Goal: Information Seeking & Learning: Learn about a topic

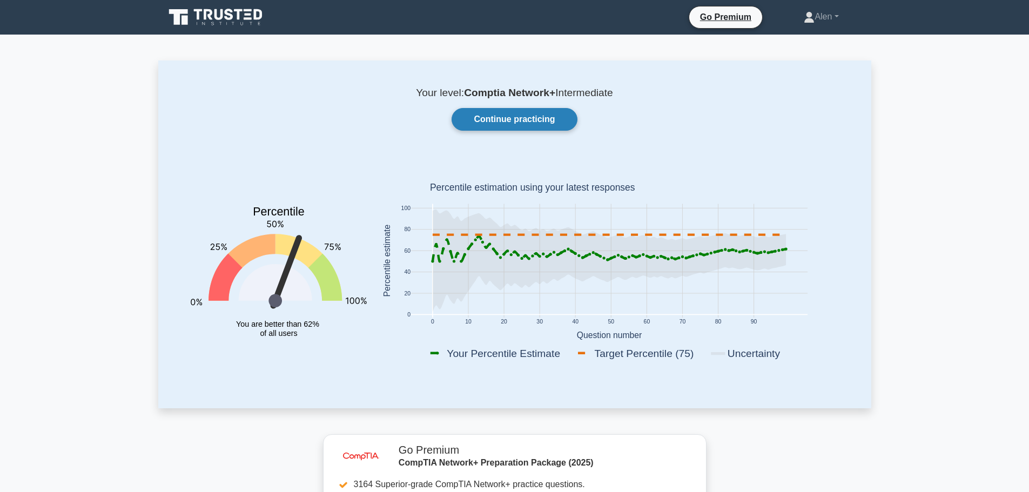
click at [516, 112] on link "Continue practicing" at bounding box center [514, 119] width 125 height 23
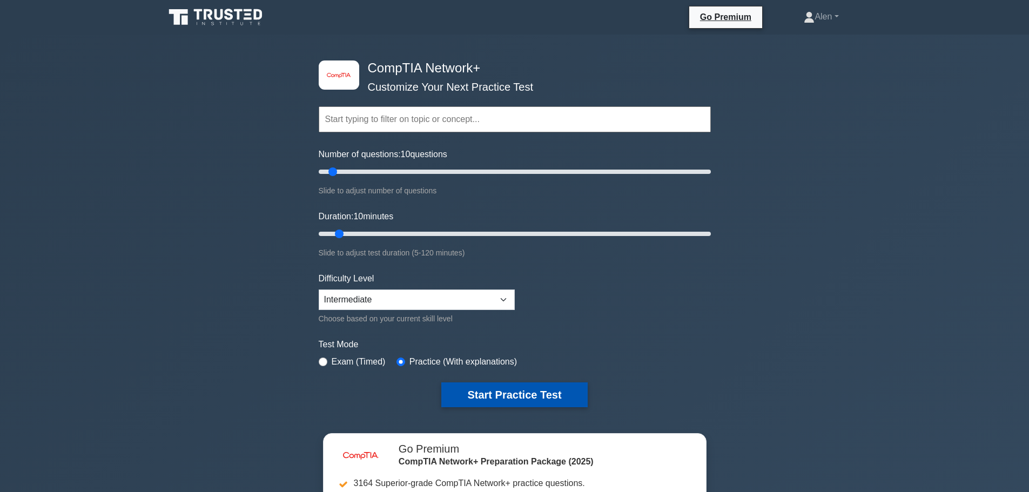
click at [527, 394] on button "Start Practice Test" at bounding box center [514, 394] width 146 height 25
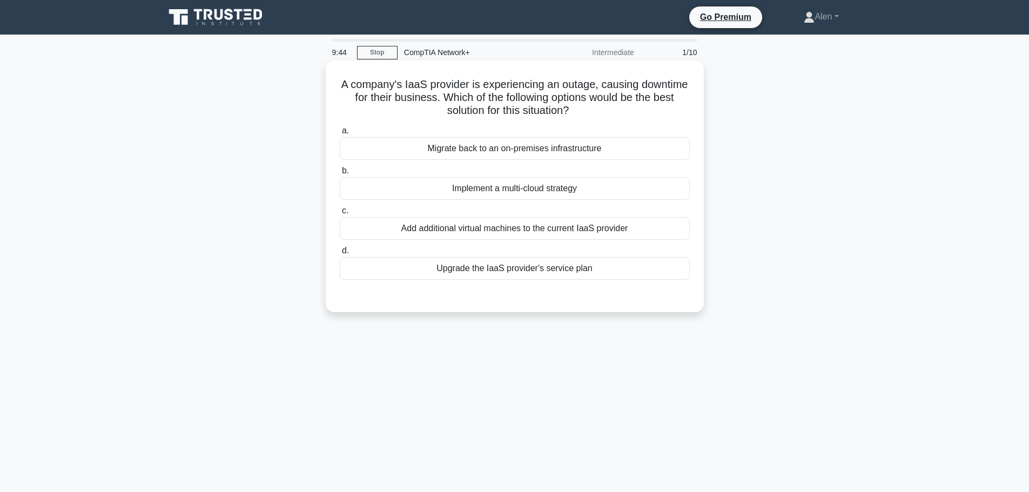
click at [536, 232] on div "Add additional virtual machines to the current IaaS provider" at bounding box center [515, 228] width 350 height 23
click at [340, 214] on input "c. Add additional virtual machines to the current IaaS provider" at bounding box center [340, 210] width 0 height 7
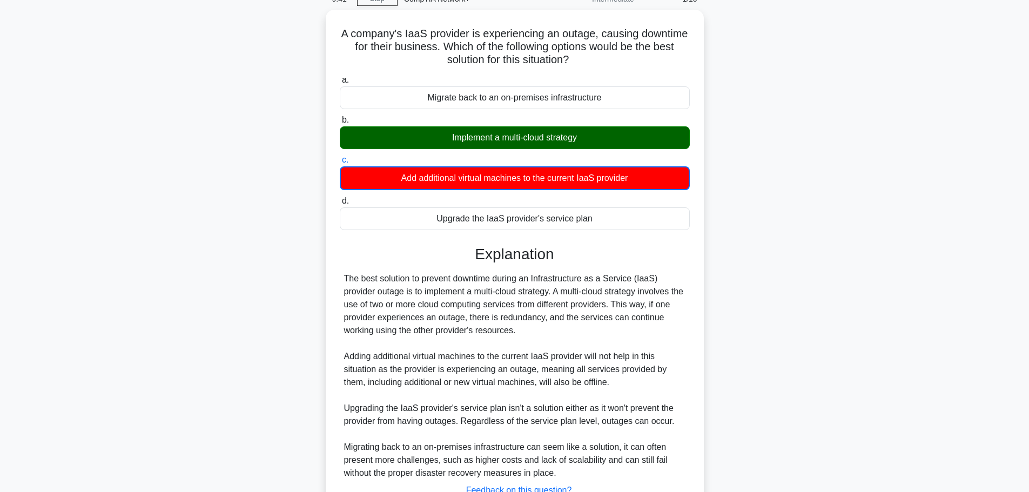
scroll to position [137, 0]
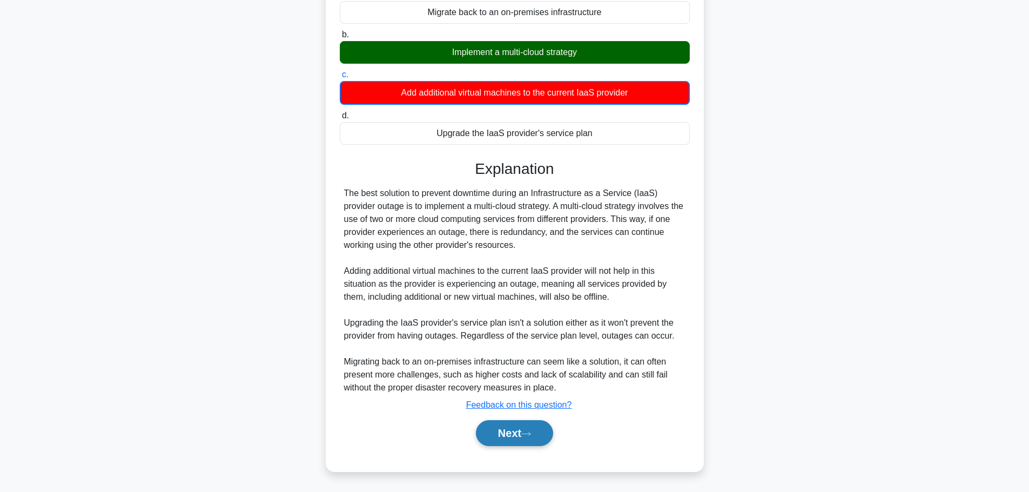
click at [501, 426] on button "Next" at bounding box center [514, 433] width 77 height 26
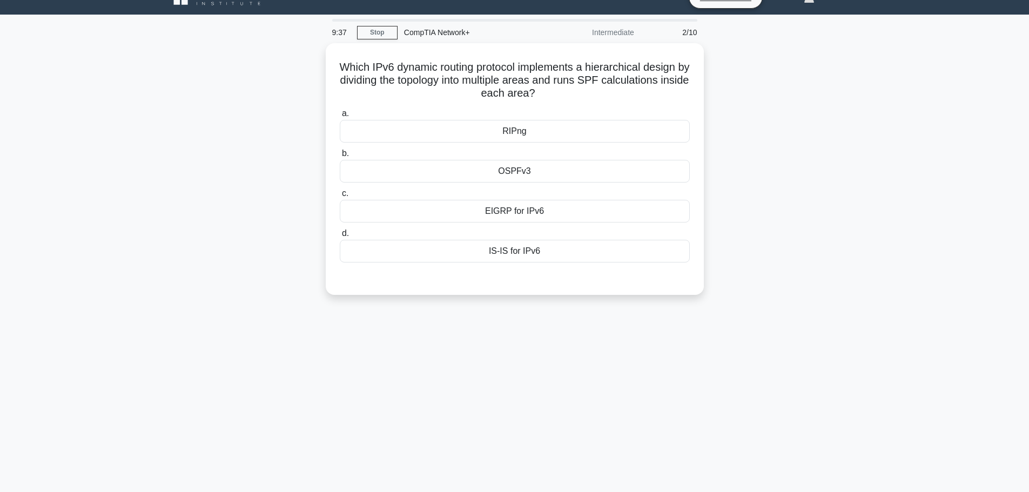
scroll to position [0, 0]
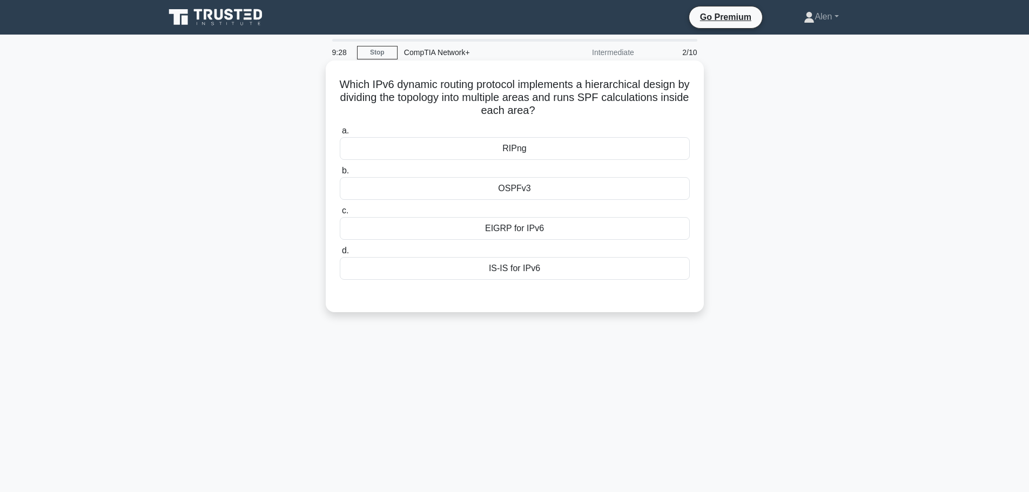
click at [524, 184] on div "OSPFv3" at bounding box center [515, 188] width 350 height 23
click at [340, 174] on input "b. OSPFv3" at bounding box center [340, 170] width 0 height 7
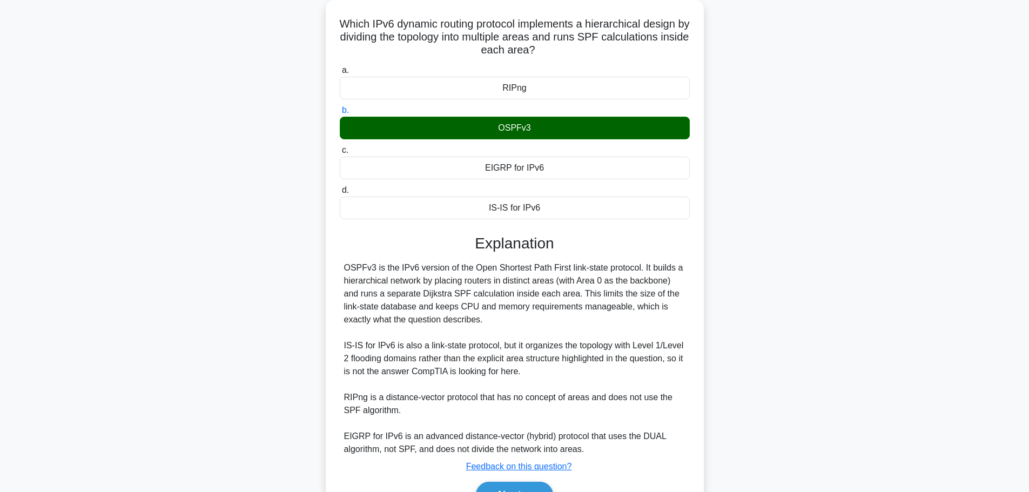
scroll to position [123, 0]
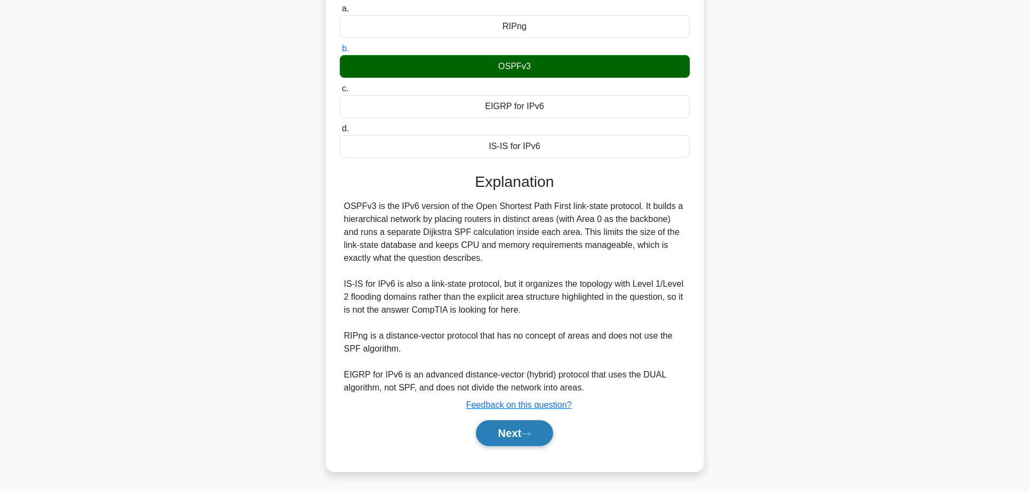
click at [501, 432] on button "Next" at bounding box center [514, 433] width 77 height 26
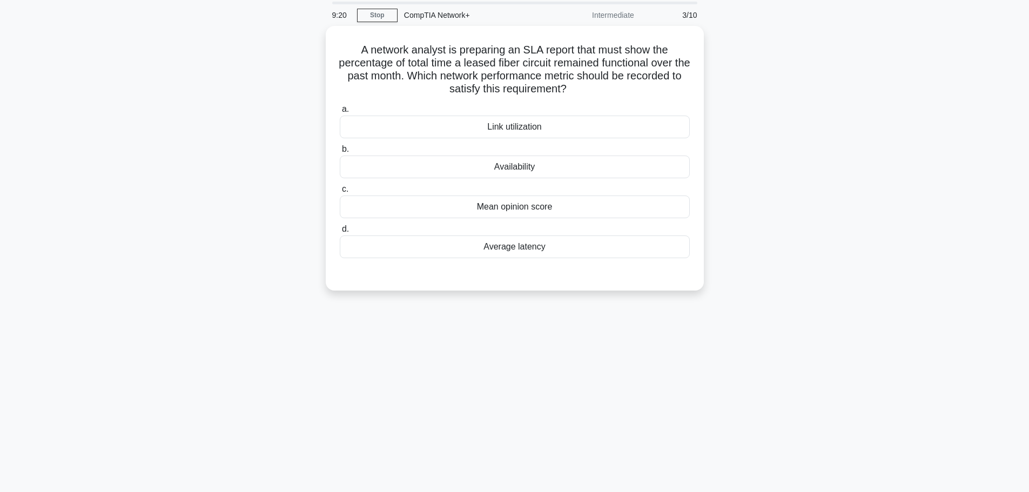
scroll to position [0, 0]
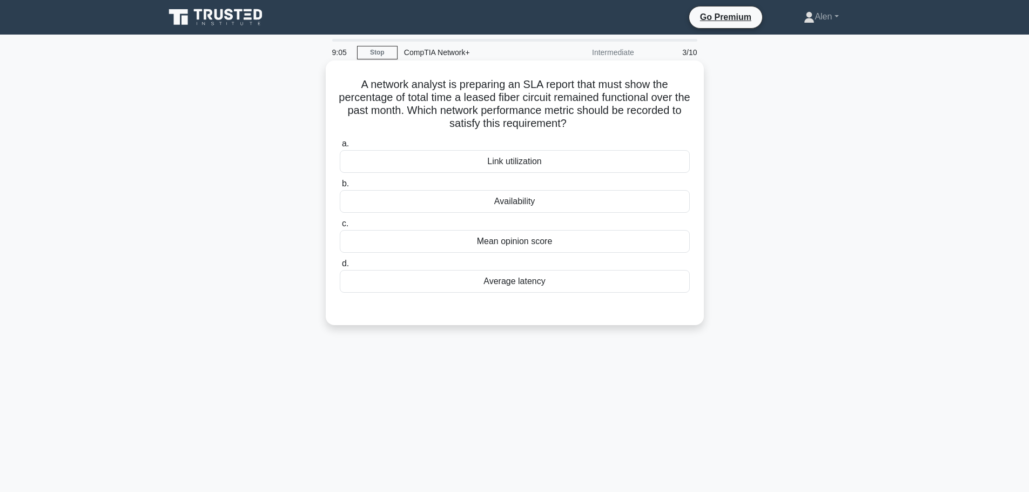
click at [531, 164] on div "Link utilization" at bounding box center [515, 161] width 350 height 23
click at [340, 147] on input "a. Link utilization" at bounding box center [340, 143] width 0 height 7
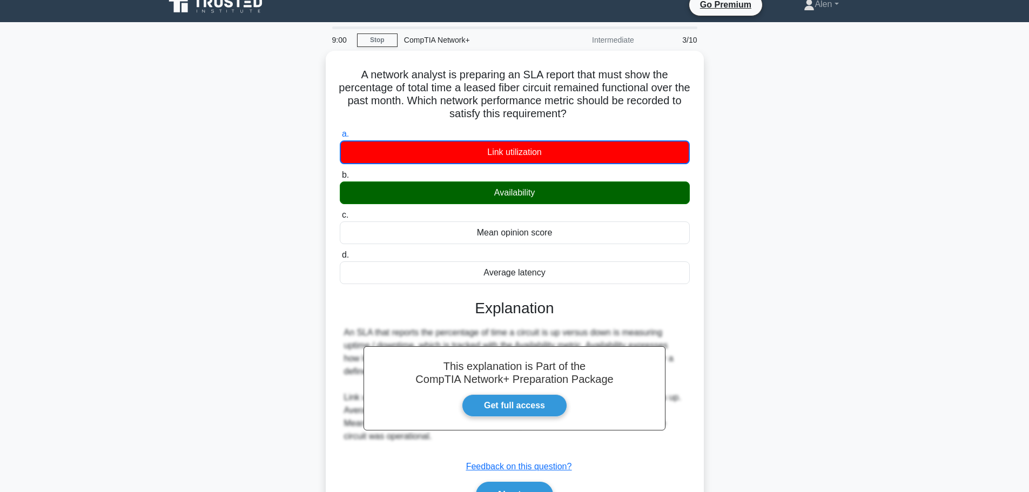
scroll to position [91, 0]
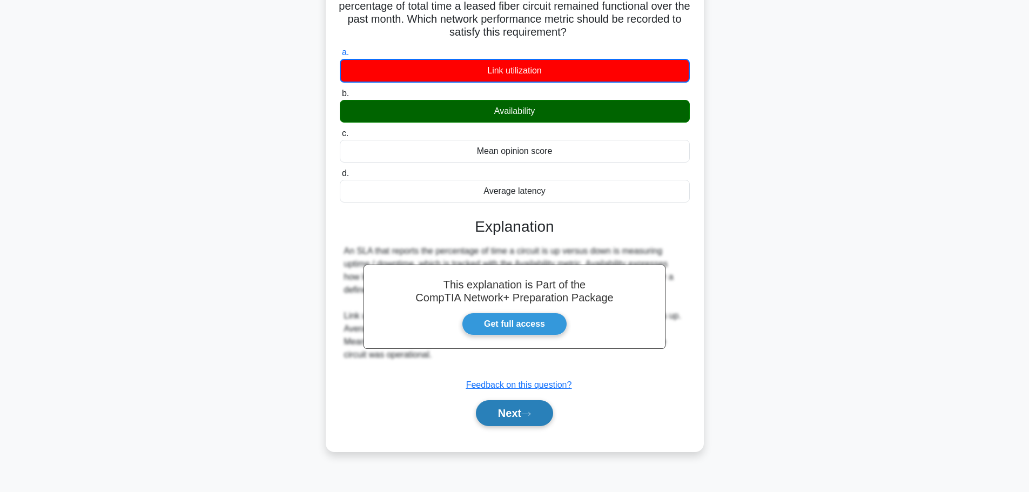
click at [501, 413] on button "Next" at bounding box center [514, 413] width 77 height 26
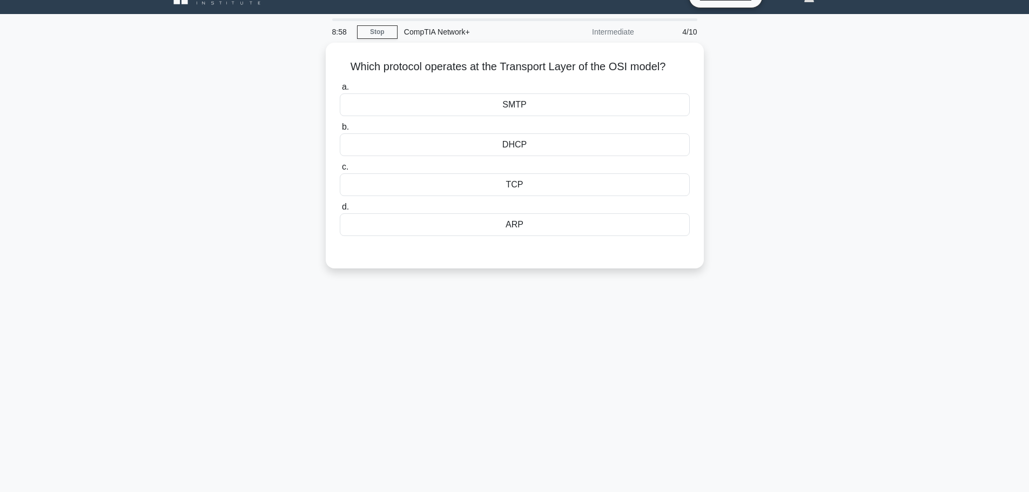
scroll to position [0, 0]
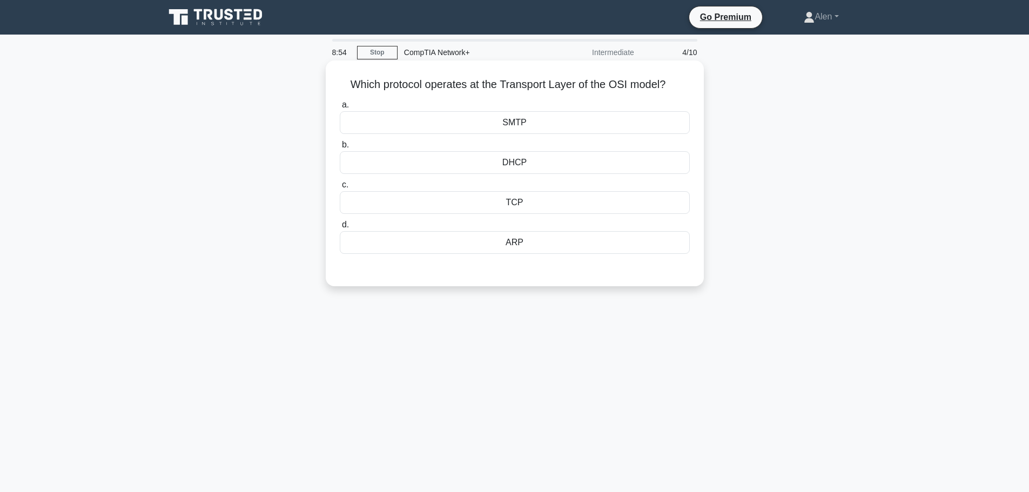
click at [553, 122] on div "SMTP" at bounding box center [515, 122] width 350 height 23
click at [340, 109] on input "a. SMTP" at bounding box center [340, 105] width 0 height 7
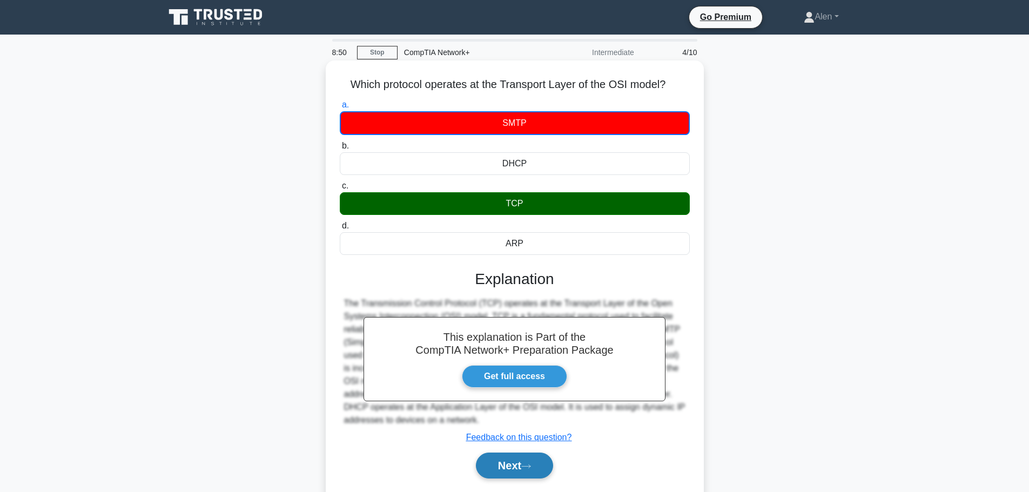
click at [513, 466] on button "Next" at bounding box center [514, 466] width 77 height 26
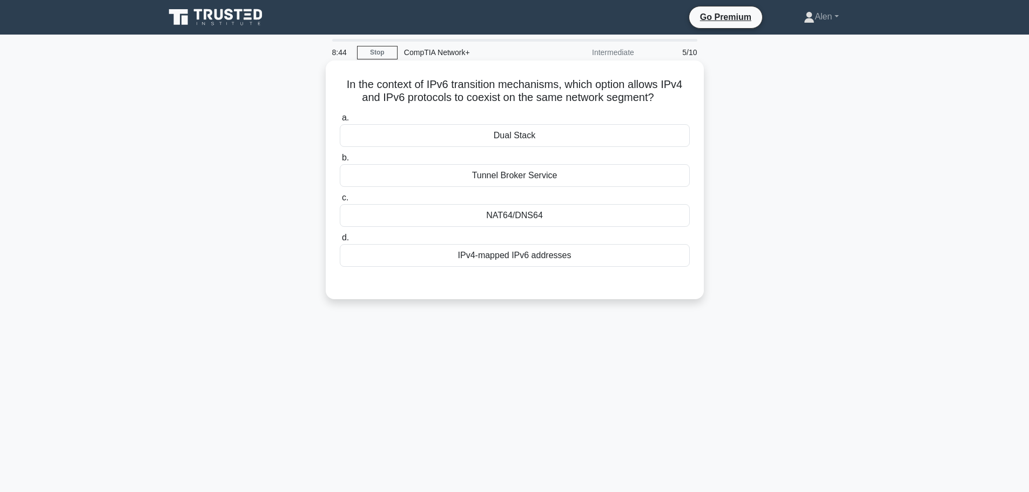
click at [619, 140] on div "Dual Stack" at bounding box center [515, 135] width 350 height 23
click at [340, 122] on input "a. Dual Stack" at bounding box center [340, 118] width 0 height 7
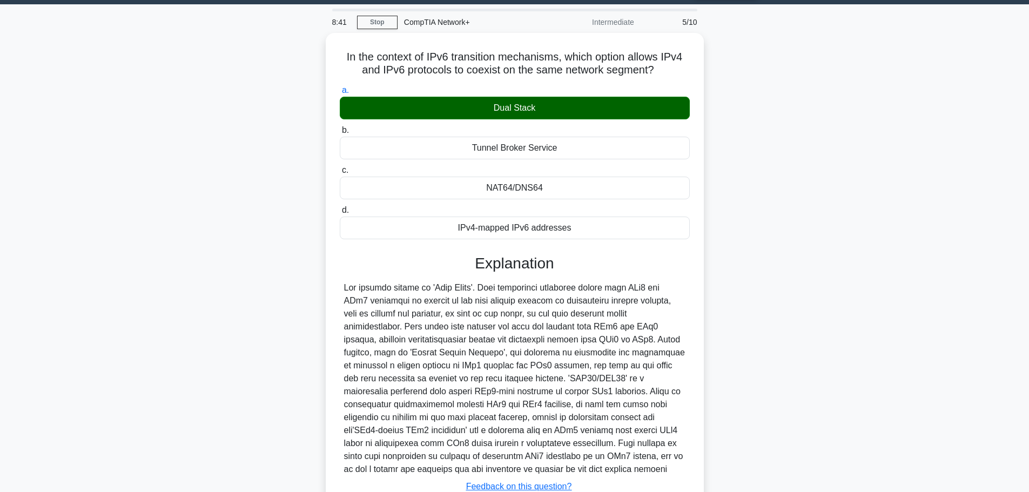
scroll to position [110, 0]
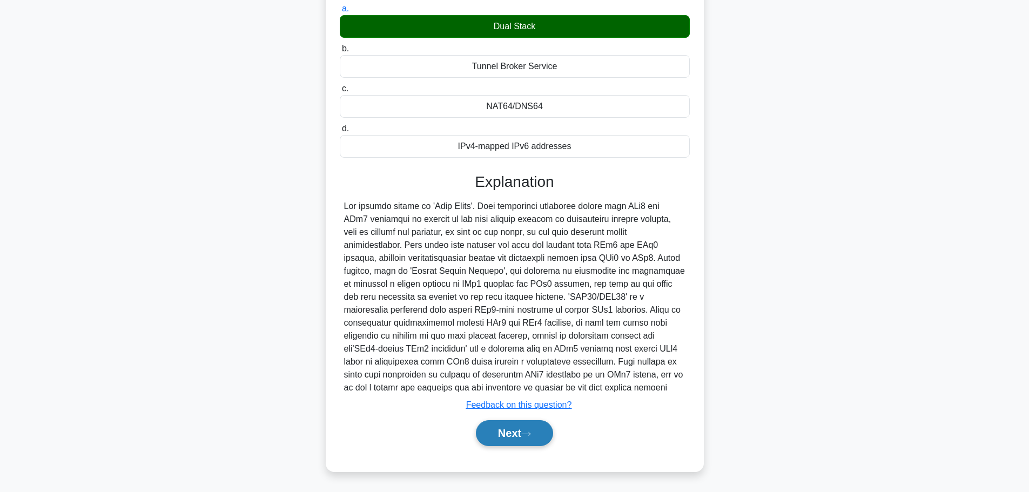
click at [509, 431] on button "Next" at bounding box center [514, 433] width 77 height 26
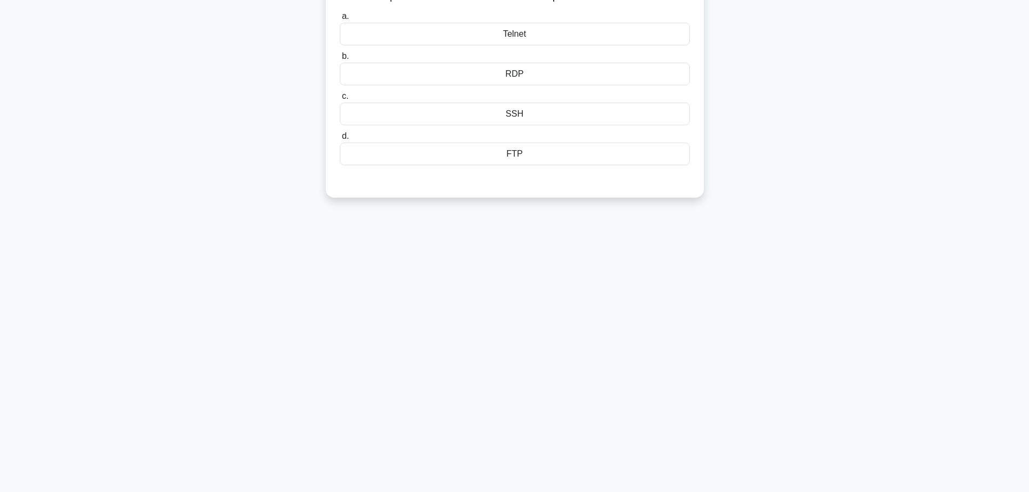
scroll to position [0, 0]
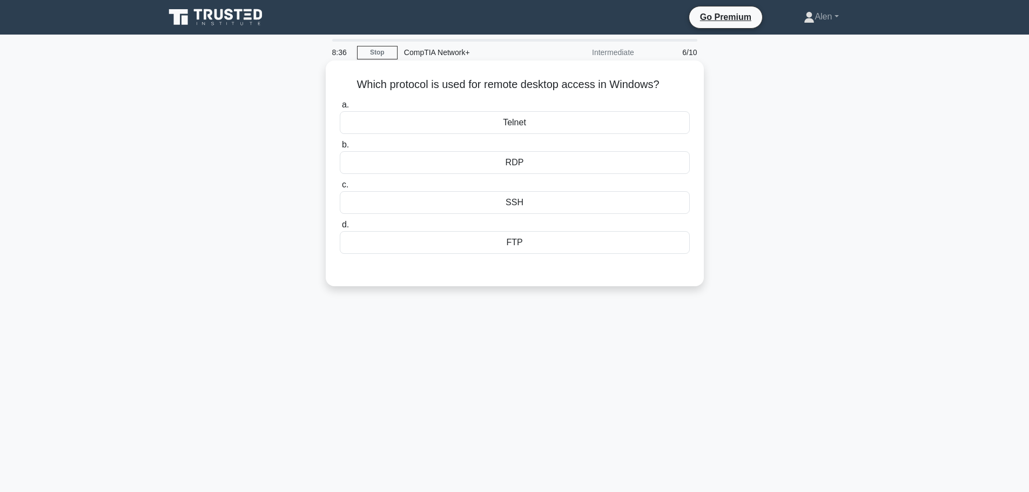
click at [606, 158] on div "RDP" at bounding box center [515, 162] width 350 height 23
click at [340, 149] on input "b. RDP" at bounding box center [340, 145] width 0 height 7
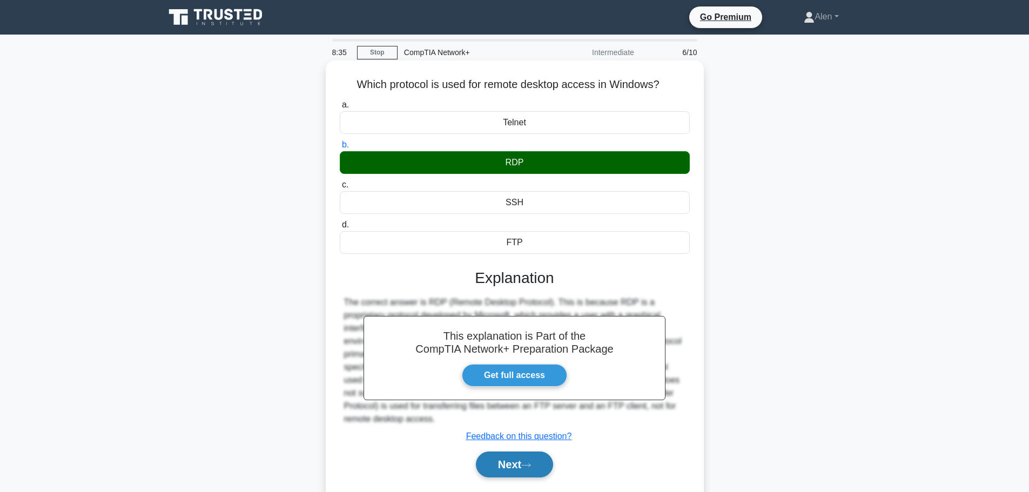
click at [540, 467] on button "Next" at bounding box center [514, 465] width 77 height 26
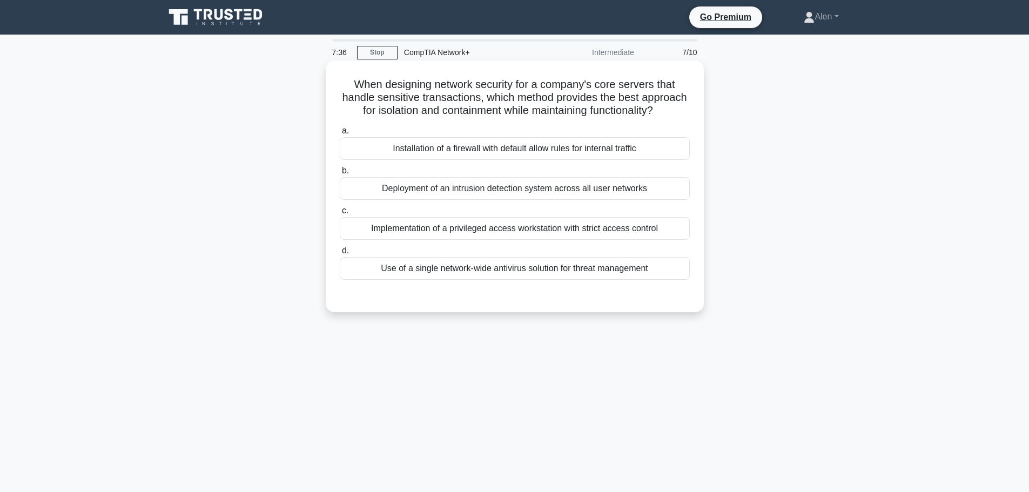
click at [495, 160] on div "Installation of a firewall with default allow rules for internal traffic" at bounding box center [515, 148] width 350 height 23
click at [340, 135] on input "a. Installation of a firewall with default allow rules for internal traffic" at bounding box center [340, 130] width 0 height 7
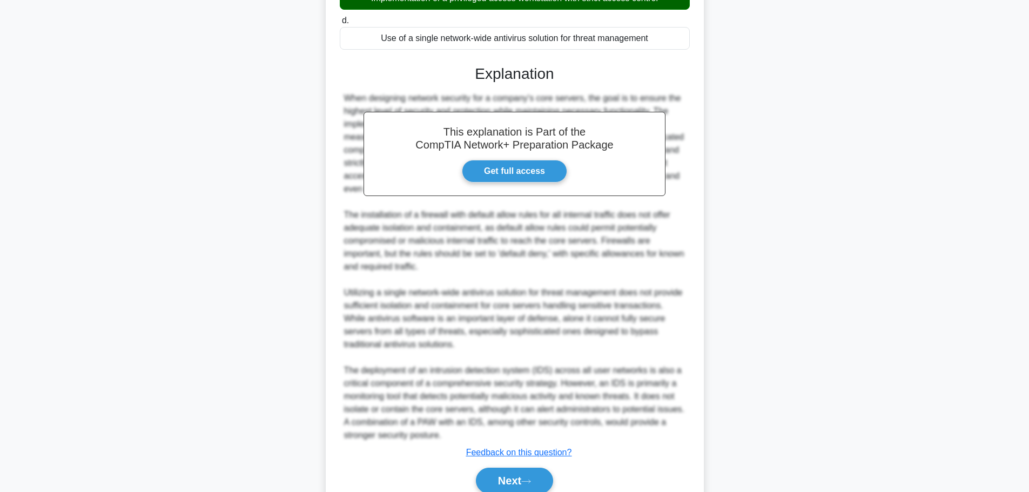
scroll to position [254, 0]
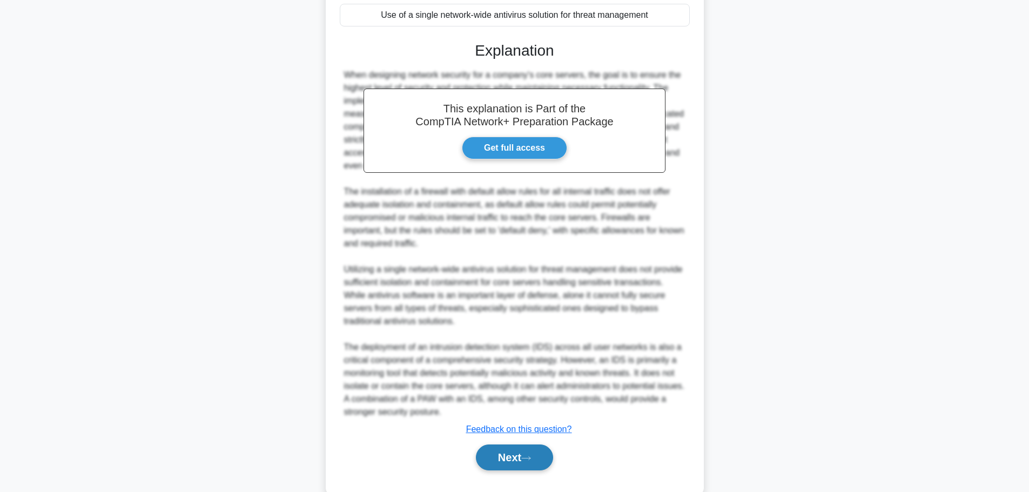
click at [513, 471] on button "Next" at bounding box center [514, 458] width 77 height 26
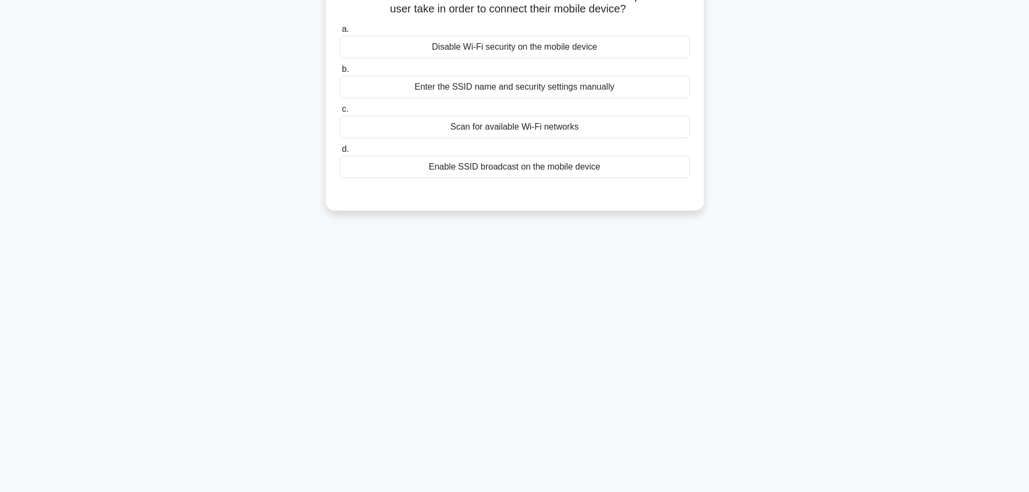
scroll to position [0, 0]
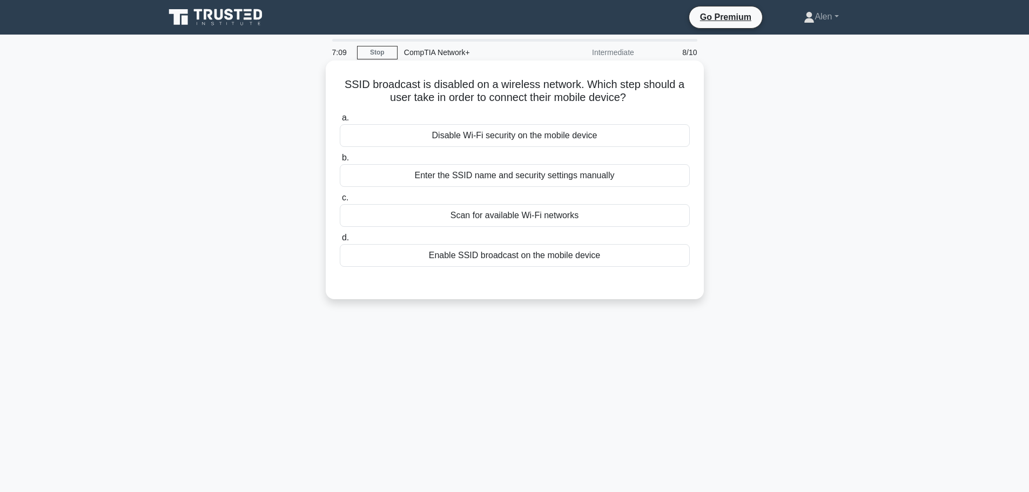
click at [515, 258] on div "Enable SSID broadcast on the mobile device" at bounding box center [515, 255] width 350 height 23
click at [340, 241] on input "d. Enable SSID broadcast on the mobile device" at bounding box center [340, 237] width 0 height 7
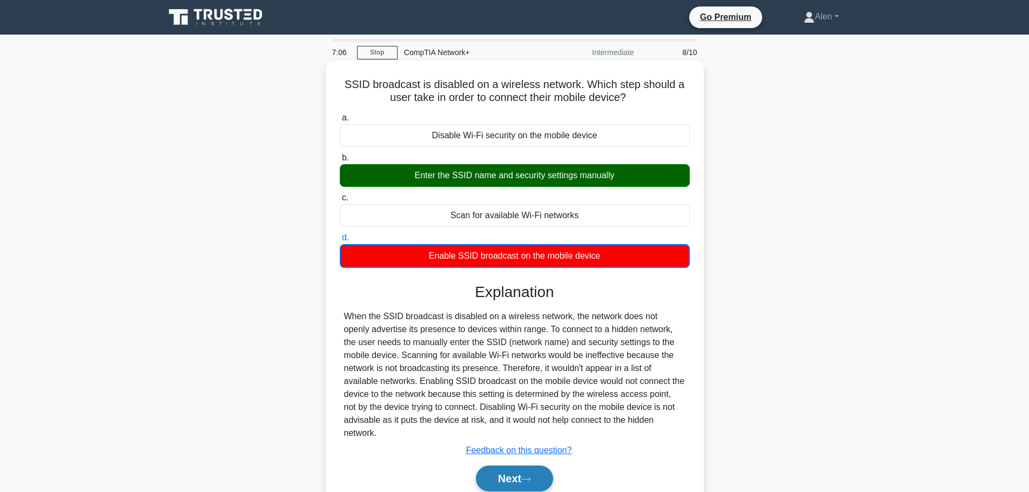
click at [515, 467] on button "Next" at bounding box center [514, 479] width 77 height 26
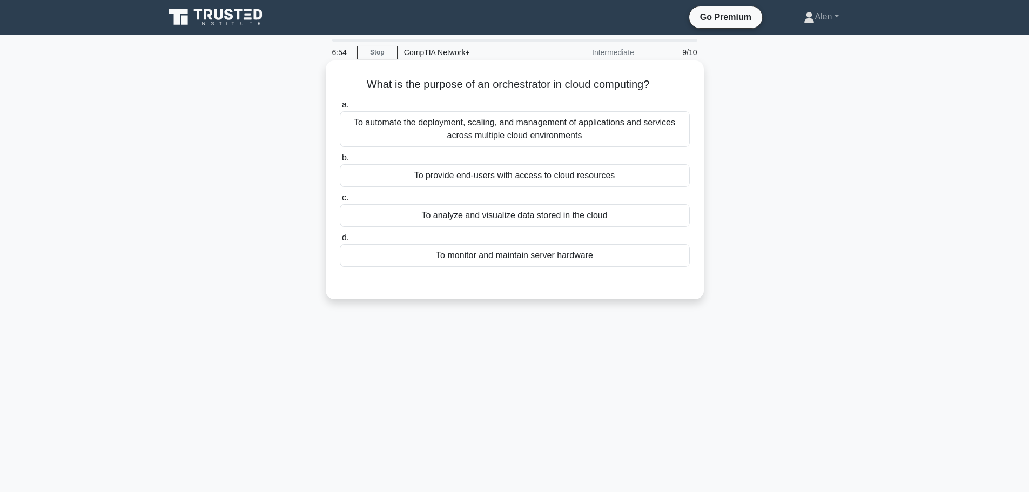
click at [549, 218] on div "To analyze and visualize data stored in the cloud" at bounding box center [515, 215] width 350 height 23
click at [340, 201] on input "c. To analyze and visualize data stored in the cloud" at bounding box center [340, 197] width 0 height 7
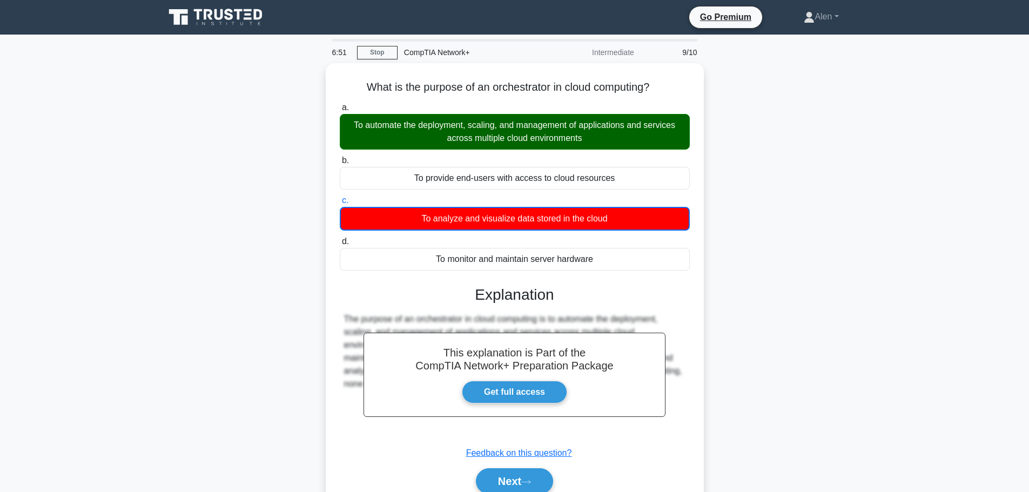
scroll to position [91, 0]
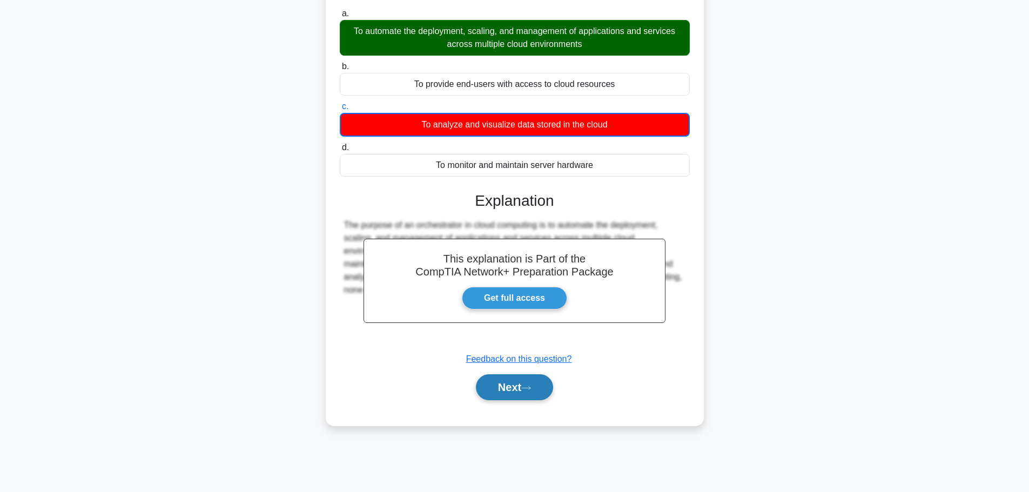
click at [523, 377] on button "Next" at bounding box center [514, 387] width 77 height 26
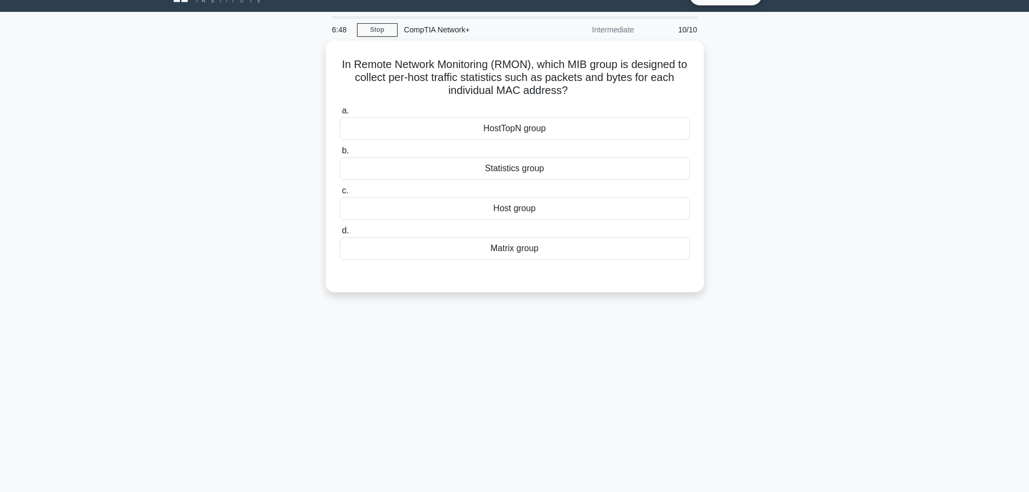
scroll to position [0, 0]
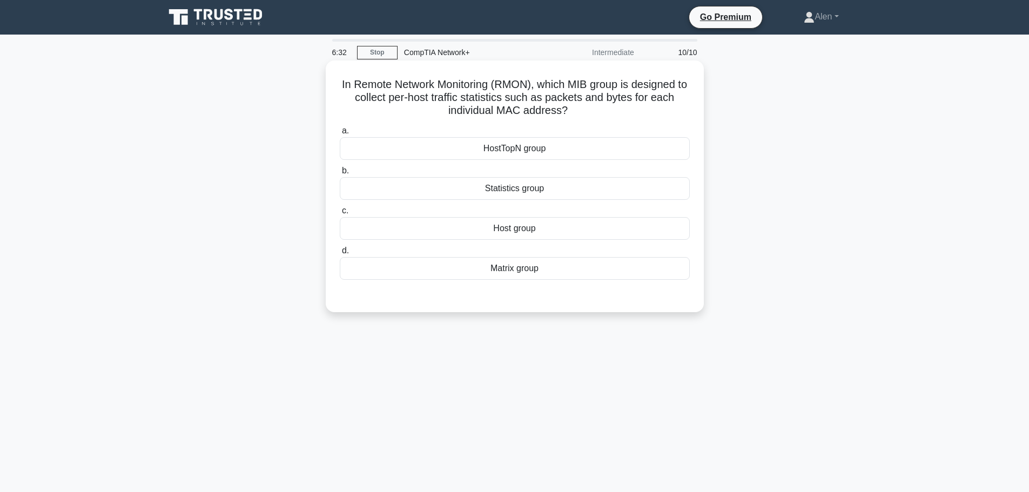
click at [519, 192] on div "Statistics group" at bounding box center [515, 188] width 350 height 23
click at [340, 174] on input "b. Statistics group" at bounding box center [340, 170] width 0 height 7
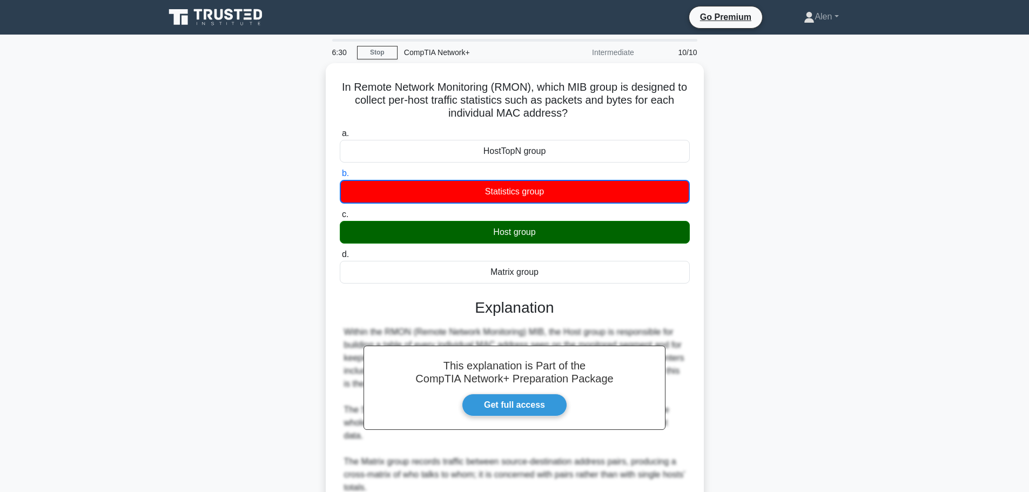
click at [1028, 310] on main "6:30 Stop CompTIA Network+ Intermediate 10/10 In Remote Network Monitoring (RMO…" at bounding box center [514, 344] width 1029 height 619
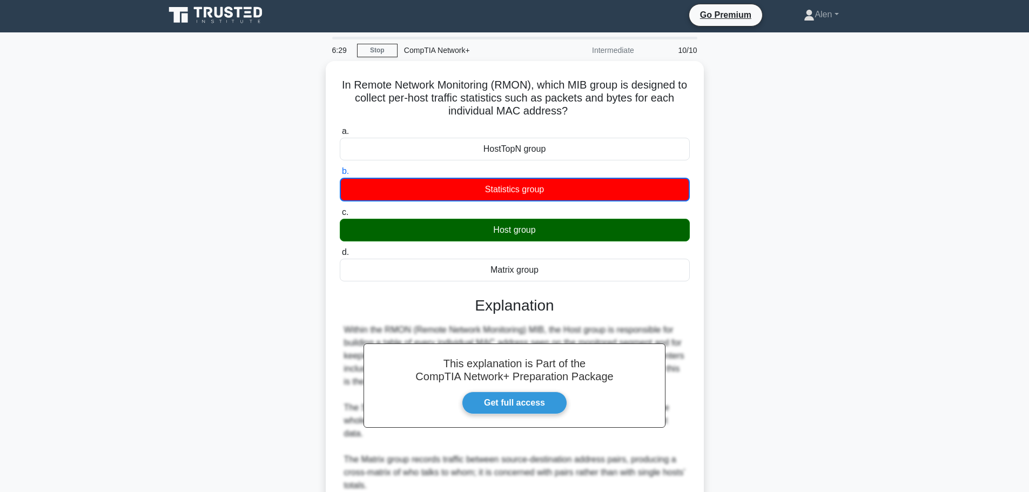
scroll to position [163, 0]
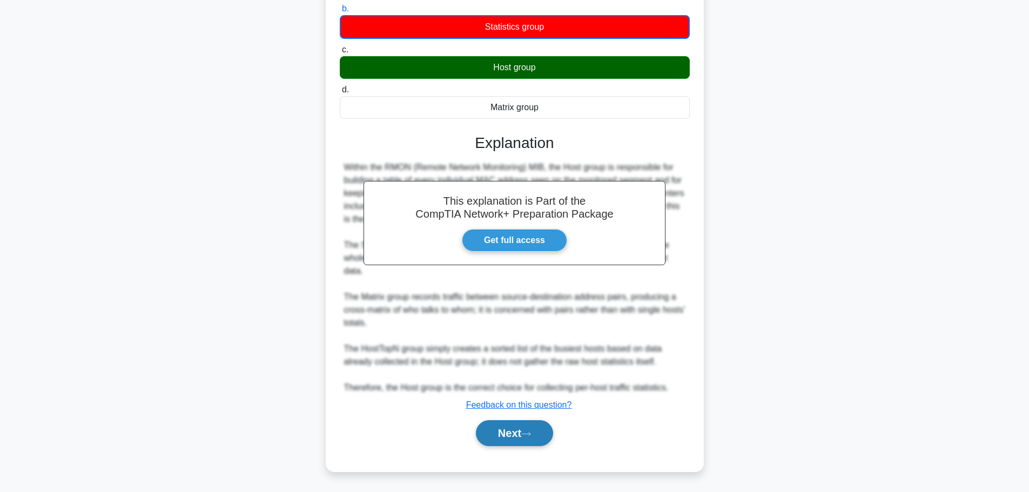
click at [536, 433] on button "Next" at bounding box center [514, 433] width 77 height 26
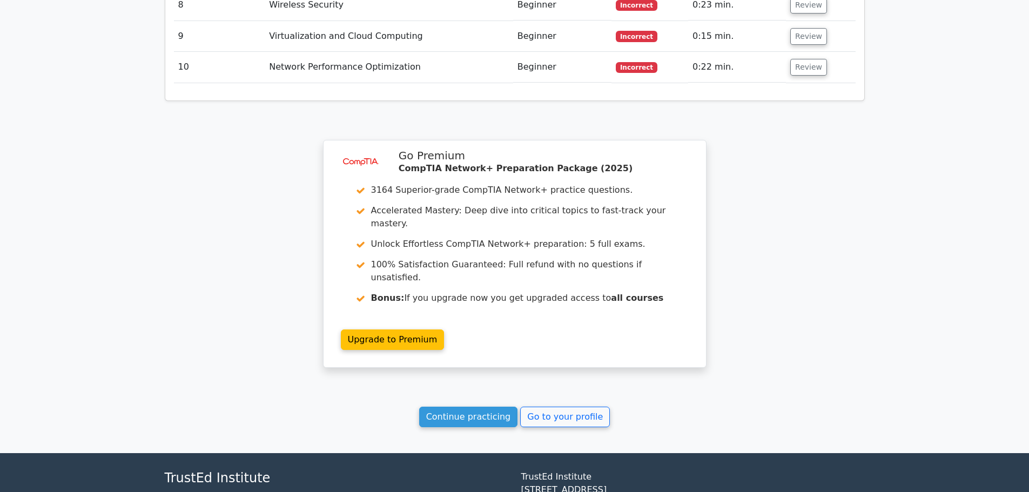
scroll to position [1686, 0]
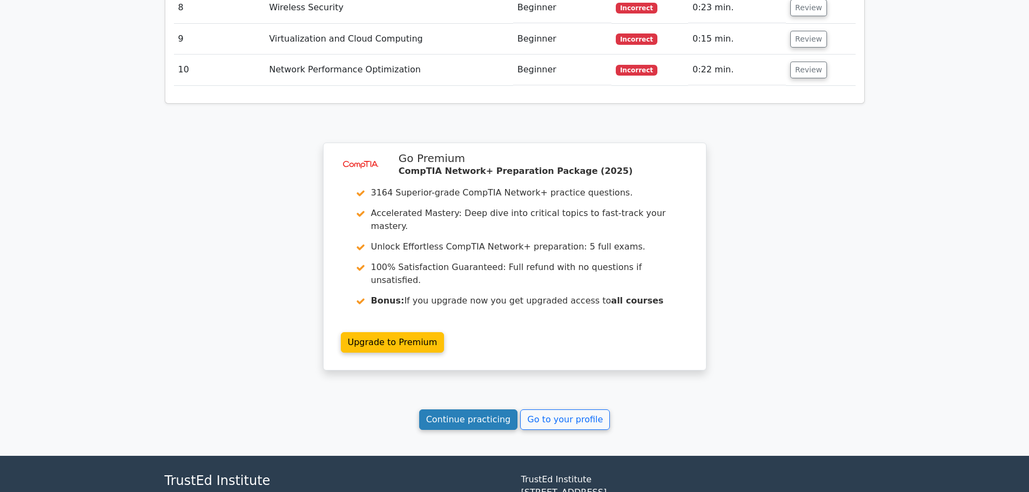
click at [478, 409] on link "Continue practicing" at bounding box center [468, 419] width 99 height 21
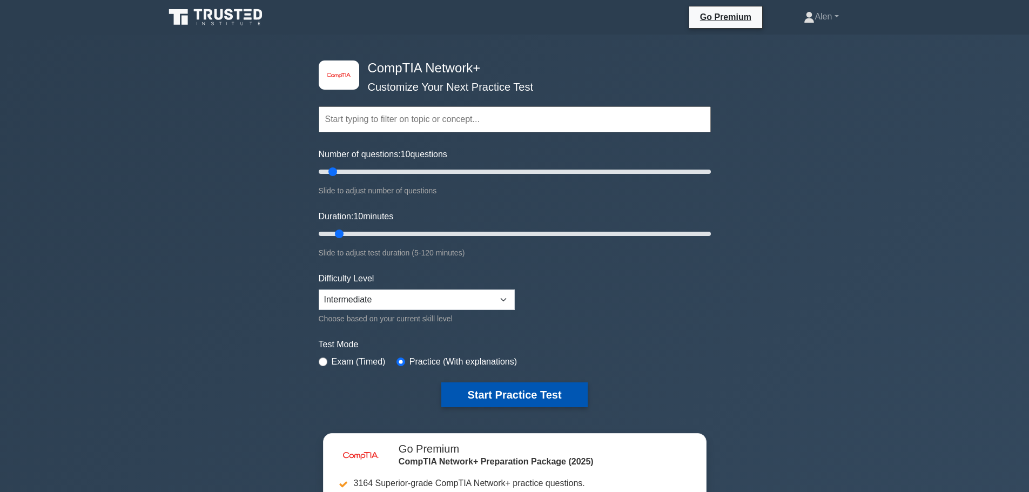
click at [566, 392] on button "Start Practice Test" at bounding box center [514, 394] width 146 height 25
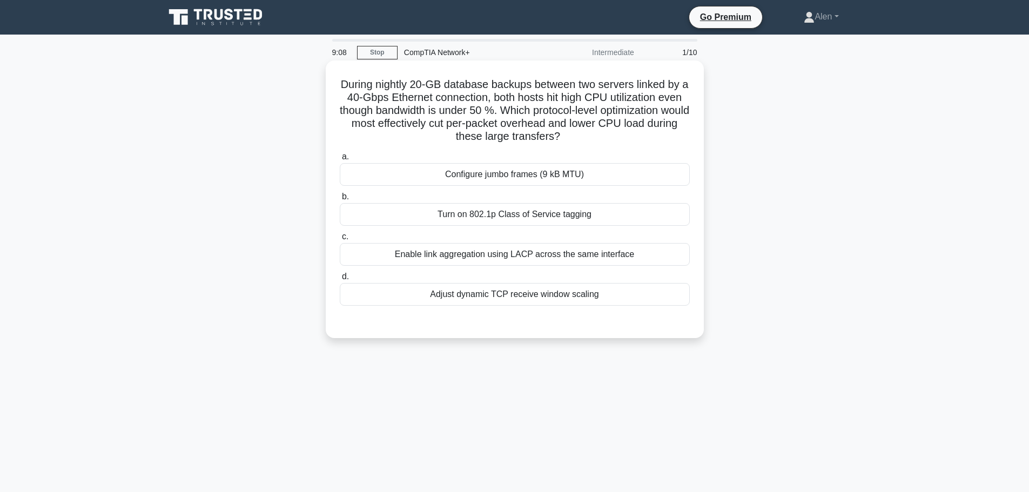
click at [561, 291] on div "Adjust dynamic TCP receive window scaling" at bounding box center [515, 294] width 350 height 23
click at [340, 280] on input "d. Adjust dynamic TCP receive window scaling" at bounding box center [340, 276] width 0 height 7
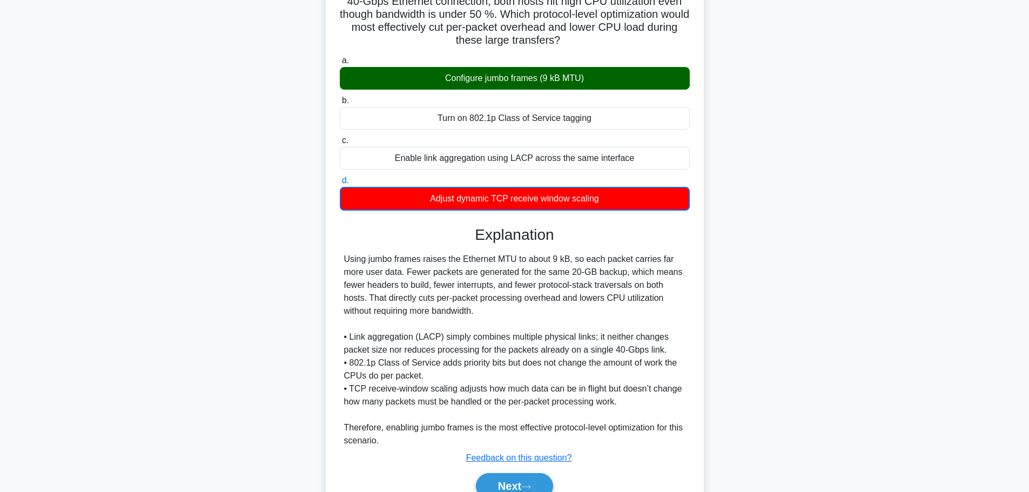
scroll to position [150, 0]
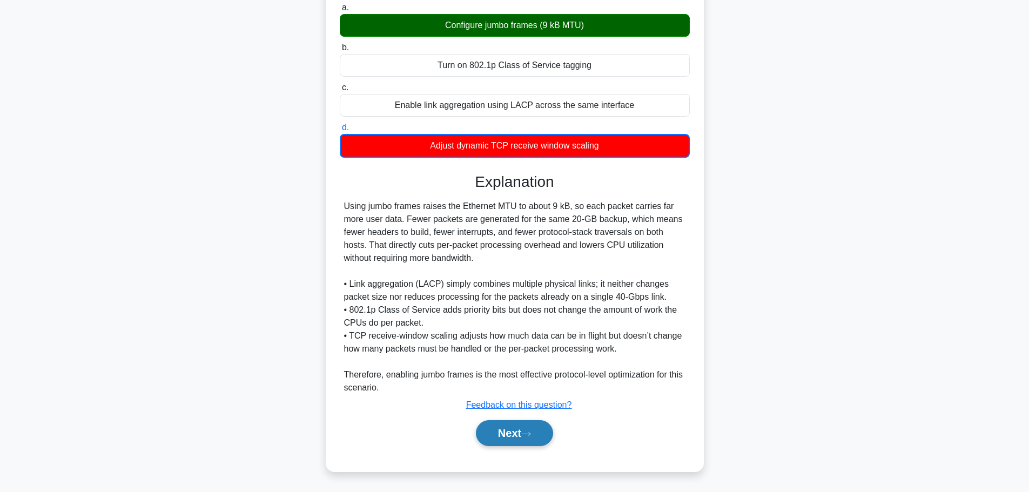
click at [522, 436] on button "Next" at bounding box center [514, 433] width 77 height 26
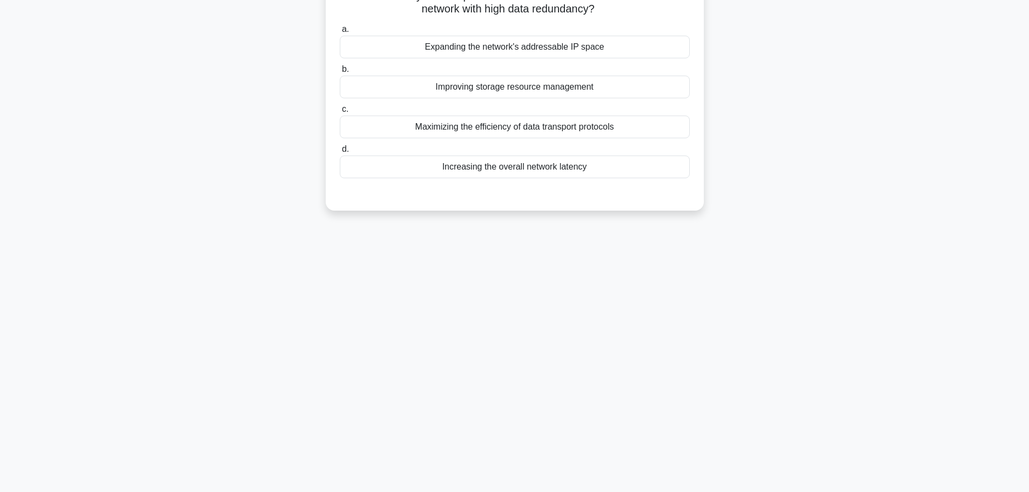
scroll to position [91, 0]
click at [1028, 9] on main "9:02 Stop CompTIA Network+ Intermediate 2/10 Which activity does duplicate data…" at bounding box center [514, 217] width 1029 height 549
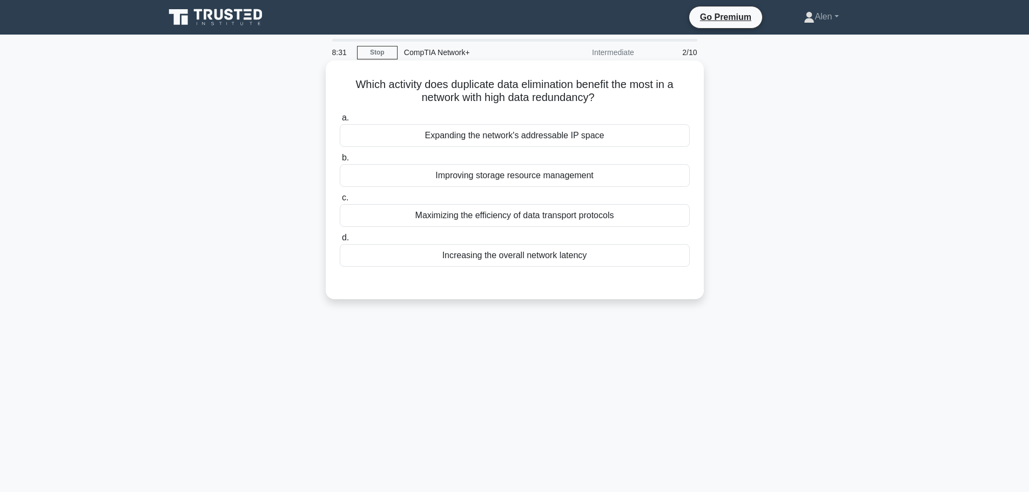
drag, startPoint x: 386, startPoint y: 83, endPoint x: 660, endPoint y: 95, distance: 273.6
click at [660, 95] on h5 "Which activity does duplicate data elimination benefit the most in a network wi…" at bounding box center [515, 91] width 352 height 27
click at [521, 175] on div "Improving storage resource management" at bounding box center [515, 175] width 350 height 23
click at [340, 162] on input "b. Improving storage resource management" at bounding box center [340, 157] width 0 height 7
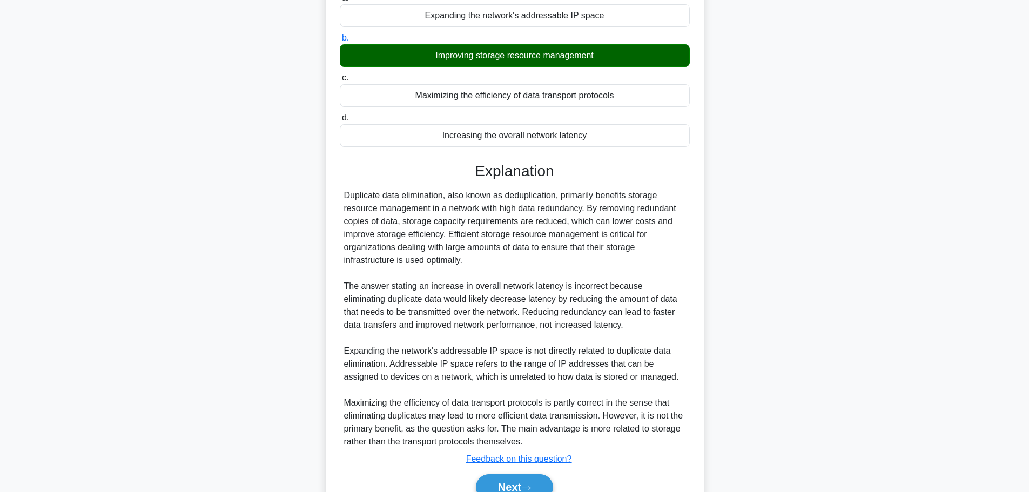
scroll to position [174, 0]
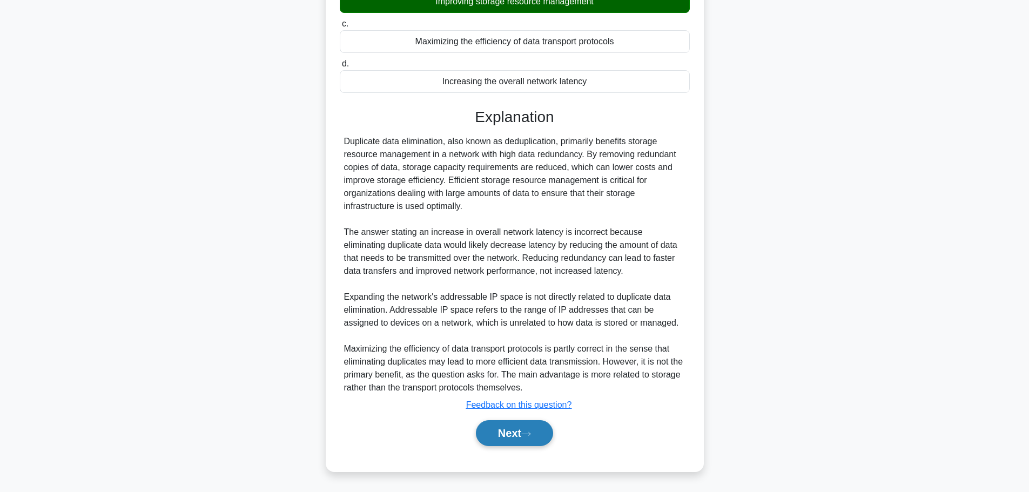
click at [520, 431] on button "Next" at bounding box center [514, 433] width 77 height 26
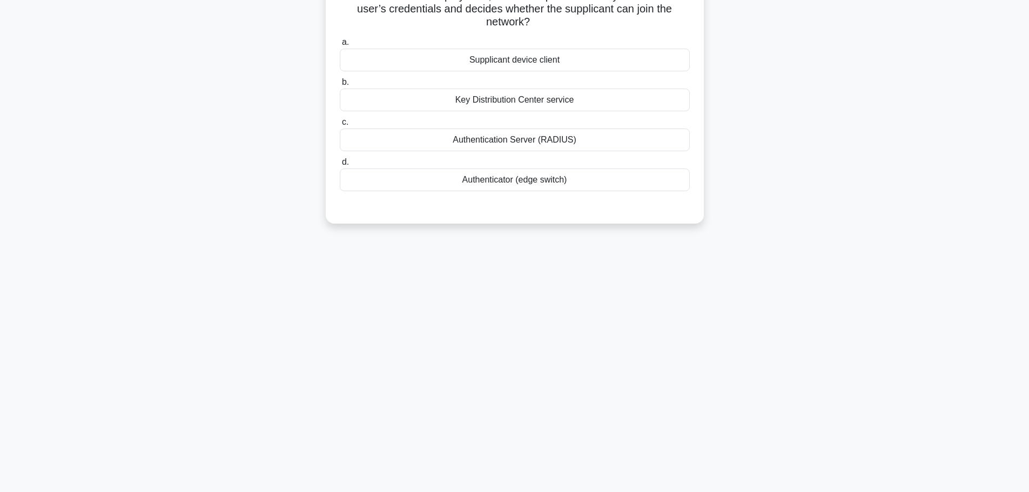
click at [1028, 20] on main "8:15 Stop CompTIA Network+ Intermediate 3/10 Within an 802.1X deployment, which…" at bounding box center [514, 217] width 1029 height 549
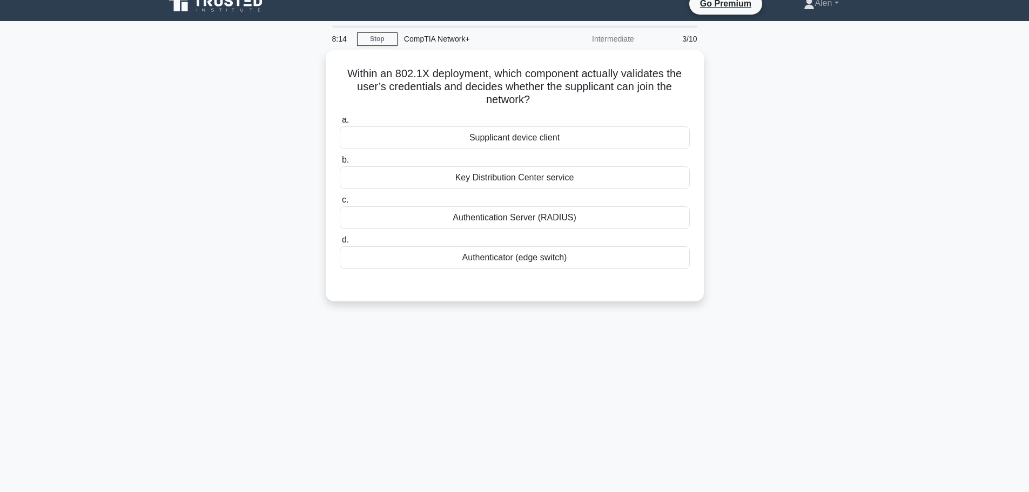
scroll to position [0, 0]
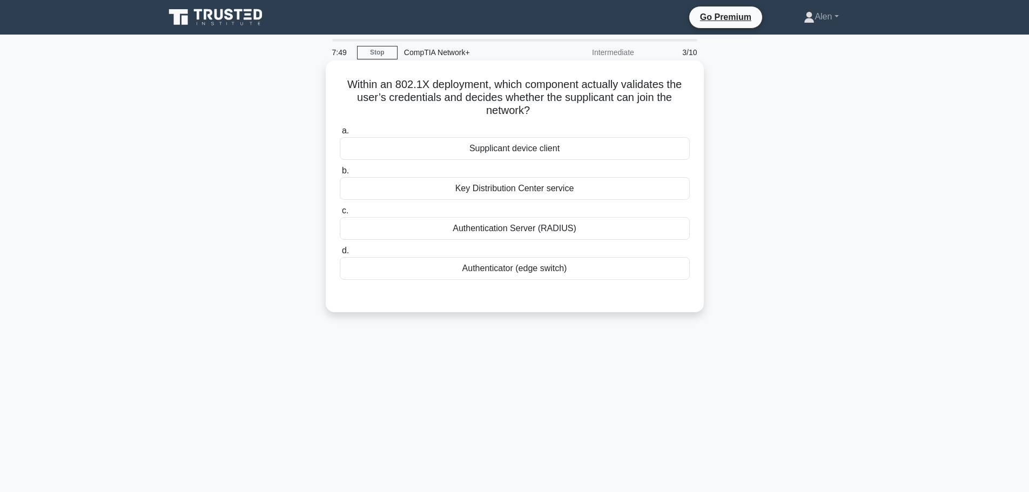
click at [503, 149] on div "Supplicant device client" at bounding box center [515, 148] width 350 height 23
click at [340, 135] on input "a. Supplicant device client" at bounding box center [340, 130] width 0 height 7
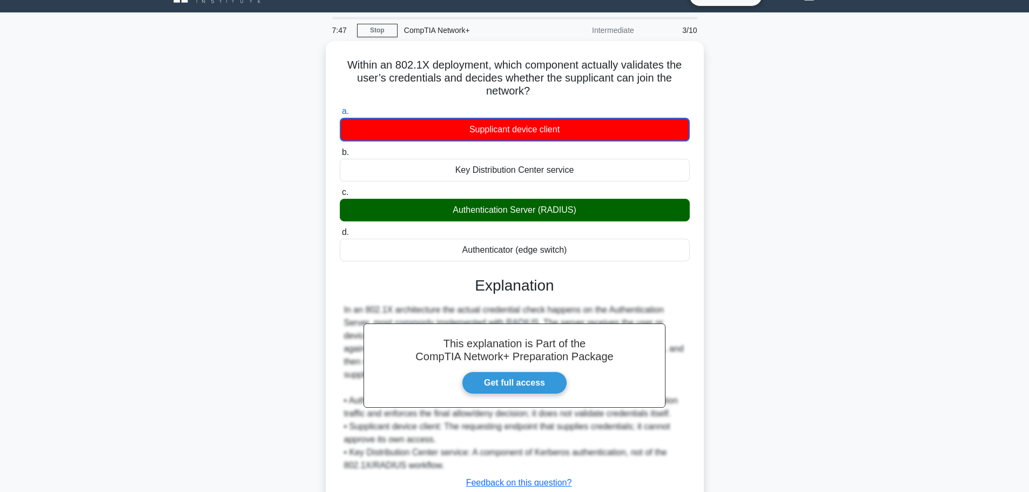
scroll to position [98, 0]
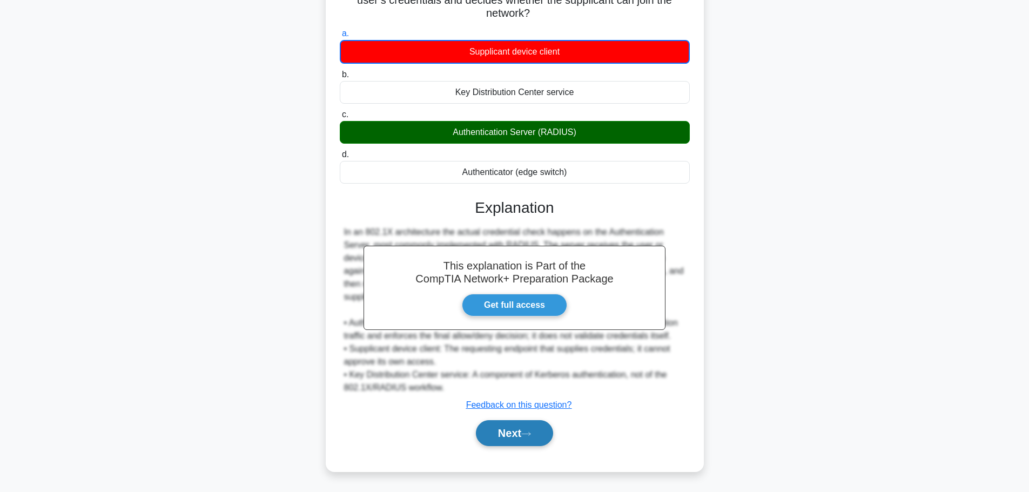
click at [525, 435] on button "Next" at bounding box center [514, 433] width 77 height 26
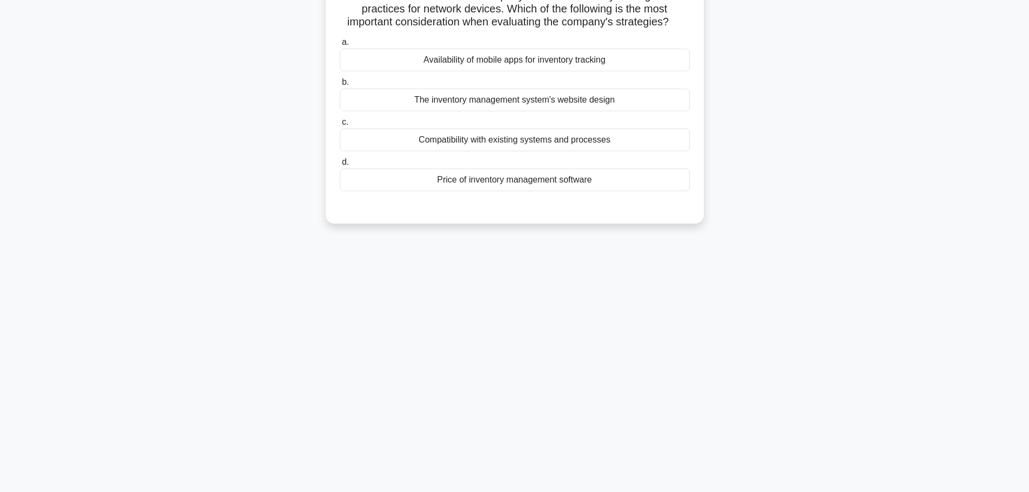
scroll to position [0, 0]
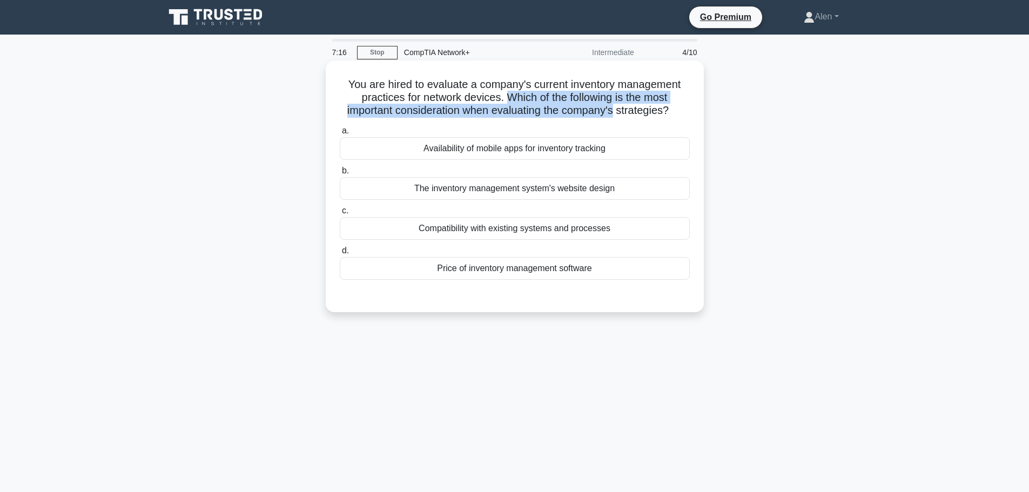
drag, startPoint x: 505, startPoint y: 98, endPoint x: 618, endPoint y: 108, distance: 113.3
click at [616, 108] on h5 "You are hired to evaluate a company's current inventory management practices fo…" at bounding box center [515, 98] width 352 height 40
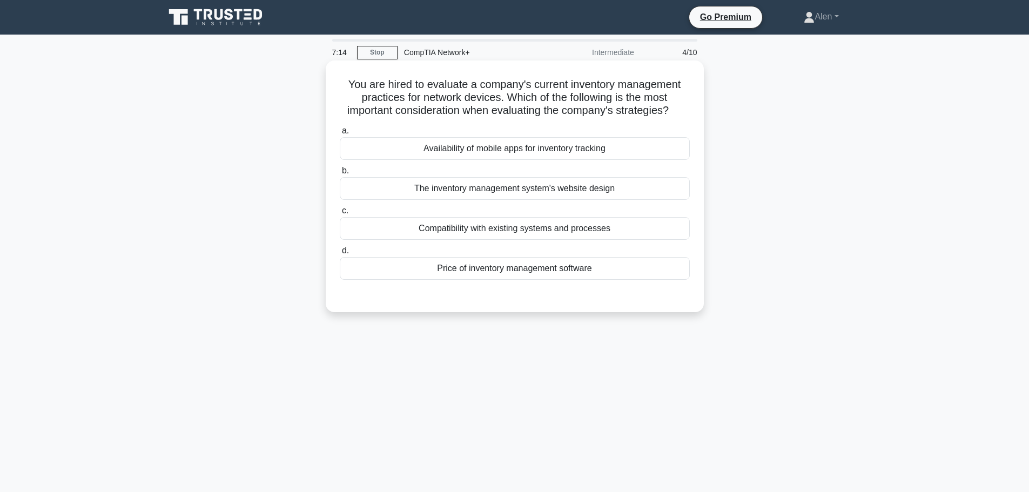
click at [604, 209] on label "c. Compatibility with existing systems and processes" at bounding box center [515, 222] width 350 height 36
click at [340, 209] on input "c. Compatibility with existing systems and processes" at bounding box center [340, 210] width 0 height 7
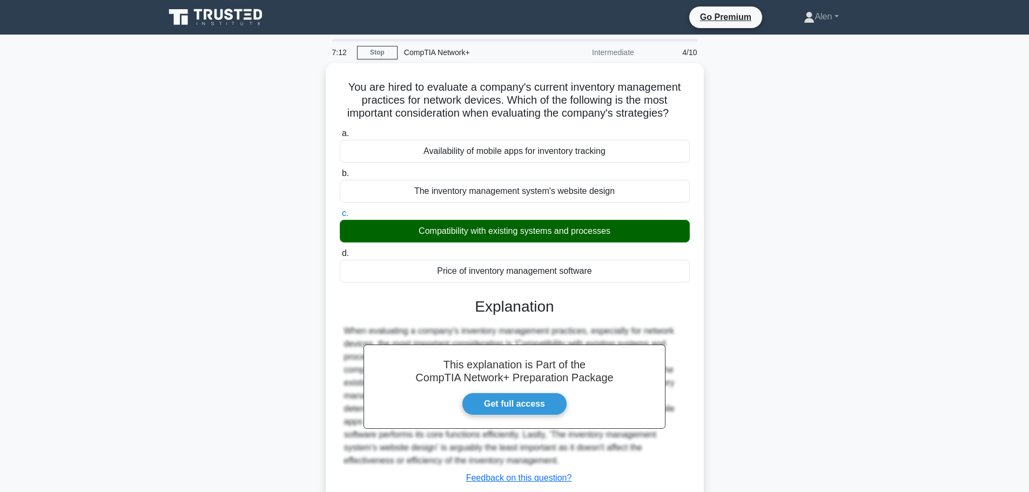
scroll to position [91, 0]
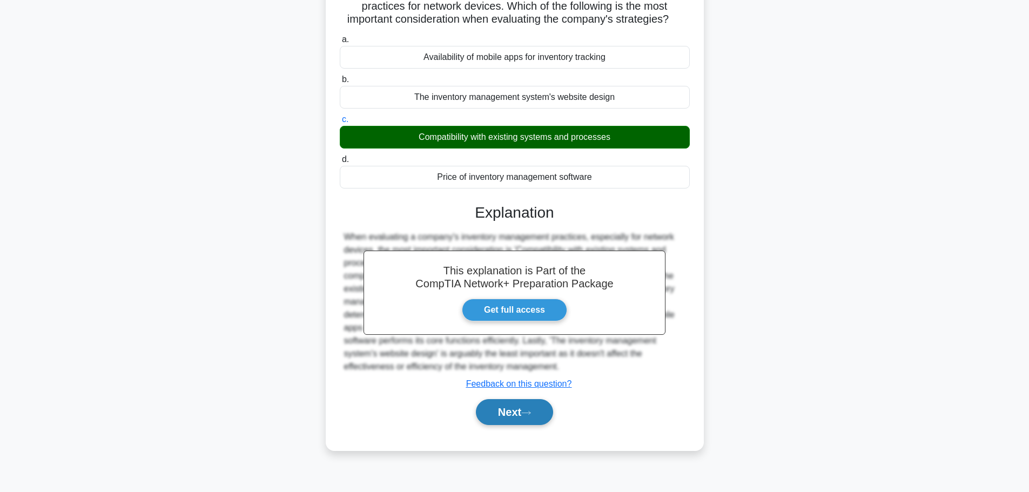
click at [532, 418] on button "Next" at bounding box center [514, 412] width 77 height 26
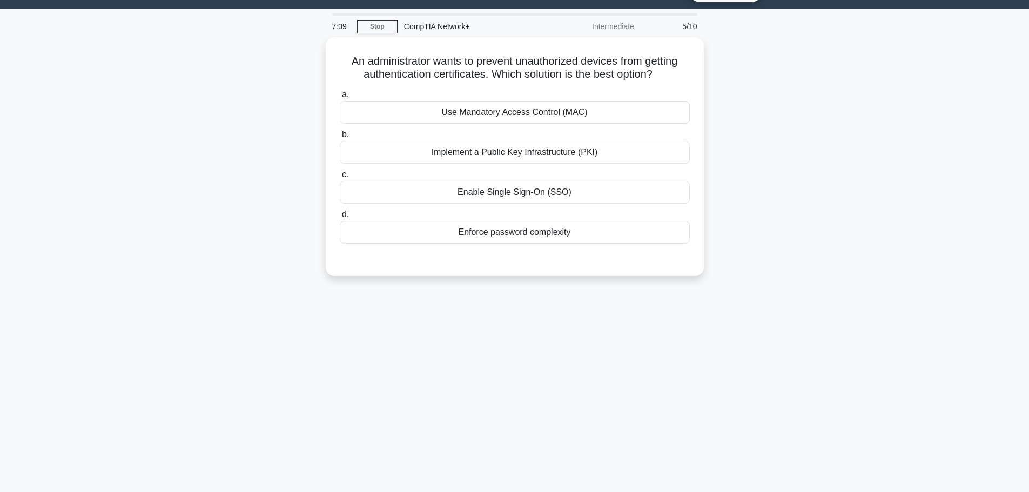
scroll to position [0, 0]
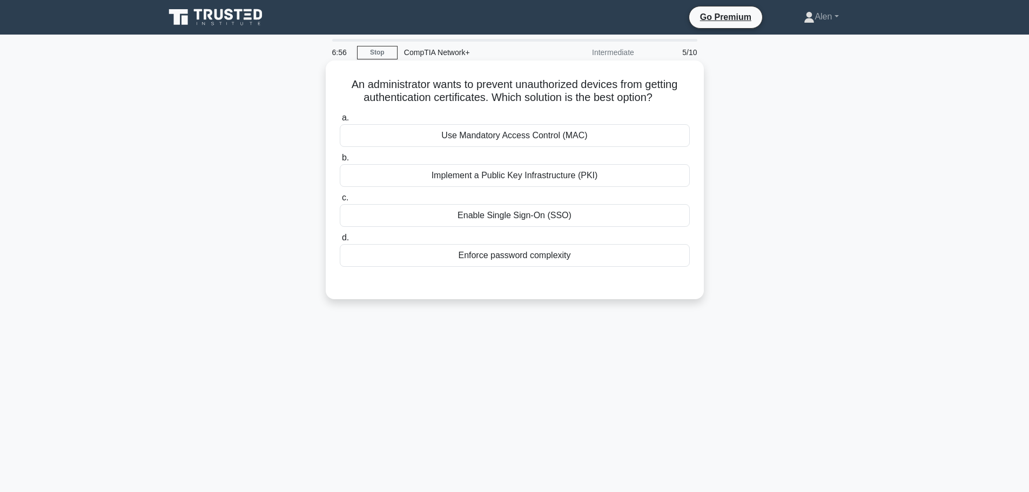
click at [506, 217] on div "Enable Single Sign-On (SSO)" at bounding box center [515, 215] width 350 height 23
click at [340, 201] on input "c. Enable Single Sign-On (SSO)" at bounding box center [340, 197] width 0 height 7
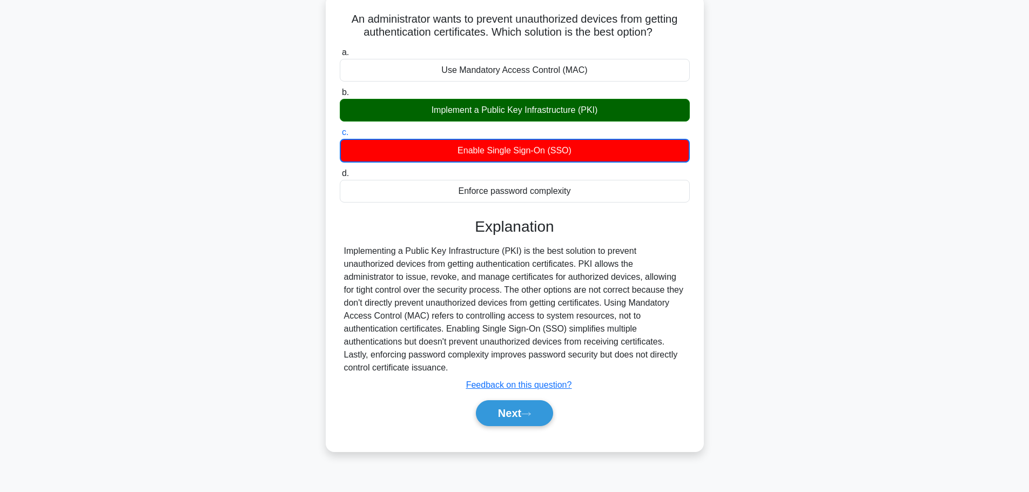
scroll to position [69, 0]
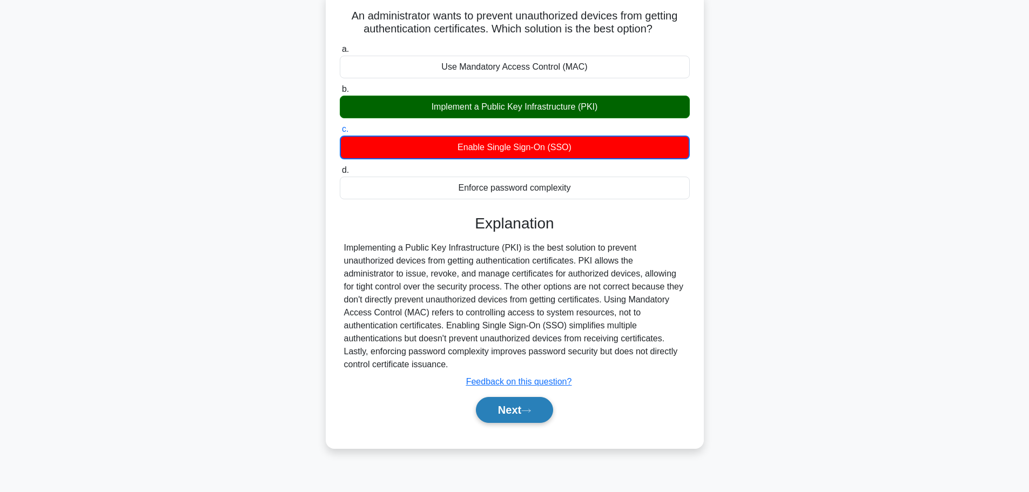
click at [522, 415] on button "Next" at bounding box center [514, 410] width 77 height 26
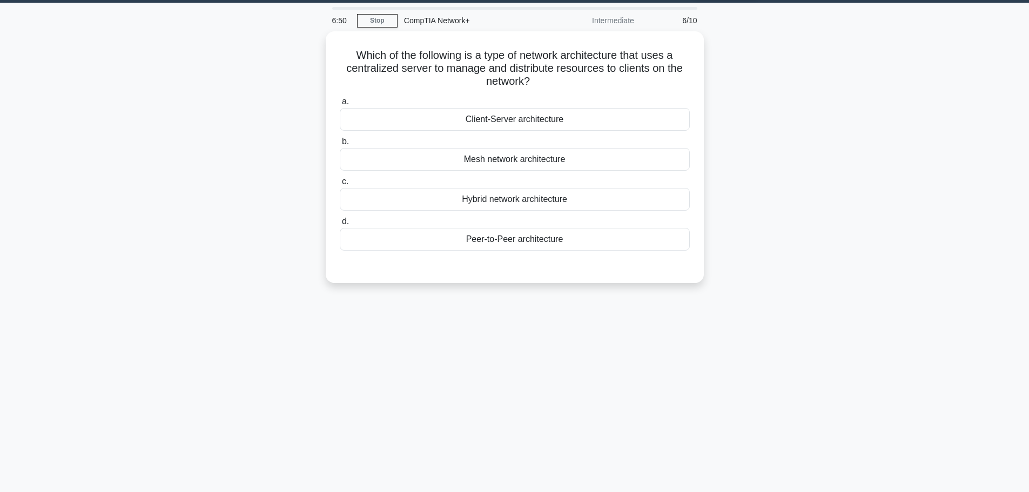
scroll to position [0, 0]
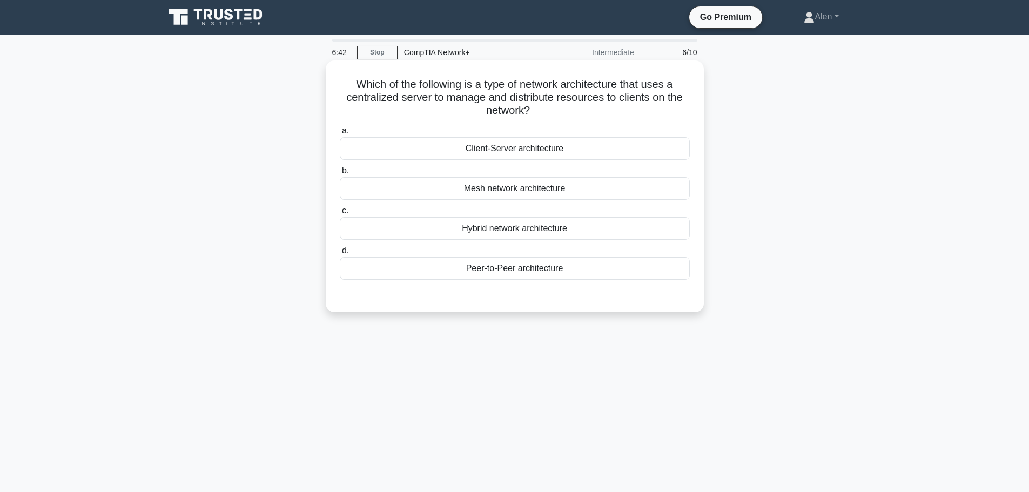
click at [522, 146] on div "Client-Server architecture" at bounding box center [515, 148] width 350 height 23
click at [340, 135] on input "a. Client-Server architecture" at bounding box center [340, 130] width 0 height 7
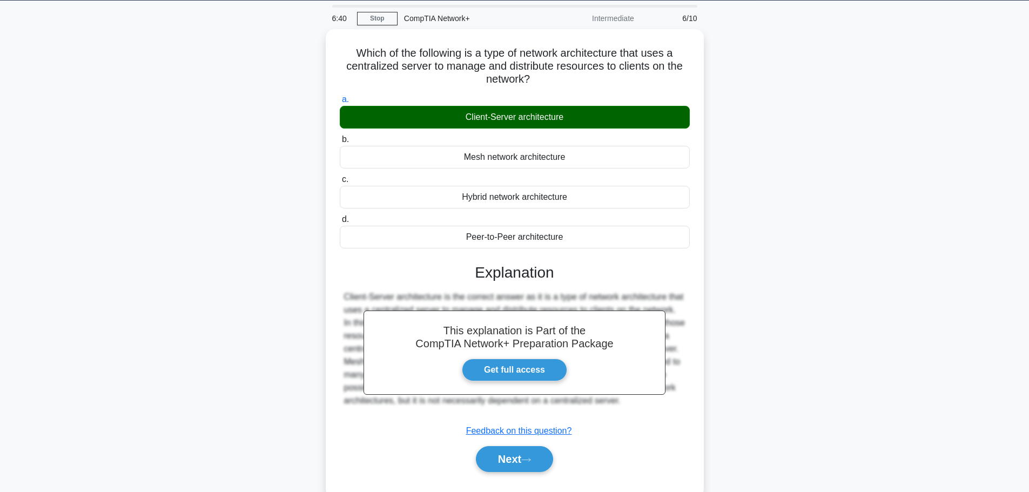
scroll to position [73, 0]
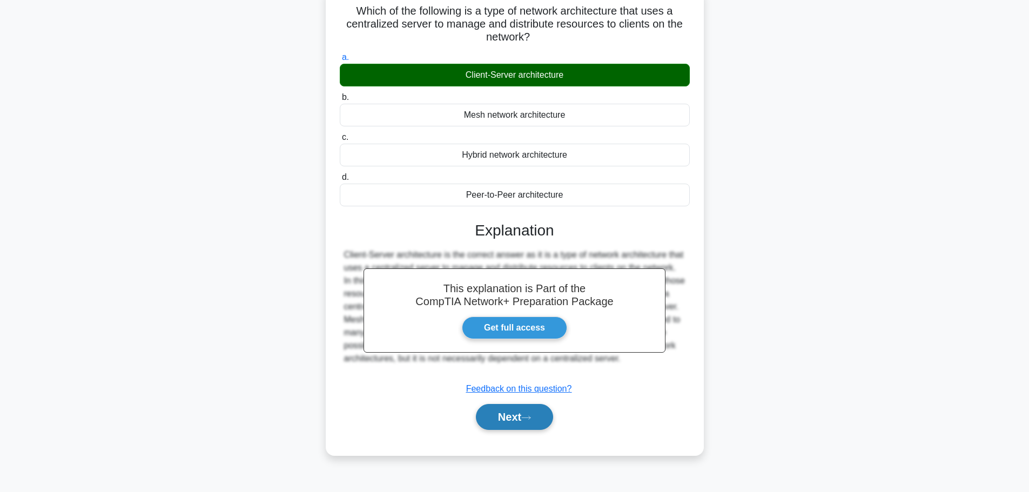
click at [514, 426] on button "Next" at bounding box center [514, 417] width 77 height 26
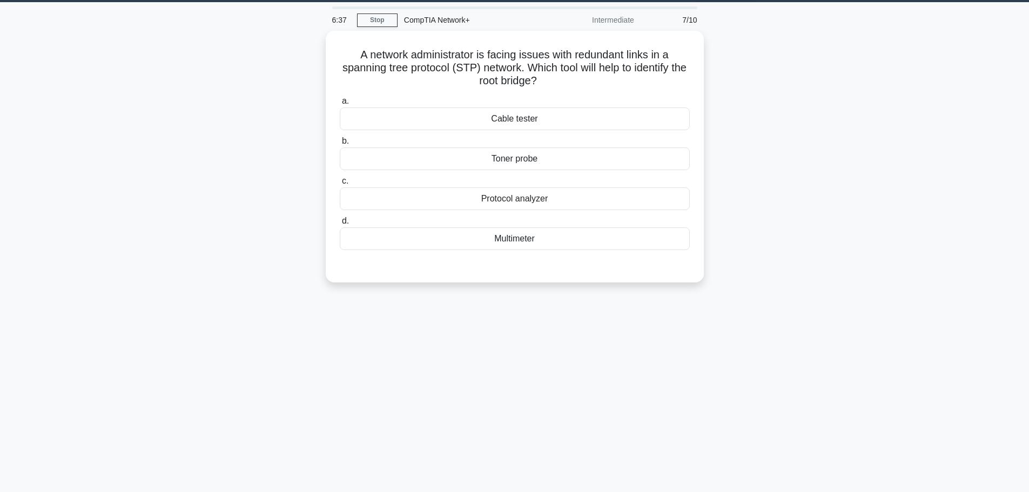
scroll to position [0, 0]
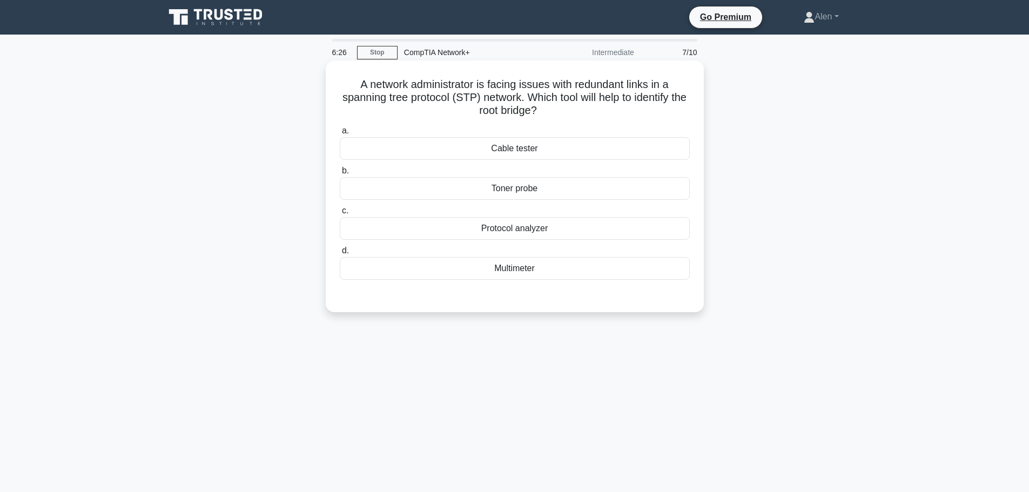
click at [537, 224] on div "Protocol analyzer" at bounding box center [515, 228] width 350 height 23
click at [340, 214] on input "c. Protocol analyzer" at bounding box center [340, 210] width 0 height 7
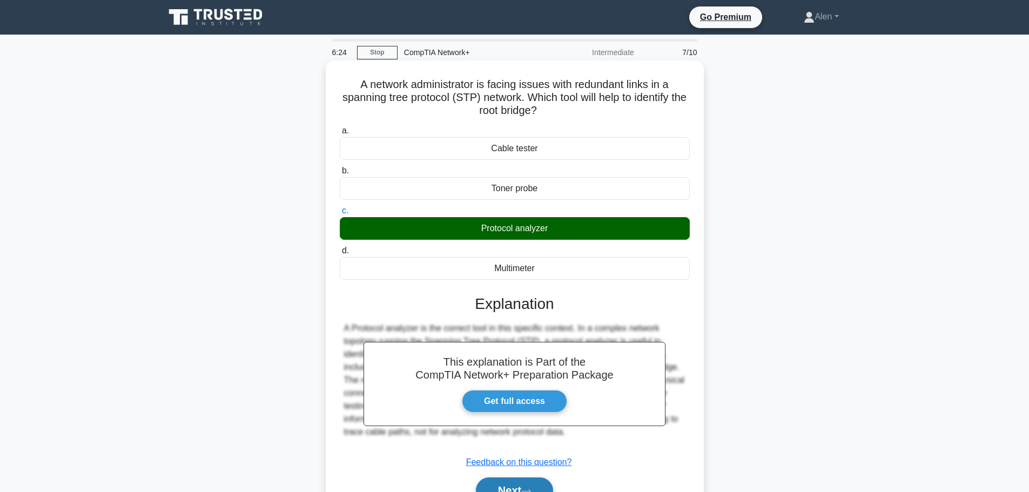
click at [522, 487] on button "Next" at bounding box center [514, 491] width 77 height 26
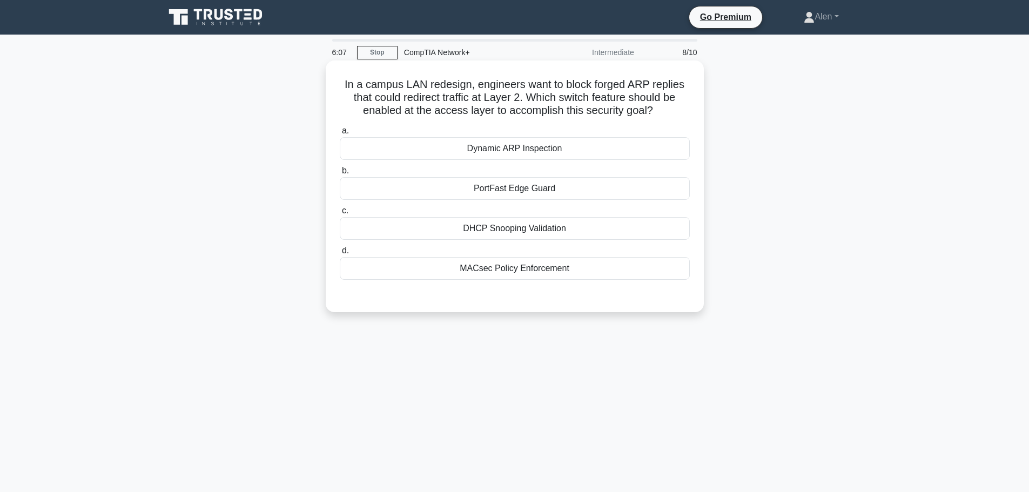
click at [564, 150] on div "Dynamic ARP Inspection" at bounding box center [515, 148] width 350 height 23
click at [340, 135] on input "a. Dynamic ARP Inspection" at bounding box center [340, 130] width 0 height 7
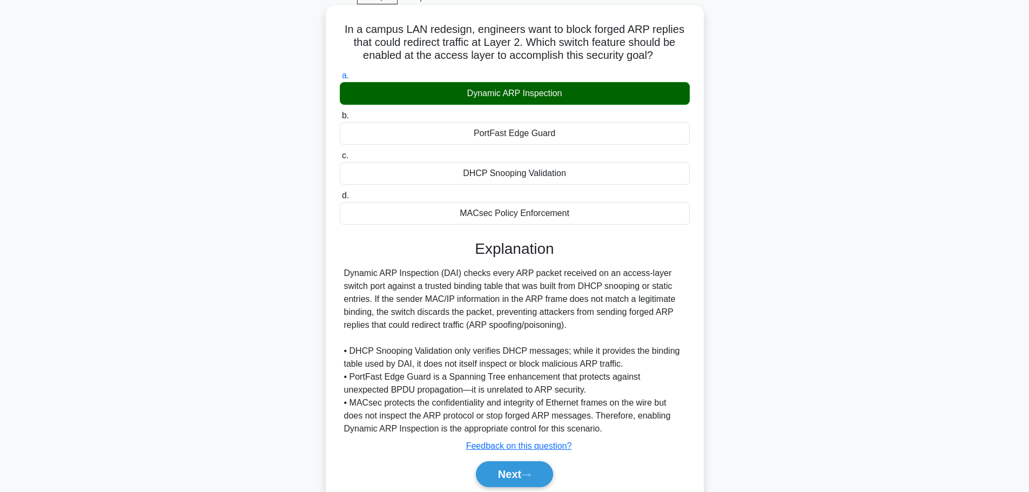
scroll to position [97, 0]
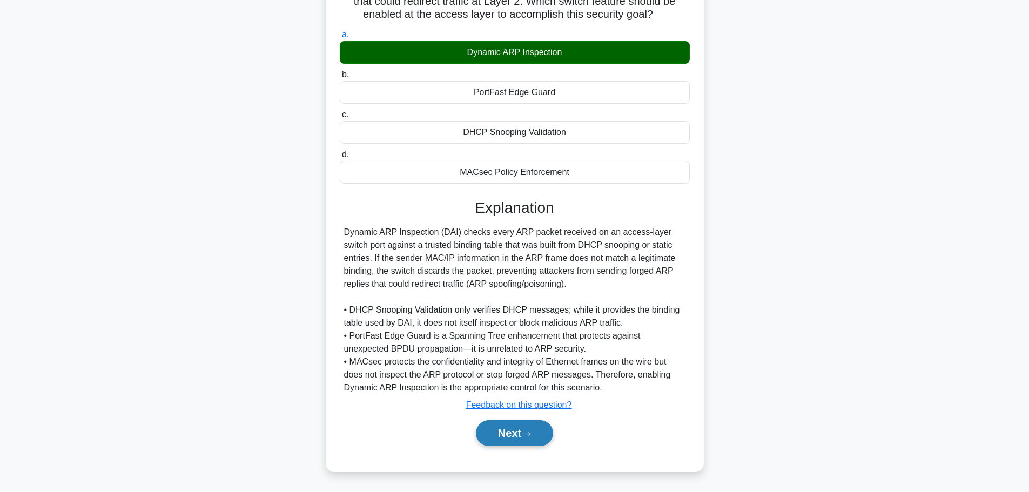
click at [500, 435] on button "Next" at bounding box center [514, 433] width 77 height 26
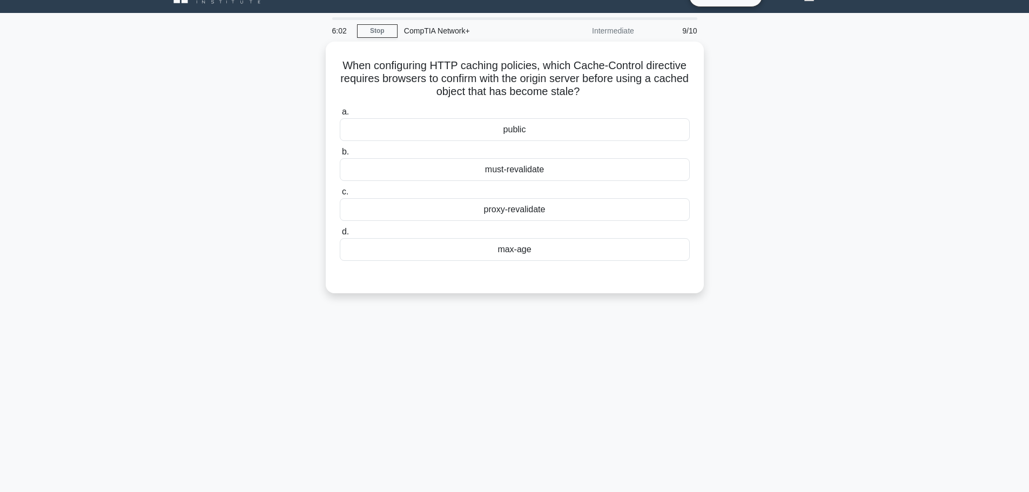
scroll to position [0, 0]
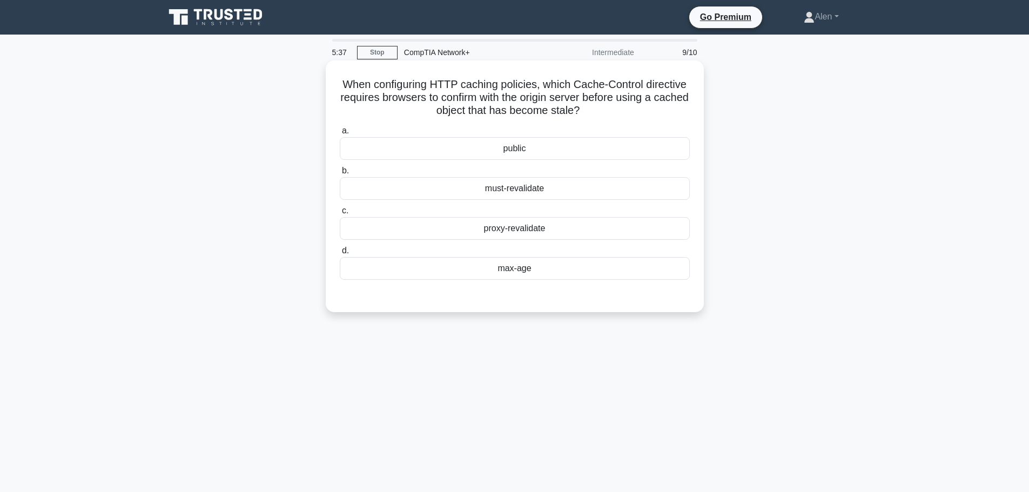
click at [533, 191] on div "must-revalidate" at bounding box center [515, 188] width 350 height 23
click at [340, 174] on input "b. must-revalidate" at bounding box center [340, 170] width 0 height 7
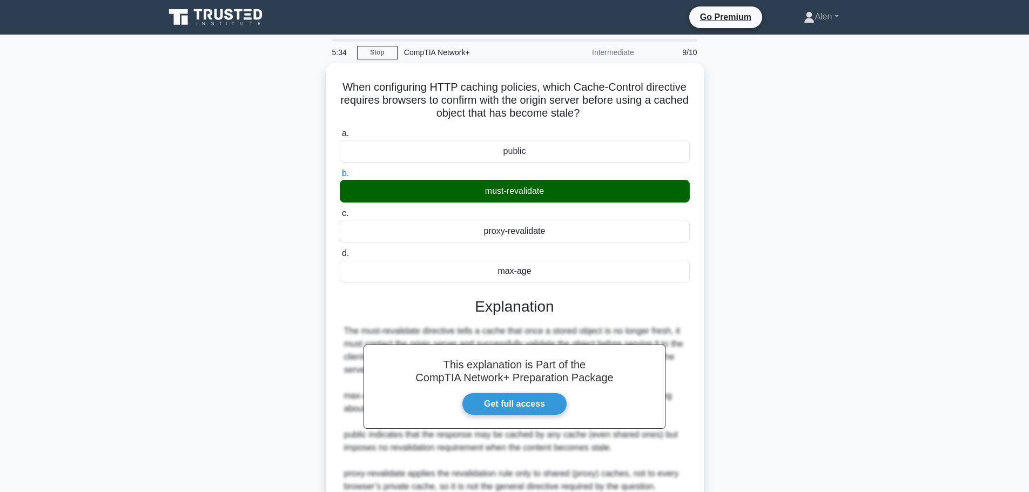
scroll to position [97, 0]
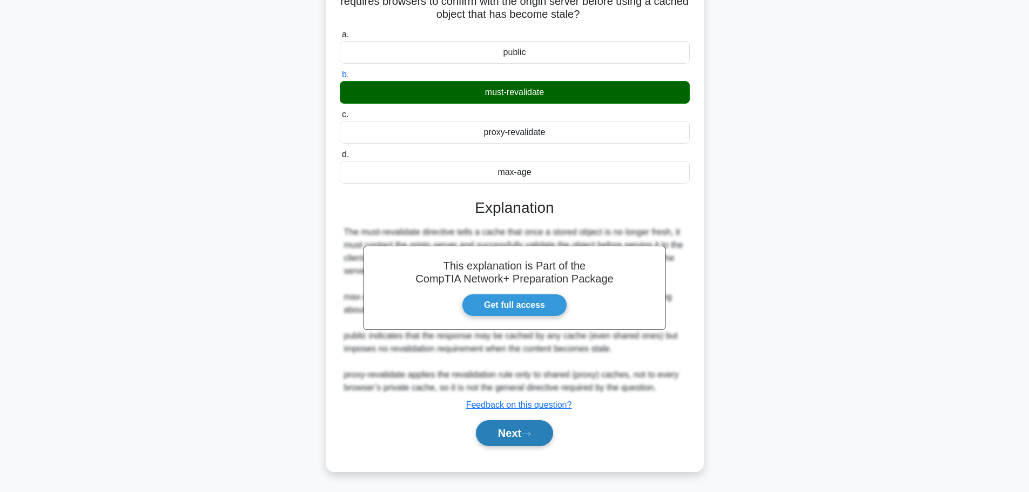
click at [533, 439] on button "Next" at bounding box center [514, 433] width 77 height 26
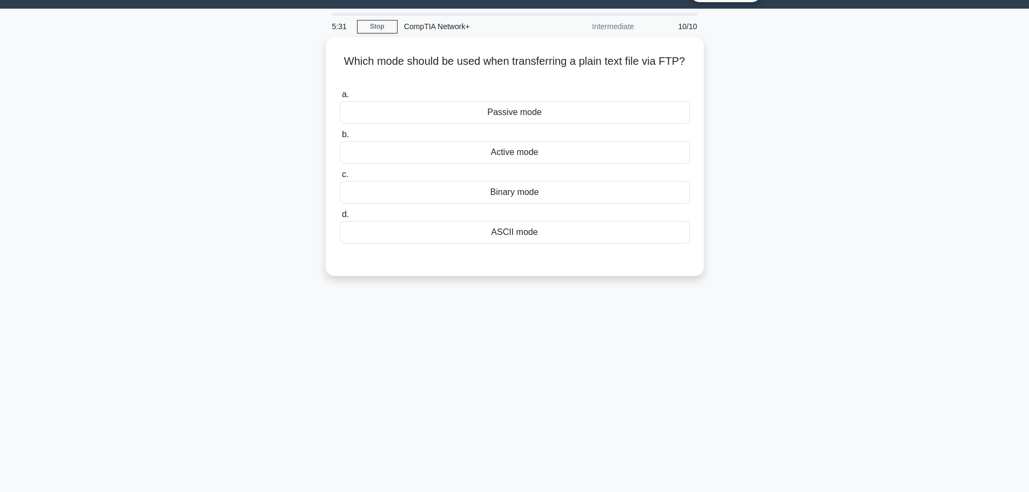
scroll to position [0, 0]
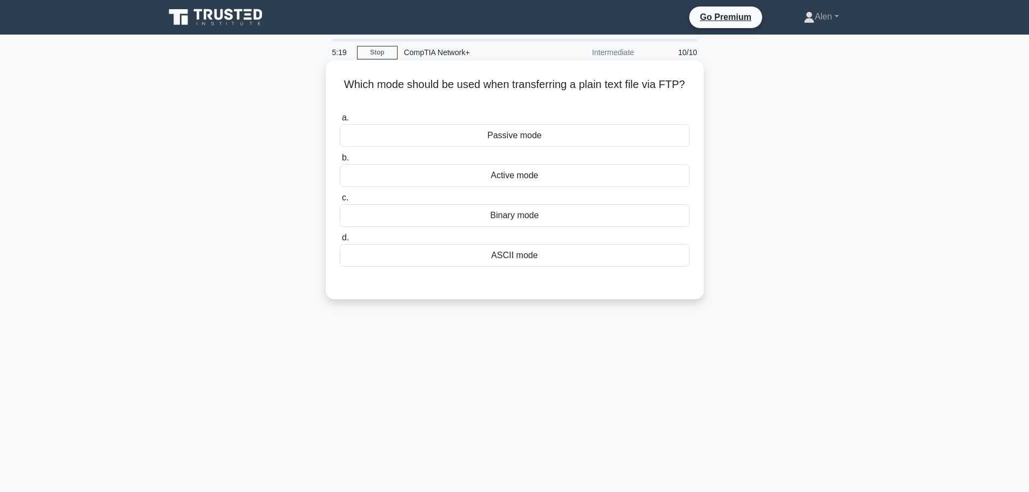
click at [503, 261] on div "ASCII mode" at bounding box center [515, 255] width 350 height 23
click at [340, 241] on input "d. ASCII mode" at bounding box center [340, 237] width 0 height 7
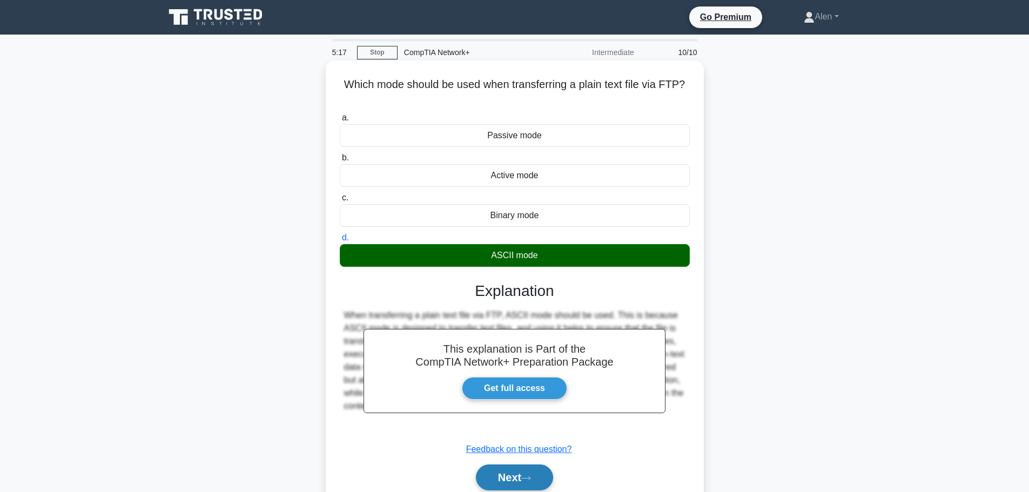
click at [535, 482] on button "Next" at bounding box center [514, 478] width 77 height 26
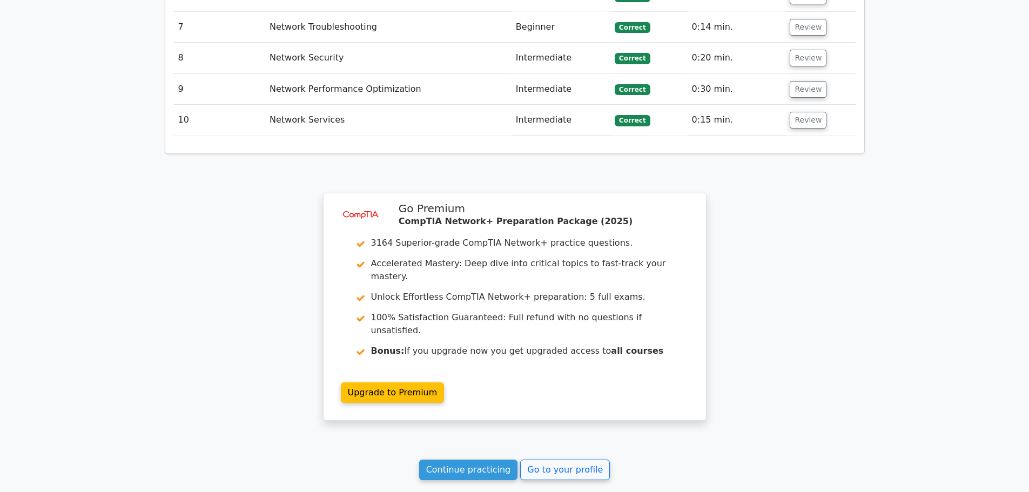
scroll to position [1599, 0]
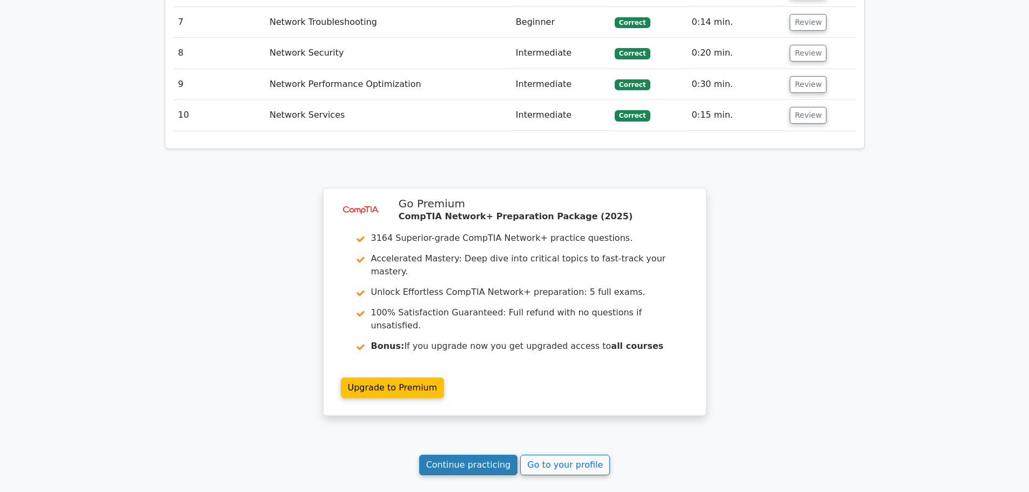
click at [486, 455] on link "Continue practicing" at bounding box center [468, 465] width 99 height 21
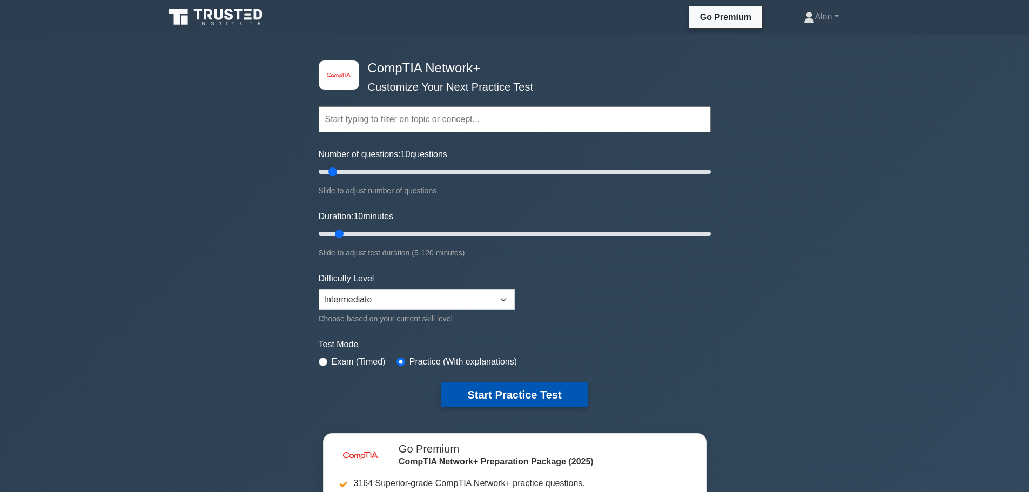
click at [528, 399] on button "Start Practice Test" at bounding box center [514, 394] width 146 height 25
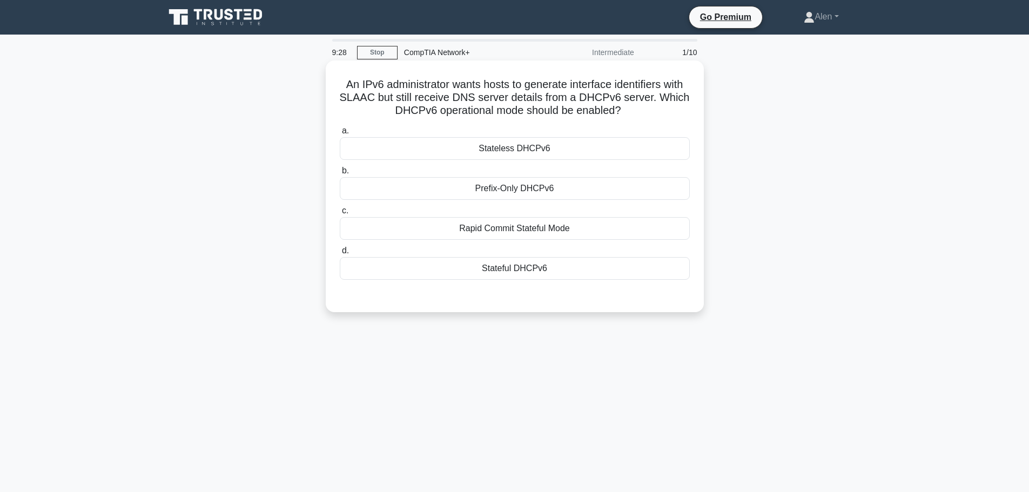
click at [495, 268] on div "Stateful DHCPv6" at bounding box center [515, 268] width 350 height 23
click at [340, 254] on input "d. Stateful DHCPv6" at bounding box center [340, 250] width 0 height 7
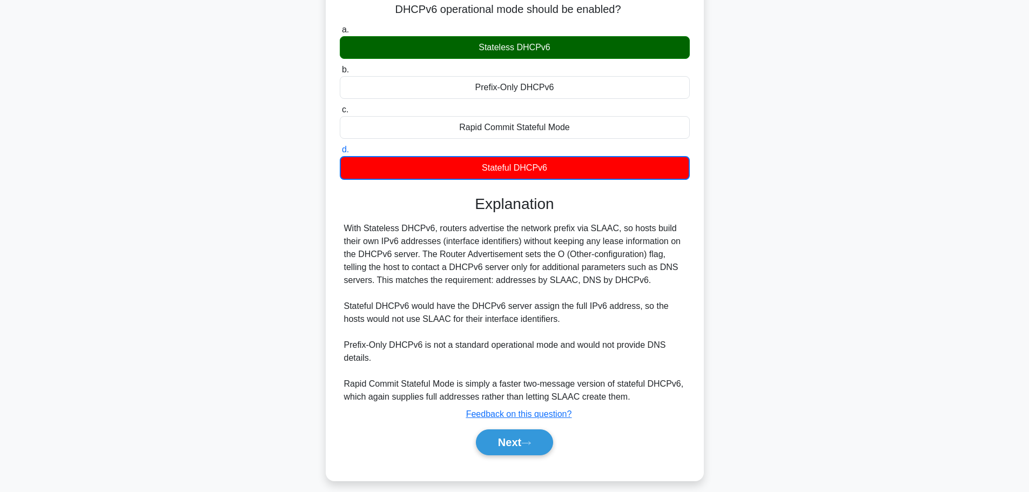
scroll to position [111, 0]
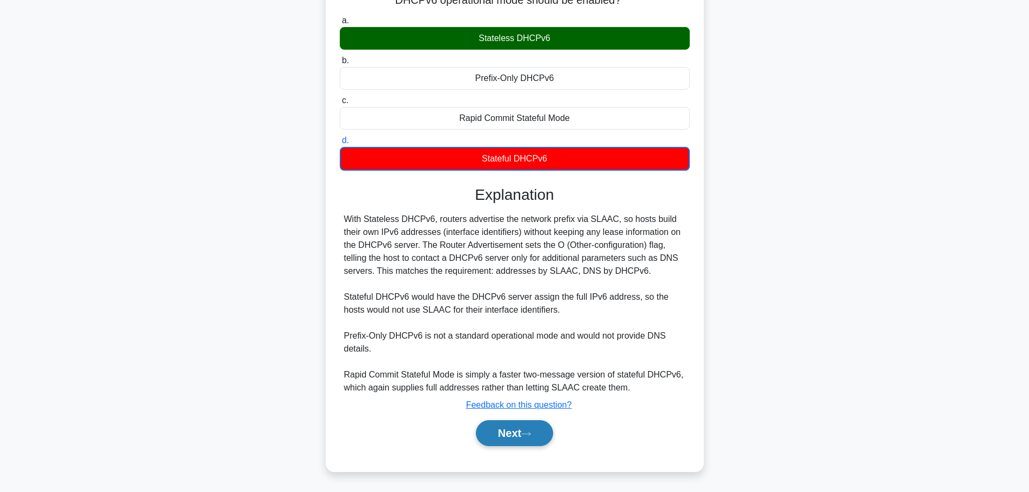
click at [515, 432] on button "Next" at bounding box center [514, 433] width 77 height 26
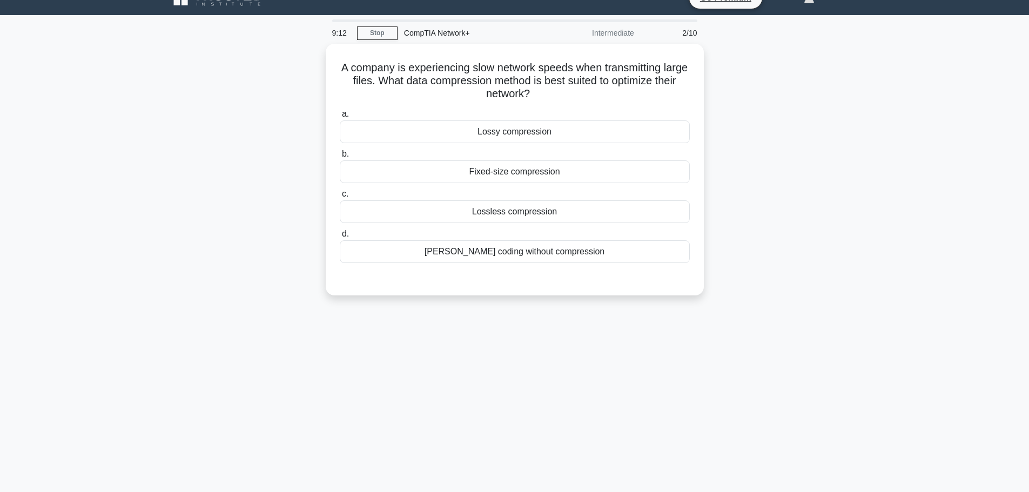
scroll to position [0, 0]
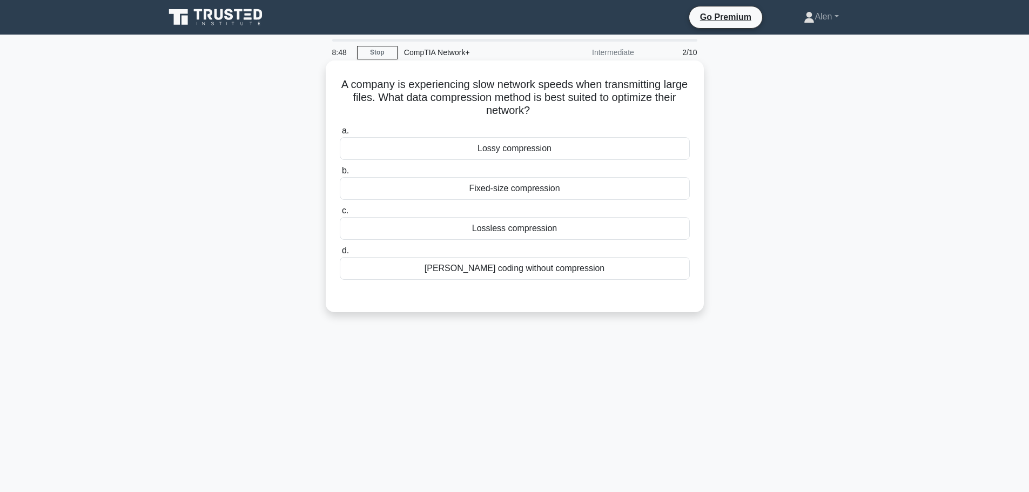
click at [571, 229] on div "Lossless compression" at bounding box center [515, 228] width 350 height 23
click at [340, 214] on input "c. Lossless compression" at bounding box center [340, 210] width 0 height 7
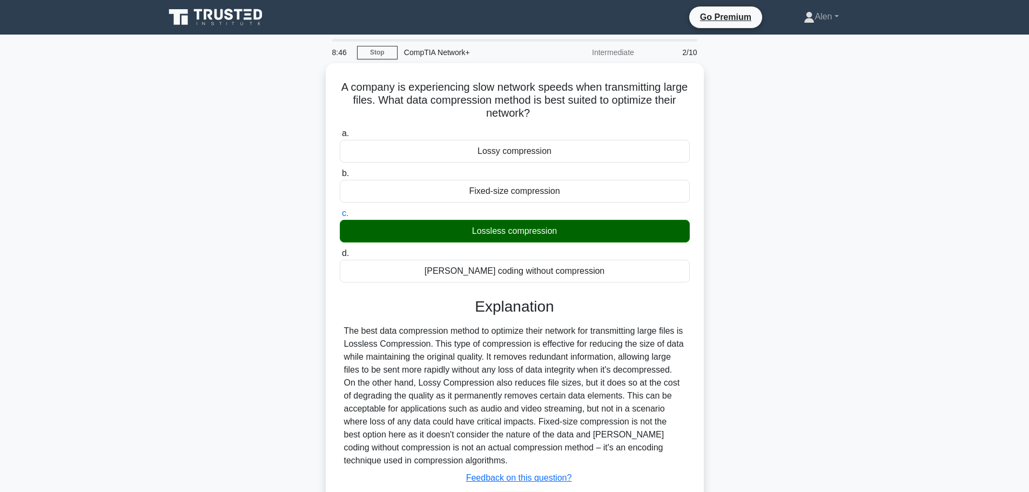
scroll to position [91, 0]
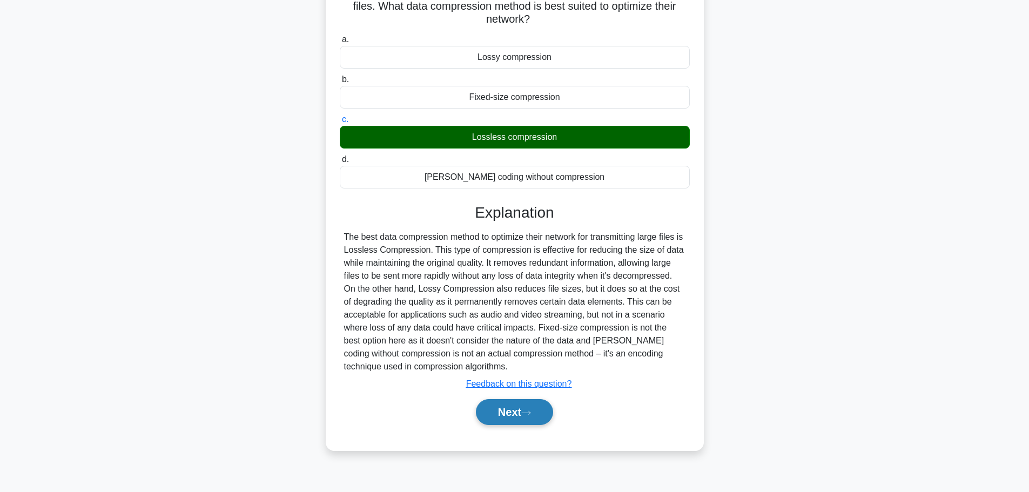
click at [531, 412] on icon at bounding box center [526, 413] width 10 height 6
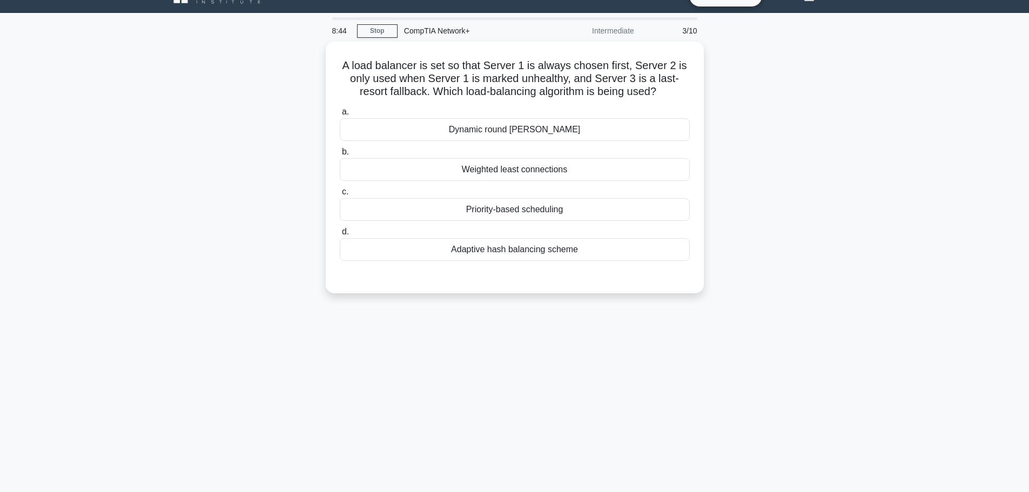
scroll to position [0, 0]
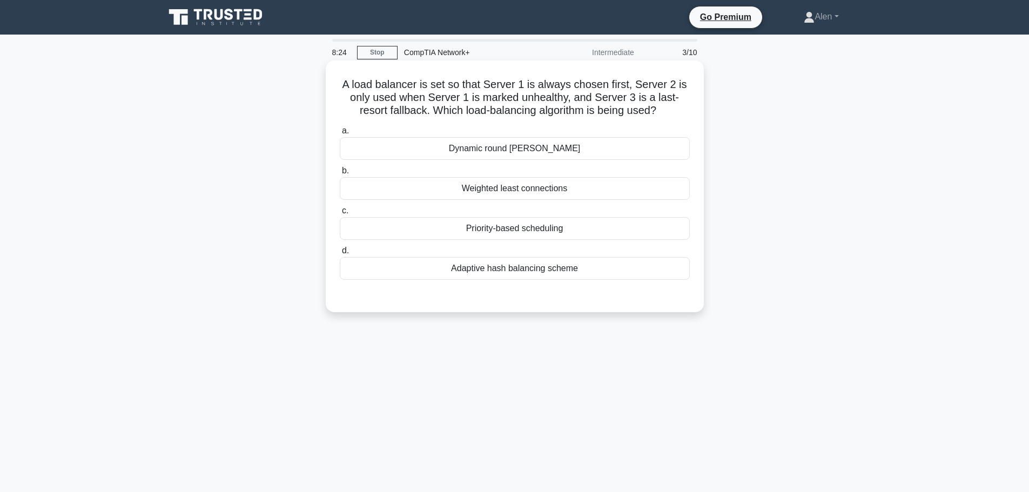
click at [526, 224] on div "Priority-based scheduling" at bounding box center [515, 228] width 350 height 23
click at [340, 214] on input "c. Priority-based scheduling" at bounding box center [340, 210] width 0 height 7
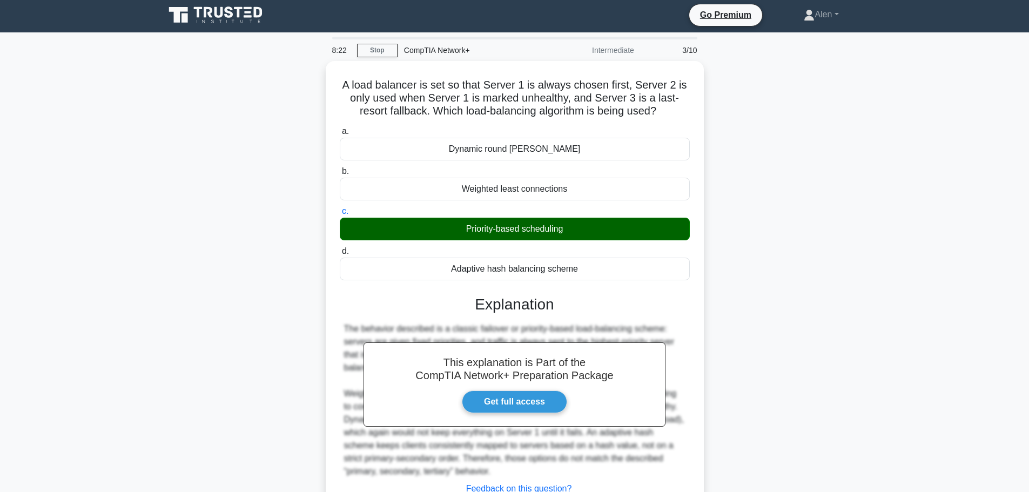
scroll to position [91, 0]
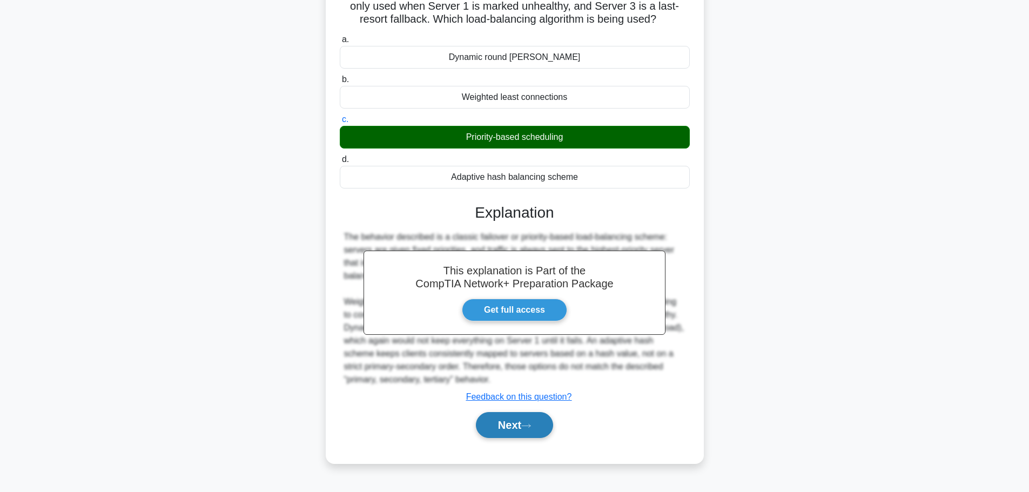
click at [512, 420] on button "Next" at bounding box center [514, 425] width 77 height 26
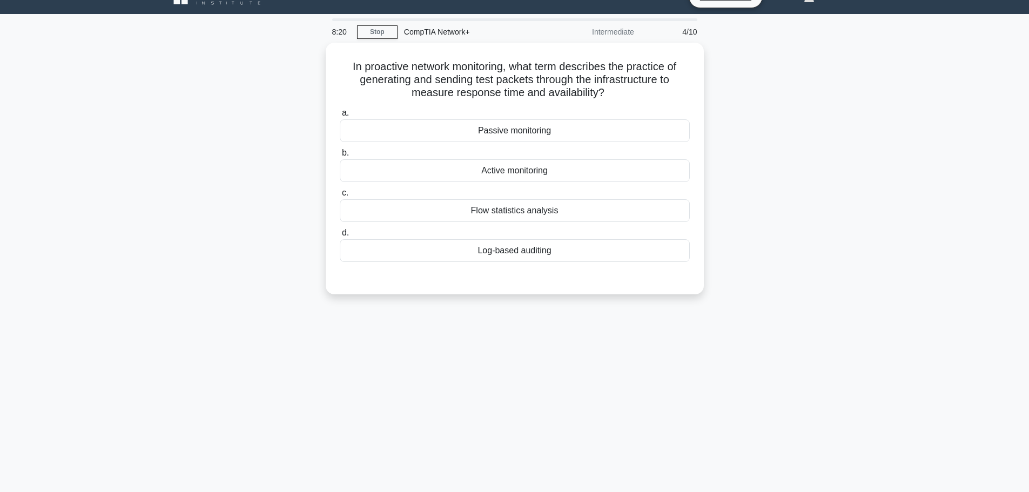
scroll to position [0, 0]
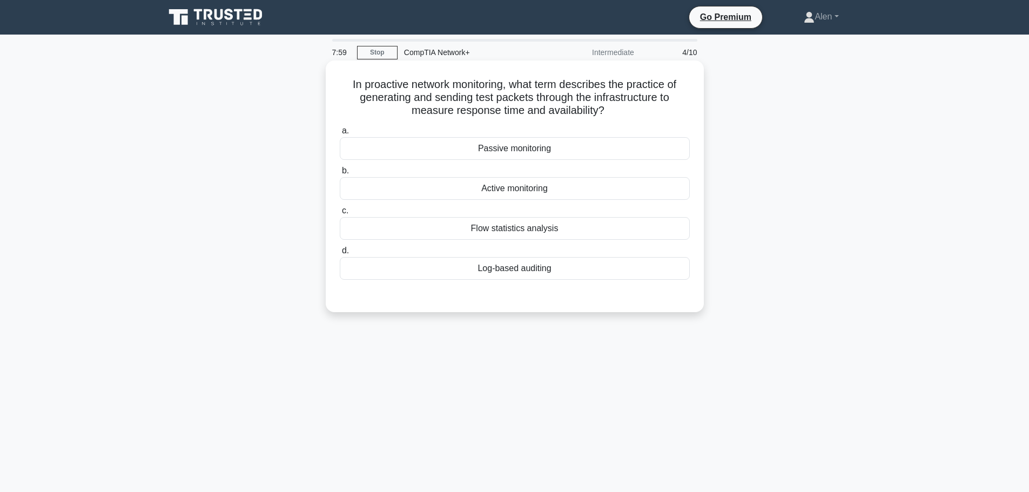
click at [536, 235] on div "Flow statistics analysis" at bounding box center [515, 228] width 350 height 23
click at [340, 214] on input "c. Flow statistics analysis" at bounding box center [340, 210] width 0 height 7
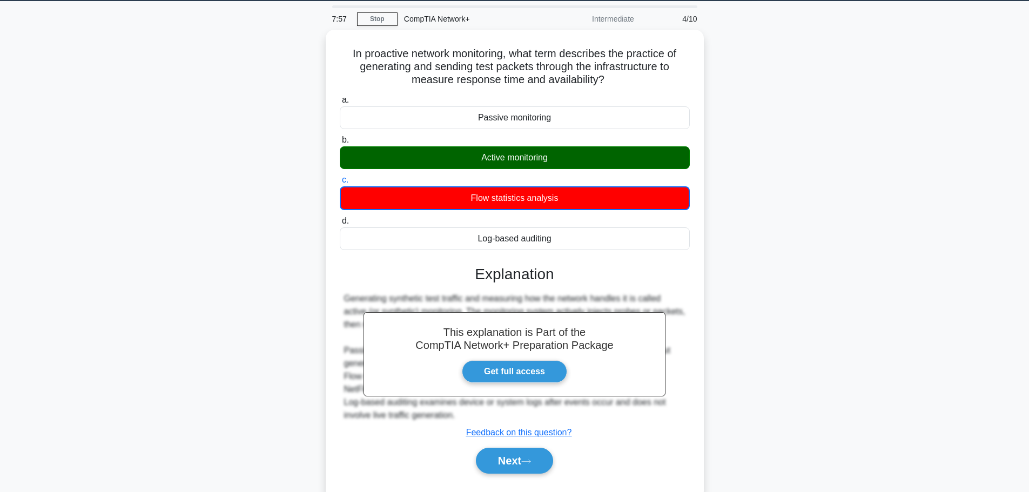
scroll to position [91, 0]
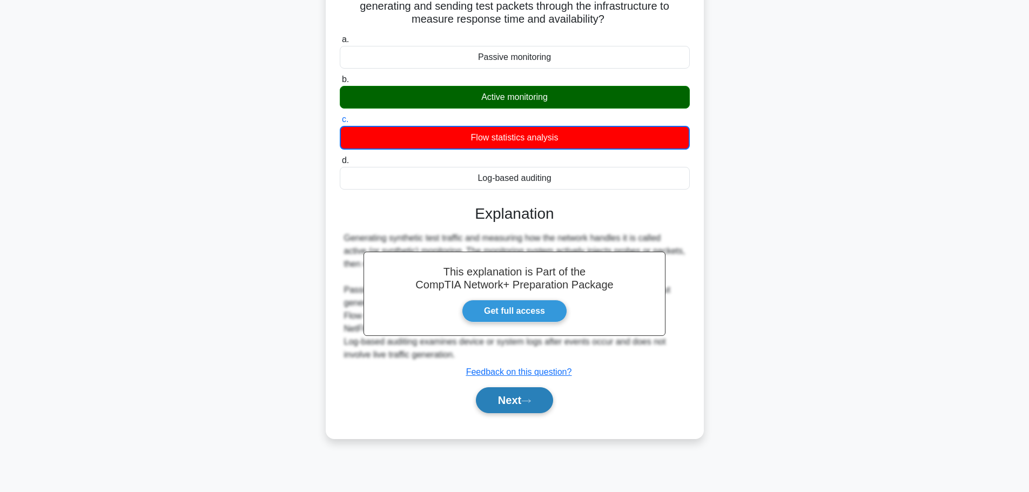
click at [515, 401] on button "Next" at bounding box center [514, 400] width 77 height 26
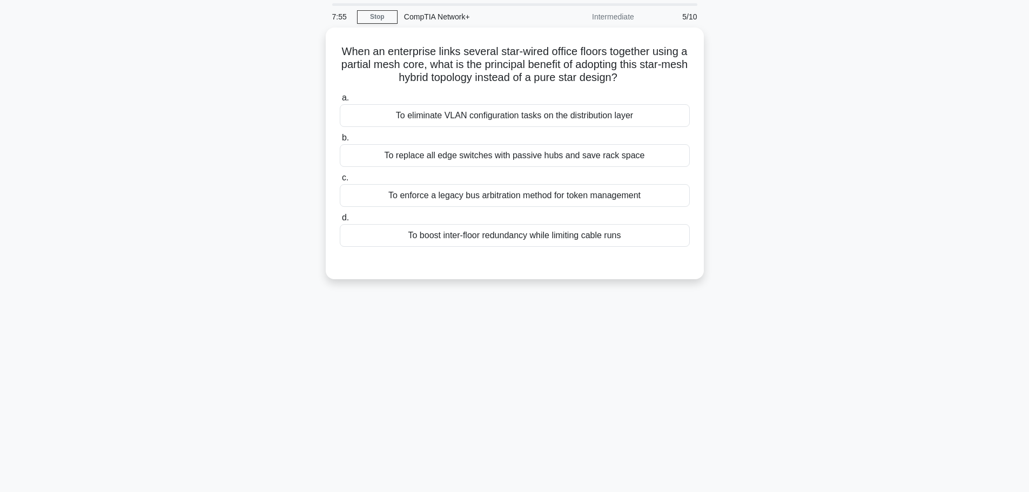
scroll to position [0, 0]
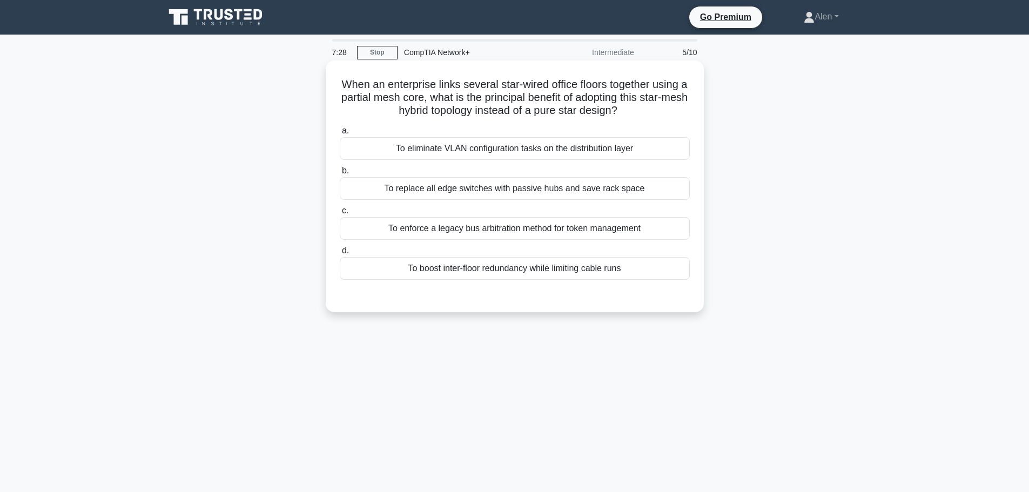
click at [556, 272] on div "To boost inter-floor redundancy while limiting cable runs" at bounding box center [515, 268] width 350 height 23
click at [340, 254] on input "d. To boost inter-floor redundancy while limiting cable runs" at bounding box center [340, 250] width 0 height 7
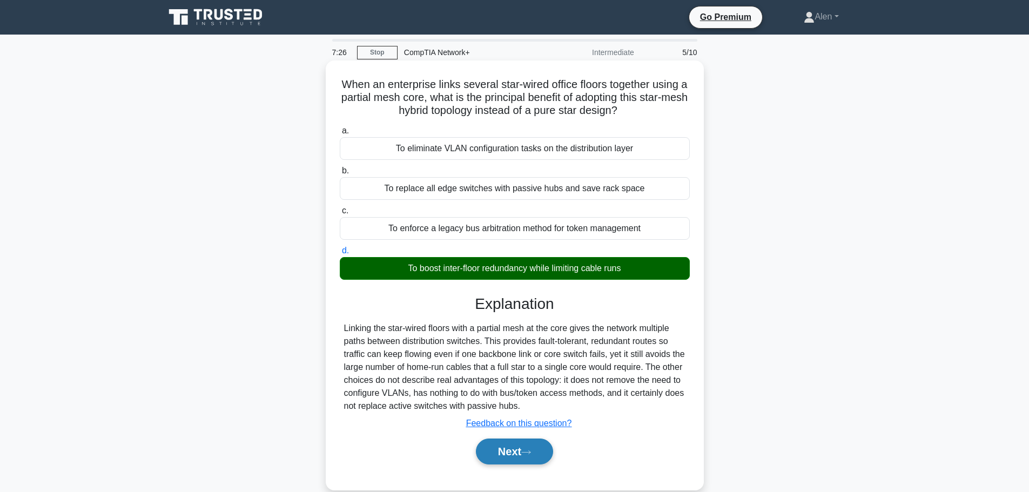
click at [520, 451] on button "Next" at bounding box center [514, 452] width 77 height 26
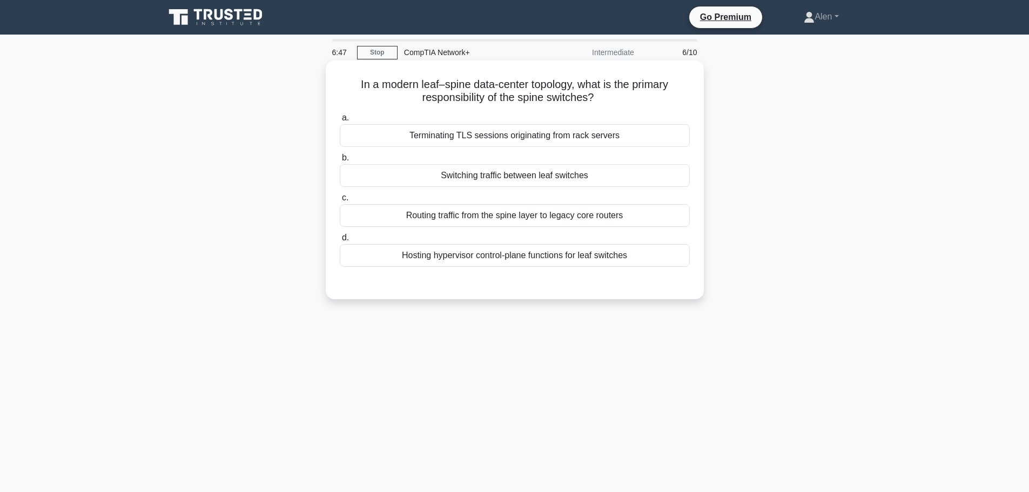
click at [507, 176] on div "Switching traffic between leaf switches" at bounding box center [515, 175] width 350 height 23
click at [340, 162] on input "b. Switching traffic between leaf switches" at bounding box center [340, 157] width 0 height 7
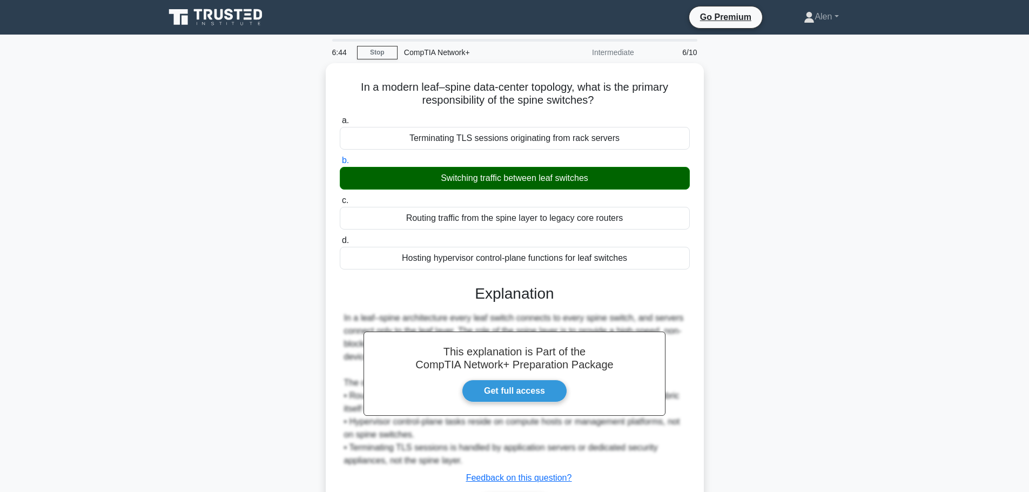
scroll to position [91, 0]
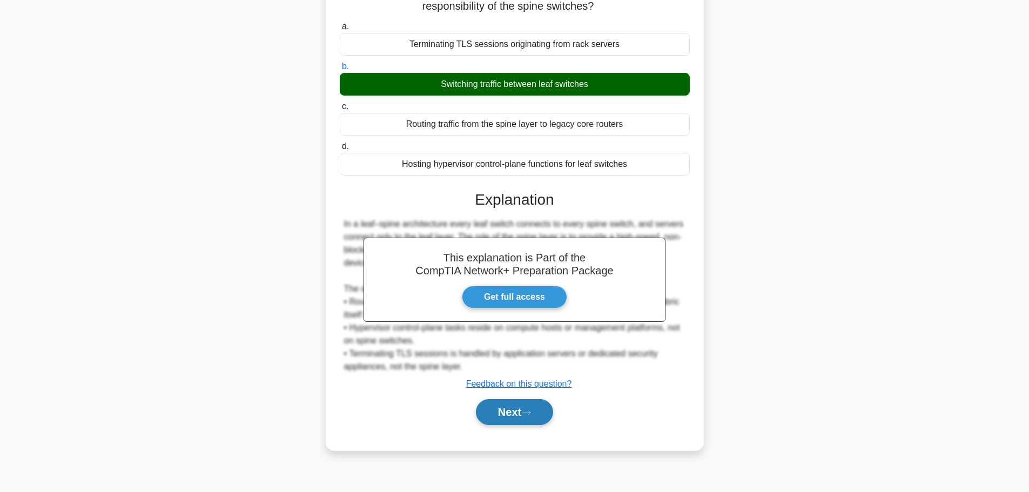
click at [526, 411] on icon at bounding box center [526, 413] width 10 height 6
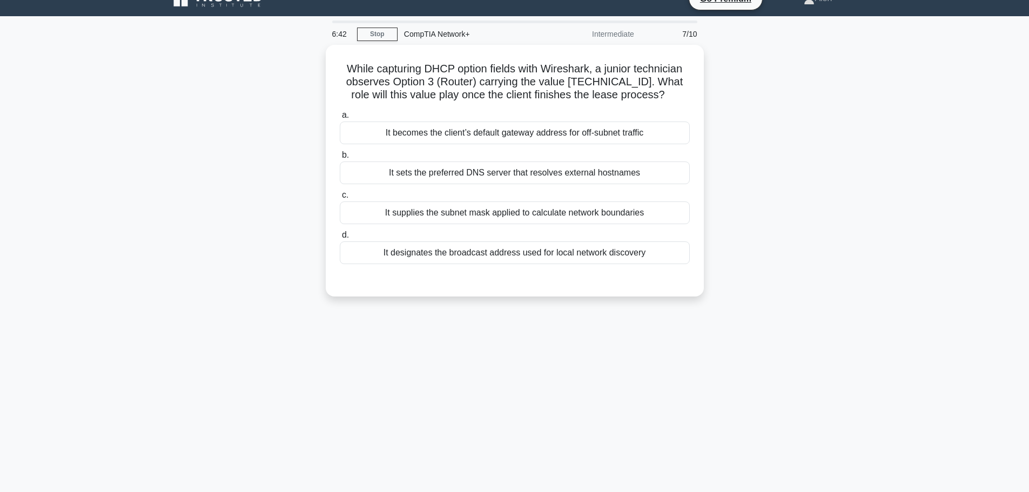
scroll to position [0, 0]
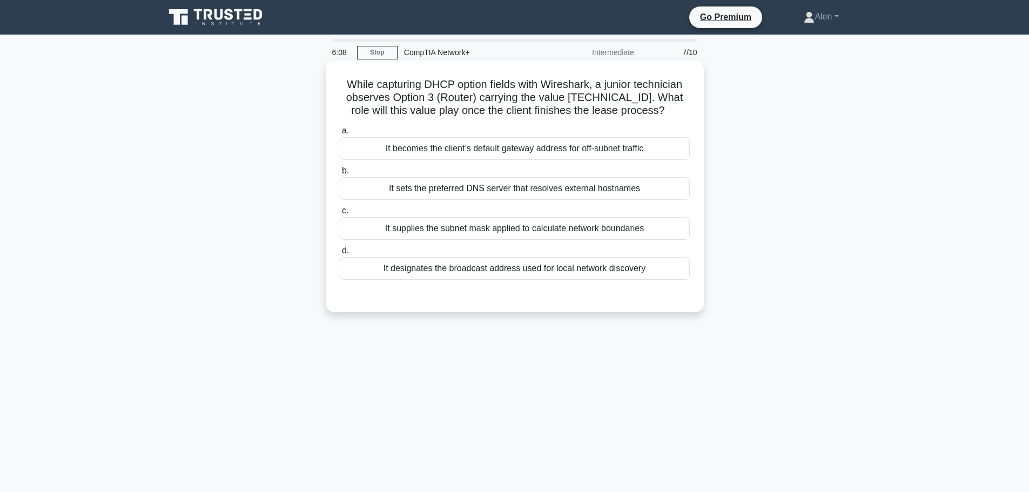
click at [590, 271] on div "It designates the broadcast address used for local network discovery" at bounding box center [515, 268] width 350 height 23
click at [340, 254] on input "d. It designates the broadcast address used for local network discovery" at bounding box center [340, 250] width 0 height 7
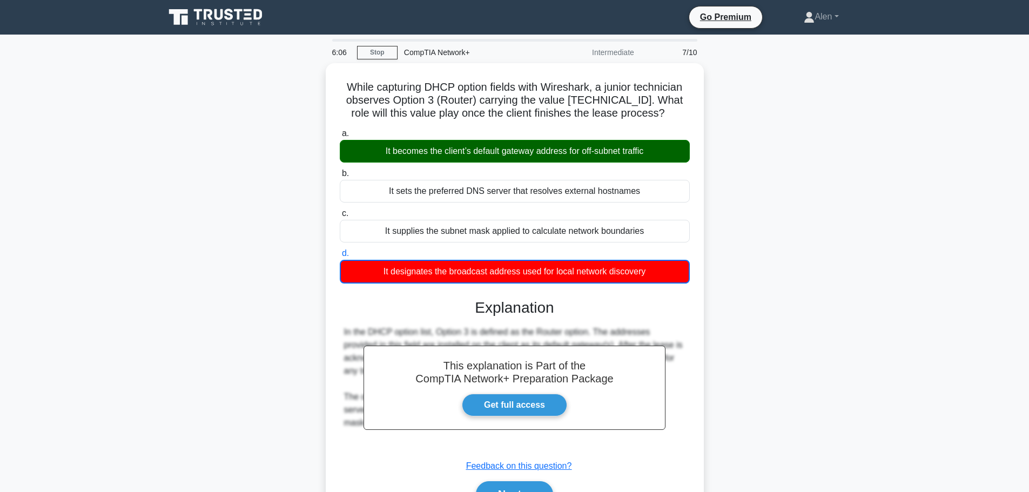
scroll to position [91, 0]
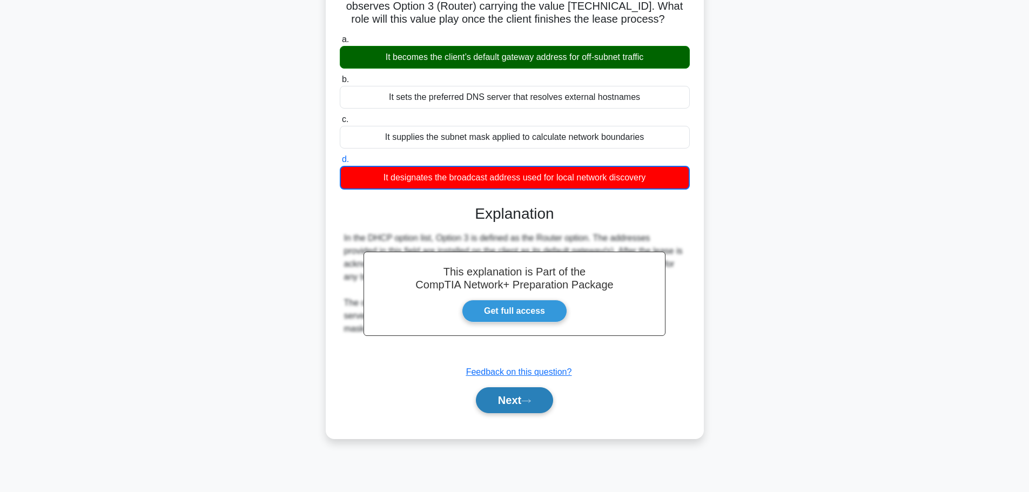
click at [526, 399] on icon at bounding box center [526, 401] width 10 height 6
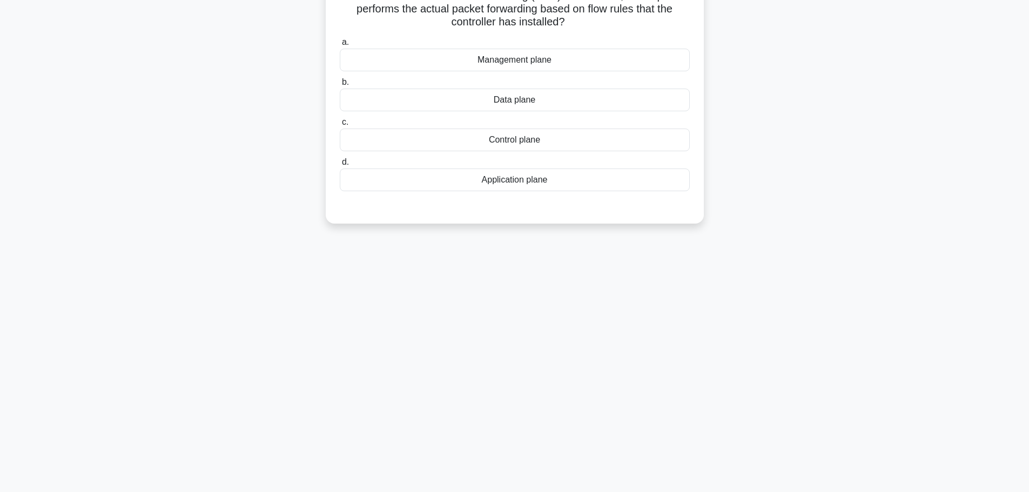
scroll to position [0, 0]
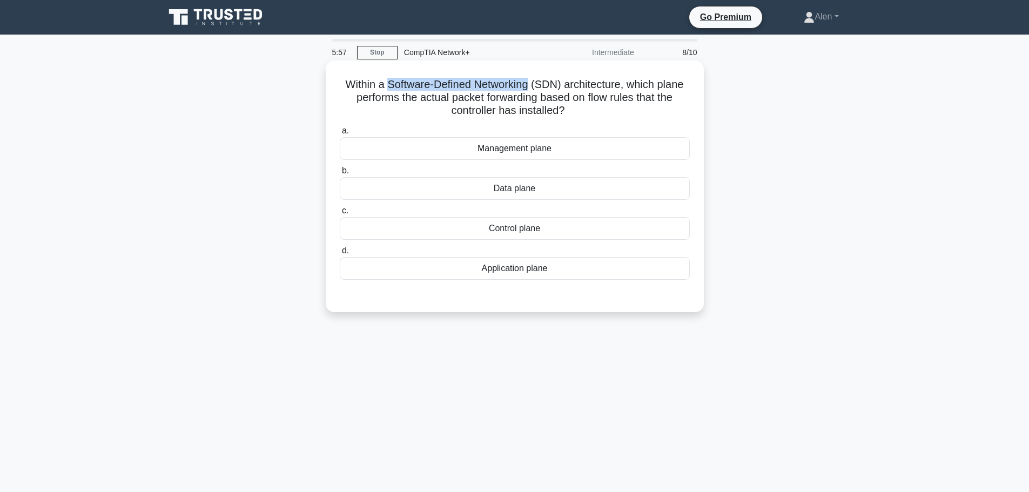
drag, startPoint x: 385, startPoint y: 88, endPoint x: 529, endPoint y: 80, distance: 143.9
click at [529, 80] on h5 "Within a Software-Defined Networking (SDN) architecture, which plane performs t…" at bounding box center [515, 98] width 352 height 40
click at [597, 85] on h5 "Within a Software-Defined Networking (SDN) architecture, which plane performs t…" at bounding box center [515, 98] width 352 height 40
click at [590, 141] on div "Management plane" at bounding box center [515, 148] width 350 height 23
click at [340, 135] on input "a. Management plane" at bounding box center [340, 130] width 0 height 7
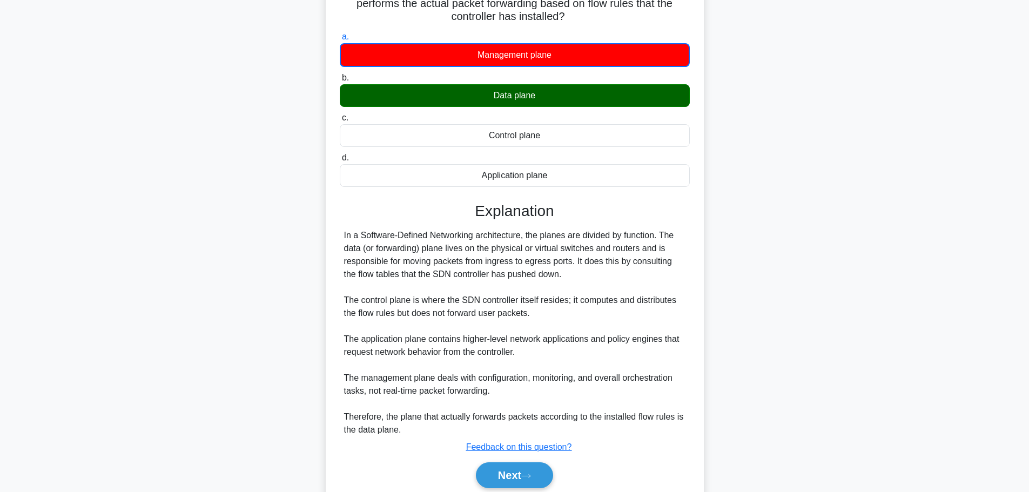
scroll to position [97, 0]
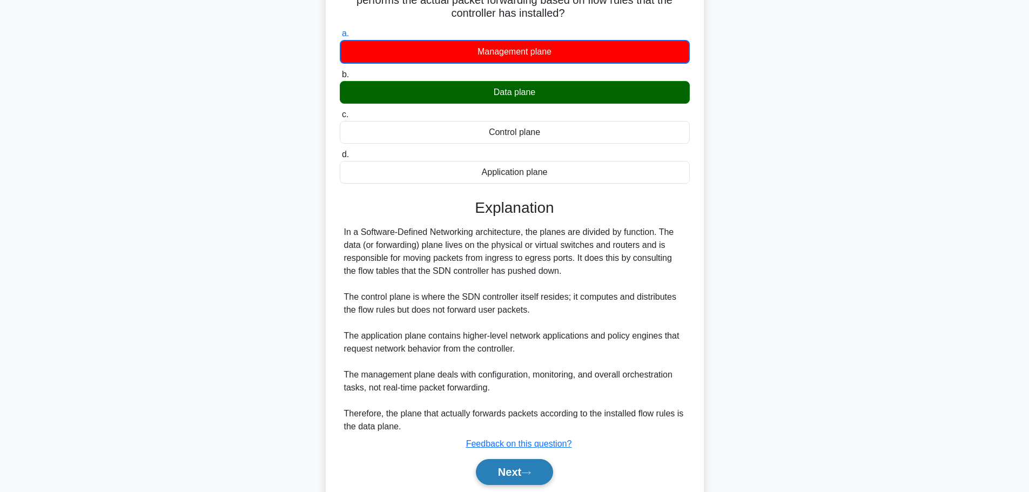
click at [525, 464] on button "Next" at bounding box center [514, 472] width 77 height 26
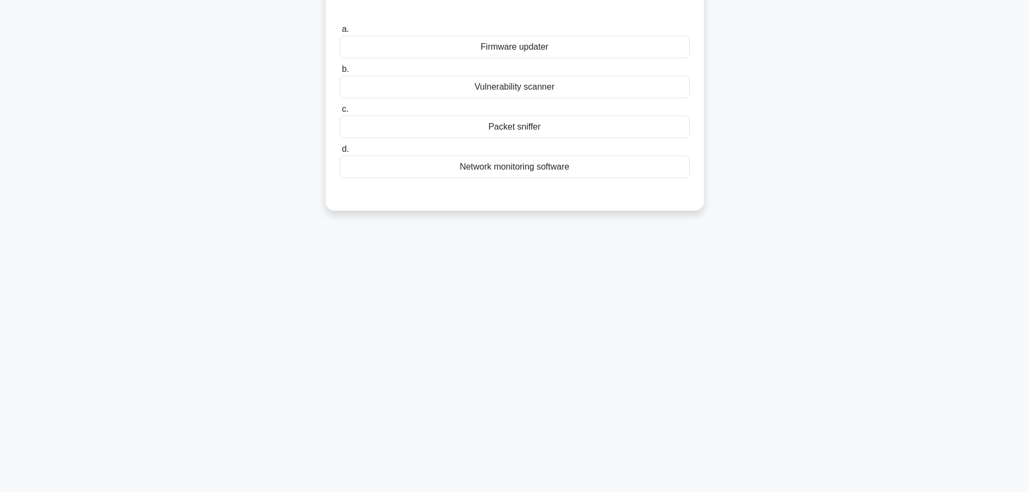
scroll to position [0, 0]
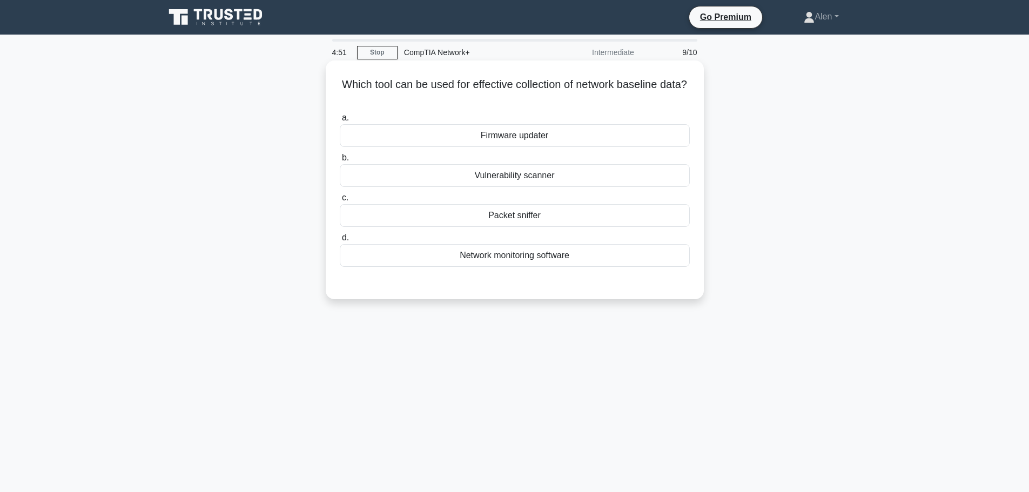
click at [563, 261] on div "Network monitoring software" at bounding box center [515, 255] width 350 height 23
click at [340, 241] on input "d. Network monitoring software" at bounding box center [340, 237] width 0 height 7
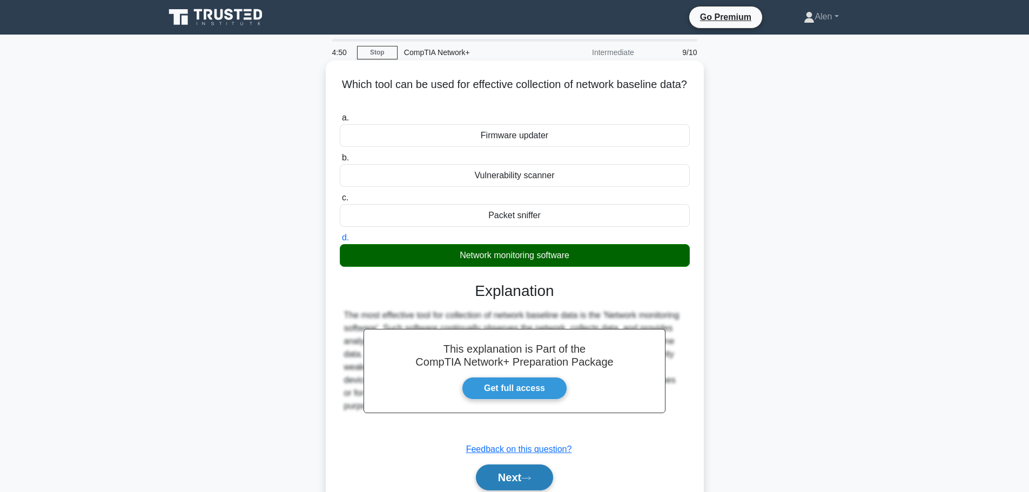
click at [521, 476] on button "Next" at bounding box center [514, 478] width 77 height 26
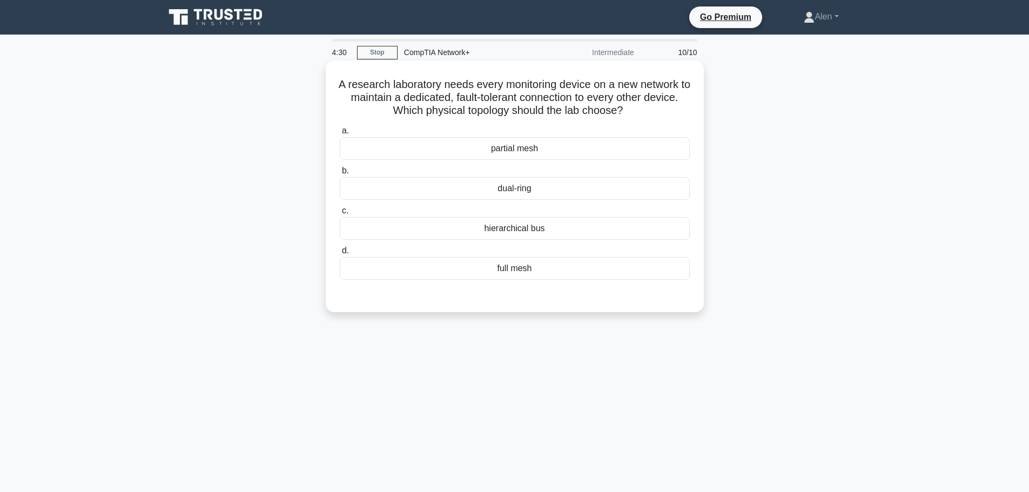
click at [533, 270] on div "full mesh" at bounding box center [515, 268] width 350 height 23
click at [340, 254] on input "d. full mesh" at bounding box center [340, 250] width 0 height 7
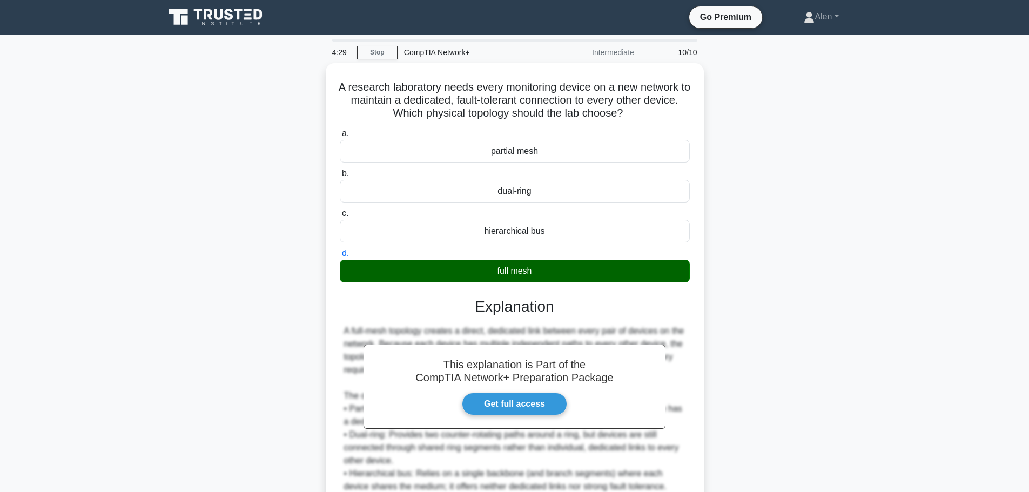
click at [1018, 290] on main "4:29 Stop CompTIA Network+ Intermediate 10/10 A research laboratory needs every…" at bounding box center [514, 311] width 1029 height 553
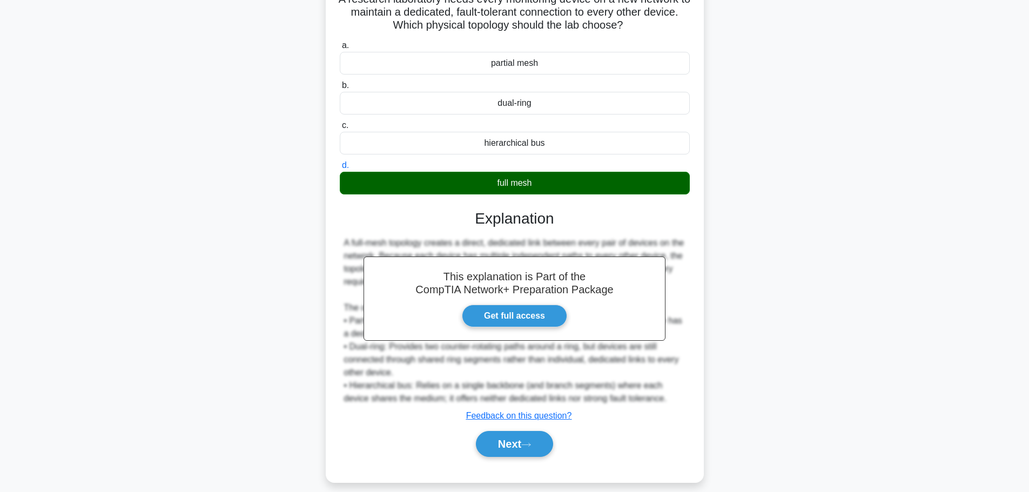
scroll to position [97, 0]
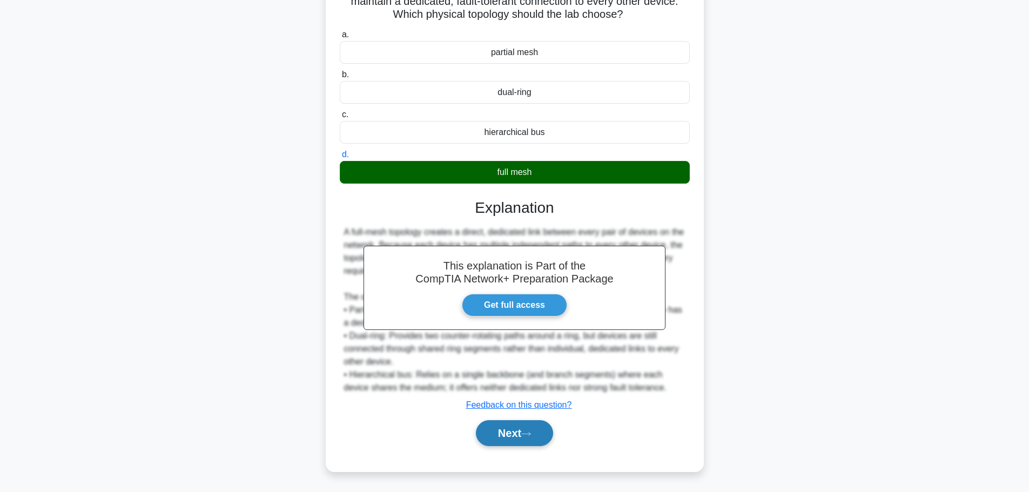
click at [499, 433] on button "Next" at bounding box center [514, 433] width 77 height 26
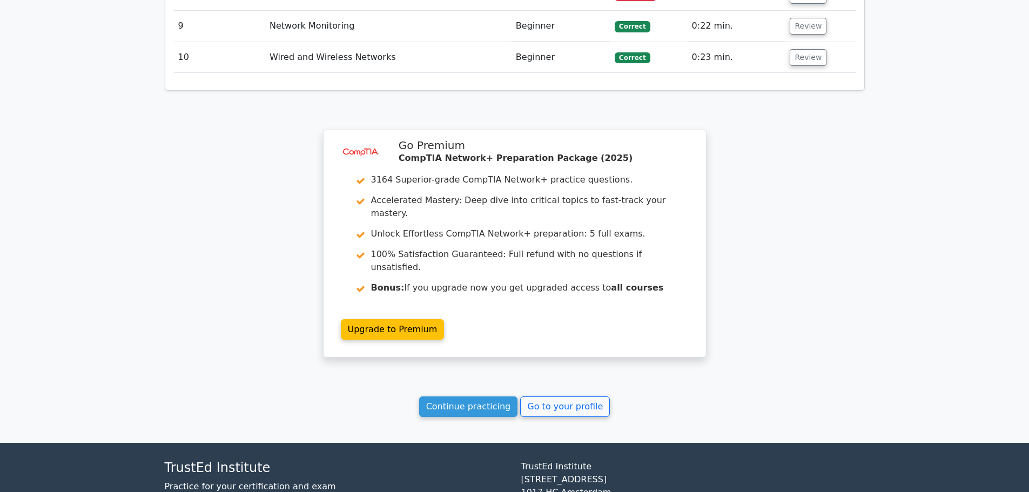
scroll to position [1681, 0]
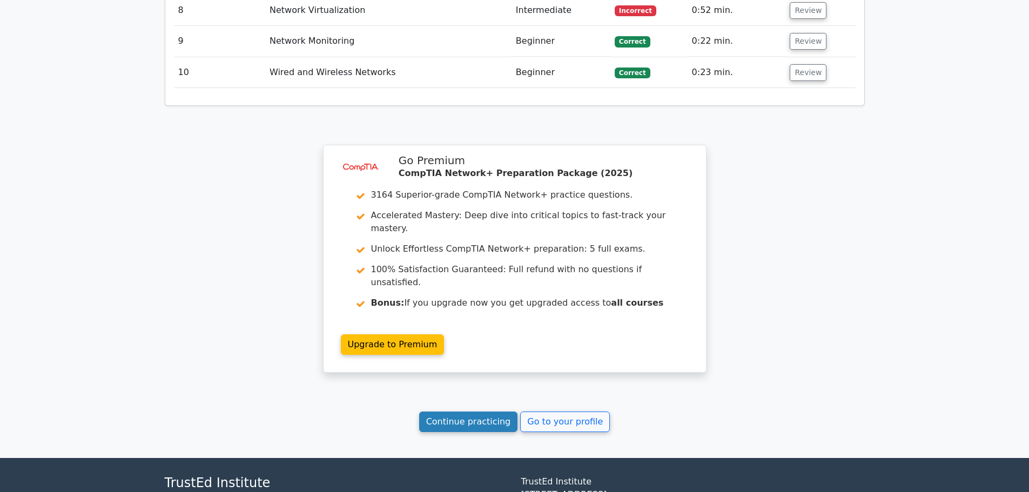
click at [474, 412] on link "Continue practicing" at bounding box center [468, 422] width 99 height 21
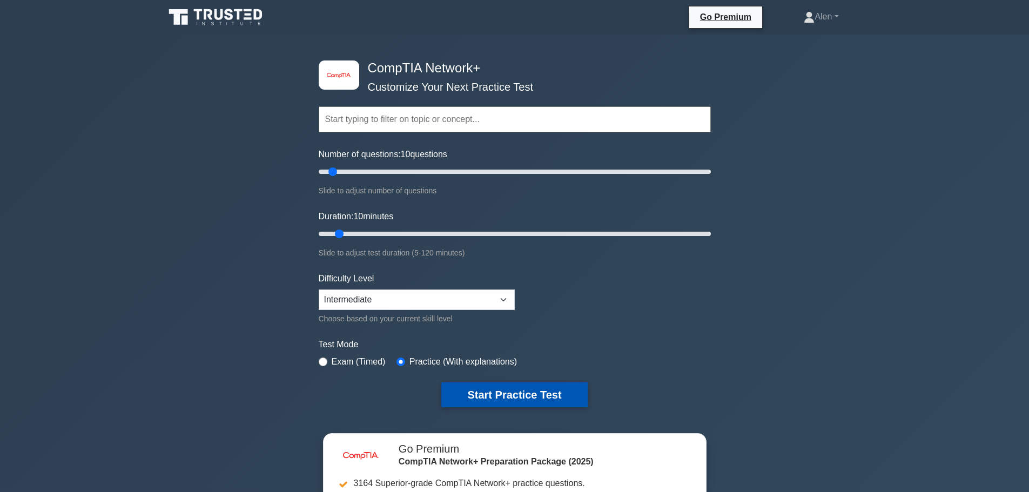
click at [520, 394] on button "Start Practice Test" at bounding box center [514, 394] width 146 height 25
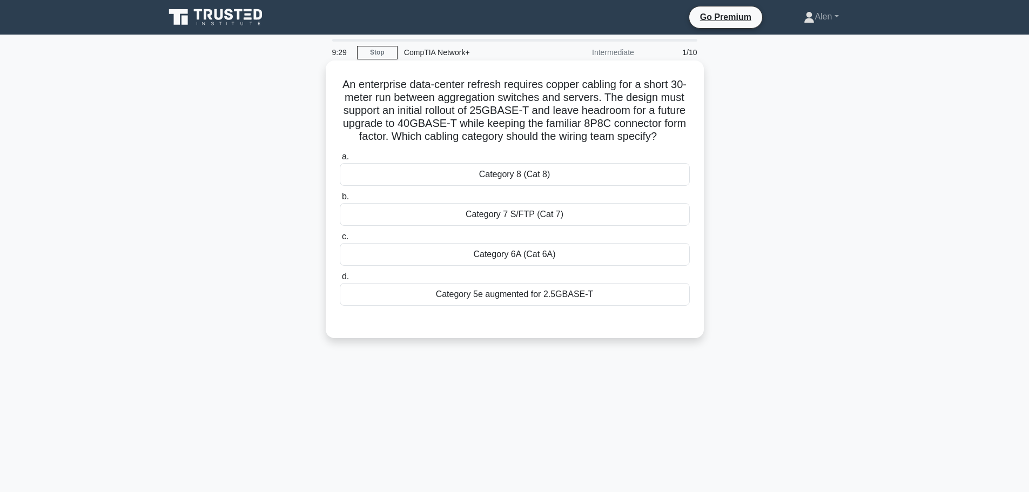
click at [542, 186] on div "Category 8 (Cat 8)" at bounding box center [515, 174] width 350 height 23
click at [340, 160] on input "a. Category 8 (Cat 8)" at bounding box center [340, 156] width 0 height 7
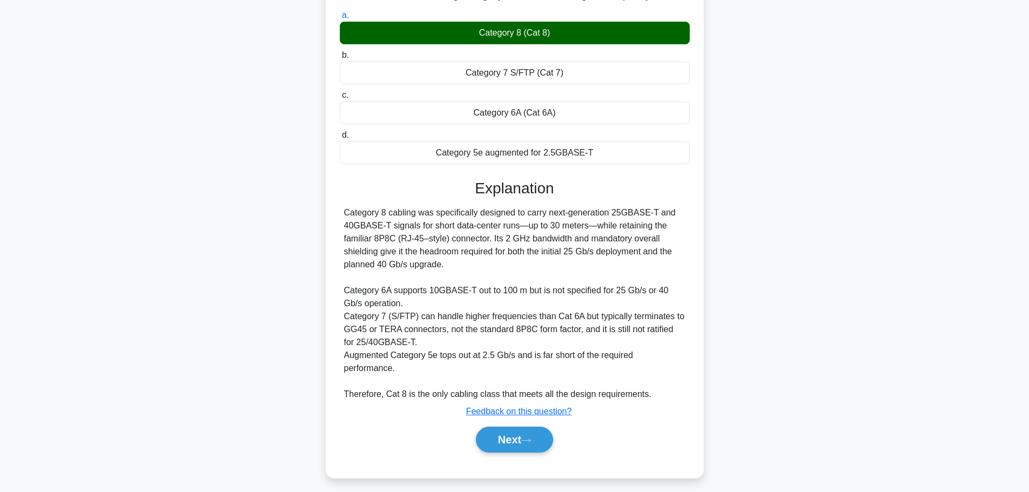
scroll to position [162, 0]
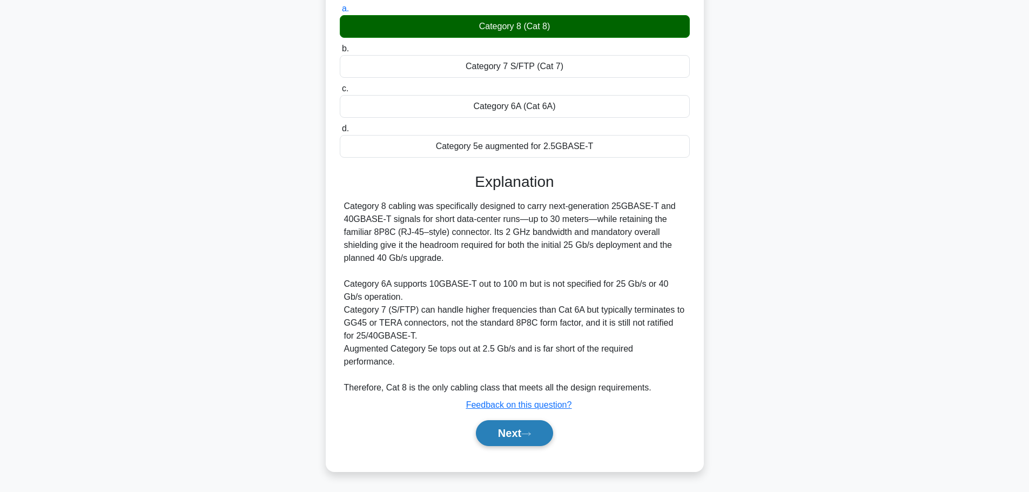
click at [516, 434] on button "Next" at bounding box center [514, 433] width 77 height 26
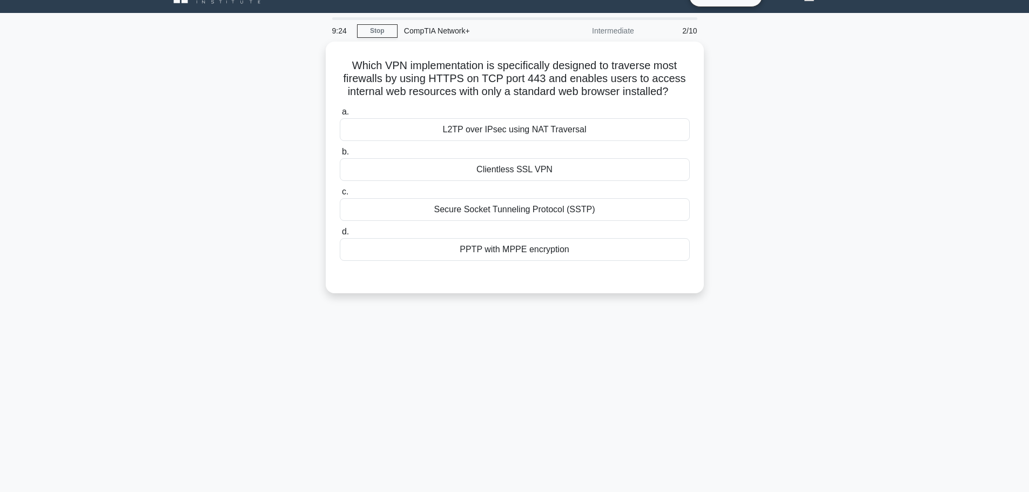
scroll to position [0, 0]
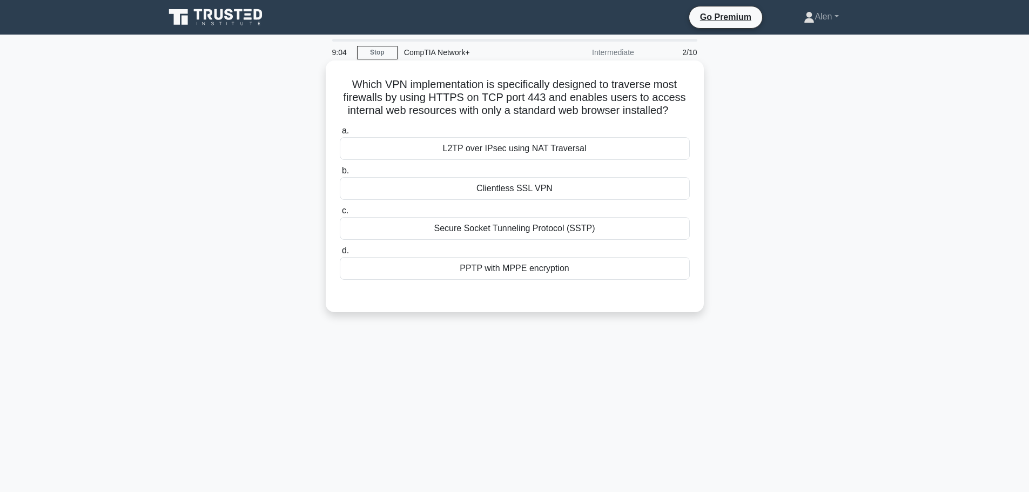
click at [519, 236] on div "Secure Socket Tunneling Protocol (SSTP)" at bounding box center [515, 228] width 350 height 23
click at [340, 214] on input "c. Secure Socket Tunneling Protocol (SSTP)" at bounding box center [340, 210] width 0 height 7
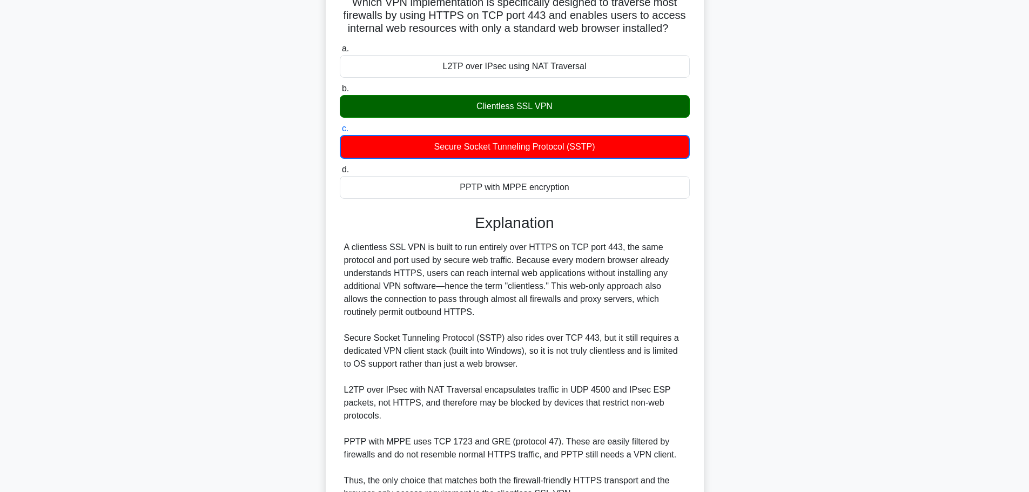
scroll to position [189, 0]
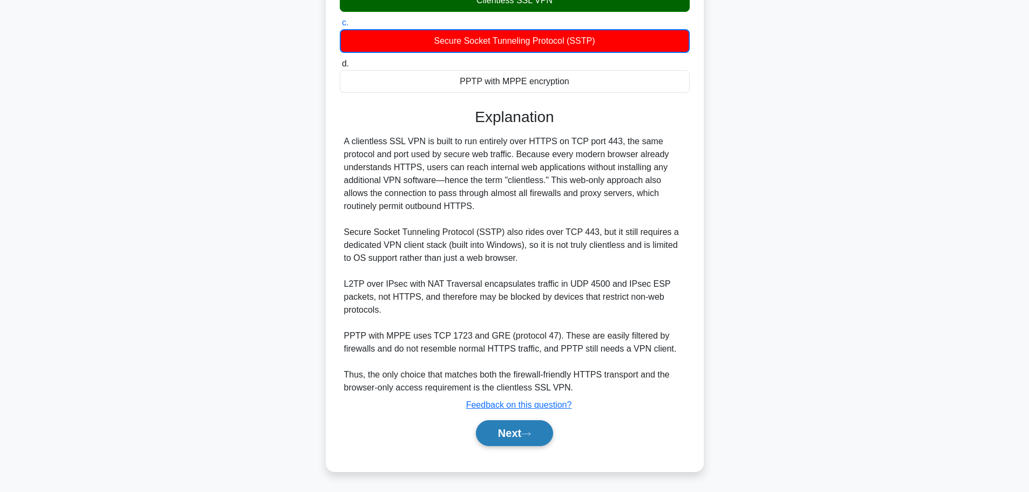
click at [506, 438] on button "Next" at bounding box center [514, 433] width 77 height 26
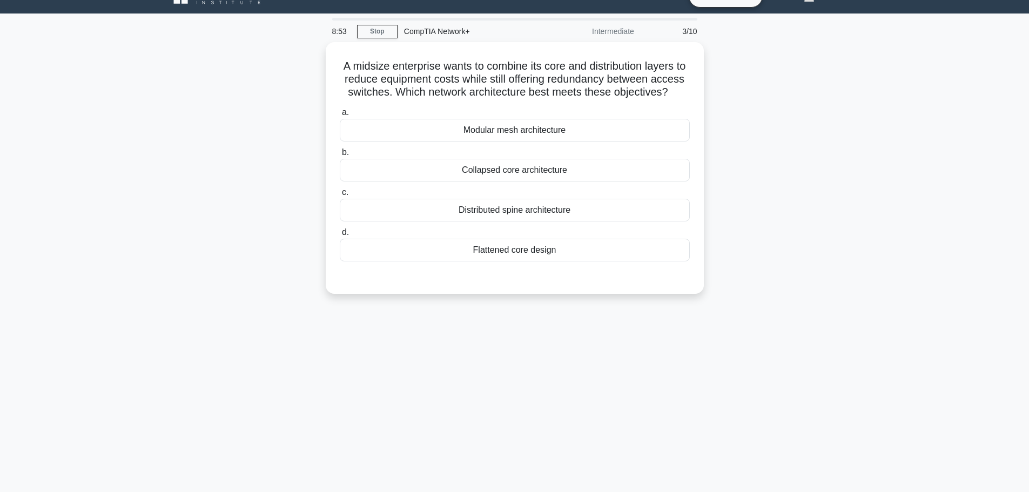
scroll to position [0, 0]
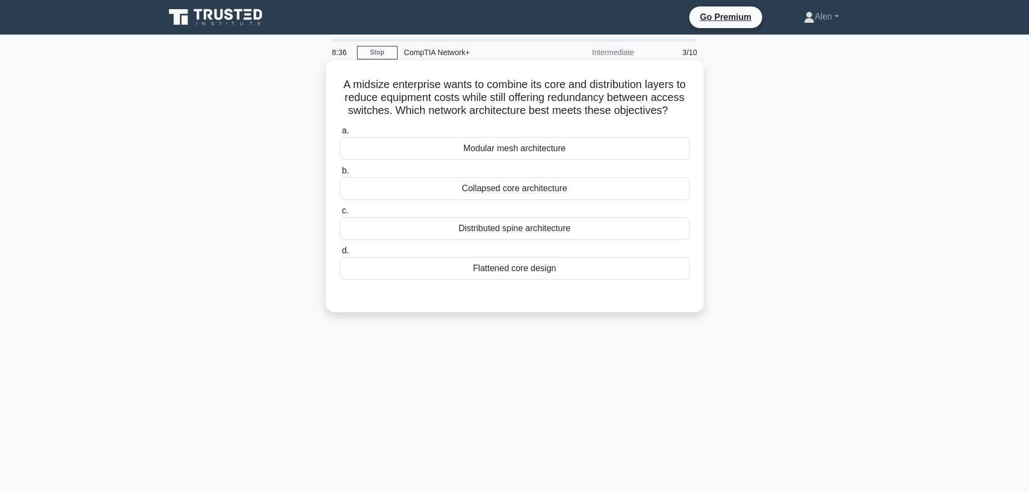
click at [483, 160] on div "Modular mesh architecture" at bounding box center [515, 148] width 350 height 23
click at [340, 135] on input "a. Modular mesh architecture" at bounding box center [340, 130] width 0 height 7
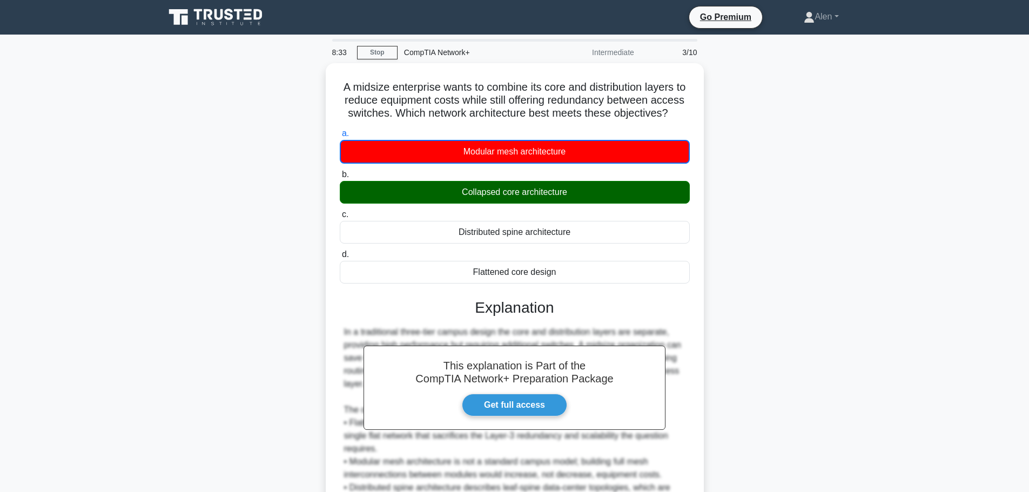
scroll to position [137, 0]
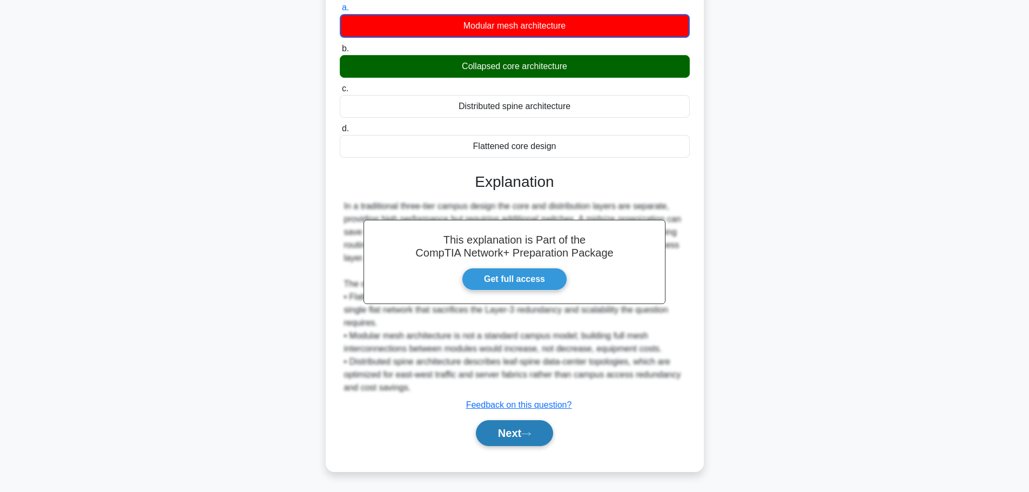
click at [499, 431] on button "Next" at bounding box center [514, 433] width 77 height 26
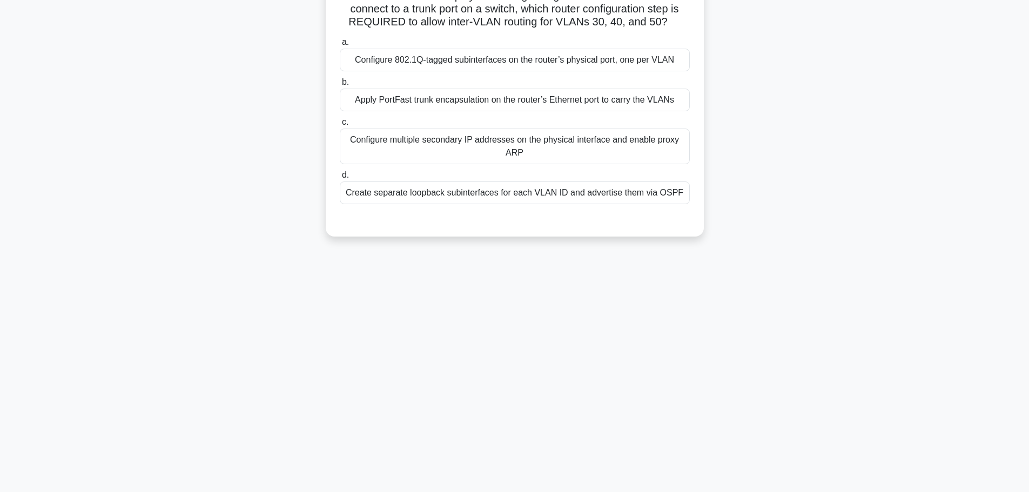
scroll to position [0, 0]
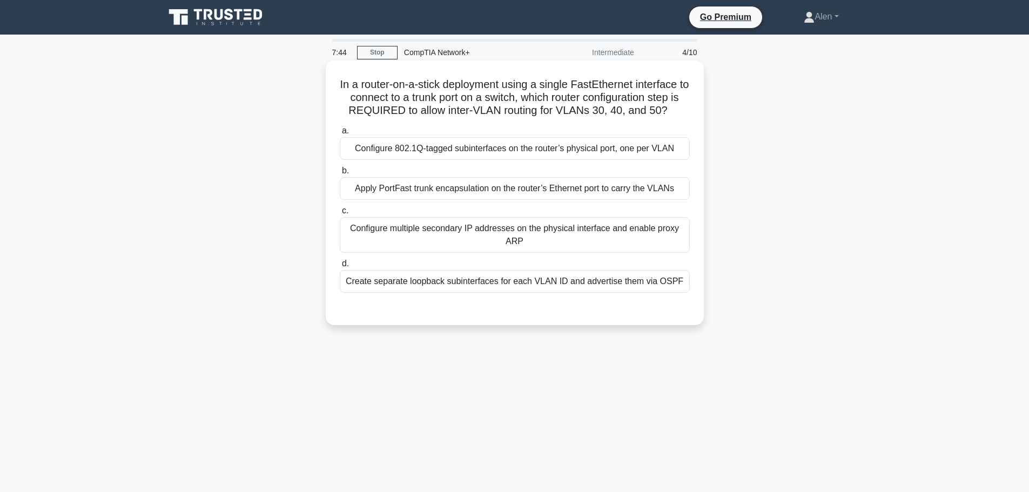
click at [599, 151] on div "Configure 802.1Q-tagged subinterfaces on the router’s physical port, one per VL…" at bounding box center [515, 148] width 350 height 23
click at [340, 135] on input "a. Configure 802.1Q-tagged subinterfaces on the router’s physical port, one per…" at bounding box center [340, 130] width 0 height 7
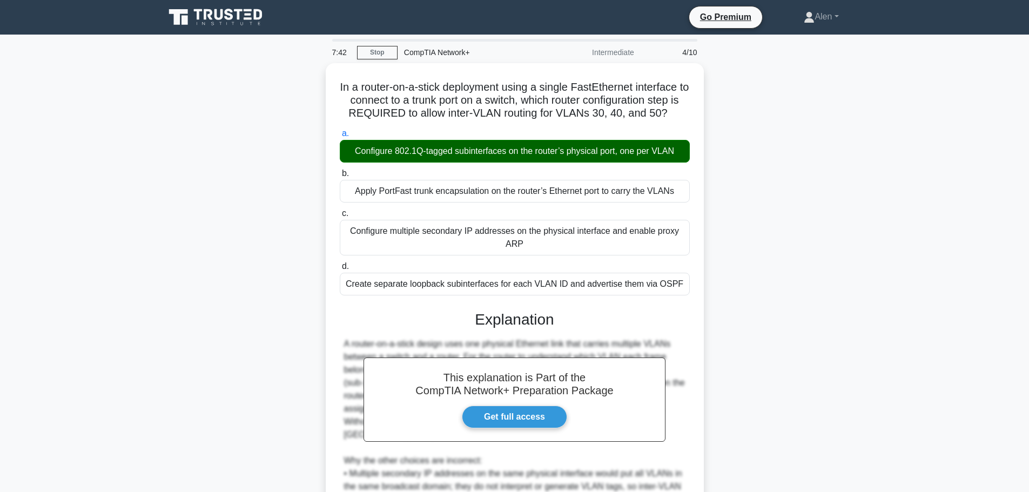
scroll to position [162, 0]
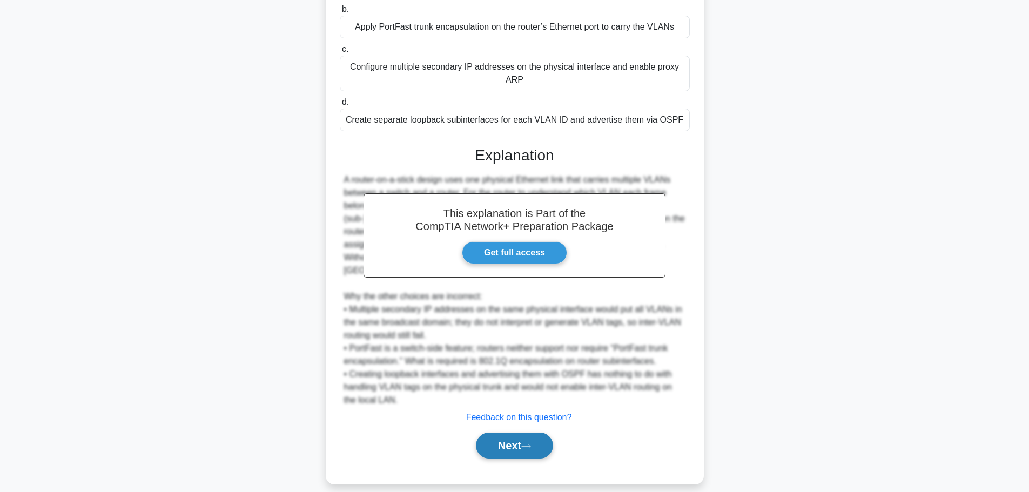
click at [508, 433] on button "Next" at bounding box center [514, 446] width 77 height 26
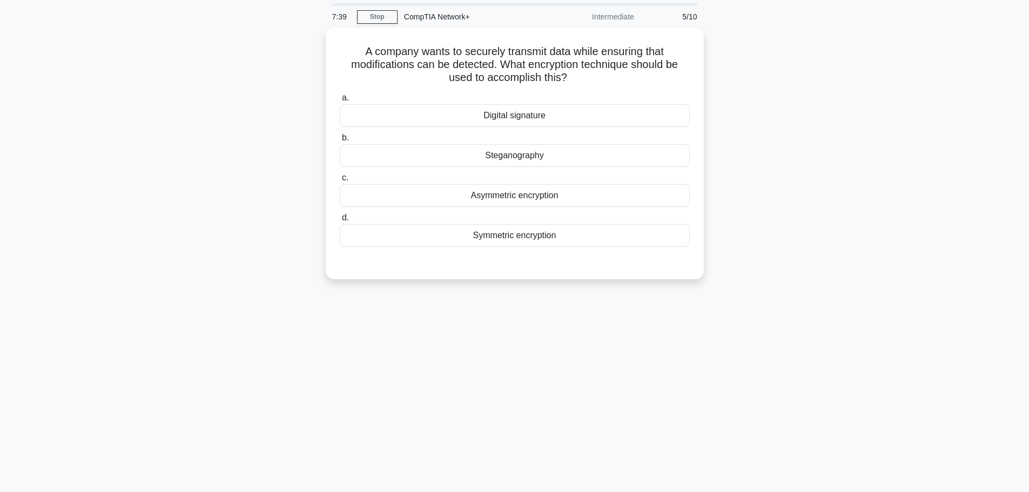
scroll to position [0, 0]
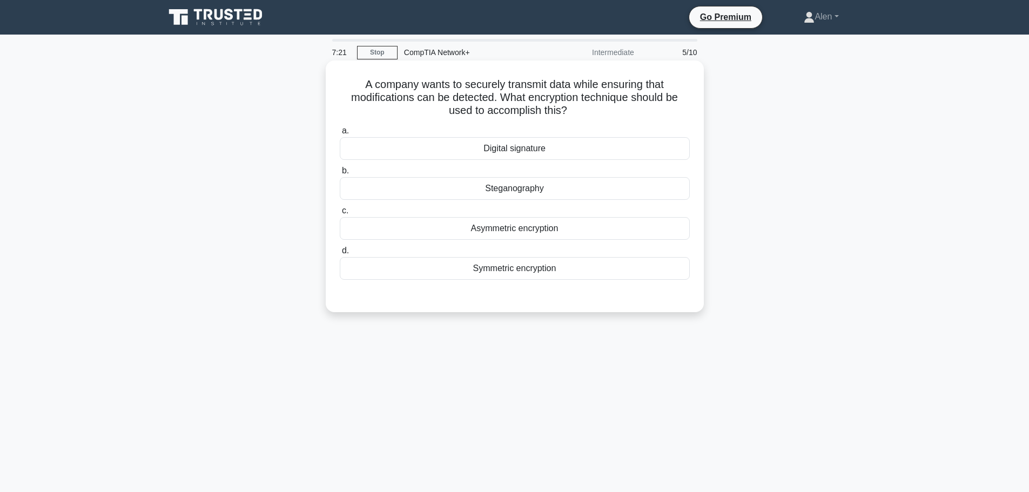
click at [488, 273] on div "Symmetric encryption" at bounding box center [515, 268] width 350 height 23
click at [340, 254] on input "d. Symmetric encryption" at bounding box center [340, 250] width 0 height 7
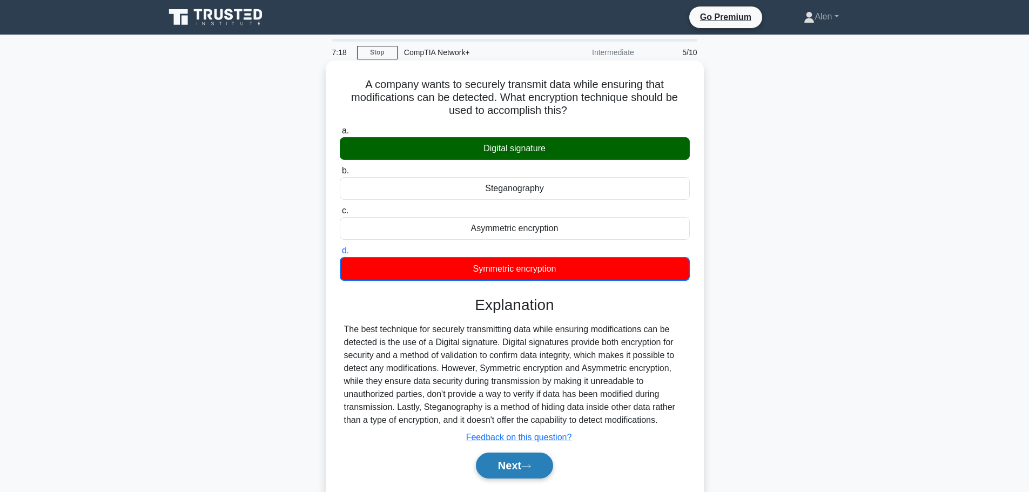
click at [518, 465] on button "Next" at bounding box center [514, 466] width 77 height 26
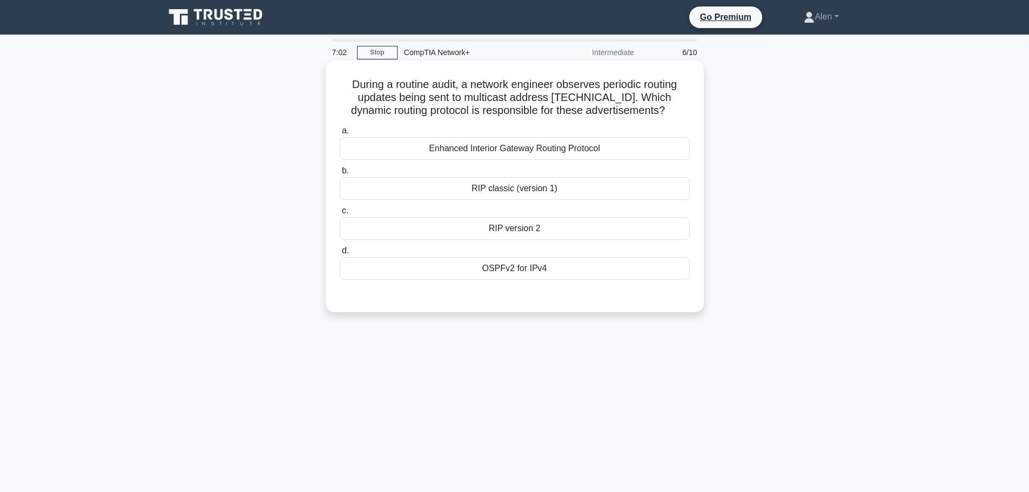
click at [534, 271] on div "OSPFv2 for IPv4" at bounding box center [515, 268] width 350 height 23
click at [340, 254] on input "d. OSPFv2 for IPv4" at bounding box center [340, 250] width 0 height 7
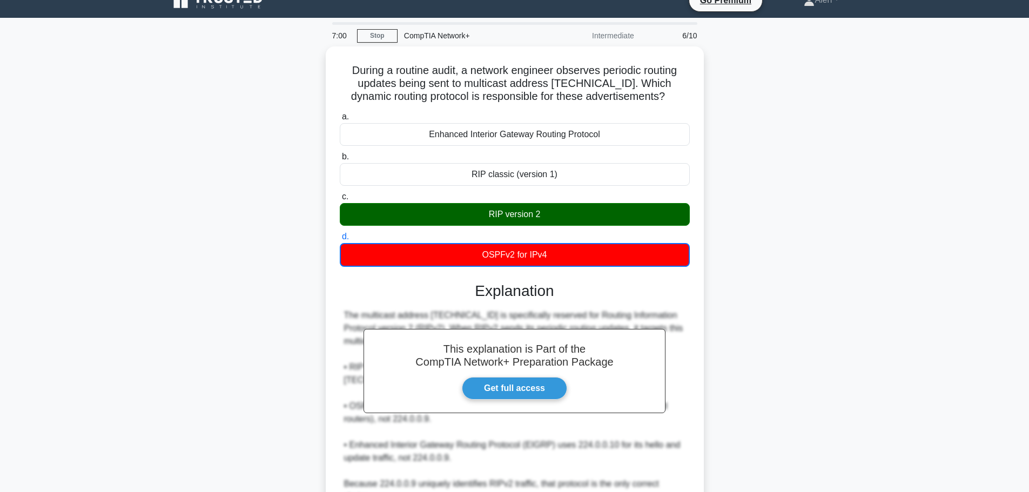
scroll to position [111, 0]
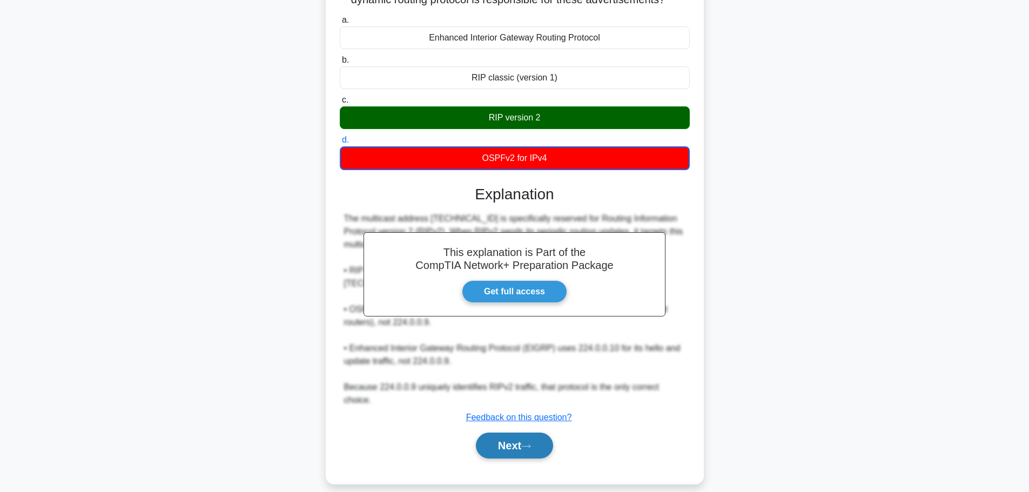
click at [507, 433] on button "Next" at bounding box center [514, 446] width 77 height 26
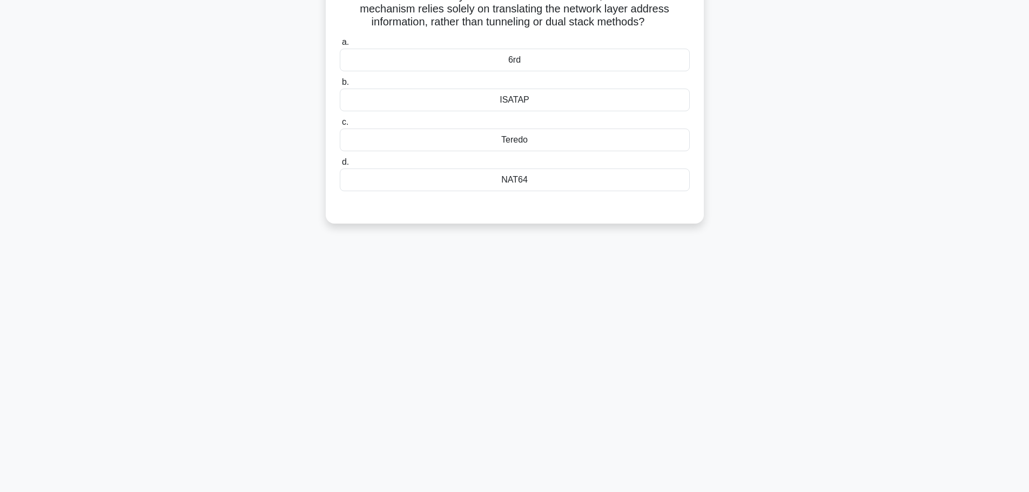
scroll to position [0, 0]
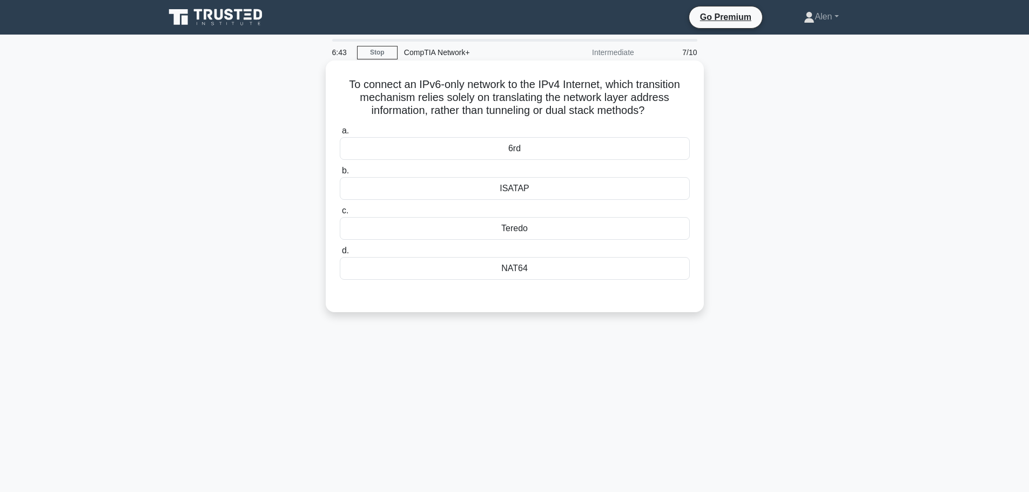
click at [517, 233] on div "Teredo" at bounding box center [515, 228] width 350 height 23
click at [340, 214] on input "c. Teredo" at bounding box center [340, 210] width 0 height 7
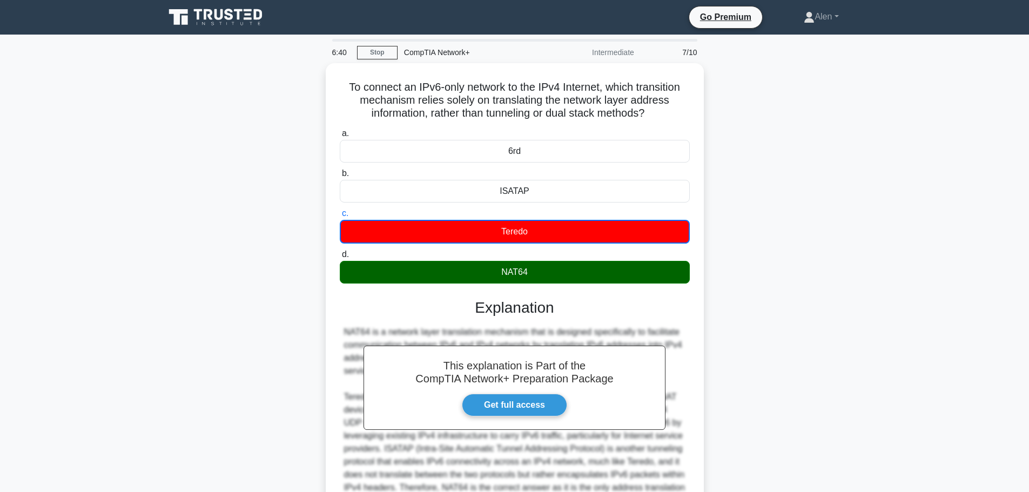
scroll to position [111, 0]
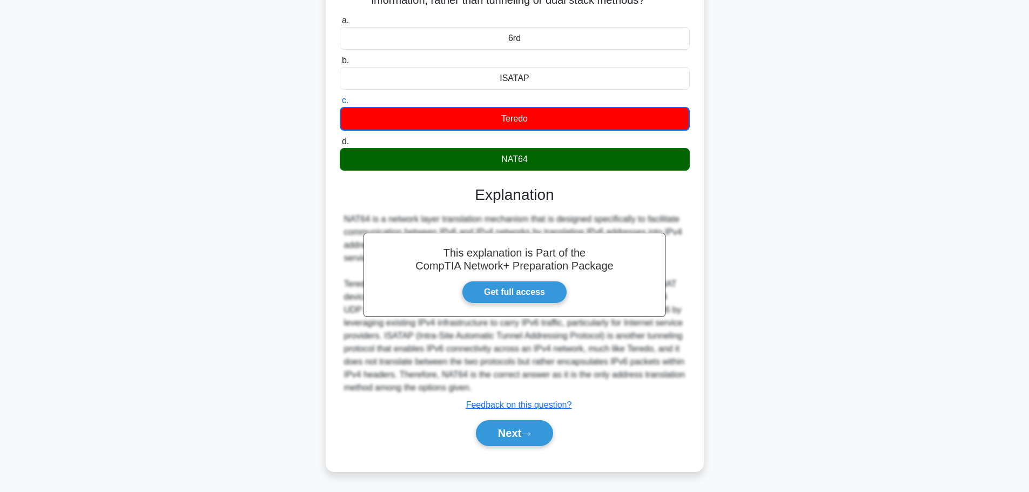
click at [492, 418] on div "Next" at bounding box center [515, 433] width 350 height 35
click at [507, 432] on button "Next" at bounding box center [514, 433] width 77 height 26
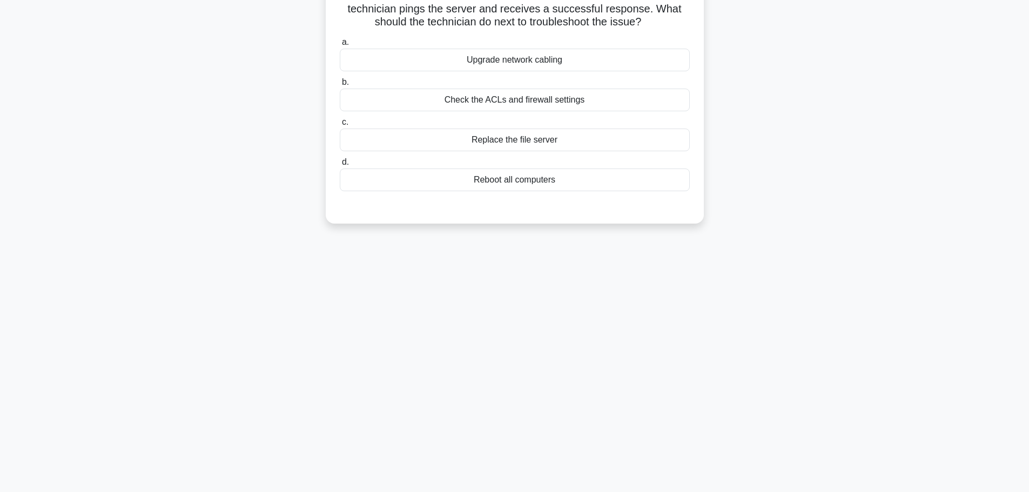
scroll to position [0, 0]
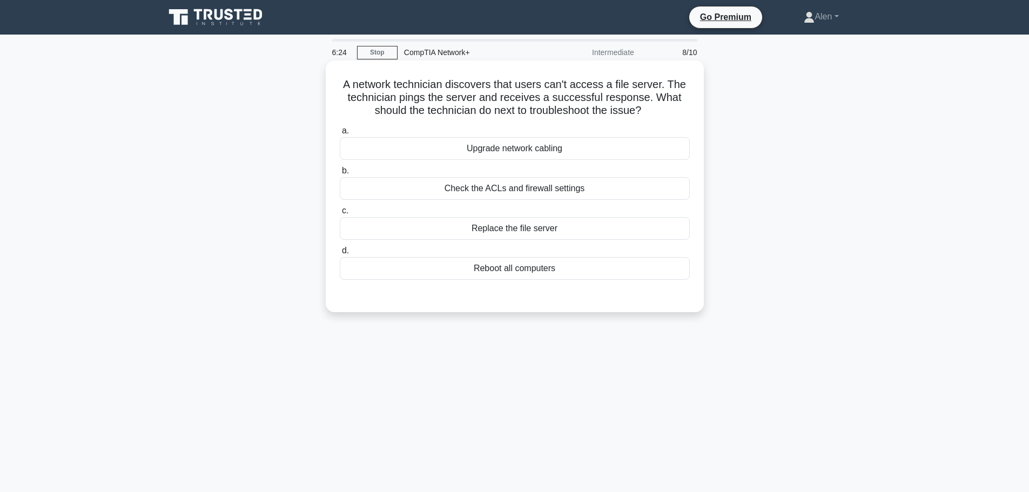
click at [476, 189] on div "Check the ACLs and firewall settings" at bounding box center [515, 188] width 350 height 23
click at [340, 174] on input "b. Check the ACLs and firewall settings" at bounding box center [340, 170] width 0 height 7
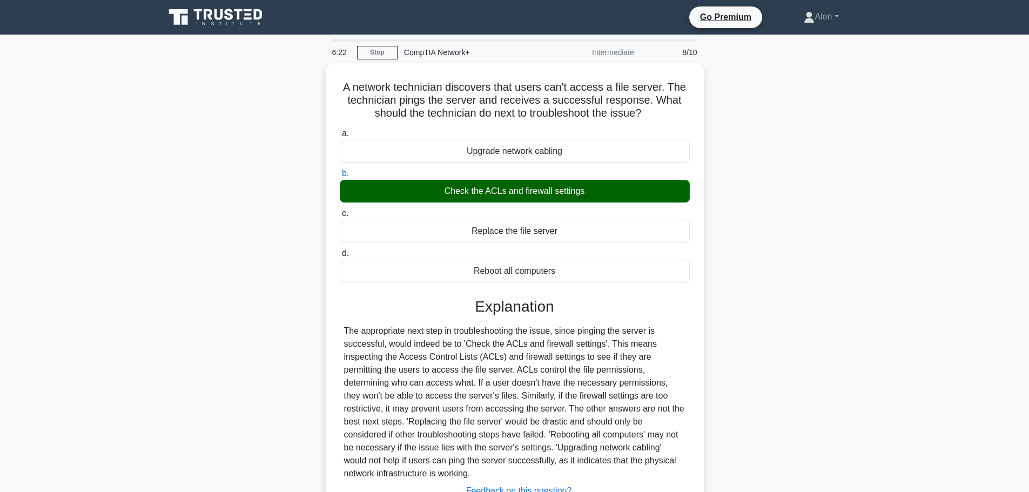
scroll to position [91, 0]
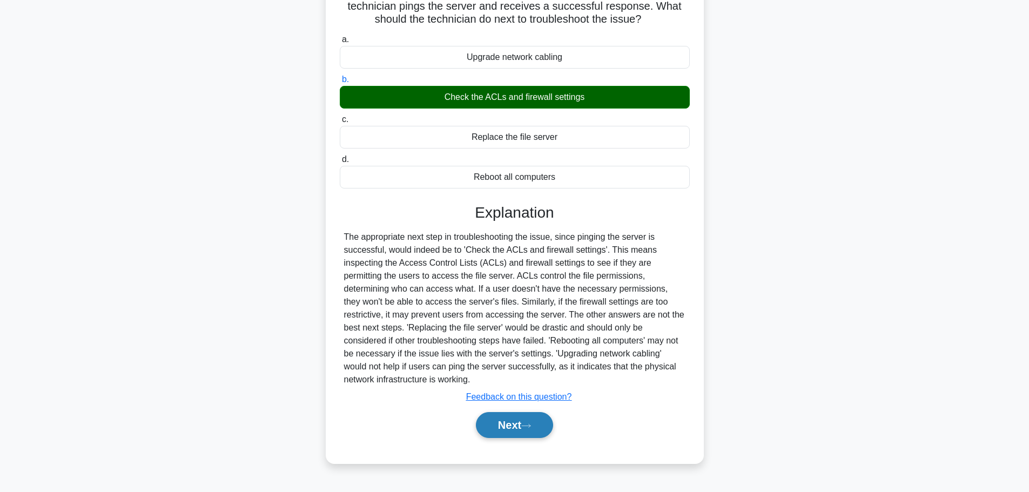
click at [516, 425] on button "Next" at bounding box center [514, 425] width 77 height 26
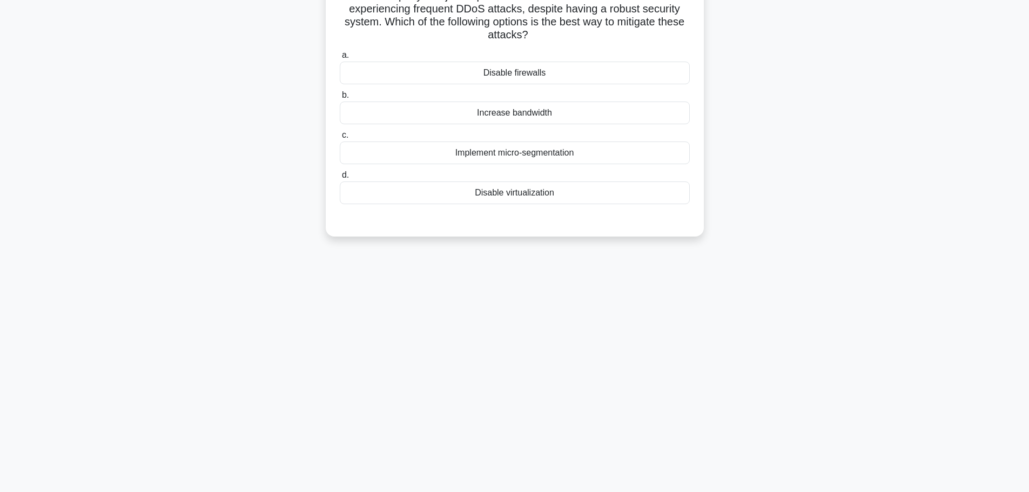
scroll to position [0, 0]
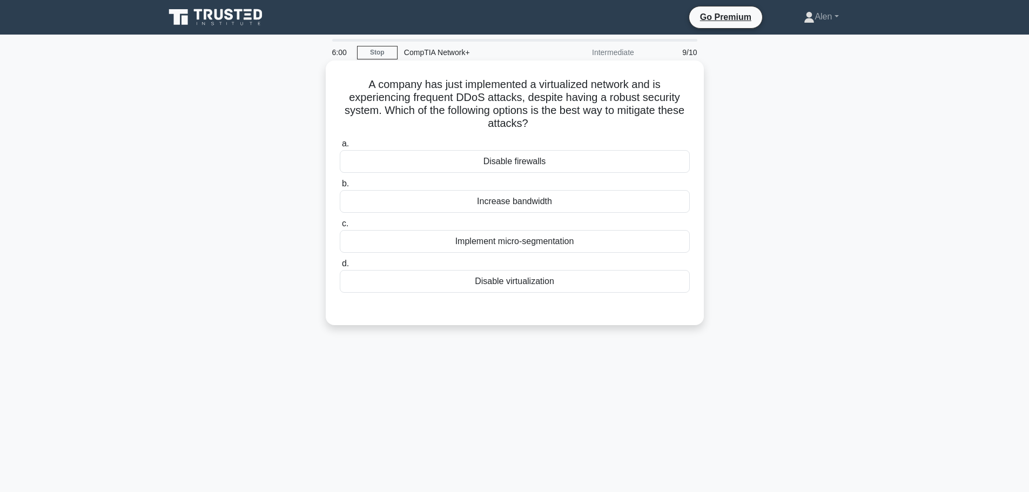
drag, startPoint x: 494, startPoint y: 243, endPoint x: 501, endPoint y: 245, distance: 6.7
click at [495, 243] on div "Implement micro-segmentation" at bounding box center [515, 241] width 350 height 23
click at [340, 227] on input "c. Implement micro-segmentation" at bounding box center [340, 223] width 0 height 7
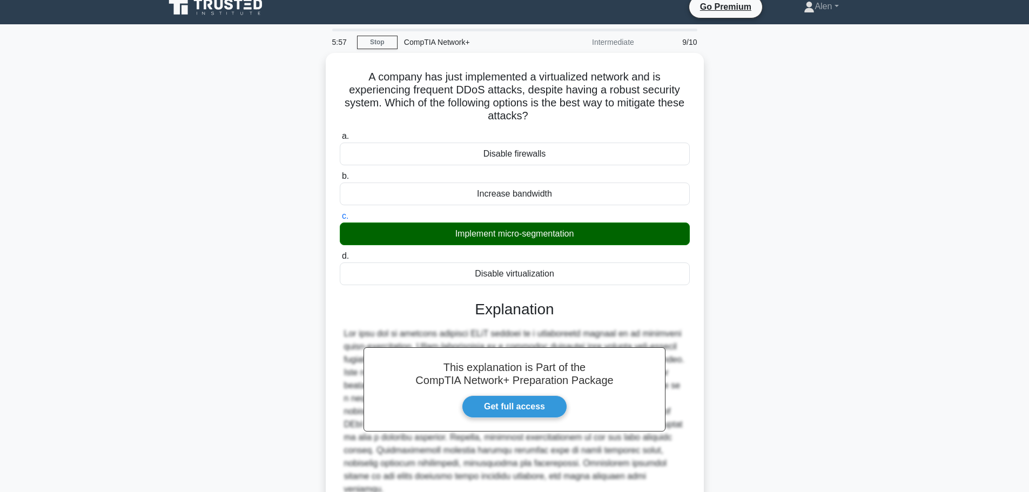
scroll to position [97, 0]
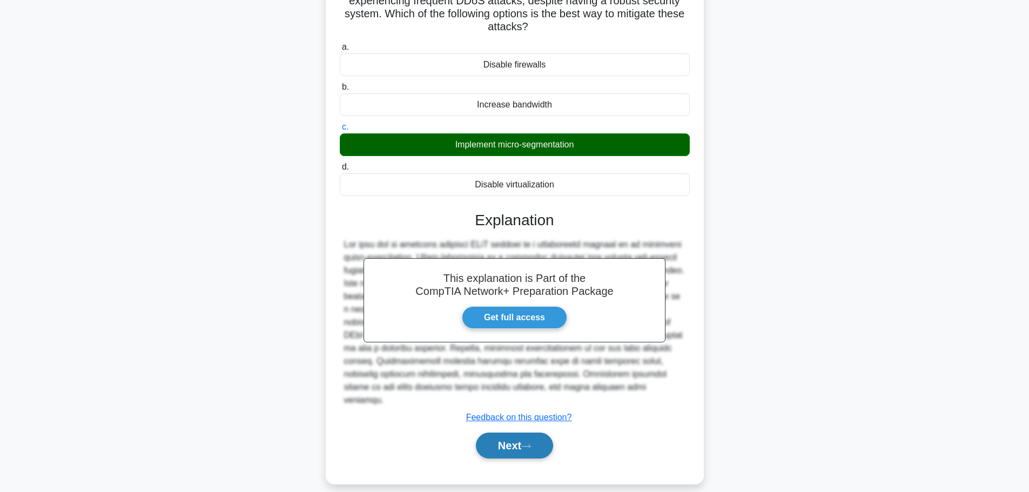
click at [509, 433] on button "Next" at bounding box center [514, 446] width 77 height 26
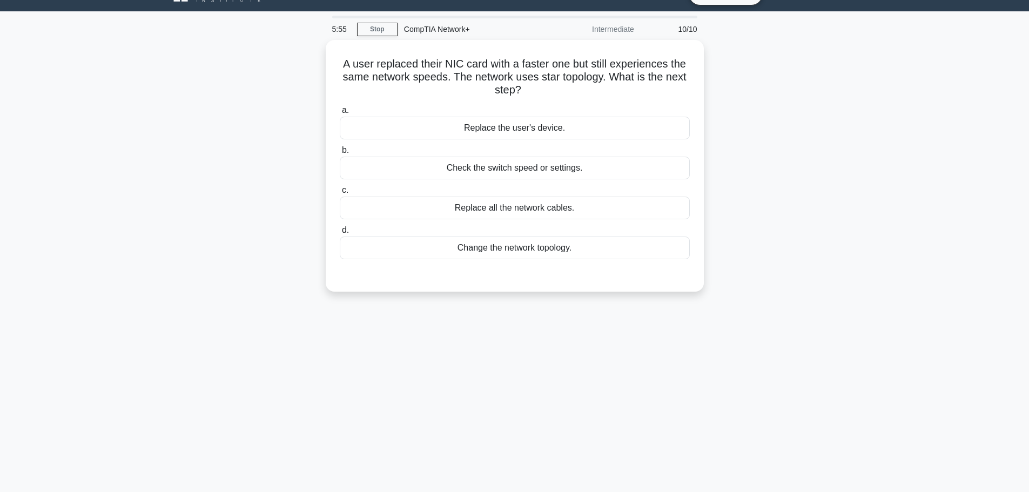
scroll to position [0, 0]
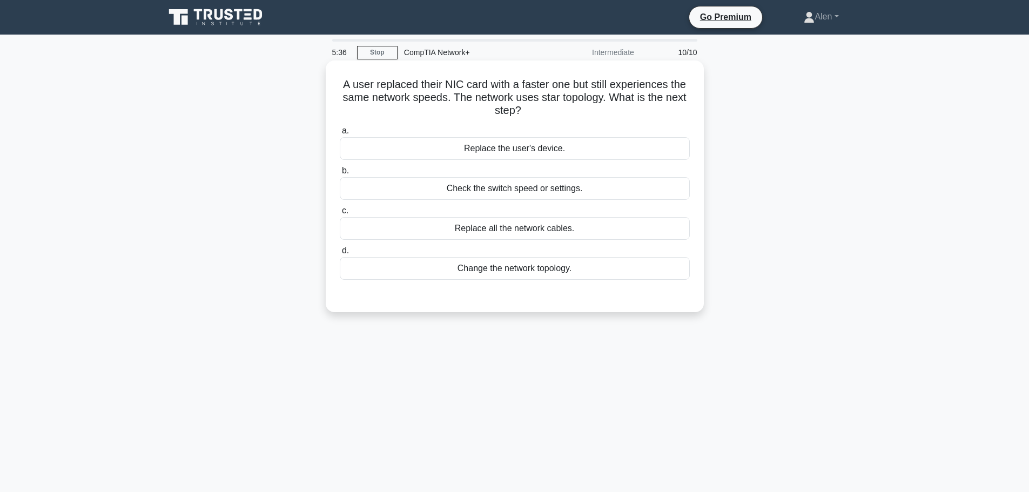
click at [521, 190] on div "Check the switch speed or settings." at bounding box center [515, 188] width 350 height 23
click at [340, 174] on input "b. Check the switch speed or settings." at bounding box center [340, 170] width 0 height 7
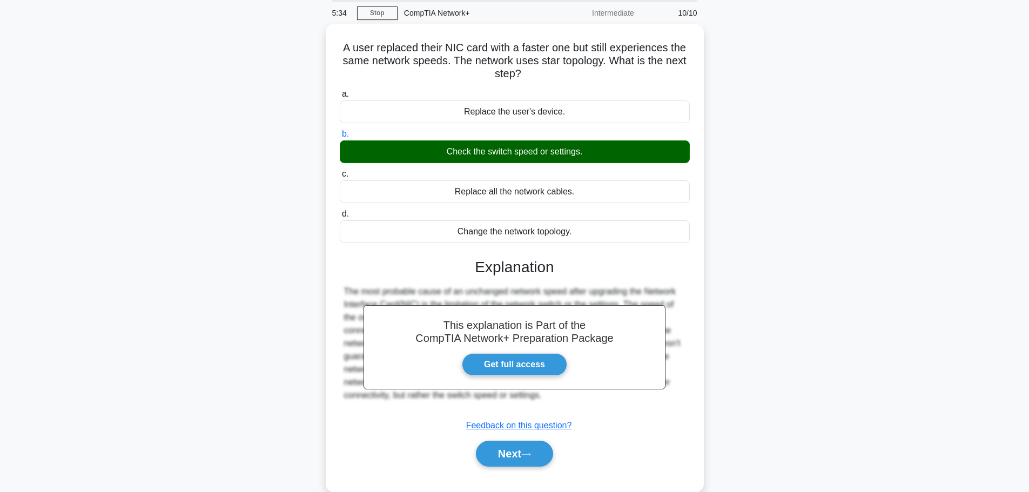
scroll to position [91, 0]
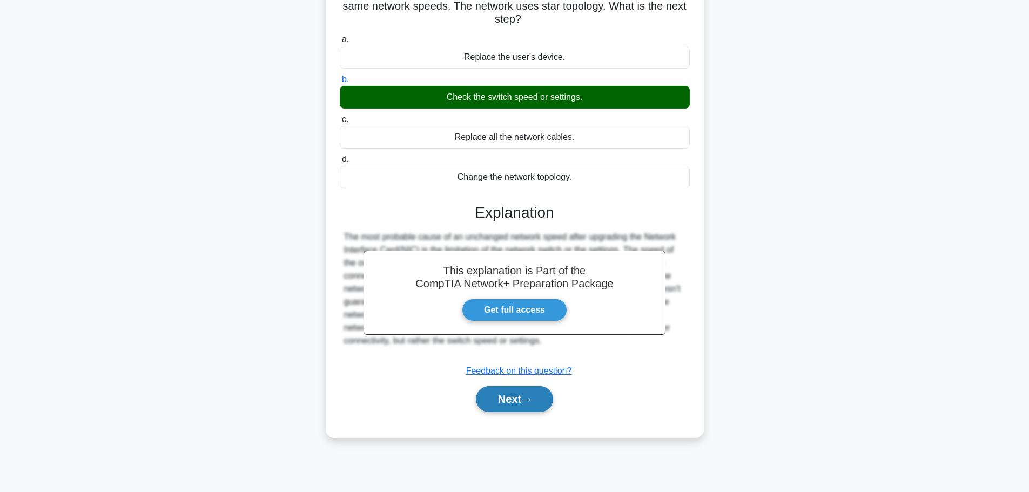
click at [525, 398] on button "Next" at bounding box center [514, 399] width 77 height 26
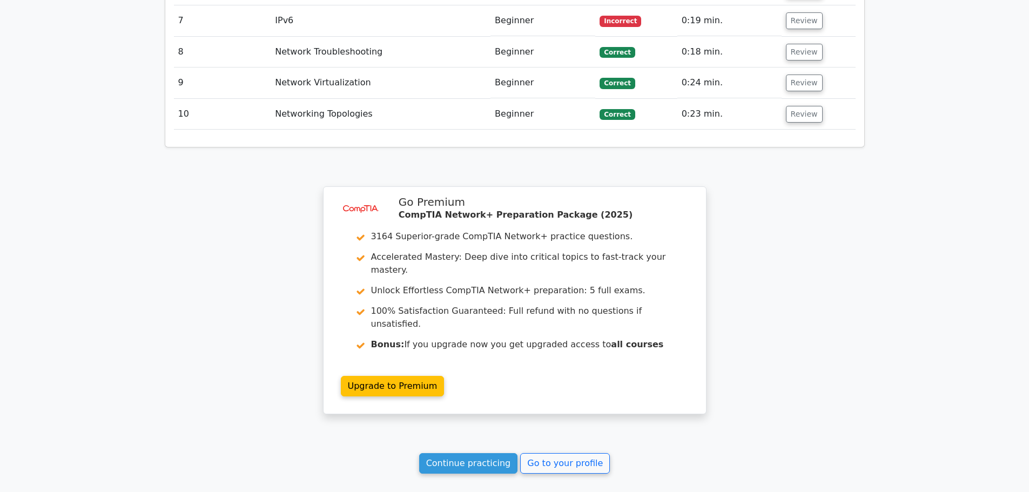
scroll to position [1775, 0]
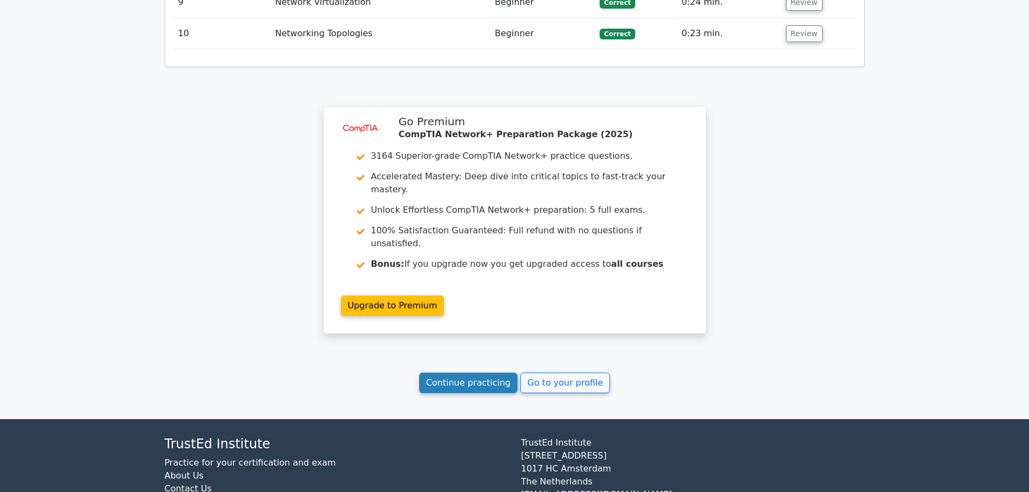
click at [475, 373] on link "Continue practicing" at bounding box center [468, 383] width 99 height 21
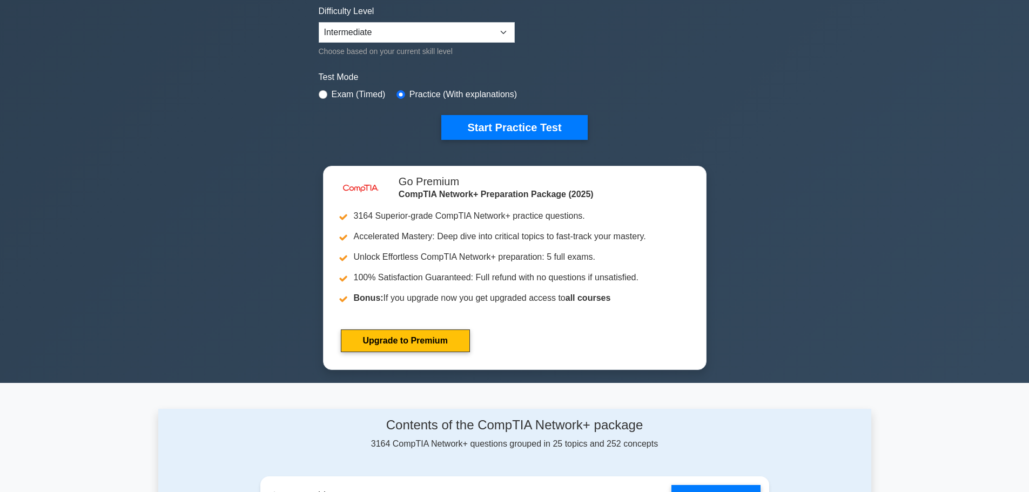
scroll to position [280, 0]
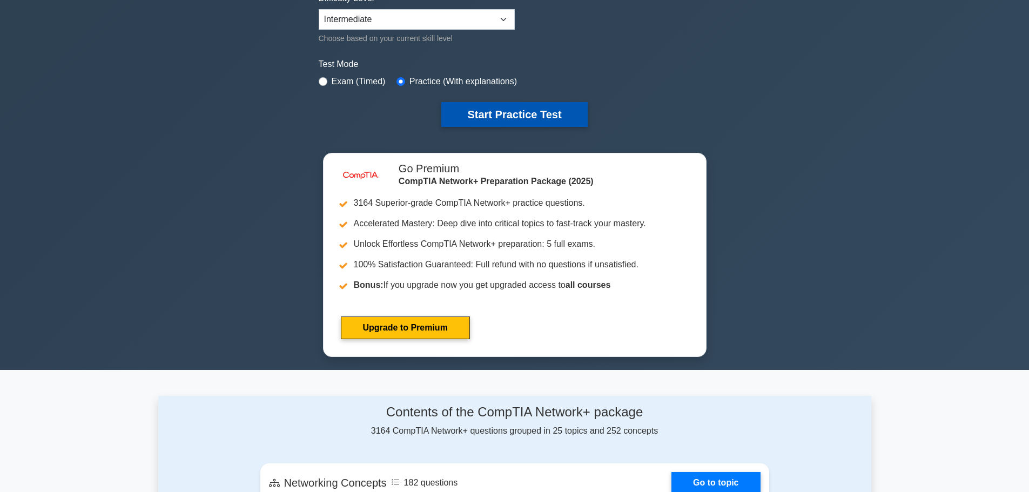
click at [462, 116] on button "Start Practice Test" at bounding box center [514, 114] width 146 height 25
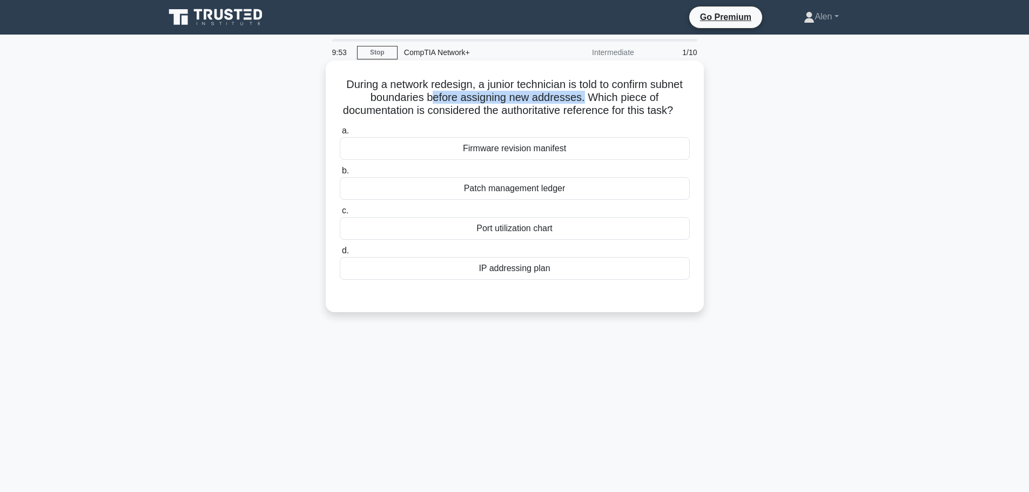
drag, startPoint x: 430, startPoint y: 99, endPoint x: 584, endPoint y: 93, distance: 154.1
click at [584, 93] on h5 "During a network redesign, a junior technician is told to confirm subnet bounda…" at bounding box center [515, 98] width 352 height 40
click at [641, 95] on h5 "During a network redesign, a junior technician is told to confirm subnet bounda…" at bounding box center [515, 98] width 352 height 40
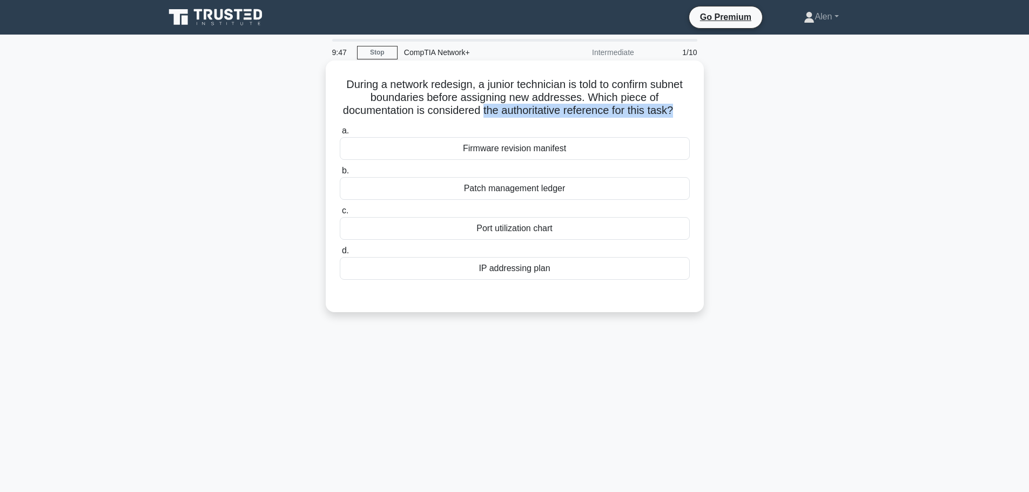
drag, startPoint x: 489, startPoint y: 110, endPoint x: 702, endPoint y: 111, distance: 212.3
click at [702, 111] on div "During a network redesign, a junior technician is told to confirm subnet bounda…" at bounding box center [515, 187] width 378 height 252
click at [525, 279] on div "IP addressing plan" at bounding box center [515, 268] width 350 height 23
click at [340, 254] on input "d. IP addressing plan" at bounding box center [340, 250] width 0 height 7
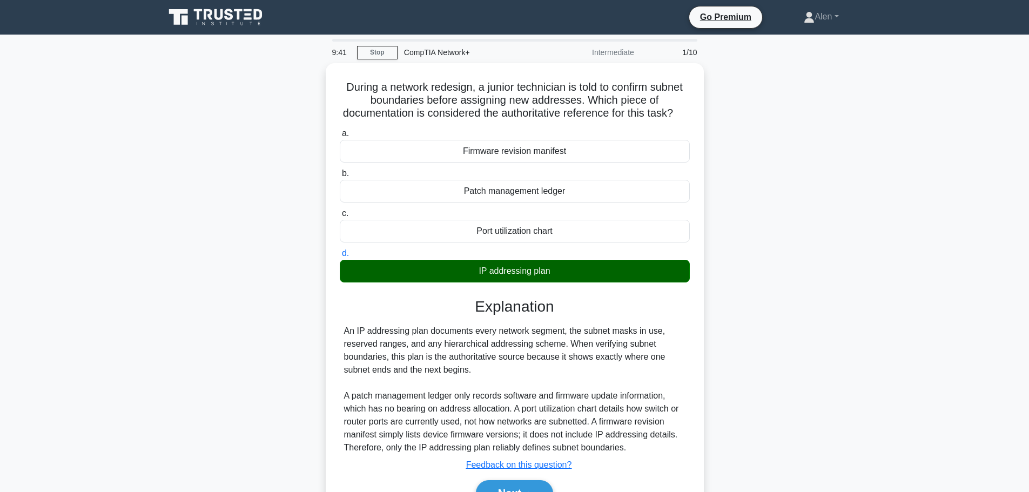
scroll to position [91, 0]
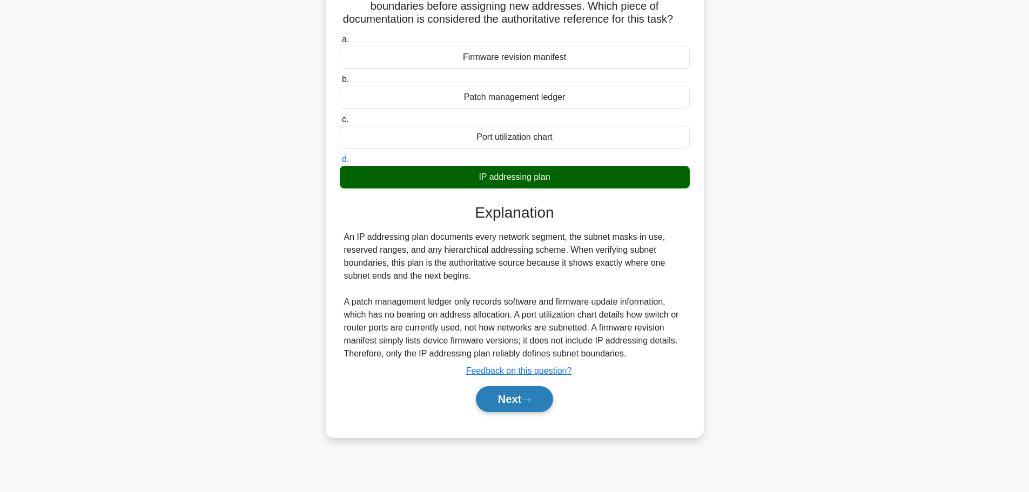
click at [535, 411] on button "Next" at bounding box center [514, 399] width 77 height 26
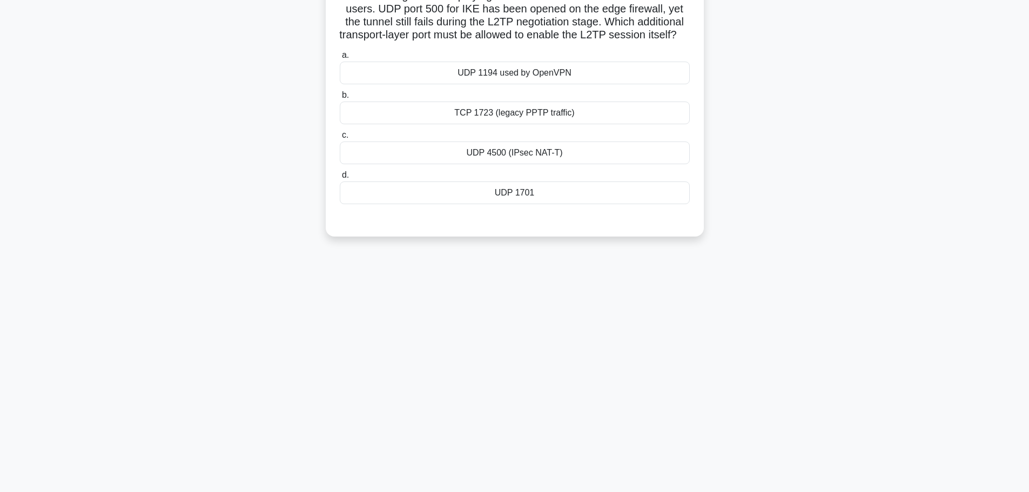
scroll to position [0, 0]
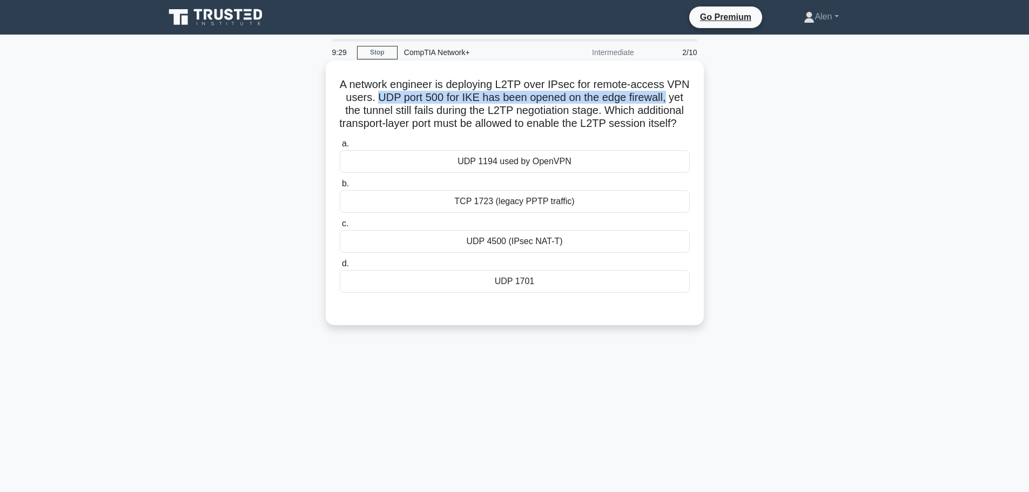
drag, startPoint x: 399, startPoint y: 96, endPoint x: 594, endPoint y: 99, distance: 194.5
click at [694, 100] on div "A network engineer is deploying L2TP over IPsec for remote-access VPN users. UD…" at bounding box center [514, 193] width 369 height 256
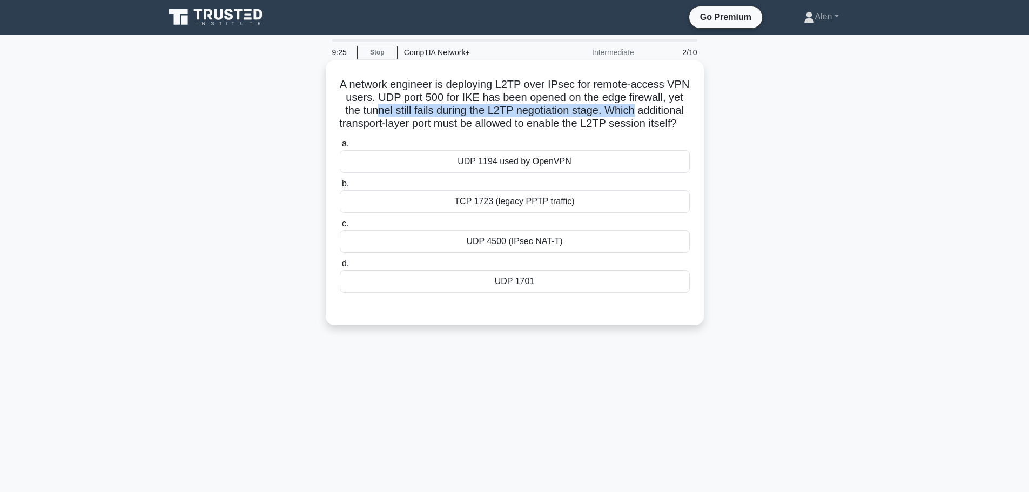
drag, startPoint x: 408, startPoint y: 112, endPoint x: 677, endPoint y: 116, distance: 269.0
click at [677, 116] on h5 "A network engineer is deploying L2TP over IPsec for remote-access VPN users. UD…" at bounding box center [515, 104] width 352 height 53
click at [663, 129] on h5 "A network engineer is deploying L2TP over IPsec for remote-access VPN users. UD…" at bounding box center [515, 104] width 352 height 53
click at [500, 173] on div "UDP 1194 used by OpenVPN" at bounding box center [515, 161] width 350 height 23
click at [340, 147] on input "a. UDP 1194 used by OpenVPN" at bounding box center [340, 143] width 0 height 7
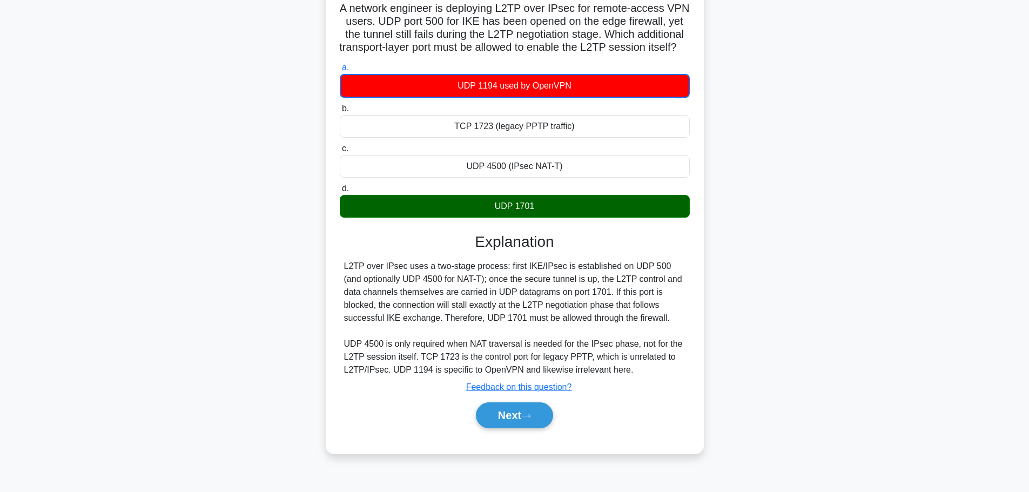
scroll to position [91, 0]
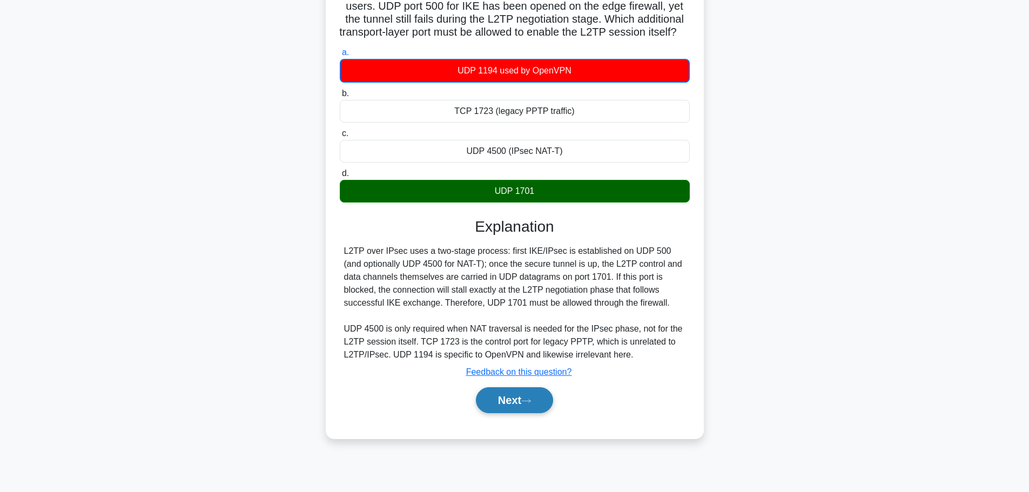
click at [533, 407] on button "Next" at bounding box center [514, 400] width 77 height 26
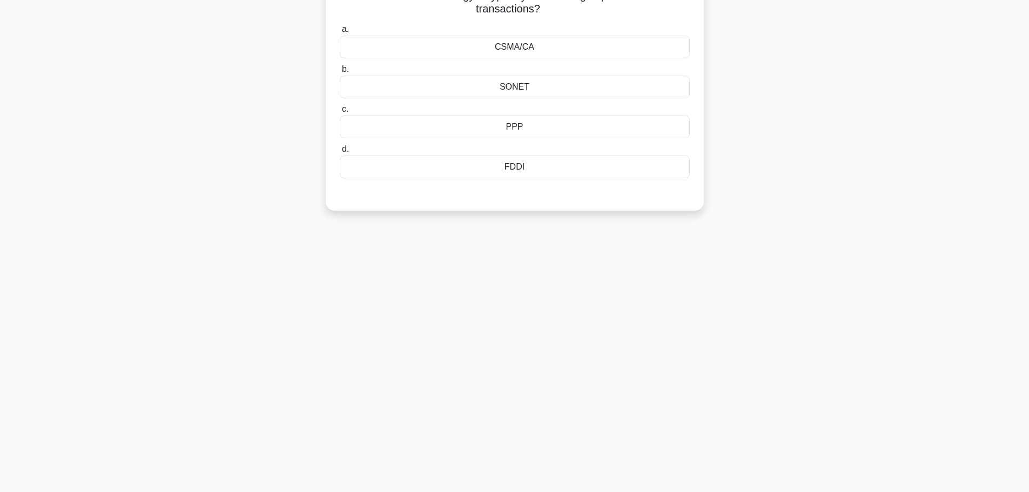
scroll to position [0, 0]
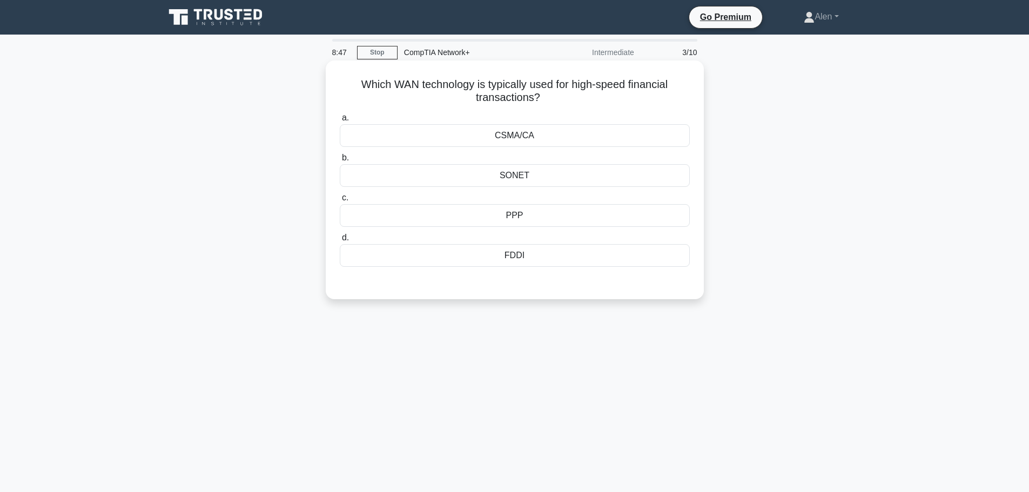
click at [523, 176] on div "SONET" at bounding box center [515, 175] width 350 height 23
click at [340, 162] on input "b. SONET" at bounding box center [340, 157] width 0 height 7
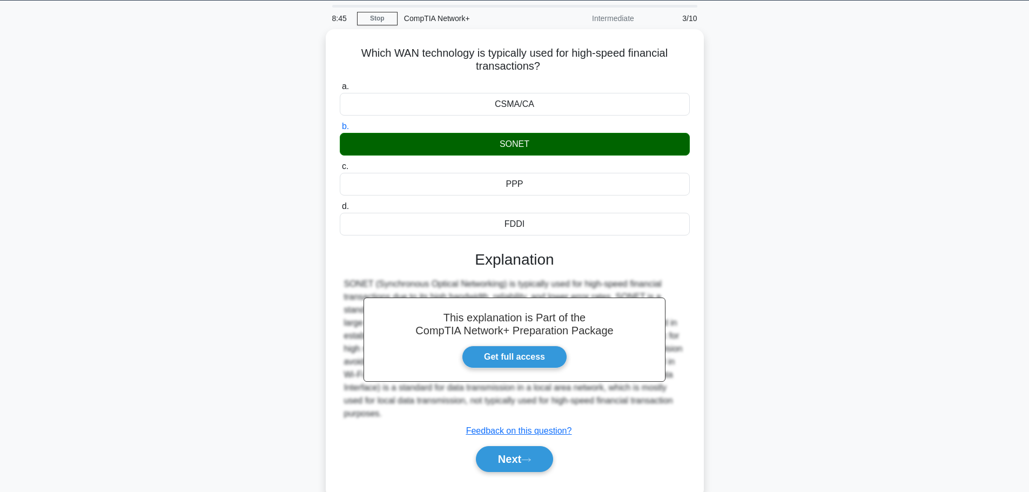
scroll to position [91, 0]
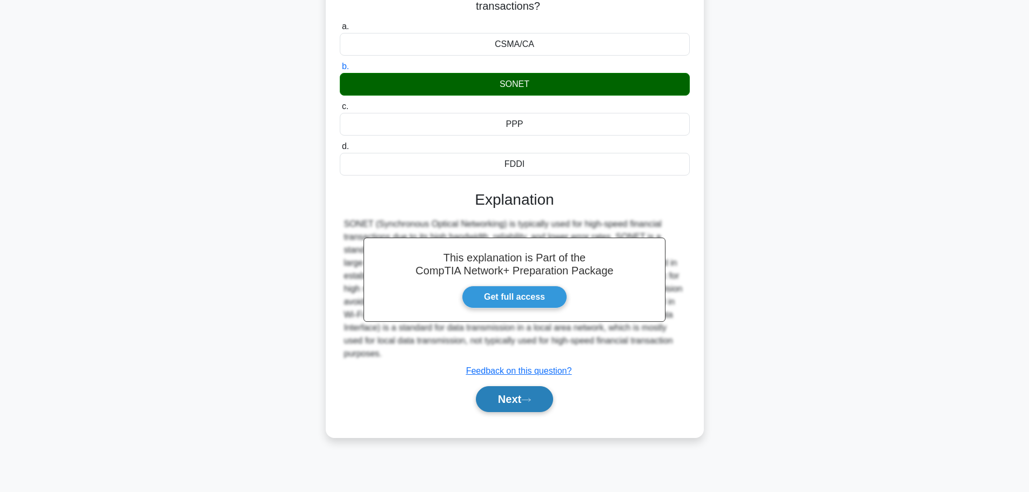
click at [509, 399] on button "Next" at bounding box center [514, 399] width 77 height 26
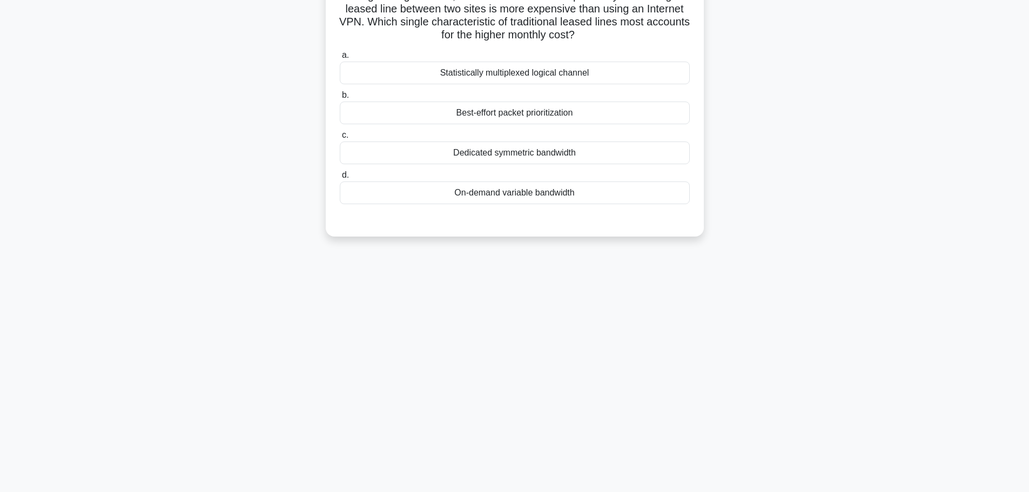
scroll to position [0, 0]
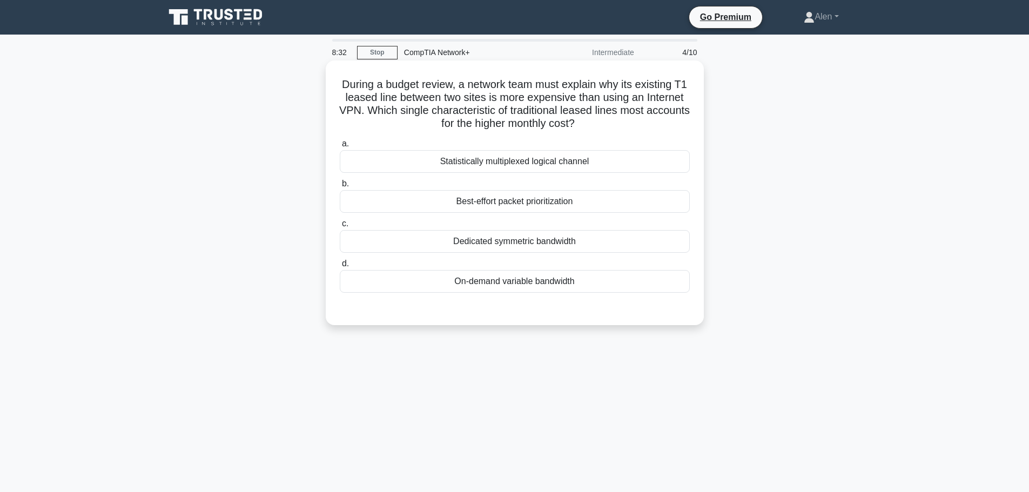
drag, startPoint x: 458, startPoint y: 111, endPoint x: 669, endPoint y: 126, distance: 211.2
click at [669, 126] on h5 "During a budget review, a network team must explain why its existing T1 leased …" at bounding box center [515, 104] width 352 height 53
click at [491, 122] on h5 "During a budget review, a network team must explain why its existing T1 leased …" at bounding box center [515, 104] width 352 height 53
click at [533, 240] on div "Dedicated symmetric bandwidth" at bounding box center [515, 241] width 350 height 23
click at [340, 227] on input "c. Dedicated symmetric bandwidth" at bounding box center [340, 223] width 0 height 7
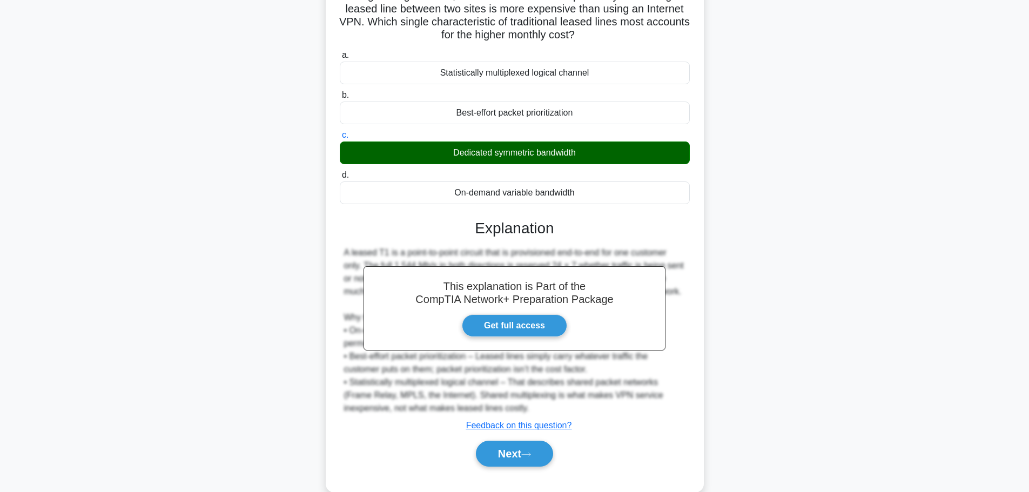
scroll to position [110, 0]
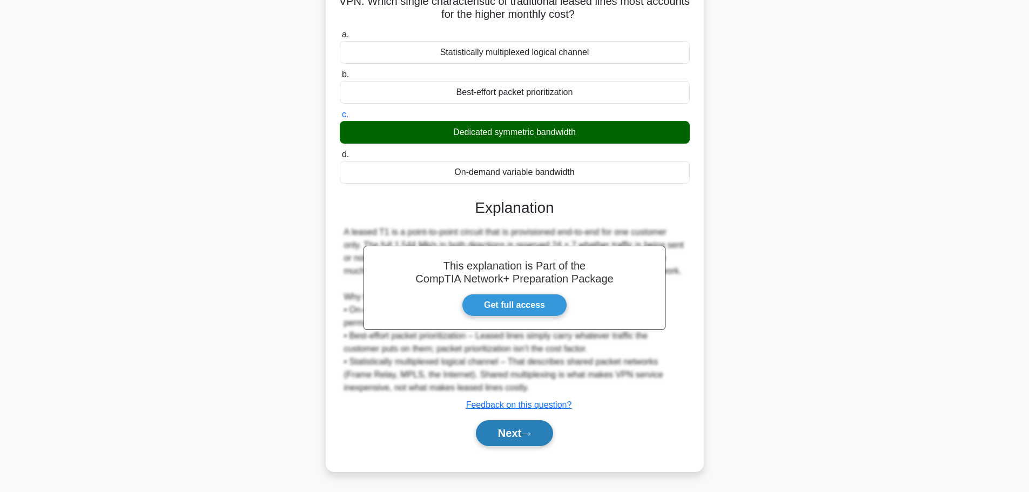
click at [527, 432] on icon at bounding box center [526, 434] width 10 height 6
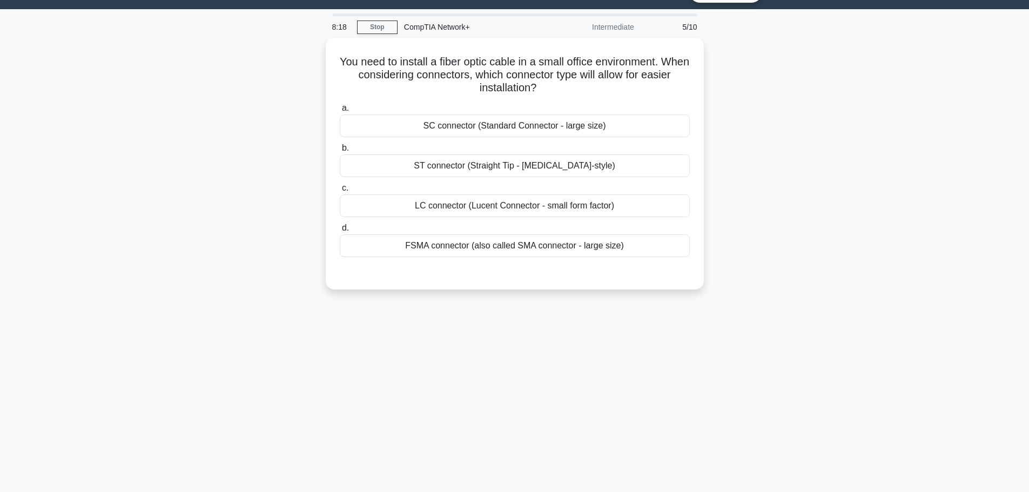
scroll to position [0, 0]
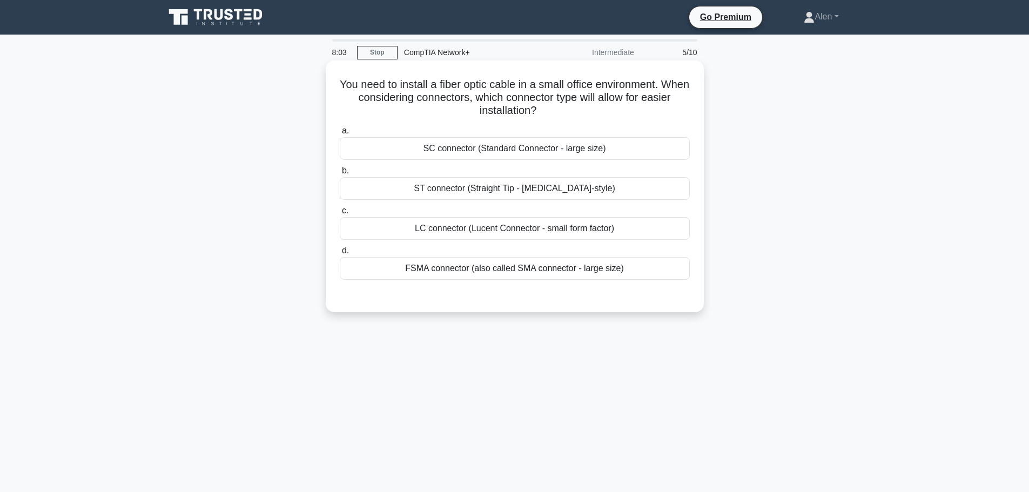
click at [451, 225] on div "LC connector (Lucent Connector - small form factor)" at bounding box center [515, 228] width 350 height 23
click at [340, 214] on input "c. LC connector (Lucent Connector - small form factor)" at bounding box center [340, 210] width 0 height 7
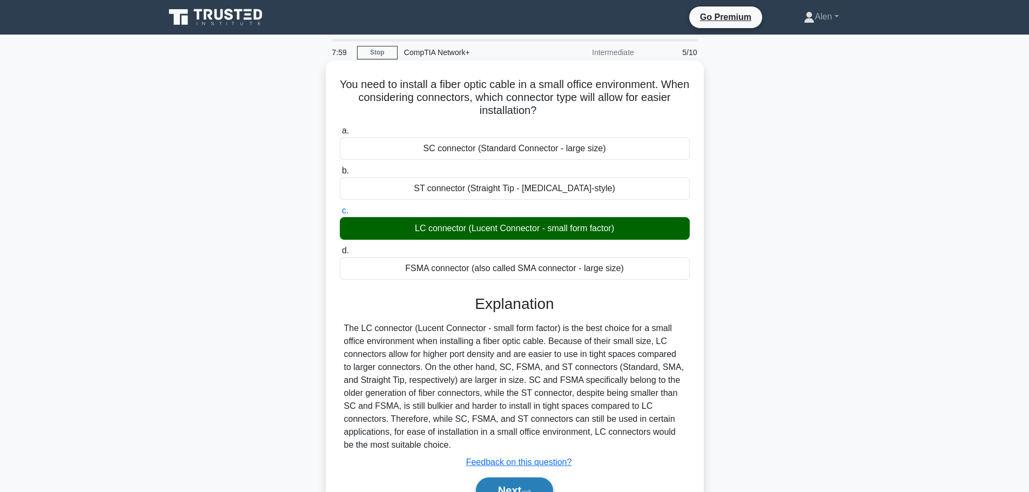
click at [530, 481] on button "Next" at bounding box center [514, 491] width 77 height 26
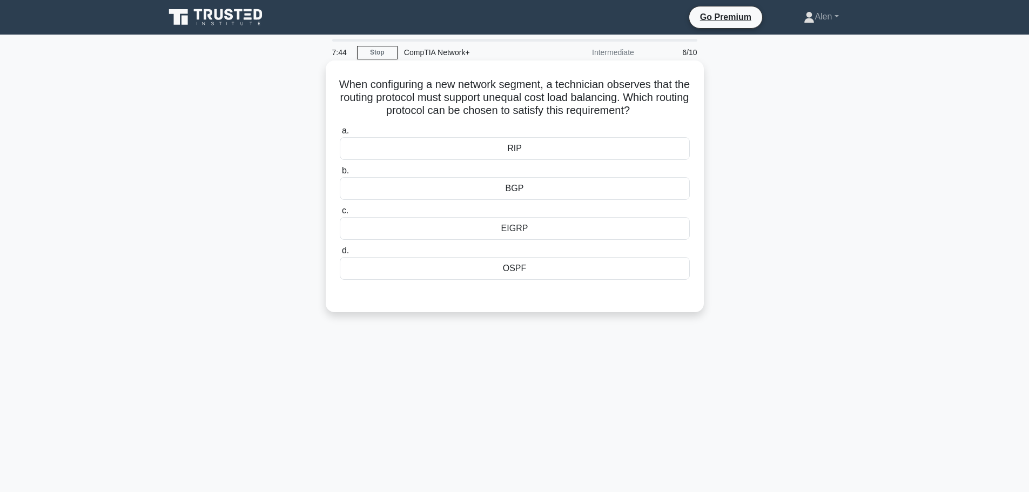
click at [514, 268] on div "OSPF" at bounding box center [515, 268] width 350 height 23
click at [340, 254] on input "d. OSPF" at bounding box center [340, 250] width 0 height 7
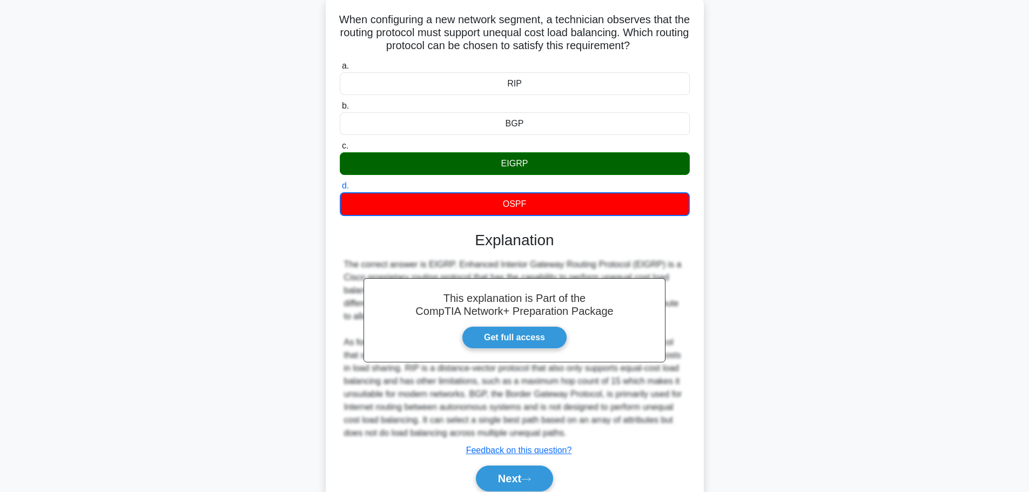
scroll to position [111, 0]
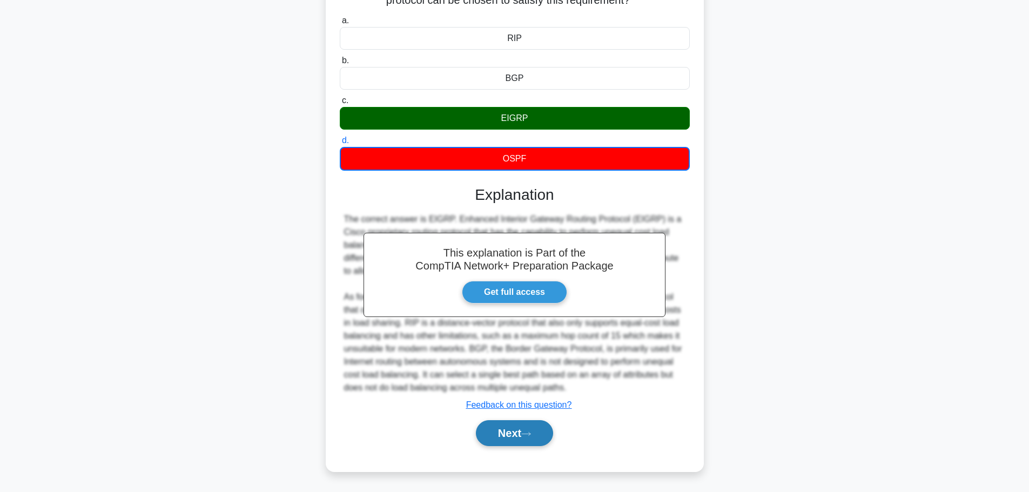
click at [510, 440] on button "Next" at bounding box center [514, 433] width 77 height 26
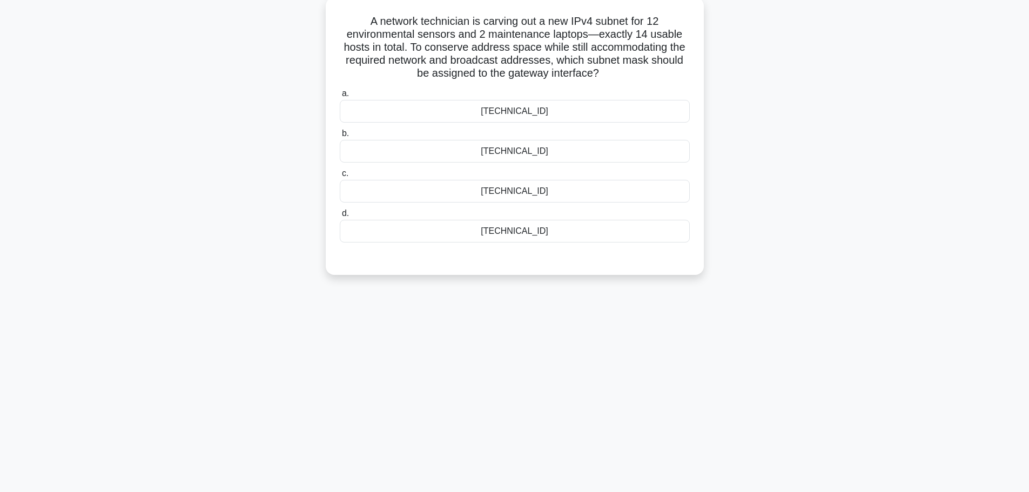
scroll to position [0, 0]
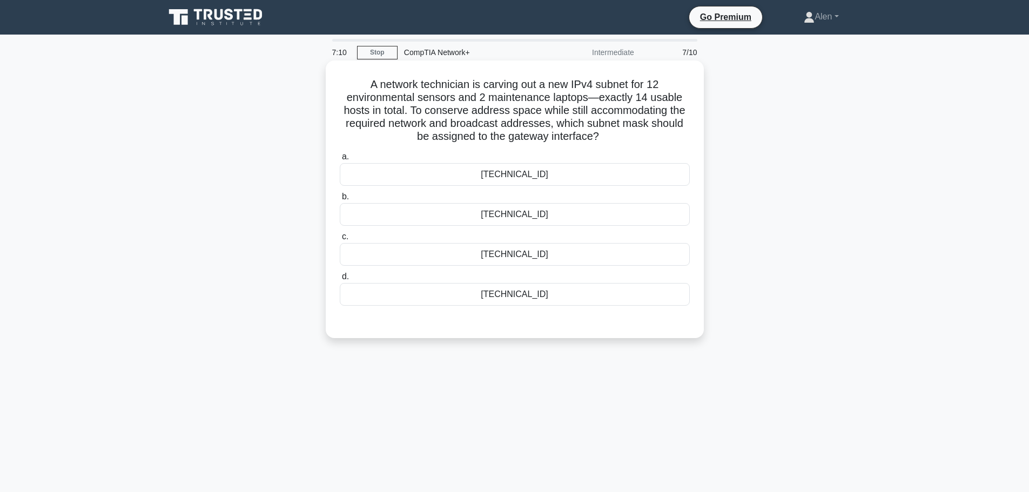
click at [526, 218] on div "255.255.255.252" at bounding box center [515, 214] width 350 height 23
click at [340, 200] on input "b. 255.255.255.252" at bounding box center [340, 196] width 0 height 7
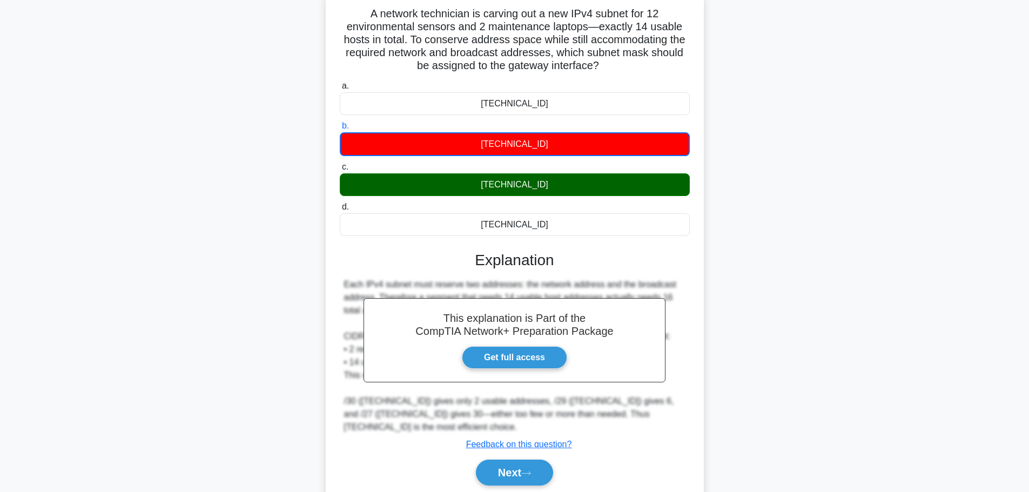
scroll to position [111, 0]
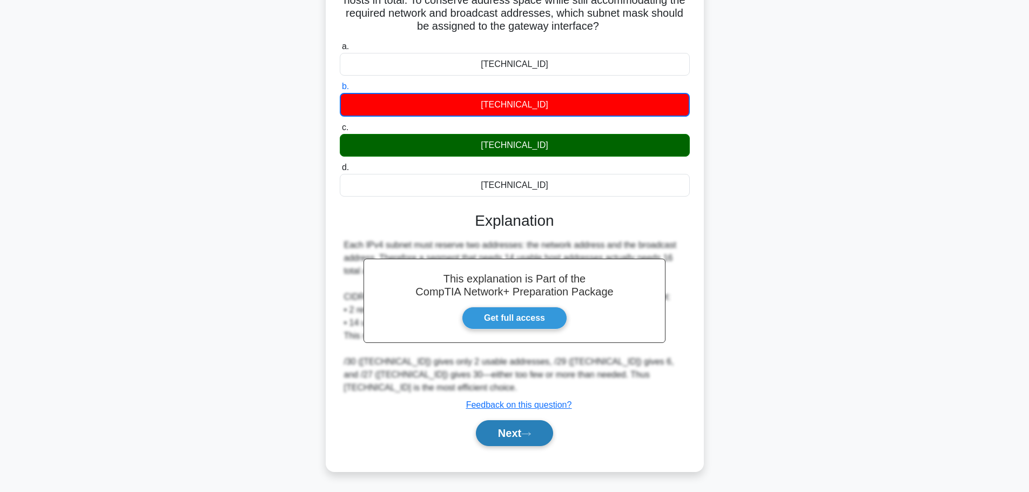
click at [530, 446] on button "Next" at bounding box center [514, 433] width 77 height 26
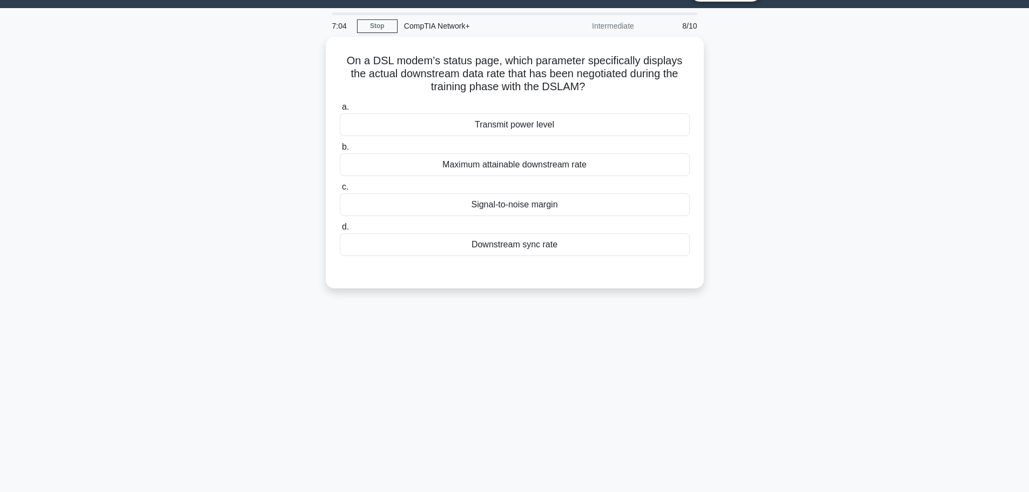
scroll to position [0, 0]
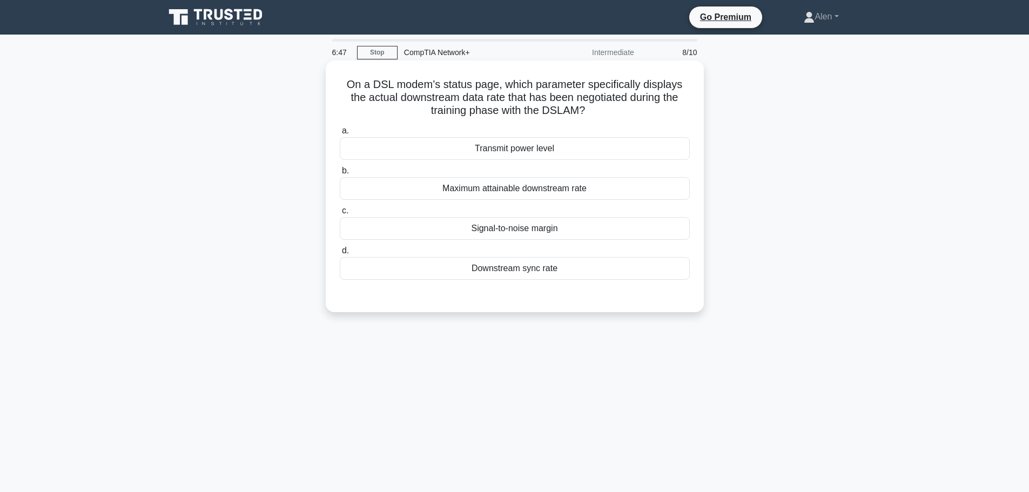
click at [519, 268] on div "Downstream sync rate" at bounding box center [515, 268] width 350 height 23
click at [340, 254] on input "d. Downstream sync rate" at bounding box center [340, 250] width 0 height 7
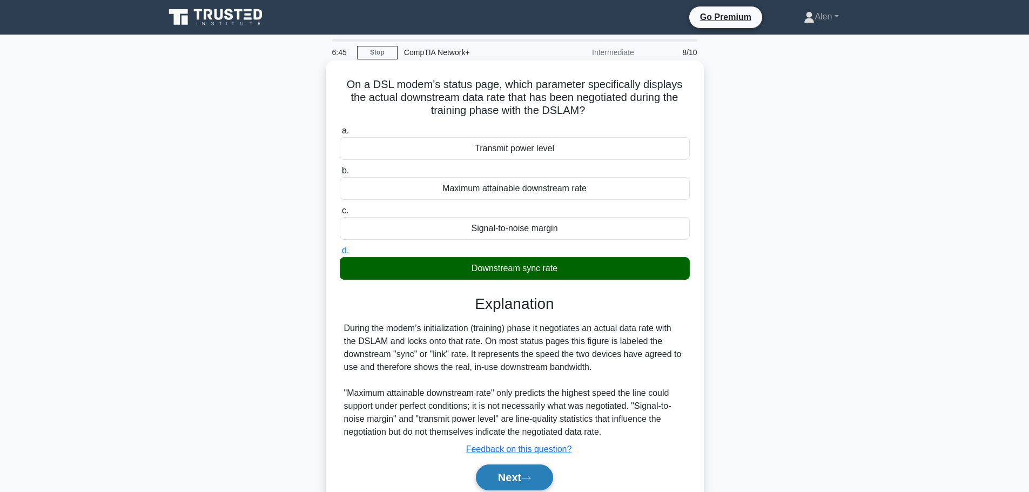
click at [508, 481] on button "Next" at bounding box center [514, 478] width 77 height 26
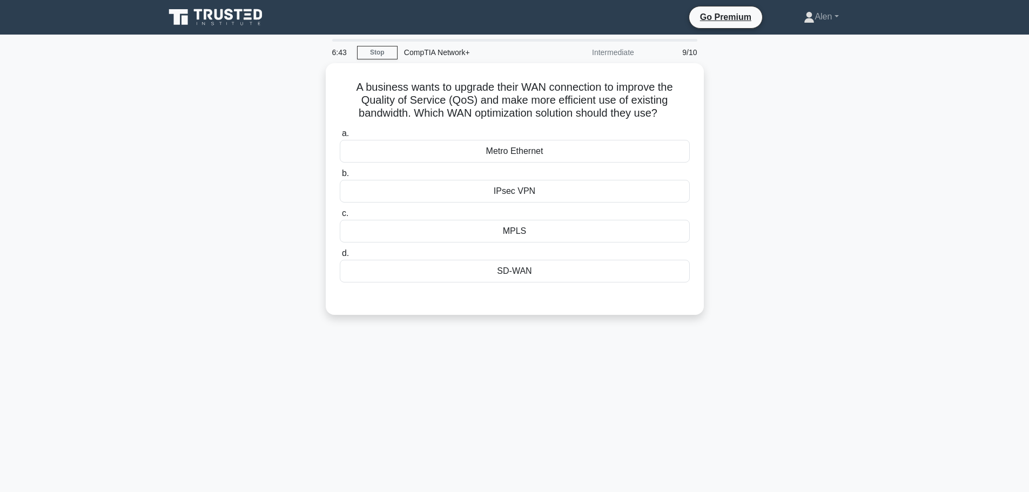
drag, startPoint x: 597, startPoint y: 207, endPoint x: 832, endPoint y: 173, distance: 238.0
click at [838, 172] on div "A business wants to upgrade their WAN connection to improve the Quality of Serv…" at bounding box center [514, 195] width 713 height 265
click at [588, 216] on label "c. MPLS" at bounding box center [515, 222] width 350 height 36
click at [340, 214] on input "c. MPLS" at bounding box center [340, 210] width 0 height 7
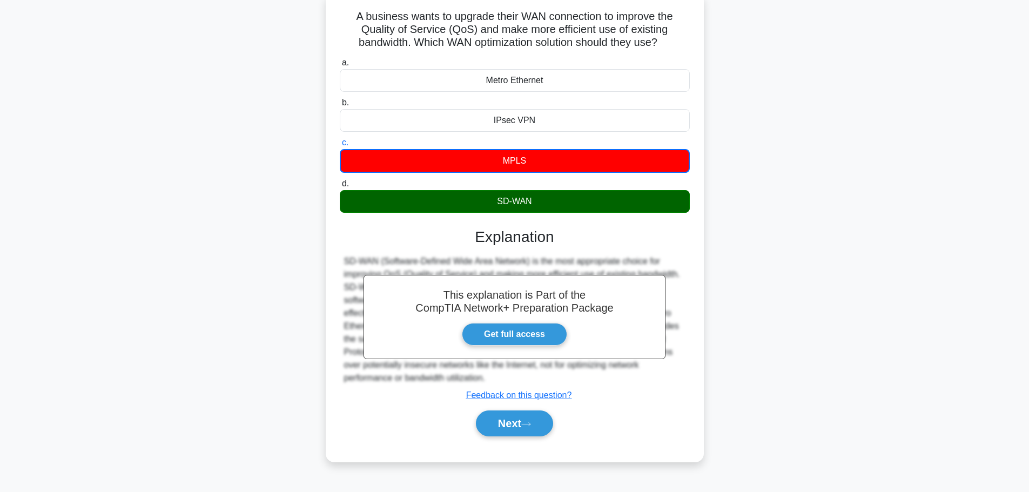
scroll to position [83, 0]
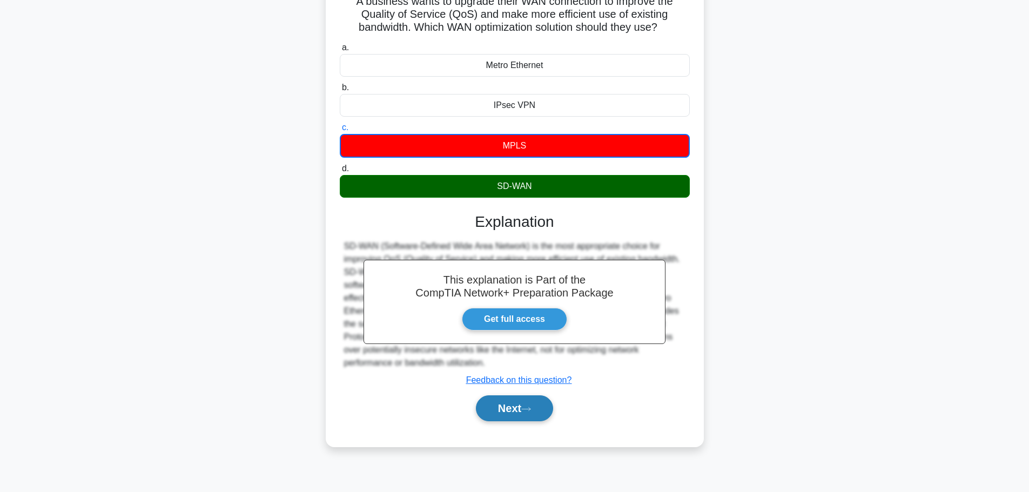
click at [522, 408] on button "Next" at bounding box center [514, 408] width 77 height 26
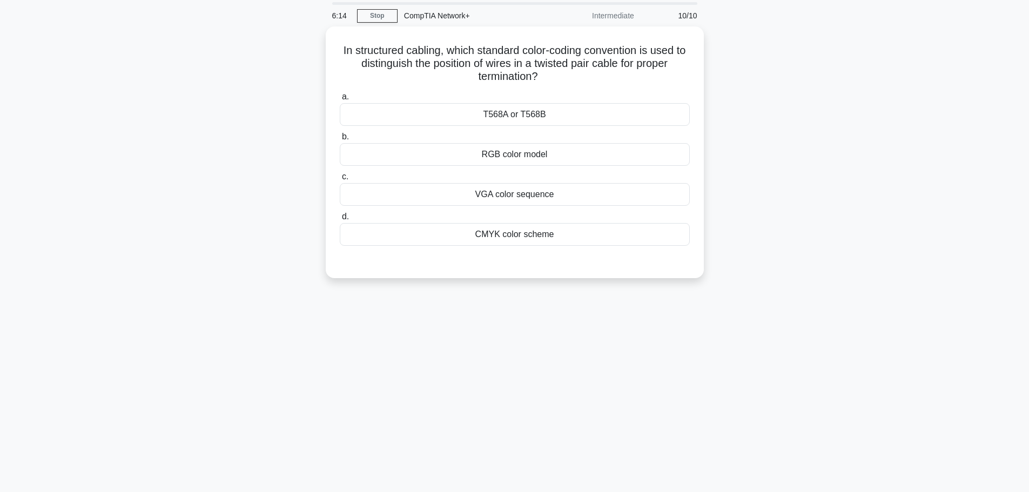
scroll to position [0, 0]
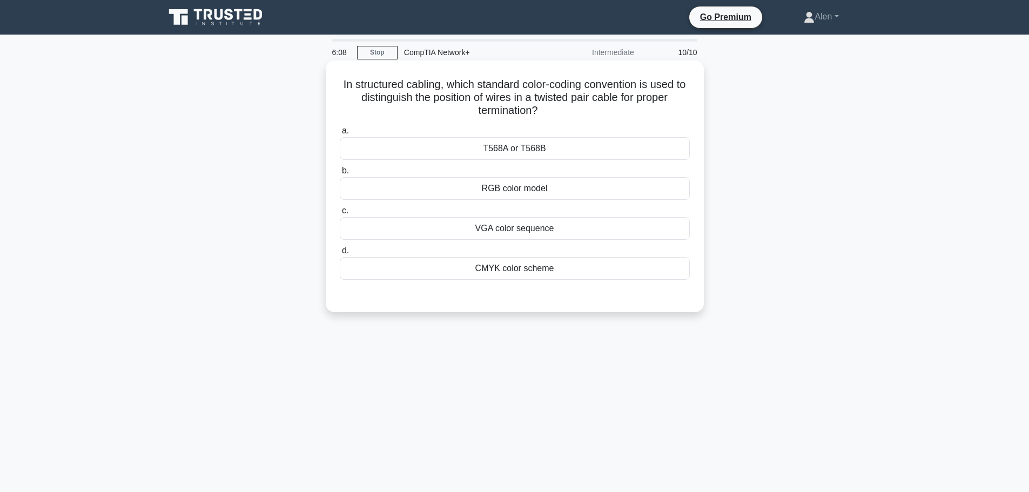
click at [553, 145] on div "T568A or T568B" at bounding box center [515, 148] width 350 height 23
click at [340, 135] on input "a. T568A or T568B" at bounding box center [340, 130] width 0 height 7
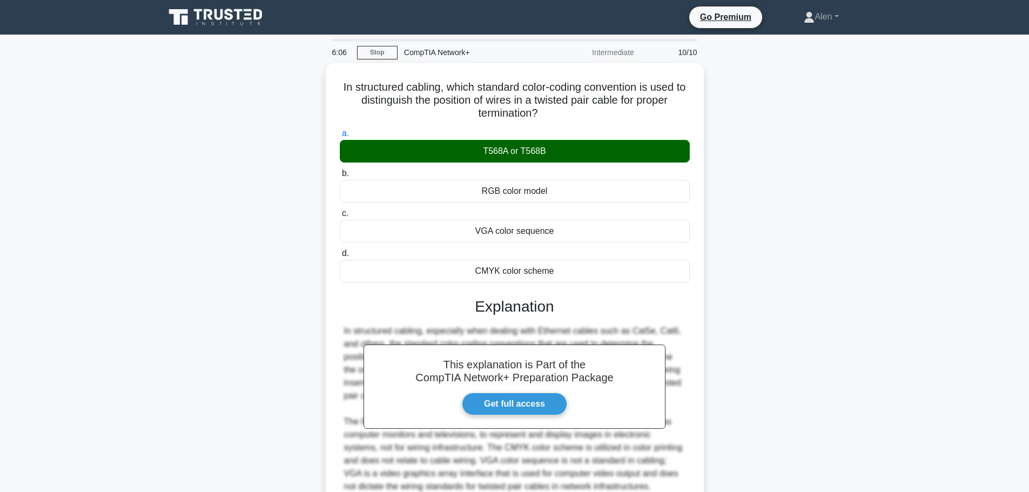
scroll to position [123, 0]
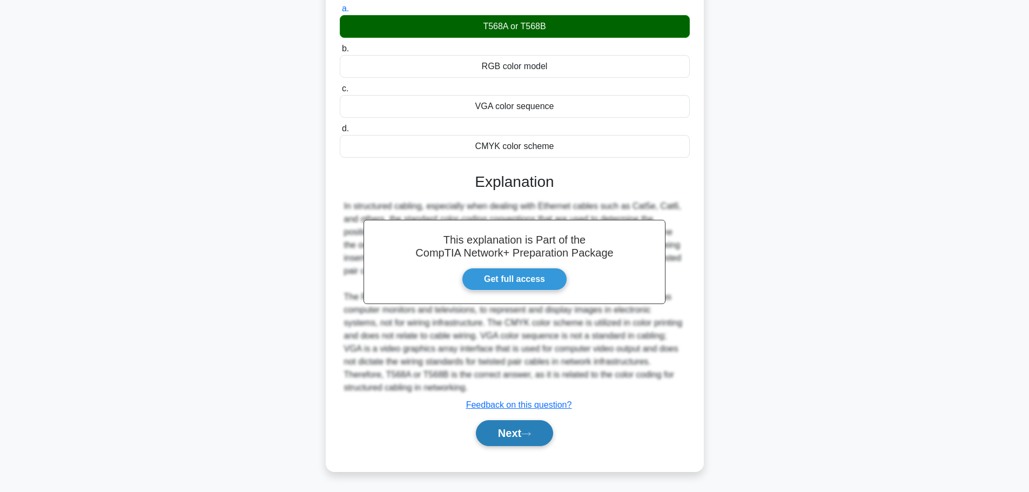
click at [509, 426] on button "Next" at bounding box center [514, 433] width 77 height 26
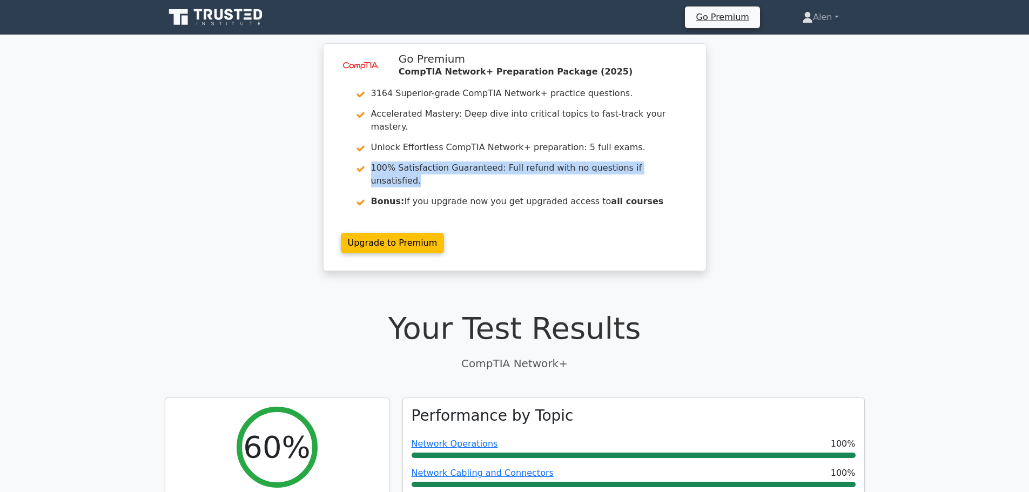
drag, startPoint x: 940, startPoint y: 129, endPoint x: 1036, endPoint y: 120, distance: 96.0
click at [966, 128] on div "image/svg+xml Go Premium CompTIA Network+ Preparation Package (2025) 3164 Super…" at bounding box center [514, 163] width 1029 height 241
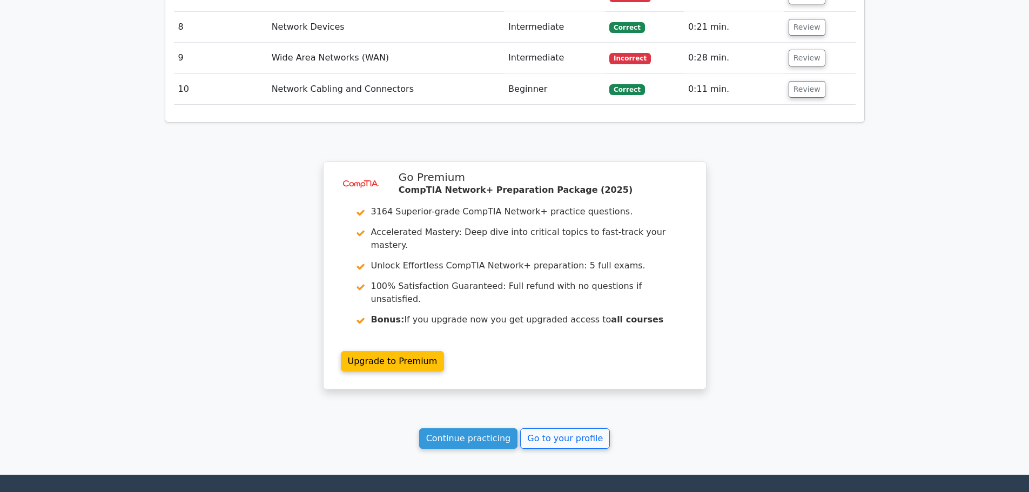
scroll to position [1569, 0]
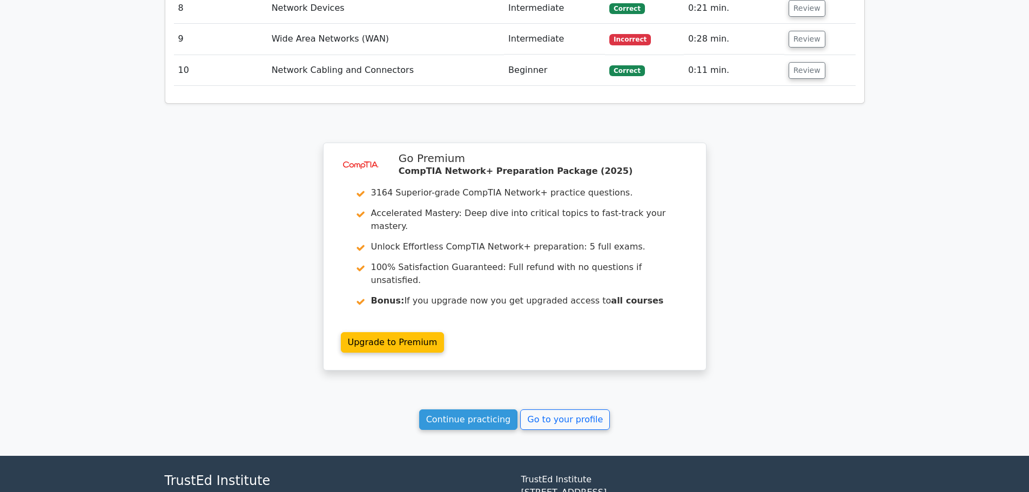
click at [476, 409] on link "Continue practicing" at bounding box center [468, 419] width 99 height 21
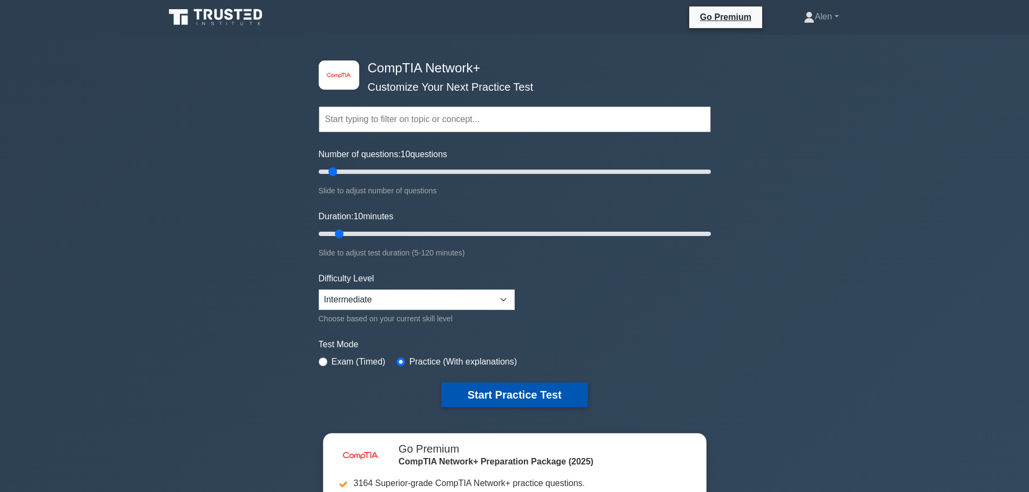
click at [517, 387] on button "Start Practice Test" at bounding box center [514, 394] width 146 height 25
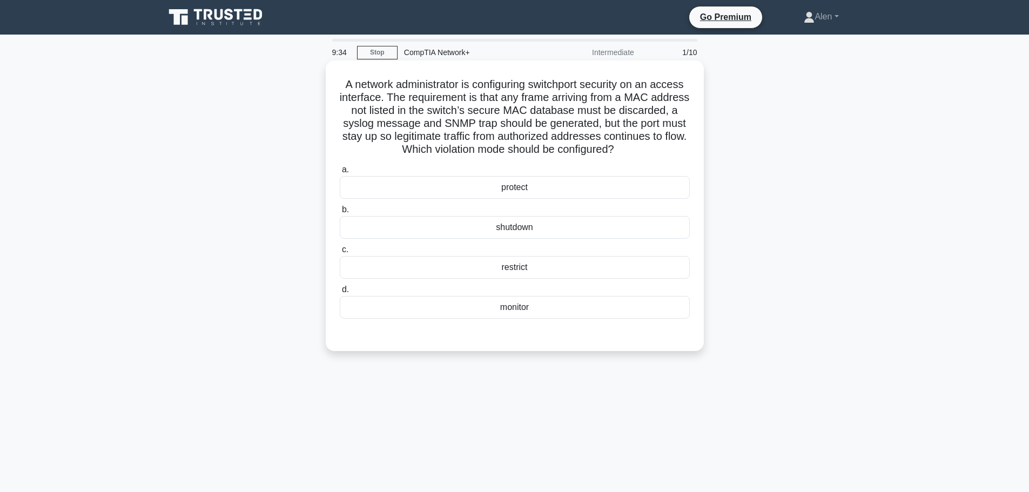
click at [552, 308] on div "monitor" at bounding box center [515, 307] width 350 height 23
click at [340, 293] on input "d. monitor" at bounding box center [340, 289] width 0 height 7
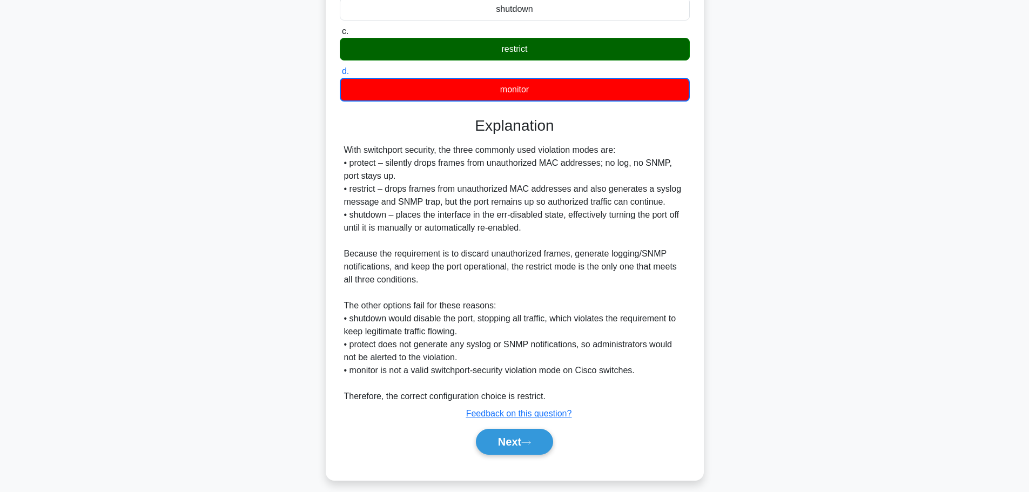
scroll to position [224, 0]
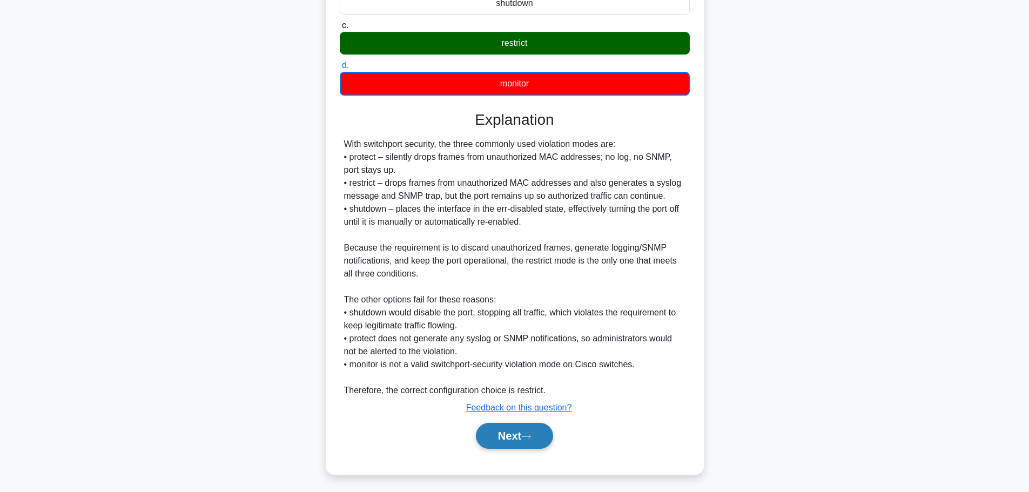
click at [524, 438] on button "Next" at bounding box center [514, 436] width 77 height 26
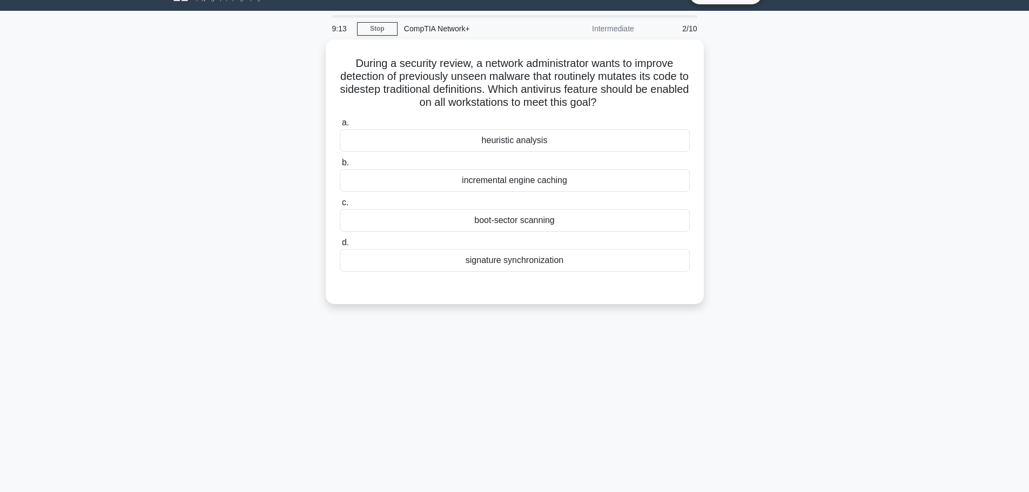
scroll to position [0, 0]
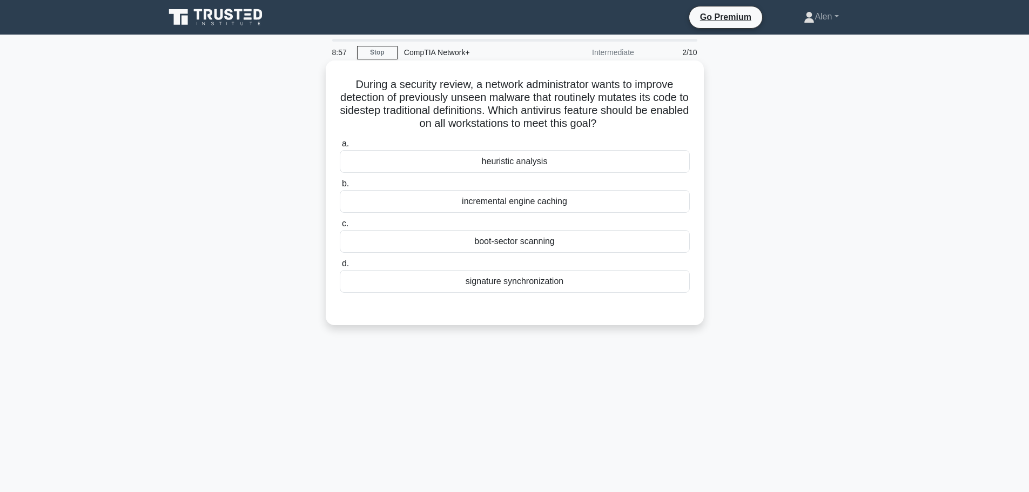
click at [516, 164] on div "heuristic analysis" at bounding box center [515, 161] width 350 height 23
click at [340, 147] on input "a. heuristic analysis" at bounding box center [340, 143] width 0 height 7
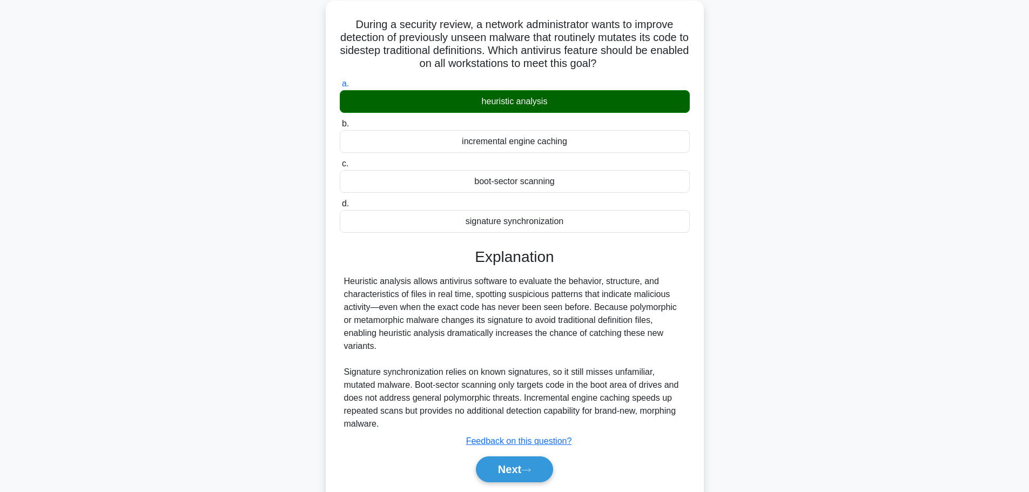
scroll to position [91, 0]
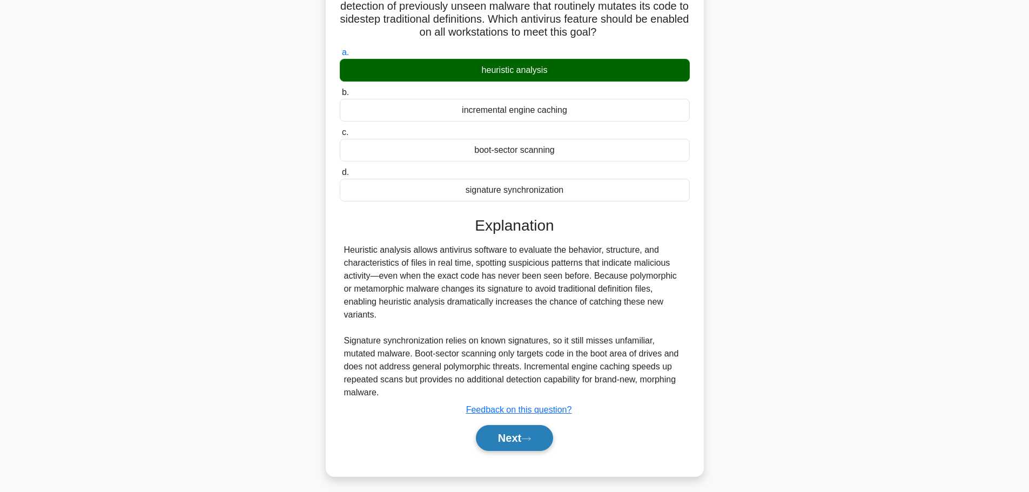
click at [528, 431] on button "Next" at bounding box center [514, 438] width 77 height 26
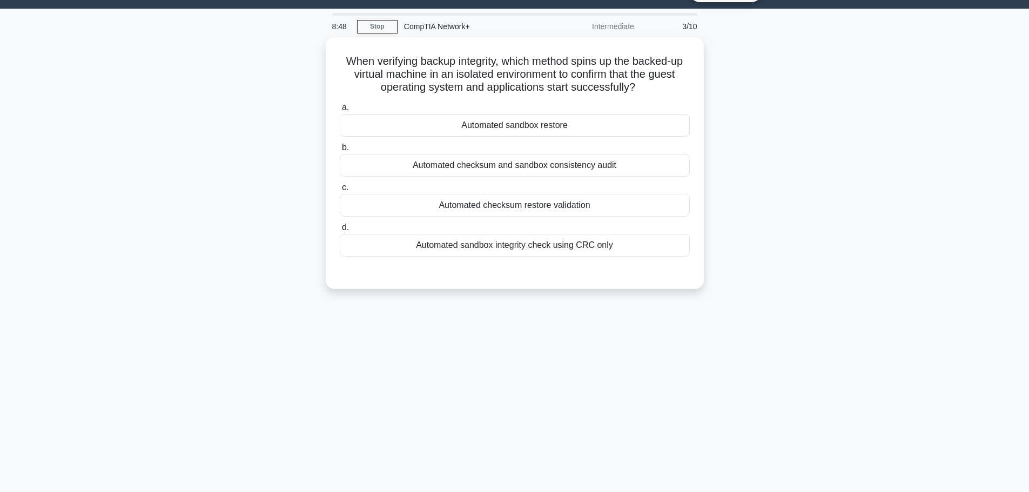
scroll to position [0, 0]
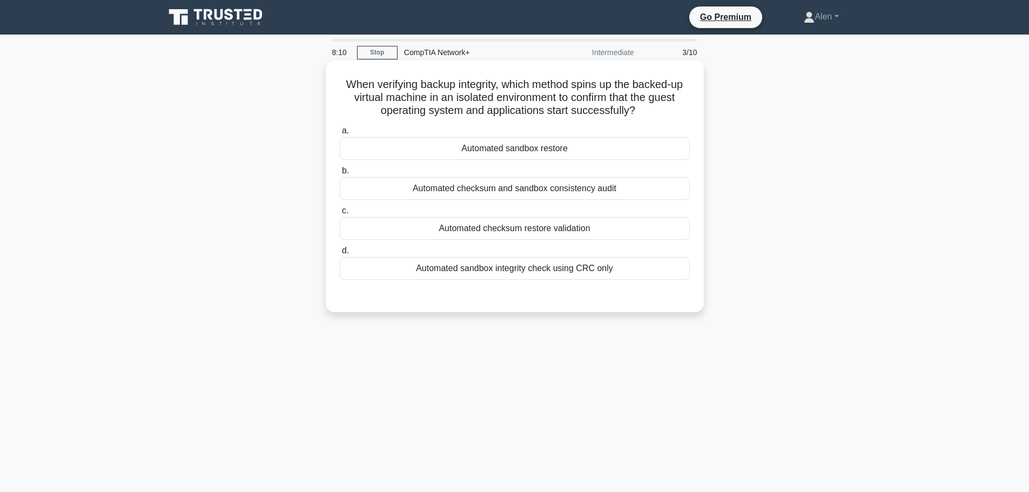
click at [523, 230] on div "Automated checksum restore validation" at bounding box center [515, 228] width 350 height 23
click at [340, 214] on input "c. Automated checksum restore validation" at bounding box center [340, 210] width 0 height 7
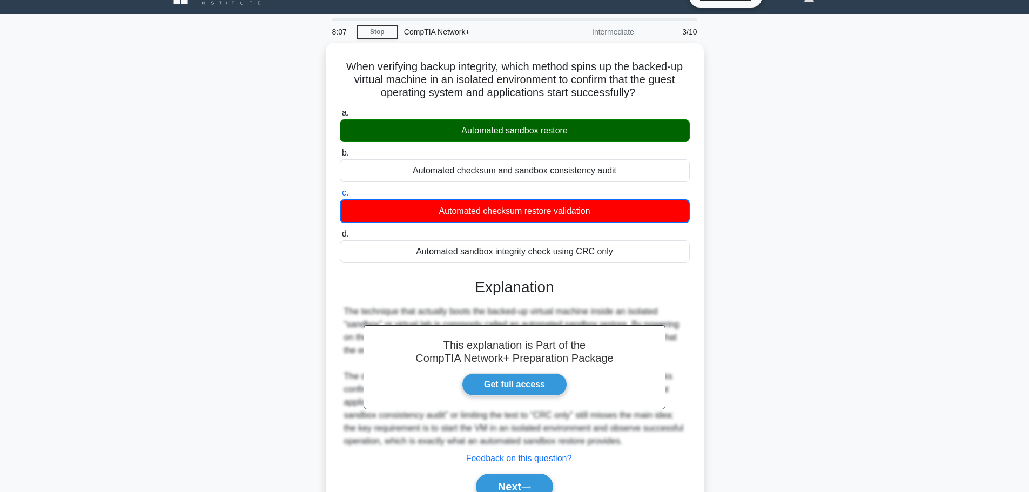
scroll to position [91, 0]
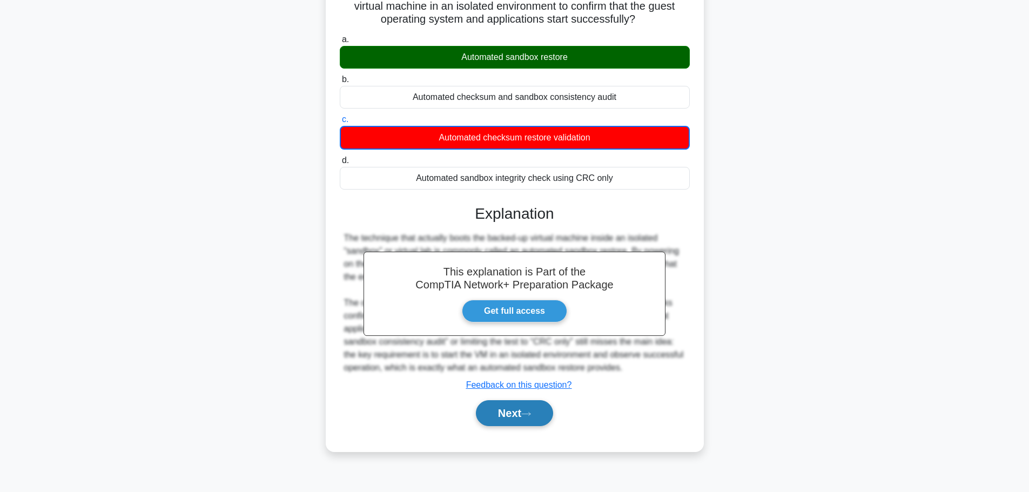
click at [533, 411] on button "Next" at bounding box center [514, 413] width 77 height 26
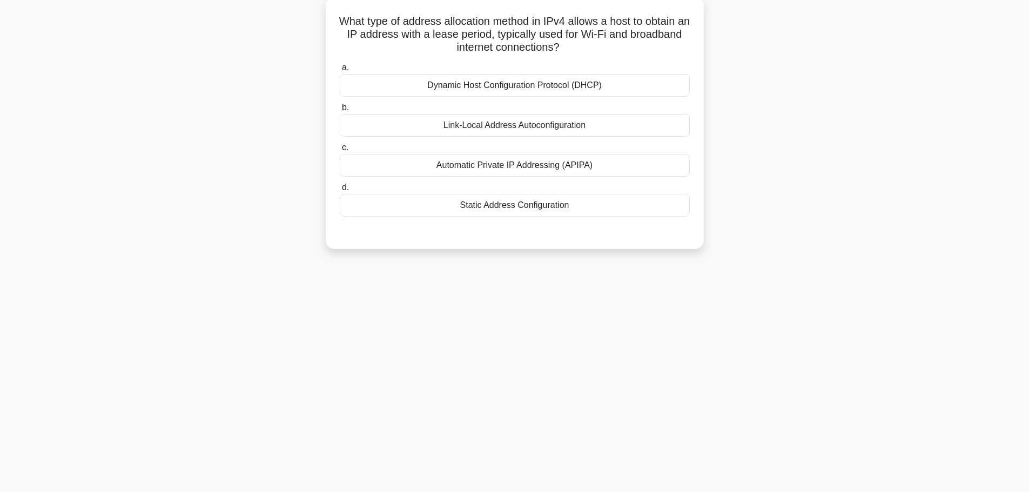
scroll to position [0, 0]
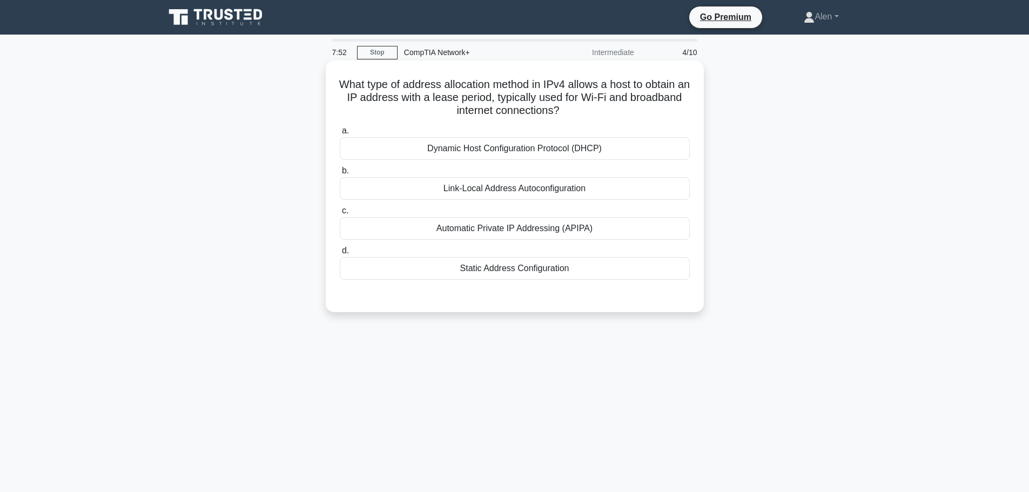
click at [523, 150] on div "Dynamic Host Configuration Protocol (DHCP)" at bounding box center [515, 148] width 350 height 23
click at [340, 135] on input "a. Dynamic Host Configuration Protocol (DHCP)" at bounding box center [340, 130] width 0 height 7
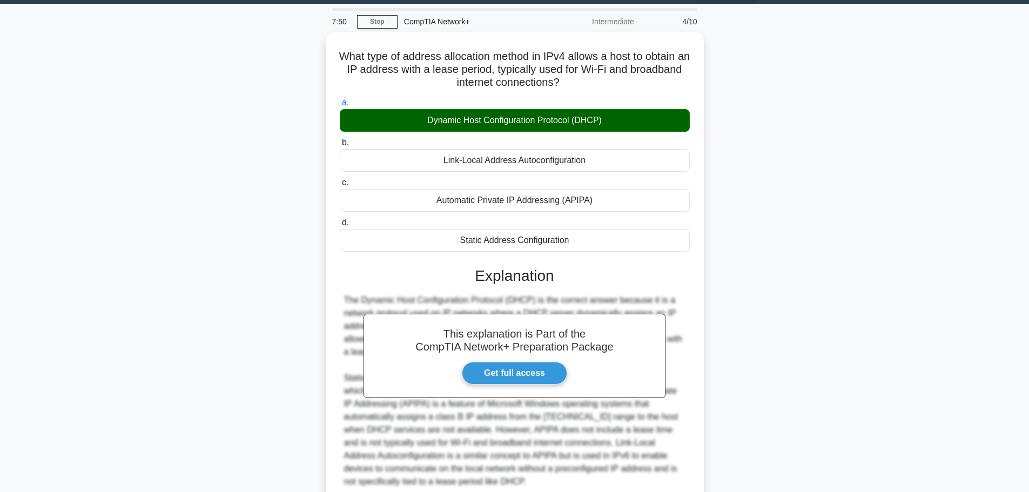
scroll to position [123, 0]
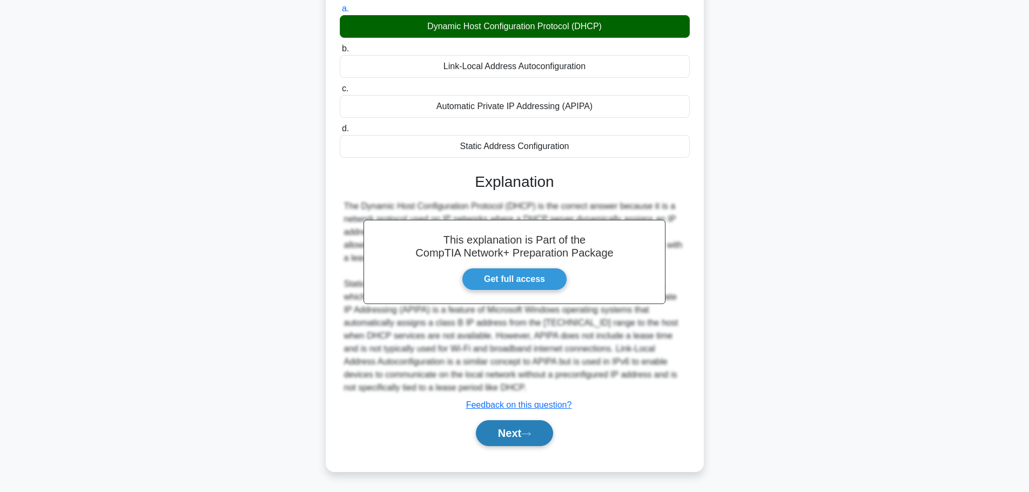
click at [520, 431] on button "Next" at bounding box center [514, 433] width 77 height 26
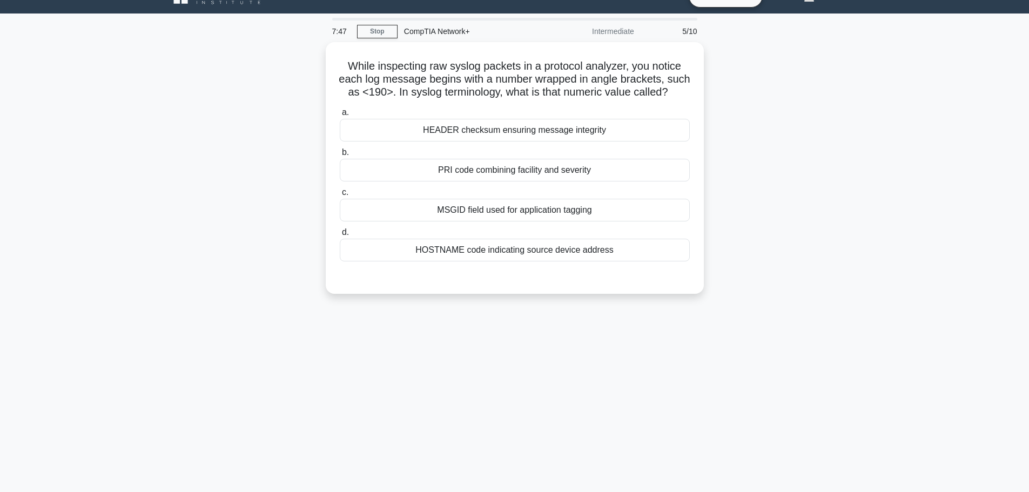
scroll to position [0, 0]
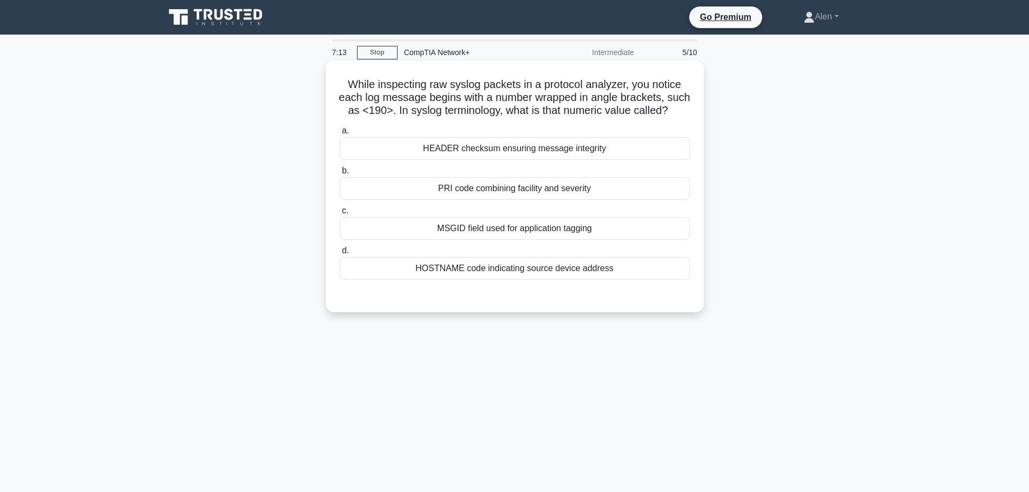
click at [611, 280] on div "HOSTNAME code indicating source device address" at bounding box center [515, 268] width 350 height 23
click at [340, 254] on input "d. HOSTNAME code indicating source device address" at bounding box center [340, 250] width 0 height 7
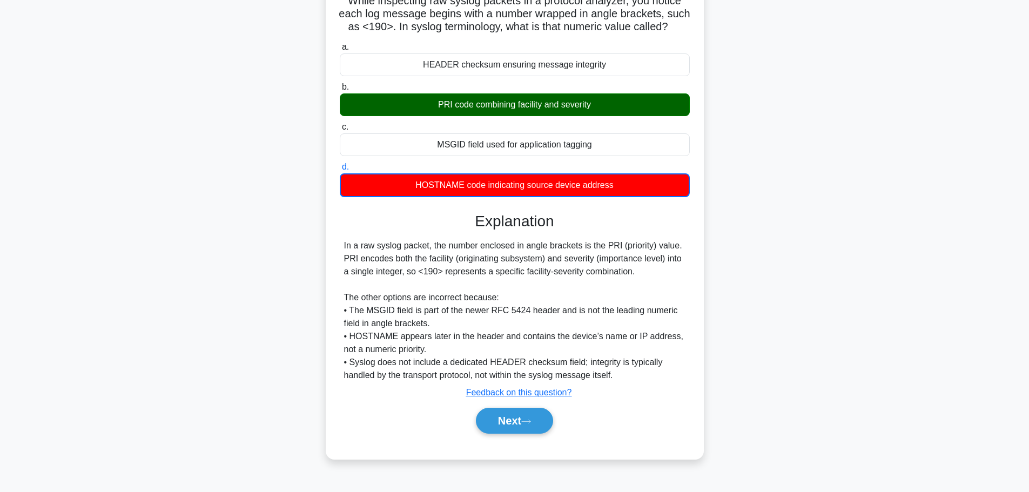
scroll to position [91, 0]
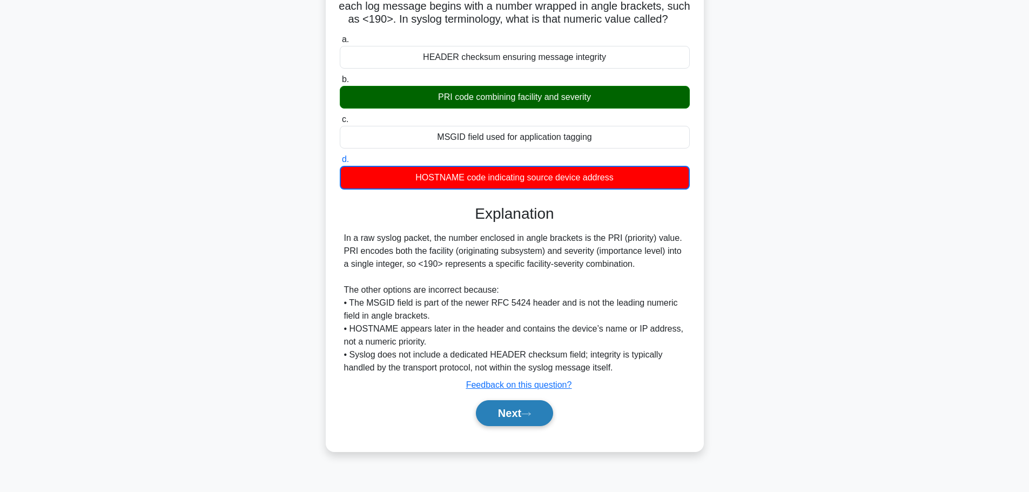
click at [515, 426] on button "Next" at bounding box center [514, 413] width 77 height 26
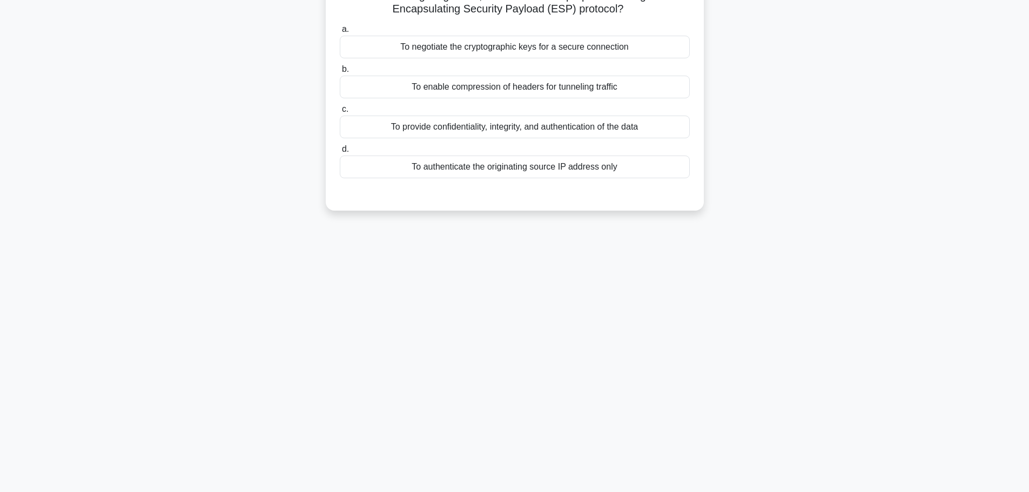
click at [1029, 24] on main "6:55 Stop CompTIA Network+ Intermediate 6/10 When configuring IPsec, what is th…" at bounding box center [514, 217] width 1029 height 549
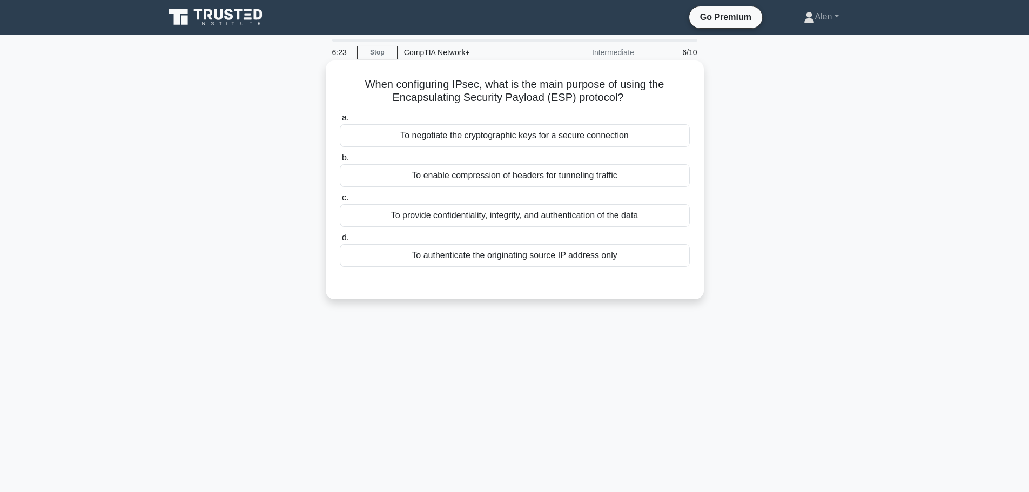
click at [520, 213] on div "To provide confidentiality, integrity, and authentication of the data" at bounding box center [515, 215] width 350 height 23
click at [340, 201] on input "c. To provide confidentiality, integrity, and authentication of the data" at bounding box center [340, 197] width 0 height 7
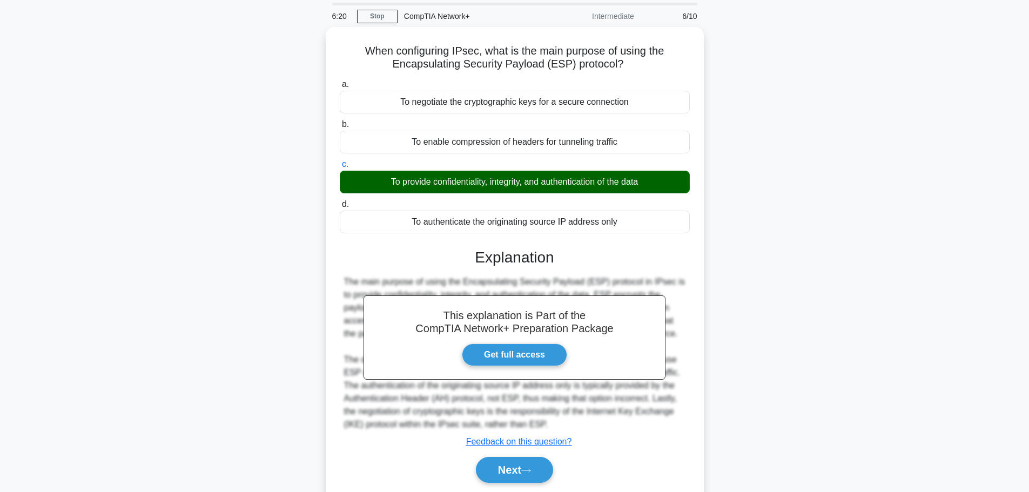
scroll to position [91, 0]
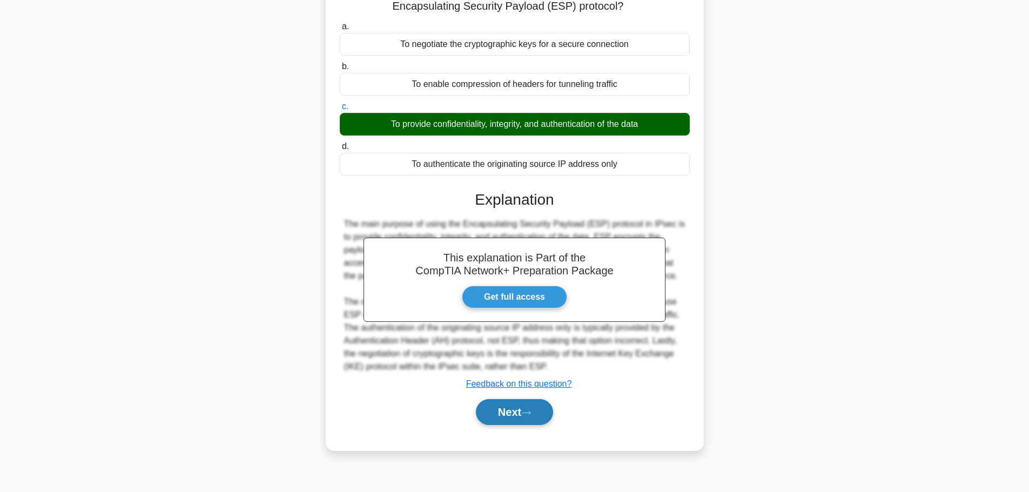
click at [495, 414] on button "Next" at bounding box center [514, 412] width 77 height 26
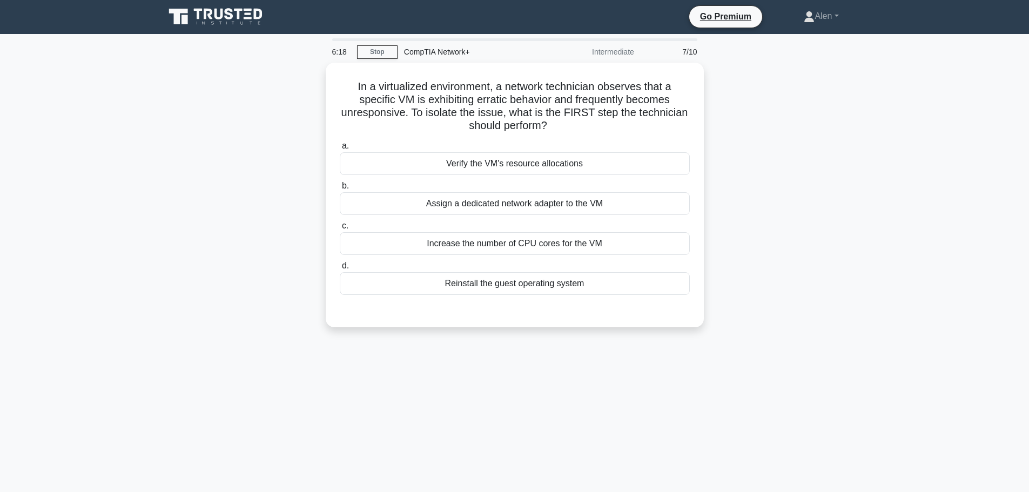
scroll to position [0, 0]
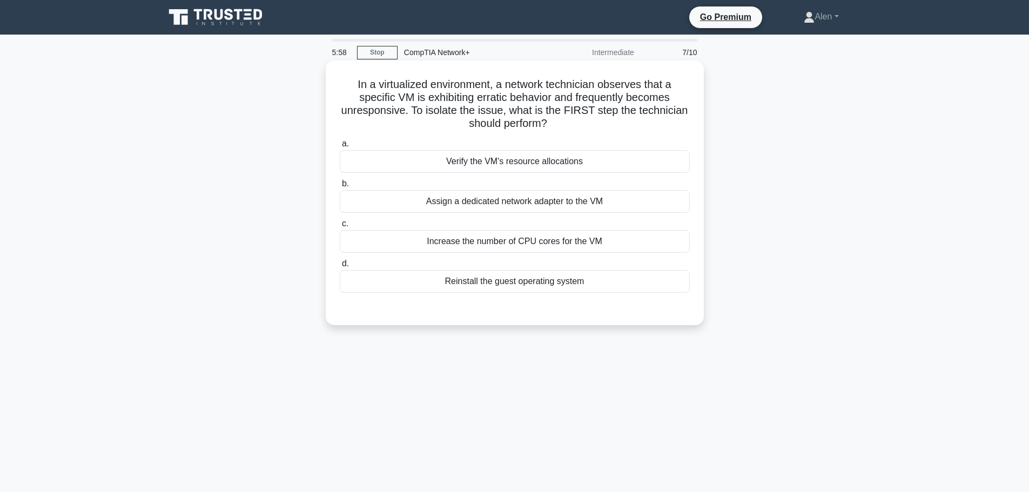
click at [511, 160] on div "Verify the VM's resource allocations" at bounding box center [515, 161] width 350 height 23
click at [340, 147] on input "a. Verify the VM's resource allocations" at bounding box center [340, 143] width 0 height 7
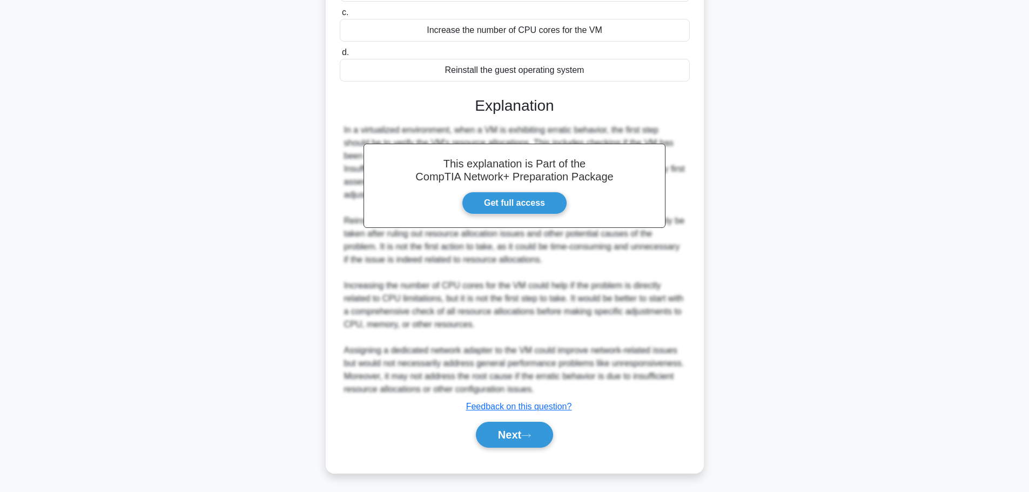
scroll to position [213, 0]
click at [539, 434] on button "Next" at bounding box center [514, 433] width 77 height 26
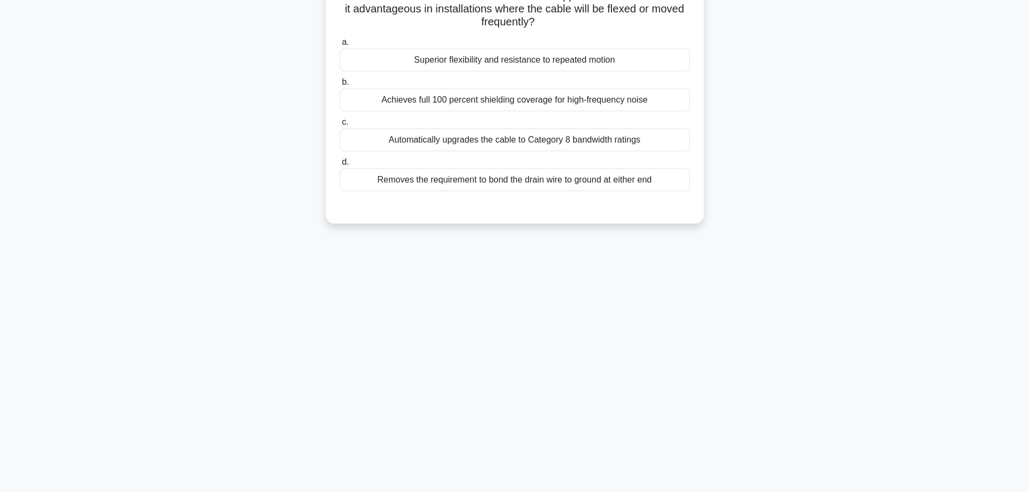
scroll to position [0, 0]
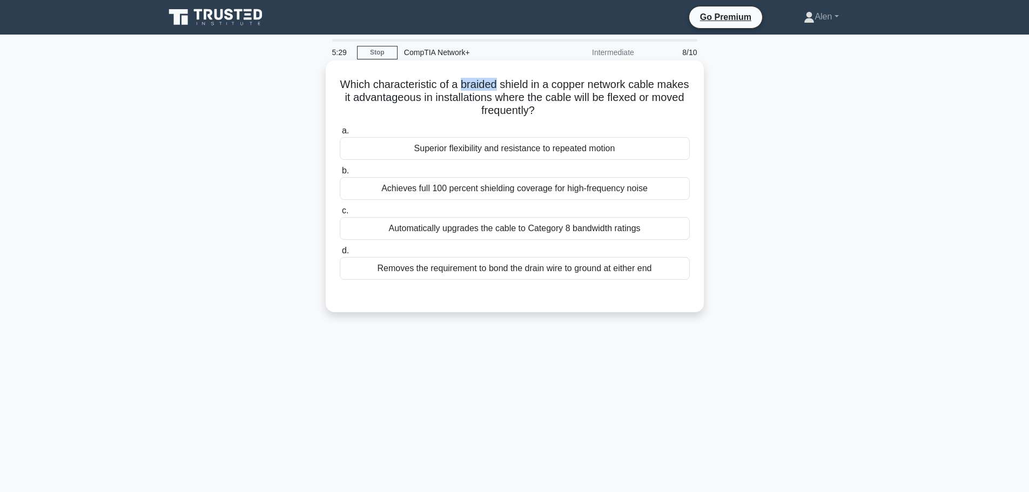
drag, startPoint x: 512, startPoint y: 86, endPoint x: 487, endPoint y: 85, distance: 25.4
click at [480, 85] on h5 "Which characteristic of a braided shield in a copper network cable makes it adv…" at bounding box center [515, 98] width 352 height 40
drag, startPoint x: 547, startPoint y: 86, endPoint x: 476, endPoint y: 85, distance: 70.8
click at [476, 85] on h5 "Which characteristic of a braided shield in a copper network cable makes it adv…" at bounding box center [515, 98] width 352 height 40
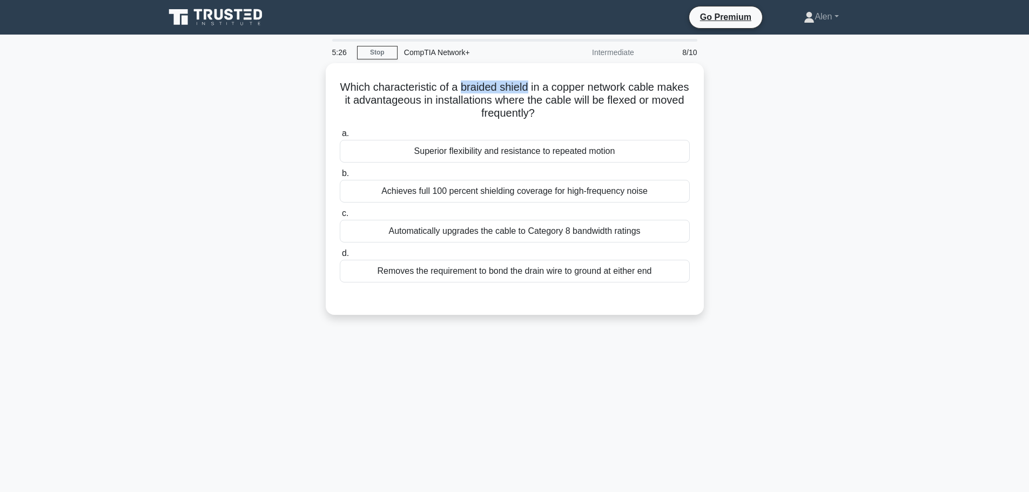
copy h5 "braided shield"
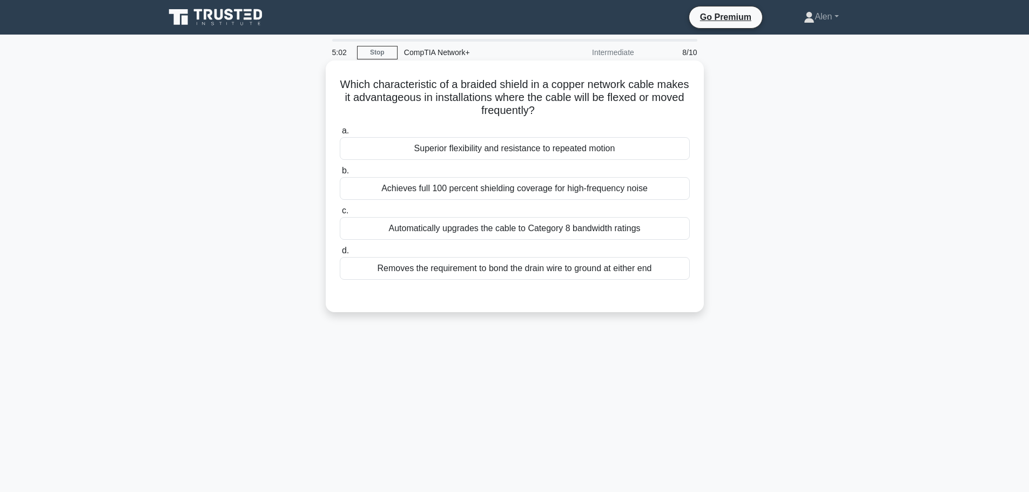
click at [539, 134] on label "a. Superior flexibility and resistance to repeated motion" at bounding box center [515, 142] width 350 height 36
click at [340, 134] on input "a. Superior flexibility and resistance to repeated motion" at bounding box center [340, 130] width 0 height 7
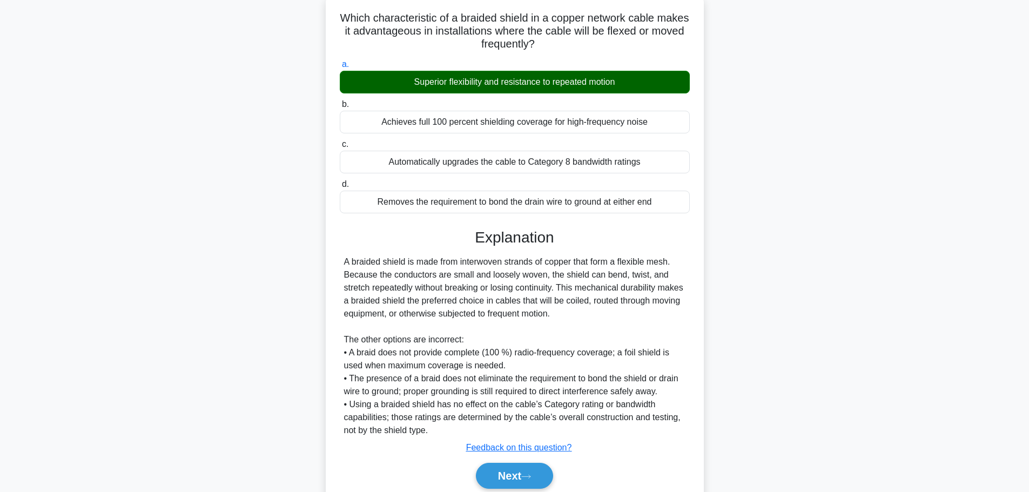
scroll to position [110, 0]
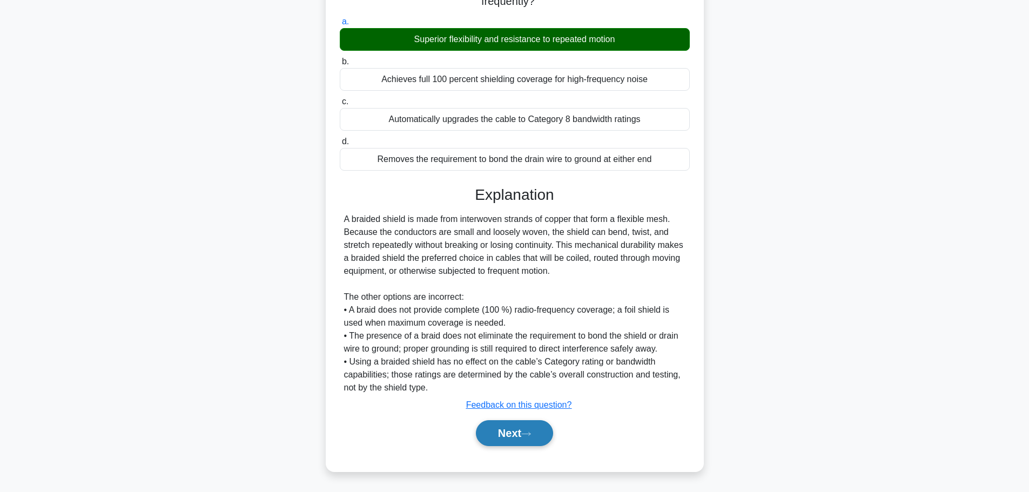
click at [518, 436] on button "Next" at bounding box center [514, 433] width 77 height 26
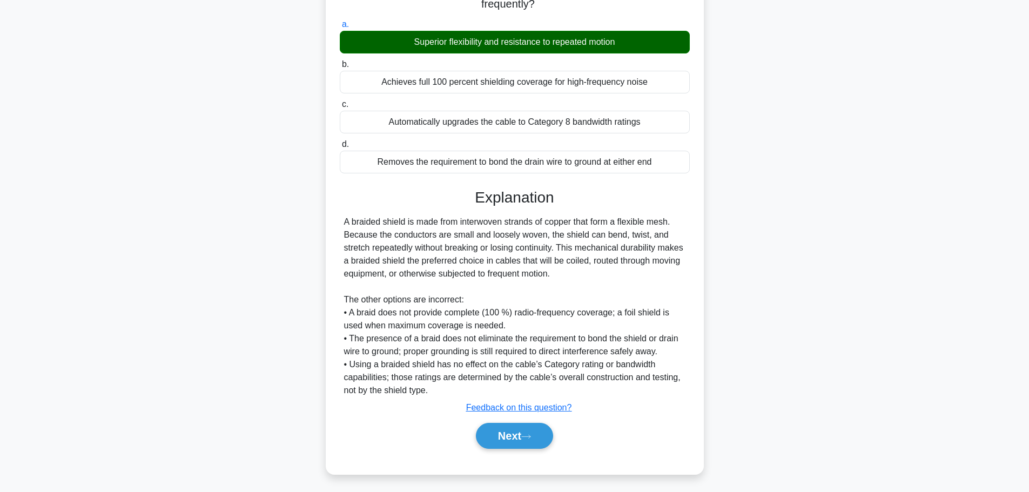
scroll to position [91, 0]
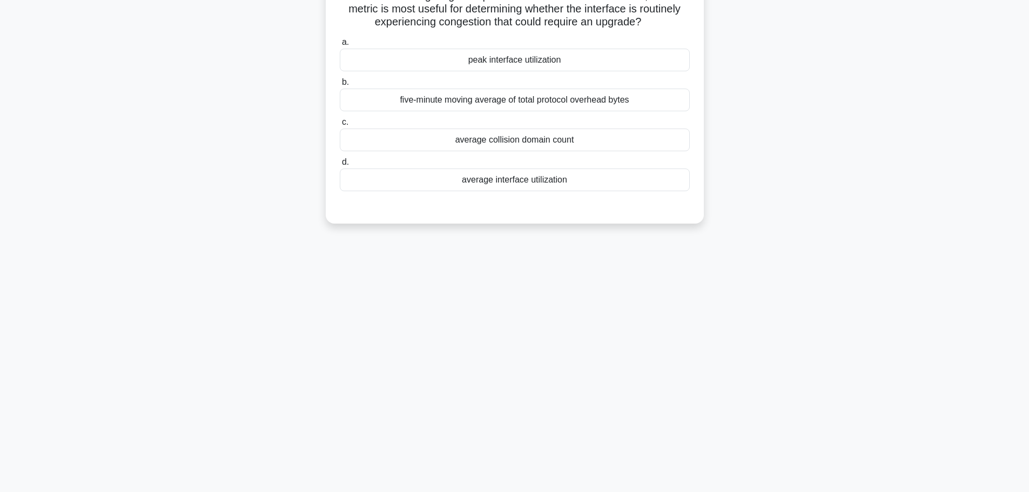
click at [1029, 21] on main "4:56 Stop CompTIA Network+ Intermediate 9/10 When examining long-term performan…" at bounding box center [514, 217] width 1029 height 549
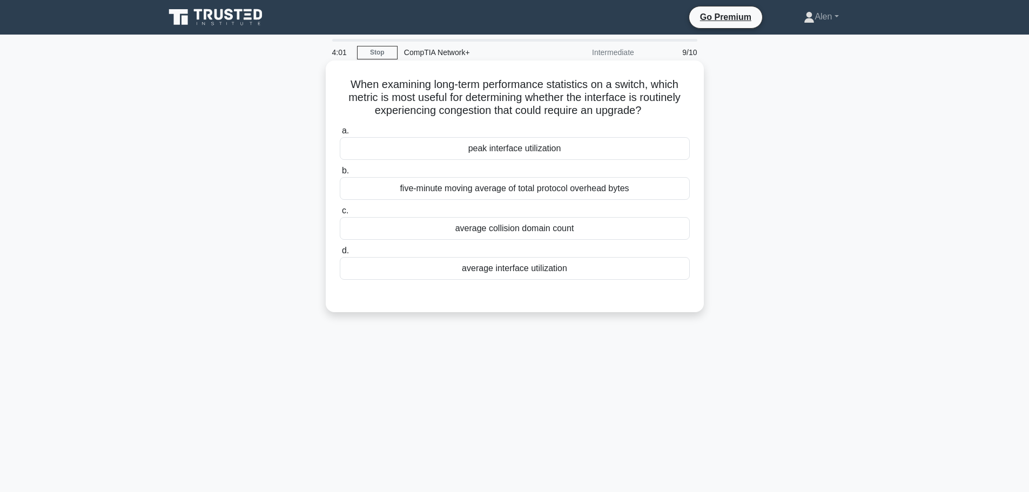
click at [486, 274] on div "average interface utilization" at bounding box center [515, 268] width 350 height 23
click at [340, 254] on input "d. average interface utilization" at bounding box center [340, 250] width 0 height 7
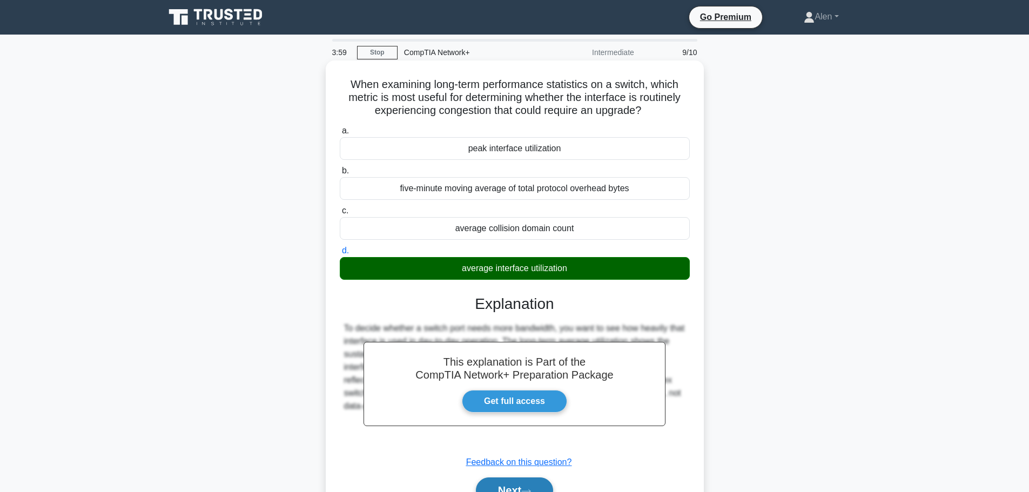
click at [524, 482] on button "Next" at bounding box center [514, 491] width 77 height 26
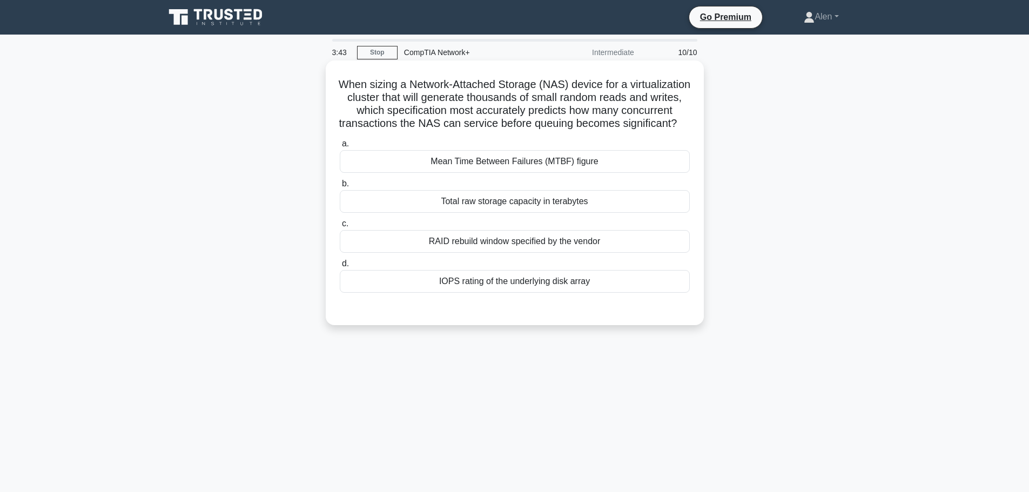
drag, startPoint x: 441, startPoint y: 109, endPoint x: 643, endPoint y: 141, distance: 204.5
click at [643, 131] on h5 "When sizing a Network-Attached Storage (NAS) device for a virtualization cluste…" at bounding box center [515, 104] width 352 height 53
click at [512, 111] on h5 "When sizing a Network-Attached Storage (NAS) device for a virtualization cluste…" at bounding box center [515, 104] width 352 height 53
drag, startPoint x: 439, startPoint y: 111, endPoint x: 664, endPoint y: 138, distance: 226.3
click at [664, 131] on h5 "When sizing a Network-Attached Storage (NAS) device for a virtualization cluste…" at bounding box center [515, 104] width 352 height 53
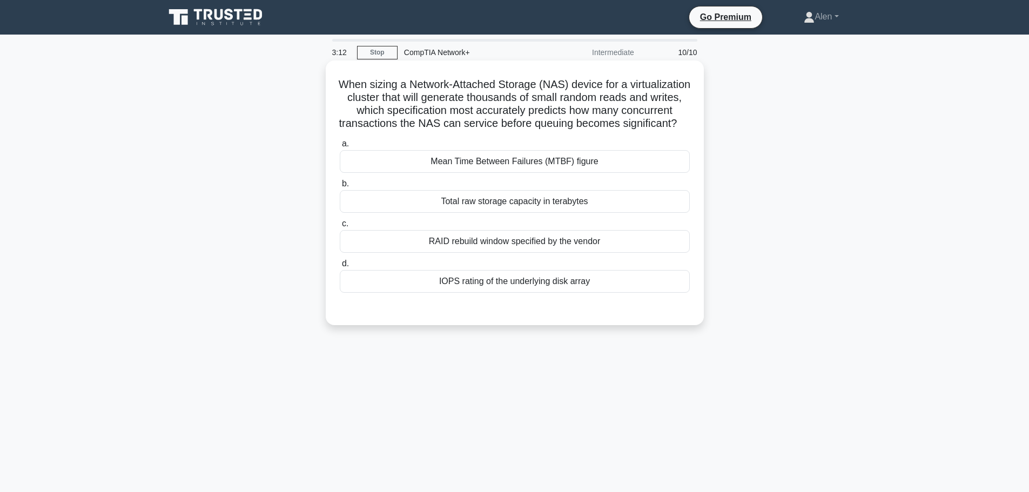
click at [553, 120] on h5 "When sizing a Network-Attached Storage (NAS) device for a virtualization cluste…" at bounding box center [515, 104] width 352 height 53
click at [520, 173] on div "Mean Time Between Failures (MTBF) figure" at bounding box center [515, 161] width 350 height 23
click at [340, 147] on input "a. Mean Time Between Failures (MTBF) figure" at bounding box center [340, 143] width 0 height 7
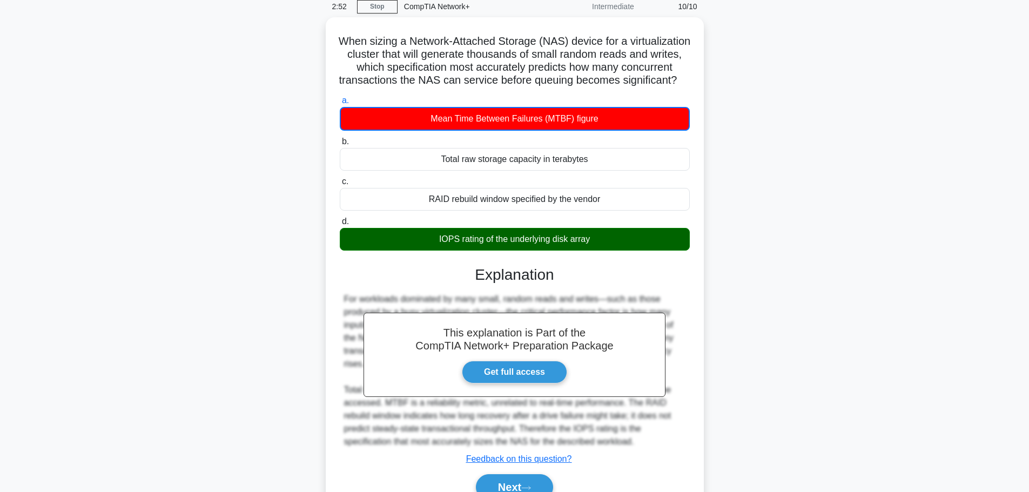
scroll to position [111, 0]
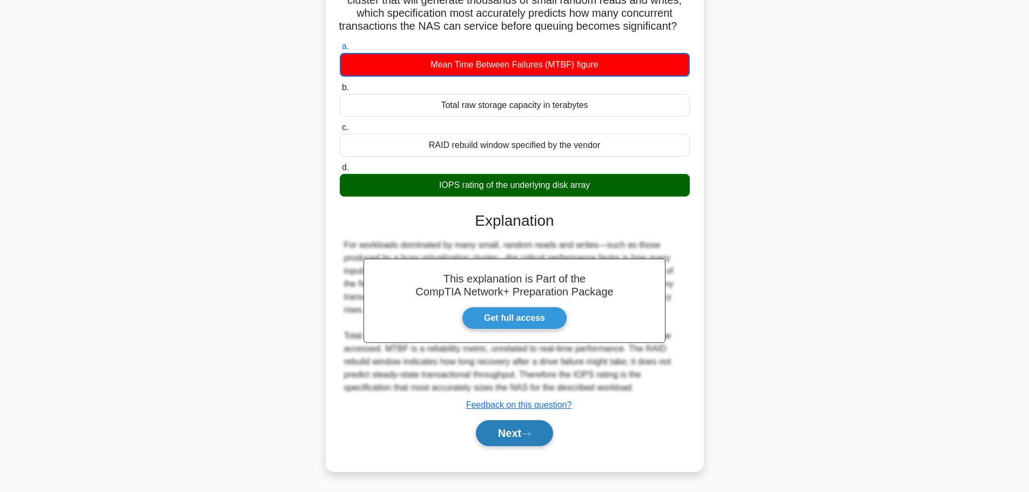
click at [513, 437] on button "Next" at bounding box center [514, 433] width 77 height 26
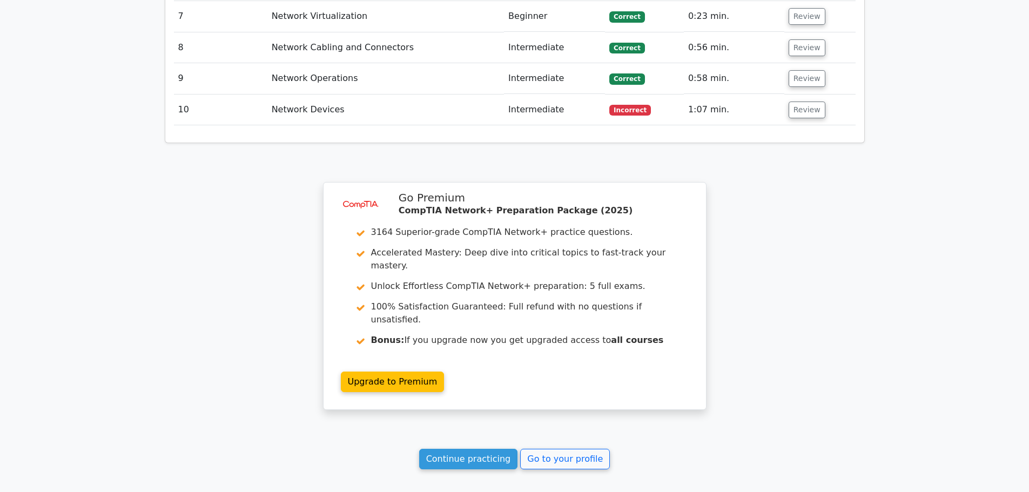
scroll to position [1802, 0]
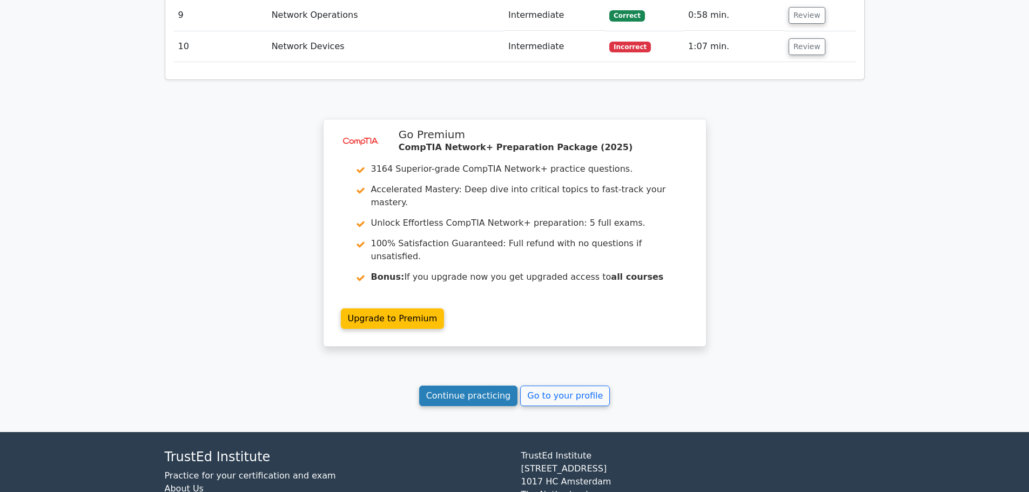
click at [485, 386] on link "Continue practicing" at bounding box center [468, 396] width 99 height 21
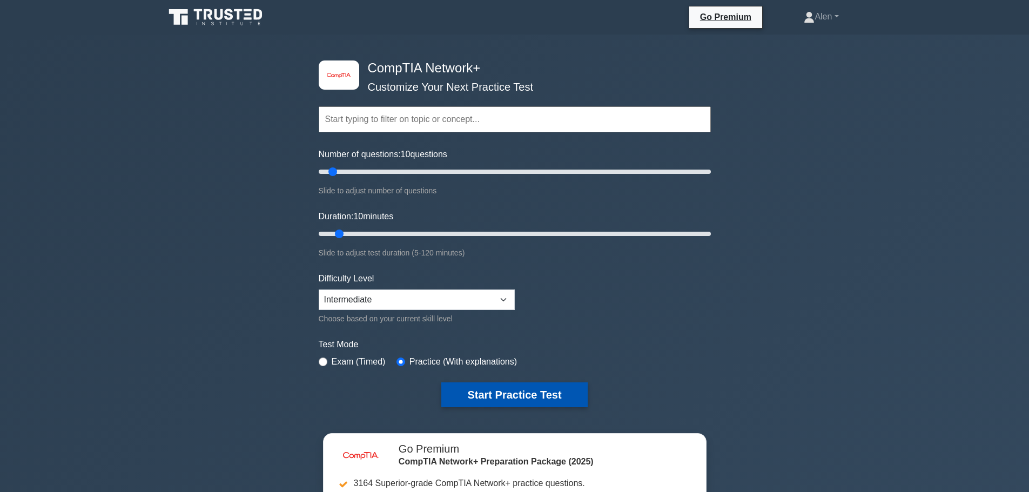
click at [513, 395] on button "Start Practice Test" at bounding box center [514, 394] width 146 height 25
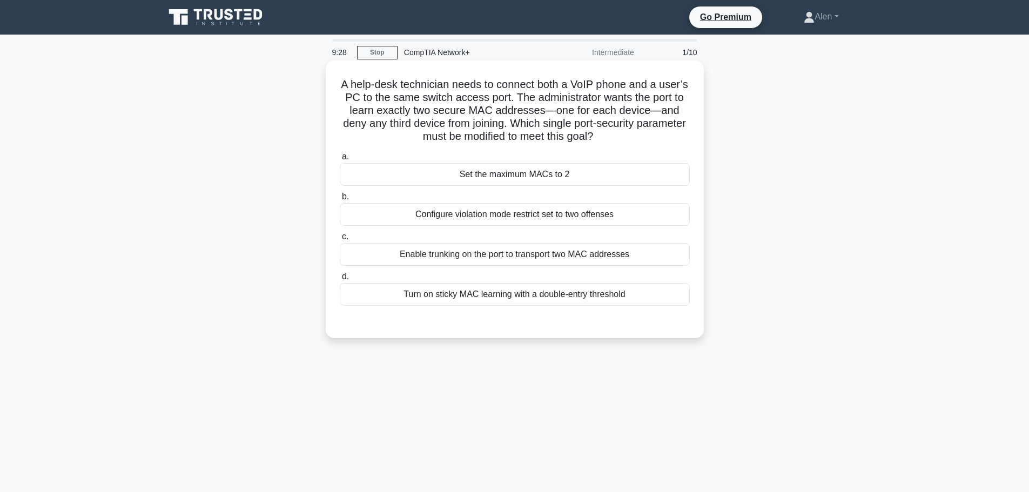
click at [512, 258] on div "Enable trunking on the port to transport two MAC addresses" at bounding box center [515, 254] width 350 height 23
click at [340, 240] on input "c. Enable trunking on the port to transport two MAC addresses" at bounding box center [340, 236] width 0 height 7
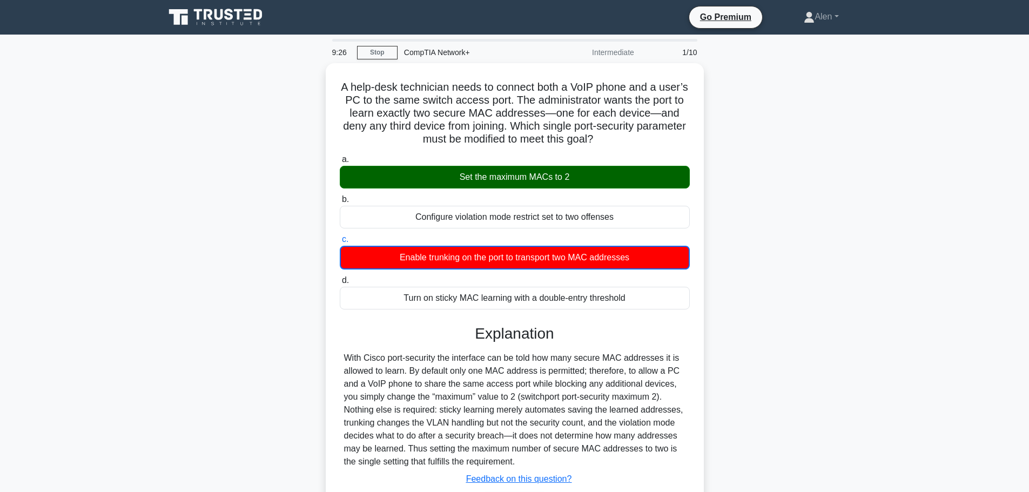
scroll to position [91, 0]
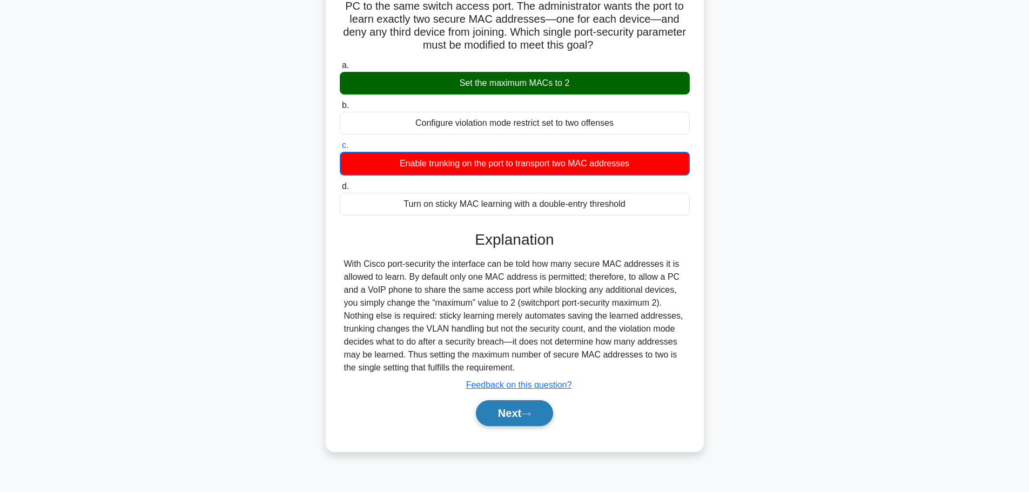
click at [522, 412] on button "Next" at bounding box center [514, 413] width 77 height 26
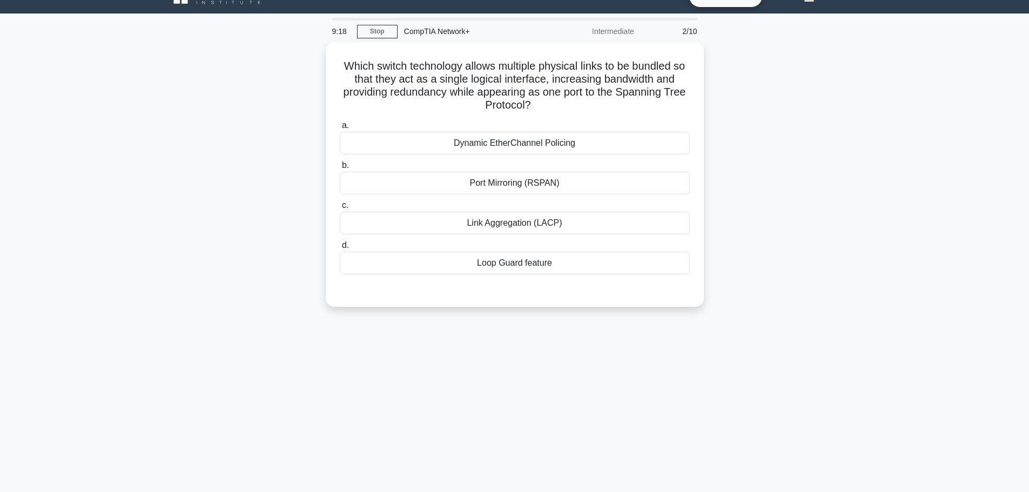
scroll to position [0, 0]
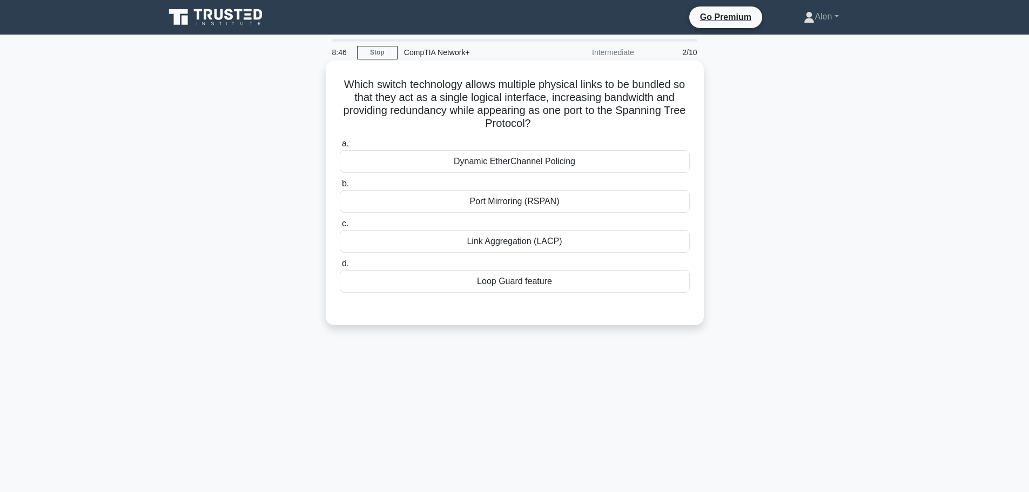
click at [554, 246] on div "Link Aggregation (LACP)" at bounding box center [515, 241] width 350 height 23
click at [340, 227] on input "c. Link Aggregation (LACP)" at bounding box center [340, 223] width 0 height 7
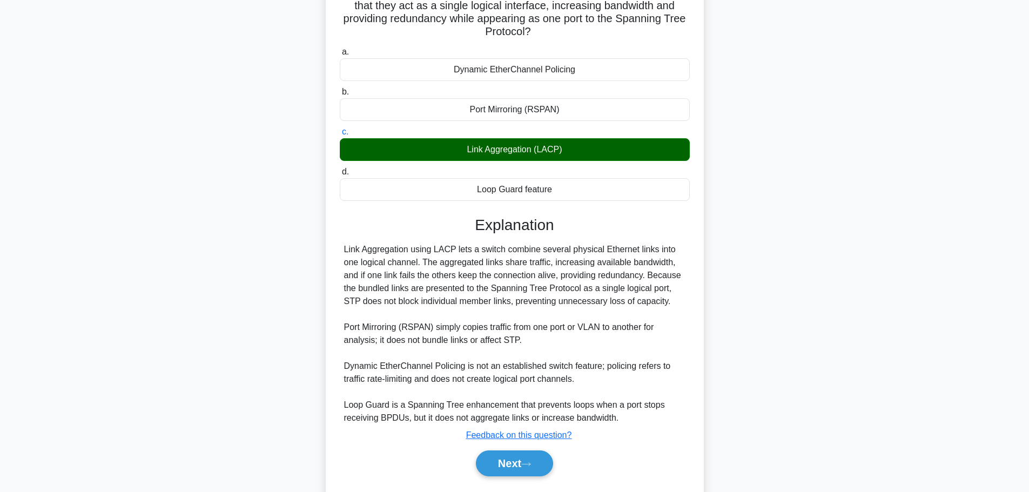
scroll to position [123, 0]
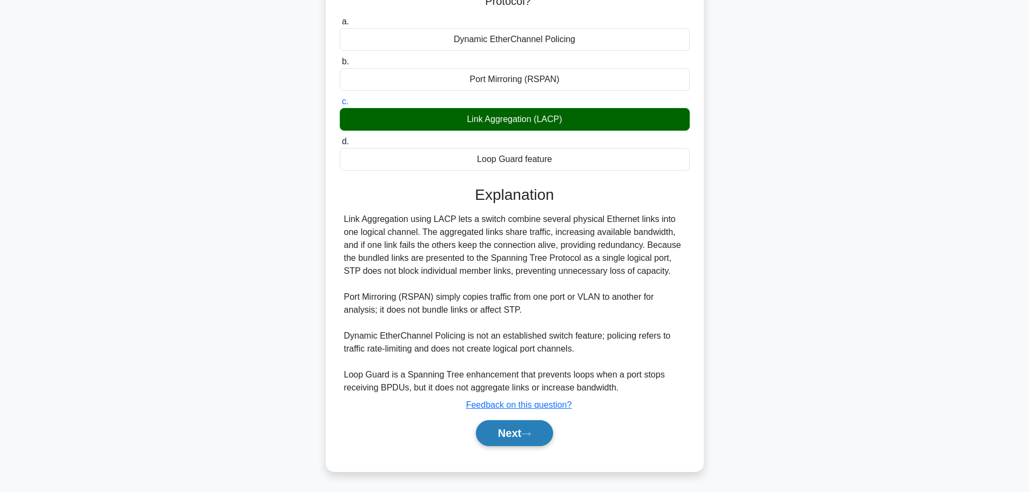
click at [512, 427] on button "Next" at bounding box center [514, 433] width 77 height 26
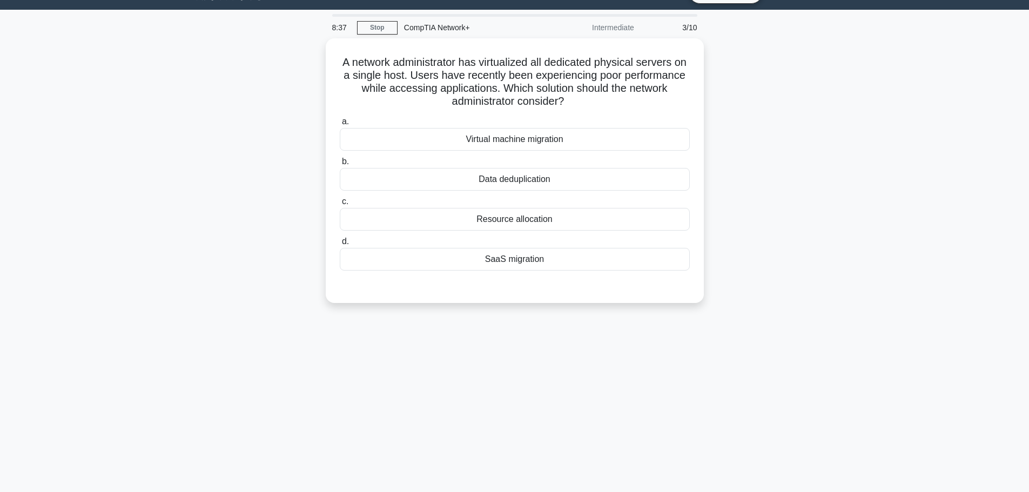
scroll to position [0, 0]
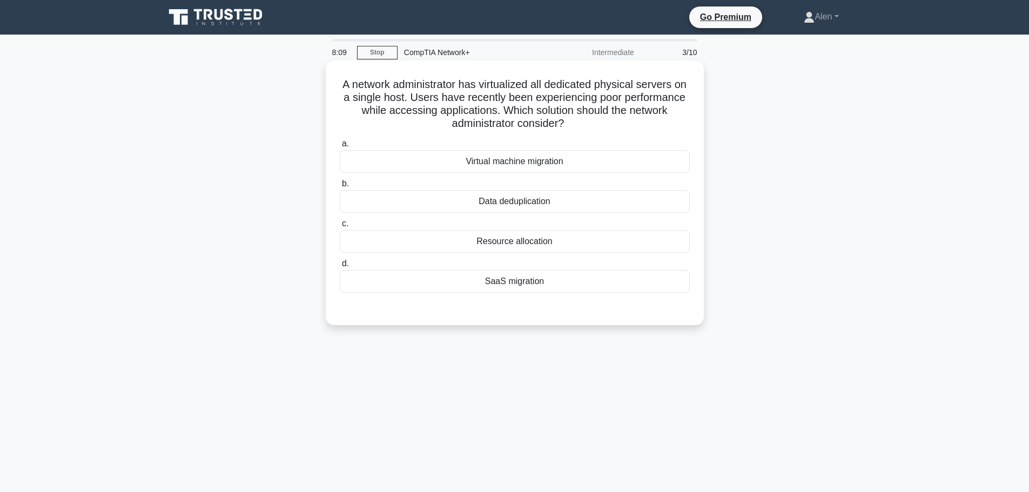
drag, startPoint x: 485, startPoint y: 83, endPoint x: 635, endPoint y: 130, distance: 157.2
click at [633, 130] on h5 "A network administrator has virtualized all dedicated physical servers on a sin…" at bounding box center [515, 104] width 352 height 53
click at [620, 85] on h5 "A network administrator has virtualized all dedicated physical servers on a sin…" at bounding box center [515, 104] width 352 height 53
drag, startPoint x: 345, startPoint y: 86, endPoint x: 640, endPoint y: 122, distance: 297.1
click at [640, 122] on h5 "A network administrator has virtualized all dedicated physical servers on a sin…" at bounding box center [515, 104] width 352 height 53
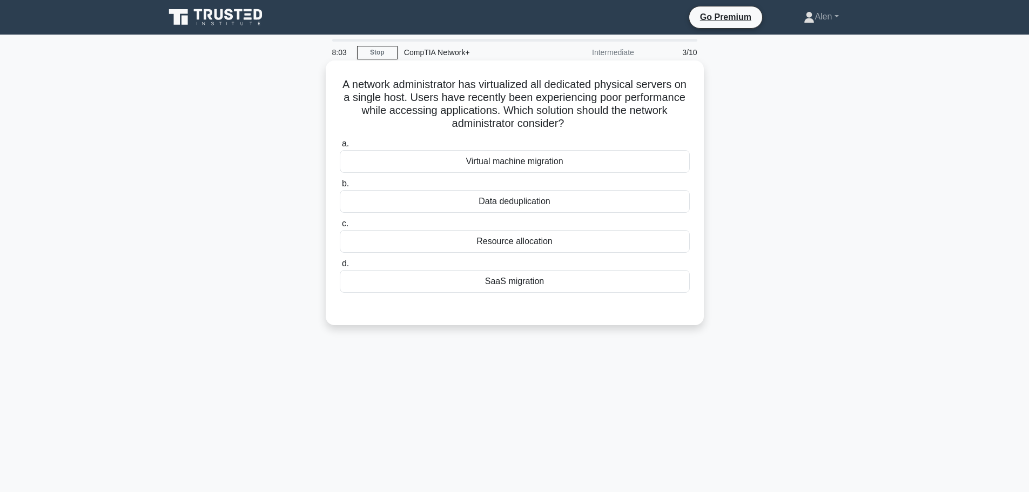
click at [586, 87] on h5 "A network administrator has virtualized all dedicated physical servers on a sin…" at bounding box center [515, 104] width 352 height 53
drag, startPoint x: 414, startPoint y: 109, endPoint x: 611, endPoint y: 124, distance: 198.2
click at [611, 124] on h5 "A network administrator has virtualized all dedicated physical servers on a sin…" at bounding box center [515, 104] width 352 height 53
click at [599, 114] on h5 "A network administrator has virtualized all dedicated physical servers on a sin…" at bounding box center [515, 104] width 352 height 53
click at [636, 113] on h5 "A network administrator has virtualized all dedicated physical servers on a sin…" at bounding box center [515, 104] width 352 height 53
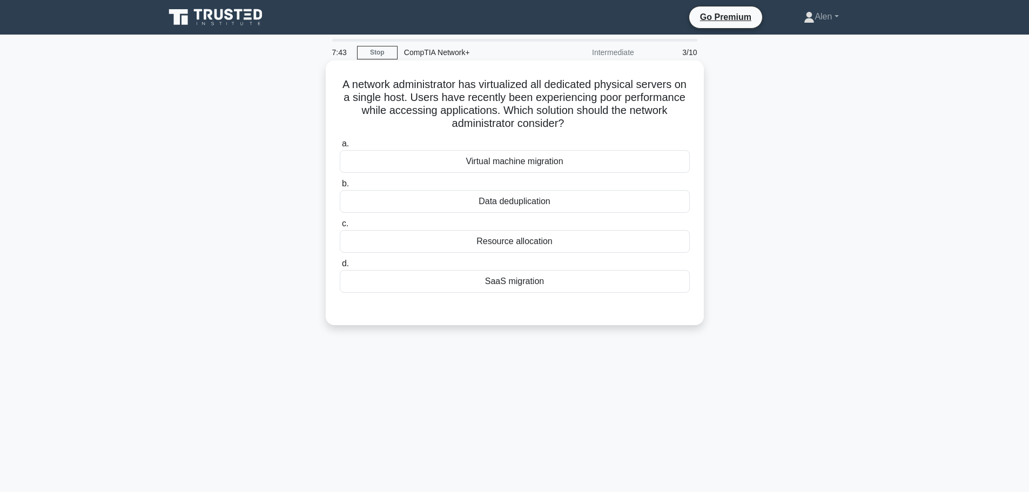
click at [529, 280] on div "SaaS migration" at bounding box center [515, 281] width 350 height 23
click at [340, 267] on input "d. SaaS migration" at bounding box center [340, 263] width 0 height 7
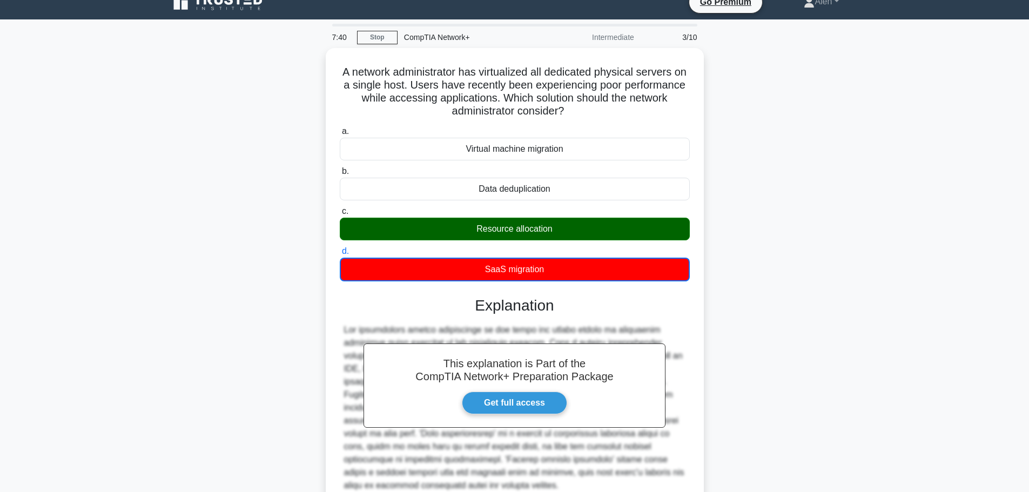
scroll to position [111, 0]
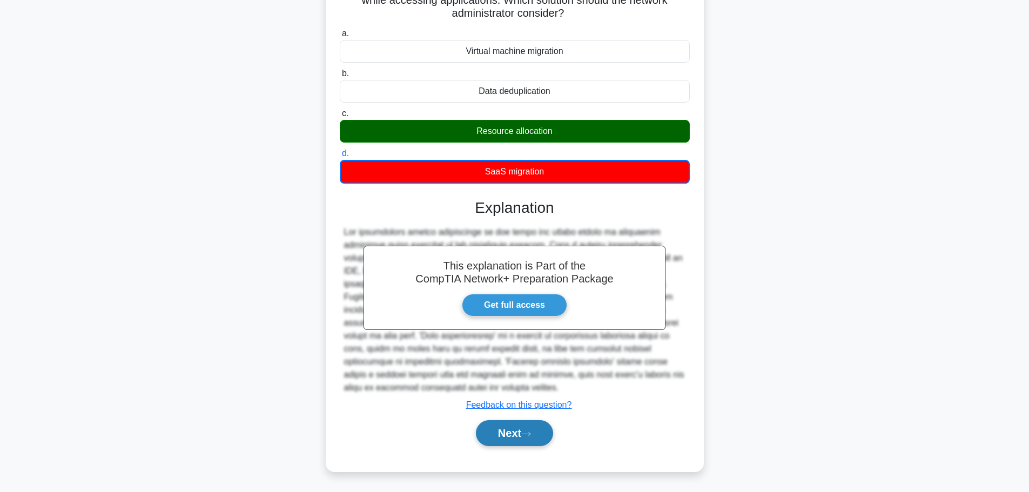
click at [521, 434] on button "Next" at bounding box center [514, 433] width 77 height 26
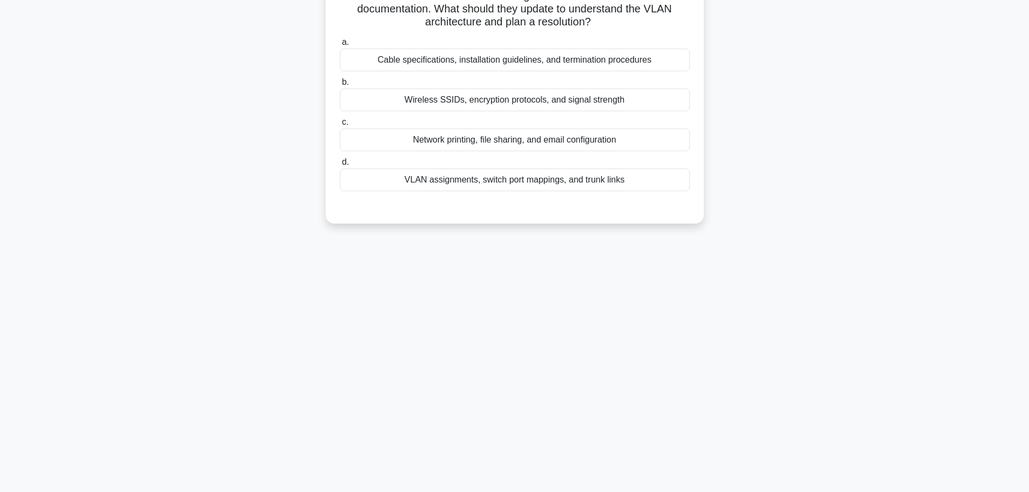
scroll to position [0, 0]
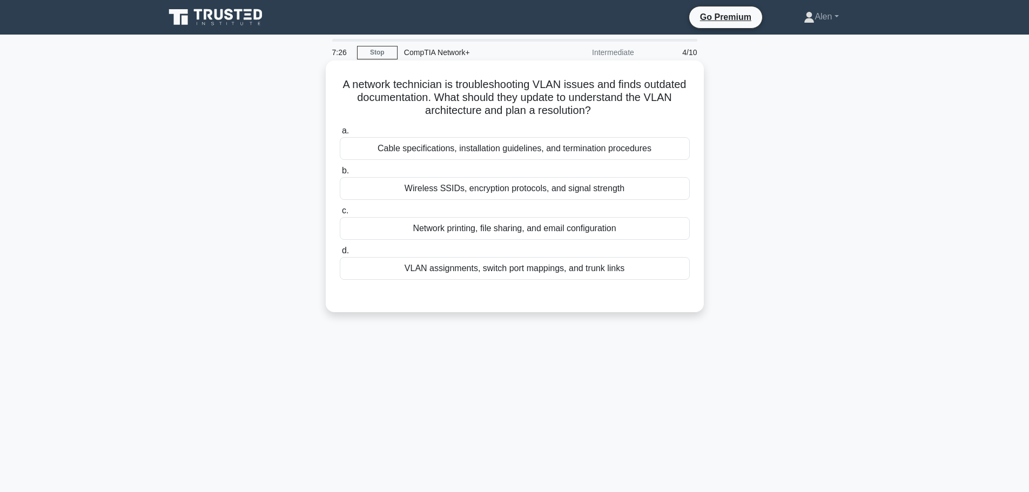
drag, startPoint x: 360, startPoint y: 83, endPoint x: 644, endPoint y: 106, distance: 285.1
click at [644, 106] on h5 "A network technician is troubleshooting VLAN issues and finds outdated document…" at bounding box center [515, 98] width 352 height 40
click at [654, 107] on h5 "A network technician is troubleshooting VLAN issues and finds outdated document…" at bounding box center [515, 98] width 352 height 40
click at [533, 270] on div "VLAN assignments, switch port mappings, and trunk links" at bounding box center [515, 268] width 350 height 23
click at [340, 254] on input "d. VLAN assignments, switch port mappings, and trunk links" at bounding box center [340, 250] width 0 height 7
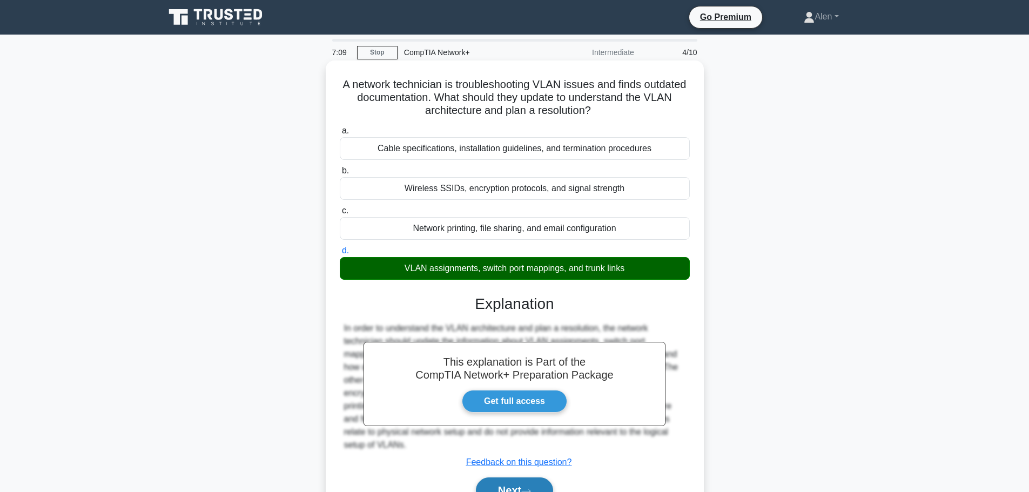
click at [509, 484] on button "Next" at bounding box center [514, 491] width 77 height 26
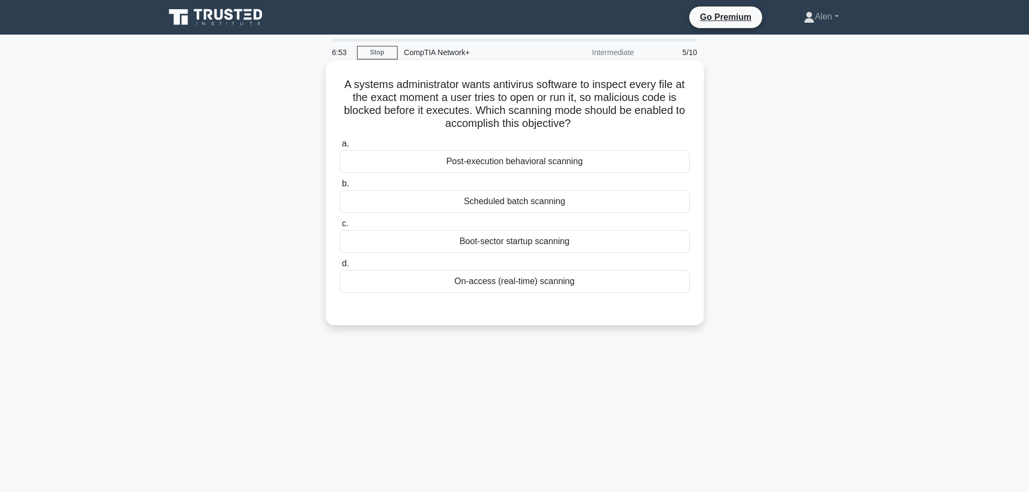
click at [492, 279] on div "On-access (real-time) scanning" at bounding box center [515, 281] width 350 height 23
click at [340, 267] on input "d. On-access (real-time) scanning" at bounding box center [340, 263] width 0 height 7
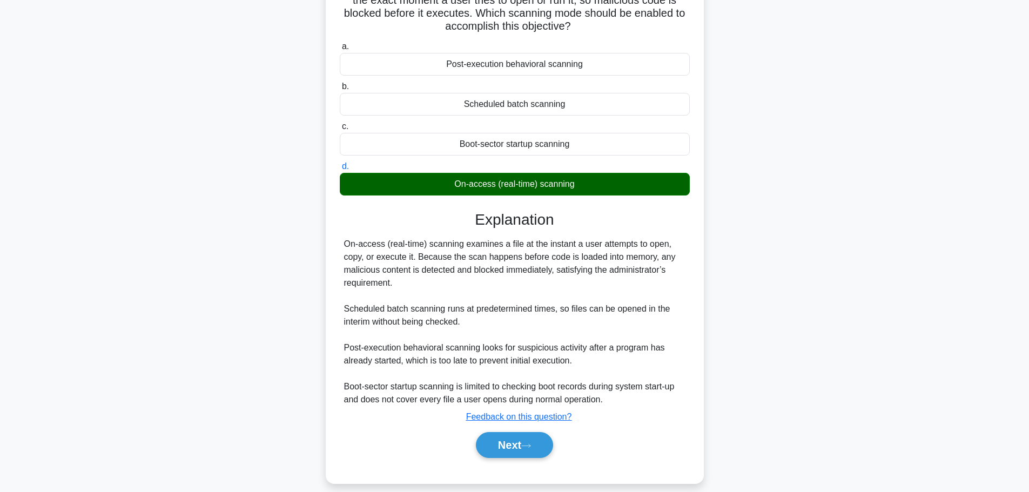
scroll to position [110, 0]
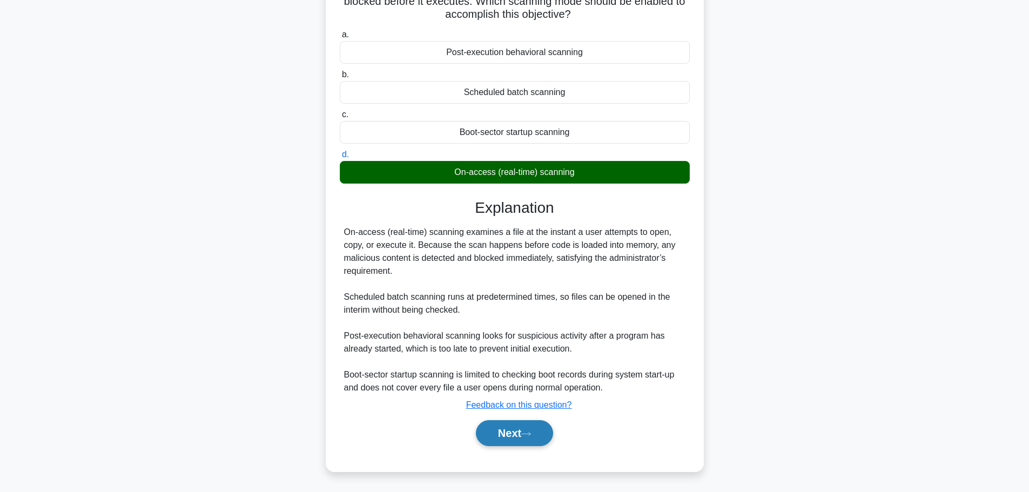
click at [524, 441] on button "Next" at bounding box center [514, 433] width 77 height 26
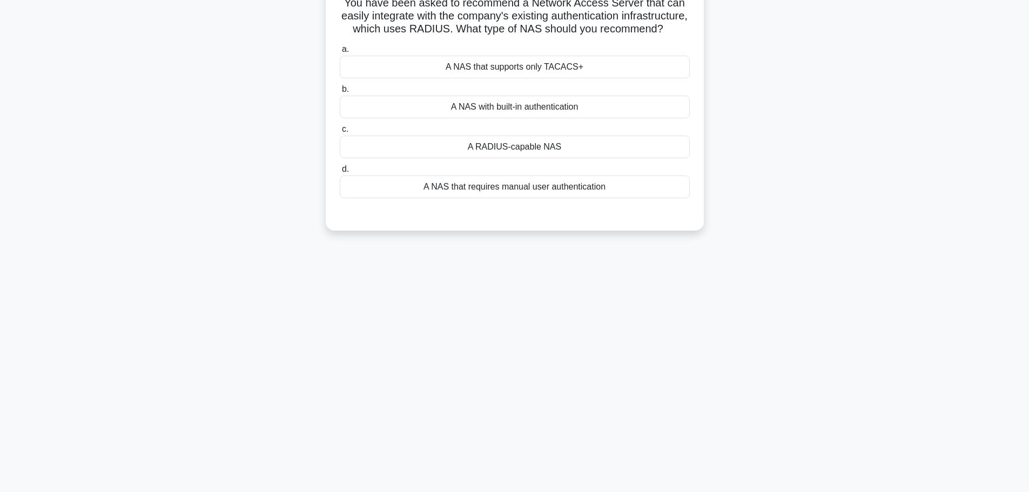
scroll to position [0, 0]
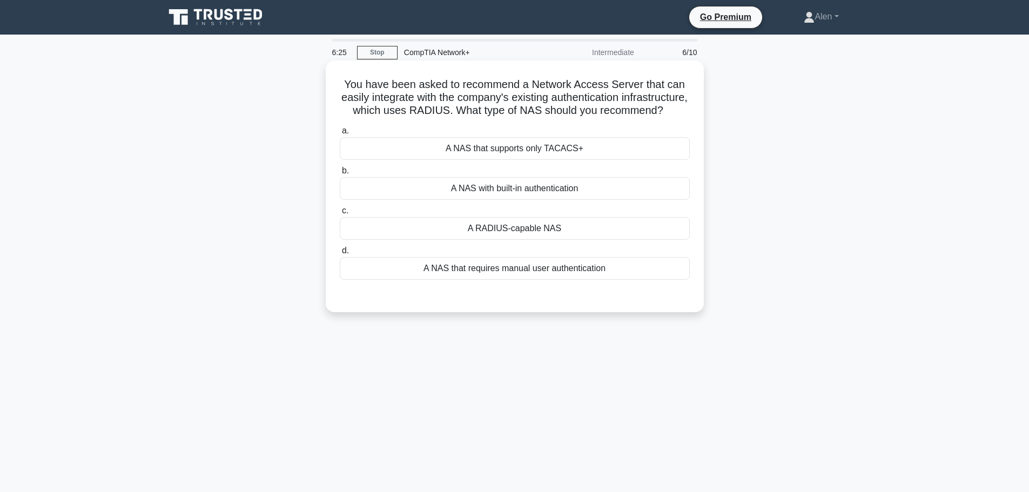
click at [540, 240] on div "A RADIUS-capable NAS" at bounding box center [515, 228] width 350 height 23
click at [340, 214] on input "c. A RADIUS-capable NAS" at bounding box center [340, 210] width 0 height 7
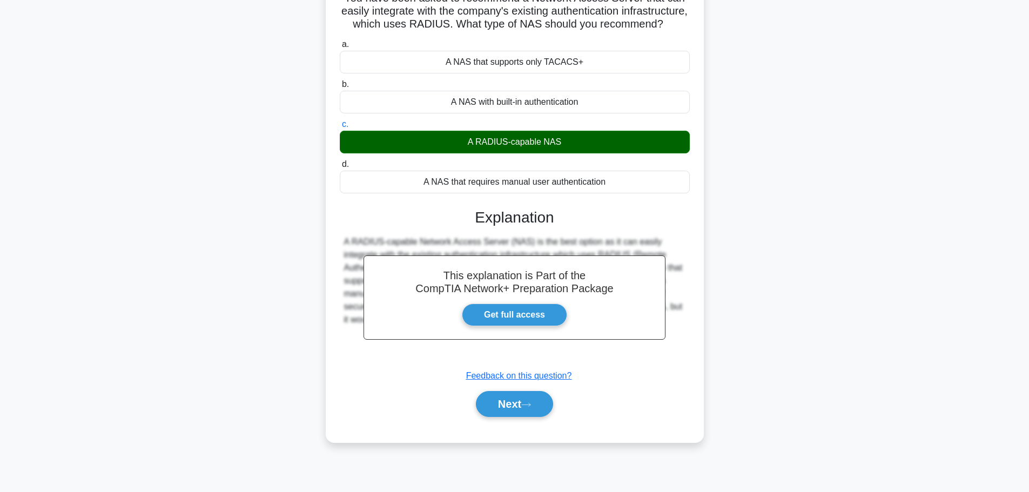
scroll to position [91, 0]
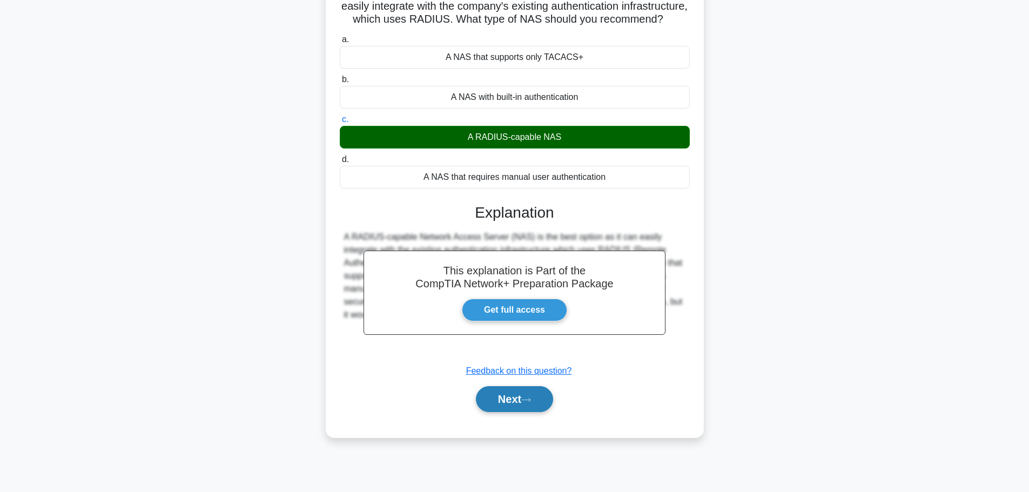
click at [531, 407] on button "Next" at bounding box center [514, 399] width 77 height 26
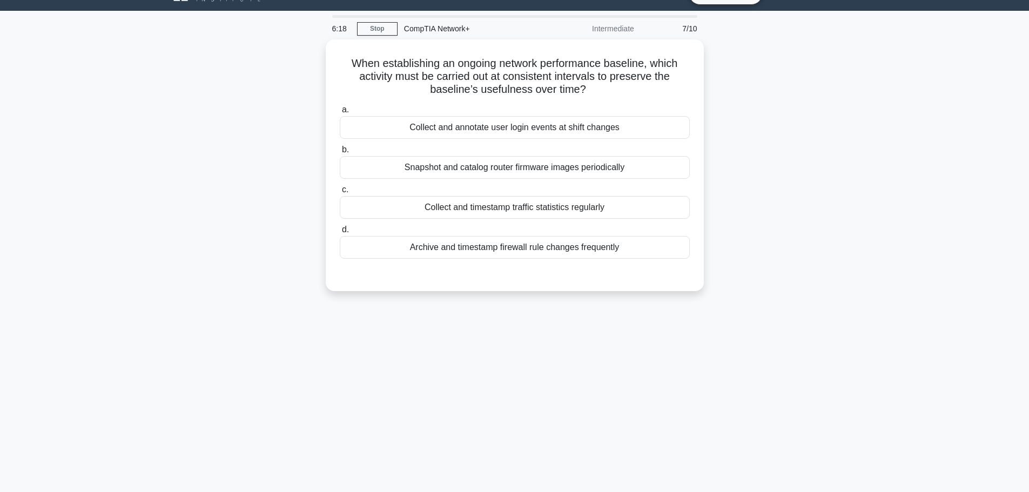
scroll to position [0, 0]
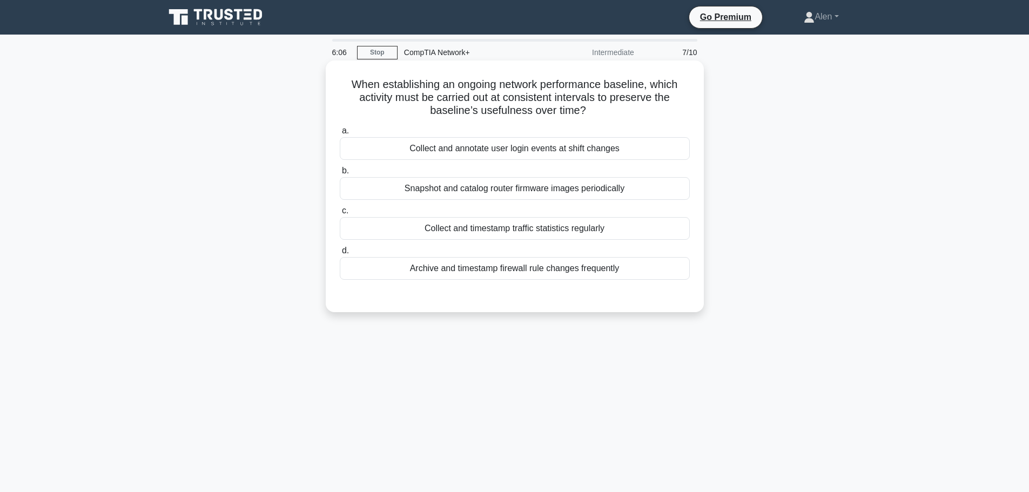
drag, startPoint x: 378, startPoint y: 83, endPoint x: 622, endPoint y: 111, distance: 245.2
click at [622, 111] on h5 "When establishing an ongoing network performance baseline, which activity must …" at bounding box center [515, 98] width 352 height 40
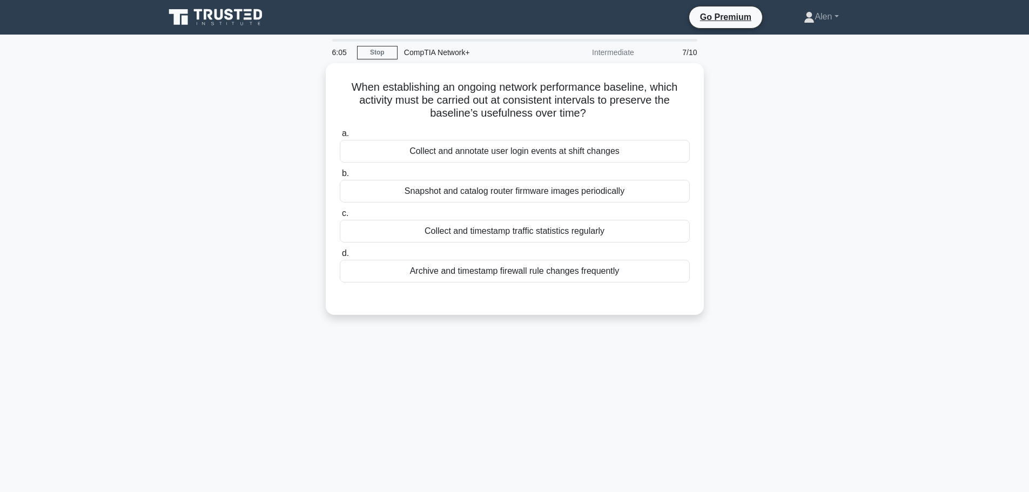
click at [790, 123] on div "When establishing an ongoing network performance baseline, which activity must …" at bounding box center [514, 195] width 713 height 265
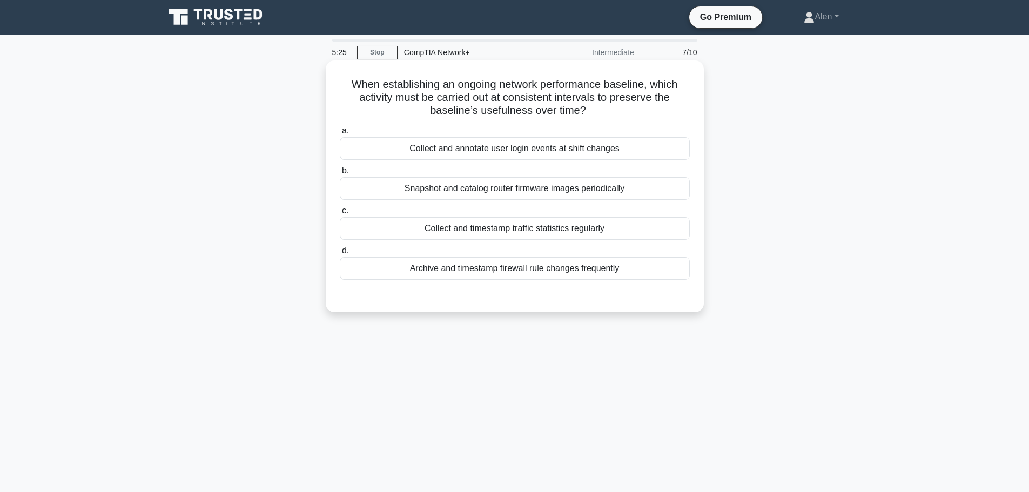
click at [587, 233] on div "Collect and timestamp traffic statistics regularly" at bounding box center [515, 228] width 350 height 23
click at [340, 214] on input "c. Collect and timestamp traffic statistics regularly" at bounding box center [340, 210] width 0 height 7
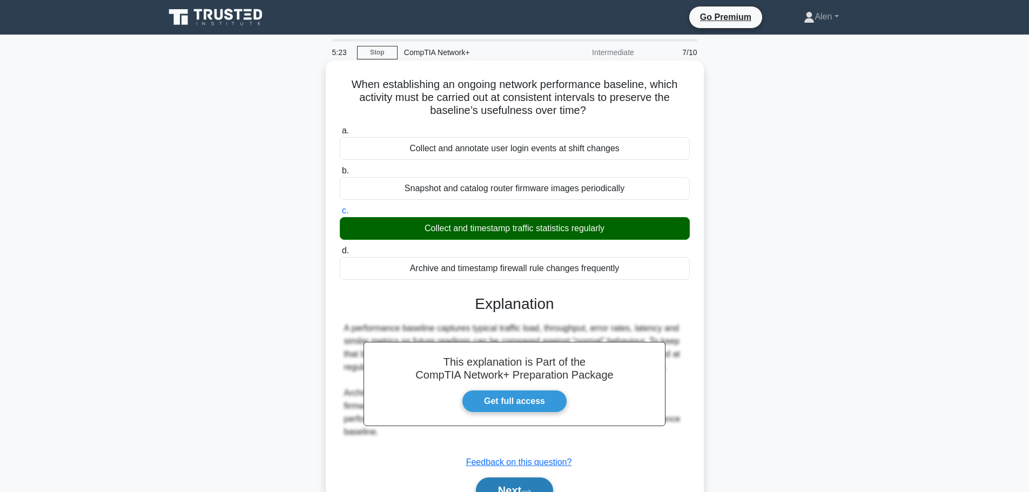
click at [536, 484] on button "Next" at bounding box center [514, 491] width 77 height 26
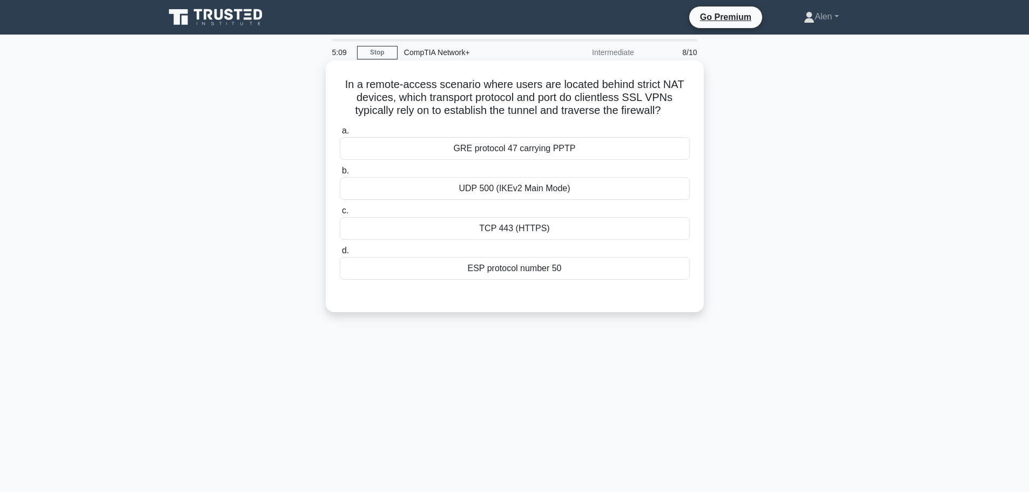
drag, startPoint x: 395, startPoint y: 98, endPoint x: 669, endPoint y: 112, distance: 274.8
click at [669, 112] on h5 "In a remote-access scenario where users are located behind strict NAT devices, …" at bounding box center [515, 98] width 352 height 40
click at [787, 121] on div "In a remote-access scenario where users are located behind strict NAT devices, …" at bounding box center [514, 195] width 713 height 265
click at [519, 266] on div "ESP protocol number 50" at bounding box center [515, 268] width 350 height 23
click at [340, 254] on input "d. ESP protocol number 50" at bounding box center [340, 250] width 0 height 7
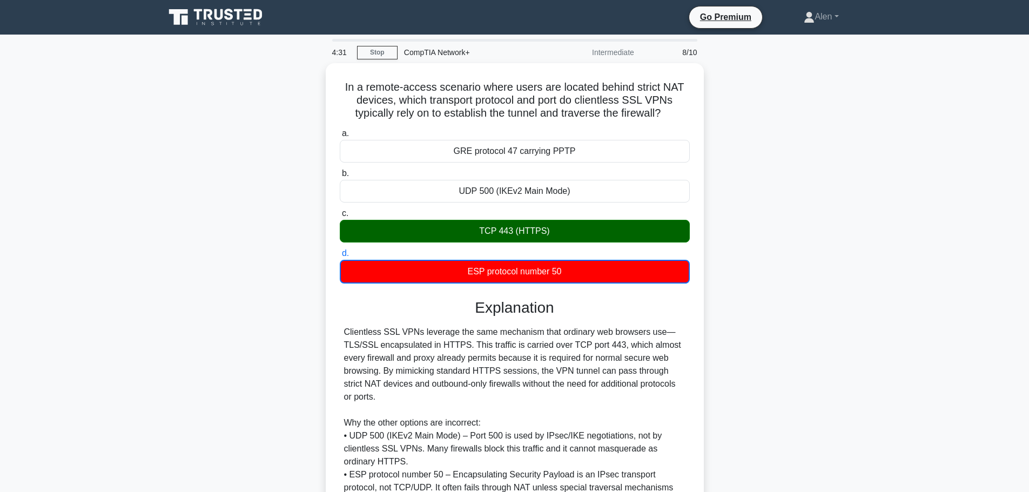
scroll to position [189, 0]
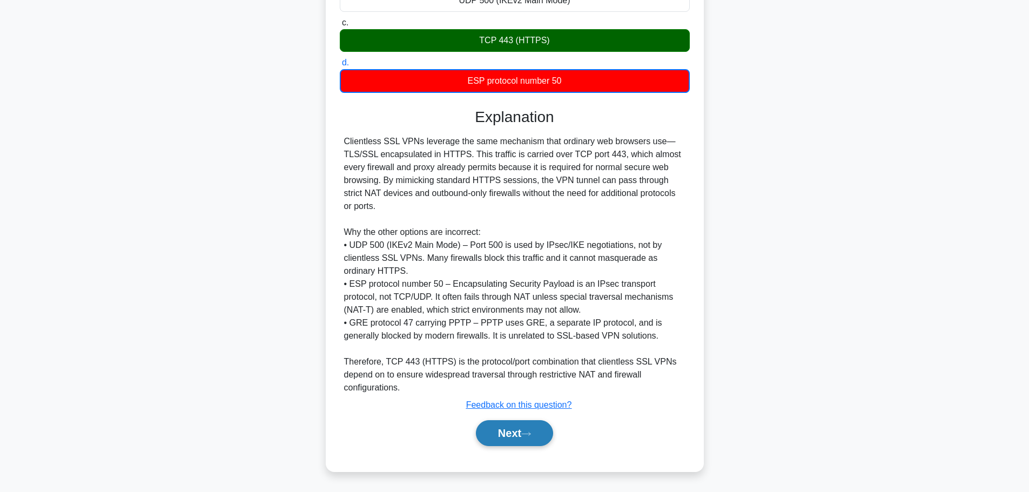
click at [528, 429] on button "Next" at bounding box center [514, 433] width 77 height 26
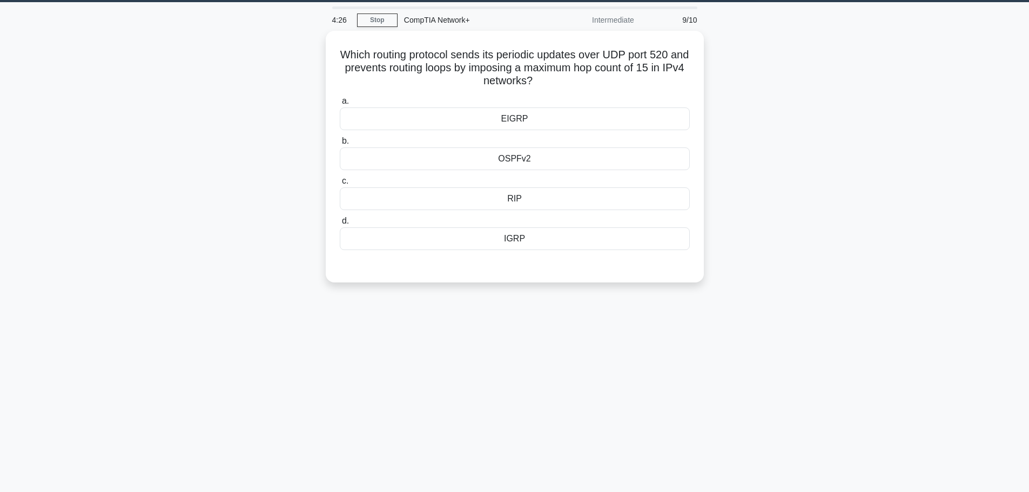
scroll to position [0, 0]
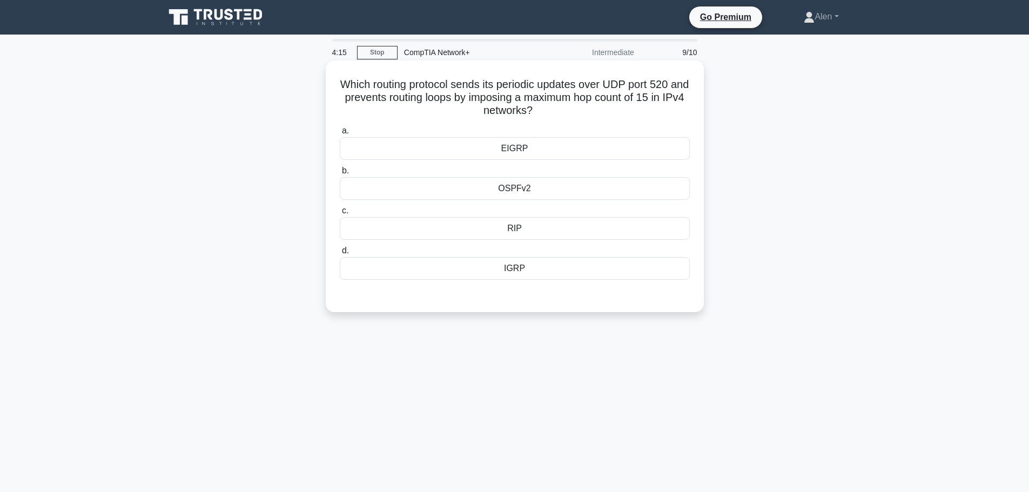
click at [514, 193] on div "OSPFv2" at bounding box center [515, 188] width 350 height 23
click at [340, 174] on input "b. OSPFv2" at bounding box center [340, 170] width 0 height 7
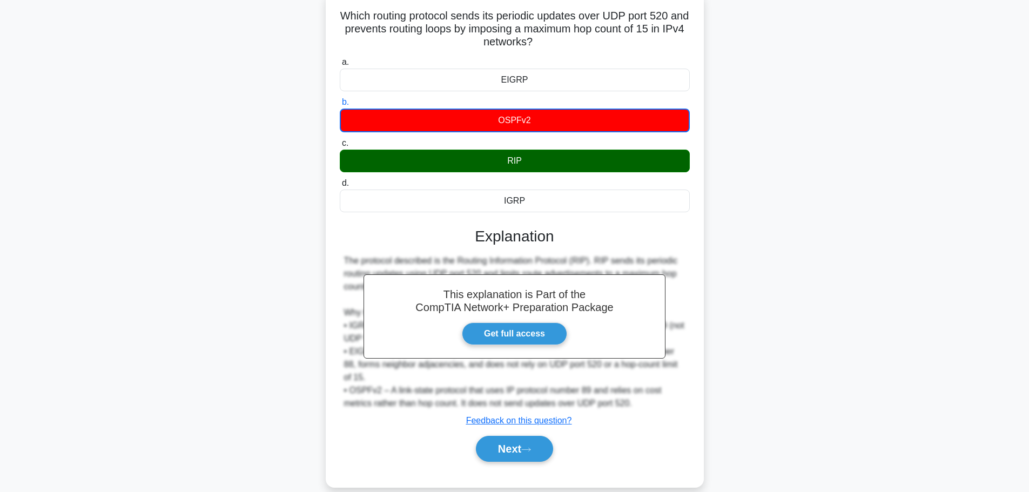
scroll to position [91, 0]
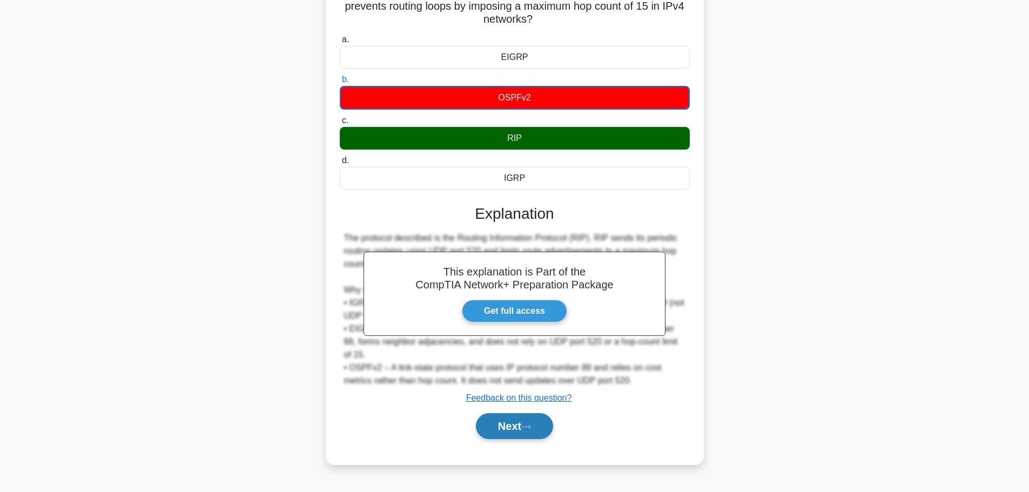
click at [518, 418] on button "Next" at bounding box center [514, 426] width 77 height 26
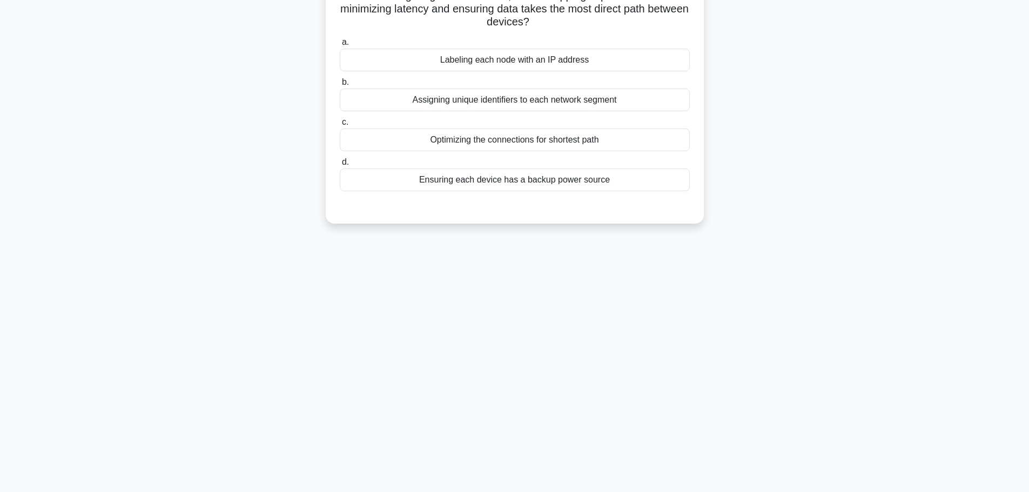
scroll to position [0, 0]
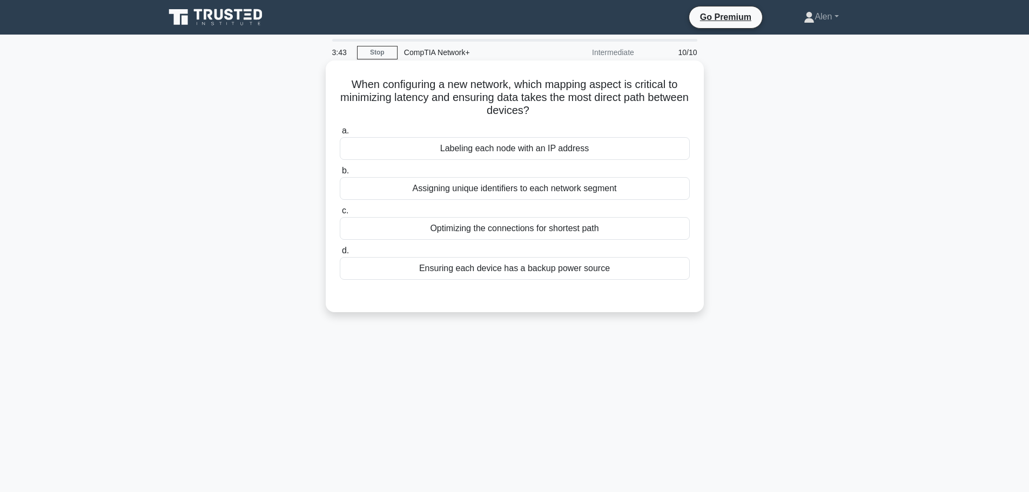
click at [614, 230] on div "Optimizing the connections for shortest path" at bounding box center [515, 228] width 350 height 23
click at [340, 214] on input "c. Optimizing the connections for shortest path" at bounding box center [340, 210] width 0 height 7
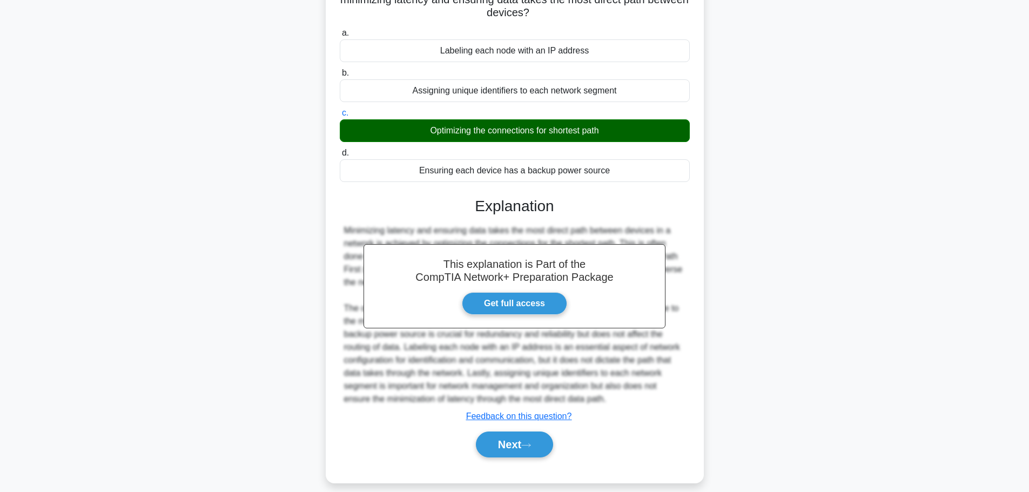
scroll to position [110, 0]
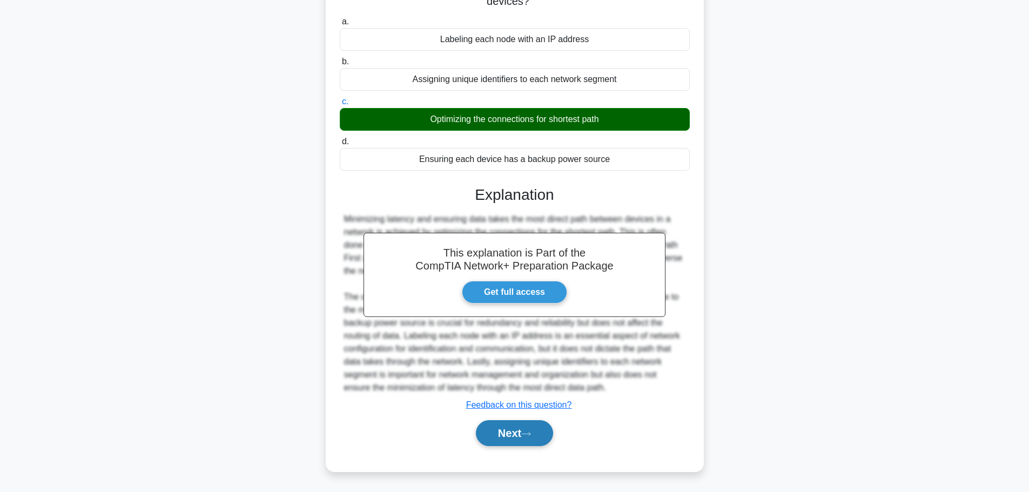
click at [518, 439] on button "Next" at bounding box center [514, 433] width 77 height 26
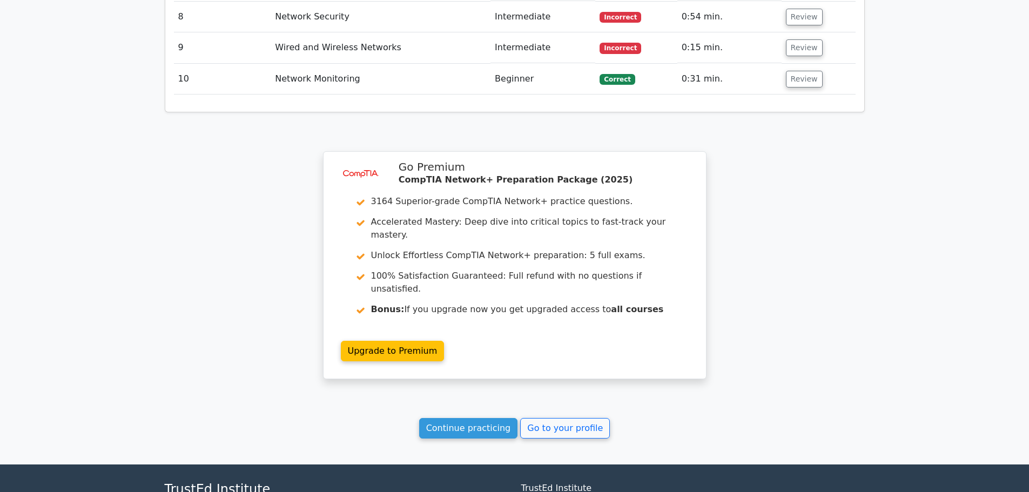
scroll to position [1584, 0]
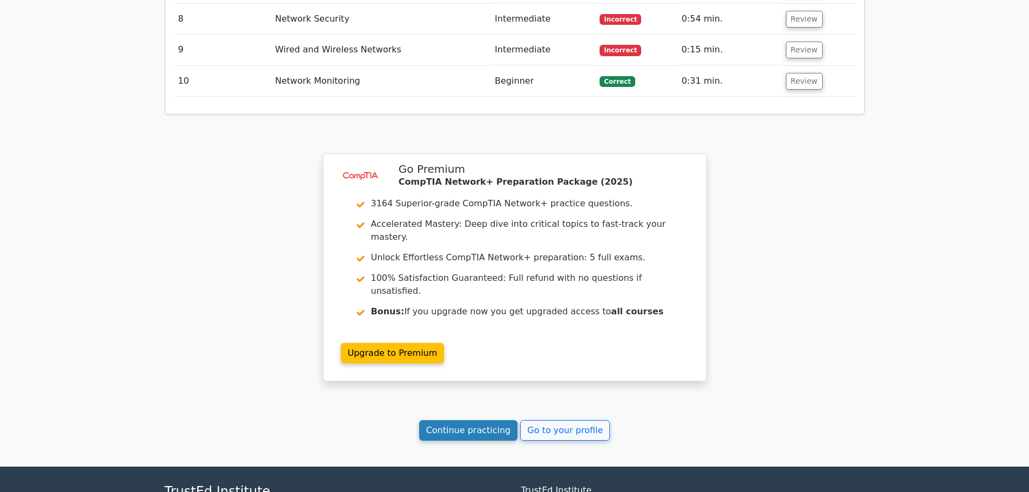
click at [499, 420] on link "Continue practicing" at bounding box center [468, 430] width 99 height 21
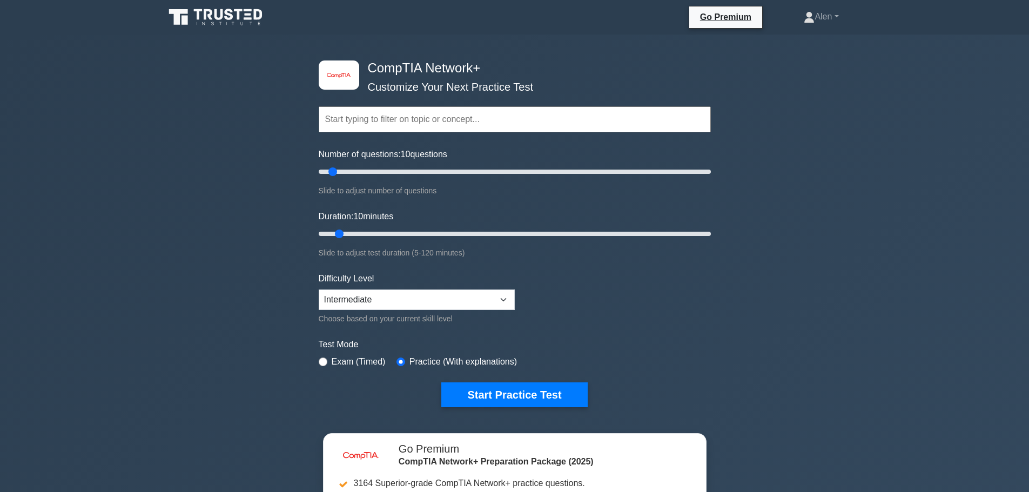
scroll to position [232, 0]
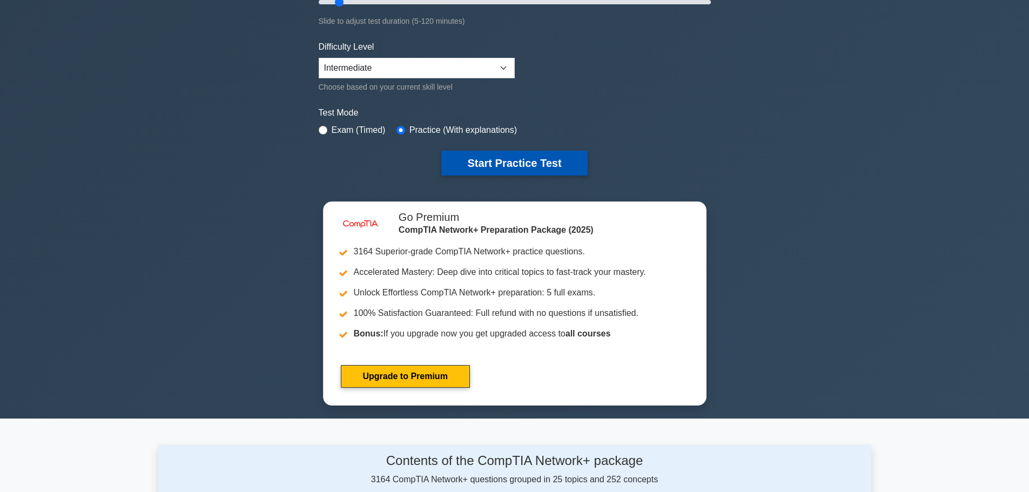
click at [489, 155] on button "Start Practice Test" at bounding box center [514, 163] width 146 height 25
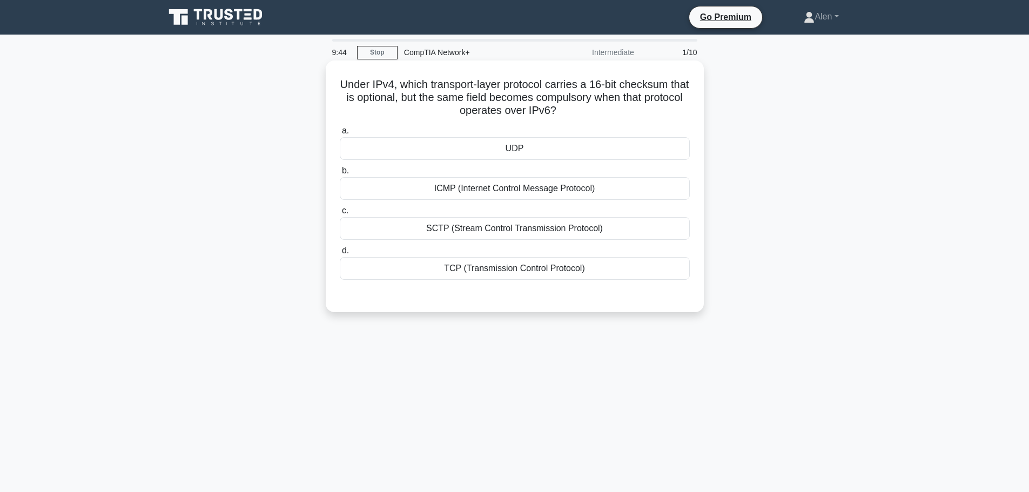
click at [522, 152] on div "UDP" at bounding box center [515, 148] width 350 height 23
click at [340, 135] on input "a. UDP" at bounding box center [340, 130] width 0 height 7
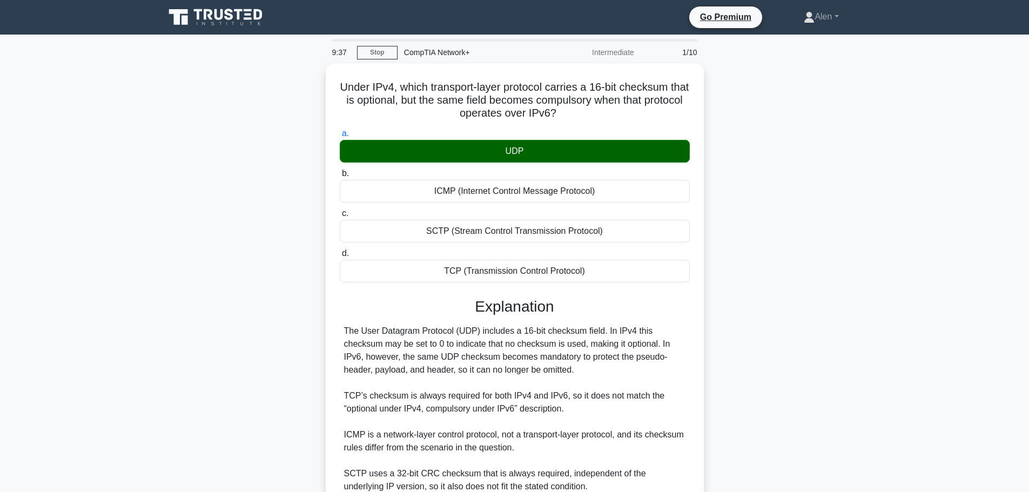
scroll to position [97, 0]
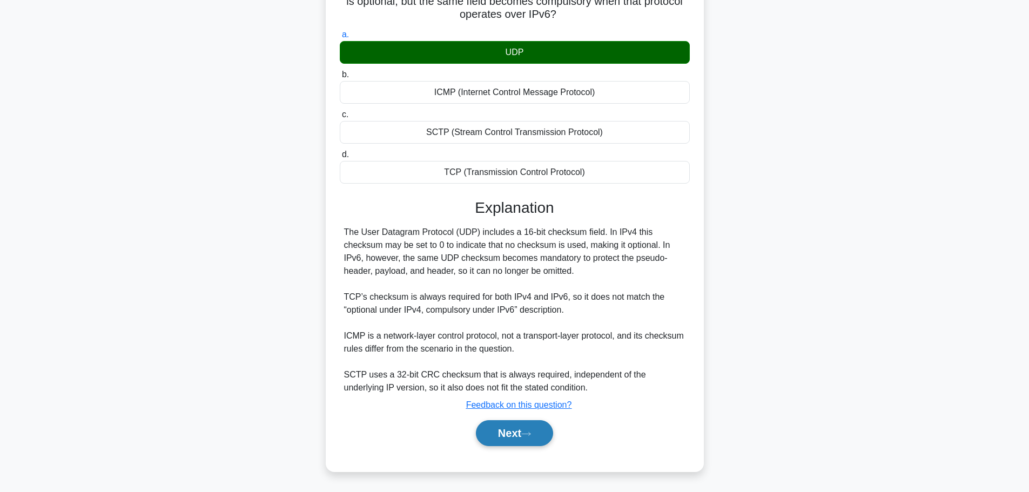
click at [513, 435] on button "Next" at bounding box center [514, 433] width 77 height 26
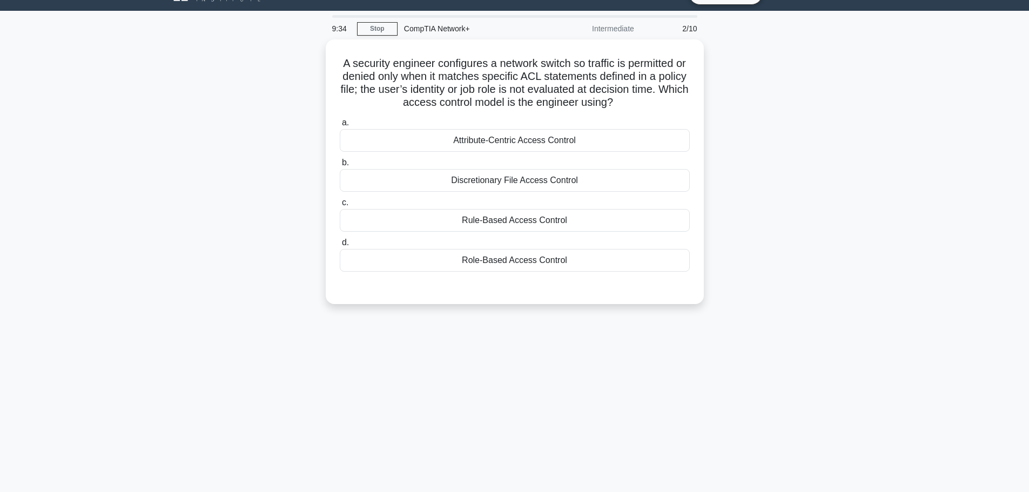
scroll to position [0, 0]
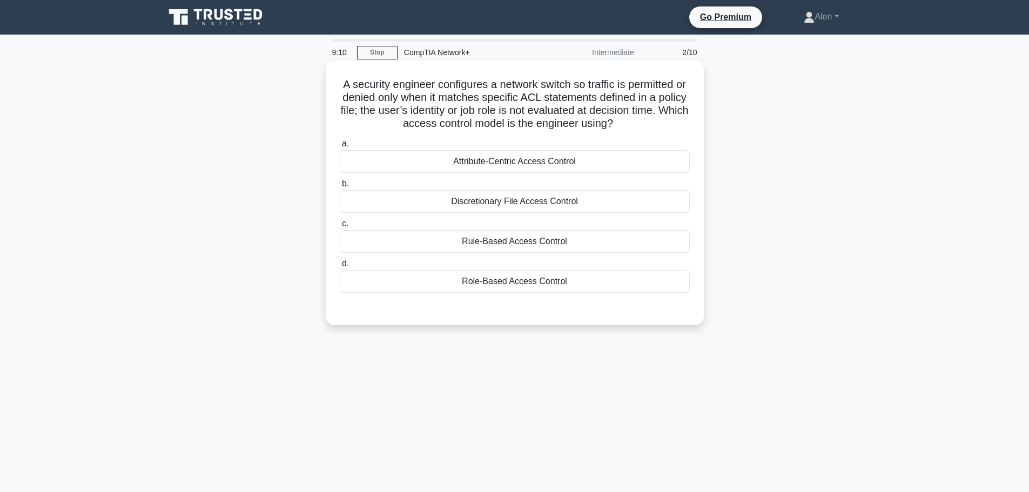
click at [498, 283] on div "Role-Based Access Control" at bounding box center [515, 281] width 350 height 23
click at [340, 267] on input "d. Role-Based Access Control" at bounding box center [340, 263] width 0 height 7
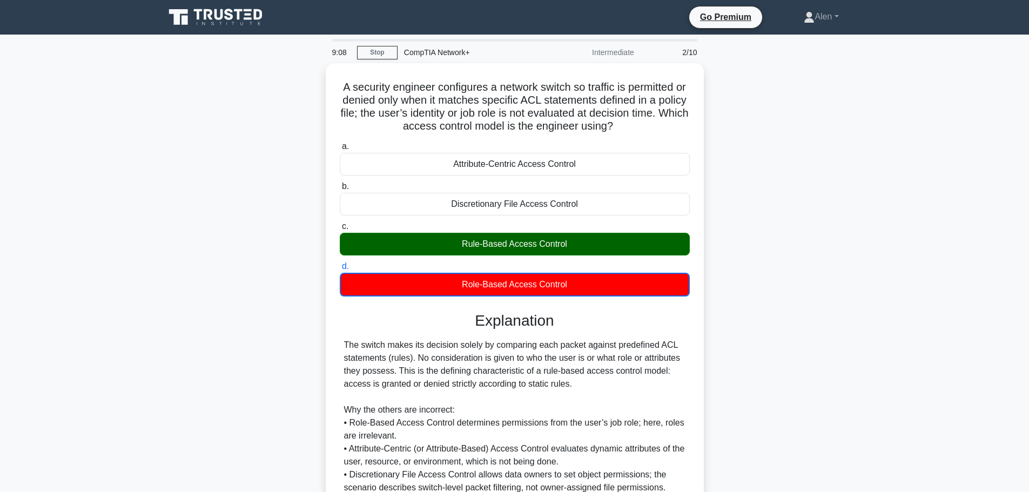
scroll to position [98, 0]
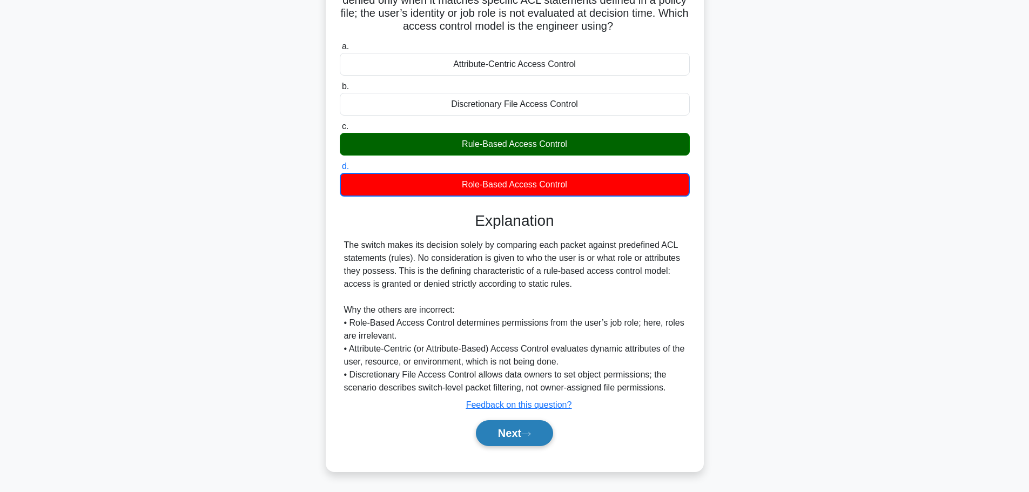
click at [533, 430] on button "Next" at bounding box center [514, 433] width 77 height 26
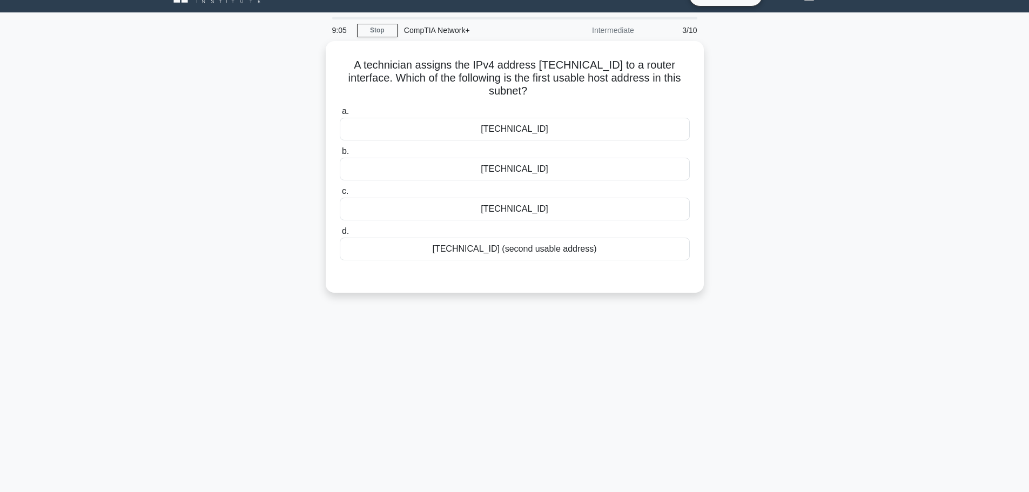
scroll to position [0, 0]
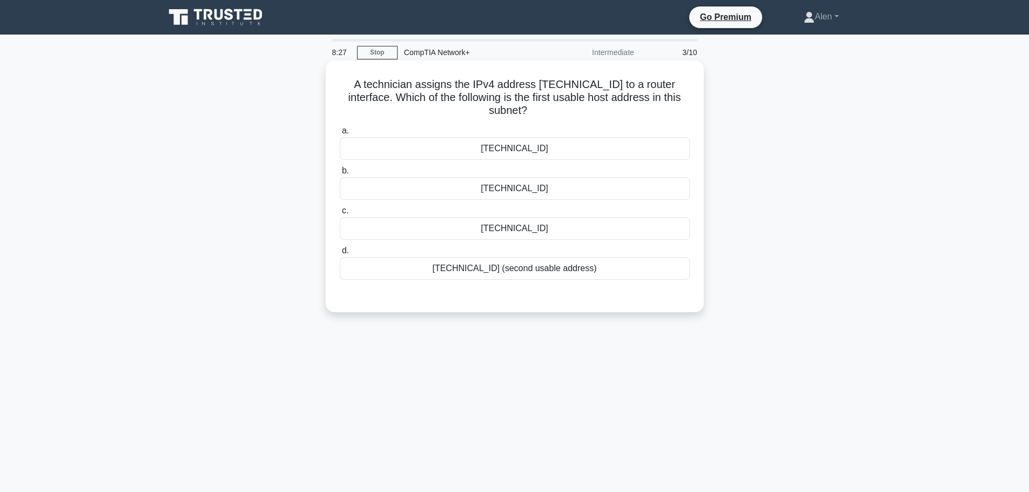
click at [523, 152] on div "203.0.113.73" at bounding box center [515, 148] width 350 height 23
click at [340, 135] on input "a. 203.0.113.73" at bounding box center [340, 130] width 0 height 7
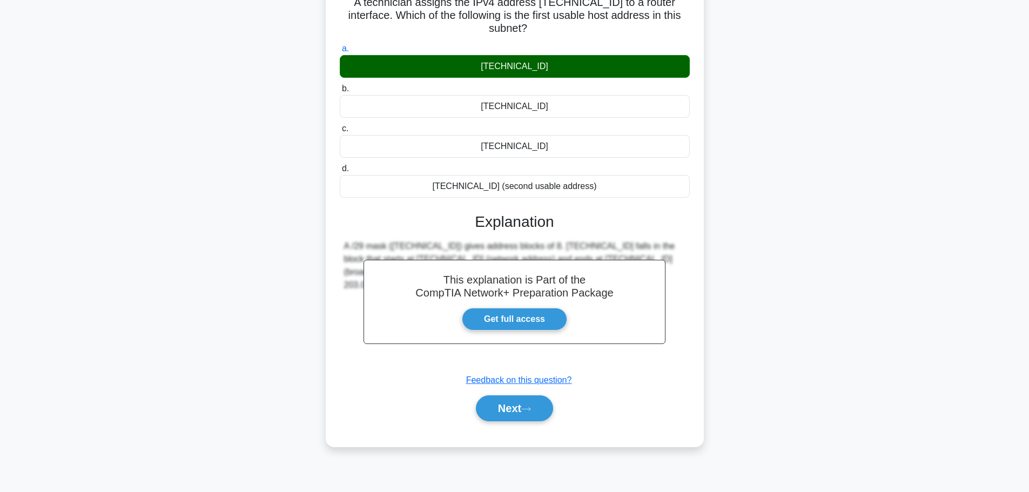
scroll to position [91, 0]
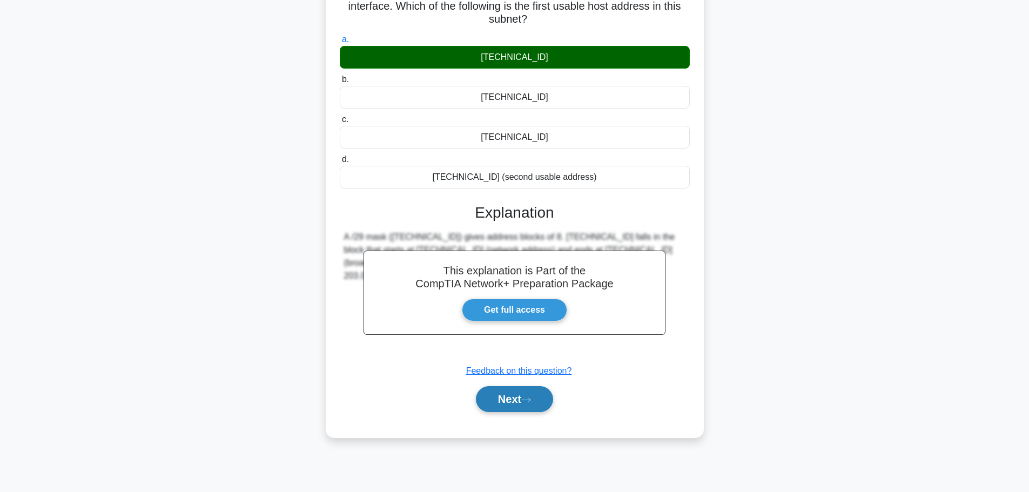
click at [516, 401] on button "Next" at bounding box center [514, 399] width 77 height 26
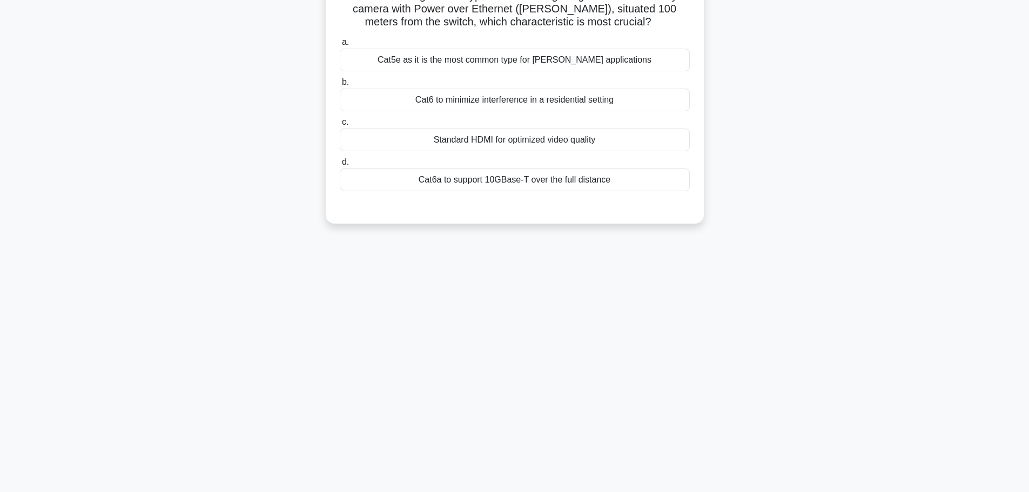
scroll to position [0, 0]
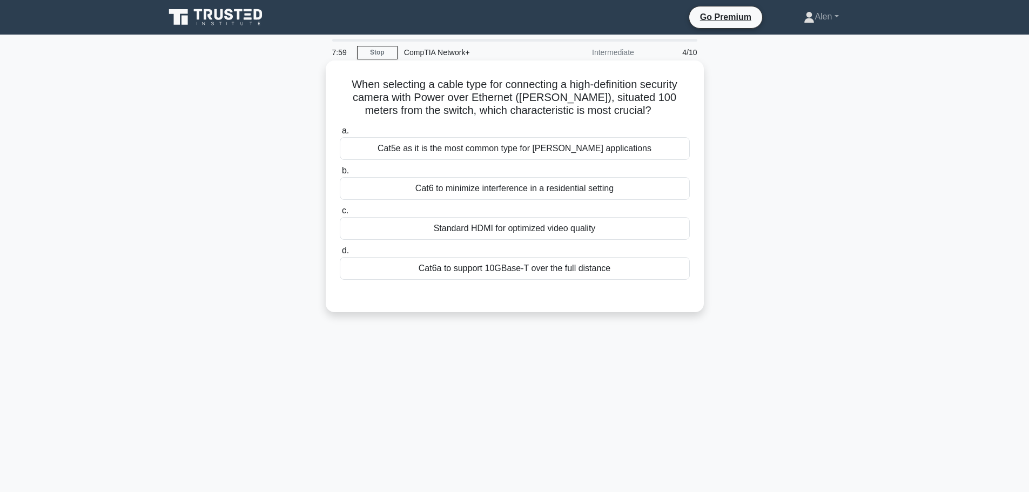
click at [572, 270] on div "Cat6a to support 10GBase-T over the full distance" at bounding box center [515, 268] width 350 height 23
click at [340, 254] on input "d. Cat6a to support 10GBase-T over the full distance" at bounding box center [340, 250] width 0 height 7
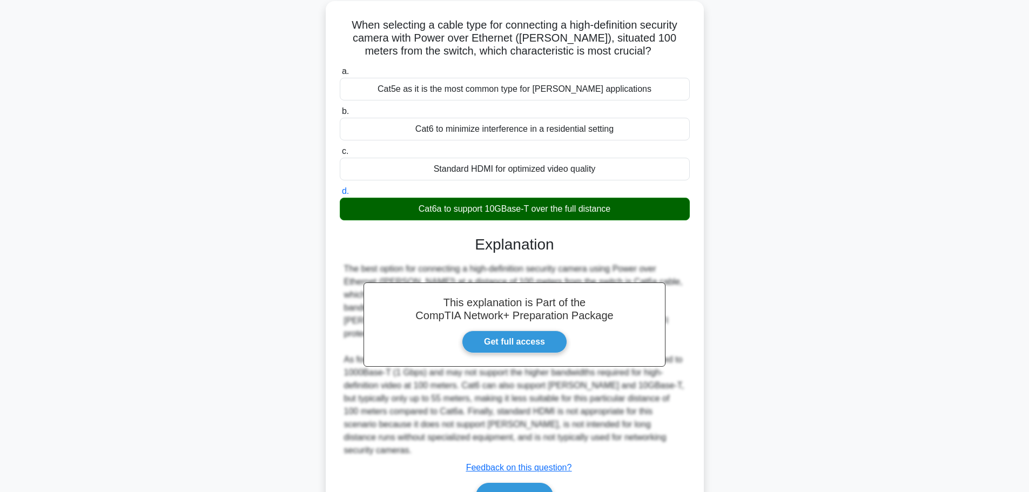
scroll to position [110, 0]
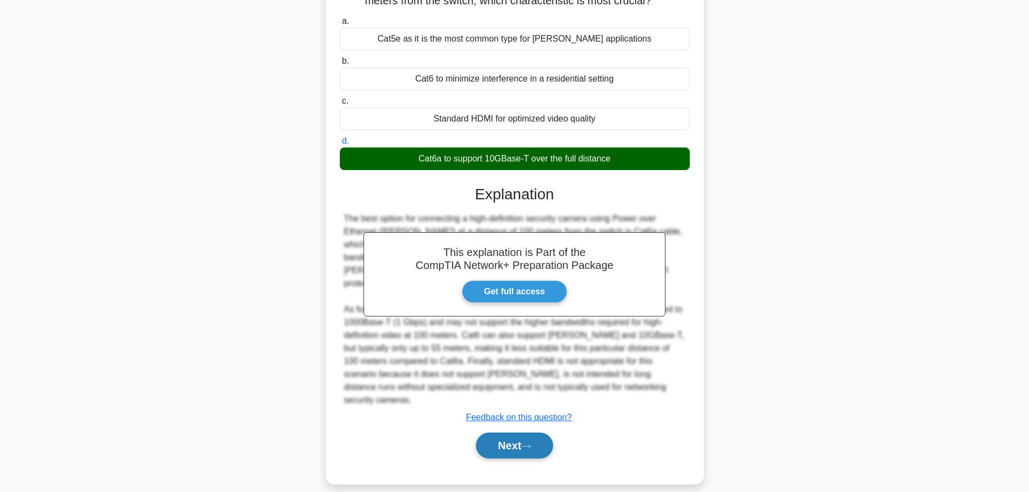
click at [516, 433] on button "Next" at bounding box center [514, 446] width 77 height 26
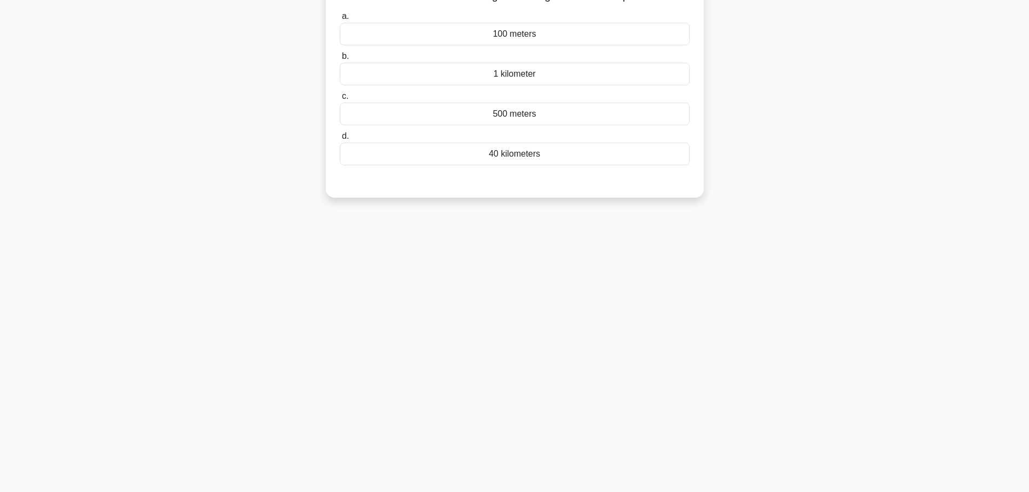
scroll to position [0, 0]
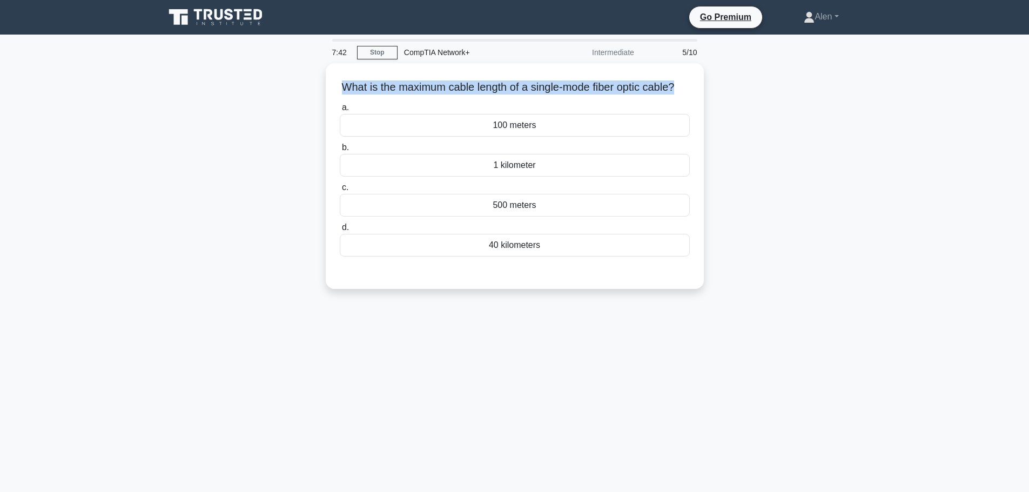
drag, startPoint x: 345, startPoint y: 80, endPoint x: 707, endPoint y: 86, distance: 362.0
click at [707, 86] on div "What is the maximum cable length of a single-mode fiber optic cable? .spinner_0…" at bounding box center [514, 182] width 713 height 239
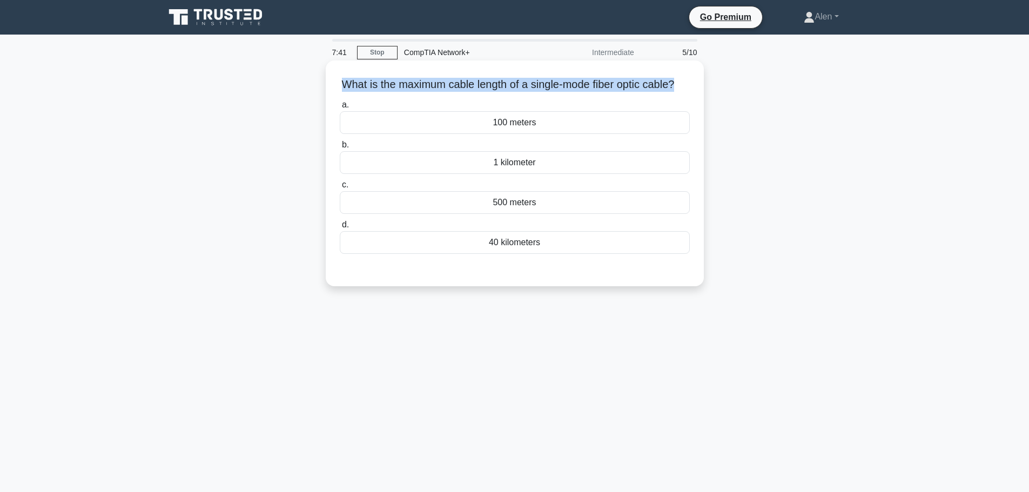
copy h5 "What is the maximum cable length of a single-mode fiber optic cable?"
click at [514, 254] on div "40 kilometers" at bounding box center [515, 242] width 350 height 23
click at [340, 229] on input "d. 40 kilometers" at bounding box center [340, 224] width 0 height 7
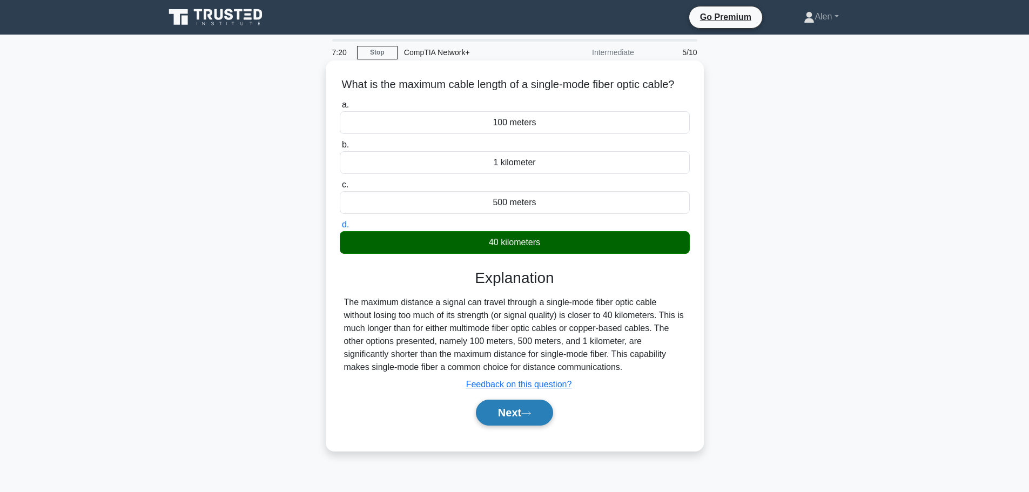
click at [515, 426] on button "Next" at bounding box center [514, 413] width 77 height 26
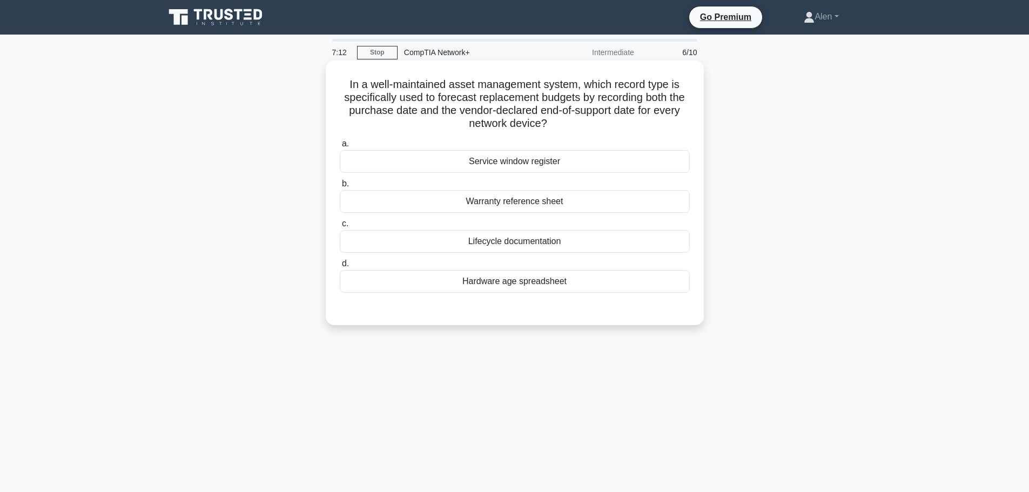
drag, startPoint x: 437, startPoint y: 97, endPoint x: 663, endPoint y: 125, distance: 228.1
click at [663, 125] on h5 "In a well-maintained asset management system, which record type is specifically…" at bounding box center [515, 104] width 352 height 53
click at [588, 90] on h5 "In a well-maintained asset management system, which record type is specifically…" at bounding box center [515, 104] width 352 height 53
click at [523, 246] on div "Lifecycle documentation" at bounding box center [515, 241] width 350 height 23
click at [340, 227] on input "c. Lifecycle documentation" at bounding box center [340, 223] width 0 height 7
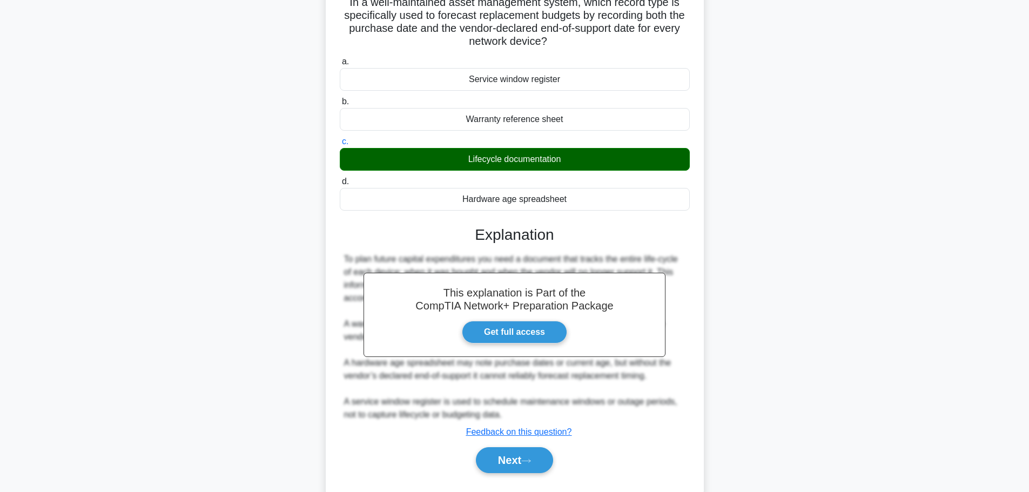
scroll to position [110, 0]
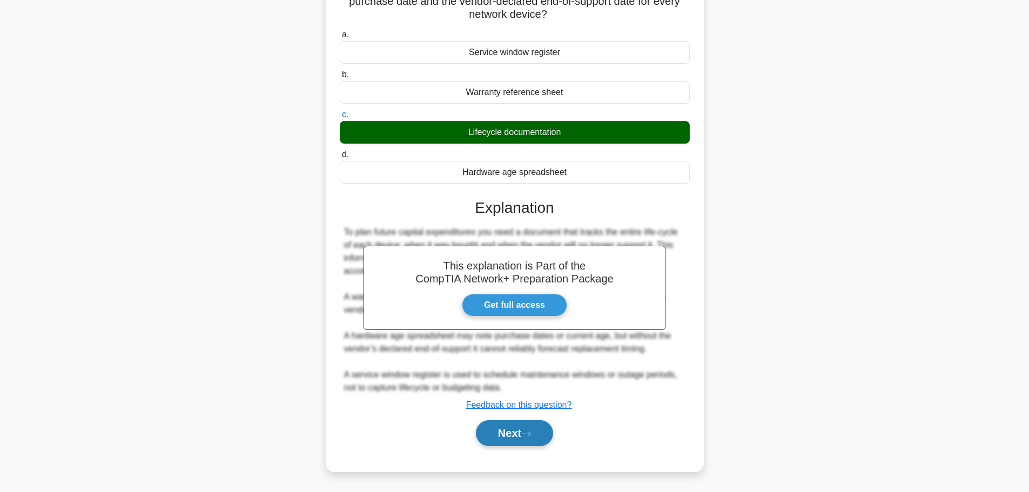
click at [523, 429] on button "Next" at bounding box center [514, 433] width 77 height 26
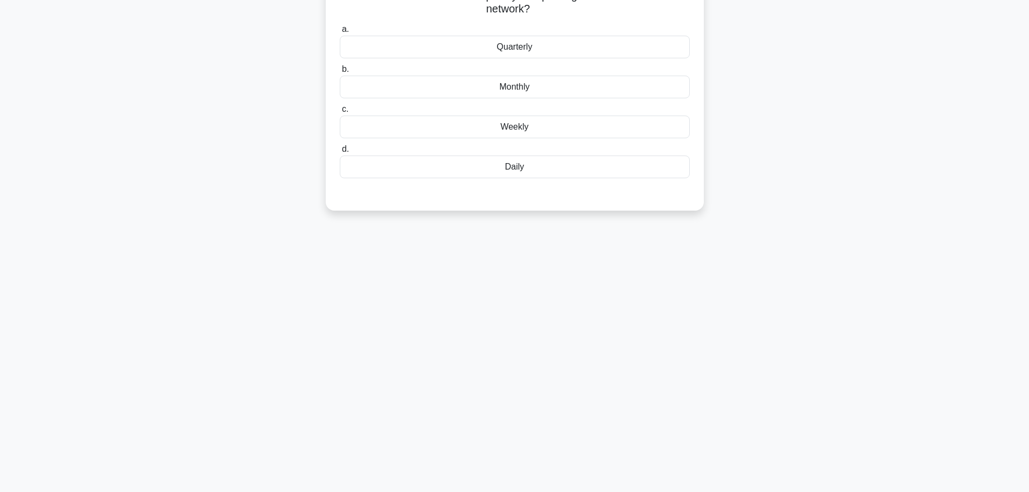
scroll to position [0, 0]
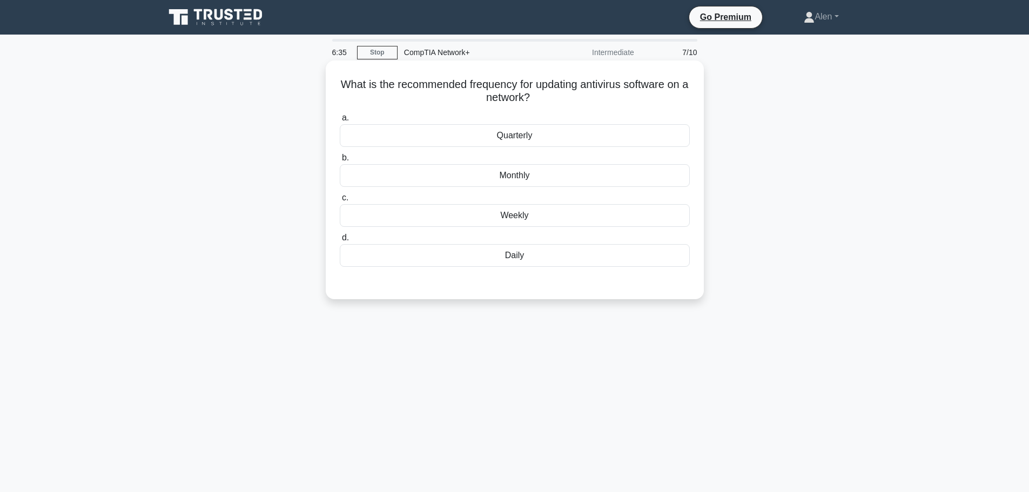
click at [525, 255] on div "Daily" at bounding box center [515, 255] width 350 height 23
click at [340, 241] on input "d. Daily" at bounding box center [340, 237] width 0 height 7
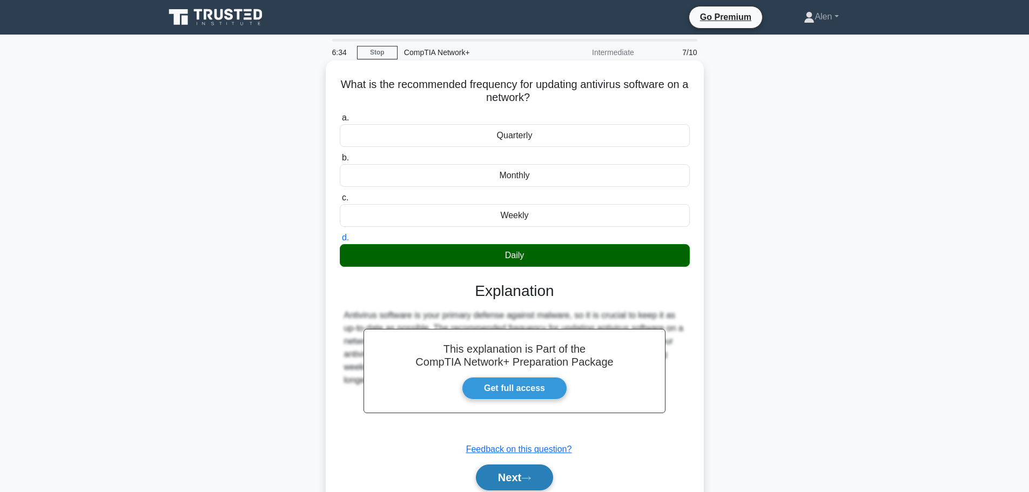
click at [515, 472] on button "Next" at bounding box center [514, 478] width 77 height 26
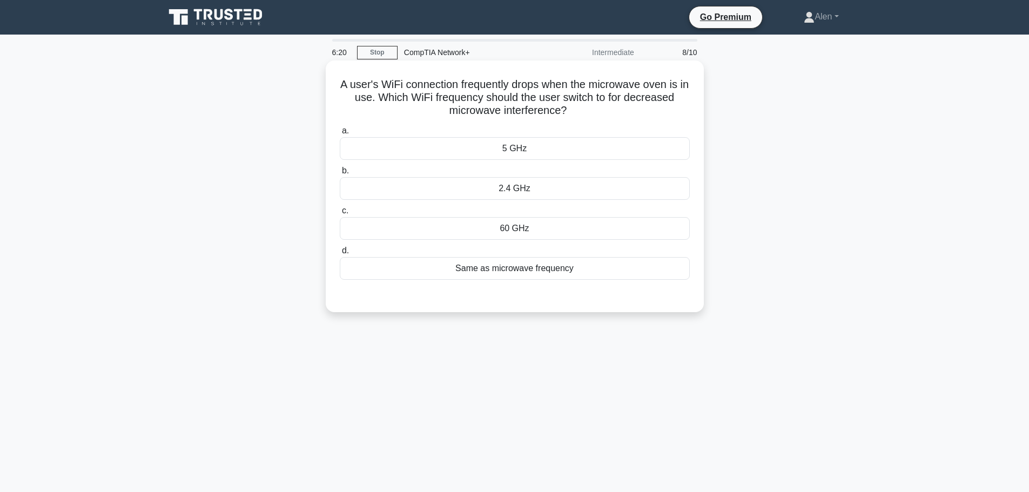
click at [550, 189] on div "2.4 GHz" at bounding box center [515, 188] width 350 height 23
click at [340, 174] on input "b. 2.4 GHz" at bounding box center [340, 170] width 0 height 7
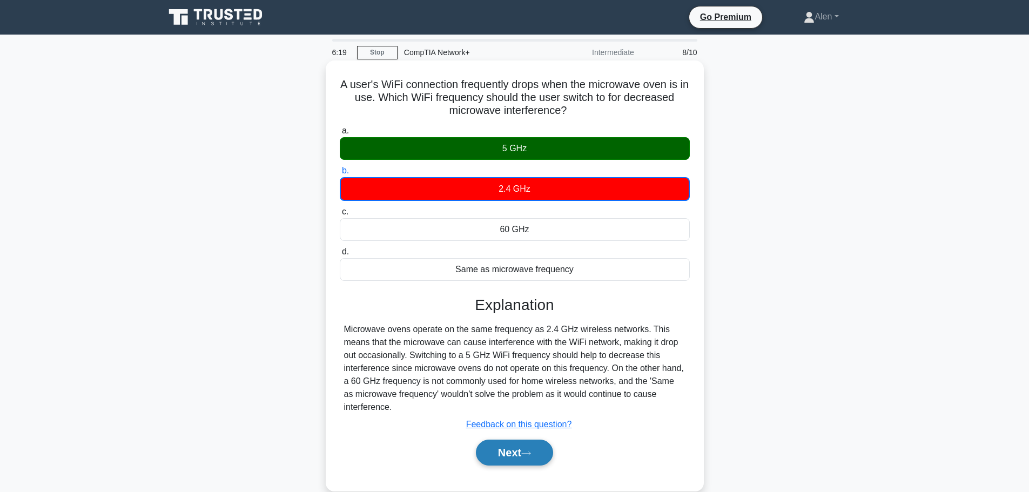
click at [525, 450] on button "Next" at bounding box center [514, 453] width 77 height 26
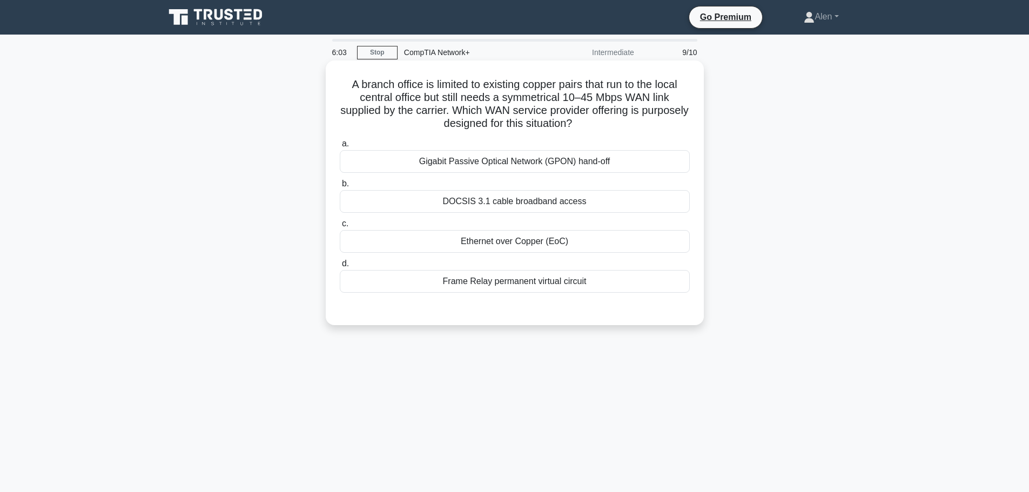
drag, startPoint x: 468, startPoint y: 122, endPoint x: 641, endPoint y: 125, distance: 172.9
click at [641, 125] on h5 "A branch office is limited to existing copper pairs that run to the local centr…" at bounding box center [515, 104] width 352 height 53
click at [641, 121] on h5 "A branch office is limited to existing copper pairs that run to the local centr…" at bounding box center [515, 104] width 352 height 53
click at [509, 283] on div "Frame Relay permanent virtual circuit" at bounding box center [515, 281] width 350 height 23
click at [340, 267] on input "d. Frame Relay permanent virtual circuit" at bounding box center [340, 263] width 0 height 7
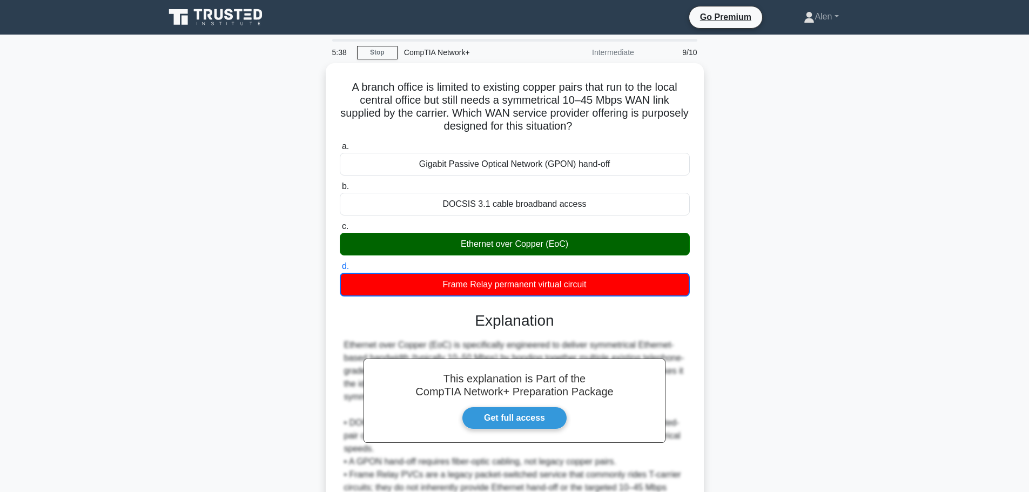
scroll to position [111, 0]
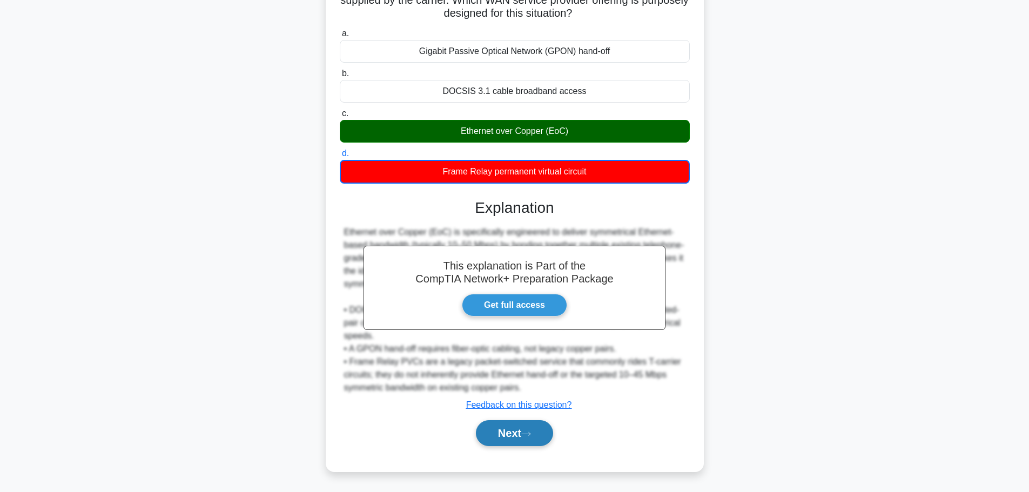
click at [509, 434] on button "Next" at bounding box center [514, 433] width 77 height 26
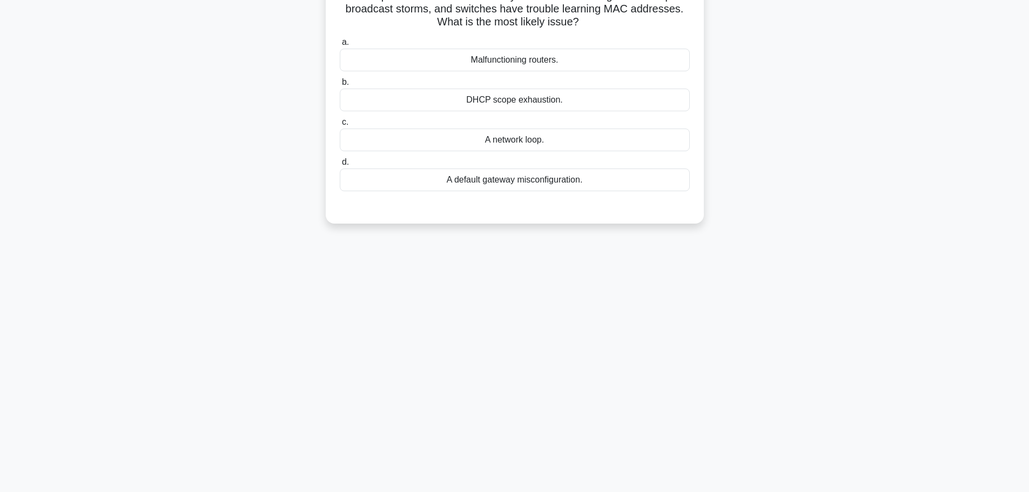
click at [1026, 29] on main "5:35 Stop CompTIA Network+ Intermediate 10/10 Users report intermittent connect…" at bounding box center [514, 217] width 1029 height 549
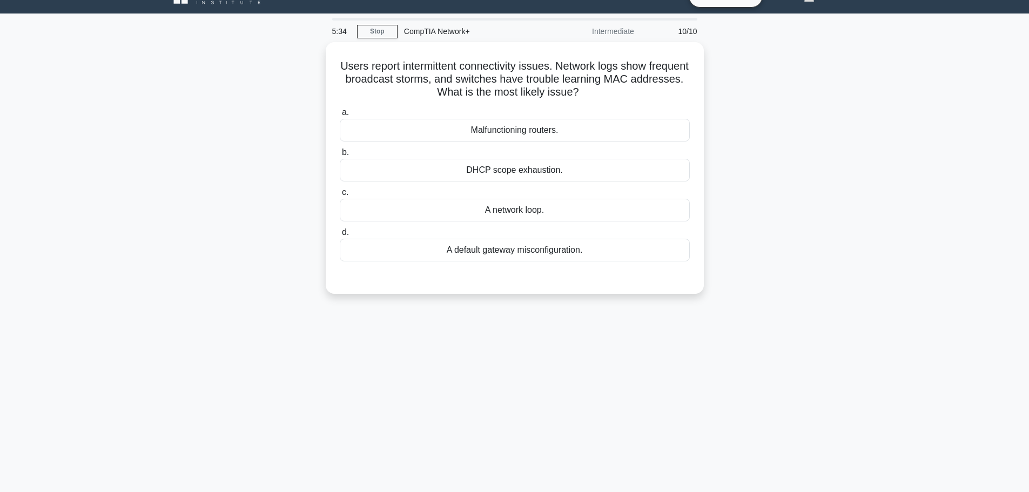
scroll to position [0, 0]
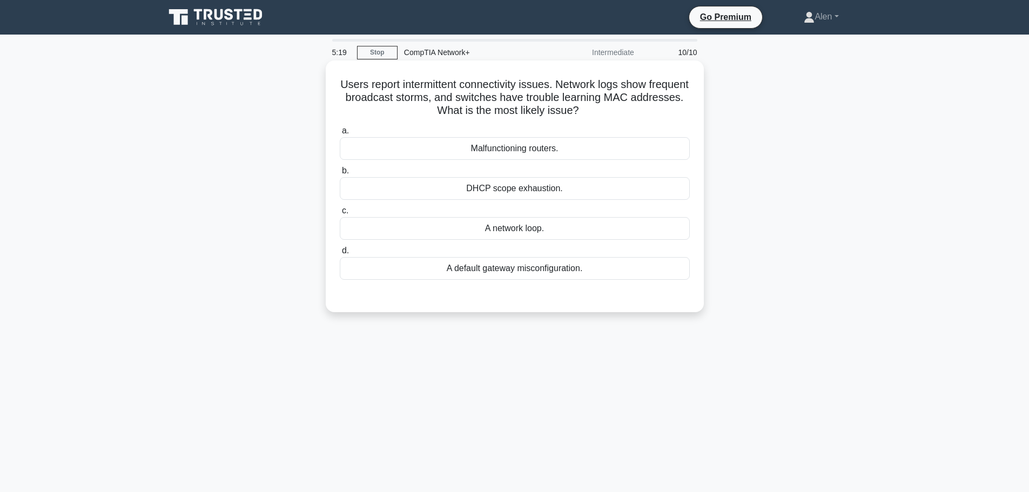
click at [540, 238] on div "A network loop." at bounding box center [515, 228] width 350 height 23
click at [340, 214] on input "c. A network loop." at bounding box center [340, 210] width 0 height 7
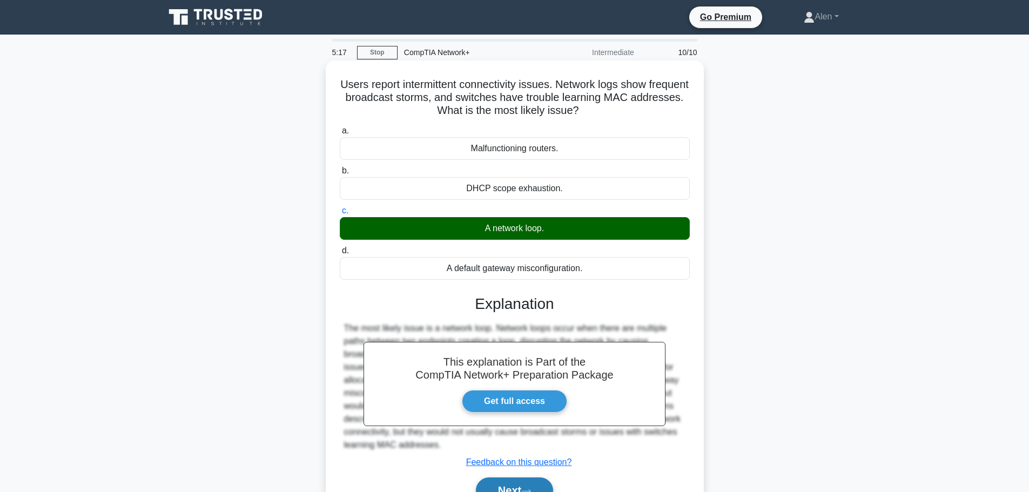
click at [531, 485] on button "Next" at bounding box center [514, 491] width 77 height 26
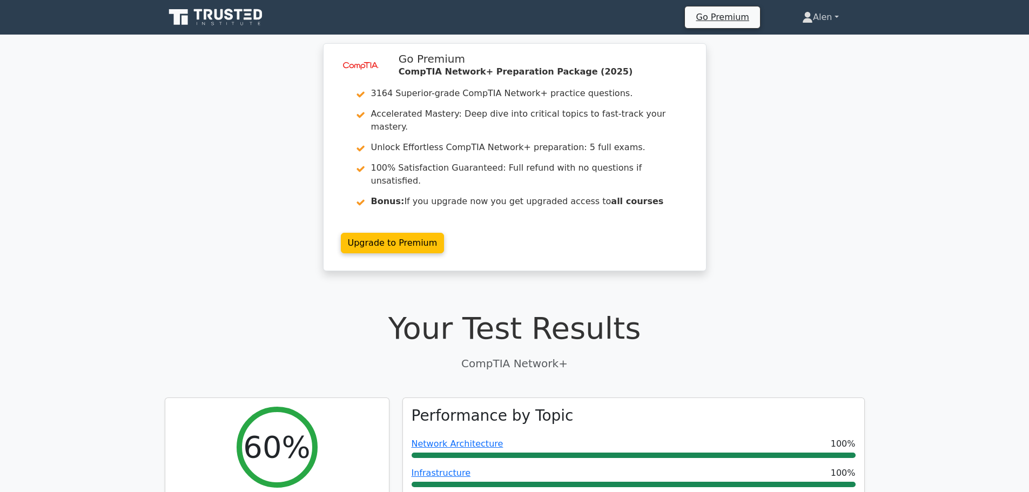
click at [823, 14] on link "Alen" at bounding box center [820, 17] width 88 height 22
click at [826, 41] on link "Profile" at bounding box center [819, 42] width 85 height 17
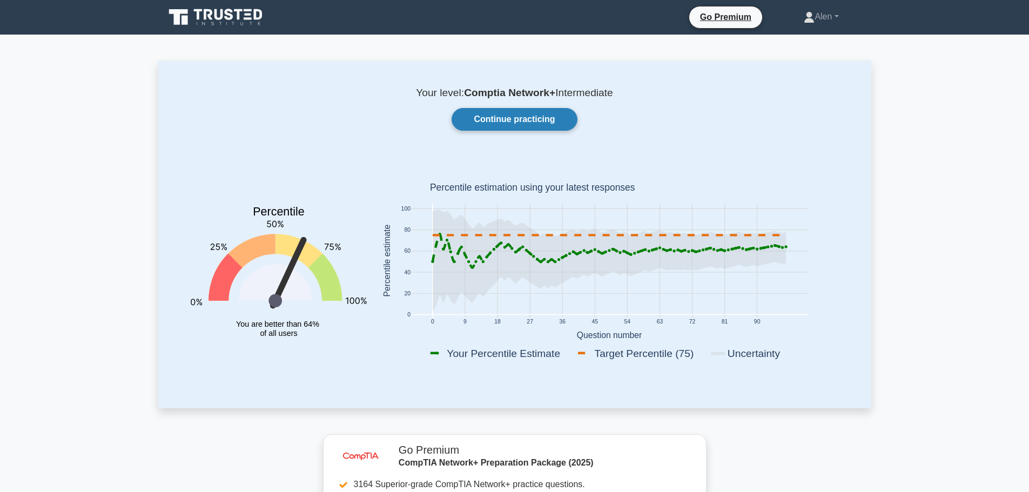
click at [493, 116] on link "Continue practicing" at bounding box center [514, 119] width 125 height 23
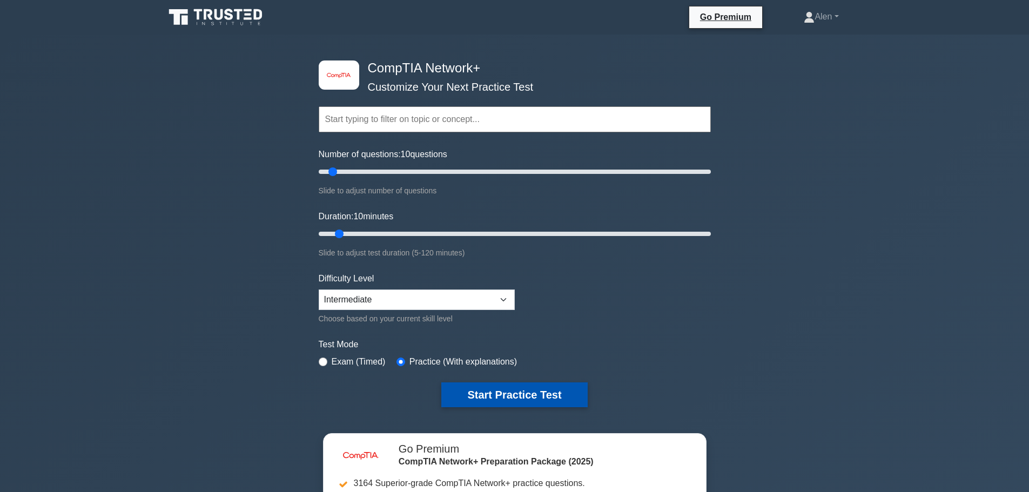
click at [512, 396] on button "Start Practice Test" at bounding box center [514, 394] width 146 height 25
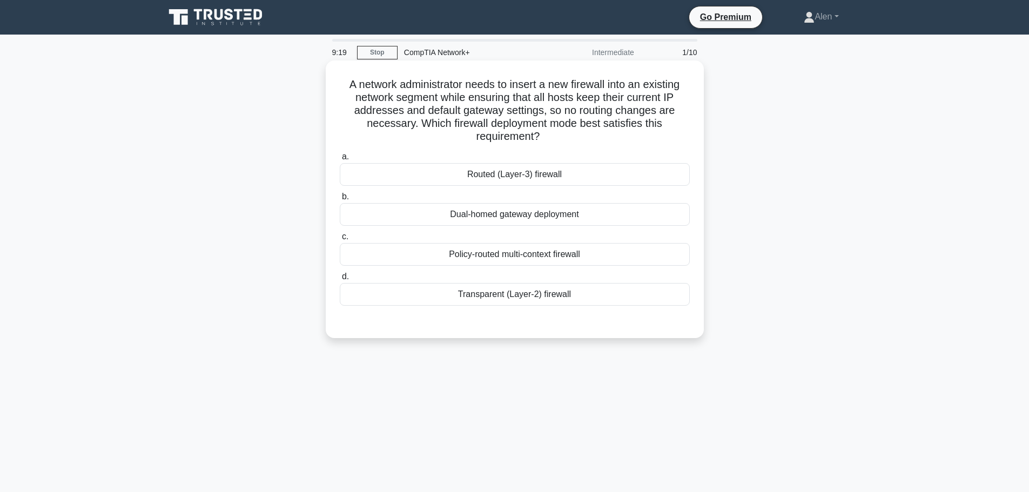
click at [551, 264] on div "Policy-routed multi-context firewall" at bounding box center [515, 254] width 350 height 23
click at [340, 240] on input "c. Policy-routed multi-context firewall" at bounding box center [340, 236] width 0 height 7
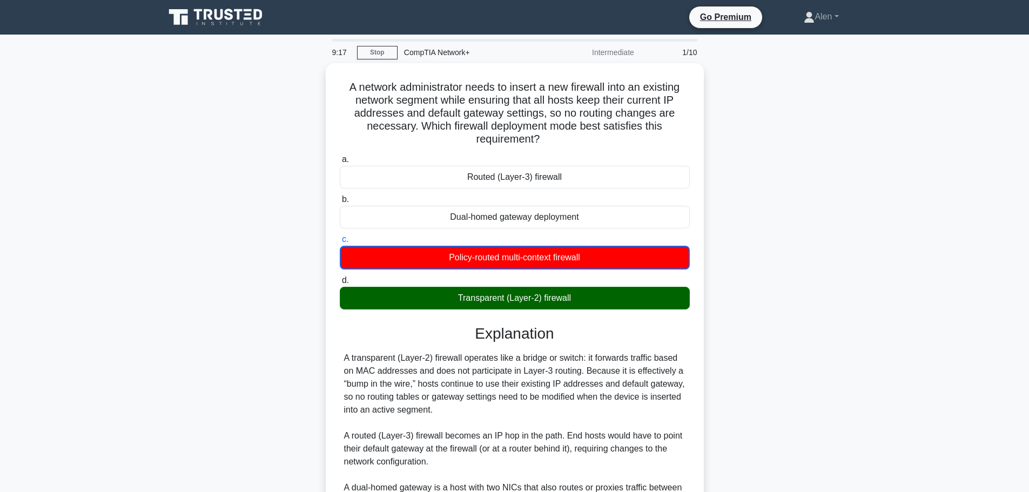
scroll to position [169, 0]
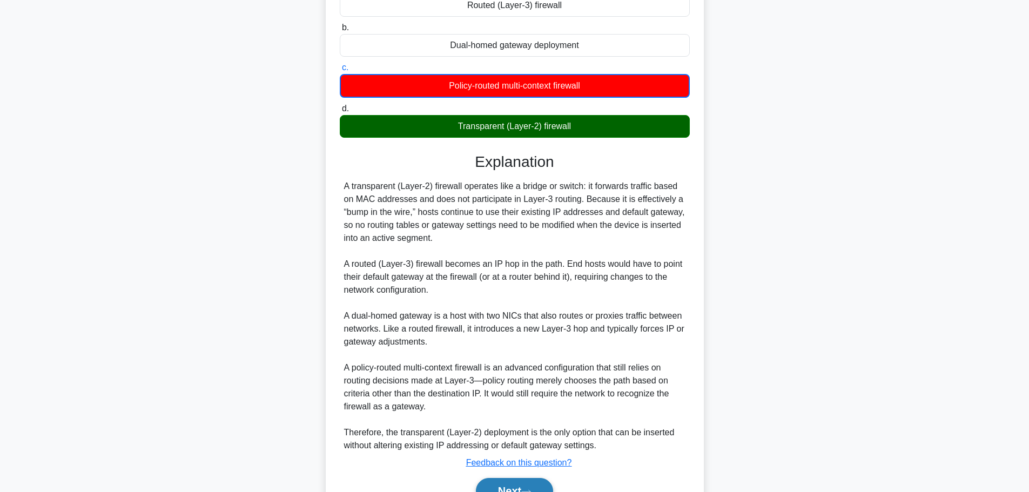
click at [528, 488] on button "Next" at bounding box center [514, 491] width 77 height 26
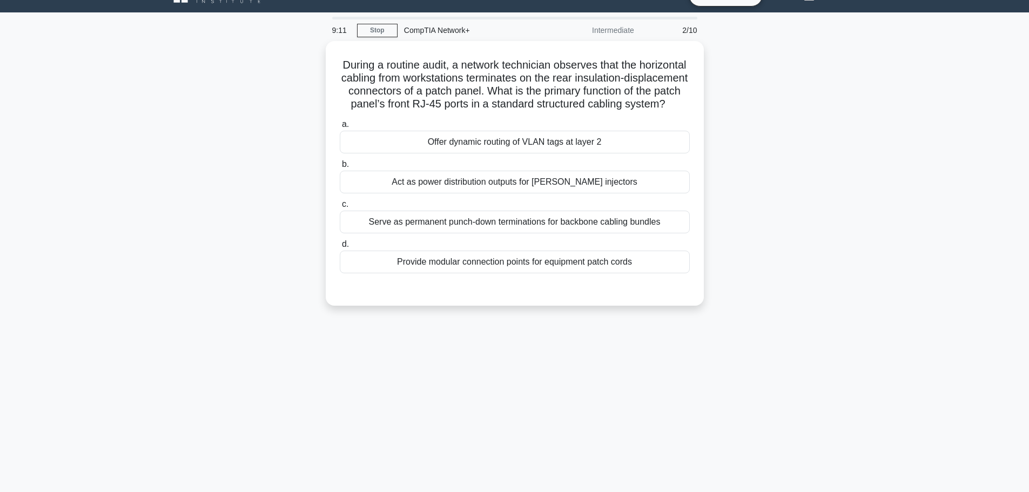
scroll to position [0, 0]
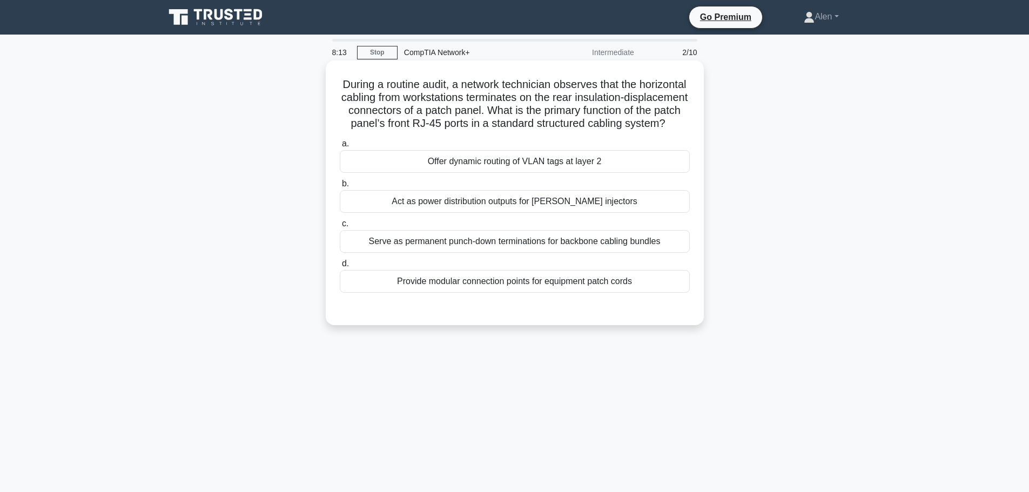
click at [555, 253] on div "Serve as permanent punch-down terminations for backbone cabling bundles" at bounding box center [515, 241] width 350 height 23
click at [340, 227] on input "c. Serve as permanent punch-down terminations for backbone cabling bundles" at bounding box center [340, 223] width 0 height 7
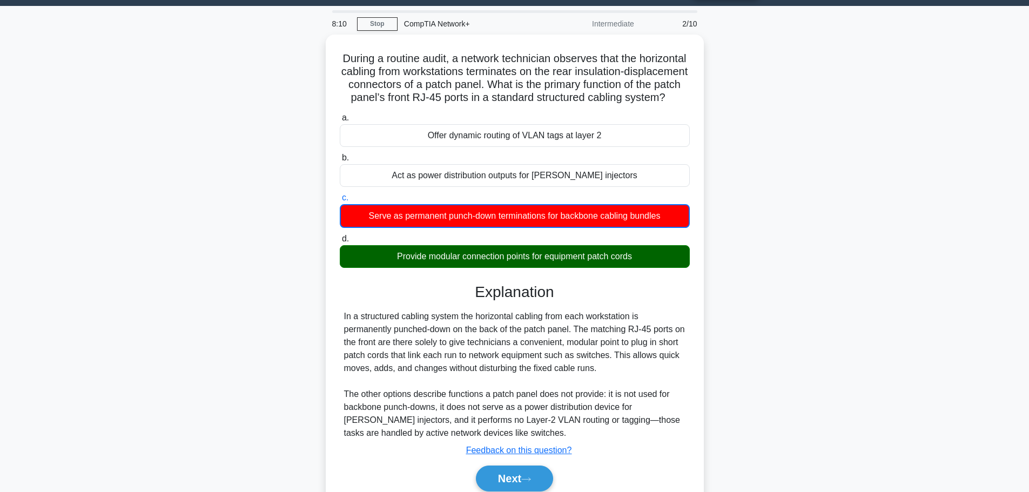
scroll to position [91, 0]
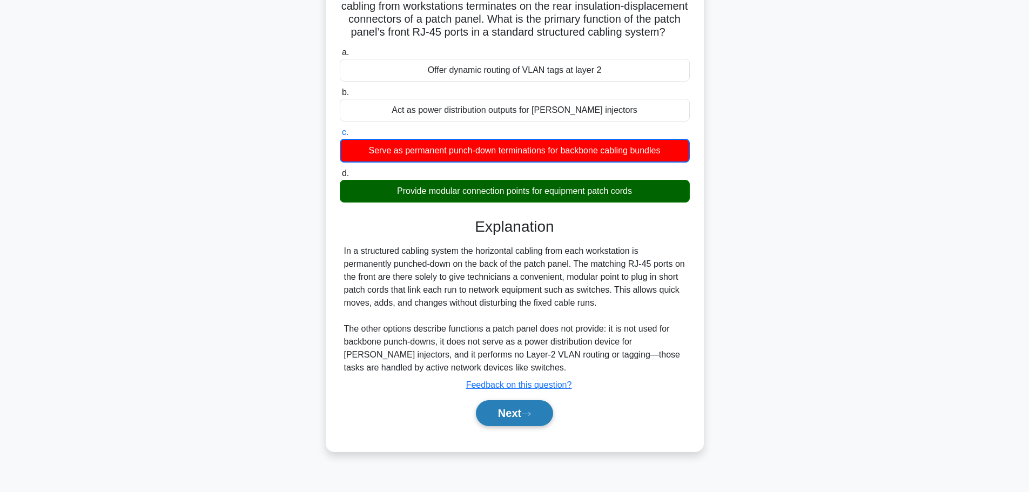
click at [514, 426] on button "Next" at bounding box center [514, 413] width 77 height 26
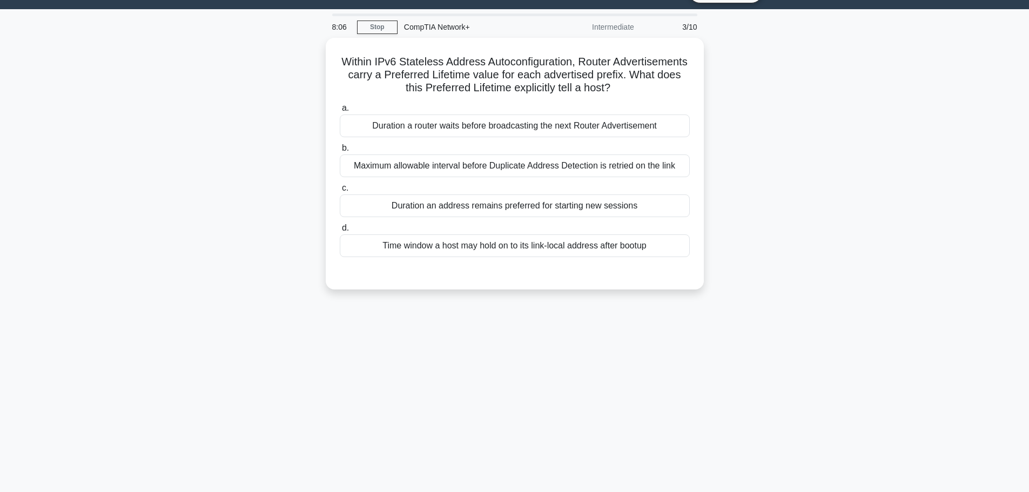
scroll to position [0, 0]
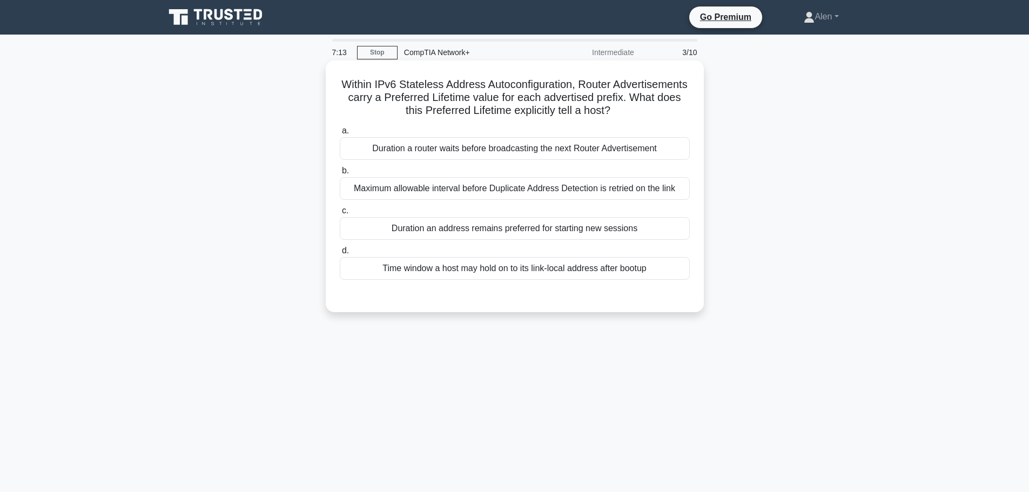
click at [521, 143] on div "Duration a router waits before broadcasting the next Router Advertisement" at bounding box center [515, 148] width 350 height 23
click at [340, 135] on input "a. Duration a router waits before broadcasting the next Router Advertisement" at bounding box center [340, 130] width 0 height 7
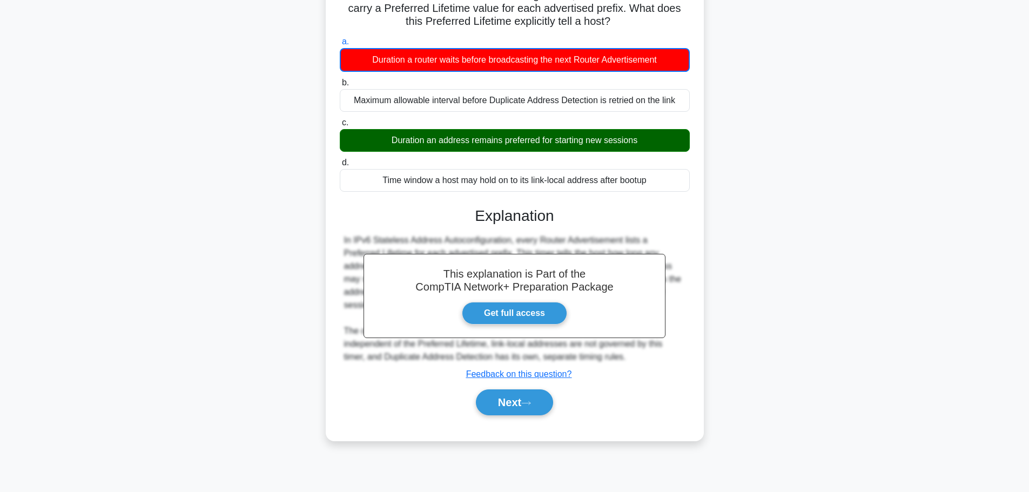
scroll to position [91, 0]
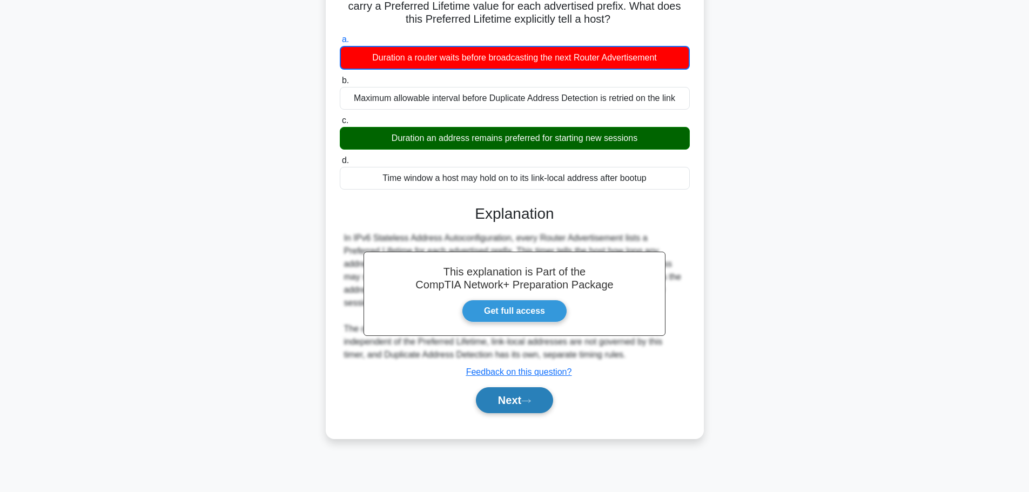
click at [508, 399] on button "Next" at bounding box center [514, 400] width 77 height 26
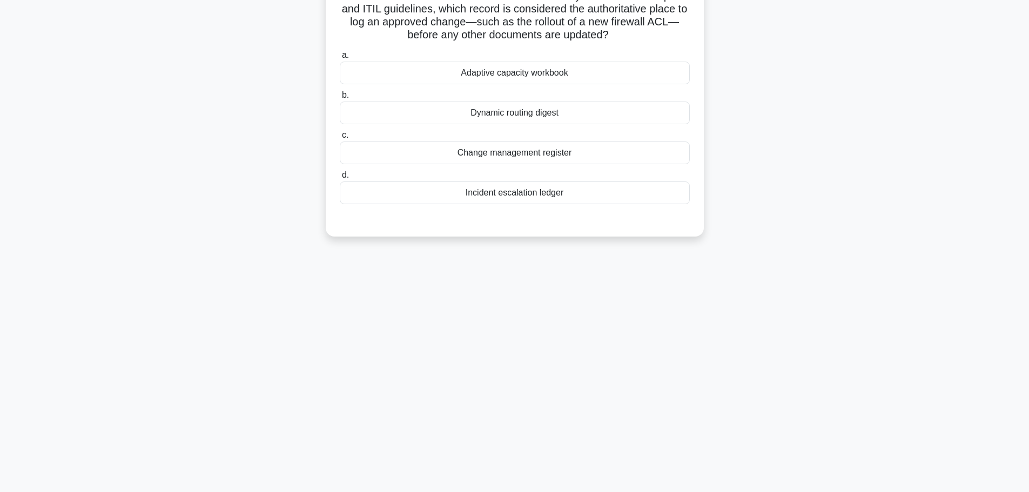
scroll to position [0, 0]
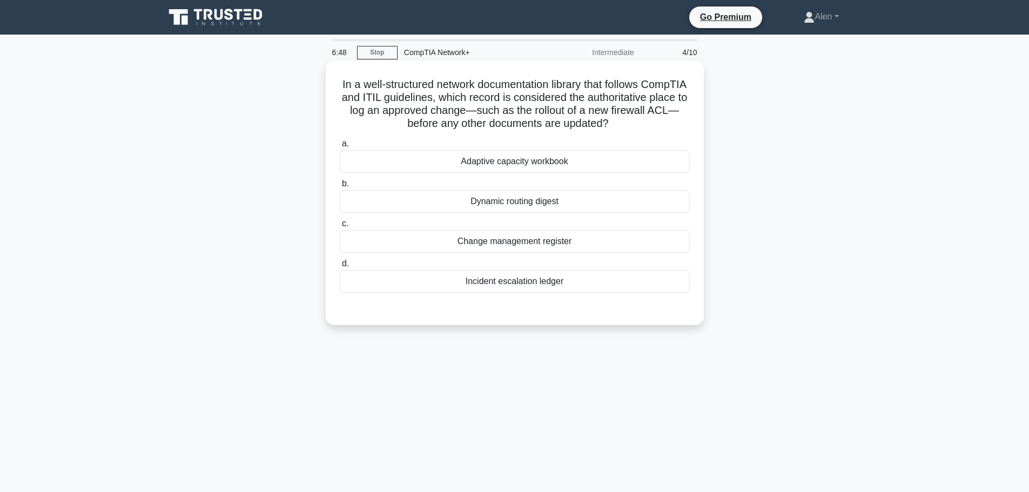
click at [494, 239] on div "Change management register" at bounding box center [515, 241] width 350 height 23
click at [340, 227] on input "c. Change management register" at bounding box center [340, 223] width 0 height 7
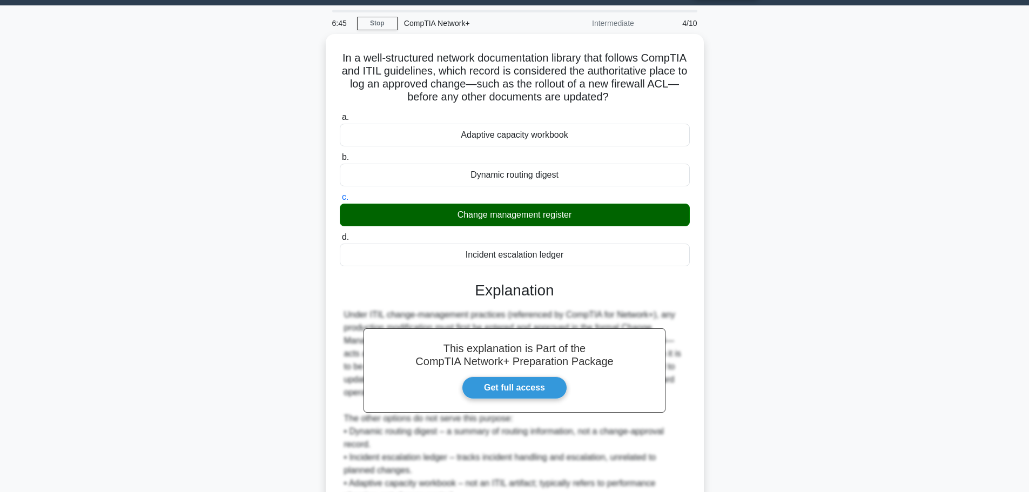
scroll to position [136, 0]
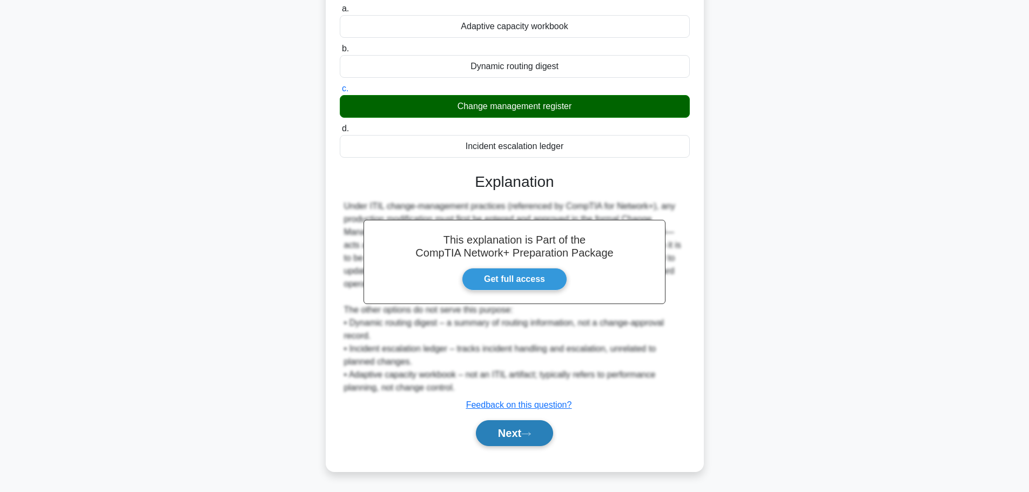
click at [523, 431] on button "Next" at bounding box center [514, 433] width 77 height 26
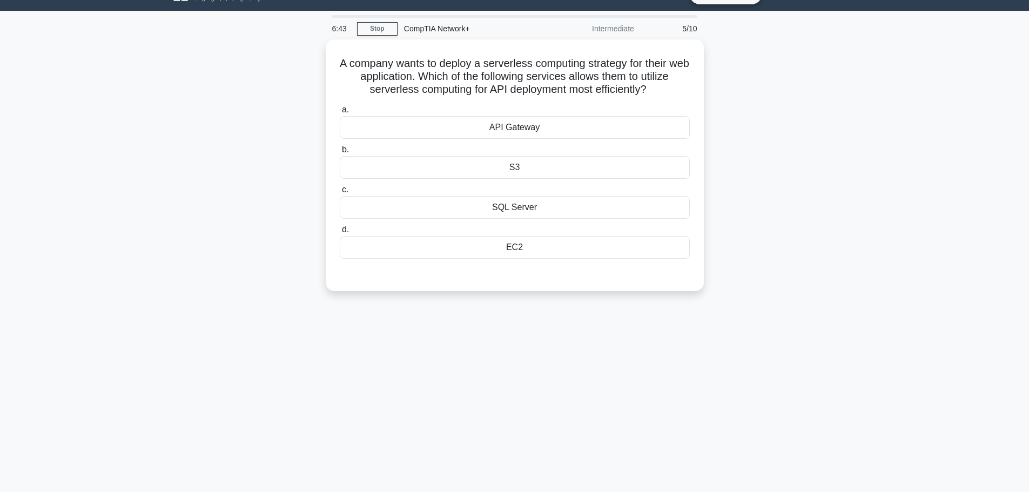
scroll to position [0, 0]
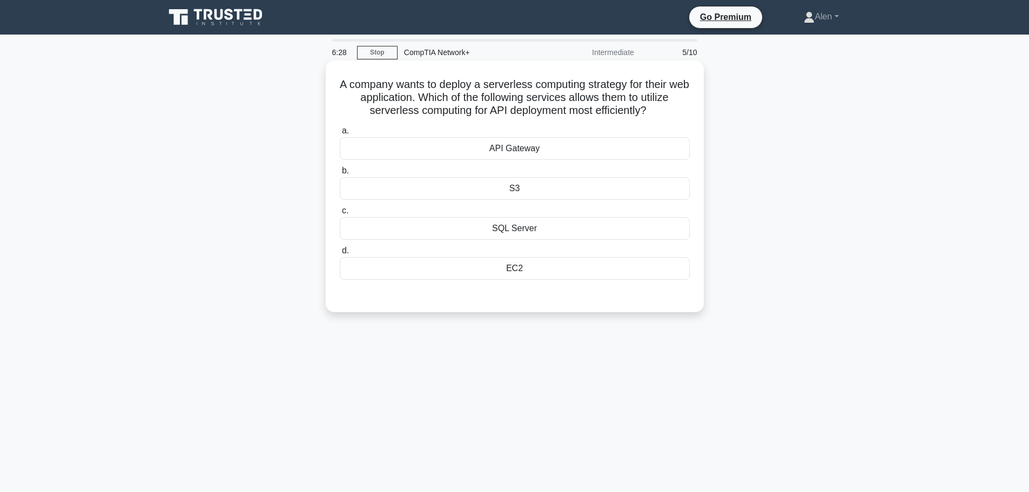
click at [527, 153] on div "API Gateway" at bounding box center [515, 148] width 350 height 23
click at [340, 135] on input "a. API Gateway" at bounding box center [340, 130] width 0 height 7
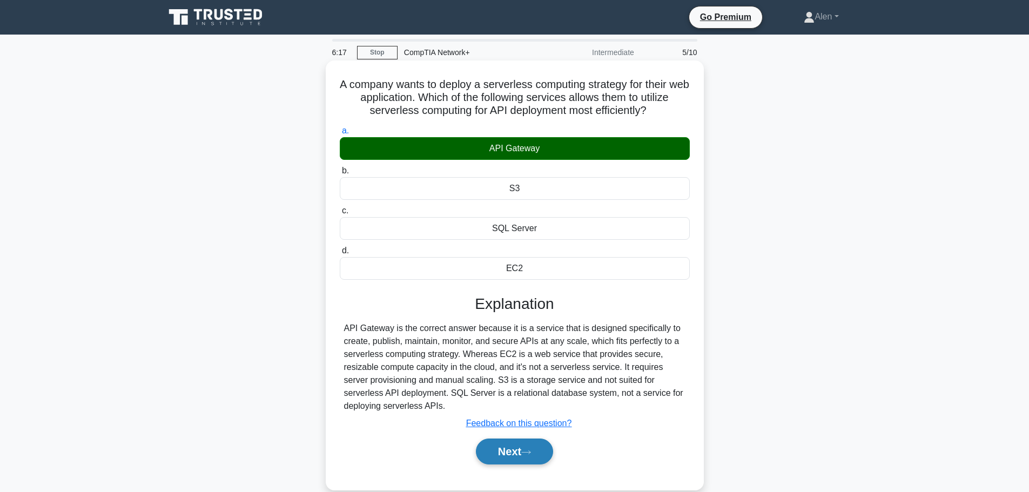
click at [528, 451] on icon at bounding box center [526, 452] width 10 height 6
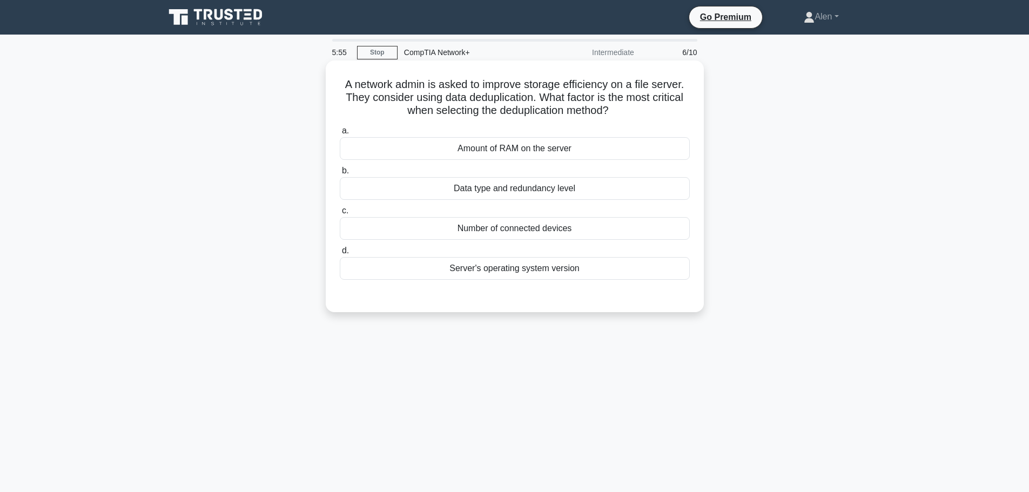
click at [487, 152] on div "Amount of RAM on the server" at bounding box center [515, 148] width 350 height 23
click at [340, 135] on input "a. Amount of RAM on the server" at bounding box center [340, 130] width 0 height 7
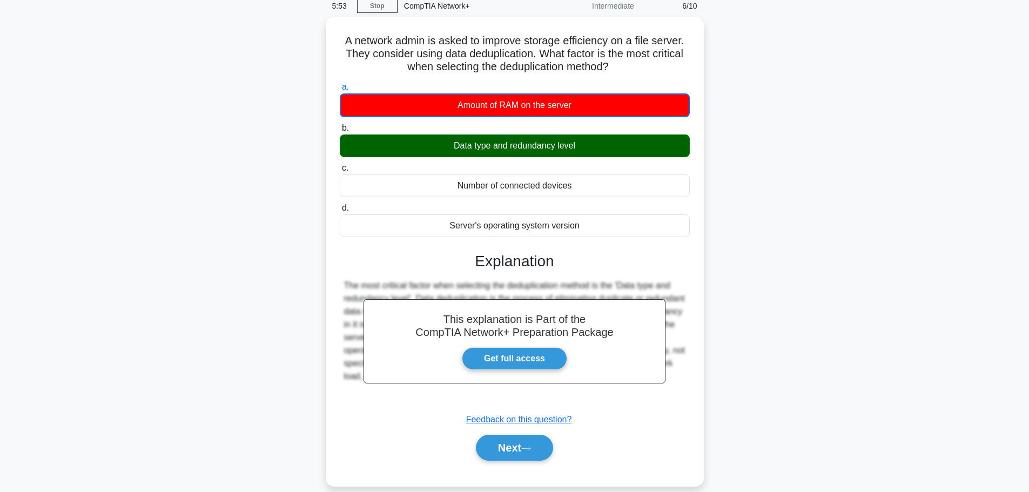
scroll to position [91, 0]
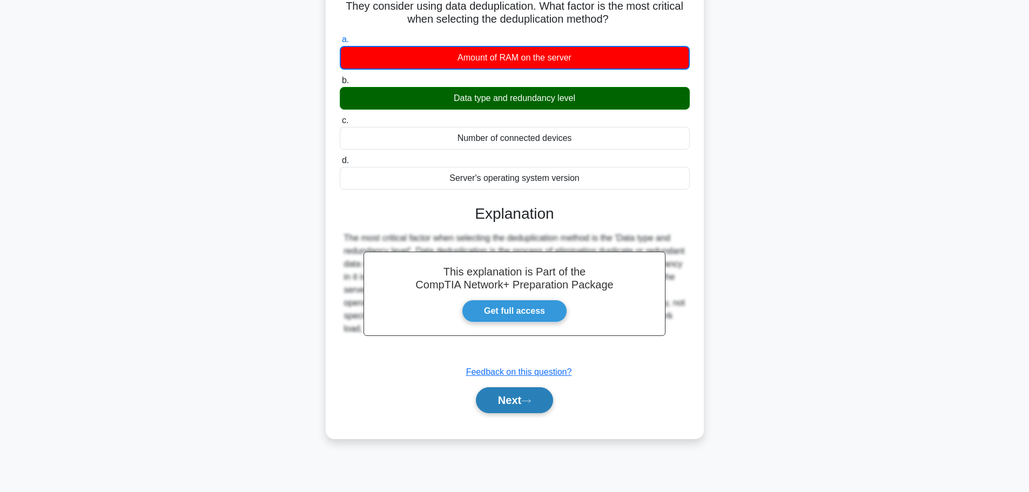
click at [512, 401] on button "Next" at bounding box center [514, 400] width 77 height 26
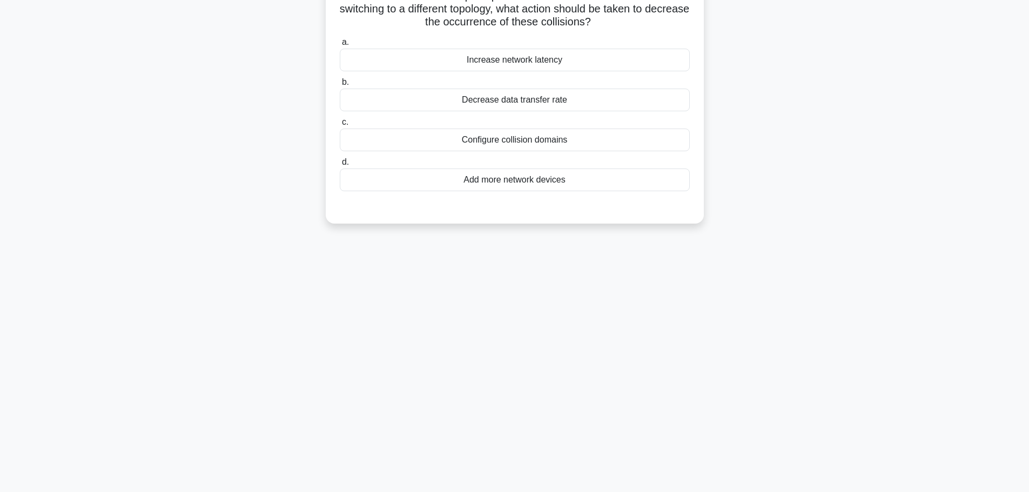
scroll to position [0, 0]
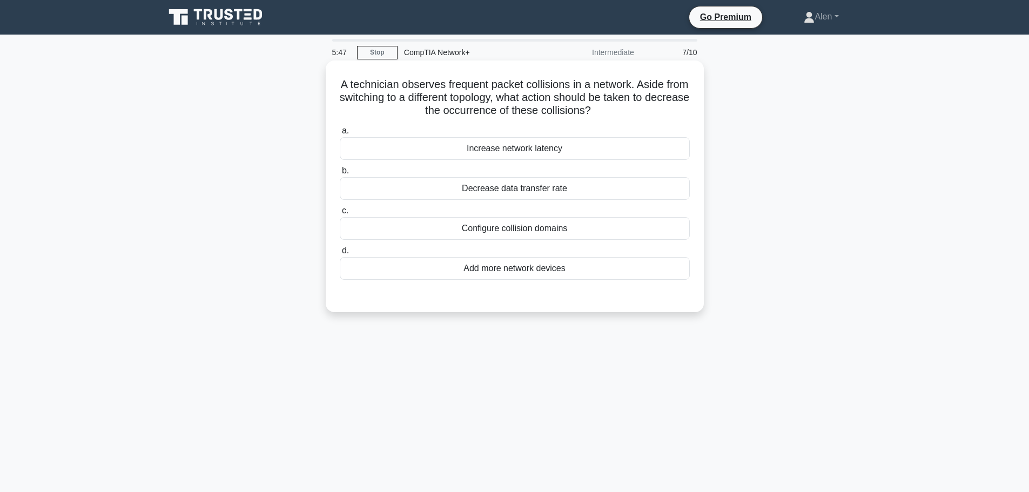
drag, startPoint x: 460, startPoint y: 85, endPoint x: 631, endPoint y: 110, distance: 172.6
click at [631, 110] on h5 "A technician observes frequent packet collisions in a network. Aside from switc…" at bounding box center [515, 98] width 352 height 40
drag, startPoint x: 348, startPoint y: 86, endPoint x: 636, endPoint y: 109, distance: 288.9
click at [636, 109] on h5 "A technician observes frequent packet collisions in a network. Aside from switc…" at bounding box center [515, 98] width 352 height 40
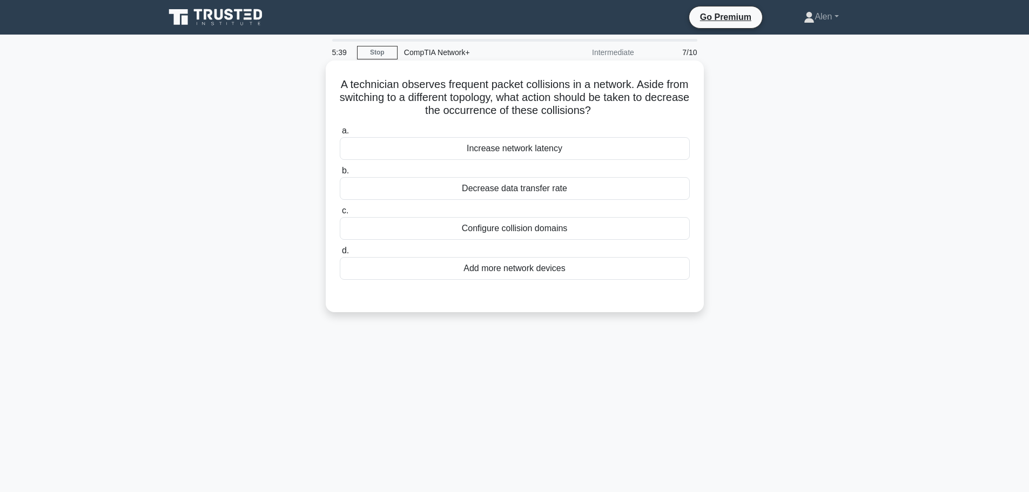
click at [416, 92] on h5 "A technician observes frequent packet collisions in a network. Aside from switc…" at bounding box center [515, 98] width 352 height 40
click at [518, 228] on div "Configure collision domains" at bounding box center [515, 228] width 350 height 23
click at [340, 214] on input "c. Configure collision domains" at bounding box center [340, 210] width 0 height 7
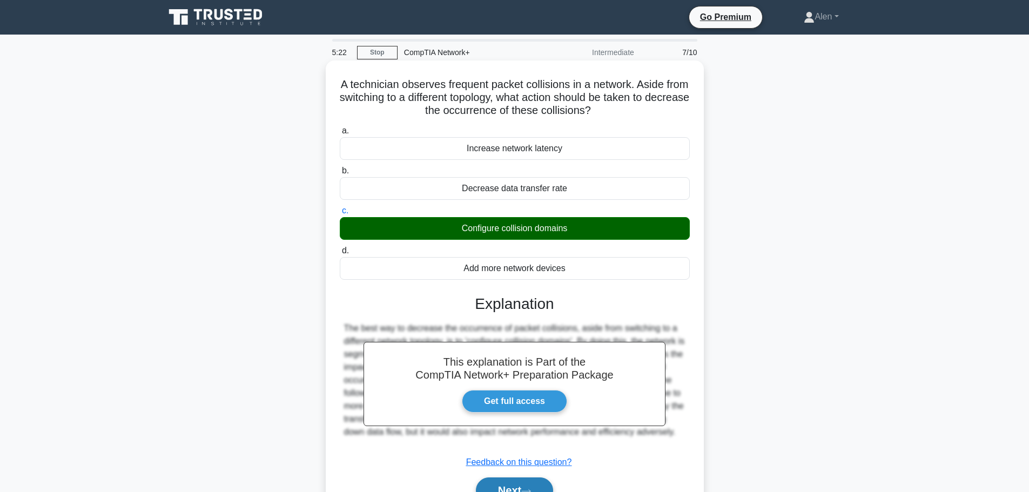
click at [533, 479] on button "Next" at bounding box center [514, 491] width 77 height 26
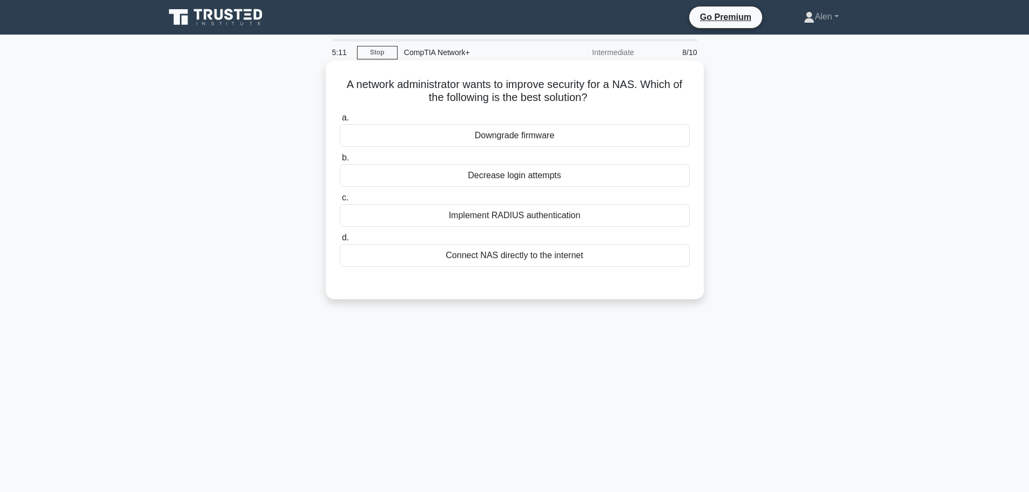
click at [499, 214] on div "Implement RADIUS authentication" at bounding box center [515, 215] width 350 height 23
click at [340, 201] on input "c. Implement RADIUS authentication" at bounding box center [340, 197] width 0 height 7
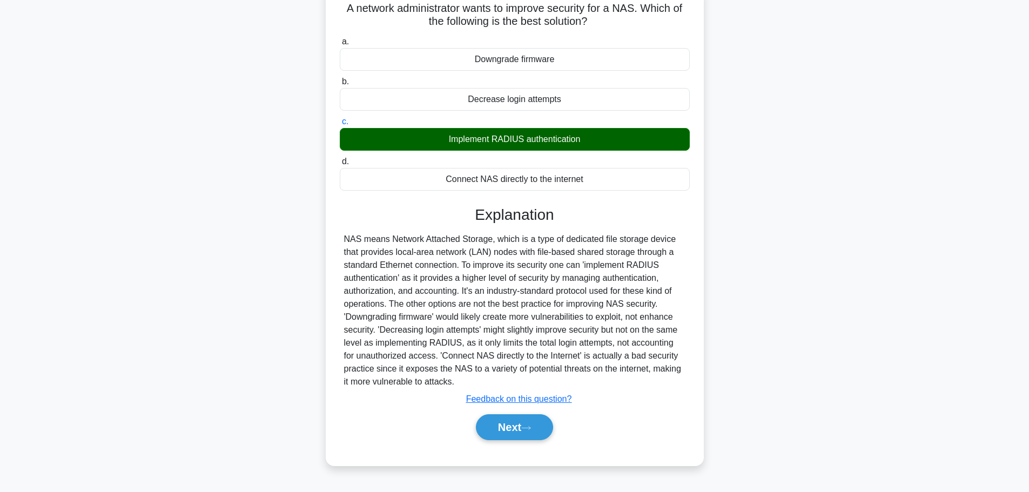
scroll to position [79, 0]
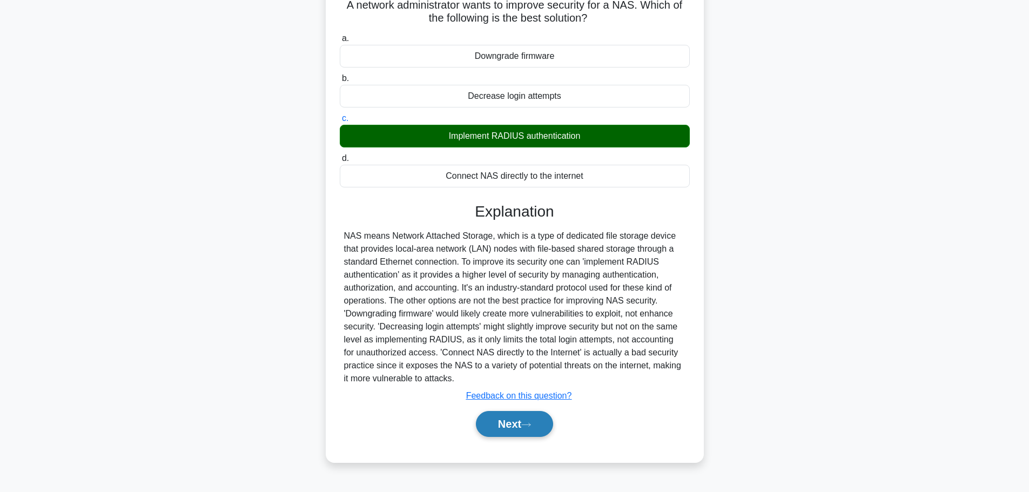
click at [517, 420] on button "Next" at bounding box center [514, 424] width 77 height 26
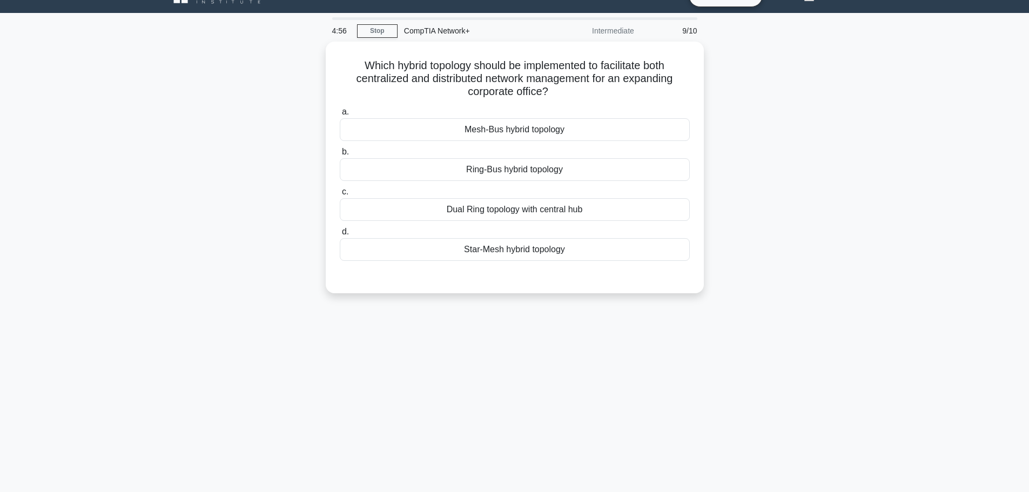
scroll to position [0, 0]
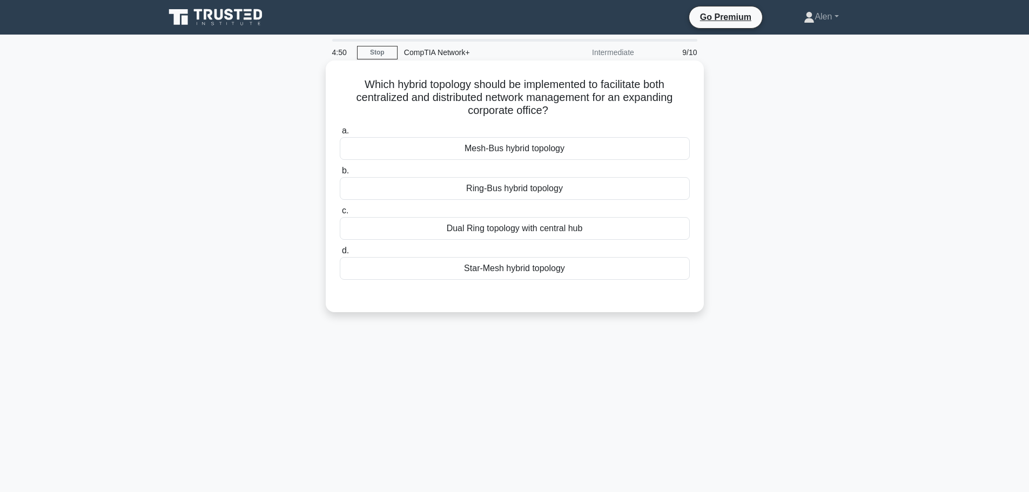
drag, startPoint x: 357, startPoint y: 82, endPoint x: 646, endPoint y: 109, distance: 289.7
click at [646, 109] on h5 "Which hybrid topology should be implemented to facilitate both centralized and …" at bounding box center [515, 98] width 352 height 40
click at [601, 87] on h5 "Which hybrid topology should be implemented to facilitate both centralized and …" at bounding box center [515, 98] width 352 height 40
click at [529, 268] on div "Star-Mesh hybrid topology" at bounding box center [515, 268] width 350 height 23
click at [340, 254] on input "d. Star-Mesh hybrid topology" at bounding box center [340, 250] width 0 height 7
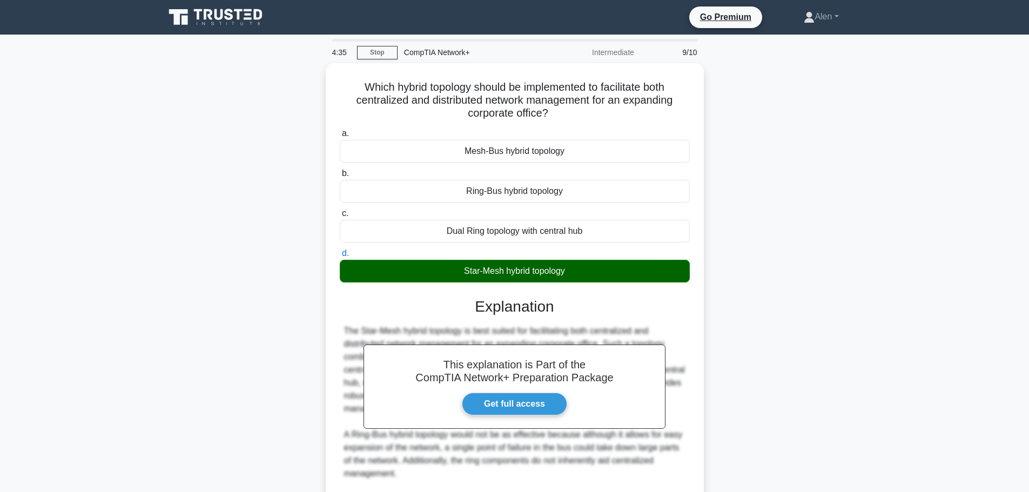
scroll to position [187, 0]
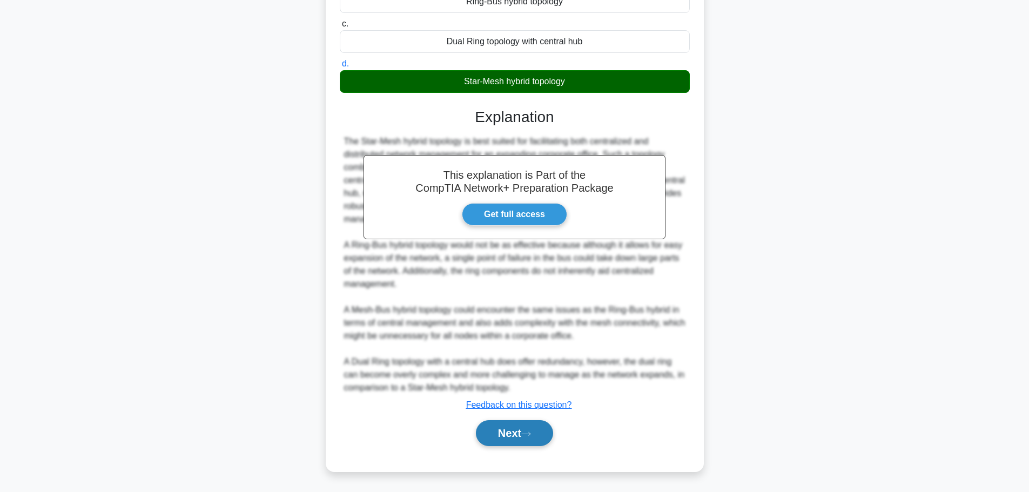
click at [501, 432] on button "Next" at bounding box center [514, 433] width 77 height 26
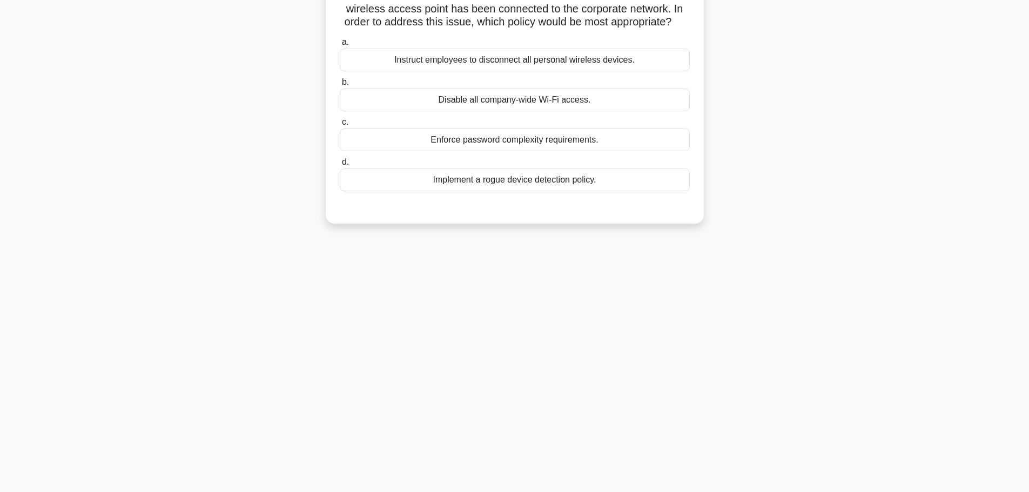
scroll to position [0, 0]
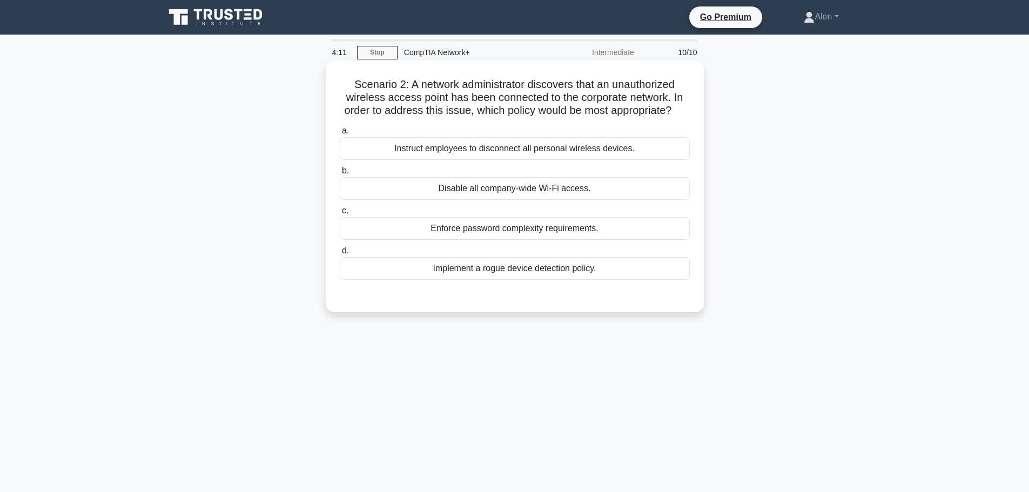
click at [514, 267] on div "Implement a rogue device detection policy." at bounding box center [515, 268] width 350 height 23
click at [340, 254] on input "d. Implement a rogue device detection policy." at bounding box center [340, 250] width 0 height 7
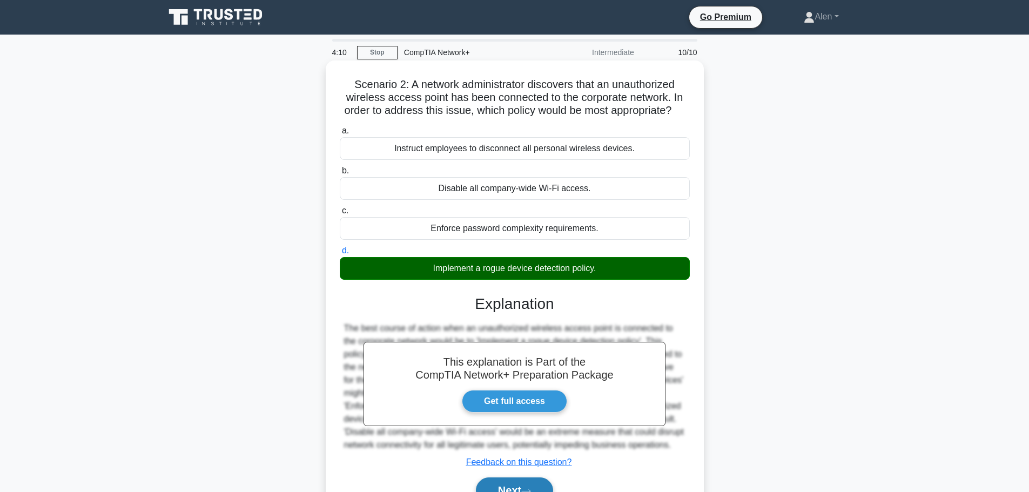
click at [525, 484] on button "Next" at bounding box center [514, 491] width 77 height 26
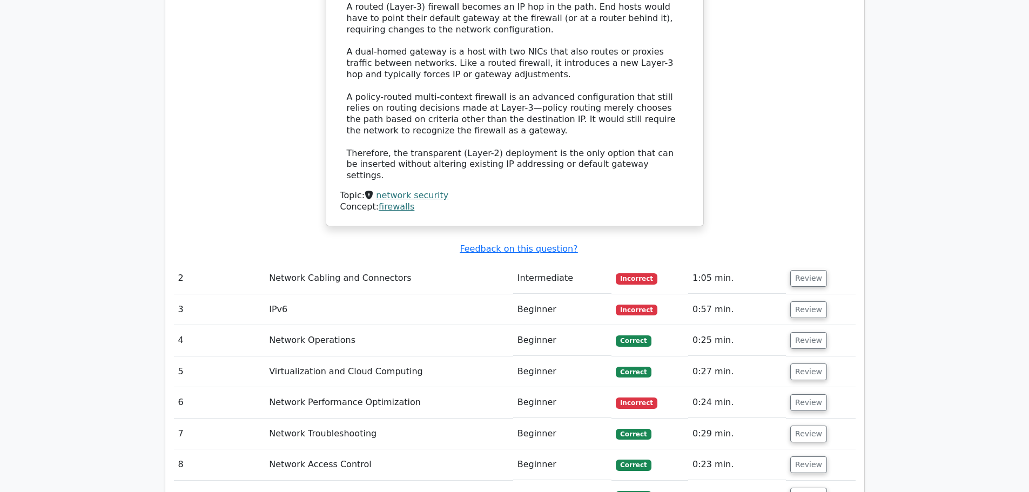
scroll to position [1800, 0]
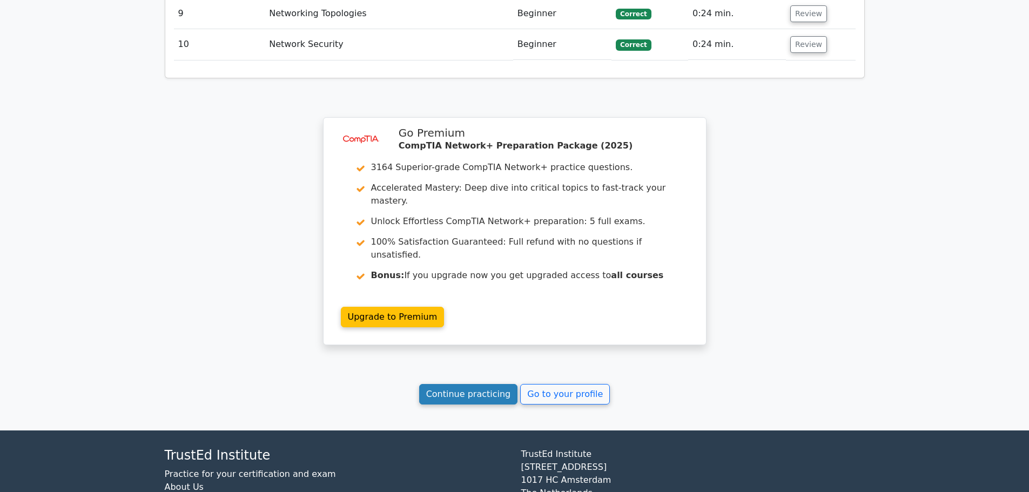
click at [467, 384] on link "Continue practicing" at bounding box center [468, 394] width 99 height 21
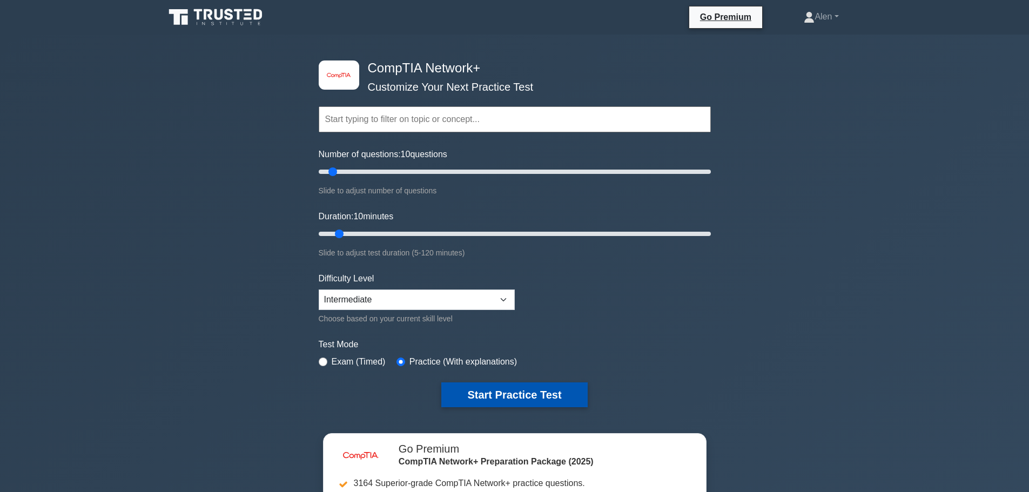
click at [509, 393] on button "Start Practice Test" at bounding box center [514, 394] width 146 height 25
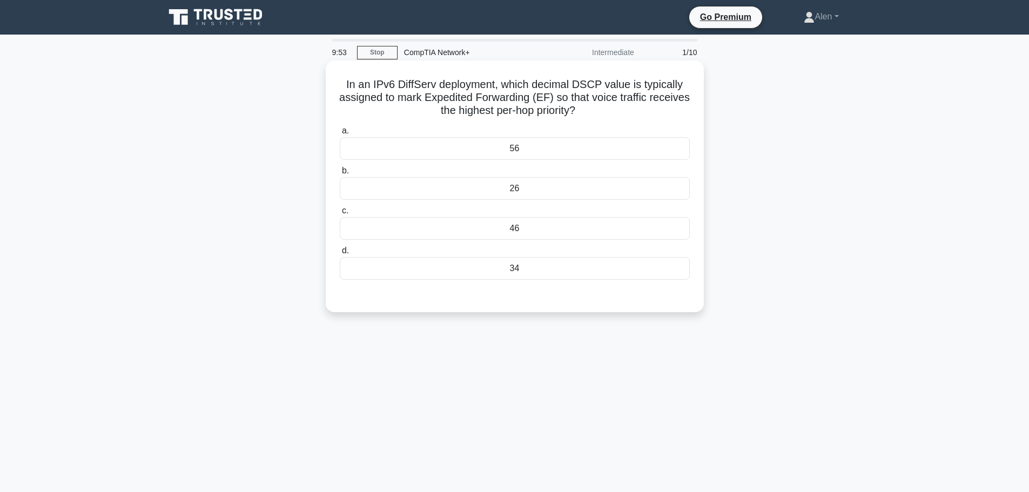
drag, startPoint x: 574, startPoint y: 84, endPoint x: 674, endPoint y: 116, distance: 105.6
click at [674, 116] on h5 "In an IPv6 DiffServ deployment, which decimal DSCP value is typically assigned …" at bounding box center [515, 98] width 352 height 40
click at [551, 98] on h5 "In an IPv6 DiffServ deployment, which decimal DSCP value is typically assigned …" at bounding box center [515, 98] width 352 height 40
click at [527, 151] on div "56" at bounding box center [515, 148] width 350 height 23
click at [340, 135] on input "a. 56" at bounding box center [340, 130] width 0 height 7
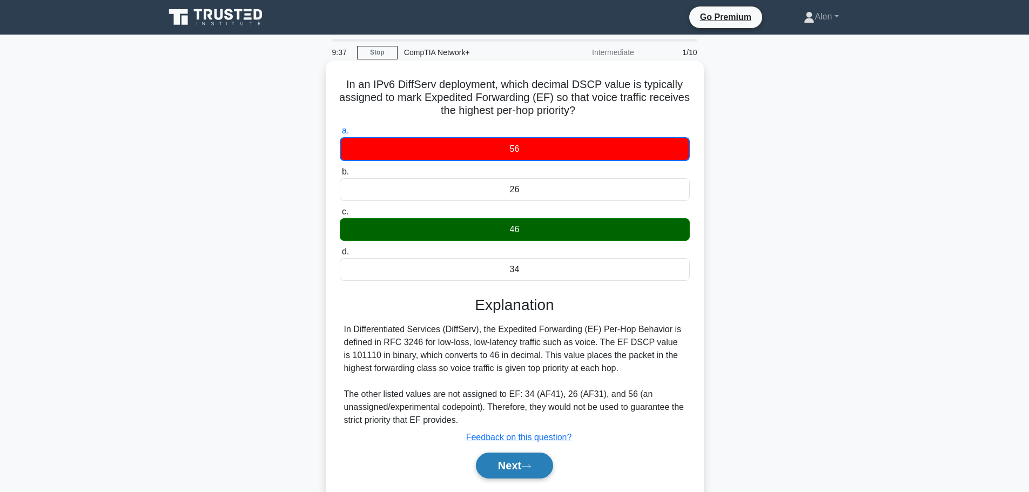
click at [533, 459] on button "Next" at bounding box center [514, 466] width 77 height 26
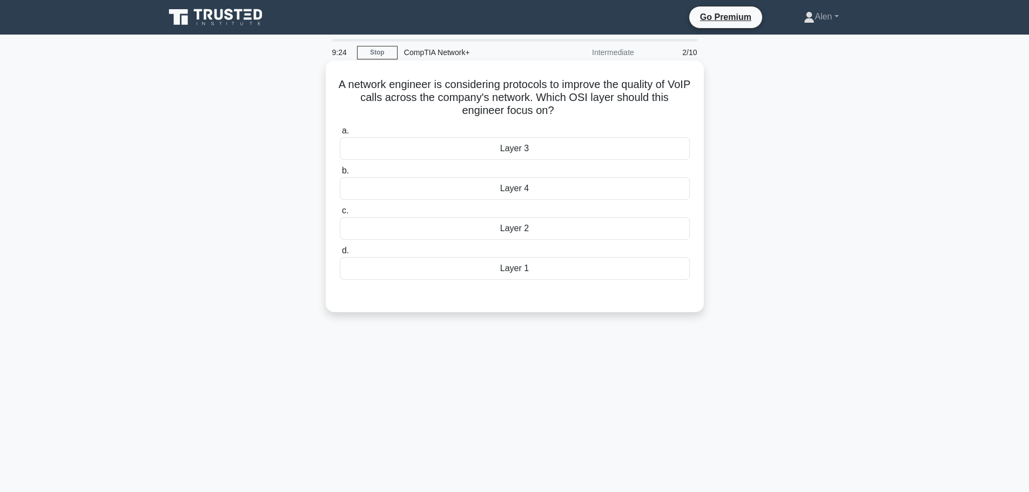
click at [561, 189] on div "Layer 4" at bounding box center [515, 188] width 350 height 23
click at [340, 174] on input "b. Layer 4" at bounding box center [340, 170] width 0 height 7
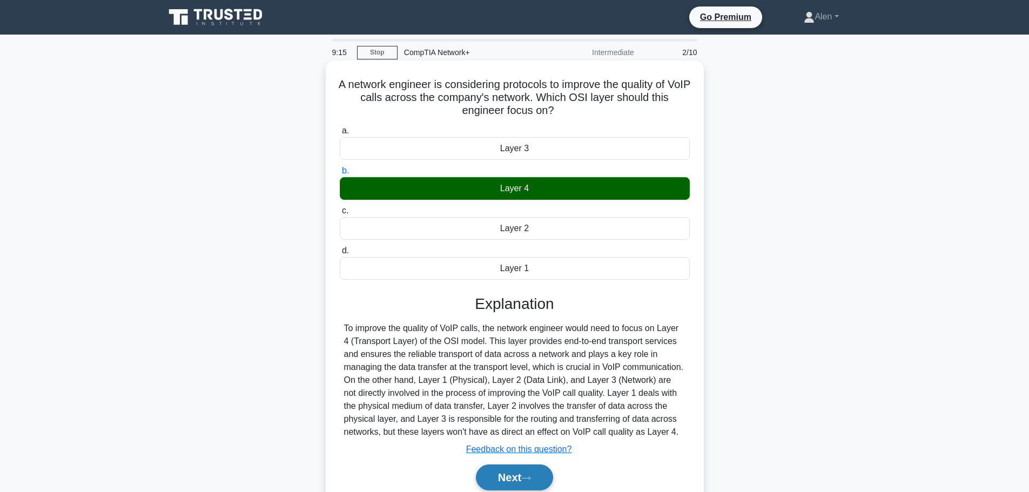
click at [518, 475] on button "Next" at bounding box center [514, 478] width 77 height 26
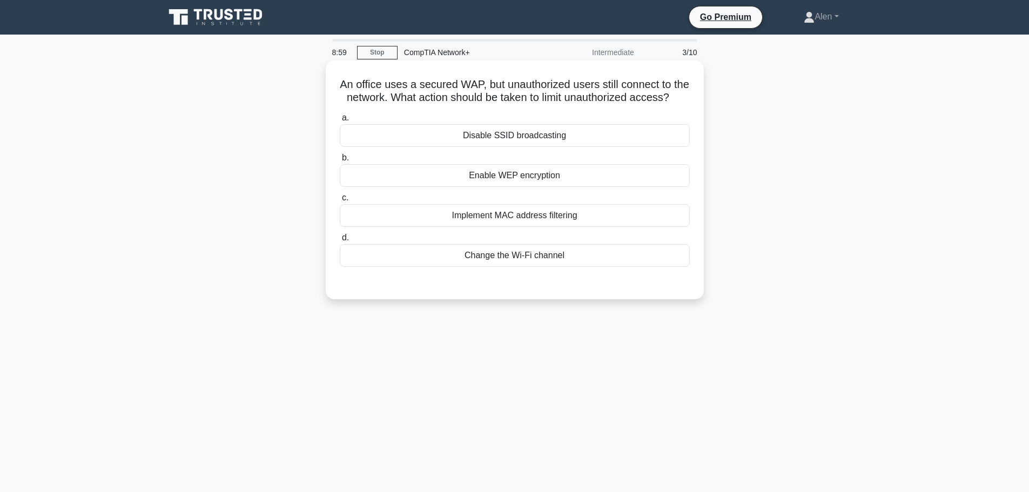
click at [507, 218] on div "Implement MAC address filtering" at bounding box center [515, 215] width 350 height 23
click at [340, 201] on input "c. Implement MAC address filtering" at bounding box center [340, 197] width 0 height 7
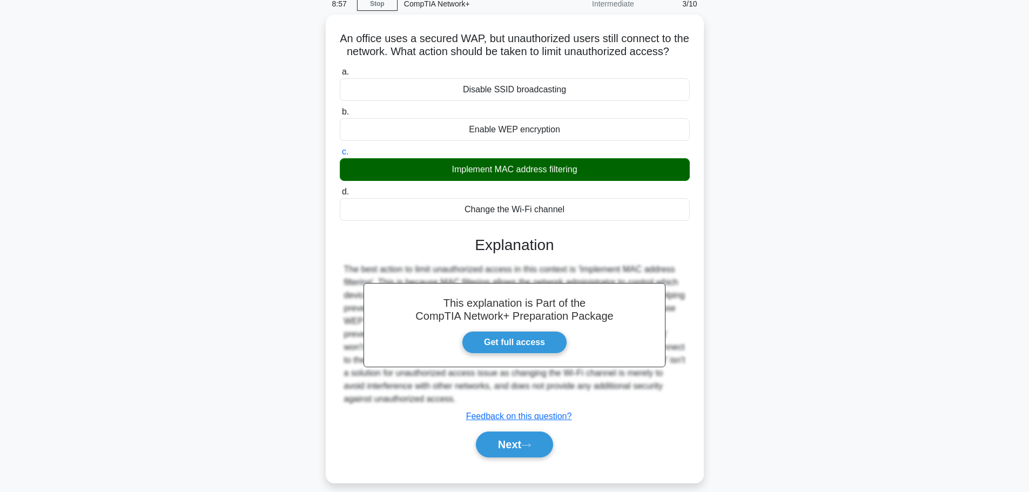
scroll to position [82, 0]
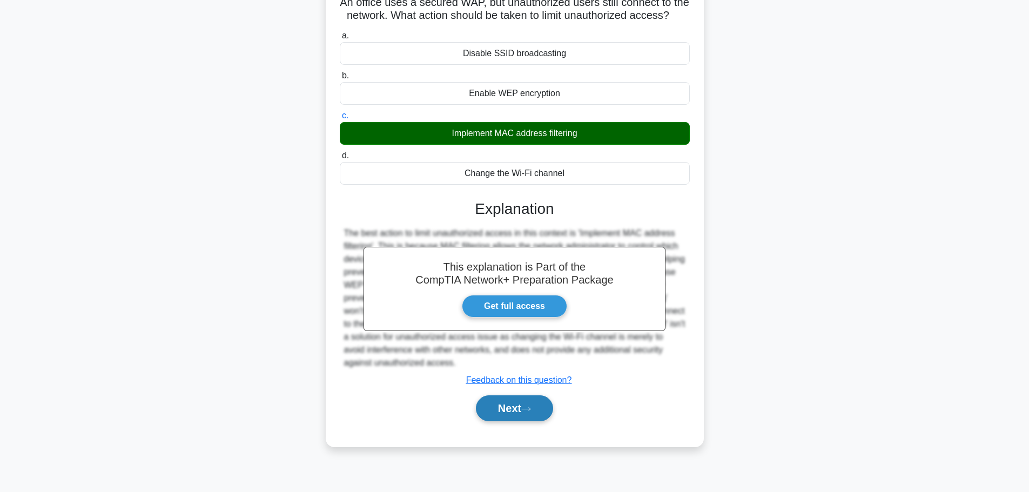
click at [526, 412] on icon at bounding box center [526, 409] width 10 height 6
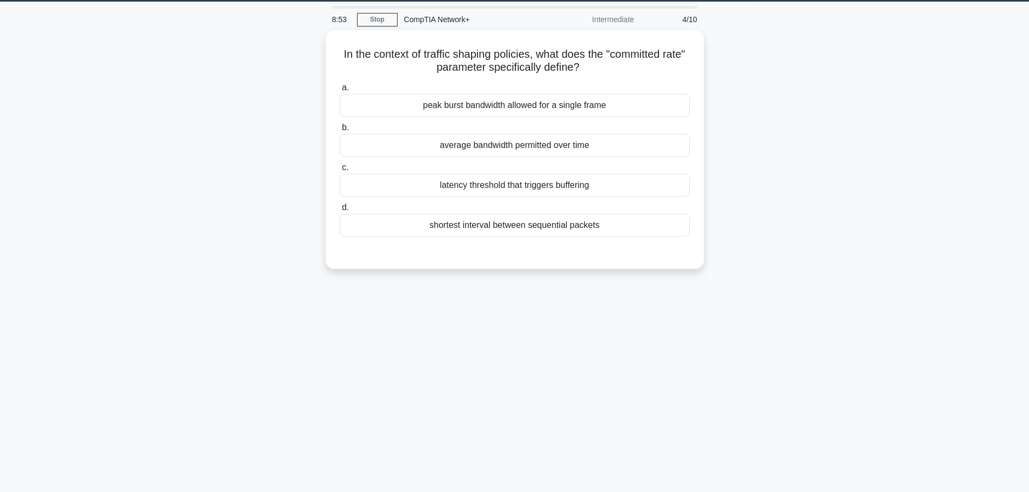
scroll to position [0, 0]
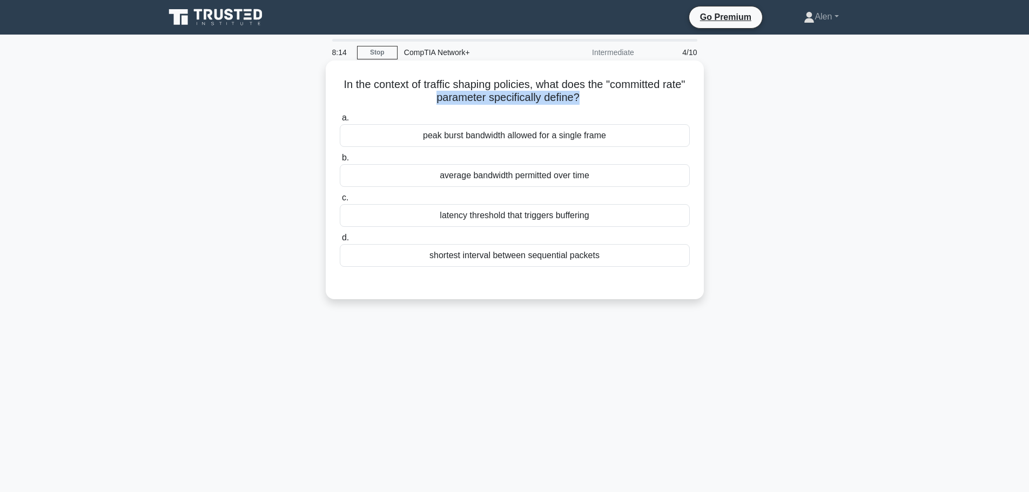
drag, startPoint x: 450, startPoint y: 97, endPoint x: 593, endPoint y: 99, distance: 142.6
click at [593, 99] on h5 "In the context of traffic shaping policies, what does the "committed rate" para…" at bounding box center [515, 91] width 352 height 27
click at [477, 136] on div "peak burst bandwidth allowed for a single frame" at bounding box center [515, 135] width 350 height 23
click at [340, 122] on input "a. peak burst bandwidth allowed for a single frame" at bounding box center [340, 118] width 0 height 7
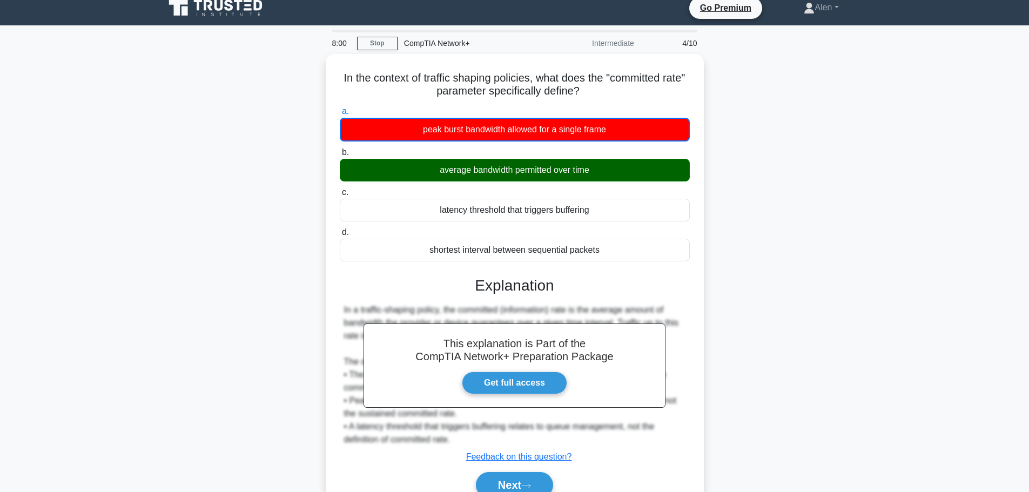
scroll to position [91, 0]
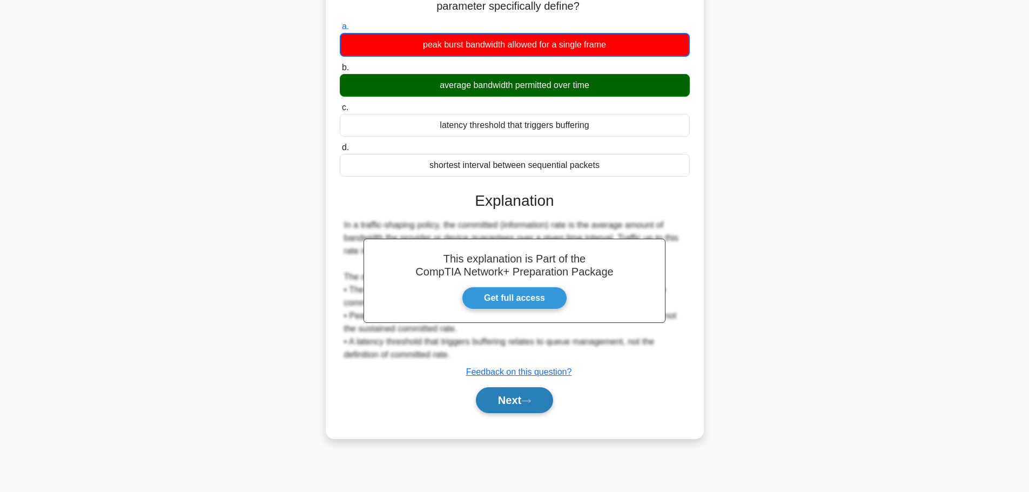
click at [512, 400] on button "Next" at bounding box center [514, 400] width 77 height 26
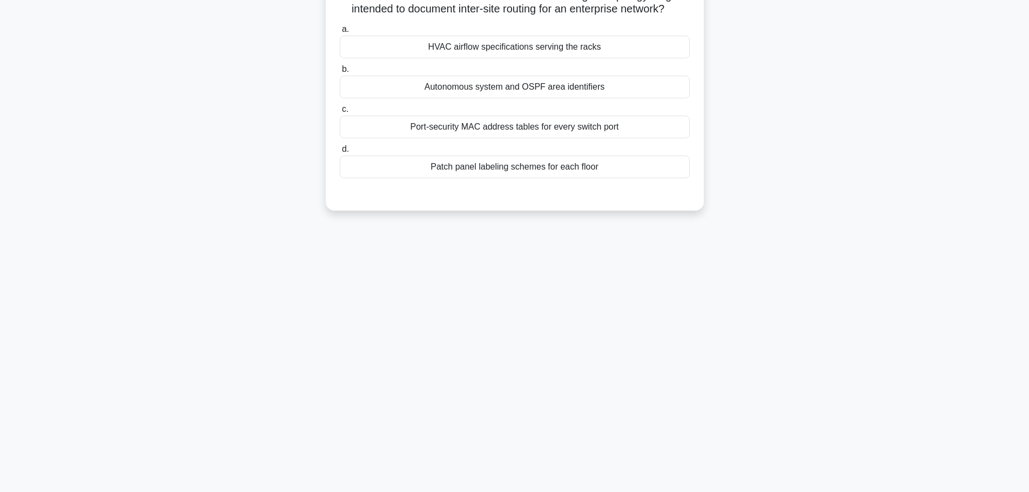
scroll to position [0, 0]
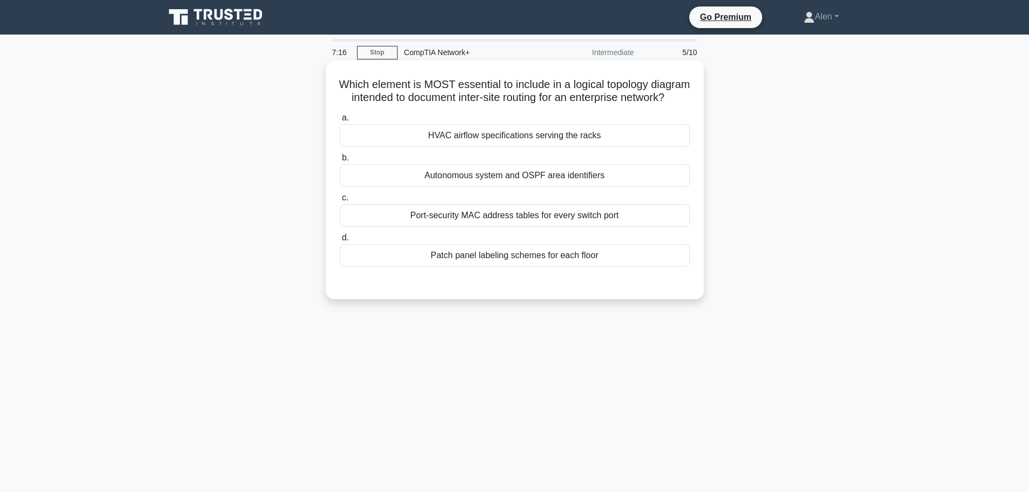
click at [609, 267] on div "Patch panel labeling schemes for each floor" at bounding box center [515, 255] width 350 height 23
click at [340, 241] on input "d. Patch panel labeling schemes for each floor" at bounding box center [340, 237] width 0 height 7
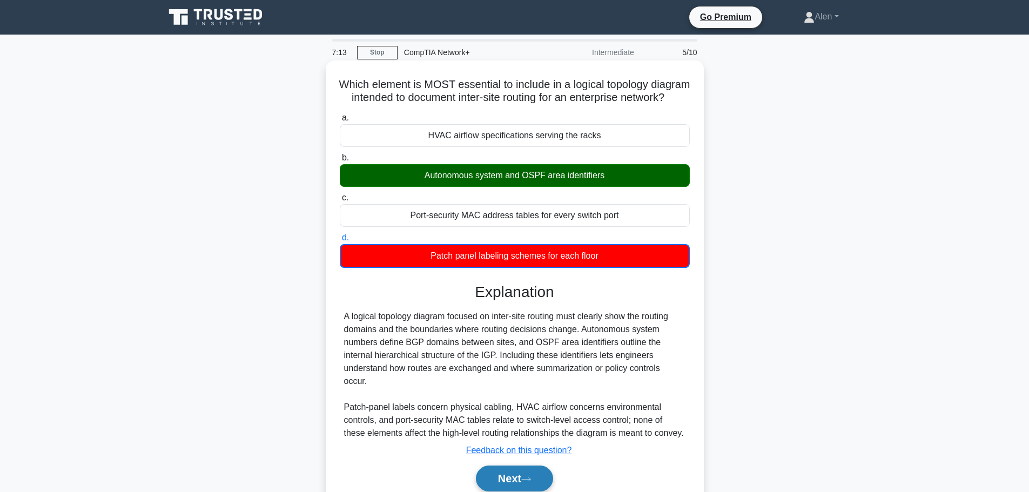
click at [515, 479] on button "Next" at bounding box center [514, 479] width 77 height 26
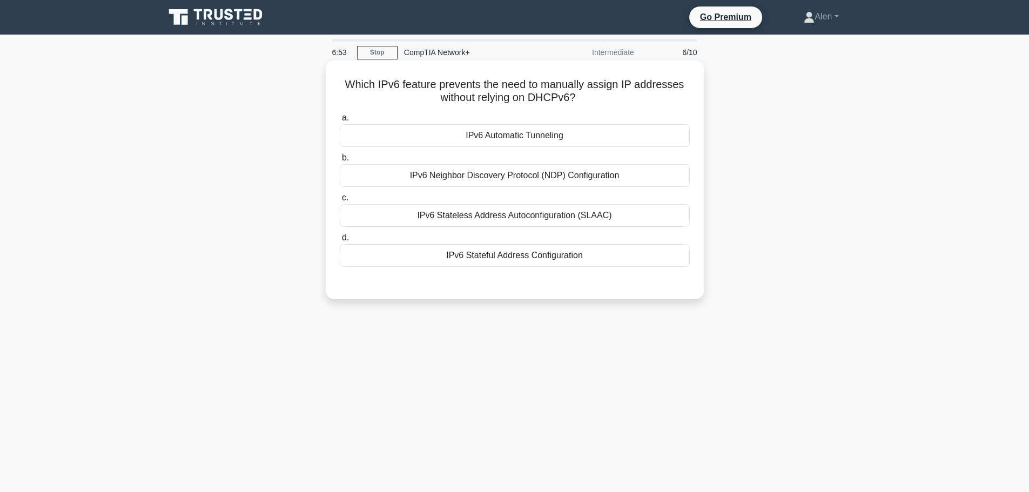
click at [514, 254] on div "IPv6 Stateful Address Configuration" at bounding box center [515, 255] width 350 height 23
click at [340, 241] on input "d. IPv6 Stateful Address Configuration" at bounding box center [340, 237] width 0 height 7
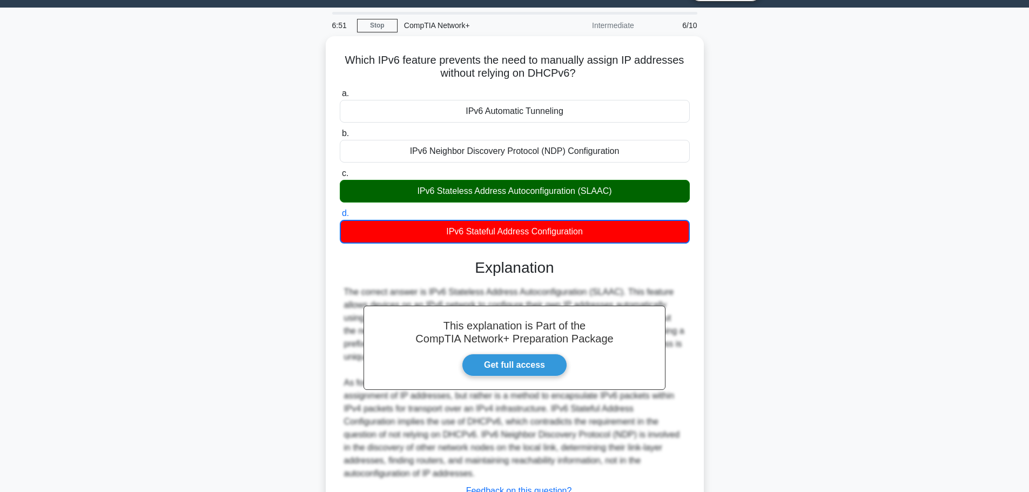
scroll to position [111, 0]
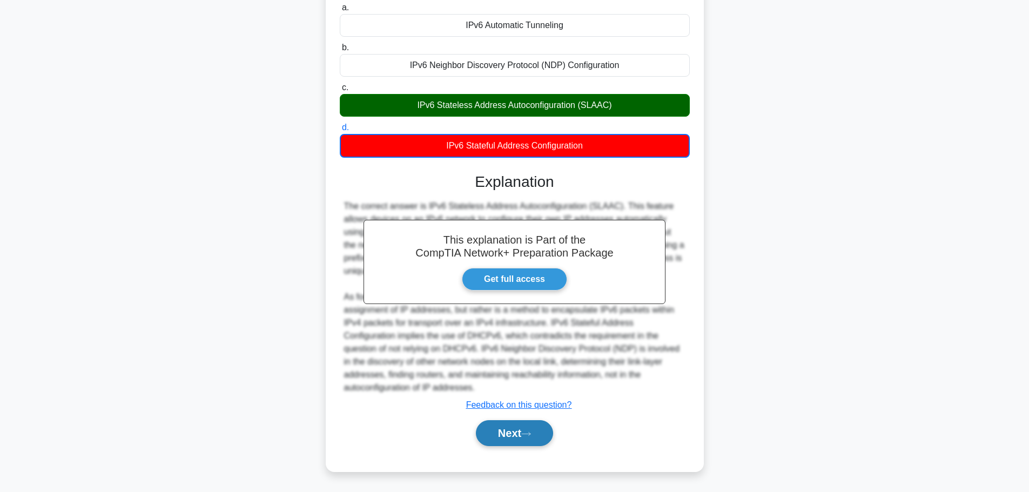
click at [488, 424] on button "Next" at bounding box center [514, 433] width 77 height 26
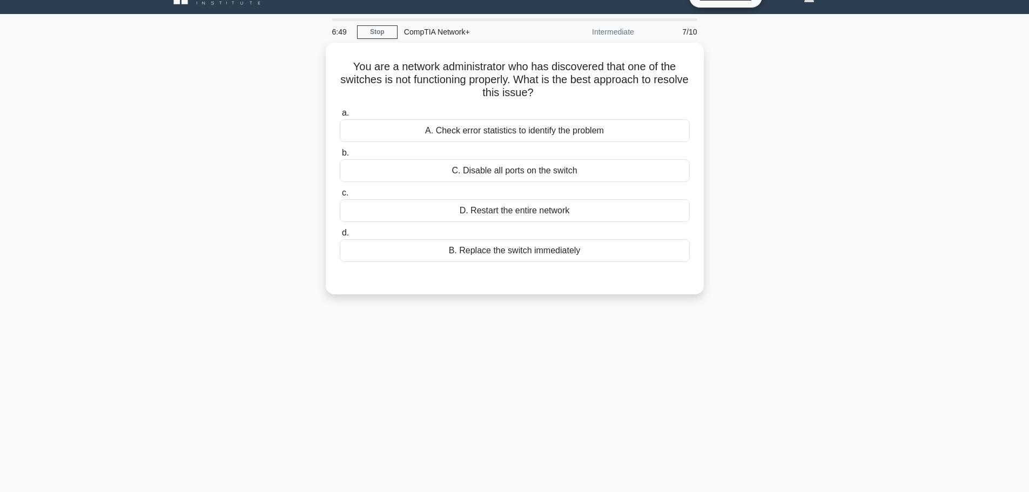
scroll to position [0, 0]
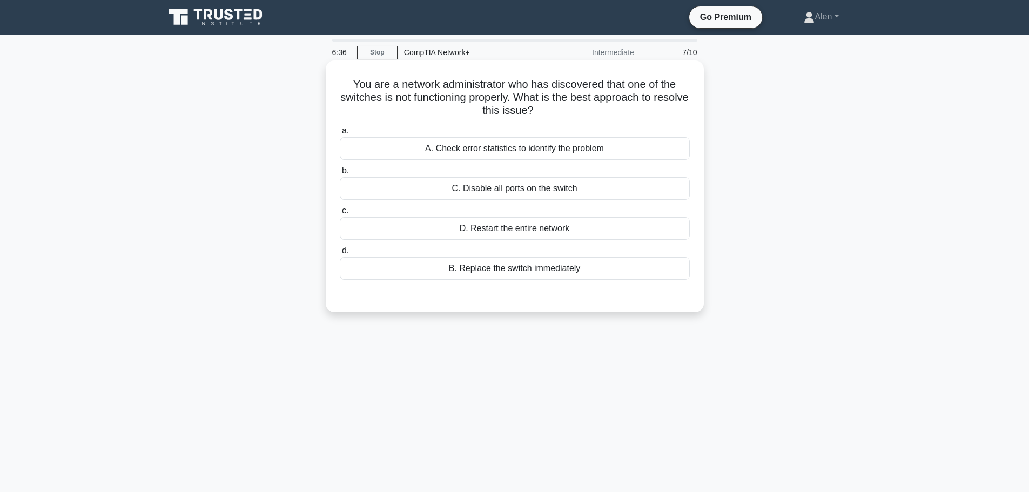
click at [506, 147] on div "A. Check error statistics to identify the problem" at bounding box center [515, 148] width 350 height 23
click at [340, 135] on input "a. A. Check error statistics to identify the problem" at bounding box center [340, 130] width 0 height 7
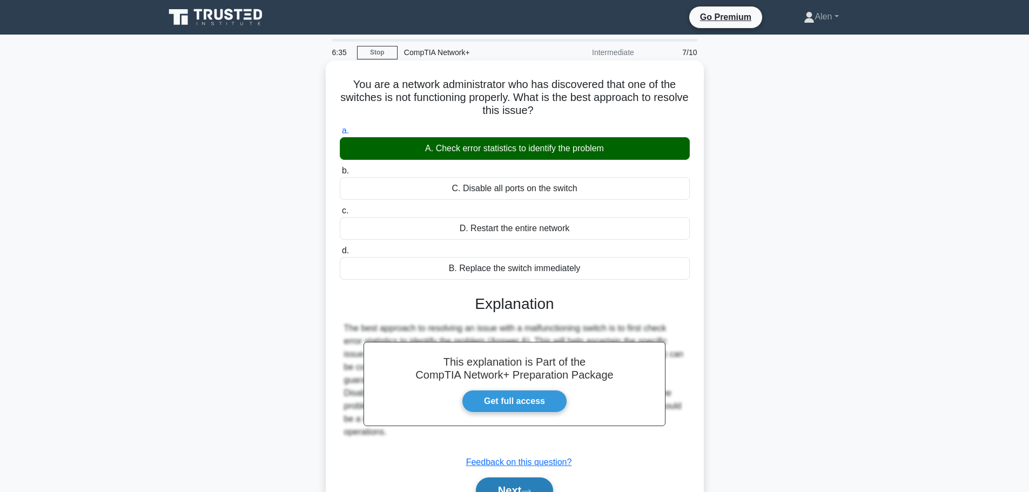
click at [542, 483] on button "Next" at bounding box center [514, 491] width 77 height 26
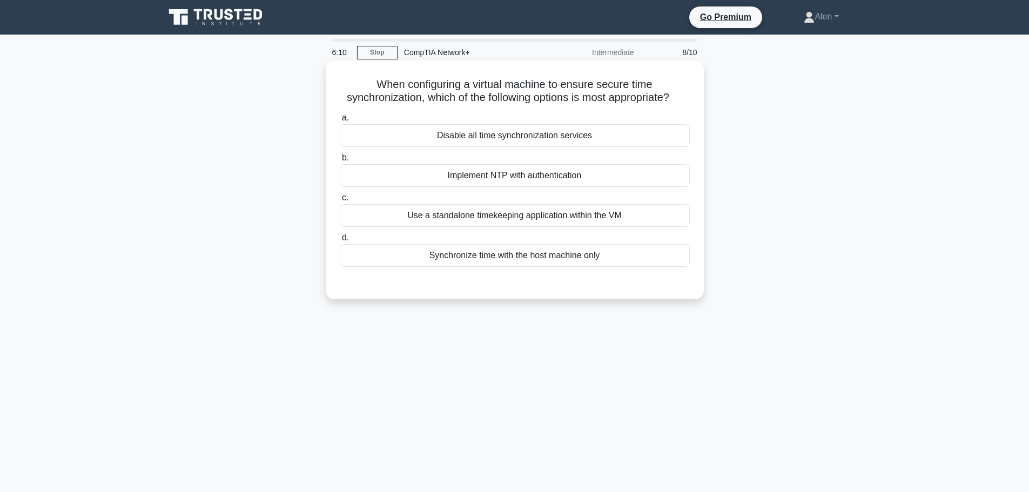
click at [520, 177] on div "Implement NTP with authentication" at bounding box center [515, 175] width 350 height 23
click at [340, 162] on input "b. Implement NTP with authentication" at bounding box center [340, 157] width 0 height 7
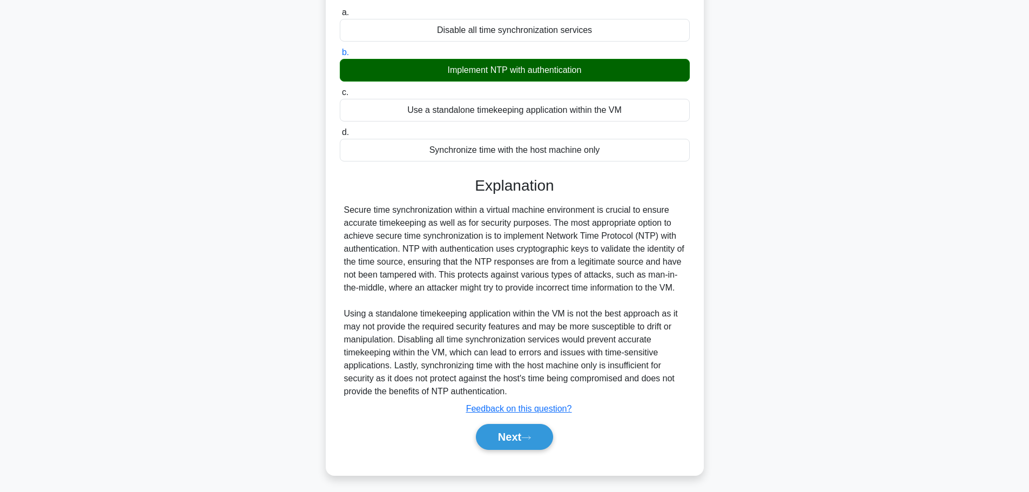
scroll to position [111, 0]
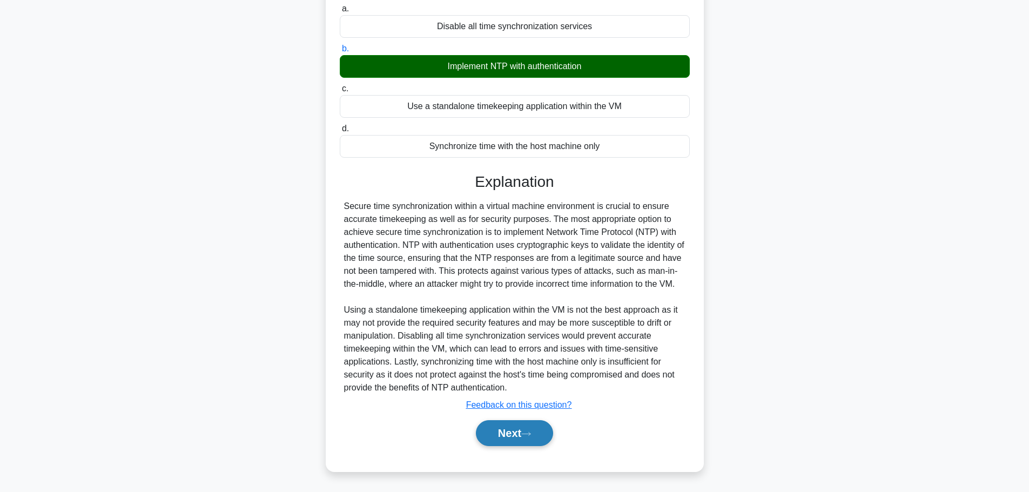
click at [537, 442] on button "Next" at bounding box center [514, 433] width 77 height 26
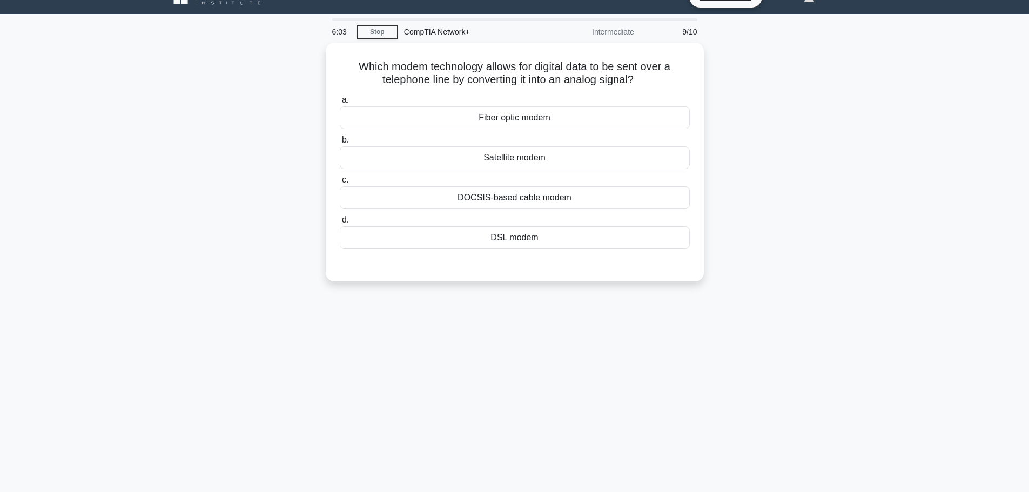
scroll to position [0, 0]
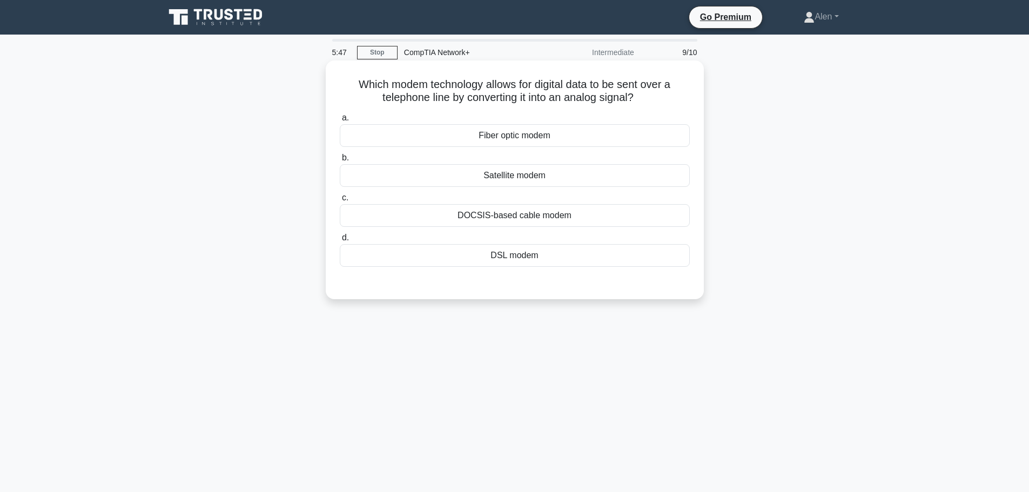
click at [498, 253] on div "DSL modem" at bounding box center [515, 255] width 350 height 23
click at [340, 241] on input "d. DSL modem" at bounding box center [340, 237] width 0 height 7
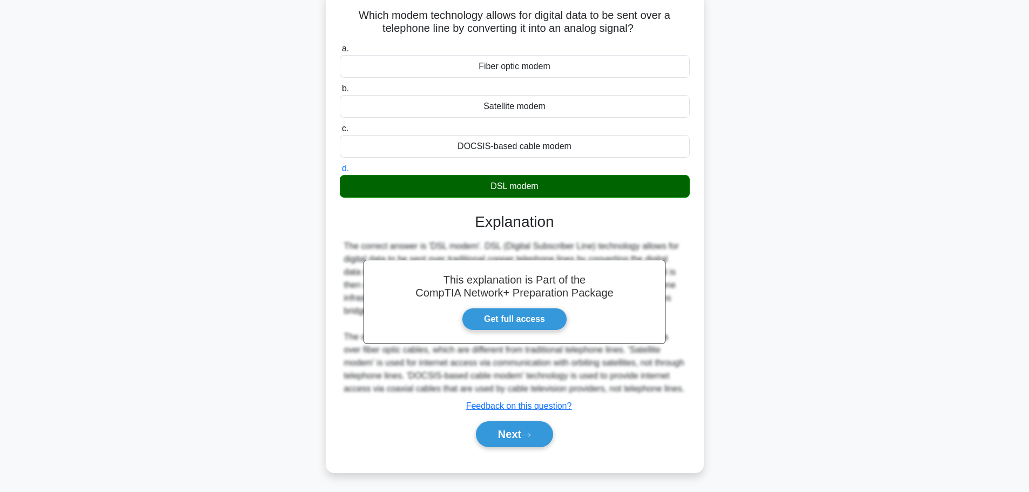
scroll to position [72, 0]
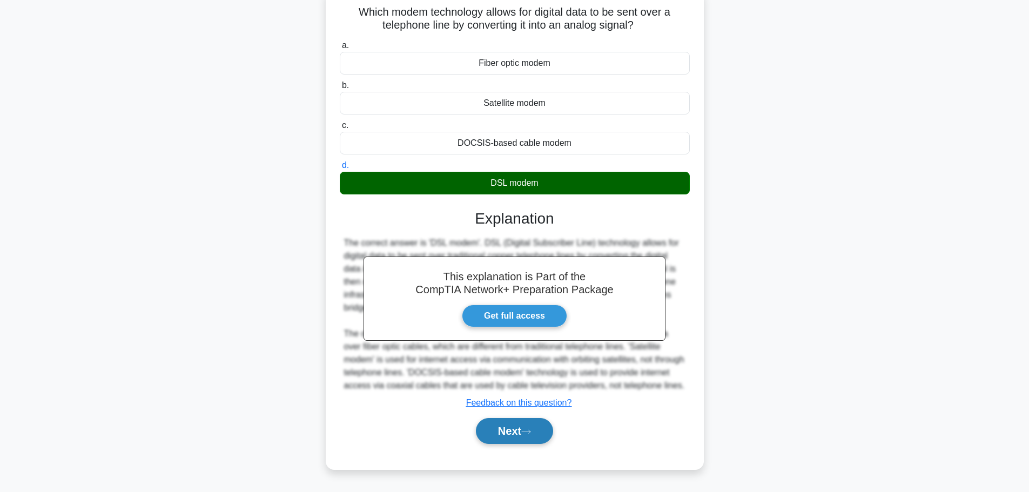
click at [506, 444] on button "Next" at bounding box center [514, 431] width 77 height 26
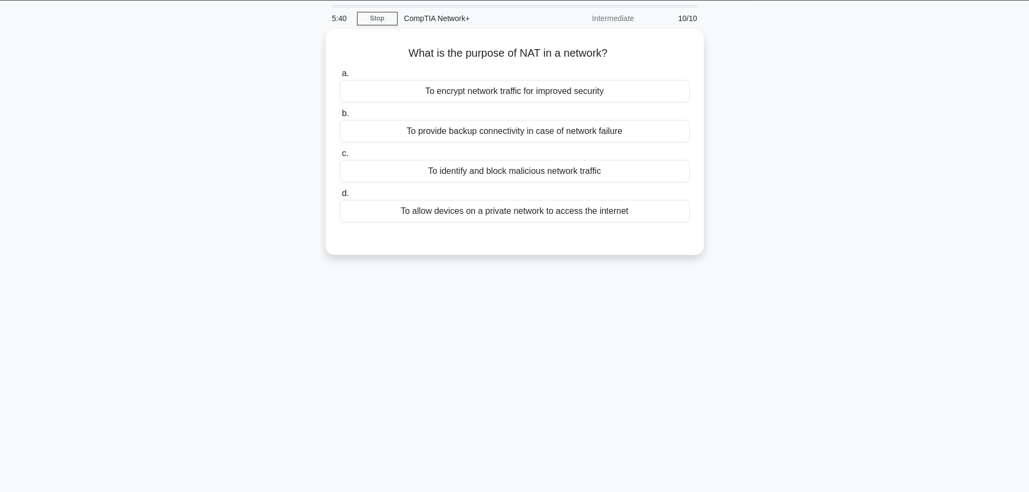
scroll to position [0, 0]
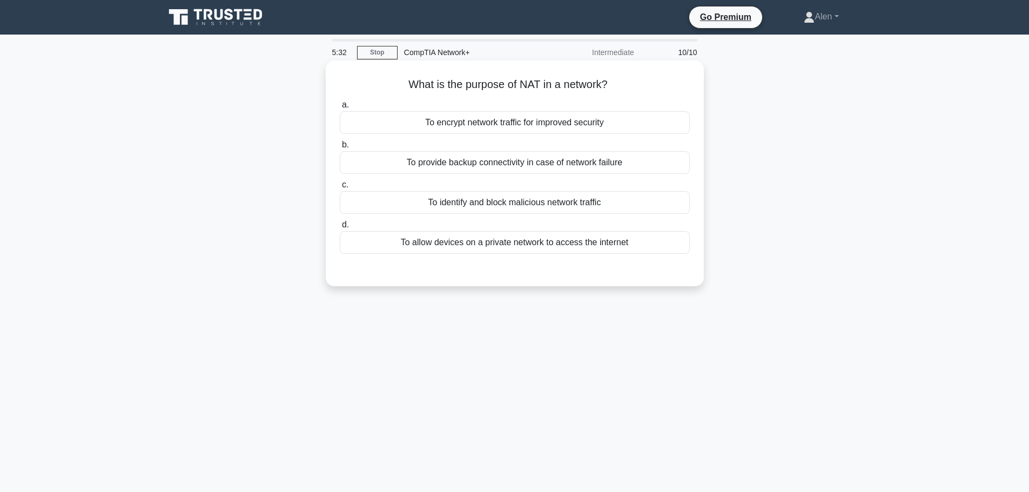
click at [519, 245] on div "To allow devices on a private network to access the internet" at bounding box center [515, 242] width 350 height 23
click at [340, 229] on input "d. To allow devices on a private network to access the internet" at bounding box center [340, 224] width 0 height 7
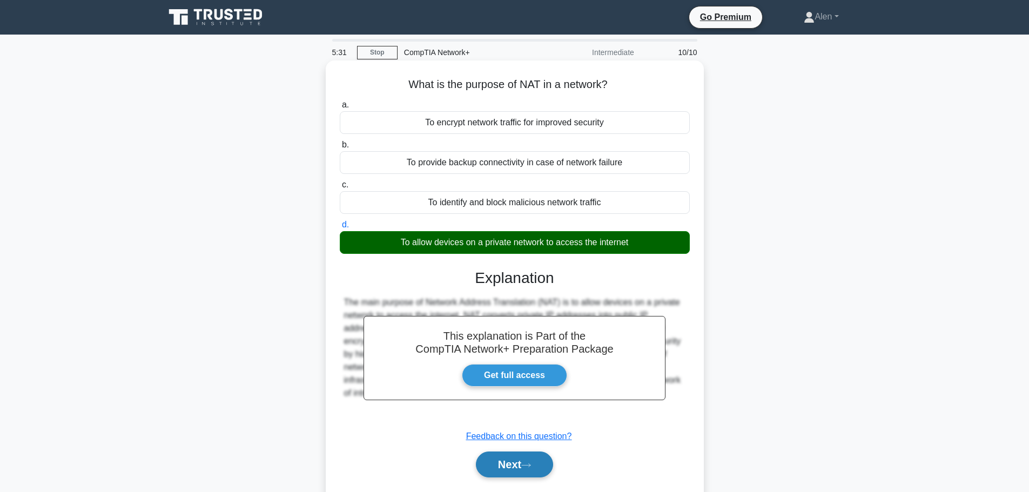
click at [529, 462] on button "Next" at bounding box center [514, 465] width 77 height 26
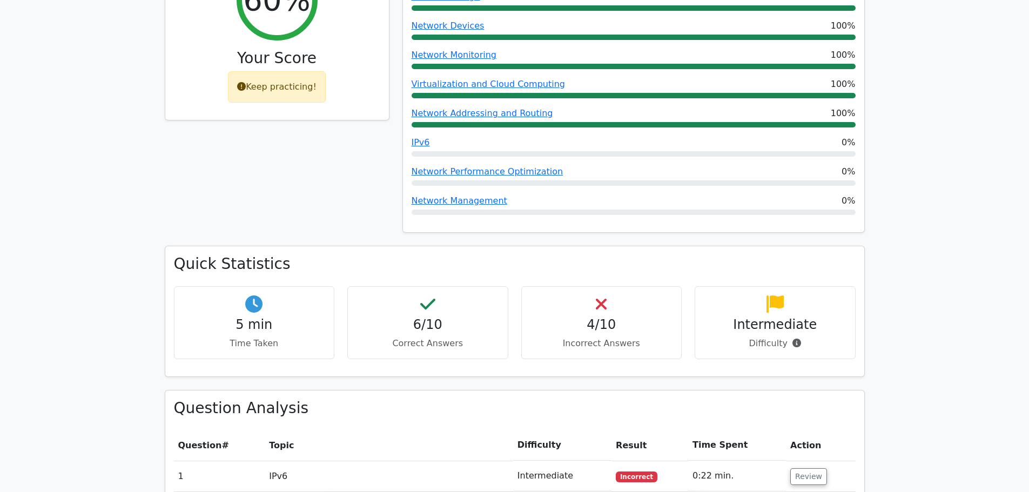
scroll to position [1600, 0]
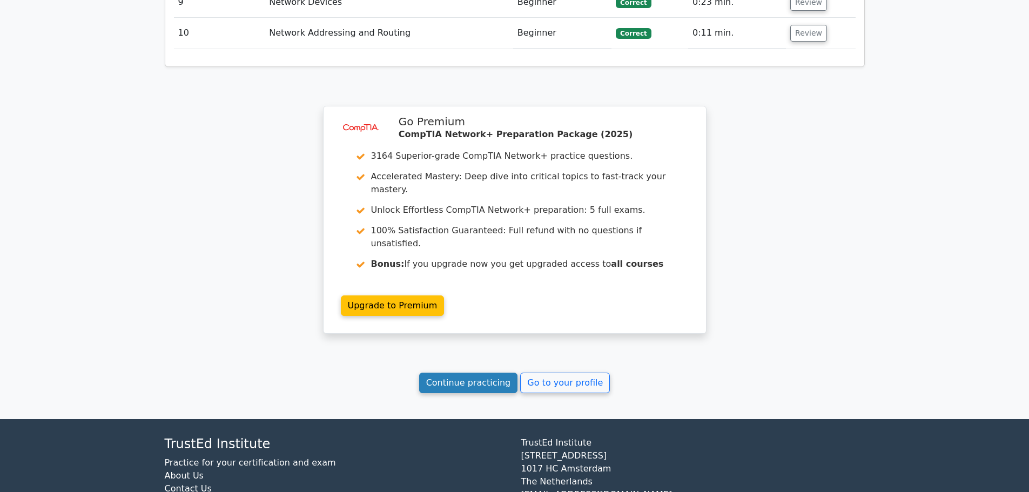
click at [454, 373] on link "Continue practicing" at bounding box center [468, 383] width 99 height 21
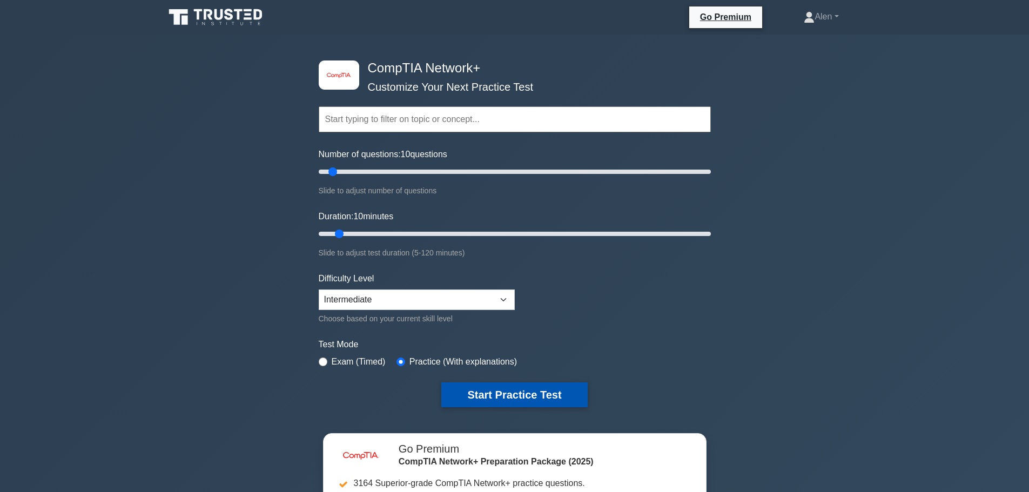
click at [509, 395] on button "Start Practice Test" at bounding box center [514, 394] width 146 height 25
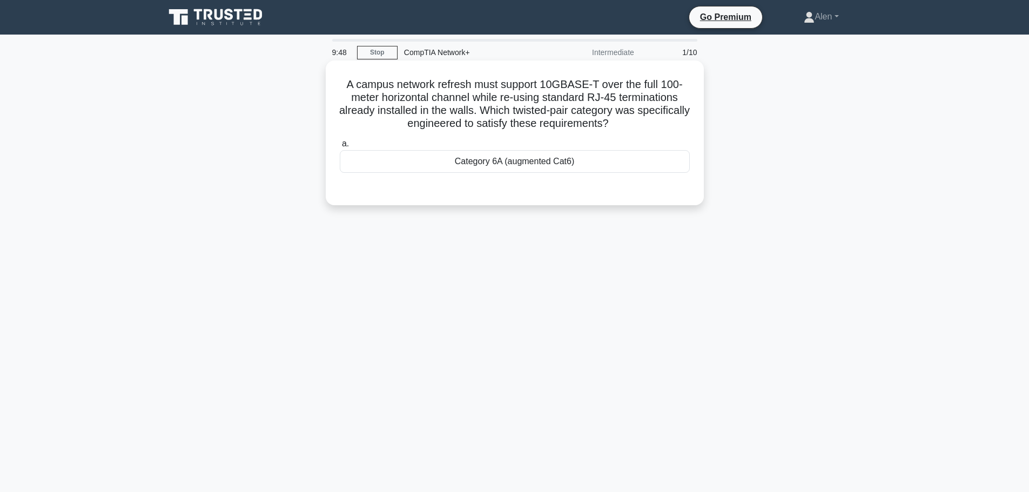
click at [519, 161] on div "Category 6A (augmented Cat6)" at bounding box center [515, 161] width 350 height 23
click at [340, 147] on input "a. Category 6A (augmented Cat6)" at bounding box center [340, 143] width 0 height 7
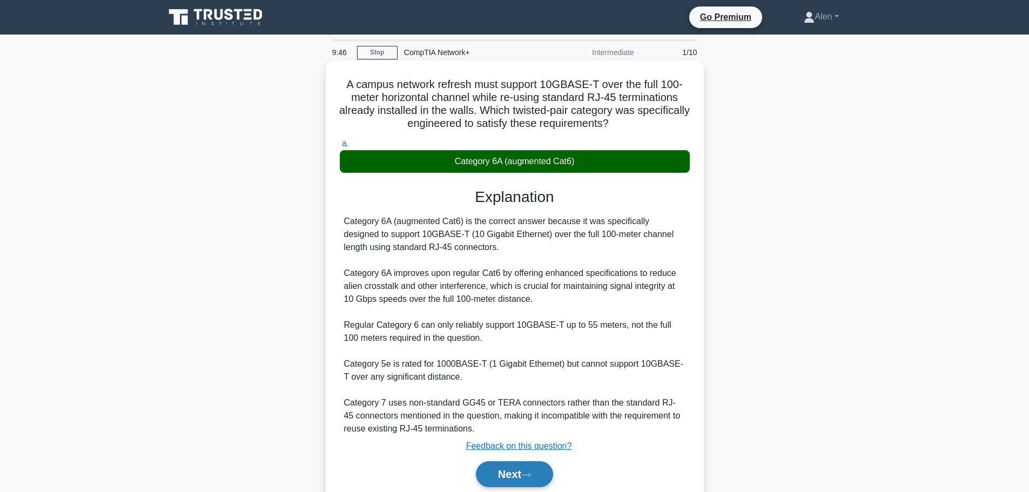
click at [523, 473] on button "Next" at bounding box center [514, 474] width 77 height 26
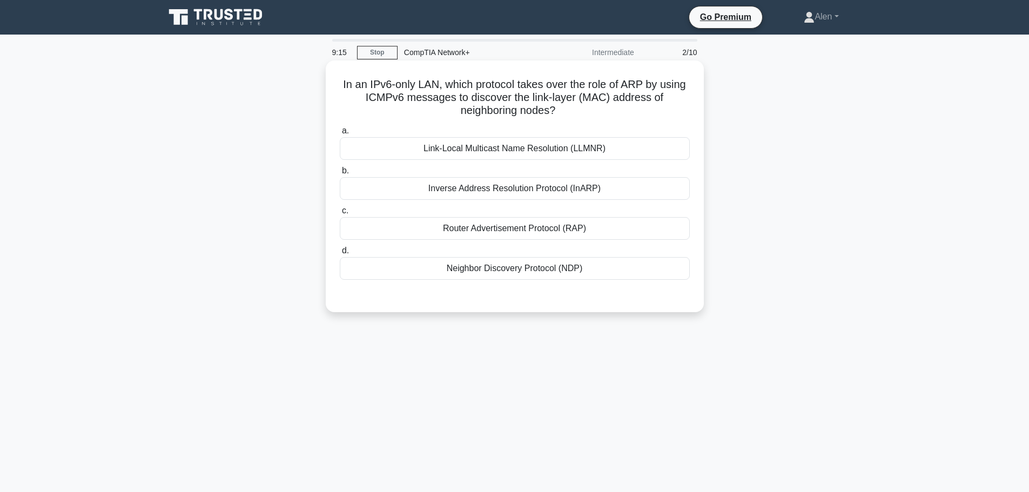
click at [496, 188] on div "Inverse Address Resolution Protocol (InARP)" at bounding box center [515, 188] width 350 height 23
click at [340, 174] on input "b. Inverse Address Resolution Protocol (InARP)" at bounding box center [340, 170] width 0 height 7
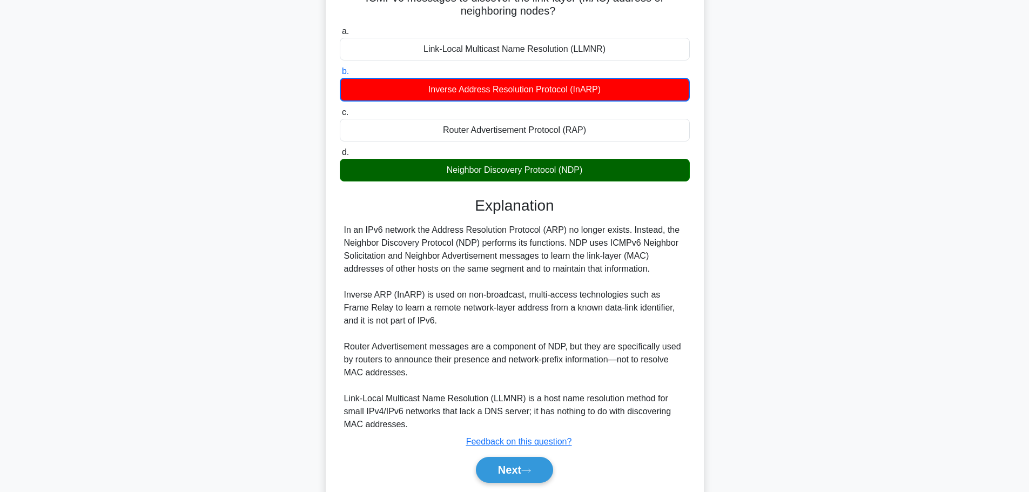
scroll to position [107, 0]
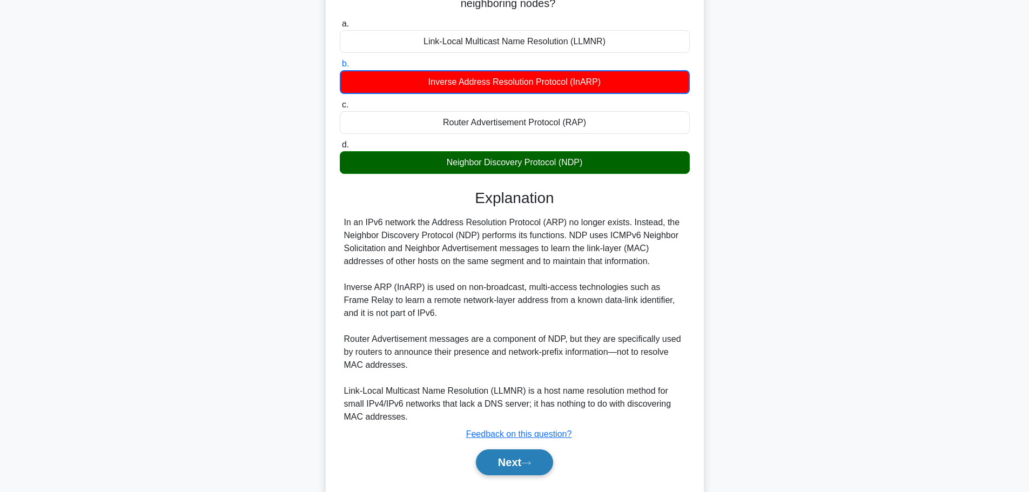
click at [521, 465] on button "Next" at bounding box center [514, 462] width 77 height 26
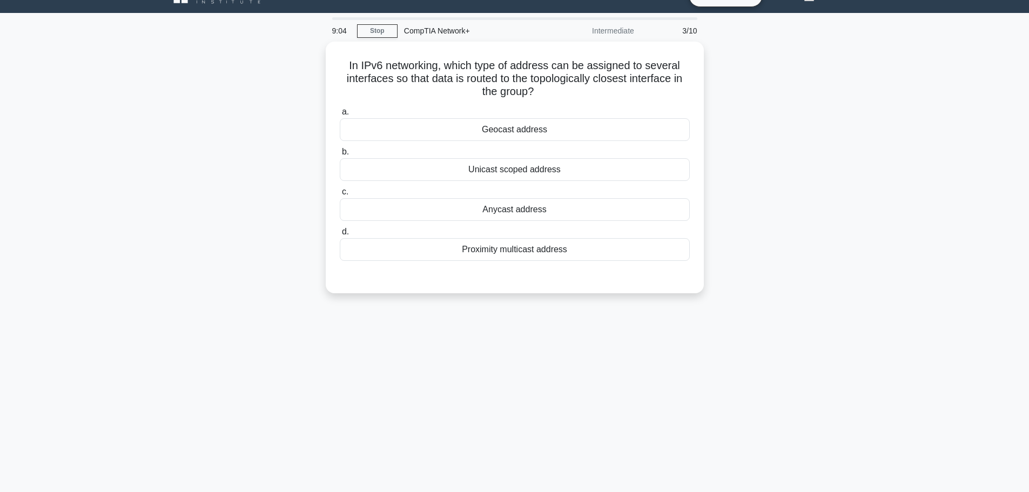
scroll to position [0, 0]
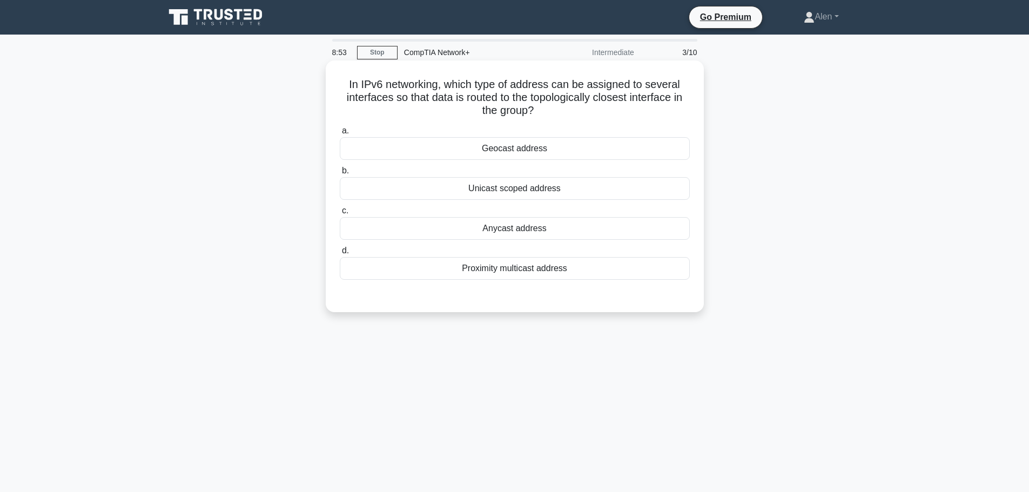
click at [500, 186] on div "Unicast scoped address" at bounding box center [515, 188] width 350 height 23
click at [340, 174] on input "b. Unicast scoped address" at bounding box center [340, 170] width 0 height 7
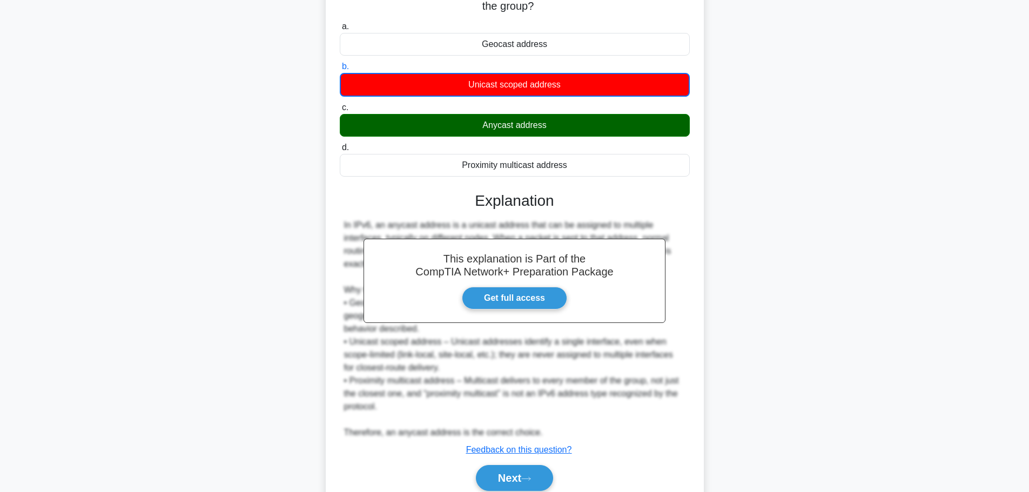
scroll to position [150, 0]
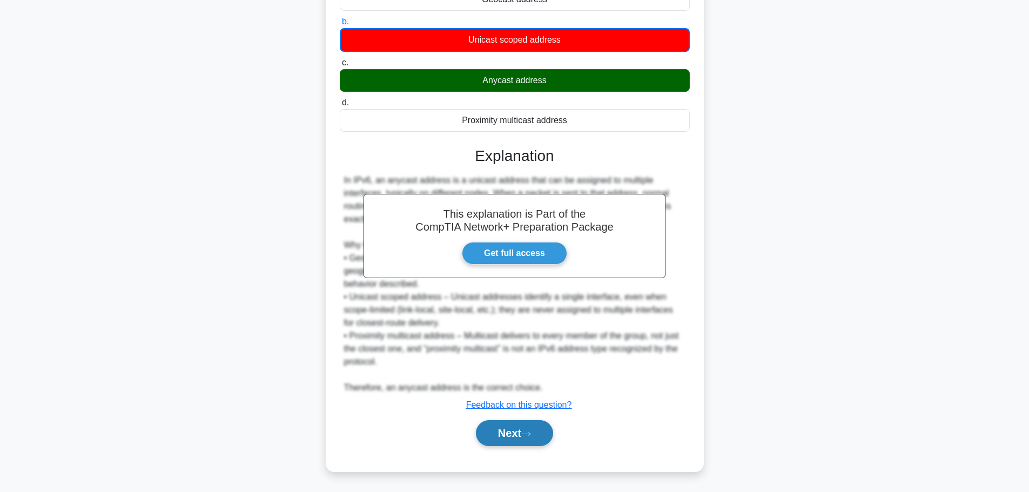
click at [531, 433] on icon at bounding box center [526, 434] width 10 height 6
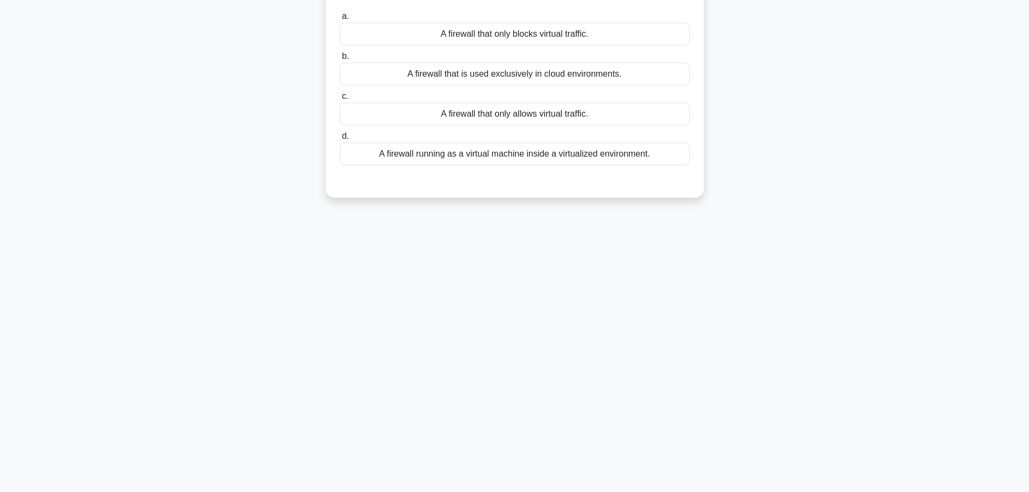
scroll to position [0, 0]
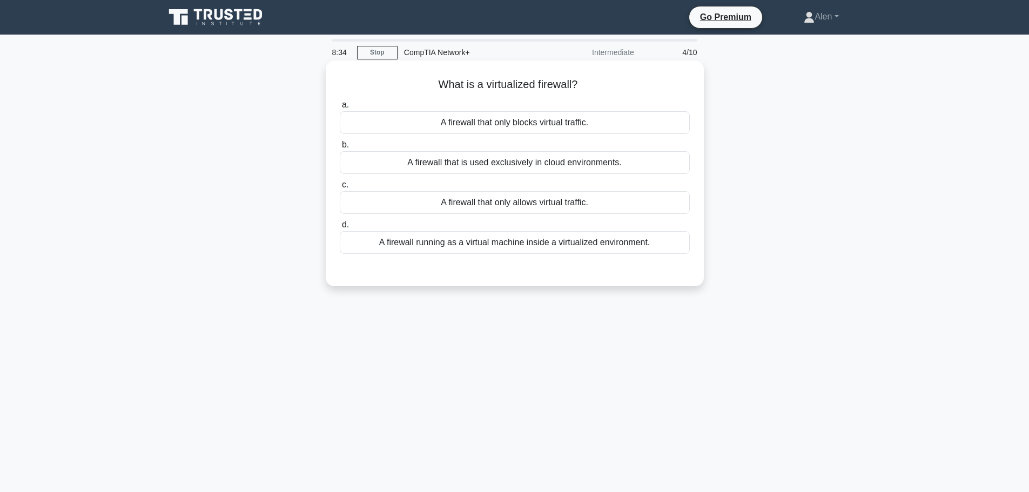
click at [515, 248] on div "A firewall running as a virtual machine inside a virtualized environment." at bounding box center [515, 242] width 350 height 23
click at [340, 229] on input "d. A firewall running as a virtual machine inside a virtualized environment." at bounding box center [340, 224] width 0 height 7
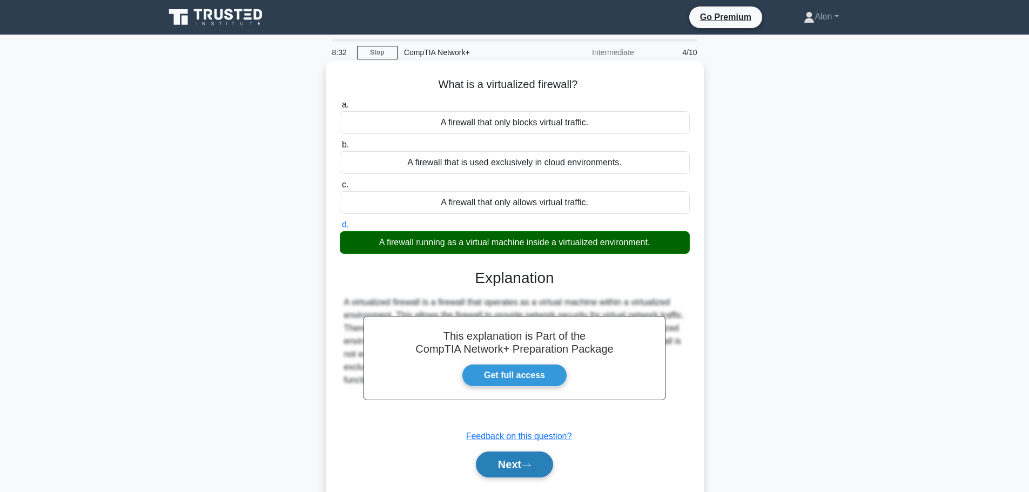
click at [504, 461] on button "Next" at bounding box center [514, 465] width 77 height 26
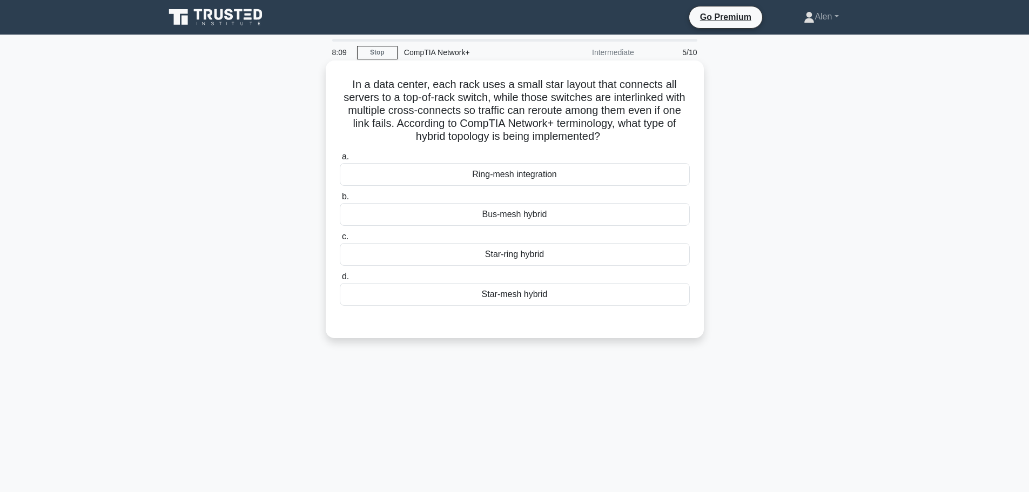
click at [533, 295] on div "Star-mesh hybrid" at bounding box center [515, 294] width 350 height 23
click at [340, 280] on input "d. Star-mesh hybrid" at bounding box center [340, 276] width 0 height 7
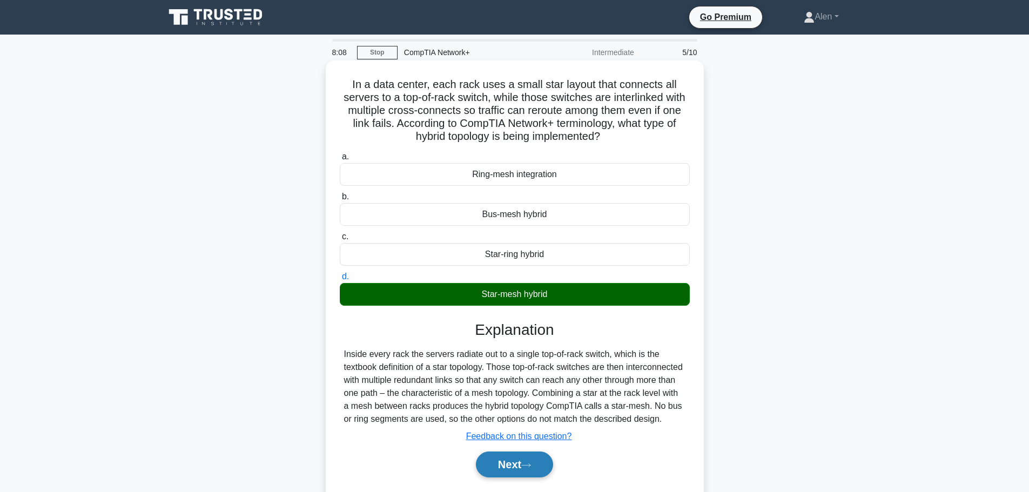
click at [531, 468] on icon at bounding box center [526, 465] width 10 height 6
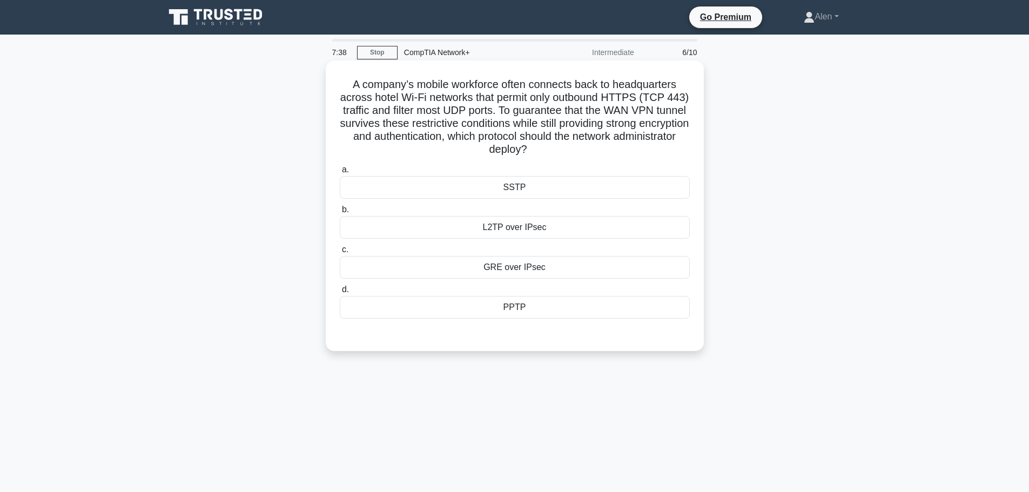
click at [523, 229] on div "L2TP over IPsec" at bounding box center [515, 227] width 350 height 23
click at [340, 213] on input "b. L2TP over IPsec" at bounding box center [340, 209] width 0 height 7
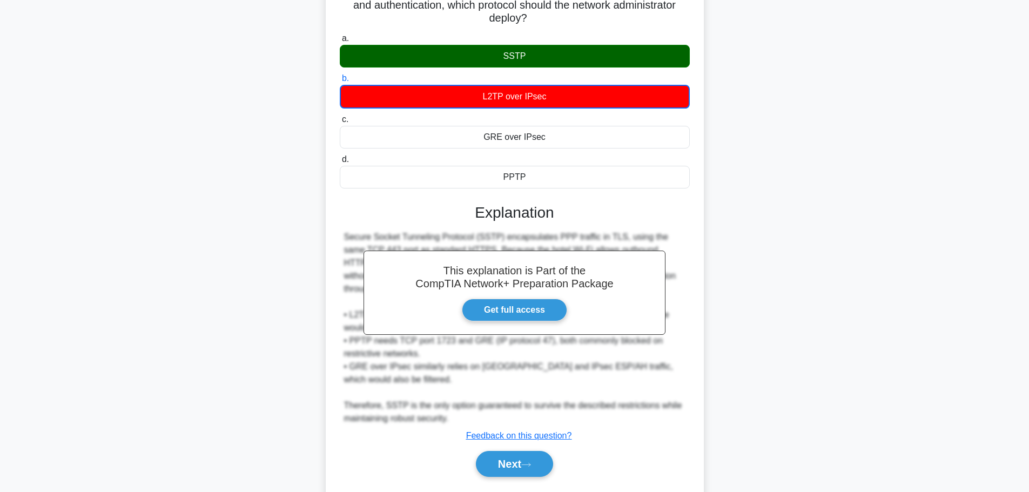
scroll to position [150, 0]
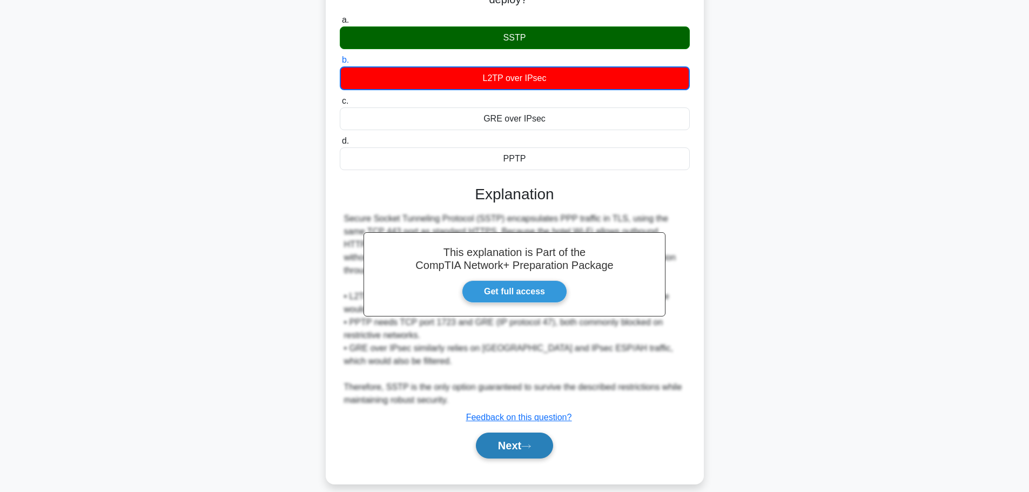
click at [520, 441] on button "Next" at bounding box center [514, 446] width 77 height 26
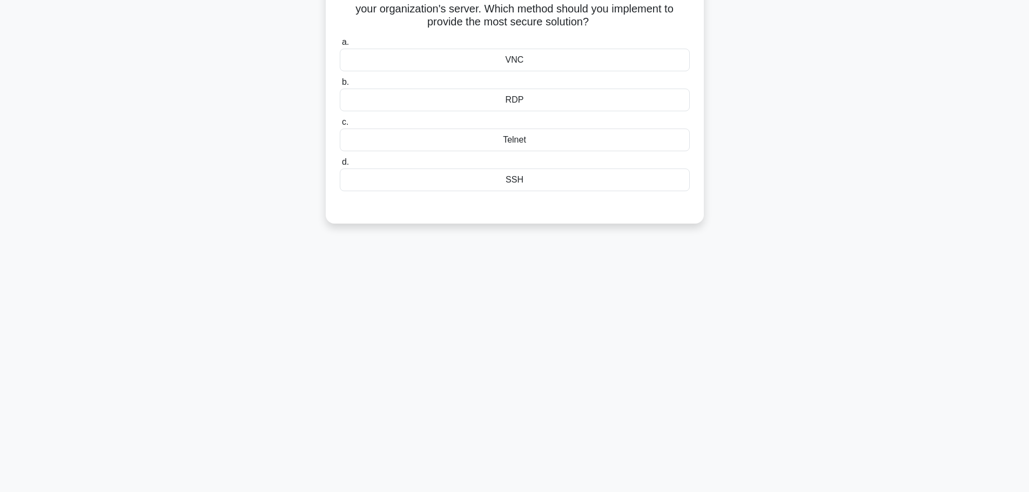
scroll to position [0, 0]
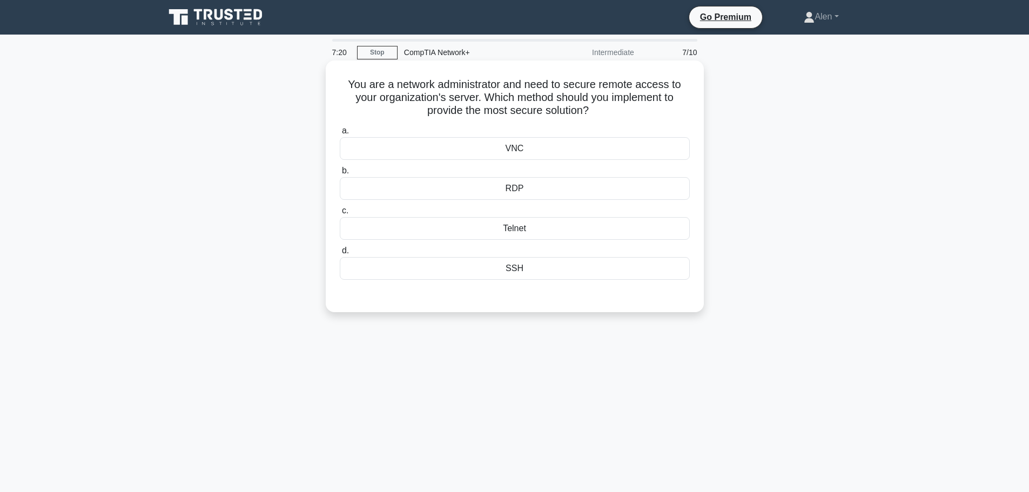
click at [577, 267] on div "SSH" at bounding box center [515, 268] width 350 height 23
click at [340, 254] on input "d. SSH" at bounding box center [340, 250] width 0 height 7
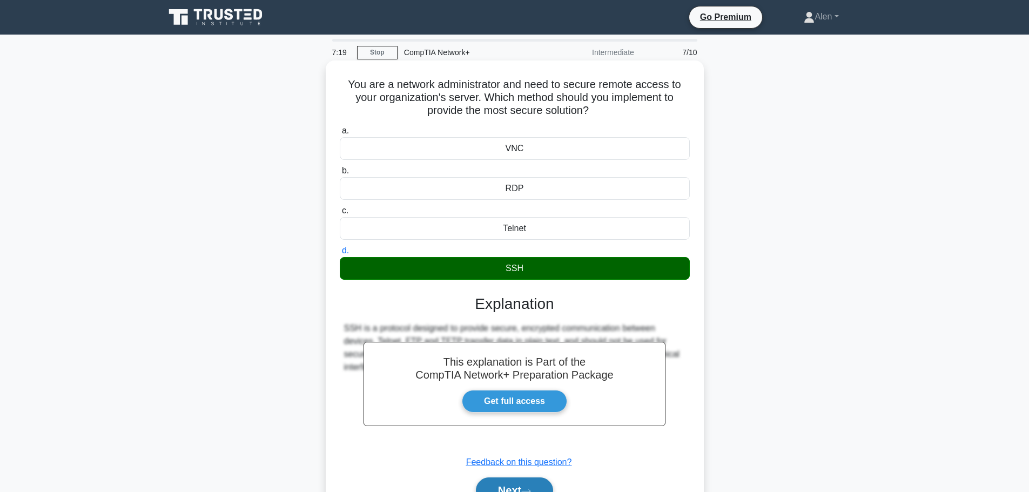
click at [539, 481] on button "Next" at bounding box center [514, 491] width 77 height 26
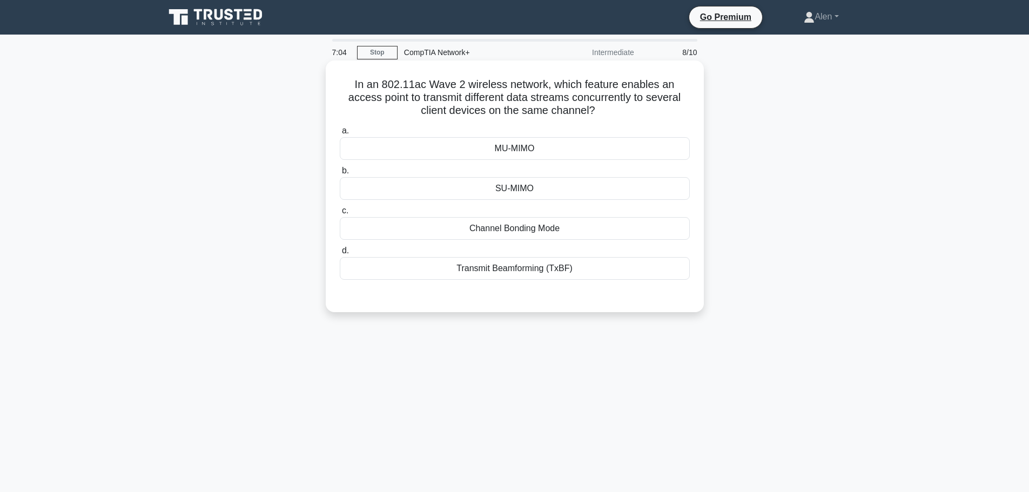
click at [575, 234] on div "Channel Bonding Mode" at bounding box center [515, 228] width 350 height 23
click at [340, 214] on input "c. Channel Bonding Mode" at bounding box center [340, 210] width 0 height 7
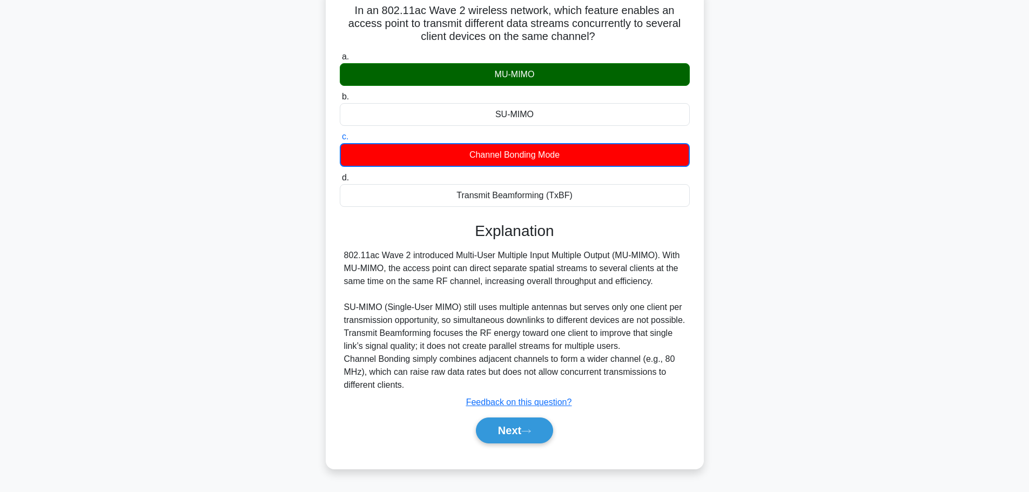
scroll to position [91, 0]
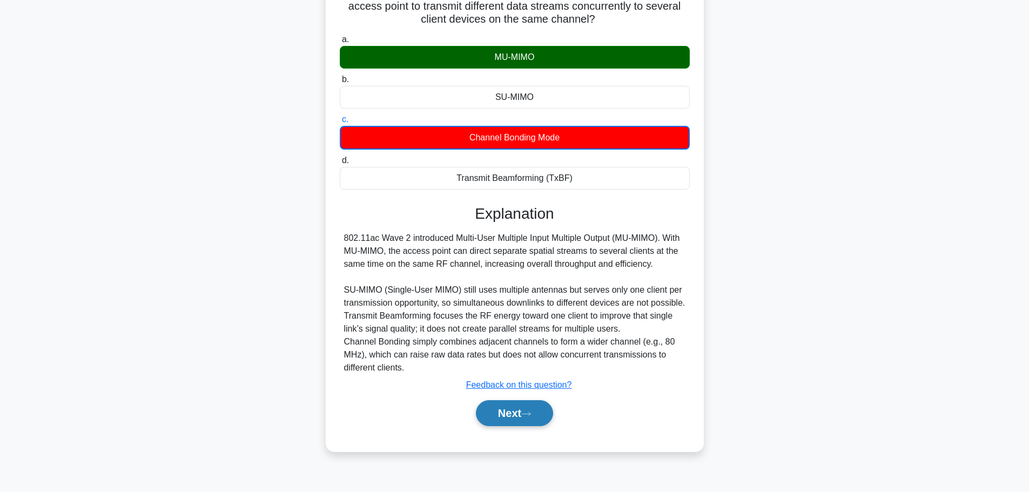
click at [504, 426] on button "Next" at bounding box center [514, 413] width 77 height 26
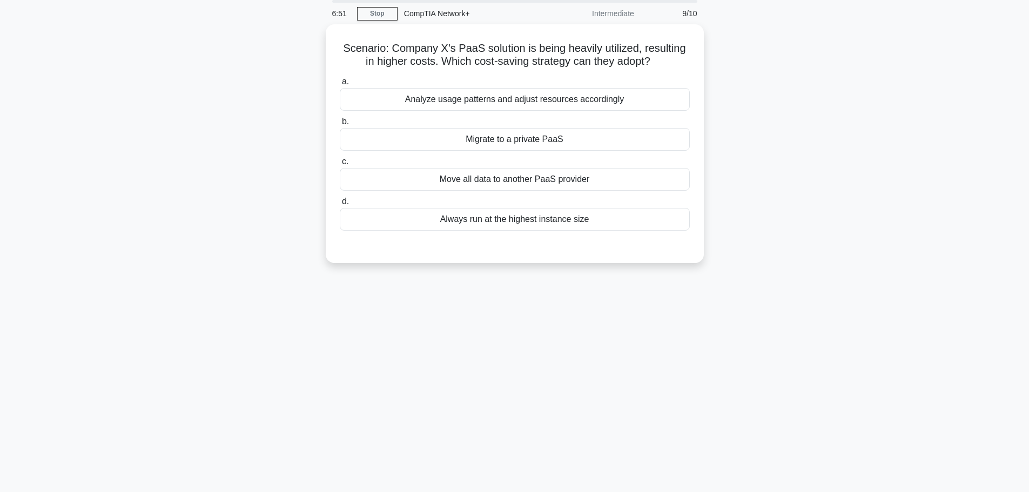
scroll to position [0, 0]
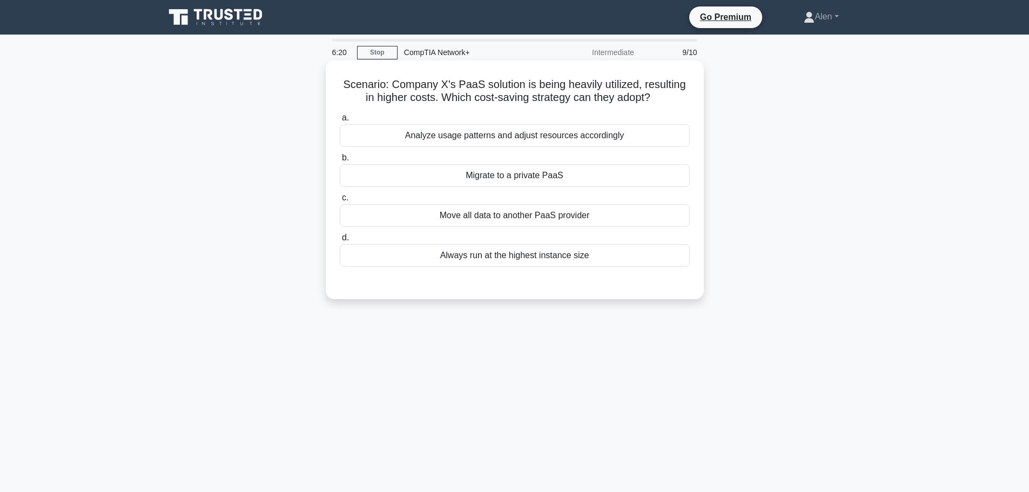
click at [587, 137] on div "Analyze usage patterns and adjust resources accordingly" at bounding box center [515, 135] width 350 height 23
click at [340, 122] on input "a. Analyze usage patterns and adjust resources accordingly" at bounding box center [340, 118] width 0 height 7
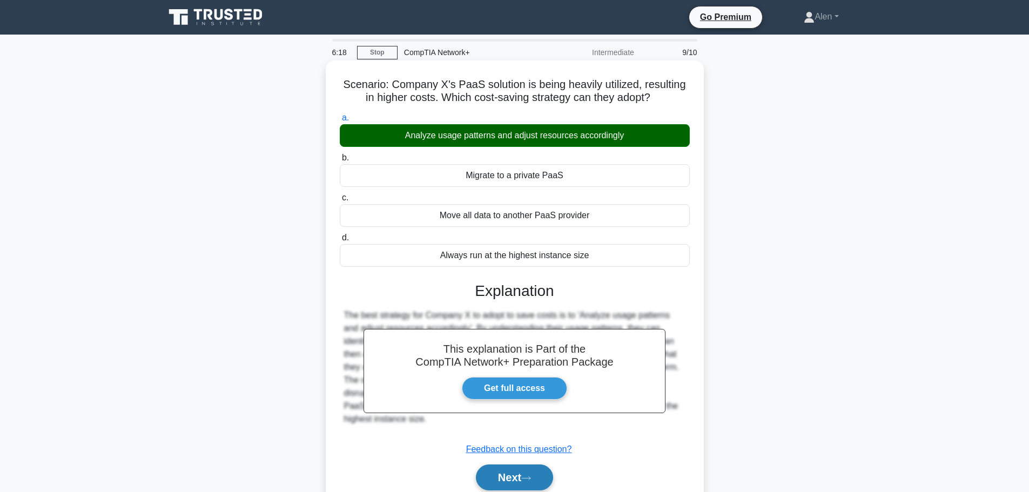
click at [528, 476] on icon at bounding box center [526, 478] width 10 height 6
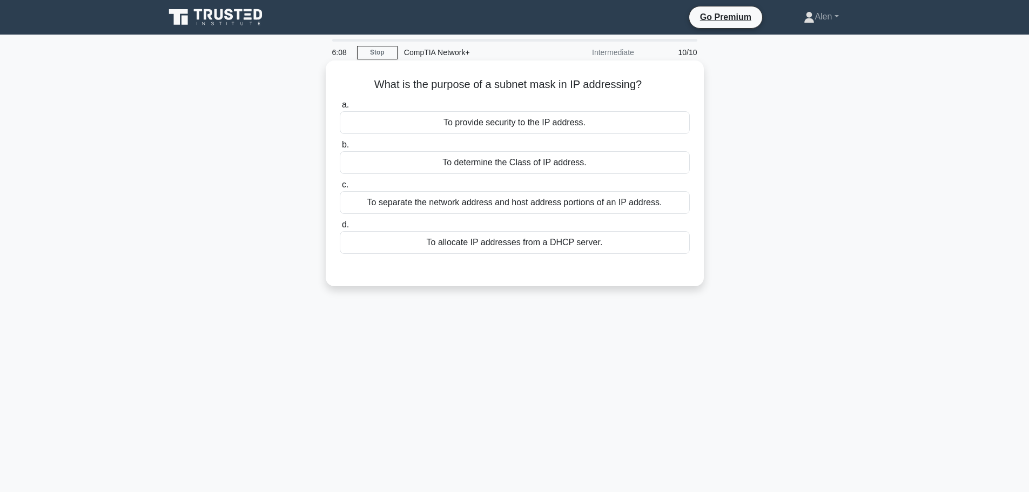
click at [510, 205] on div "To separate the network address and host address portions of an IP address." at bounding box center [515, 202] width 350 height 23
click at [340, 189] on input "c. To separate the network address and host address portions of an IP address." at bounding box center [340, 185] width 0 height 7
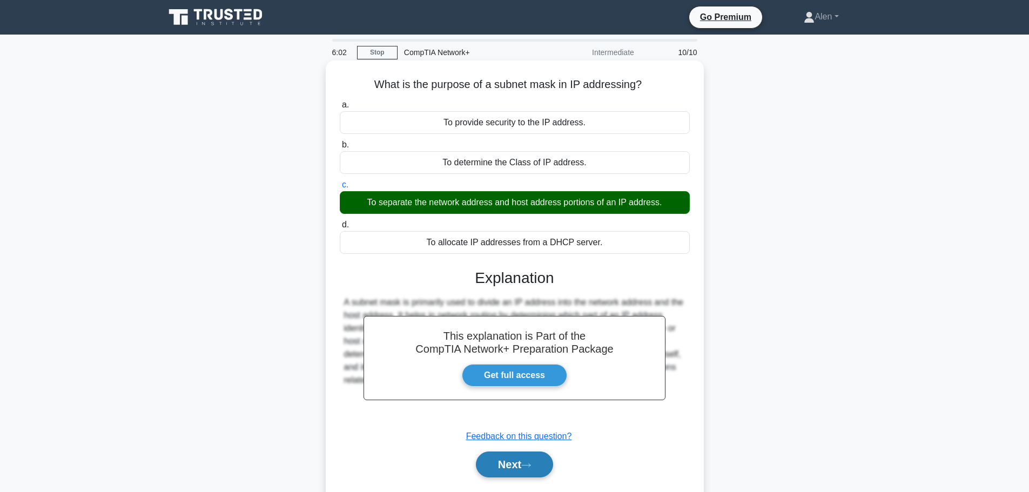
click at [528, 459] on button "Next" at bounding box center [514, 465] width 77 height 26
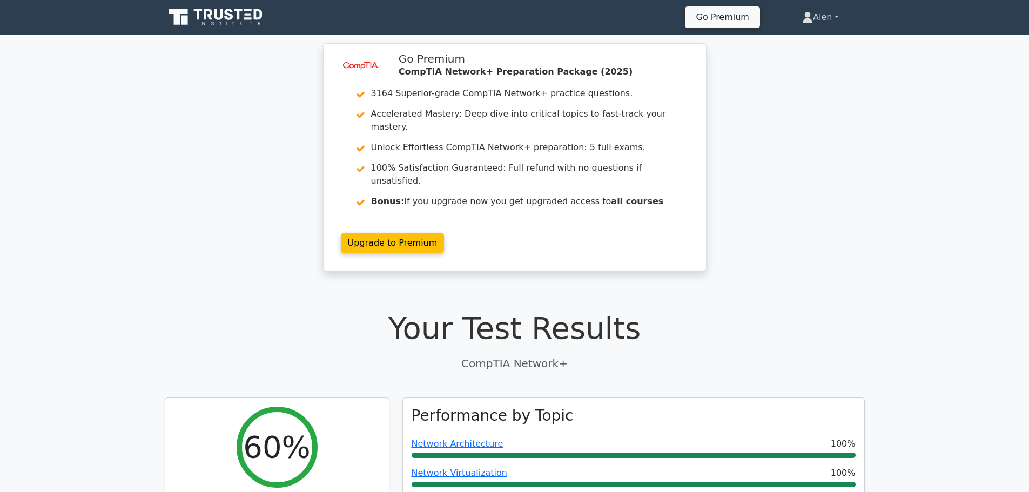
click at [828, 16] on link "Alen" at bounding box center [820, 17] width 88 height 22
click at [822, 39] on link "Profile" at bounding box center [819, 42] width 85 height 17
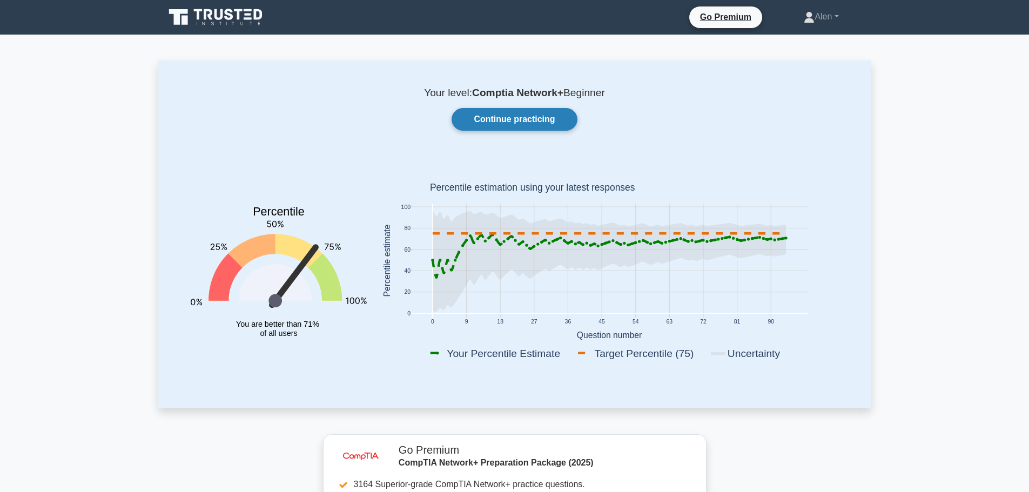
click at [513, 119] on link "Continue practicing" at bounding box center [514, 119] width 125 height 23
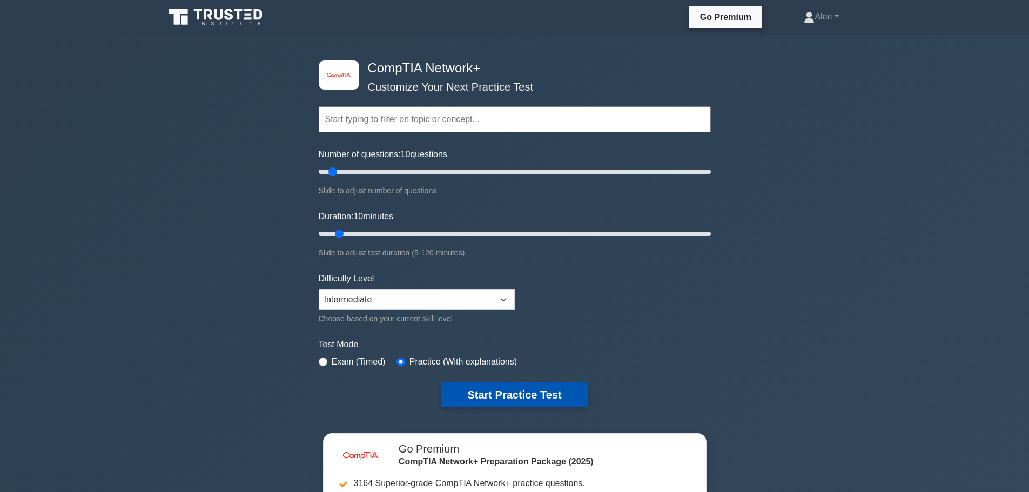
click at [540, 390] on button "Start Practice Test" at bounding box center [514, 394] width 146 height 25
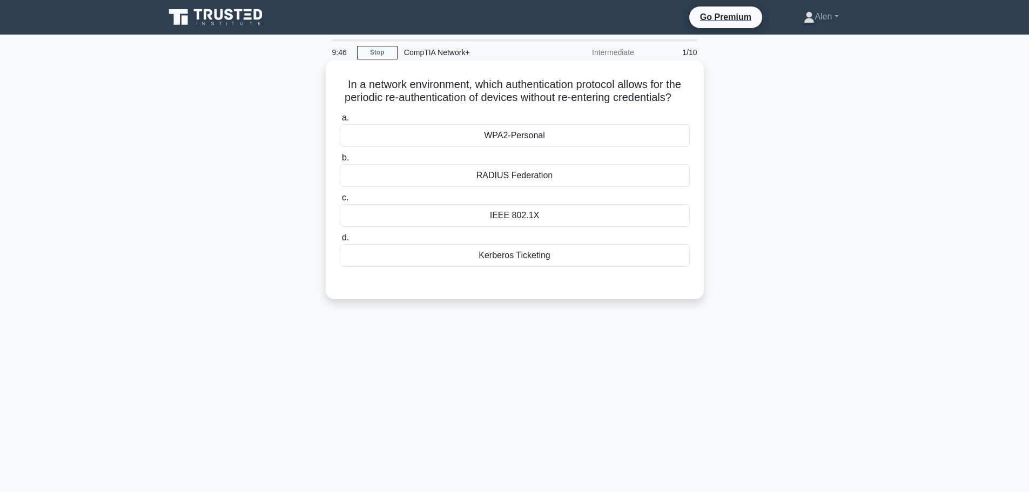
click at [541, 267] on div "Kerberos Ticketing" at bounding box center [515, 255] width 350 height 23
click at [340, 241] on input "d. Kerberos Ticketing" at bounding box center [340, 237] width 0 height 7
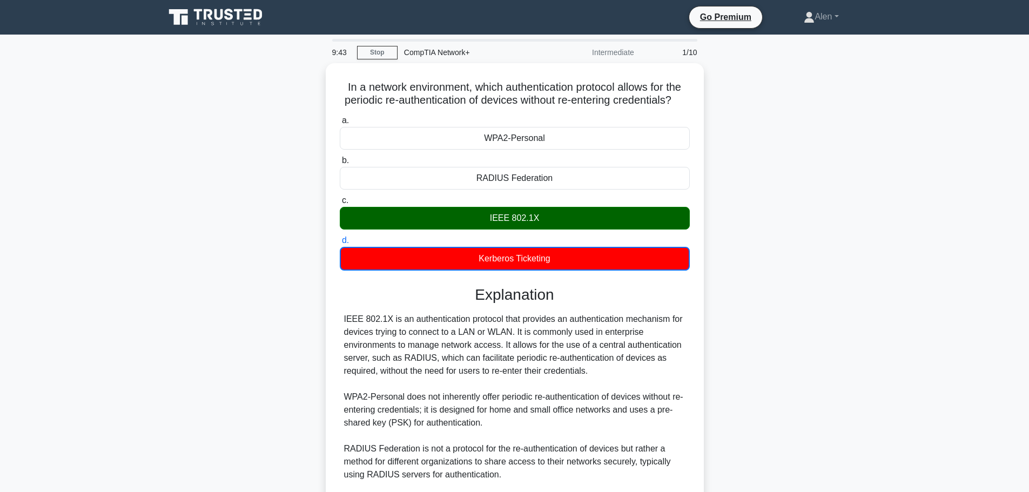
scroll to position [150, 0]
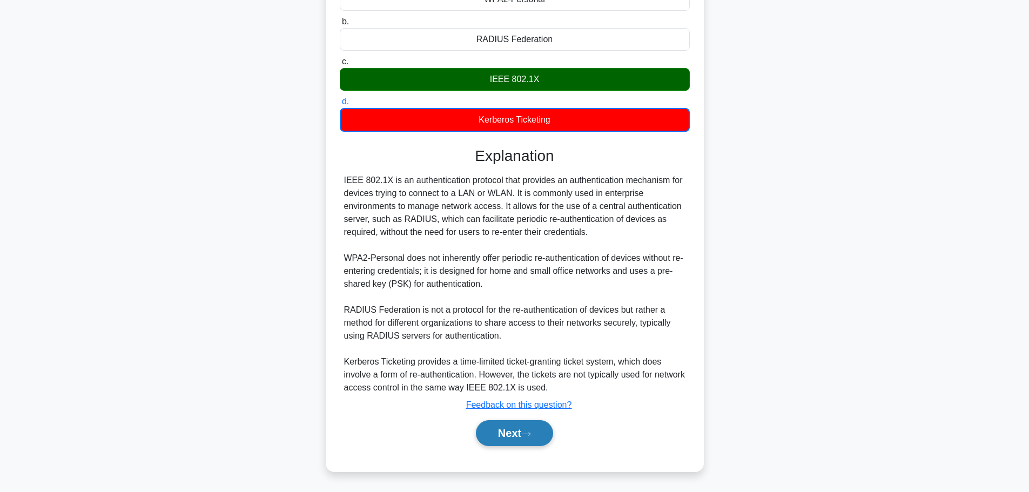
click at [500, 440] on button "Next" at bounding box center [514, 433] width 77 height 26
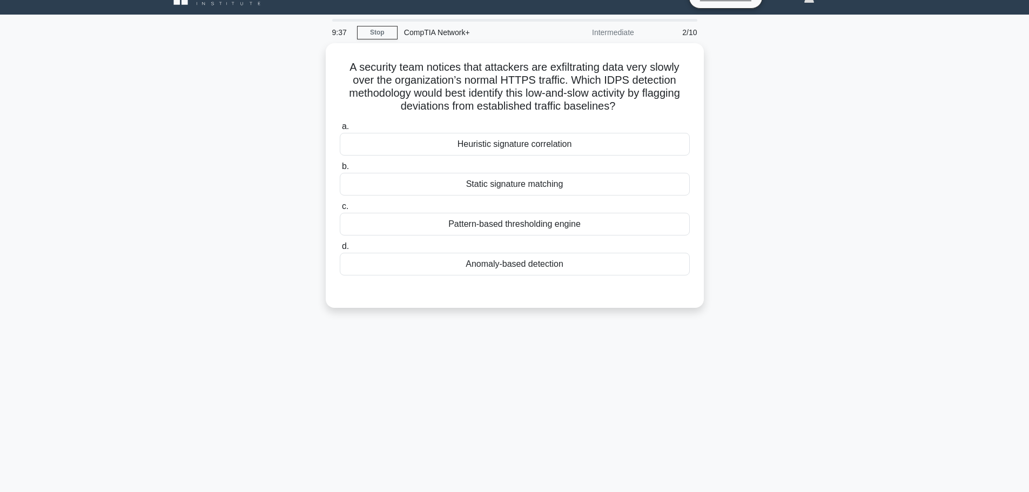
scroll to position [0, 0]
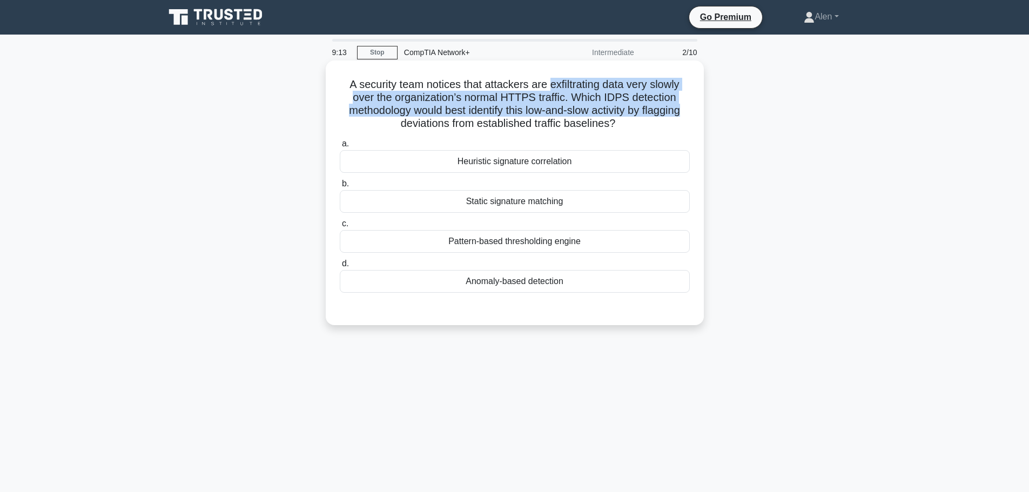
drag, startPoint x: 549, startPoint y: 85, endPoint x: 689, endPoint y: 117, distance: 143.6
click at [689, 117] on h5 "A security team notices that attackers are exfiltrating data very slowly over t…" at bounding box center [515, 104] width 352 height 53
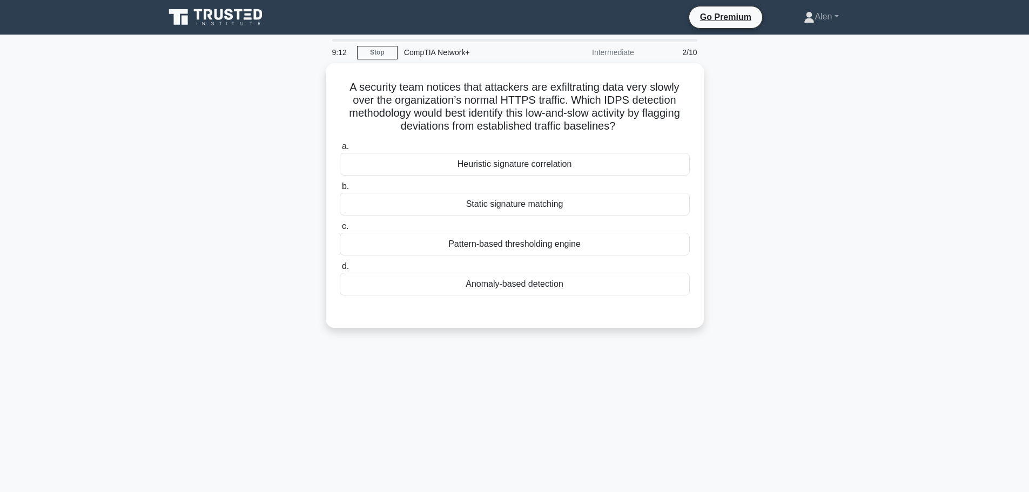
click at [788, 136] on div "A security team notices that attackers are exfiltrating data very slowly over t…" at bounding box center [514, 202] width 713 height 278
click at [503, 243] on div "Pattern-based thresholding engine" at bounding box center [515, 241] width 350 height 23
click at [340, 227] on input "c. Pattern-based thresholding engine" at bounding box center [340, 223] width 0 height 7
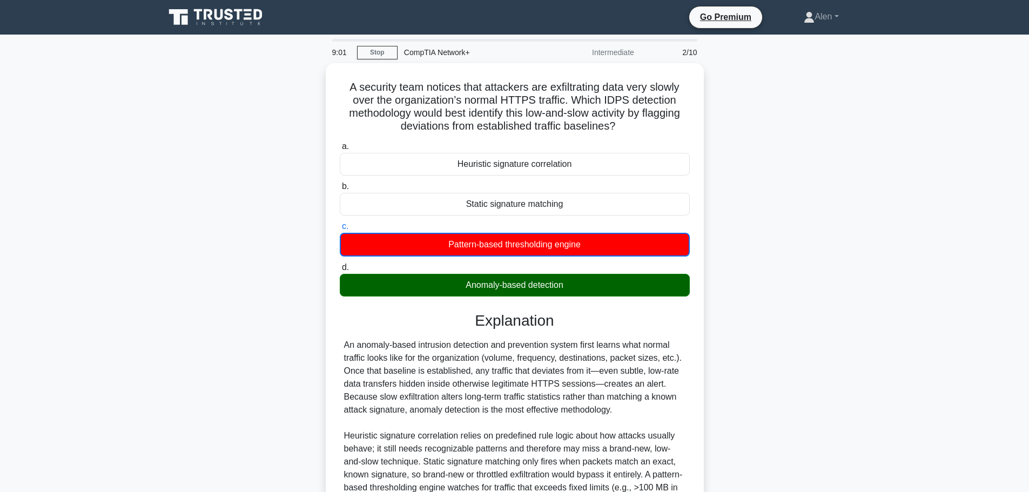
scroll to position [137, 0]
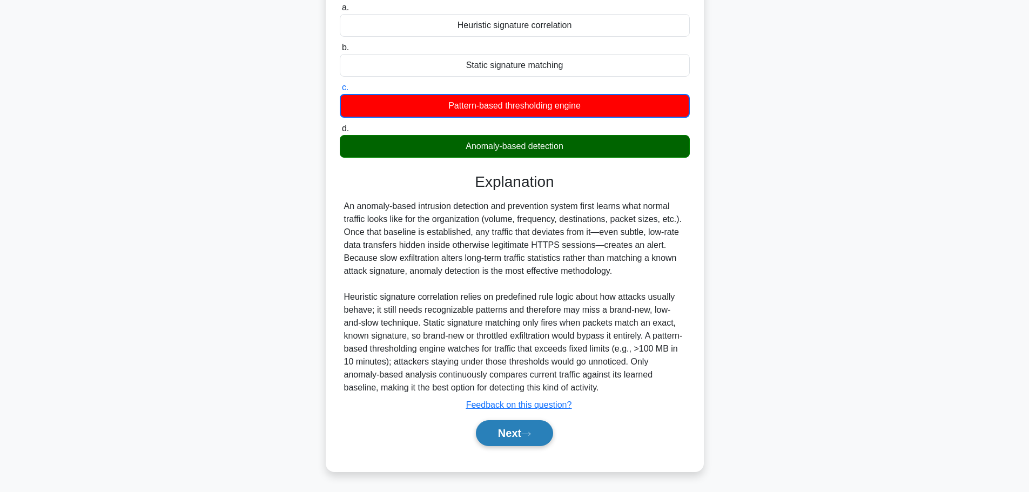
click at [507, 439] on button "Next" at bounding box center [514, 433] width 77 height 26
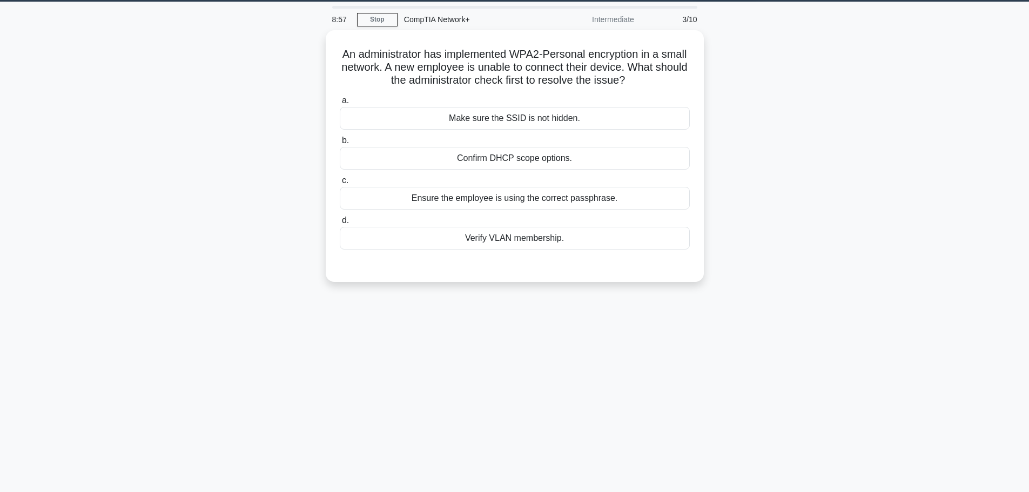
scroll to position [0, 0]
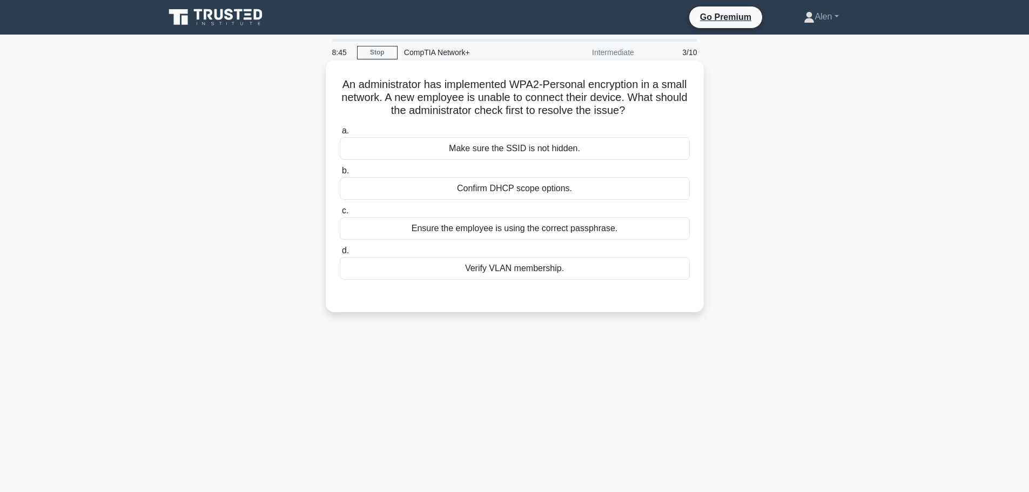
drag, startPoint x: 419, startPoint y: 109, endPoint x: 675, endPoint y: 122, distance: 256.4
click at [662, 115] on h5 "An administrator has implemented WPA2-Personal encryption in a small network. A…" at bounding box center [515, 98] width 352 height 40
click at [490, 229] on div "Ensure the employee is using the correct passphrase." at bounding box center [515, 228] width 350 height 23
click at [340, 214] on input "c. Ensure the employee is using the correct passphrase." at bounding box center [340, 210] width 0 height 7
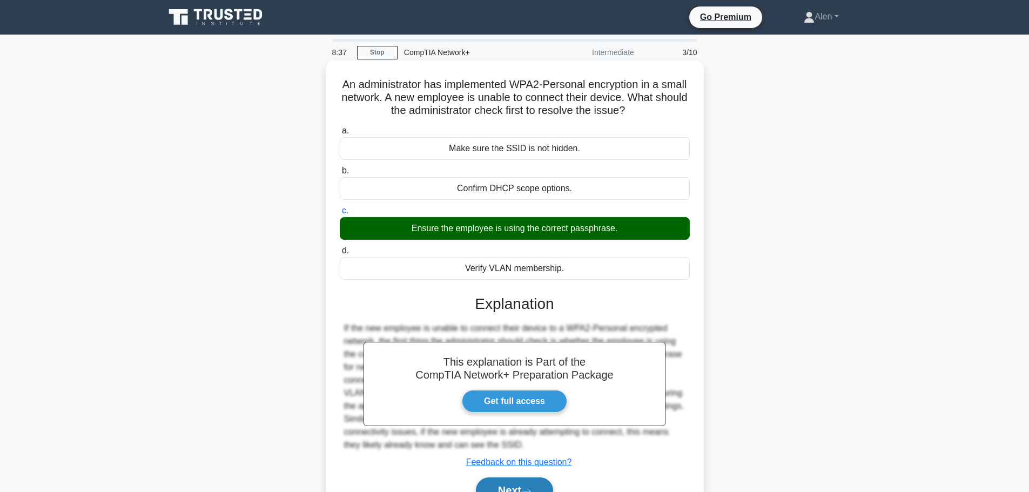
click at [519, 483] on button "Next" at bounding box center [514, 491] width 77 height 26
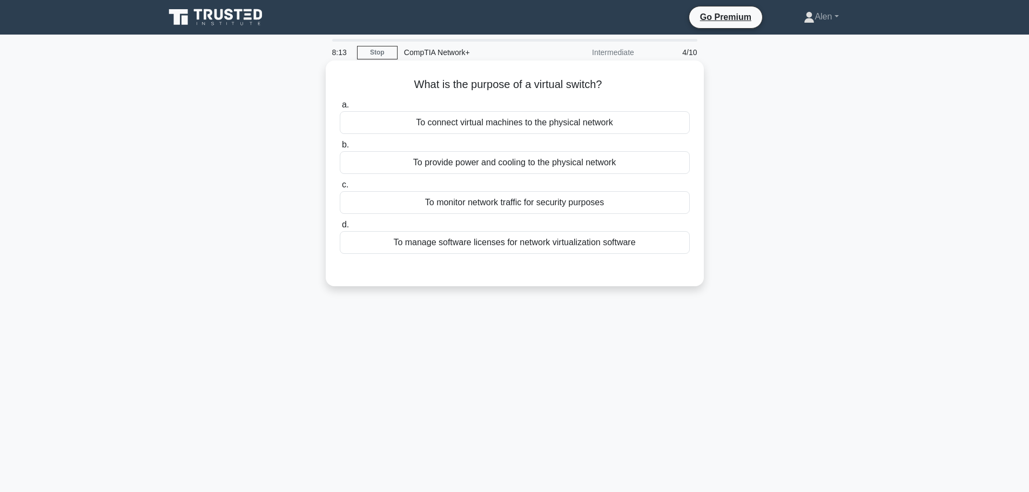
click at [512, 124] on div "To connect virtual machines to the physical network" at bounding box center [515, 122] width 350 height 23
click at [340, 109] on input "a. To connect virtual machines to the physical network" at bounding box center [340, 105] width 0 height 7
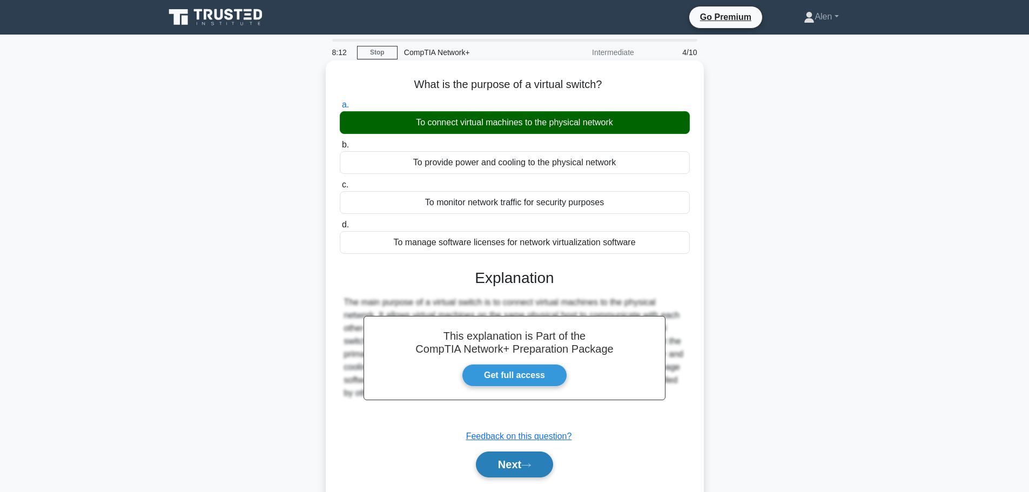
click at [519, 468] on button "Next" at bounding box center [514, 465] width 77 height 26
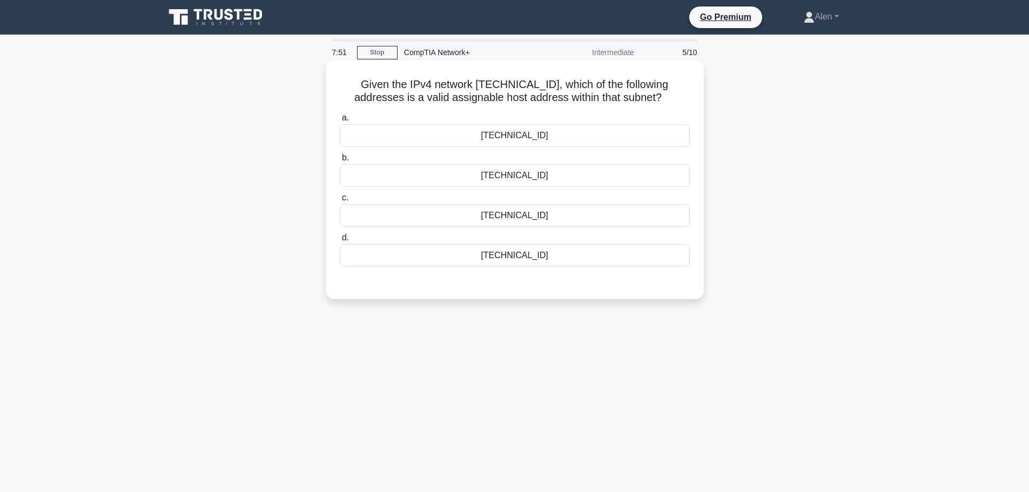
drag, startPoint x: 479, startPoint y: 97, endPoint x: 655, endPoint y: 104, distance: 176.8
click at [655, 104] on h5 "Given the IPv4 network [TECHNICAL_ID], which of the following addresses is a va…" at bounding box center [515, 91] width 352 height 27
click at [545, 217] on div "[TECHNICAL_ID]" at bounding box center [515, 215] width 350 height 23
click at [340, 201] on input "c. [TECHNICAL_ID]" at bounding box center [340, 197] width 0 height 7
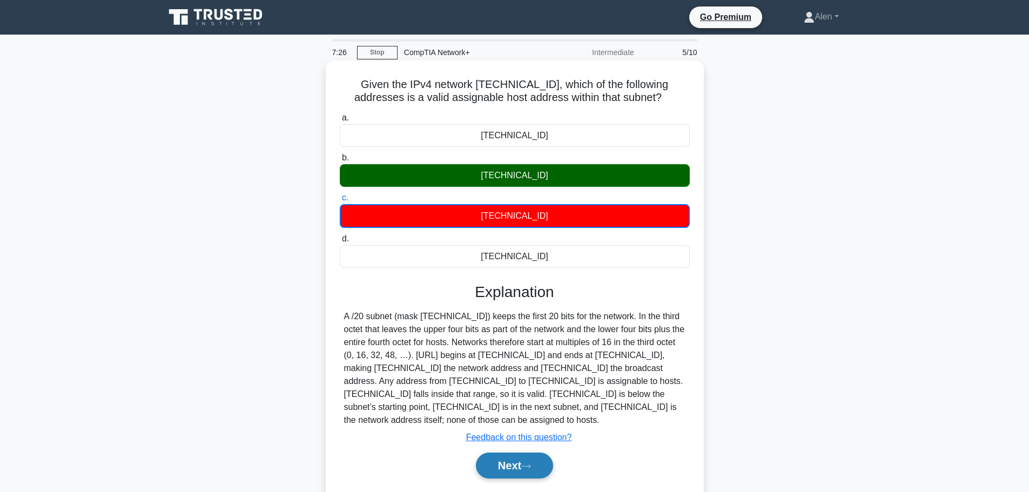
click at [514, 459] on button "Next" at bounding box center [514, 466] width 77 height 26
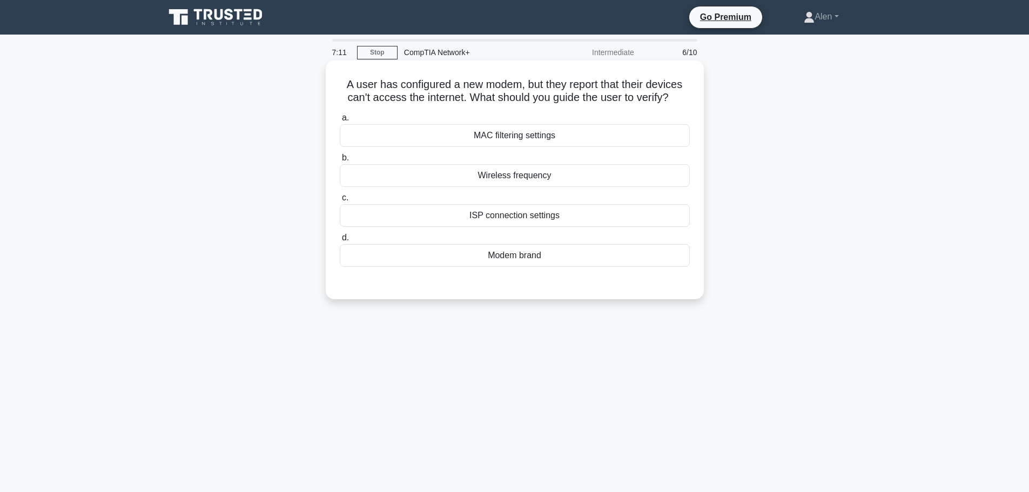
click at [512, 215] on div "ISP connection settings" at bounding box center [515, 215] width 350 height 23
click at [340, 201] on input "c. ISP connection settings" at bounding box center [340, 197] width 0 height 7
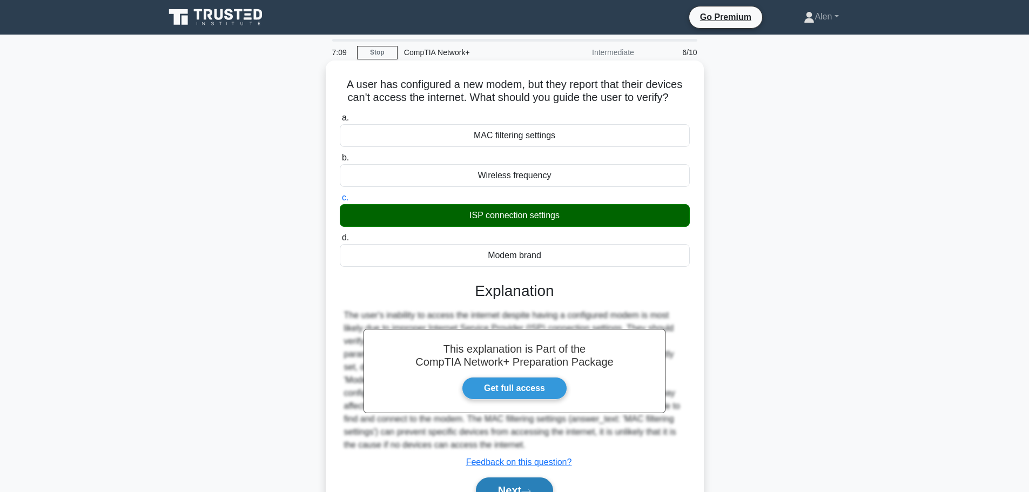
click at [519, 481] on button "Next" at bounding box center [514, 491] width 77 height 26
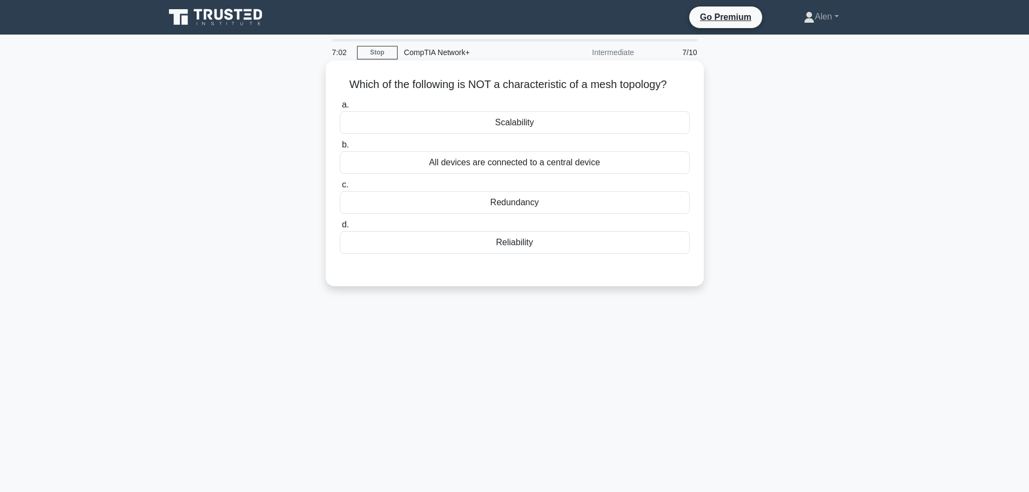
click at [576, 164] on div "All devices are connected to a central device" at bounding box center [515, 162] width 350 height 23
click at [340, 149] on input "b. All devices are connected to a central device" at bounding box center [340, 145] width 0 height 7
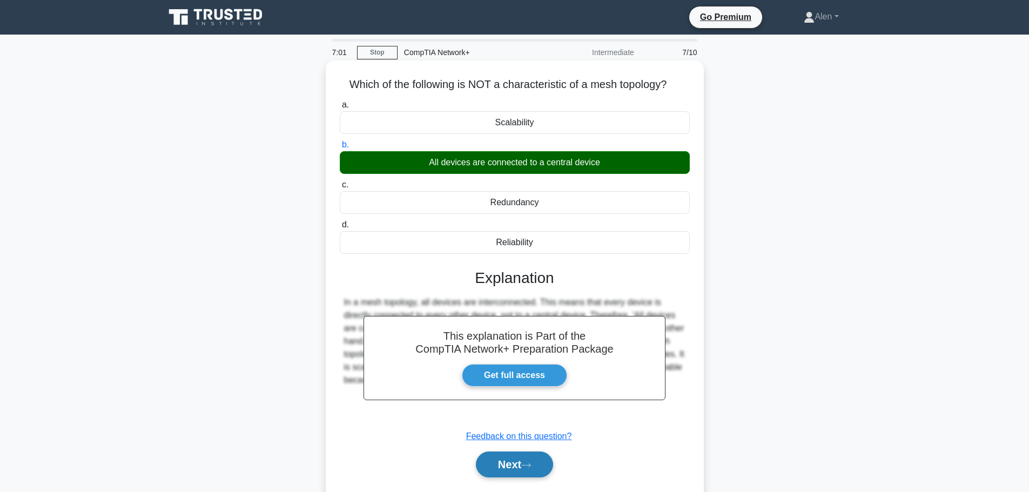
click at [527, 468] on icon at bounding box center [526, 465] width 10 height 6
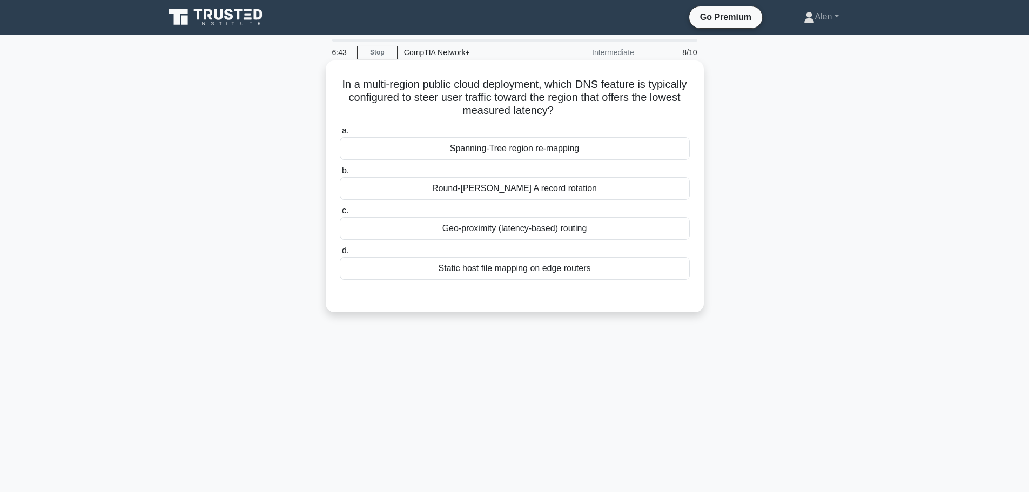
click at [534, 231] on div "Geo-proximity (latency-based) routing" at bounding box center [515, 228] width 350 height 23
click at [340, 214] on input "c. Geo-proximity (latency-based) routing" at bounding box center [340, 210] width 0 height 7
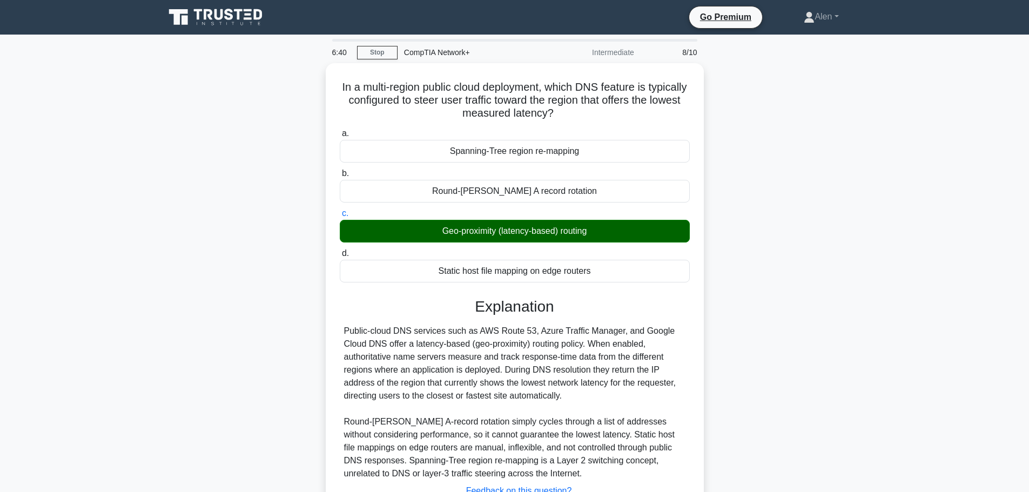
scroll to position [91, 0]
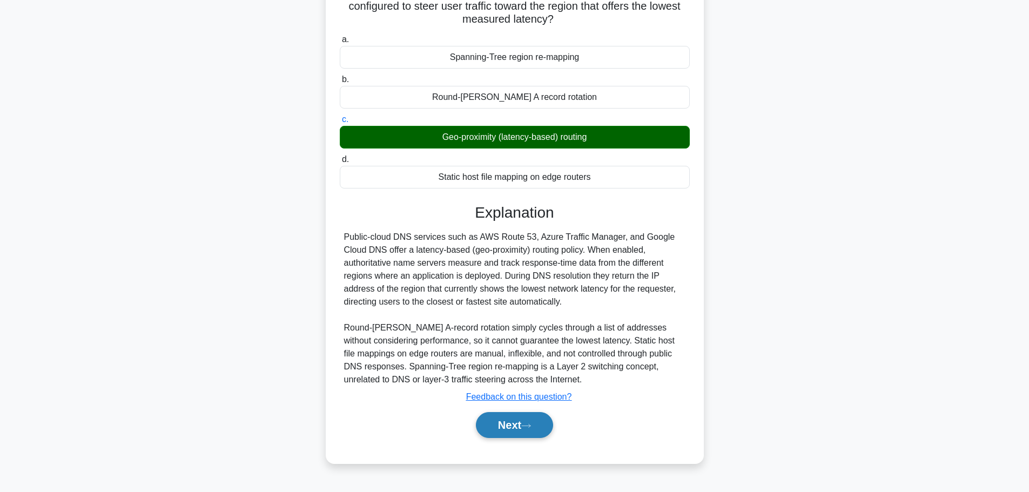
click at [531, 428] on icon at bounding box center [526, 426] width 10 height 6
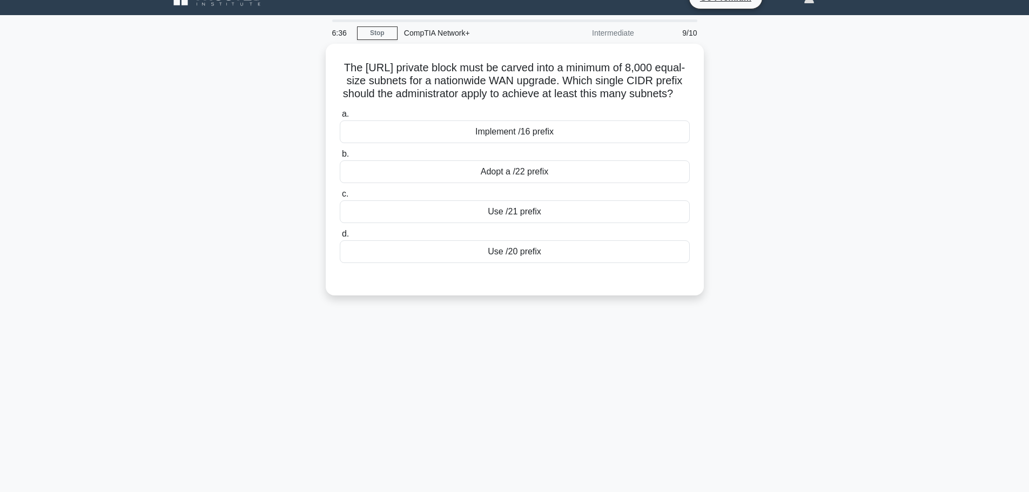
scroll to position [0, 0]
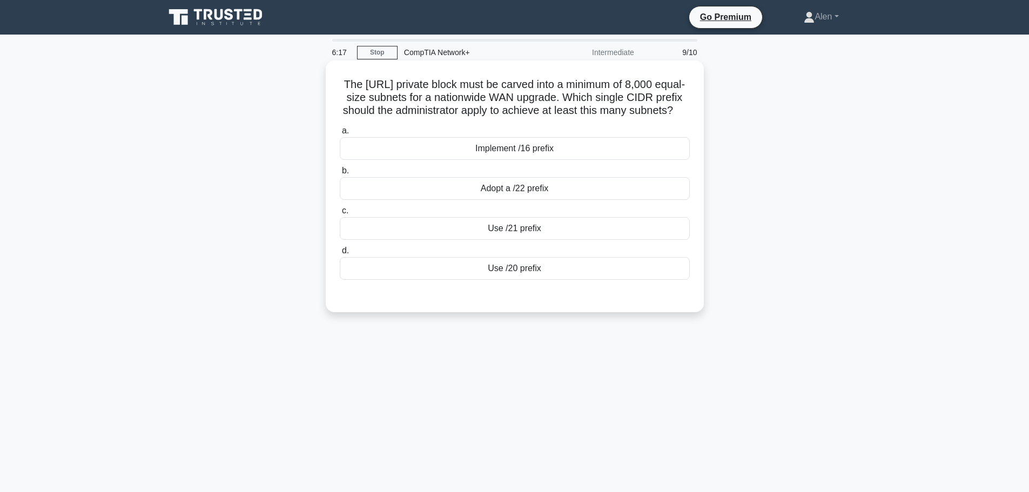
click at [596, 200] on div "Adopt a /22 prefix" at bounding box center [515, 188] width 350 height 23
click at [340, 174] on input "b. Adopt a /22 prefix" at bounding box center [340, 170] width 0 height 7
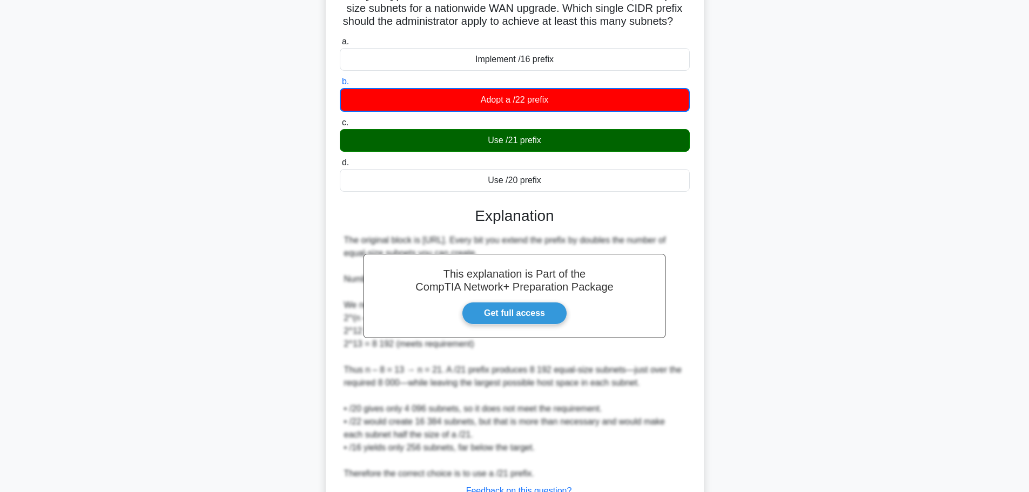
scroll to position [189, 0]
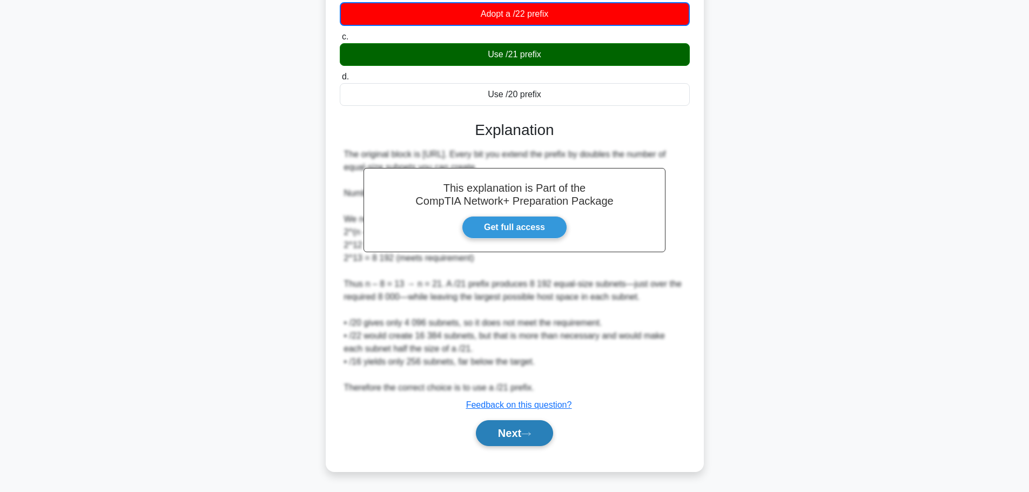
click at [498, 429] on button "Next" at bounding box center [514, 433] width 77 height 26
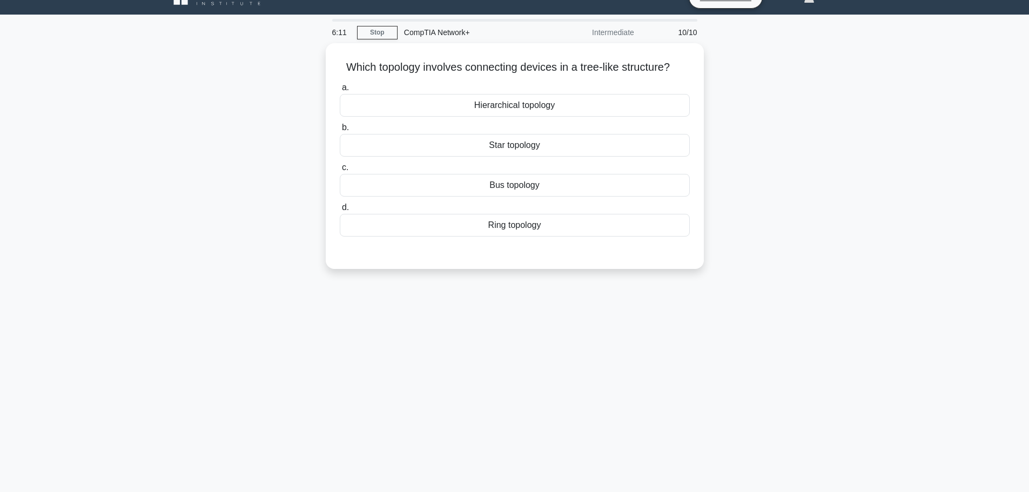
scroll to position [0, 0]
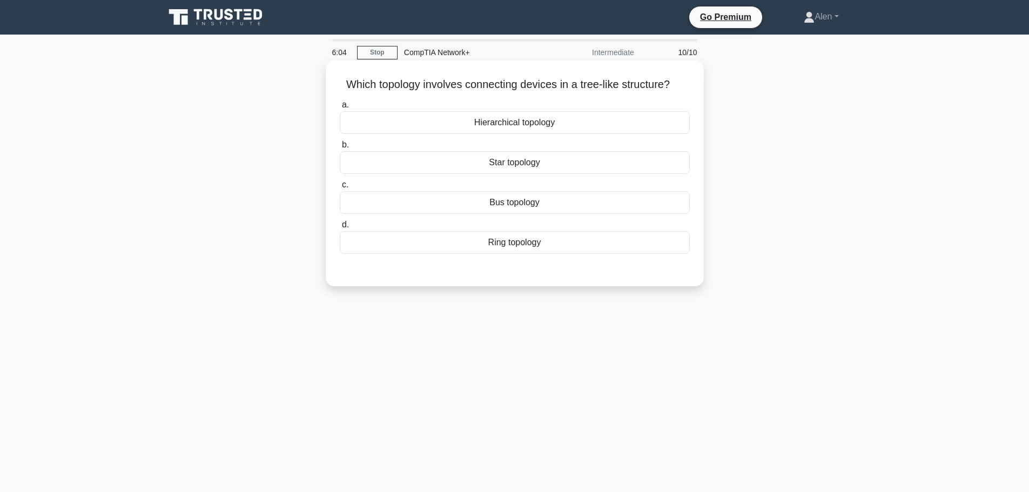
click at [515, 124] on div "Hierarchical topology" at bounding box center [515, 122] width 350 height 23
click at [340, 109] on input "a. Hierarchical topology" at bounding box center [340, 105] width 0 height 7
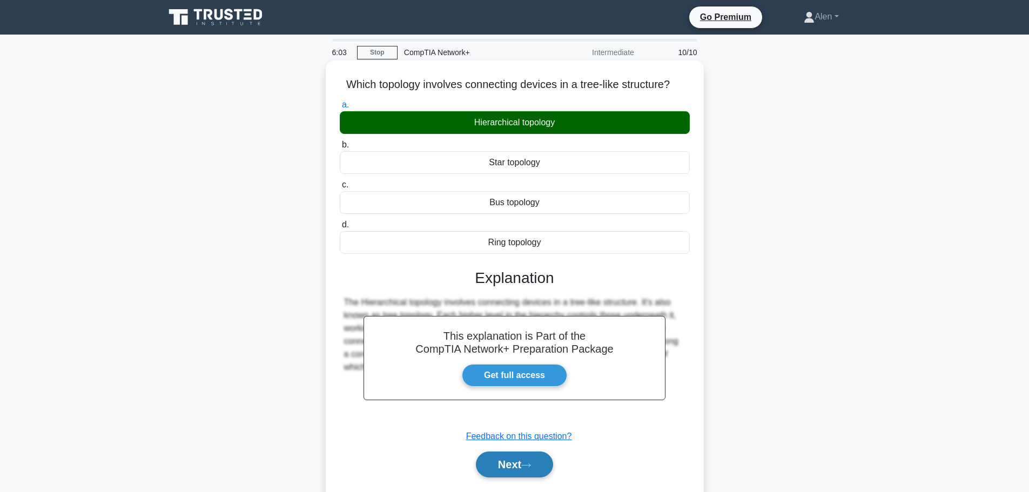
click at [526, 463] on icon at bounding box center [526, 465] width 10 height 6
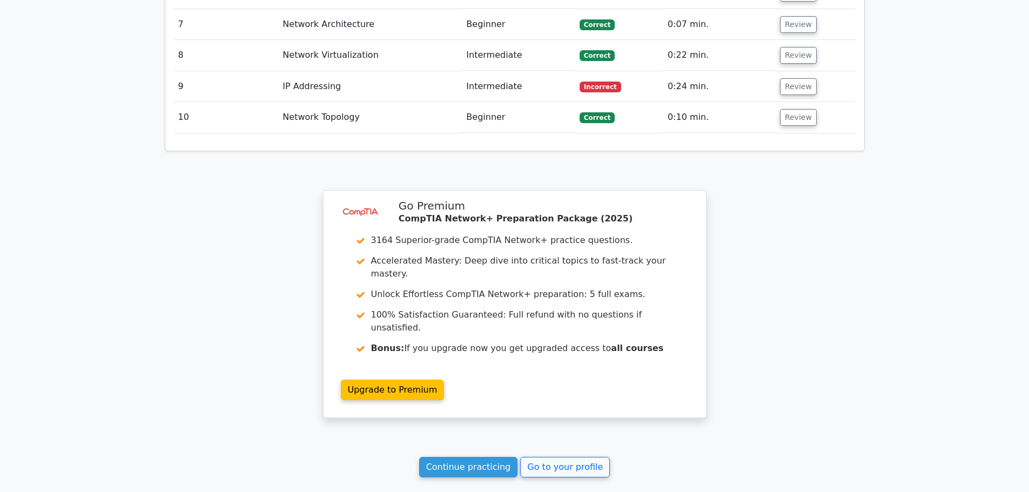
scroll to position [1688, 0]
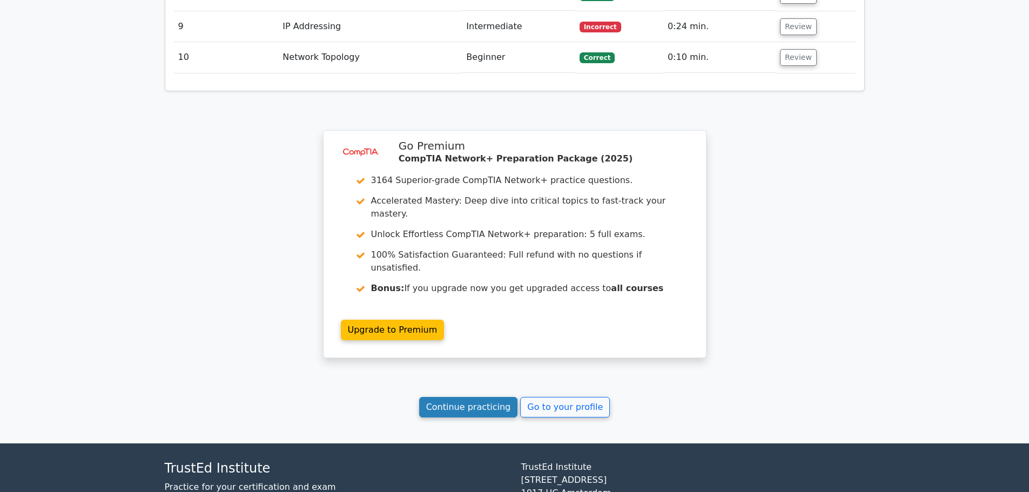
click at [474, 397] on link "Continue practicing" at bounding box center [468, 407] width 99 height 21
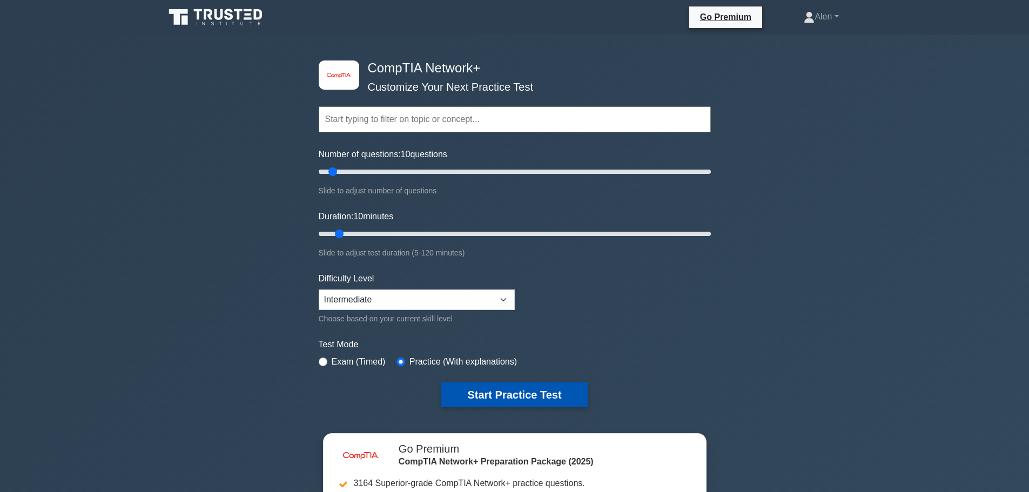
click at [520, 393] on button "Start Practice Test" at bounding box center [514, 394] width 146 height 25
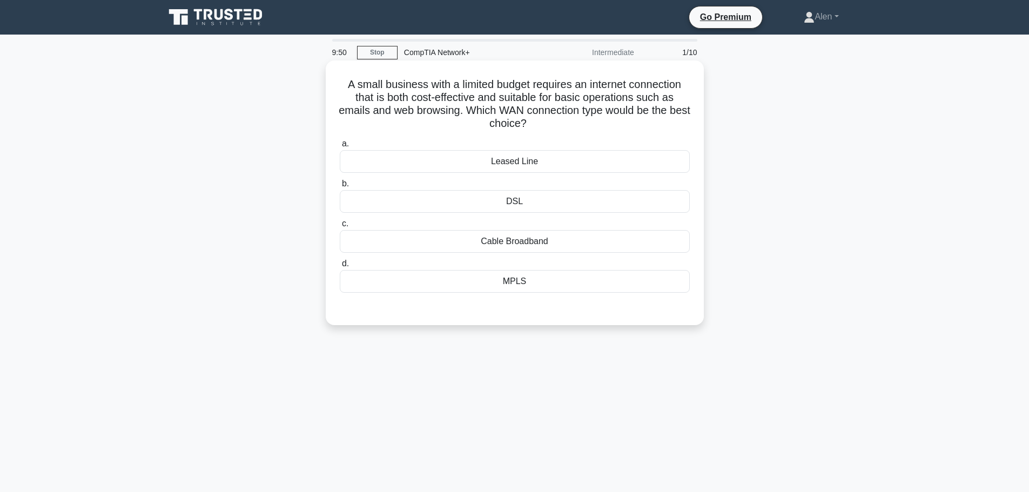
drag, startPoint x: 503, startPoint y: 98, endPoint x: 666, endPoint y: 133, distance: 165.8
click at [667, 127] on h5 "A small business with a limited budget requires an internet connection that is …" at bounding box center [515, 104] width 352 height 53
click at [455, 113] on h5 "A small business with a limited budget requires an internet connection that is …" at bounding box center [515, 104] width 352 height 53
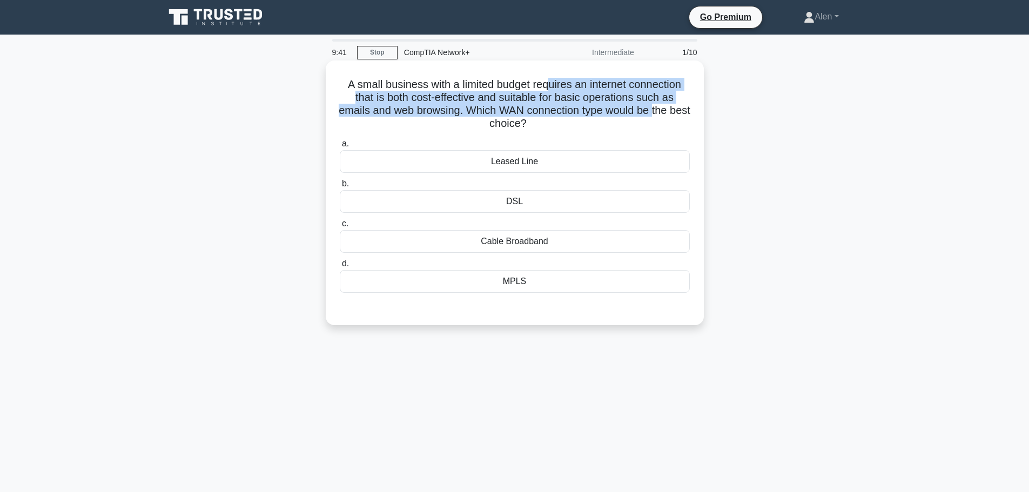
drag, startPoint x: 550, startPoint y: 81, endPoint x: 668, endPoint y: 115, distance: 122.6
click at [668, 115] on h5 "A small business with a limited budget requires an internet connection that is …" at bounding box center [515, 104] width 352 height 53
click at [456, 103] on h5 "A small business with a limited budget requires an internet connection that is …" at bounding box center [515, 104] width 352 height 53
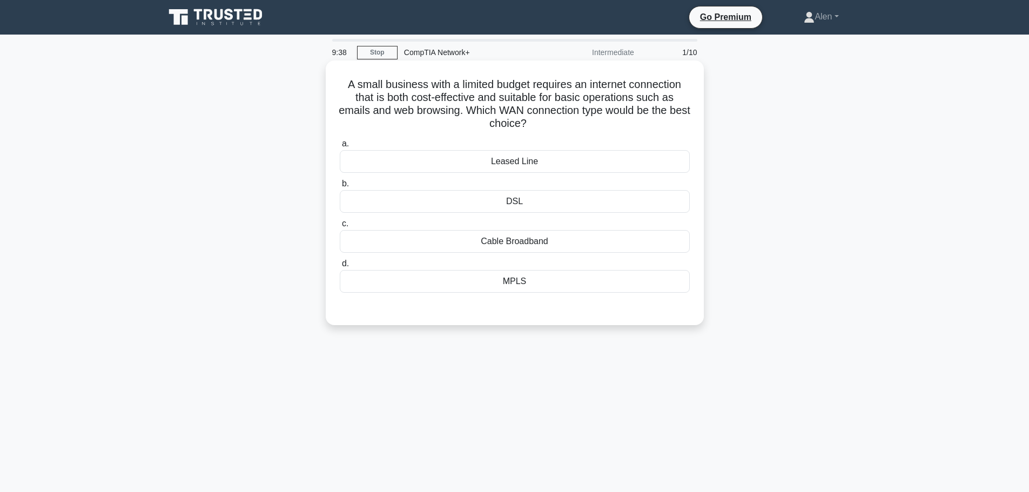
drag, startPoint x: 506, startPoint y: 99, endPoint x: 599, endPoint y: 125, distance: 96.1
click at [599, 125] on h5 "A small business with a limited budget requires an internet connection that is …" at bounding box center [515, 104] width 352 height 53
click at [541, 204] on div "DSL" at bounding box center [515, 201] width 350 height 23
click at [340, 187] on input "b. DSL" at bounding box center [340, 183] width 0 height 7
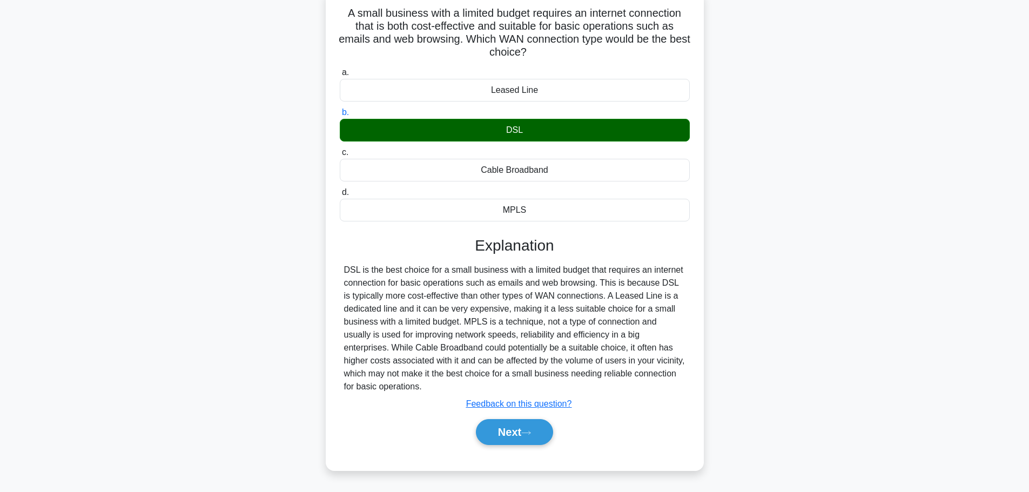
scroll to position [79, 0]
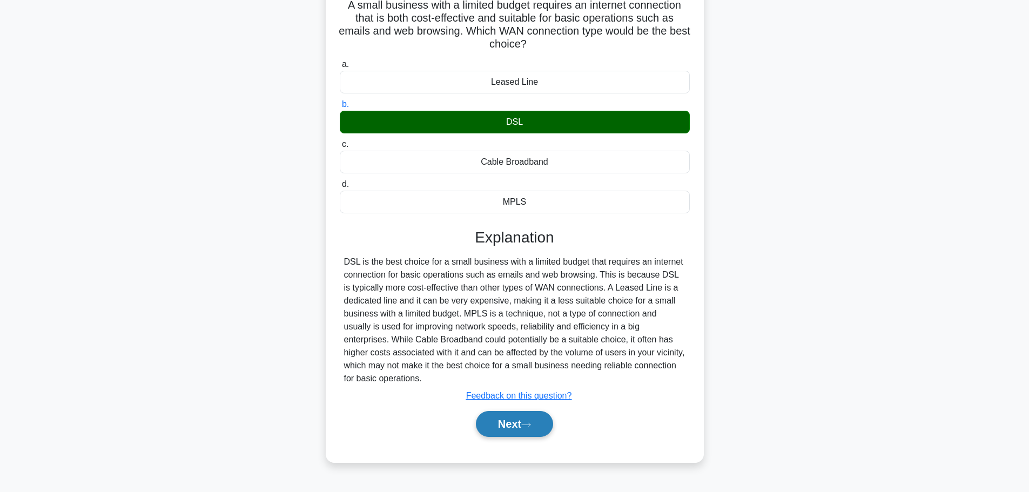
click at [510, 425] on button "Next" at bounding box center [514, 424] width 77 height 26
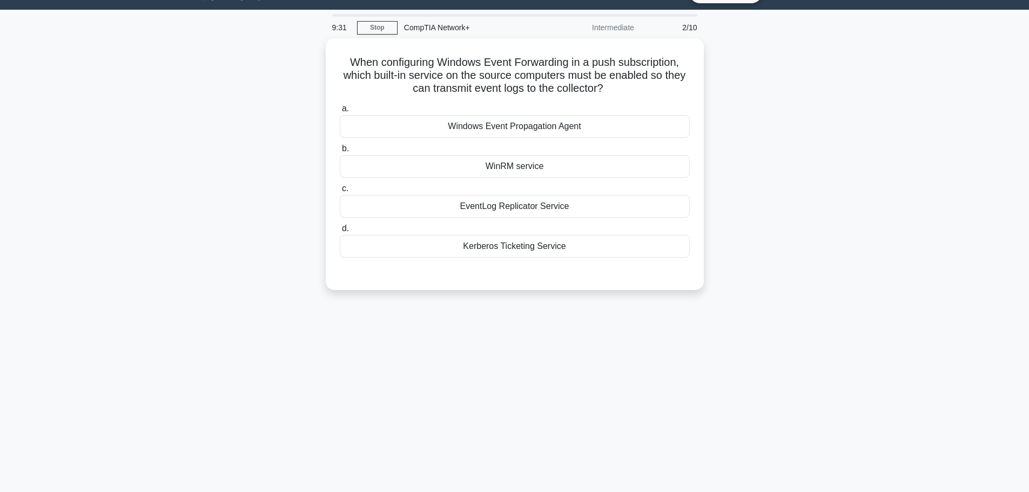
scroll to position [0, 0]
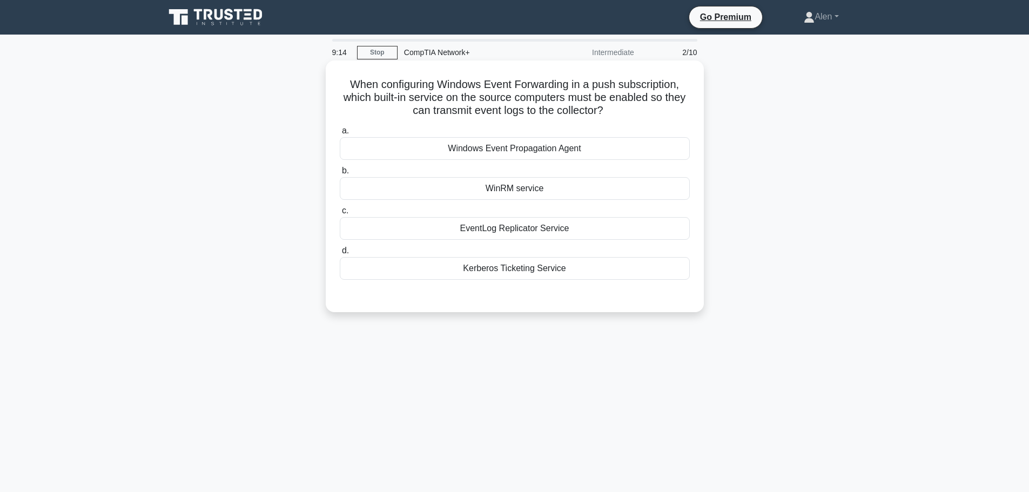
click at [528, 149] on div "Windows Event Propagation Agent" at bounding box center [515, 148] width 350 height 23
click at [340, 135] on input "a. Windows Event Propagation Agent" at bounding box center [340, 130] width 0 height 7
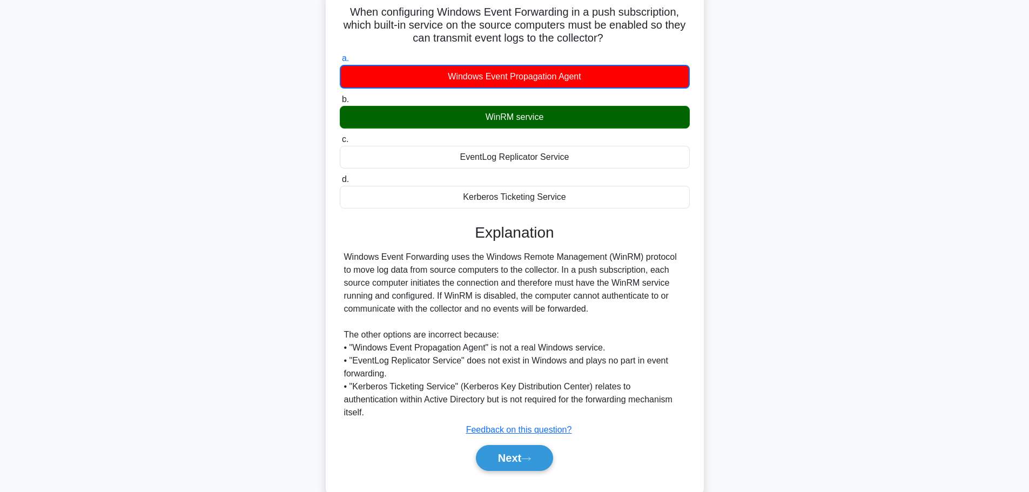
scroll to position [91, 0]
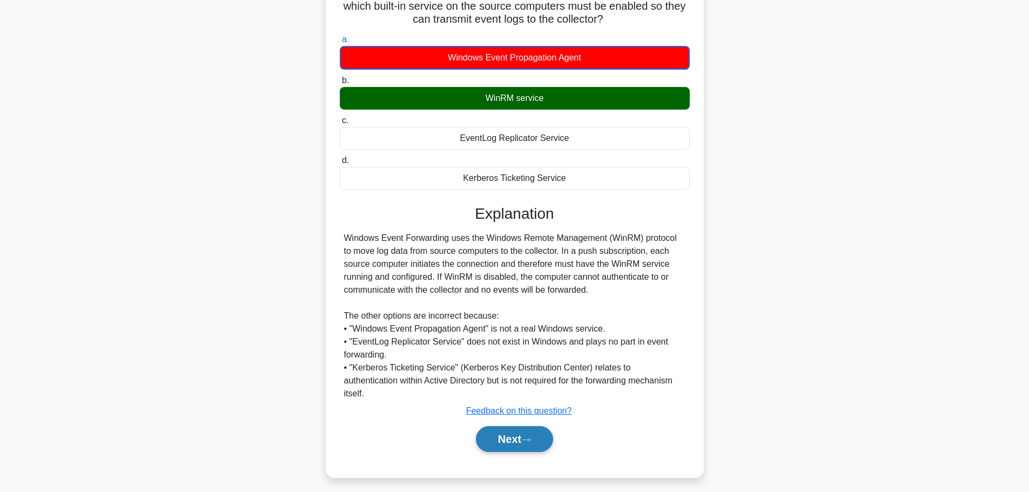
click at [518, 429] on button "Next" at bounding box center [514, 439] width 77 height 26
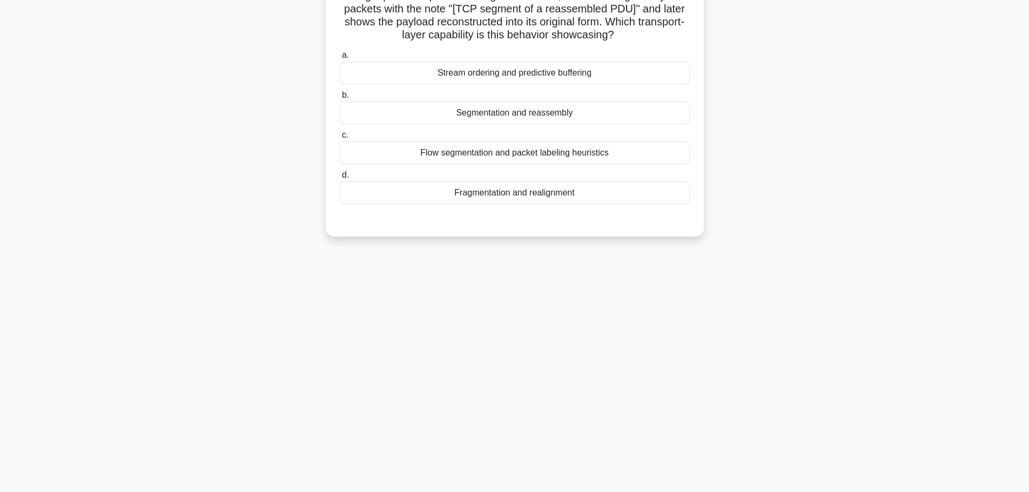
scroll to position [0, 0]
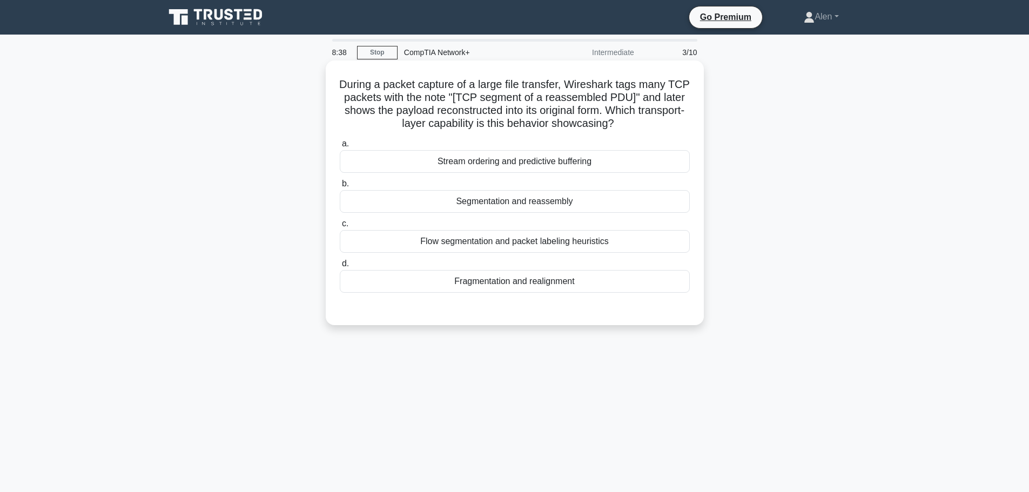
click at [590, 238] on div "Flow segmentation and packet labeling heuristics" at bounding box center [515, 241] width 350 height 23
click at [340, 227] on input "c. Flow segmentation and packet labeling heuristics" at bounding box center [340, 223] width 0 height 7
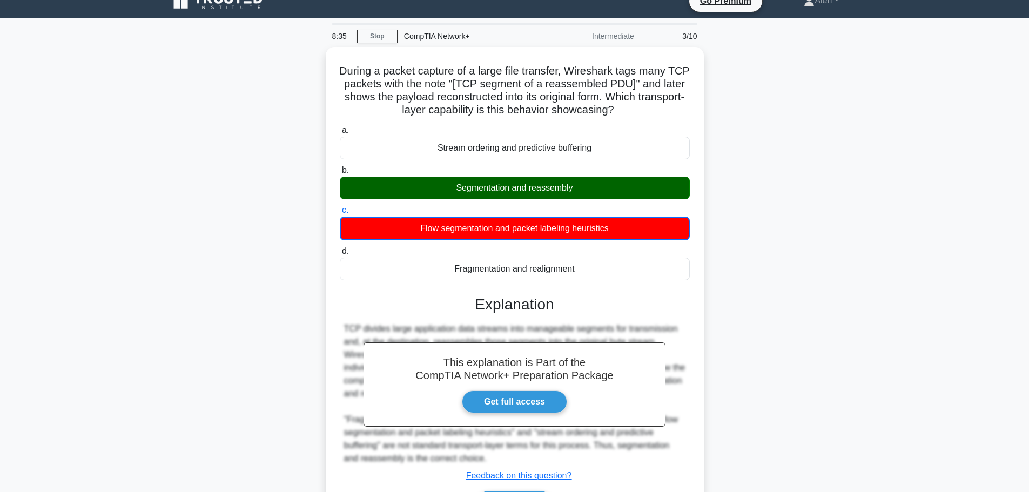
scroll to position [91, 0]
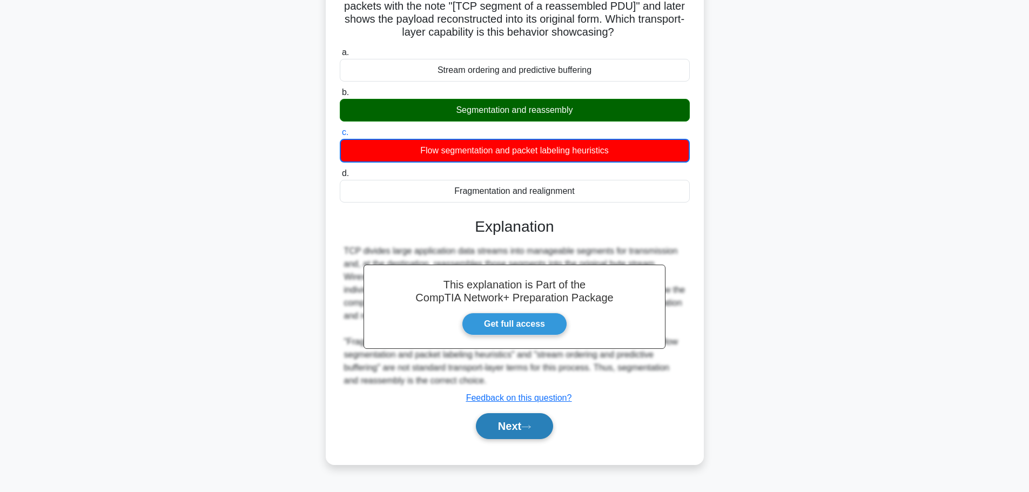
click at [514, 429] on button "Next" at bounding box center [514, 426] width 77 height 26
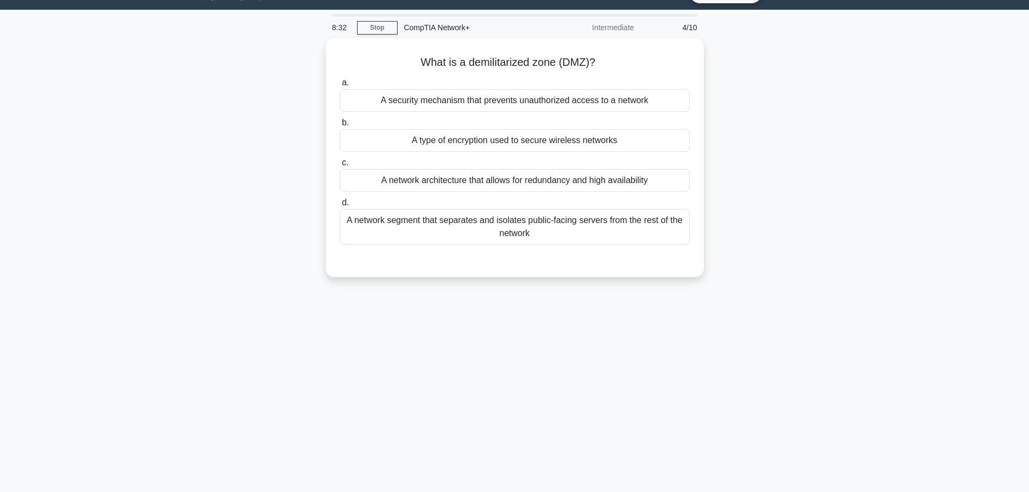
scroll to position [0, 0]
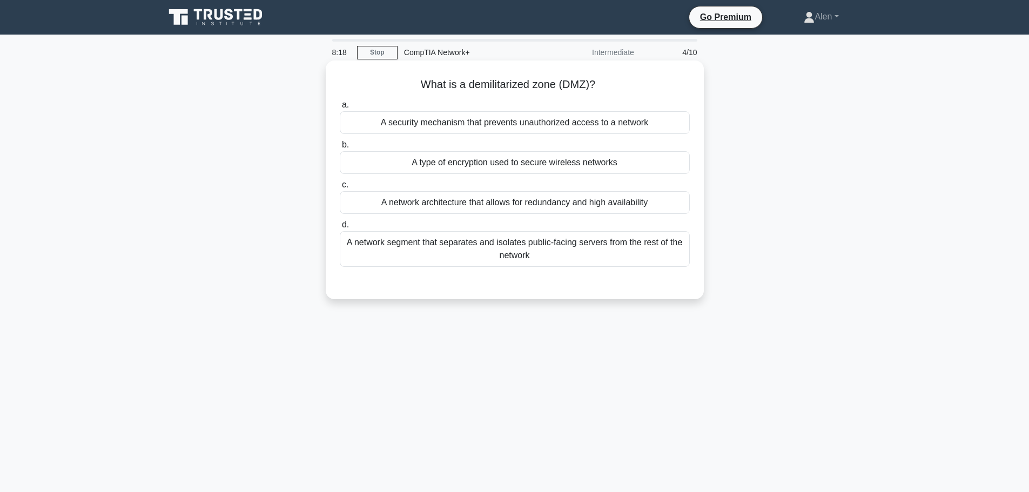
click at [568, 247] on div "A network segment that separates and isolates public-facing servers from the re…" at bounding box center [515, 249] width 350 height 36
click at [340, 229] on input "d. A network segment that separates and isolates public-facing servers from the…" at bounding box center [340, 224] width 0 height 7
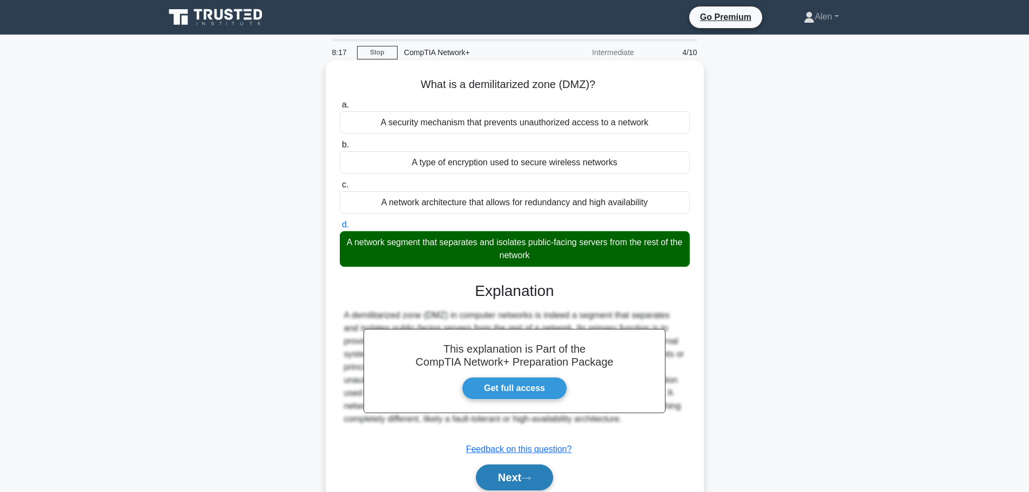
click at [530, 477] on icon at bounding box center [526, 478] width 10 height 6
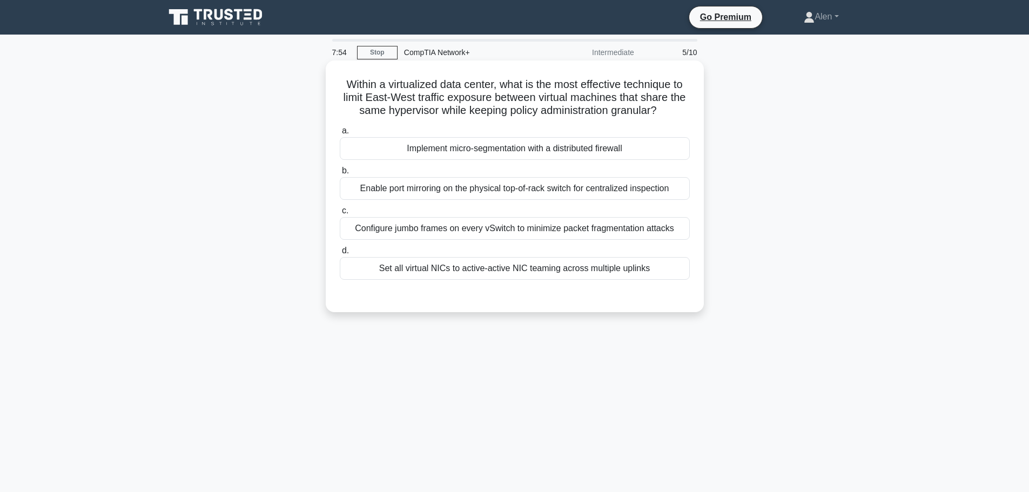
click at [514, 151] on div "Implement micro-segmentation with a distributed firewall" at bounding box center [515, 148] width 350 height 23
click at [340, 135] on input "a. Implement micro-segmentation with a distributed firewall" at bounding box center [340, 130] width 0 height 7
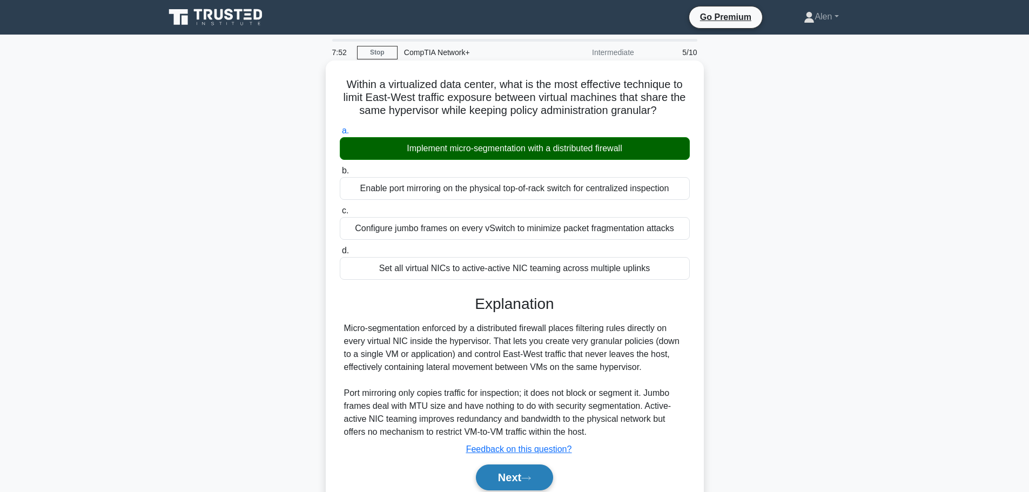
click at [523, 481] on button "Next" at bounding box center [514, 478] width 77 height 26
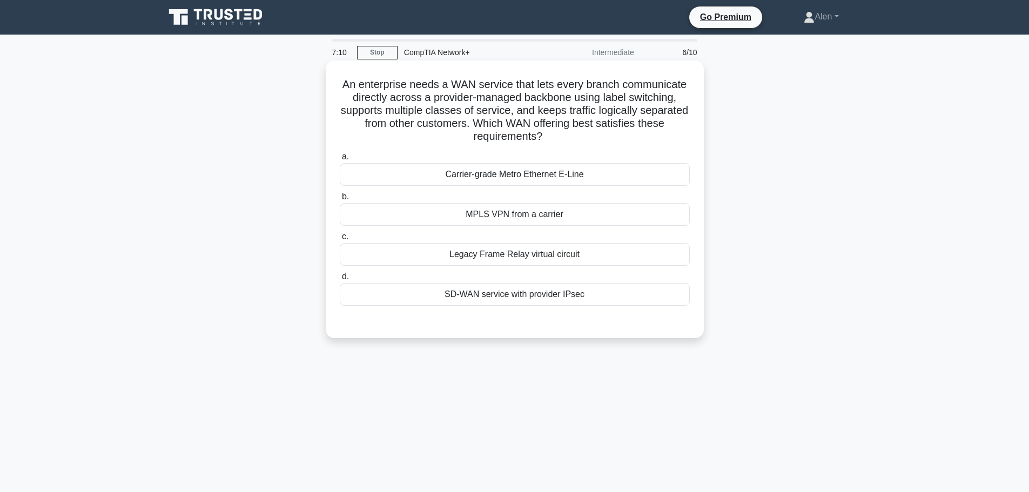
click at [495, 217] on div "MPLS VPN from a carrier" at bounding box center [515, 214] width 350 height 23
click at [340, 200] on input "b. MPLS VPN from a carrier" at bounding box center [340, 196] width 0 height 7
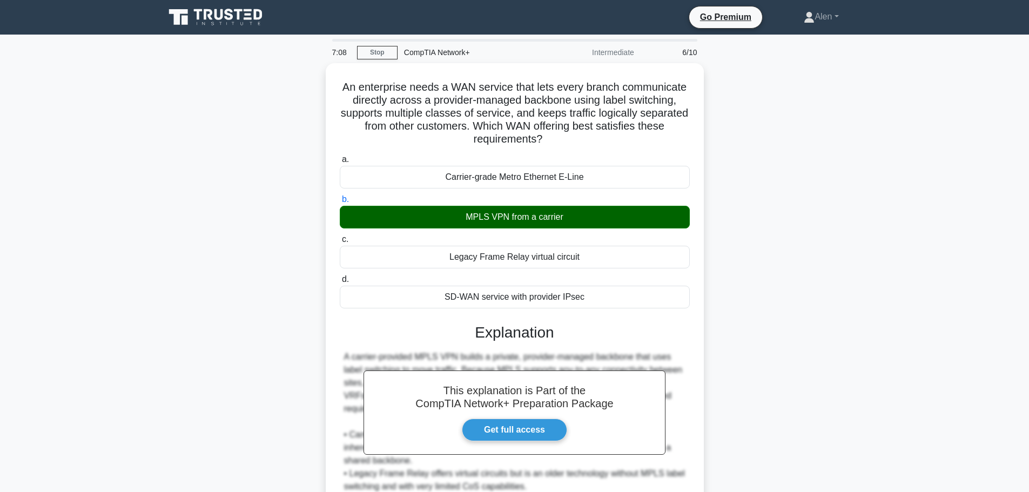
scroll to position [136, 0]
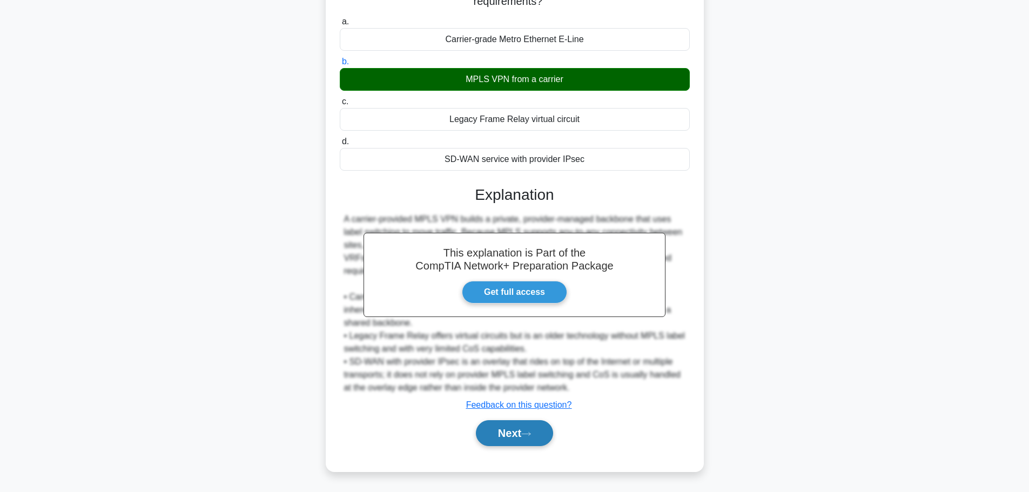
click at [493, 434] on button "Next" at bounding box center [514, 433] width 77 height 26
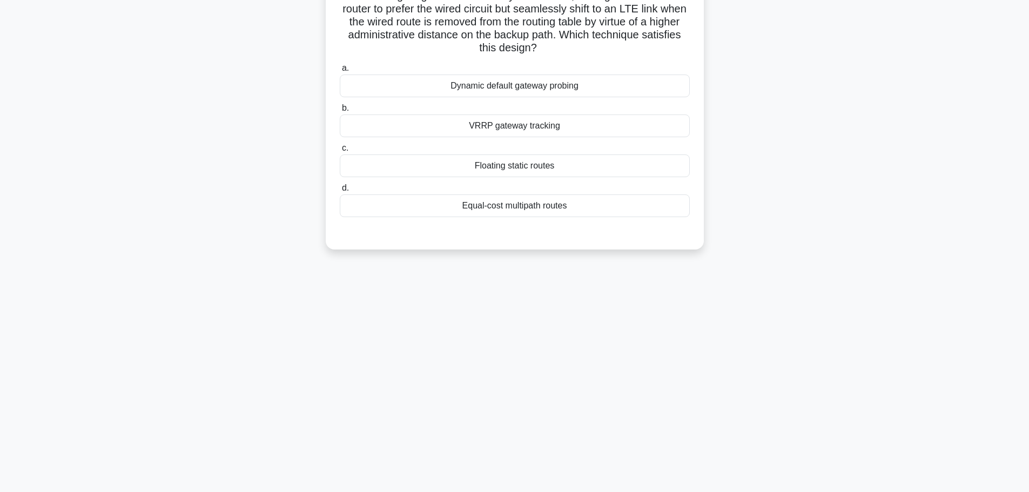
scroll to position [0, 0]
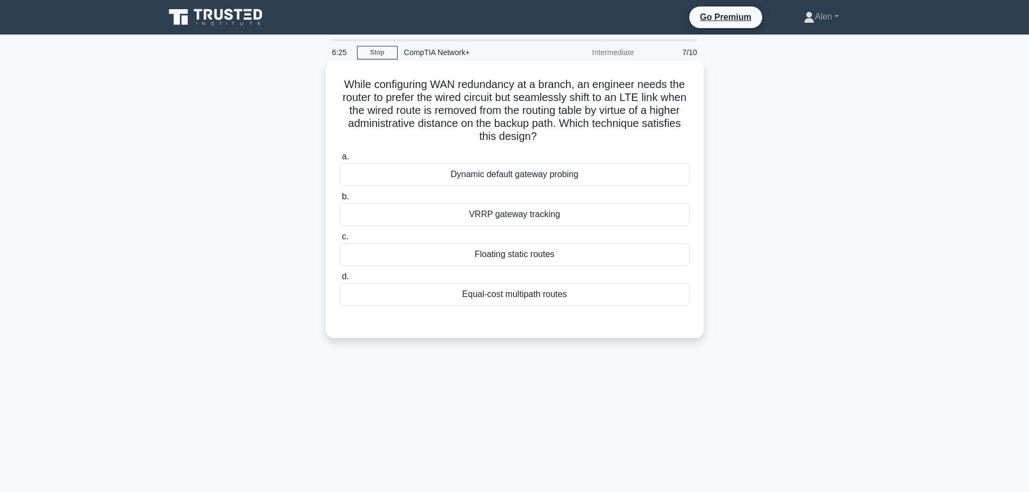
click at [572, 294] on div "Equal-cost multipath routes" at bounding box center [515, 294] width 350 height 23
click at [340, 280] on input "d. Equal-cost multipath routes" at bounding box center [340, 276] width 0 height 7
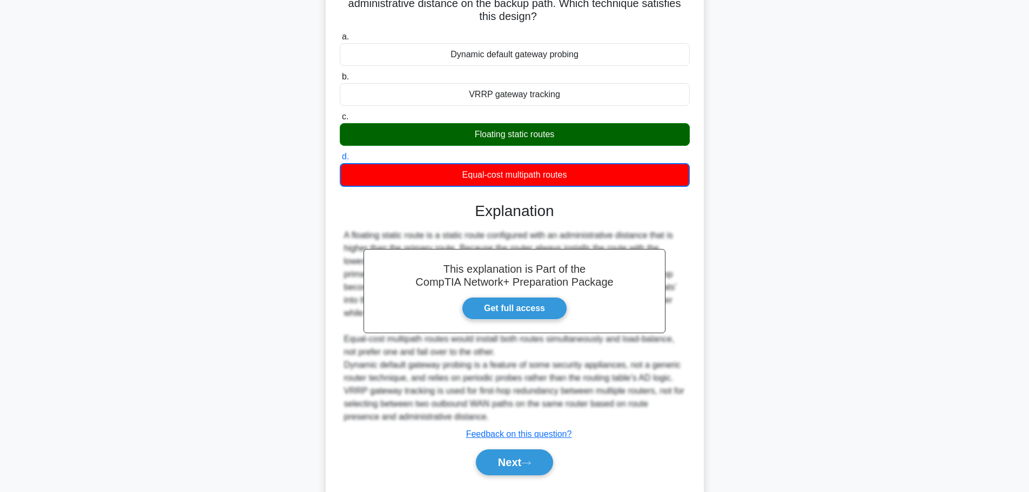
scroll to position [150, 0]
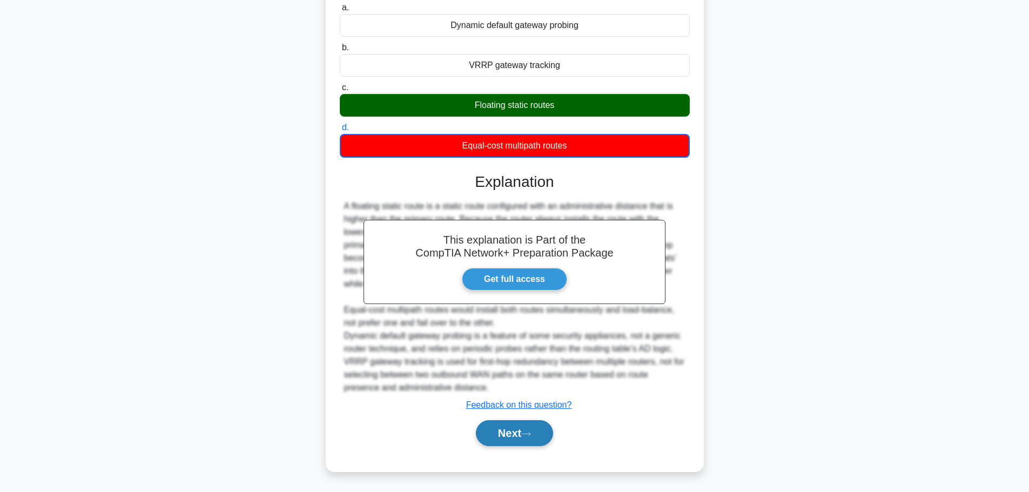
click at [516, 433] on button "Next" at bounding box center [514, 433] width 77 height 26
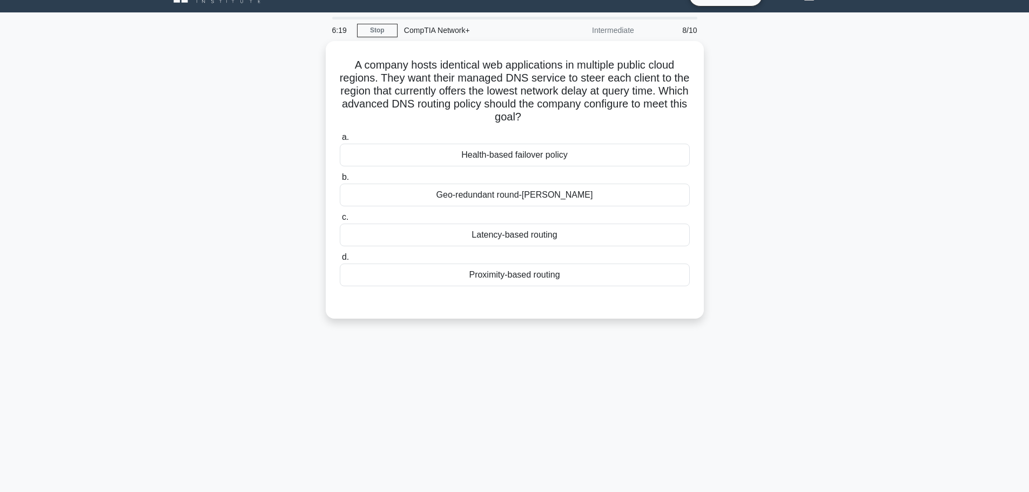
scroll to position [0, 0]
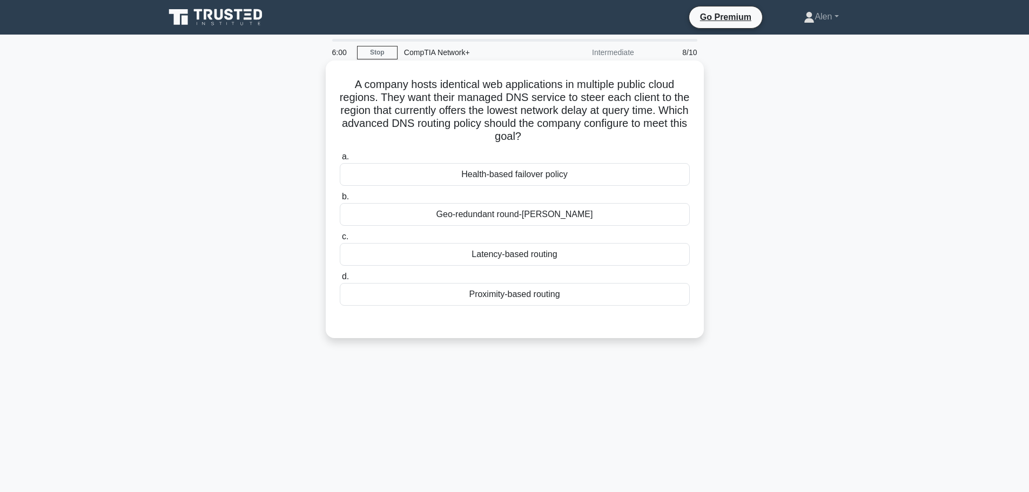
click at [537, 293] on div "Proximity-based routing" at bounding box center [515, 294] width 350 height 23
click at [340, 280] on input "d. Proximity-based routing" at bounding box center [340, 276] width 0 height 7
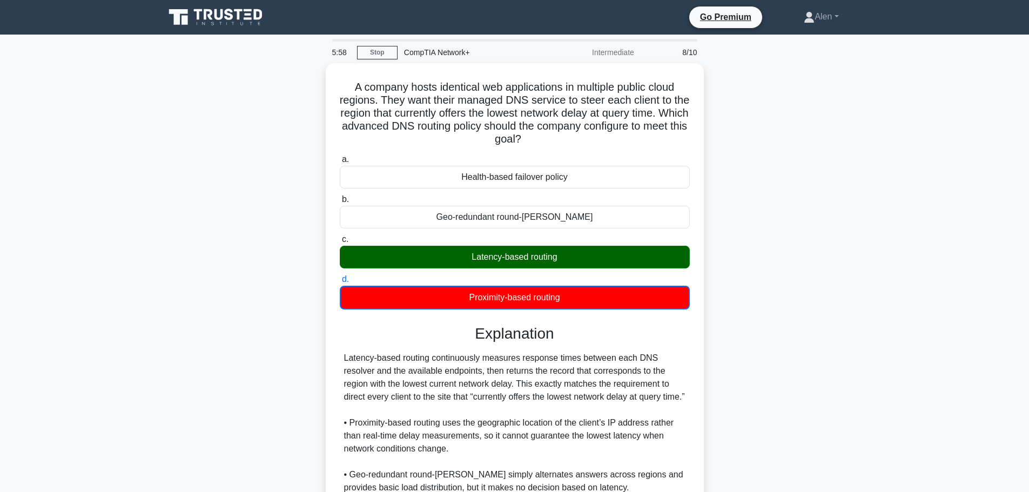
scroll to position [150, 0]
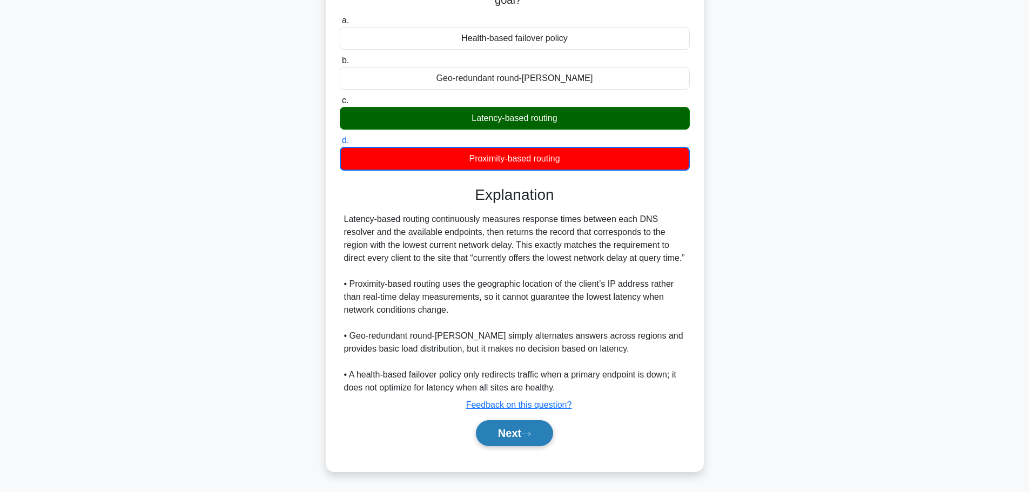
click at [524, 427] on button "Next" at bounding box center [514, 433] width 77 height 26
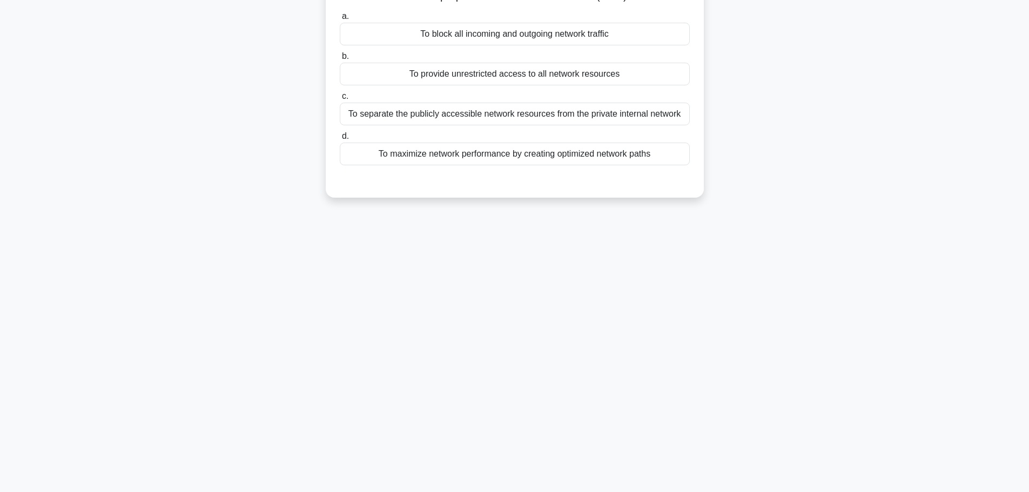
scroll to position [91, 0]
click at [1029, 22] on main "5:55 Stop CompTIA Network+ Intermediate 9/10 What is the purpose of a Demilitar…" at bounding box center [514, 217] width 1029 height 549
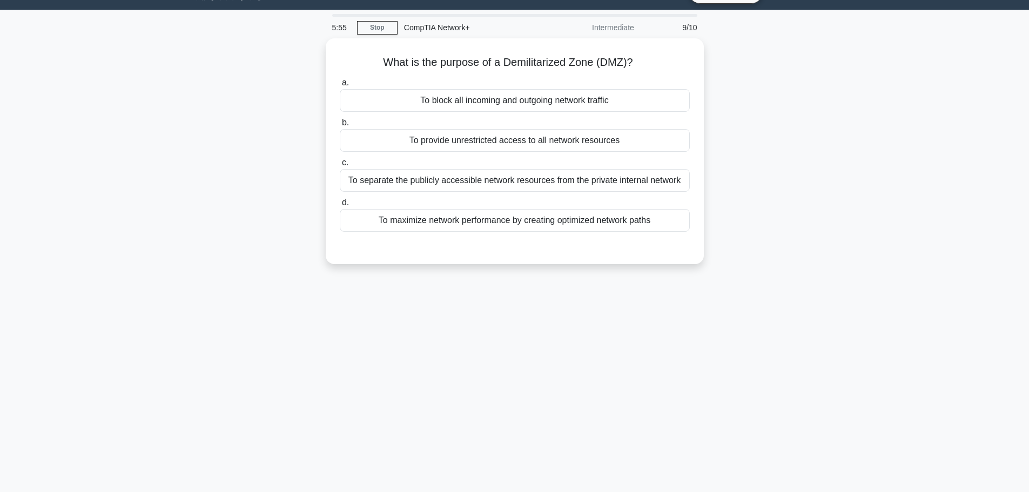
scroll to position [0, 0]
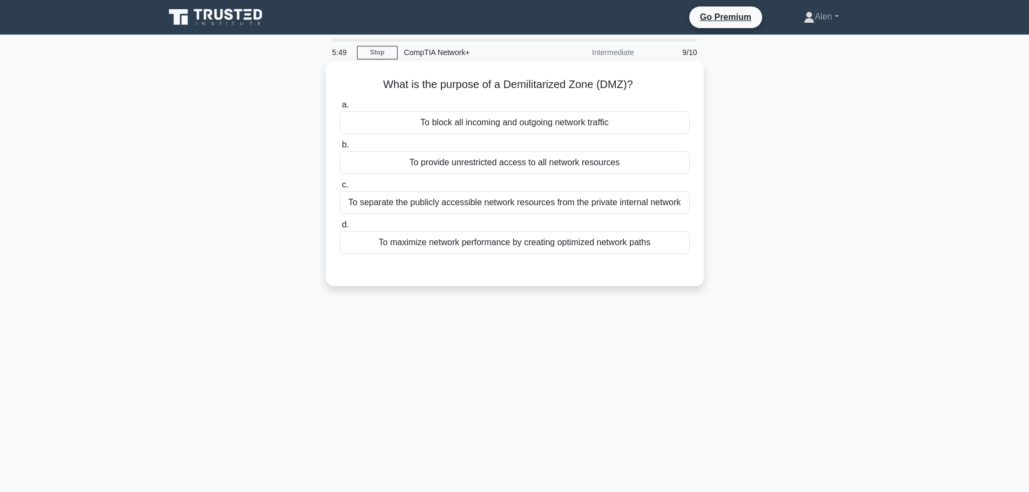
click at [514, 201] on div "To separate the publicly accessible network resources from the private internal…" at bounding box center [515, 202] width 350 height 23
click at [340, 189] on input "c. To separate the publicly accessible network resources from the private inter…" at bounding box center [340, 185] width 0 height 7
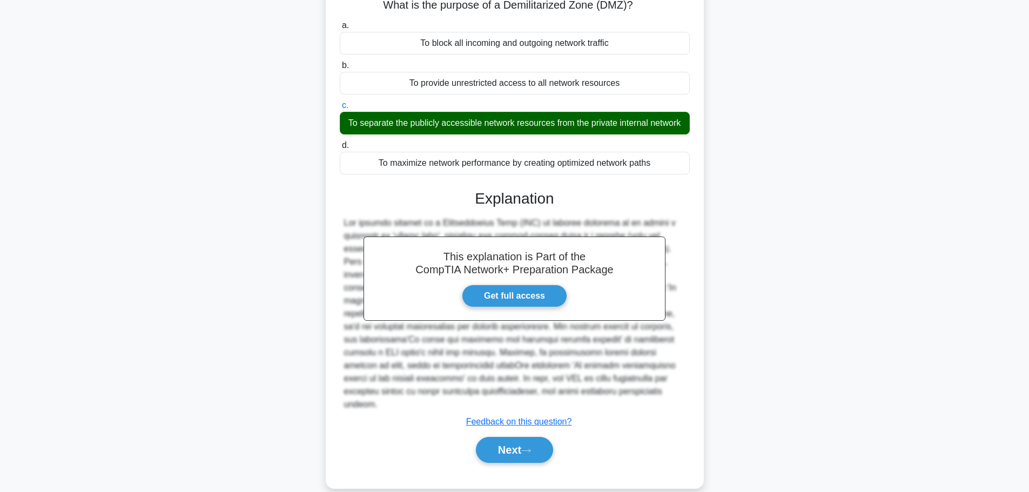
scroll to position [97, 0]
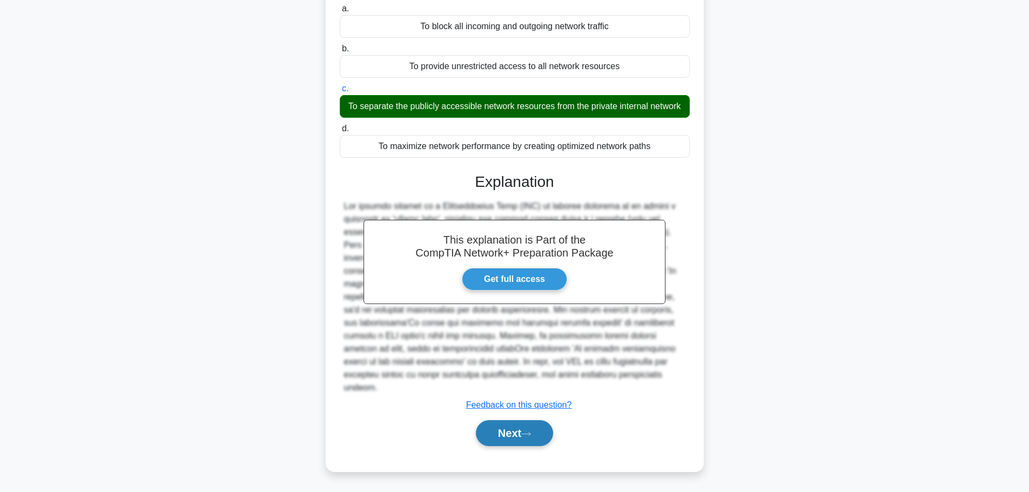
click at [509, 432] on button "Next" at bounding box center [514, 433] width 77 height 26
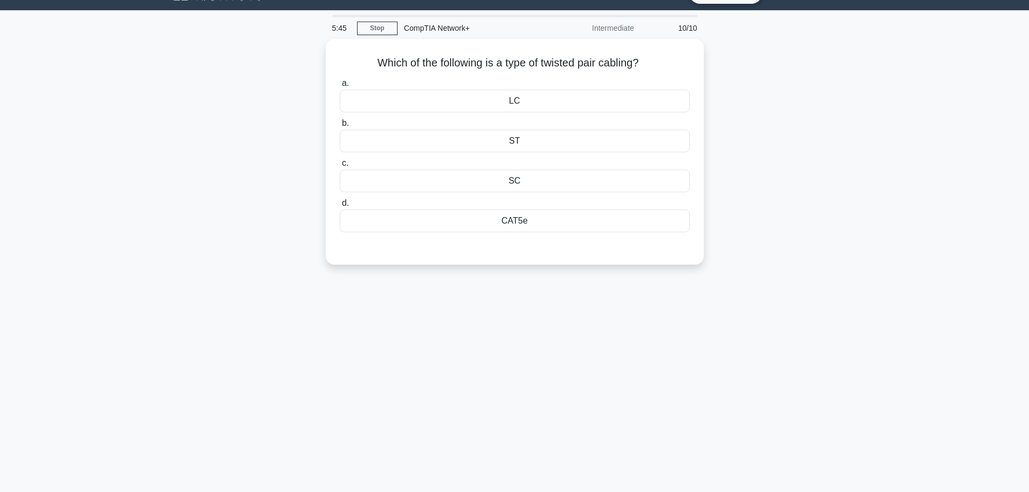
scroll to position [0, 0]
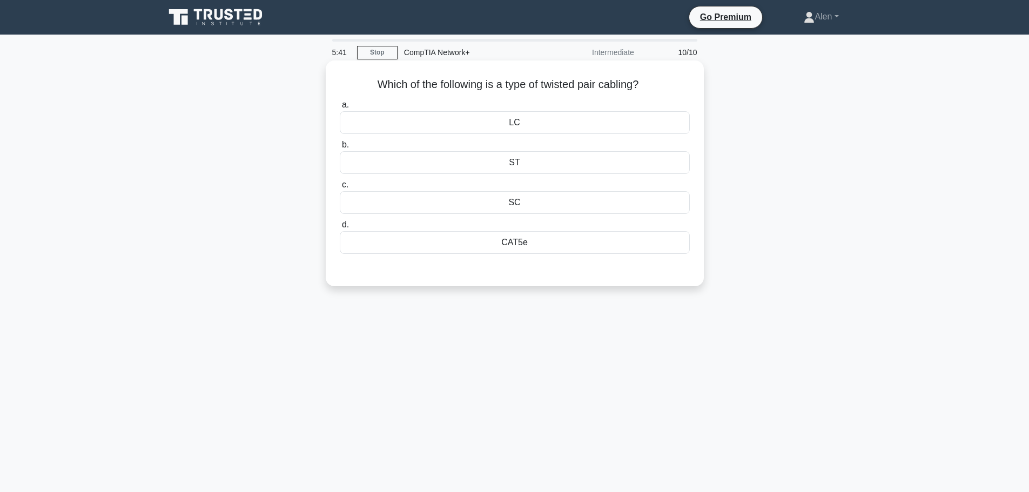
click at [540, 248] on div "CAT5e" at bounding box center [515, 242] width 350 height 23
click at [340, 229] on input "d. CAT5e" at bounding box center [340, 224] width 0 height 7
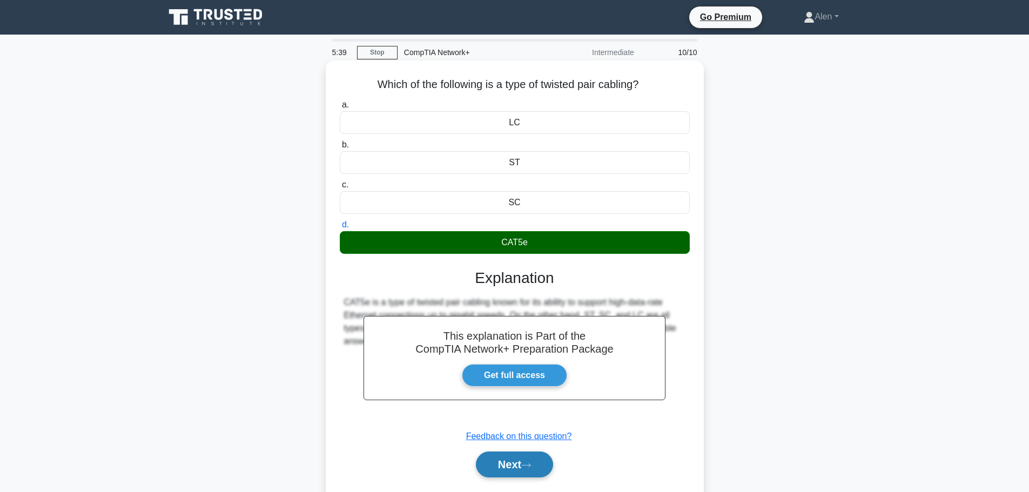
click at [532, 459] on button "Next" at bounding box center [514, 465] width 77 height 26
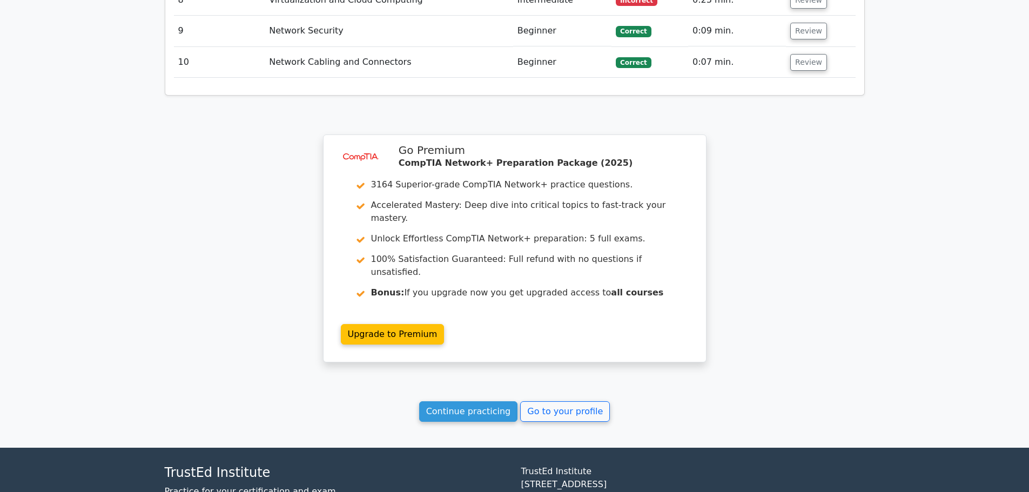
scroll to position [1565, 0]
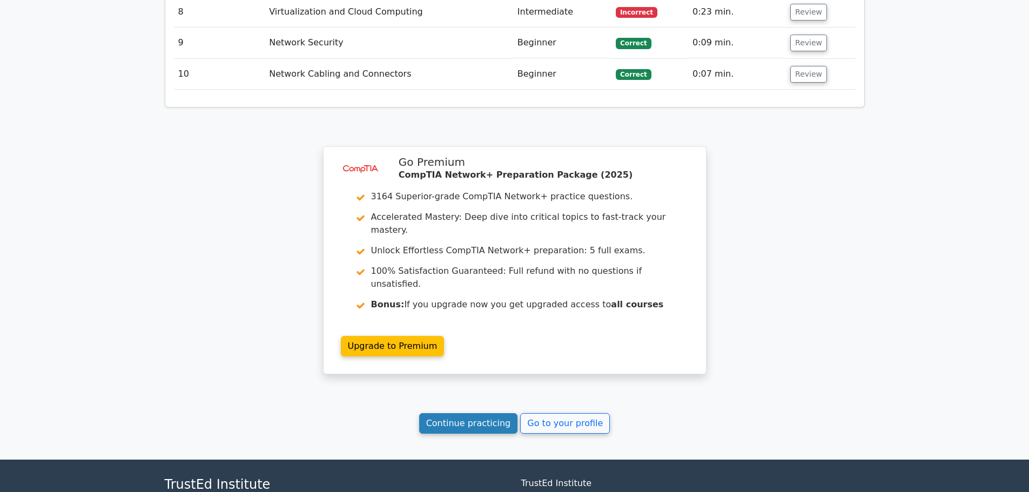
click at [480, 413] on link "Continue practicing" at bounding box center [468, 423] width 99 height 21
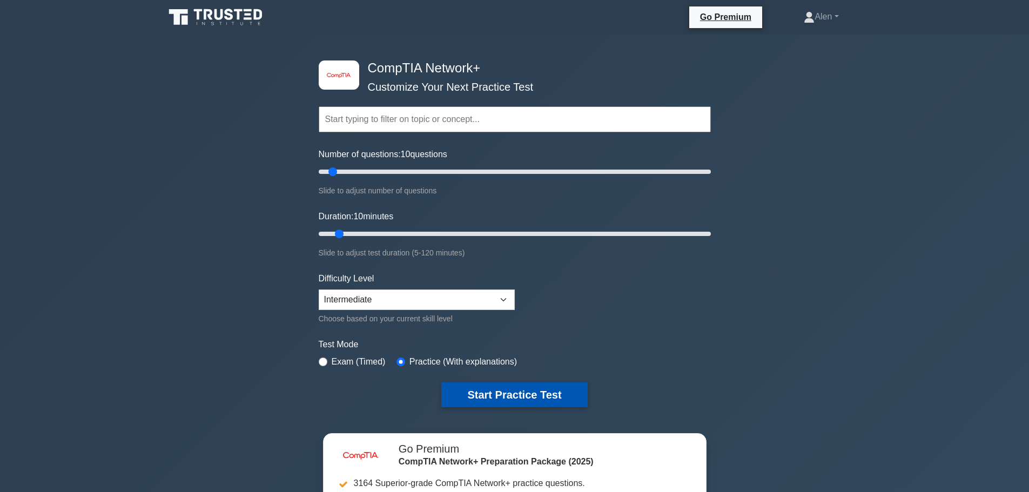
click at [514, 398] on button "Start Practice Test" at bounding box center [514, 394] width 146 height 25
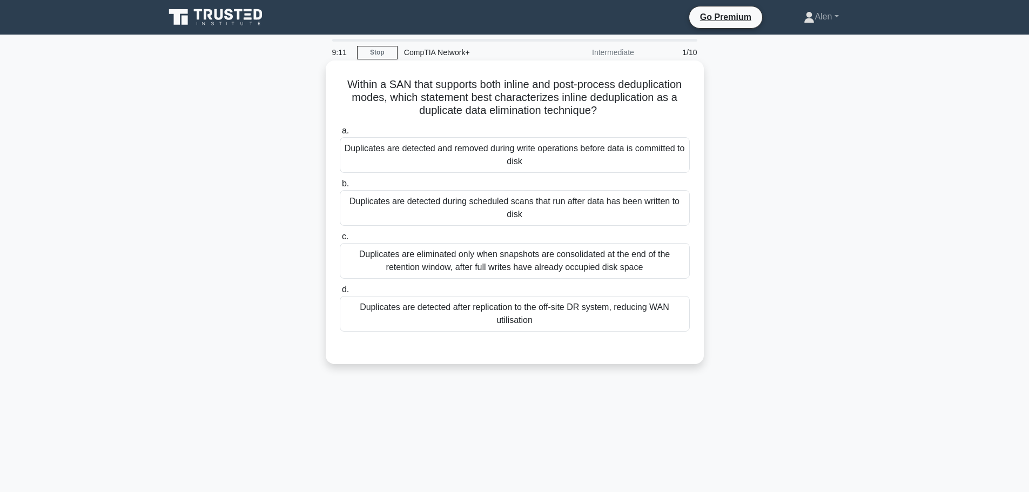
click at [520, 205] on div "Duplicates are detected during scheduled scans that run after data has been wri…" at bounding box center [515, 208] width 350 height 36
click at [340, 187] on input "b. Duplicates are detected during scheduled scans that run after data has been …" at bounding box center [340, 183] width 0 height 7
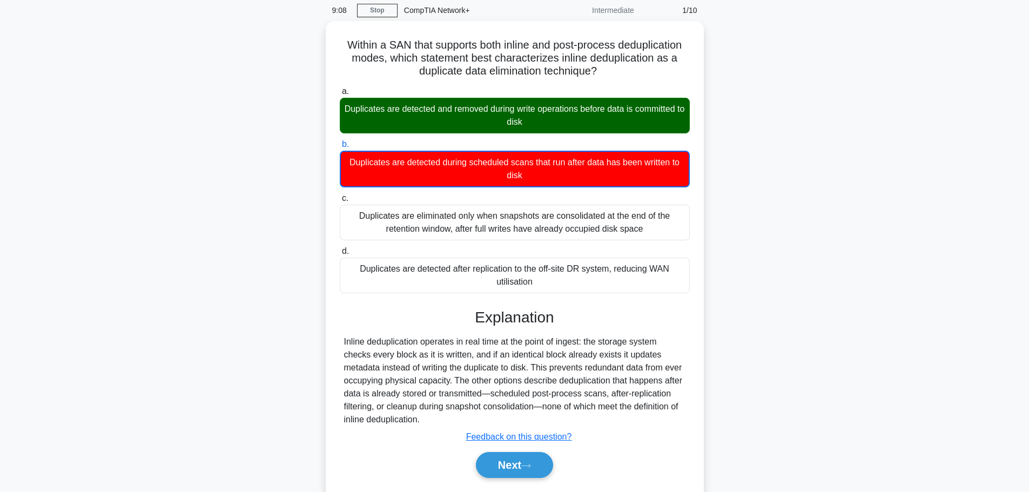
scroll to position [91, 0]
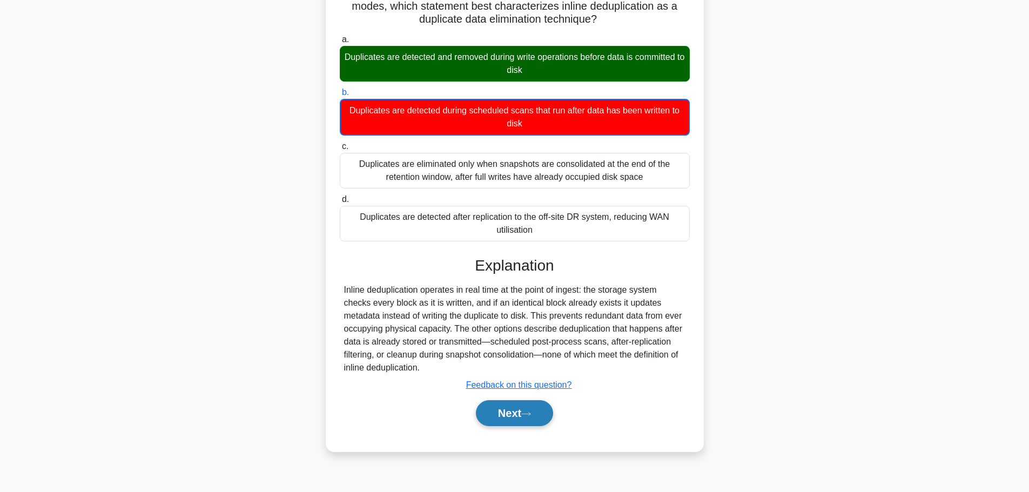
click at [524, 418] on button "Next" at bounding box center [514, 413] width 77 height 26
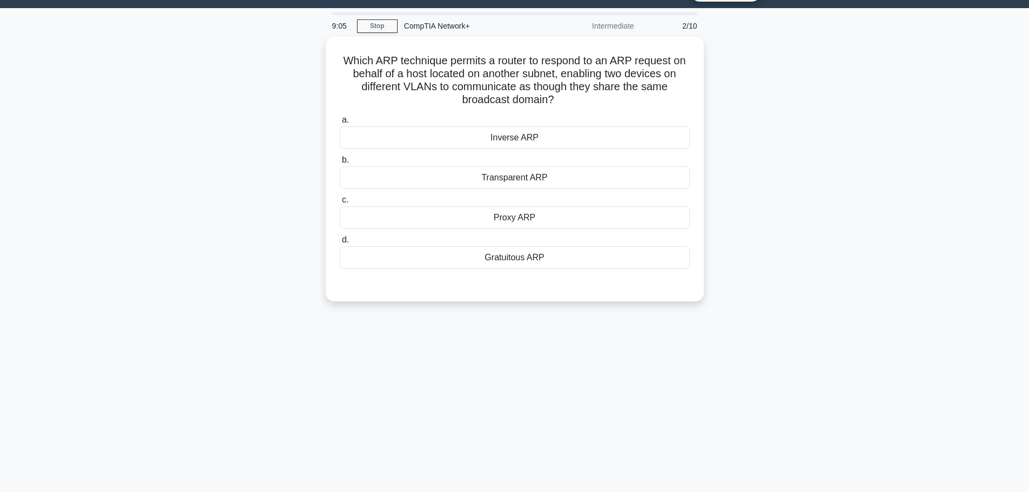
scroll to position [0, 0]
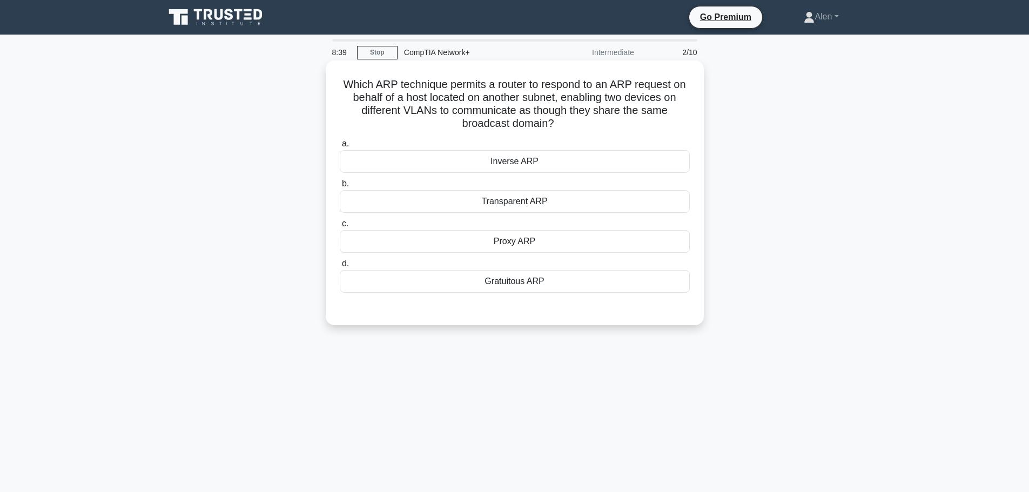
click at [542, 281] on div "Gratuitous ARP" at bounding box center [515, 281] width 350 height 23
click at [340, 267] on input "d. Gratuitous ARP" at bounding box center [340, 263] width 0 height 7
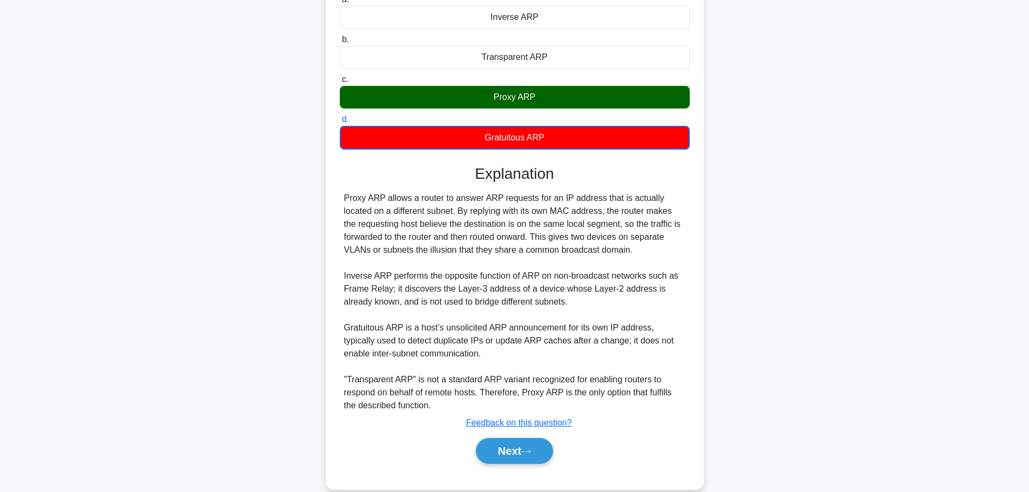
scroll to position [149, 0]
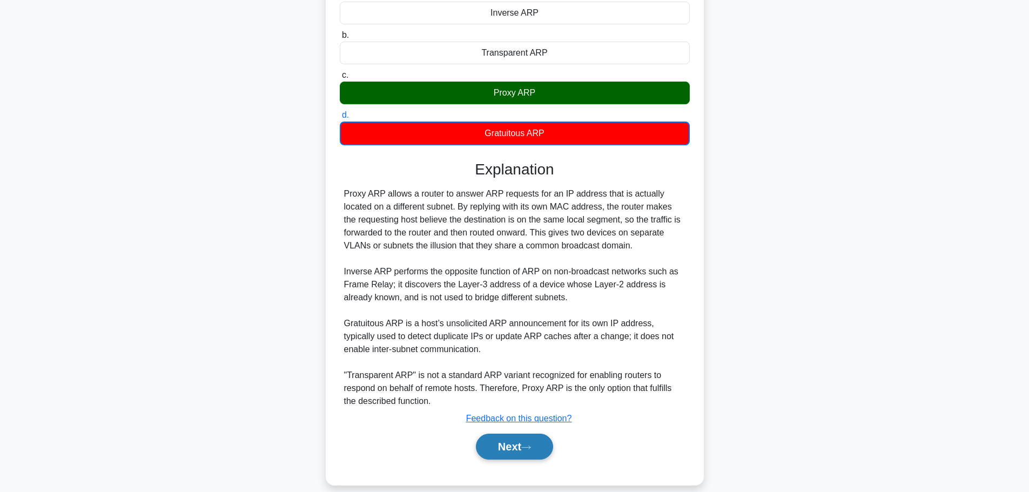
click at [509, 441] on button "Next" at bounding box center [514, 447] width 77 height 26
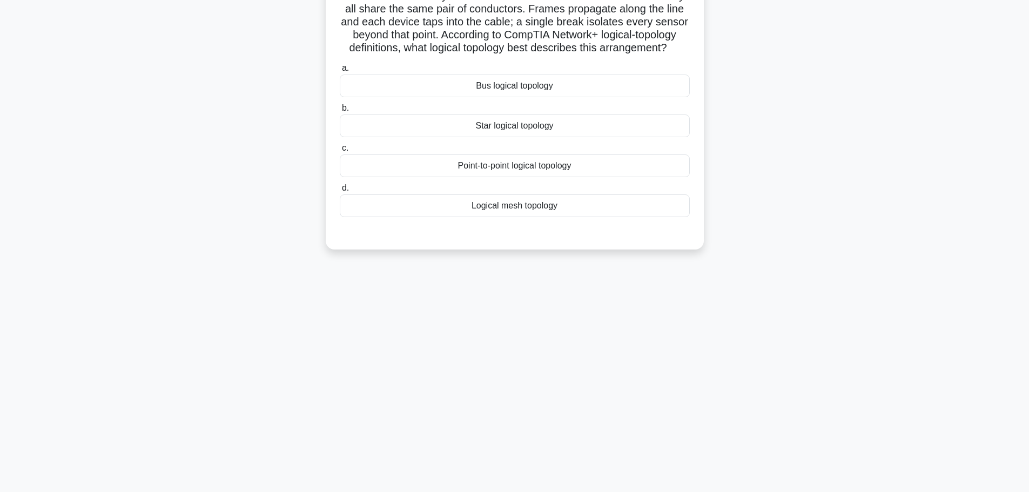
scroll to position [0, 0]
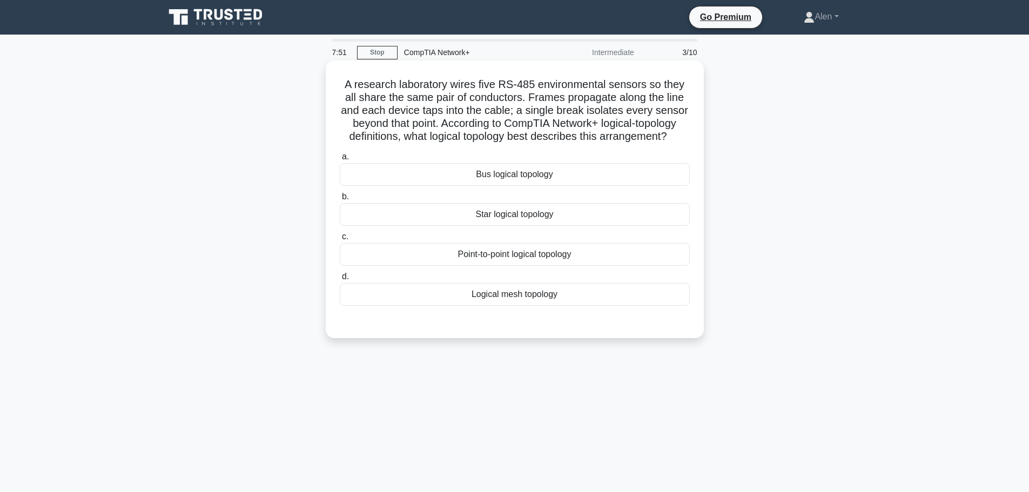
click at [509, 173] on div "Bus logical topology" at bounding box center [515, 174] width 350 height 23
click at [340, 160] on input "a. Bus logical topology" at bounding box center [340, 156] width 0 height 7
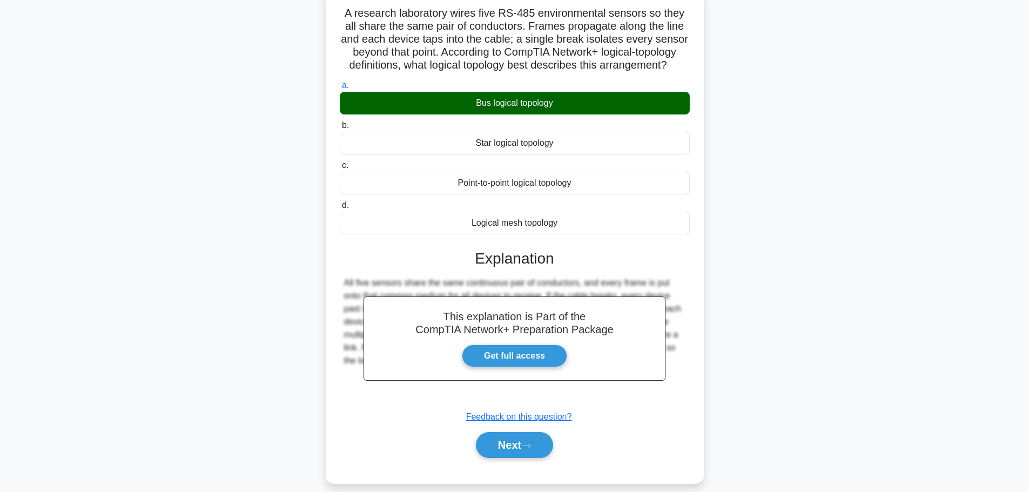
scroll to position [79, 0]
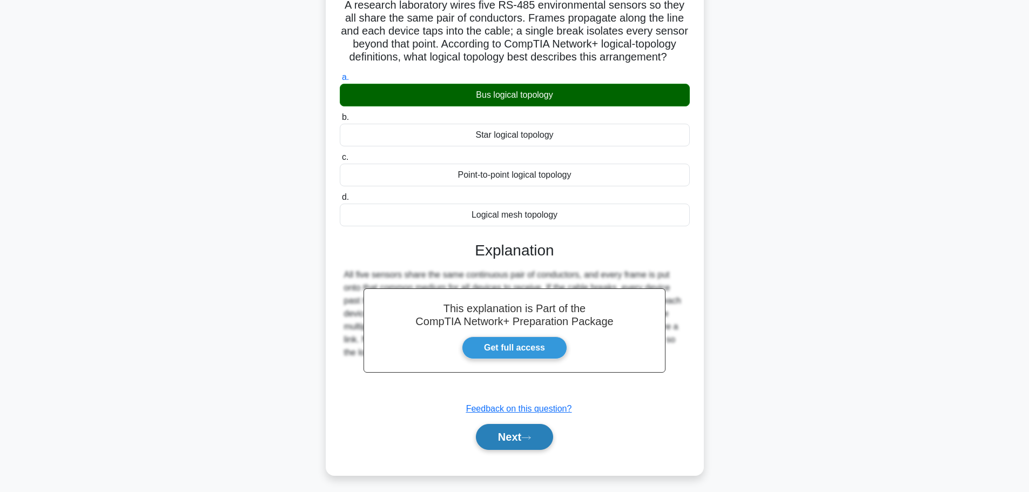
click at [531, 438] on icon at bounding box center [526, 438] width 10 height 6
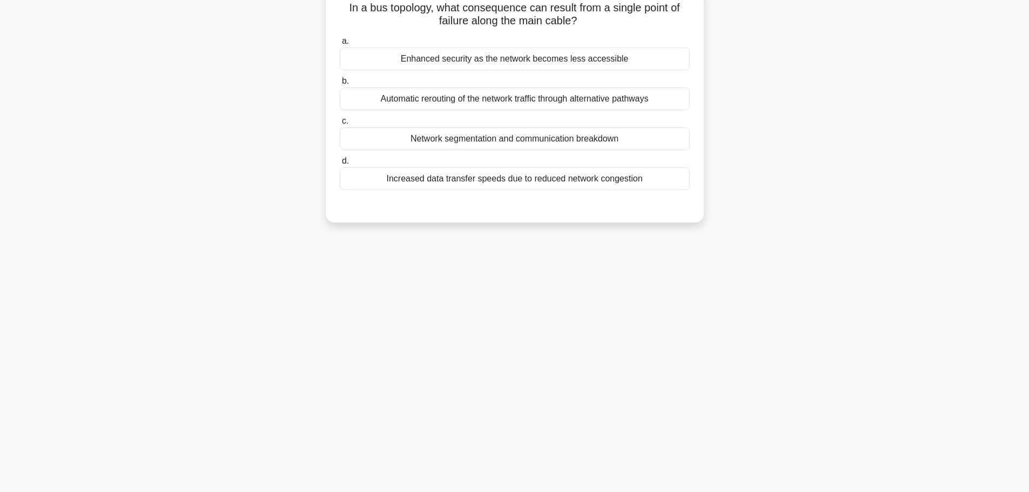
click at [1029, 19] on html "Go Premium Alen" at bounding box center [514, 212] width 1029 height 583
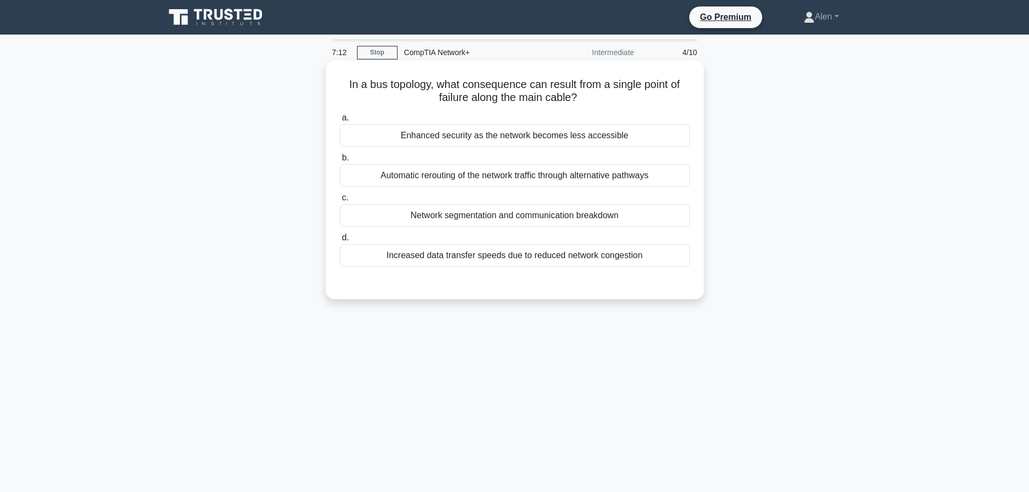
click at [608, 215] on div "Network segmentation and communication breakdown" at bounding box center [515, 215] width 350 height 23
click at [340, 201] on input "c. Network segmentation and communication breakdown" at bounding box center [340, 197] width 0 height 7
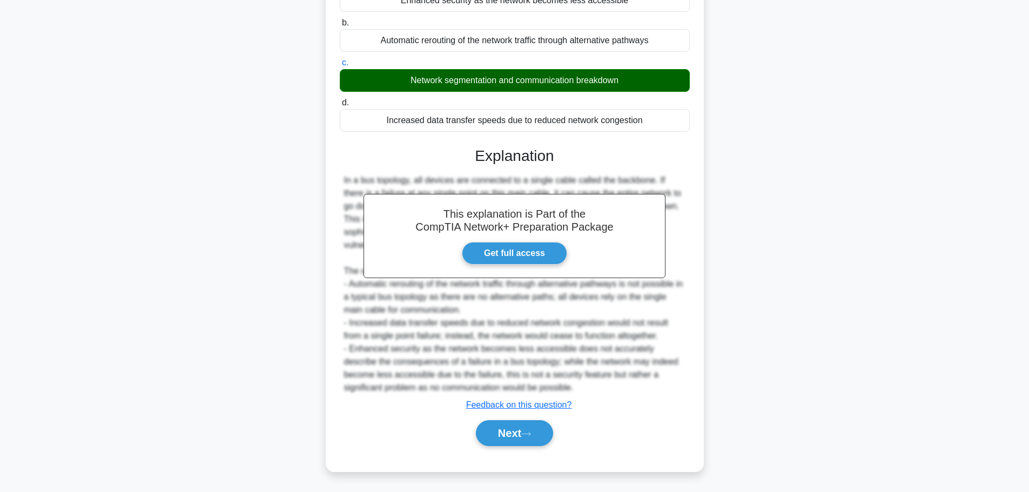
scroll to position [136, 0]
click at [512, 436] on button "Next" at bounding box center [514, 433] width 77 height 26
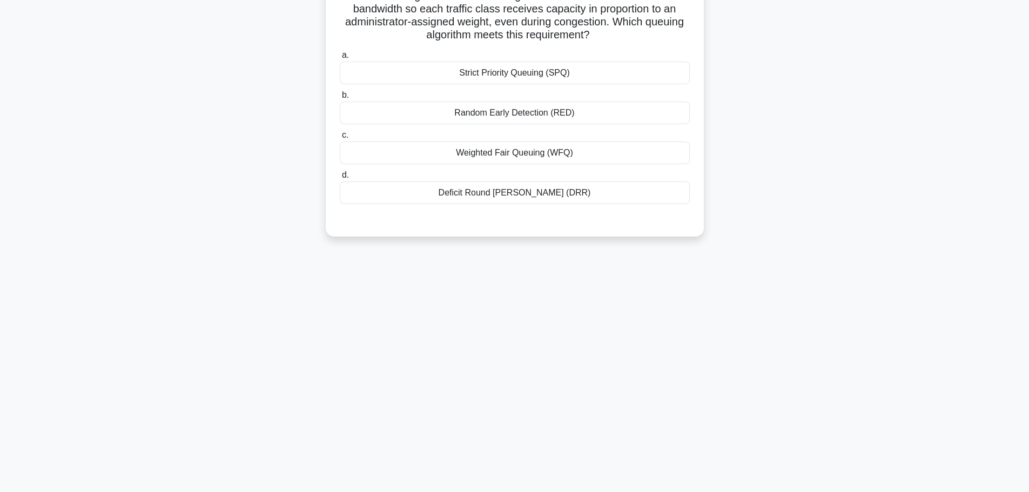
scroll to position [0, 0]
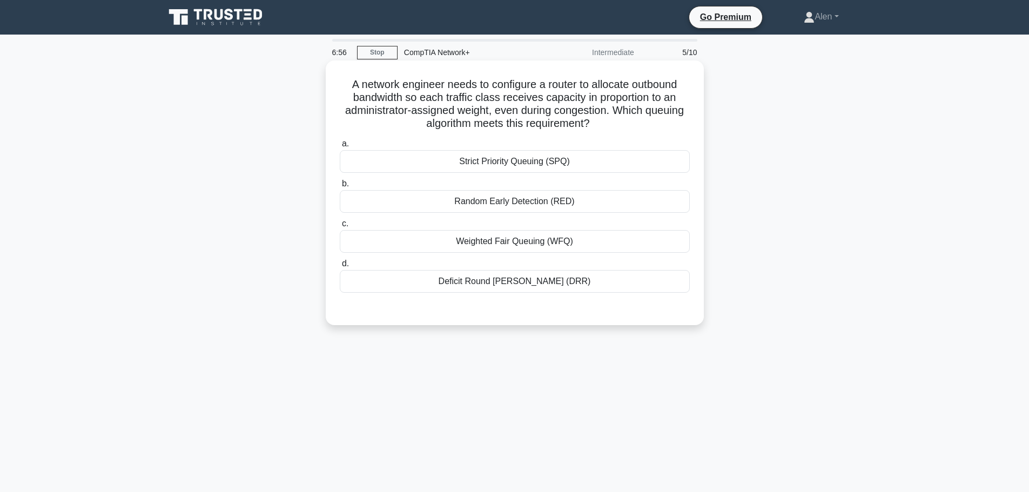
drag, startPoint x: 496, startPoint y: 111, endPoint x: 595, endPoint y: 122, distance: 98.9
click at [595, 122] on h5 "A network engineer needs to configure a router to allocate outbound bandwidth s…" at bounding box center [515, 104] width 352 height 53
click at [635, 121] on h5 "A network engineer needs to configure a router to allocate outbound bandwidth s…" at bounding box center [515, 104] width 352 height 53
click at [469, 166] on div "Strict Priority Queuing (SPQ)" at bounding box center [515, 161] width 350 height 23
click at [340, 147] on input "a. Strict Priority Queuing (SPQ)" at bounding box center [340, 143] width 0 height 7
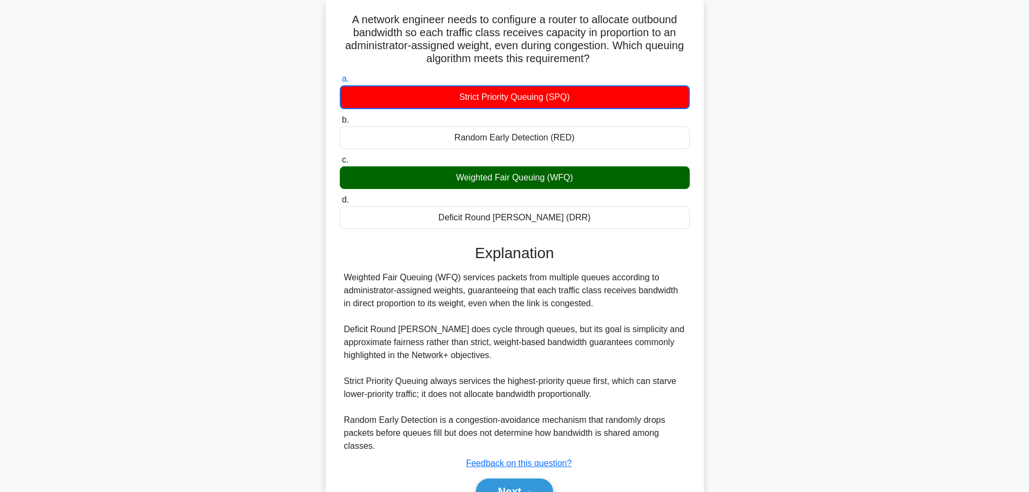
scroll to position [124, 0]
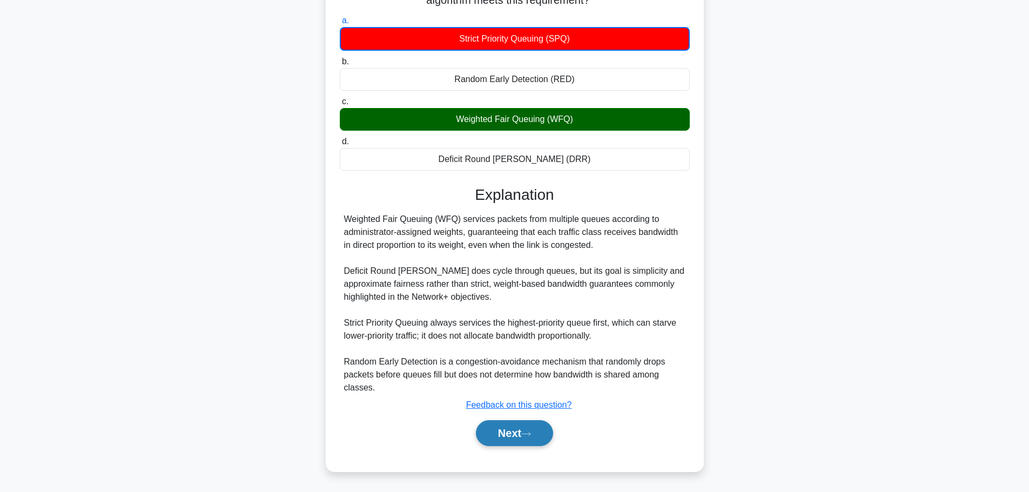
click at [521, 438] on button "Next" at bounding box center [514, 433] width 77 height 26
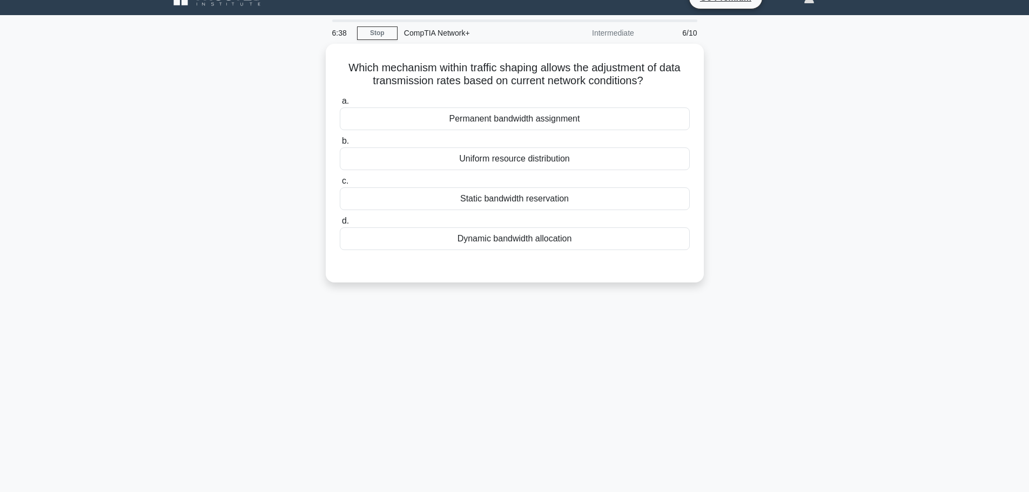
scroll to position [0, 0]
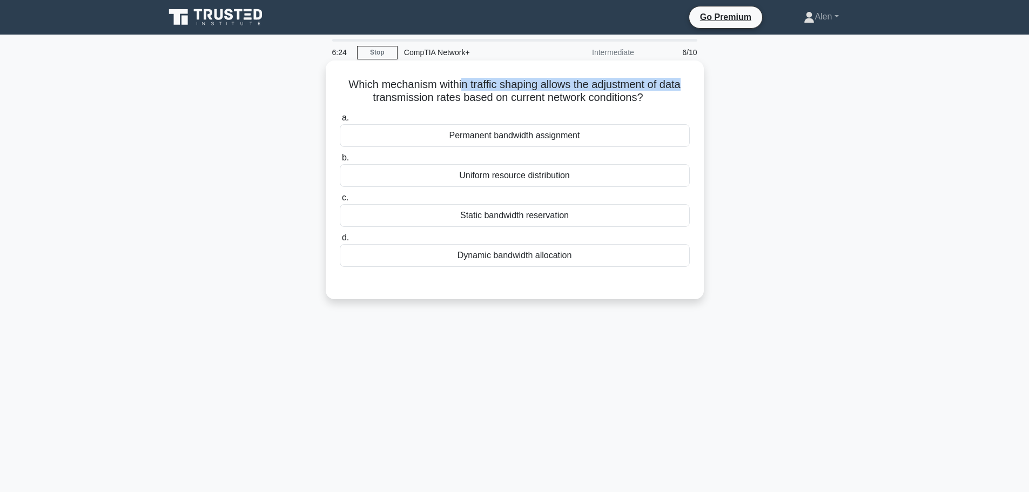
drag, startPoint x: 471, startPoint y: 83, endPoint x: 691, endPoint y: 84, distance: 220.9
click at [691, 84] on div "Which mechanism within traffic shaping allows the adjustment of data transmissi…" at bounding box center [514, 180] width 369 height 230
click at [686, 107] on div "Which mechanism within traffic shaping allows the adjustment of data transmissi…" at bounding box center [514, 180] width 369 height 230
click at [509, 256] on div "Dynamic bandwidth allocation" at bounding box center [515, 255] width 350 height 23
click at [340, 241] on input "d. Dynamic bandwidth allocation" at bounding box center [340, 237] width 0 height 7
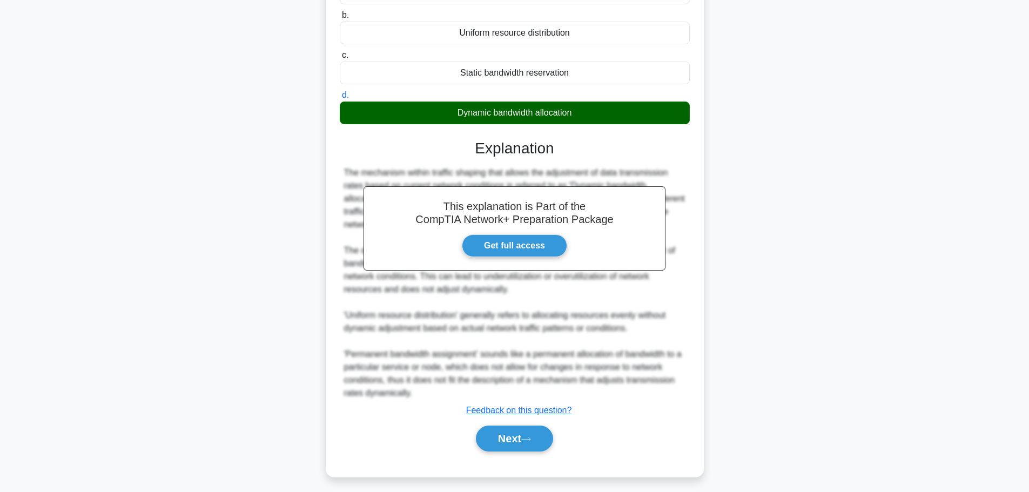
scroll to position [149, 0]
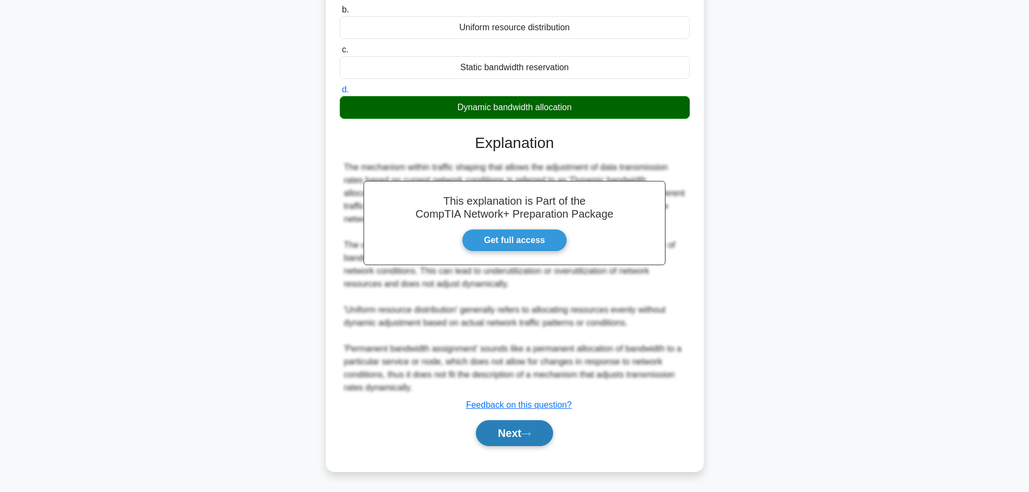
click at [526, 433] on icon at bounding box center [526, 434] width 10 height 6
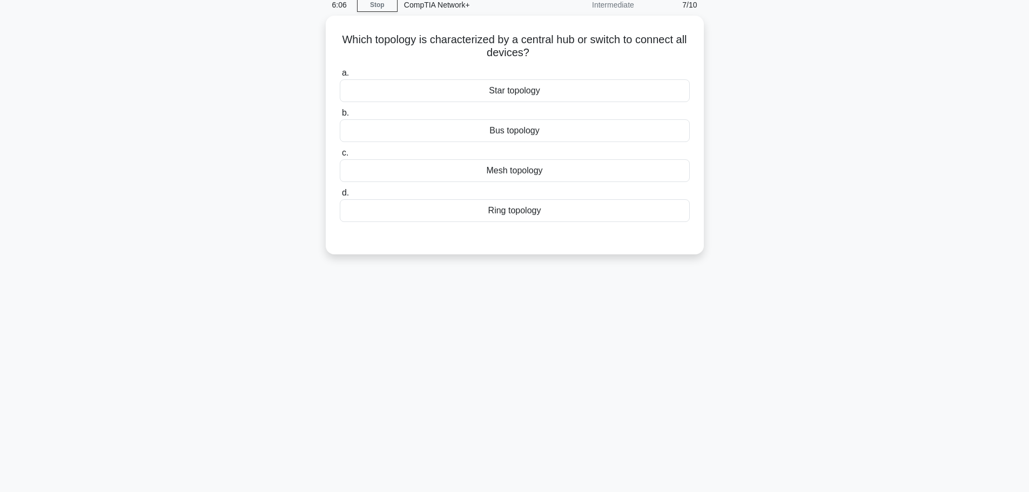
scroll to position [0, 0]
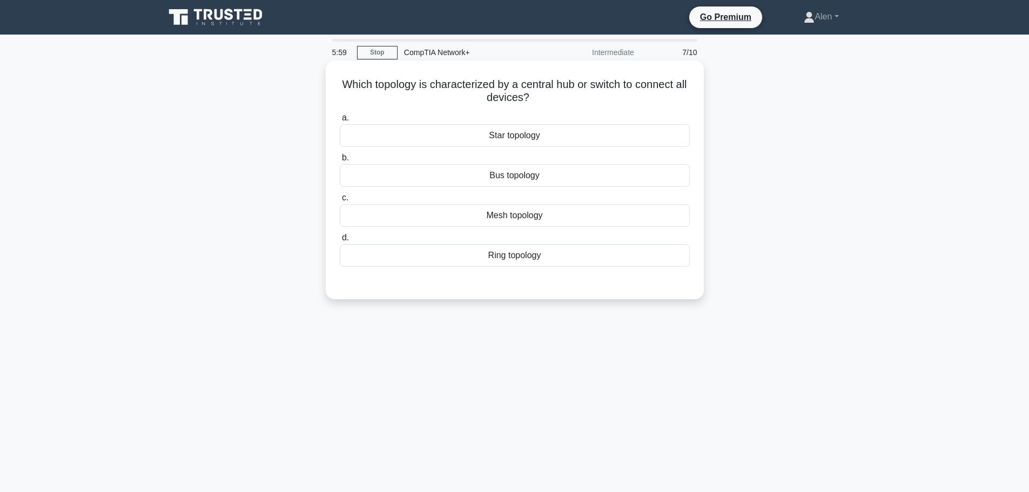
click at [522, 134] on div "Star topology" at bounding box center [515, 135] width 350 height 23
click at [340, 122] on input "a. Star topology" at bounding box center [340, 118] width 0 height 7
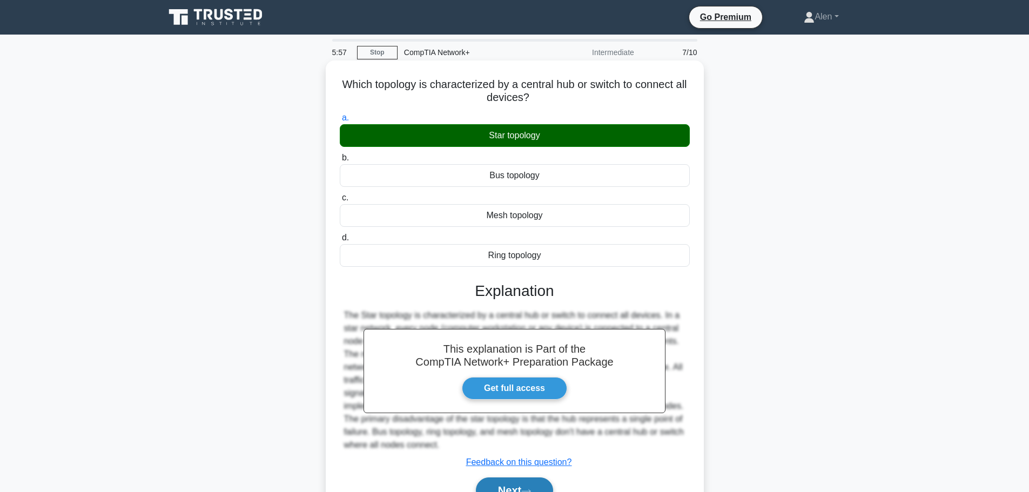
click at [533, 480] on button "Next" at bounding box center [514, 491] width 77 height 26
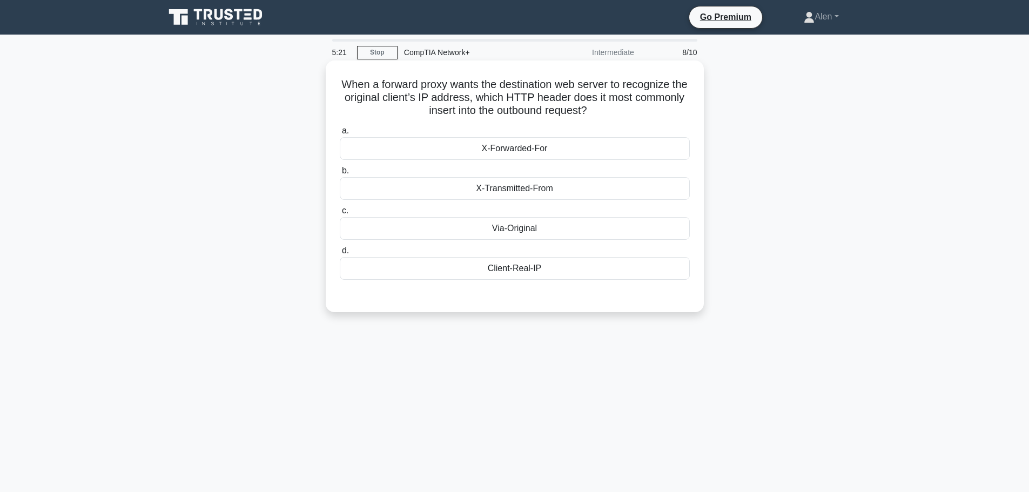
click at [499, 193] on div "X-Transmitted-From" at bounding box center [515, 188] width 350 height 23
click at [340, 174] on input "b. X-Transmitted-From" at bounding box center [340, 170] width 0 height 7
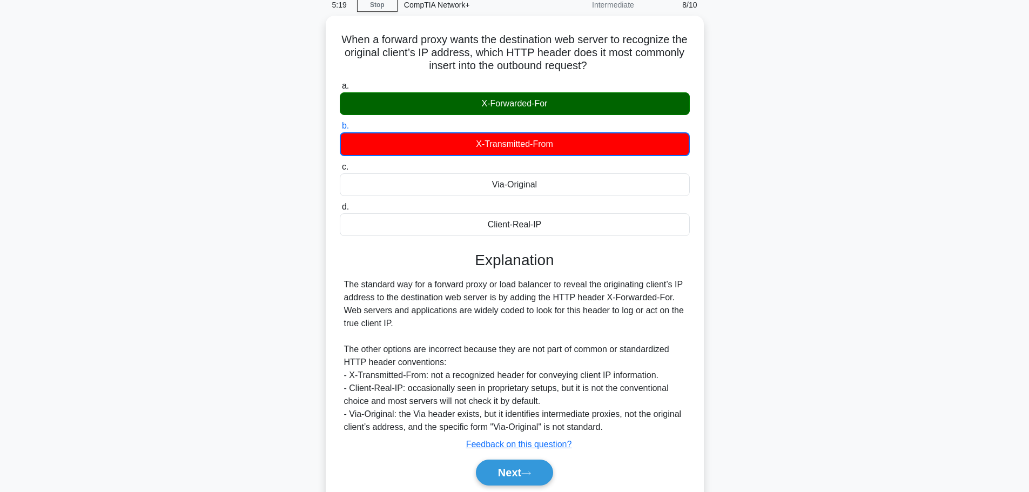
scroll to position [91, 0]
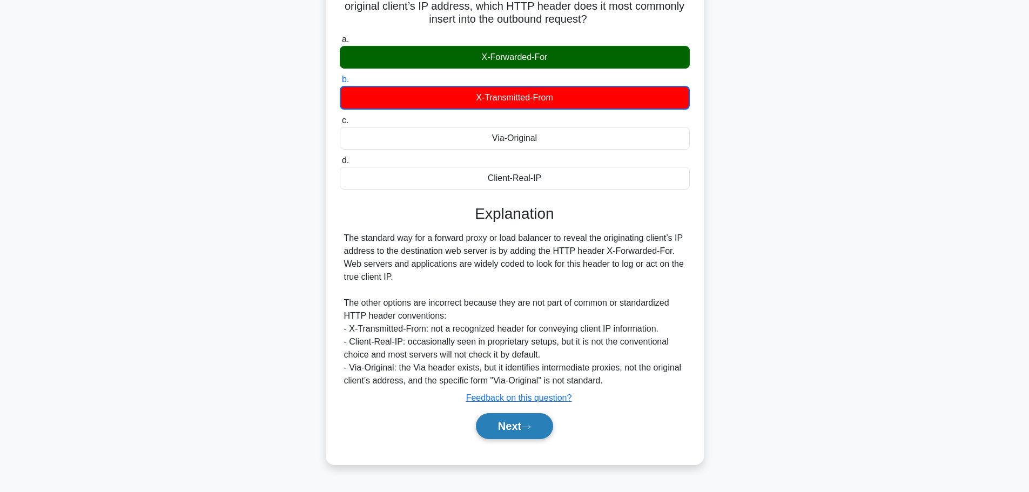
click at [507, 431] on button "Next" at bounding box center [514, 426] width 77 height 26
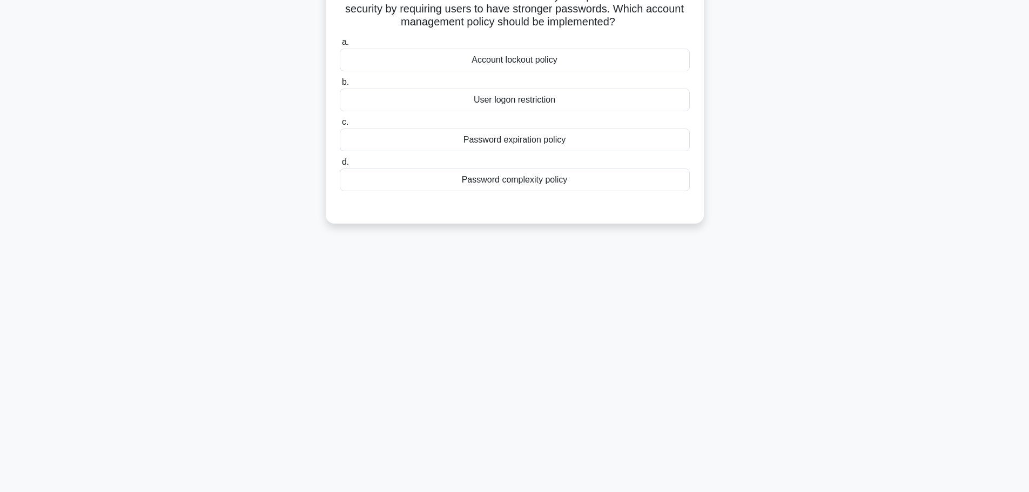
click at [1026, 20] on main "5:16 Stop CompTIA Network+ Intermediate 9/10 A network administrator needs to f…" at bounding box center [514, 217] width 1029 height 549
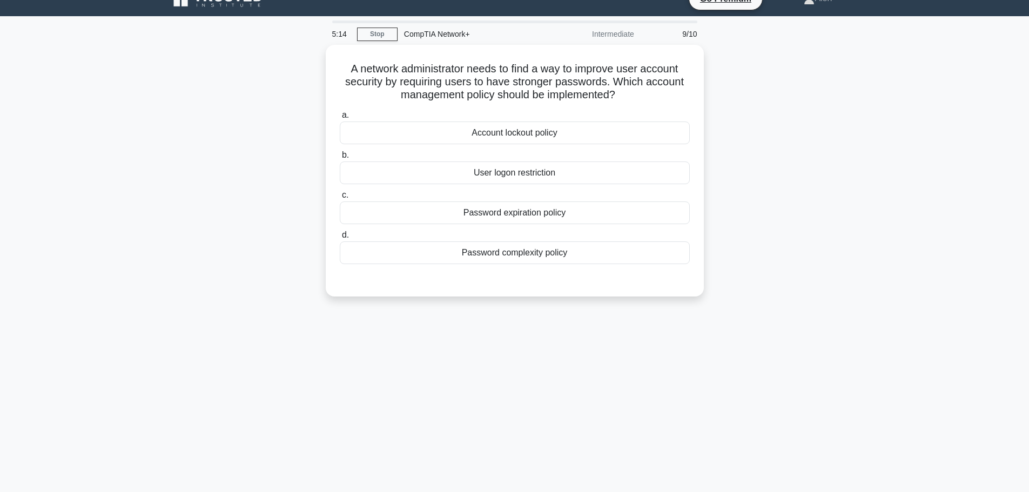
scroll to position [0, 0]
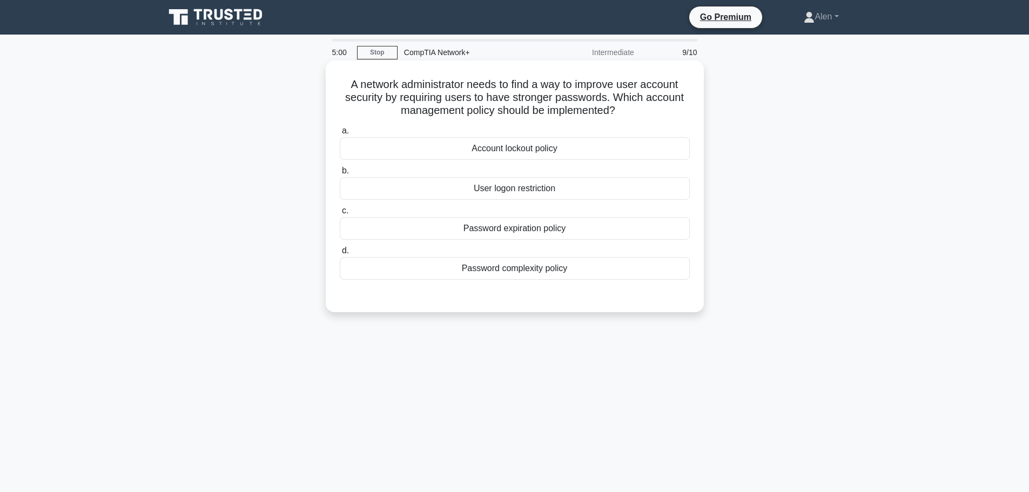
click at [551, 270] on div "Password complexity policy" at bounding box center [515, 268] width 350 height 23
click at [340, 254] on input "d. Password complexity policy" at bounding box center [340, 250] width 0 height 7
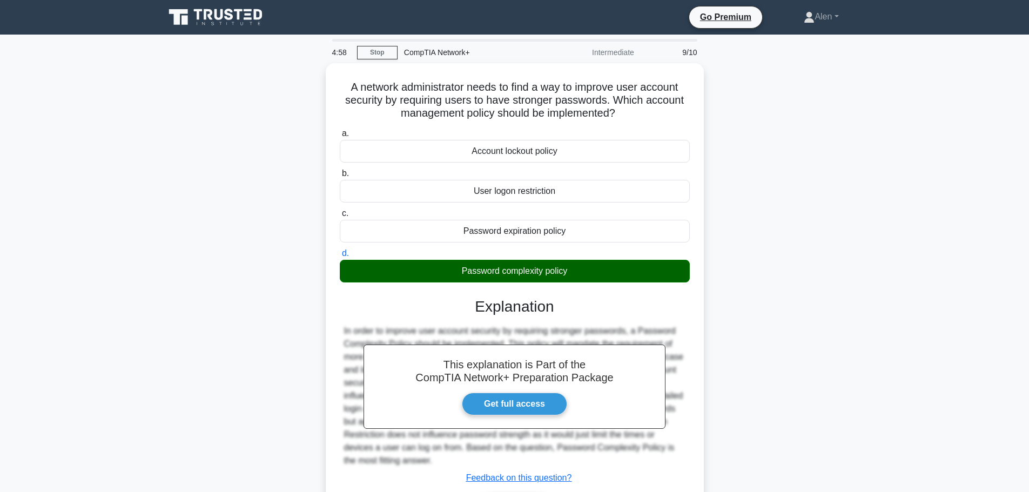
scroll to position [71, 0]
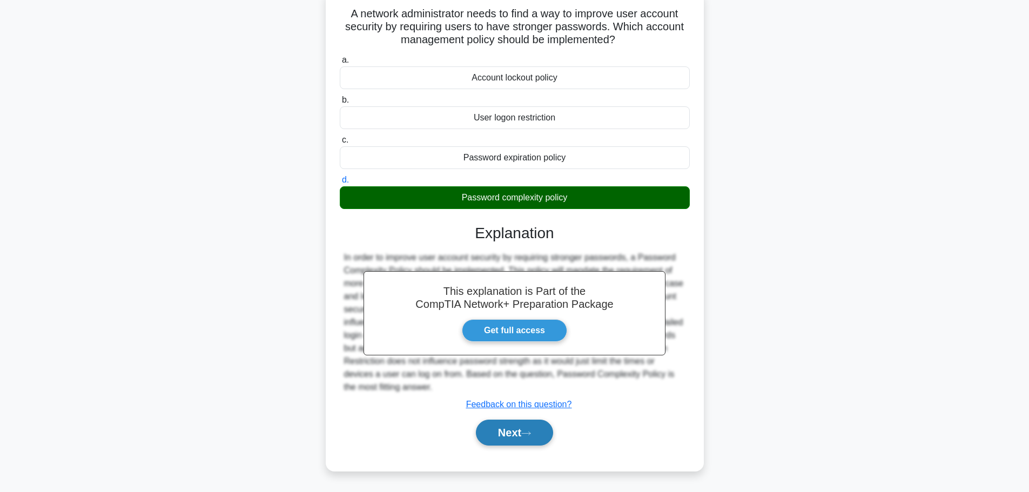
click at [525, 433] on button "Next" at bounding box center [514, 433] width 77 height 26
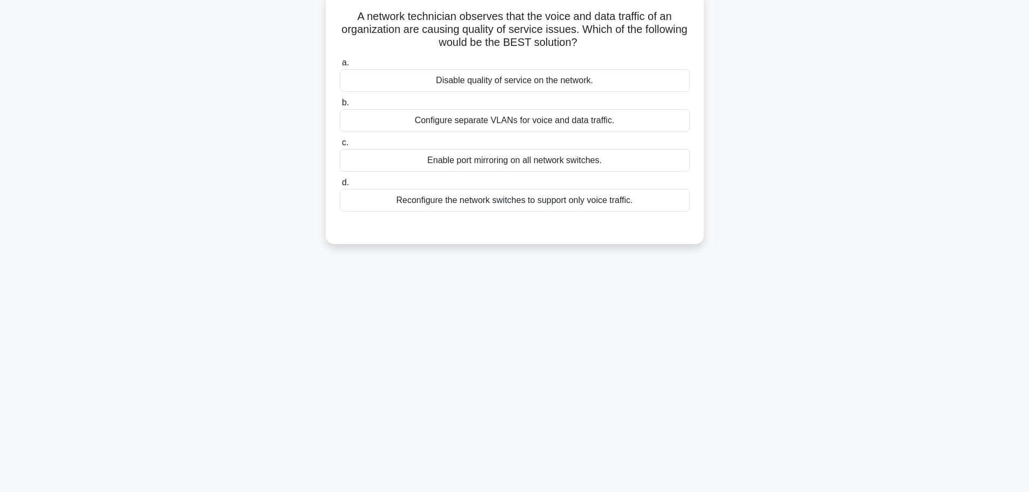
click at [1027, 18] on main "4:55 Stop CompTIA Network+ Intermediate 10/10 A network technician observes tha…" at bounding box center [514, 238] width 1029 height 549
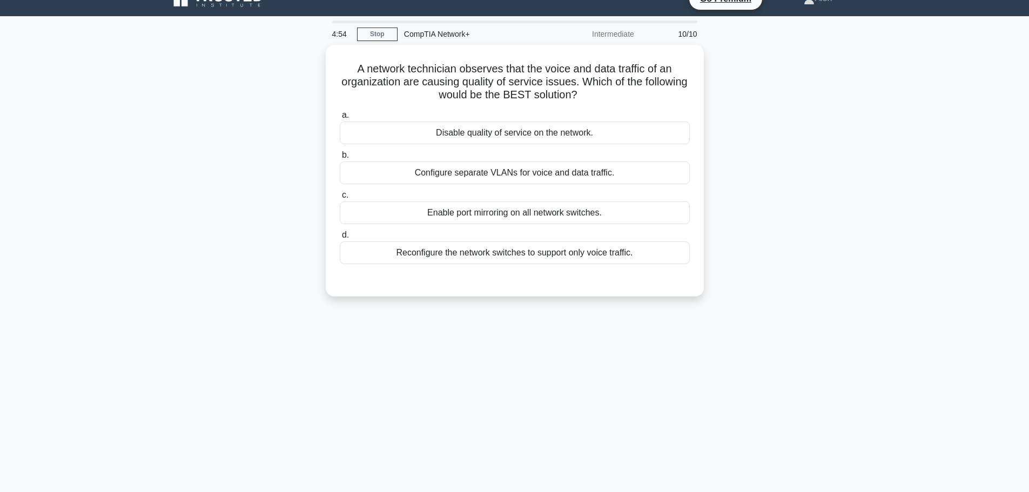
scroll to position [0, 0]
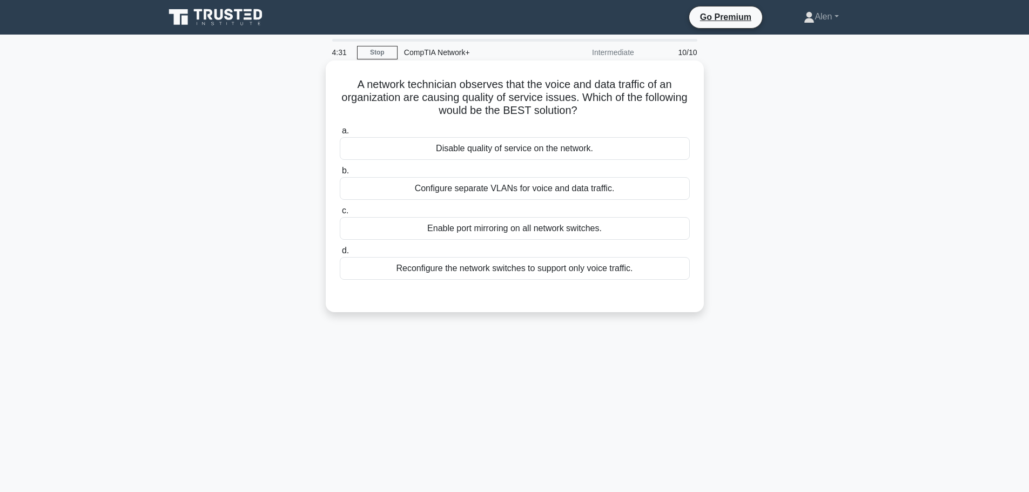
click at [505, 187] on div "Configure separate VLANs for voice and data traffic." at bounding box center [515, 188] width 350 height 23
click at [340, 174] on input "b. Configure separate VLANs for voice and data traffic." at bounding box center [340, 170] width 0 height 7
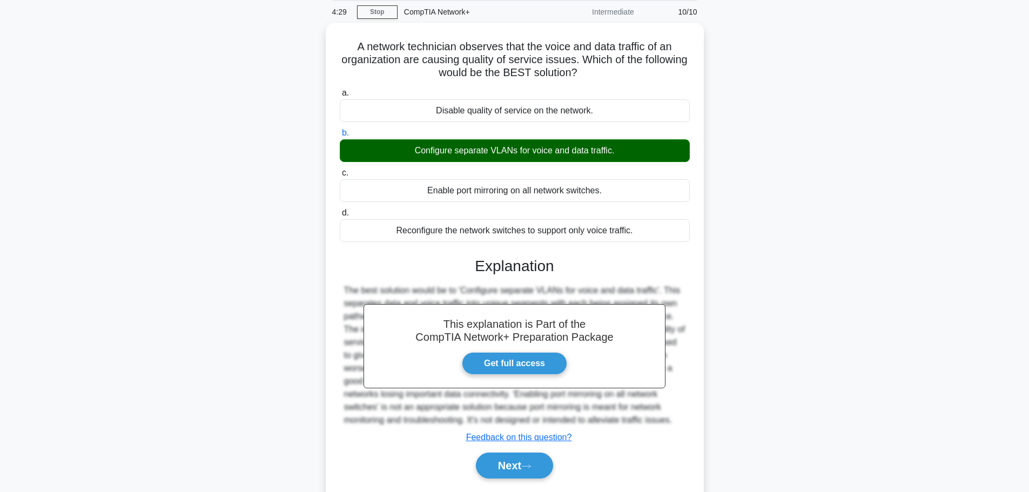
scroll to position [91, 0]
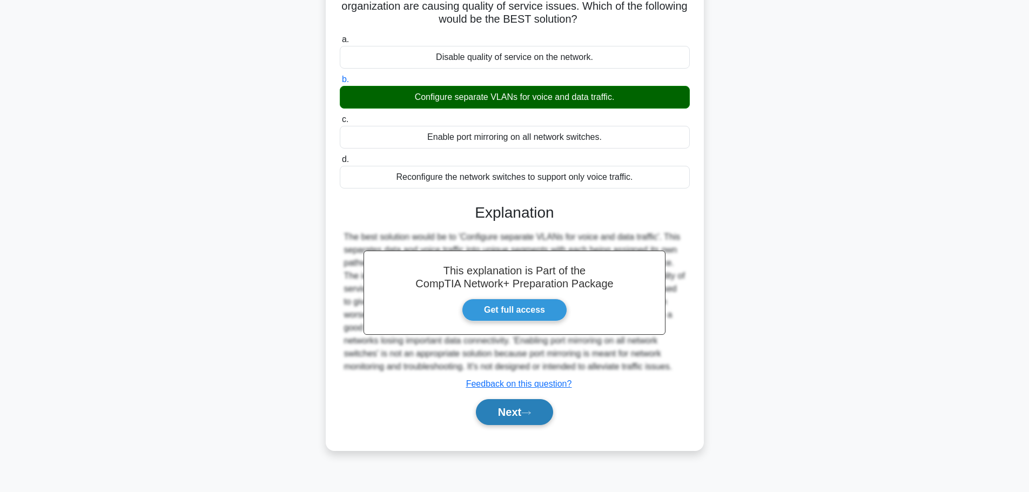
click at [527, 413] on icon at bounding box center [526, 413] width 10 height 6
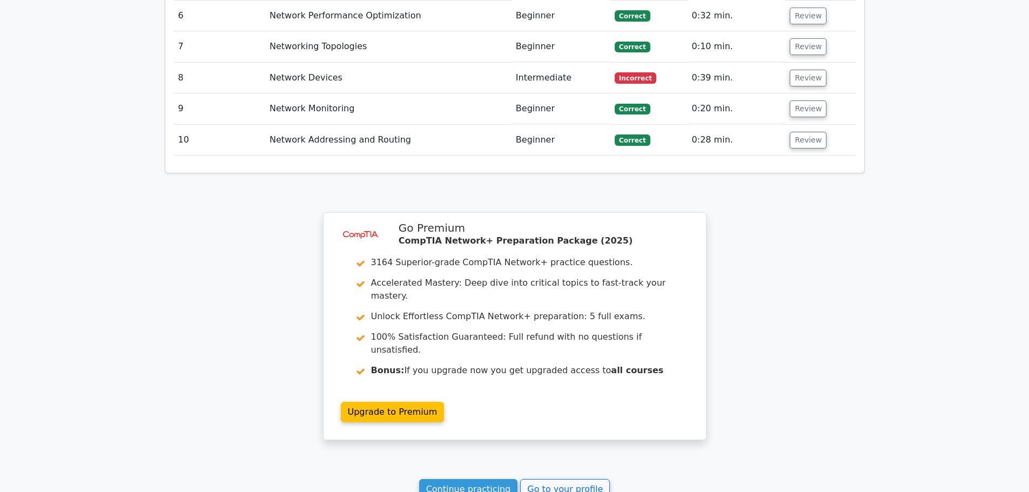
scroll to position [1473, 0]
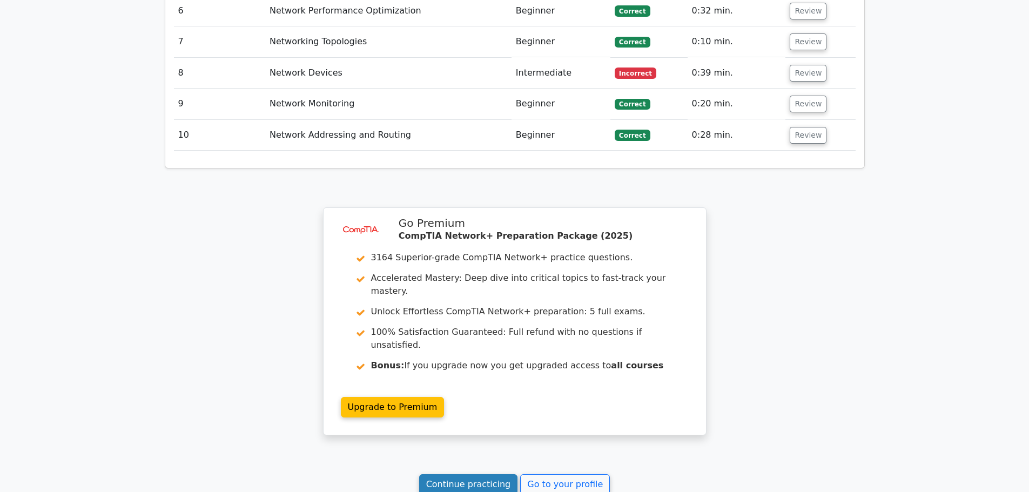
click at [489, 474] on link "Continue practicing" at bounding box center [468, 484] width 99 height 21
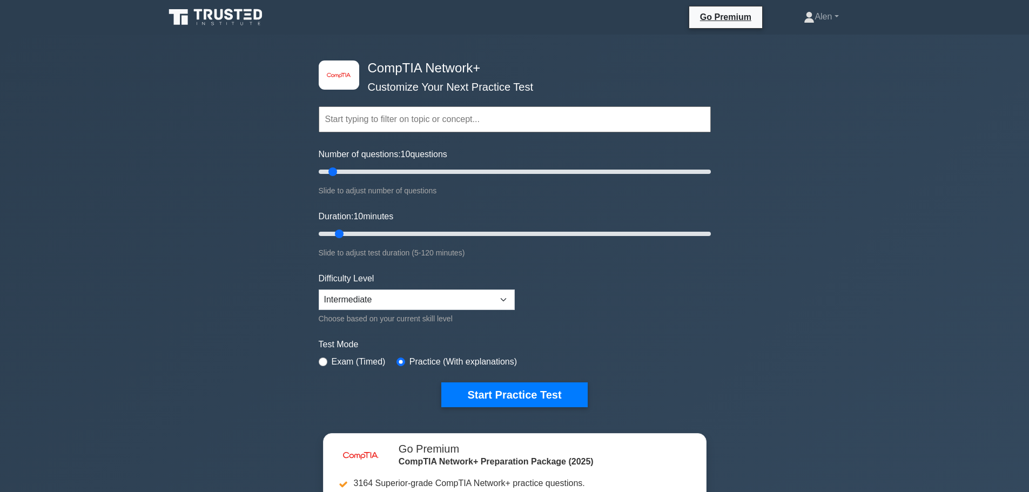
click at [527, 378] on form "Topics Networking Concepts Infrastructure Network Operations Network Security N…" at bounding box center [515, 240] width 392 height 334
click at [521, 391] on button "Start Practice Test" at bounding box center [514, 394] width 146 height 25
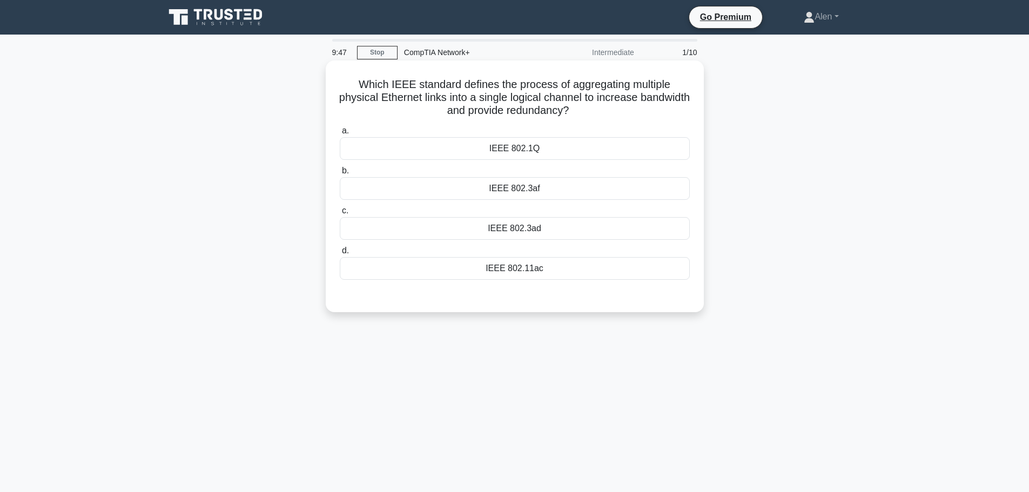
click at [476, 153] on div "IEEE 802.1Q" at bounding box center [515, 148] width 350 height 23
click at [340, 135] on input "a. IEEE 802.1Q" at bounding box center [340, 130] width 0 height 7
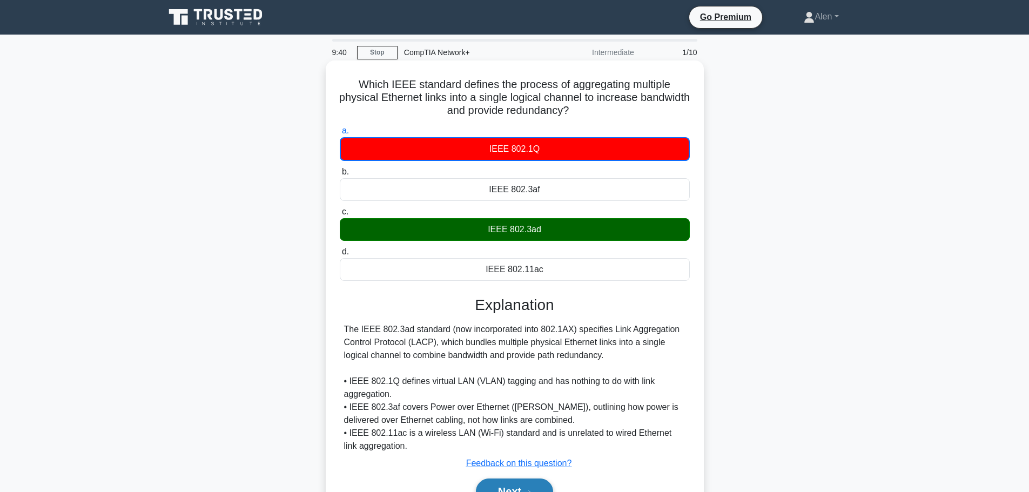
click at [533, 483] on button "Next" at bounding box center [514, 492] width 77 height 26
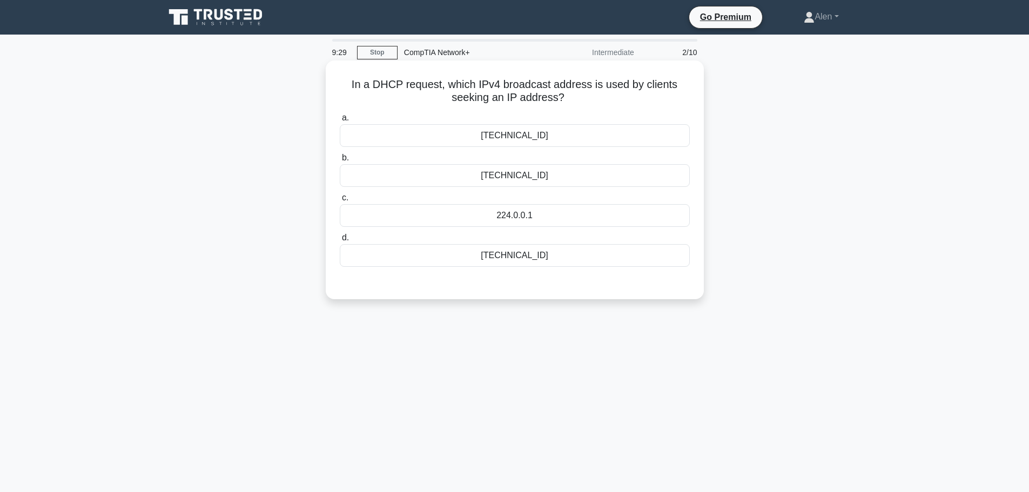
drag, startPoint x: 451, startPoint y: 85, endPoint x: 583, endPoint y: 103, distance: 133.6
click at [583, 103] on h5 "In a DHCP request, which IPv4 broadcast address is used by clients seeking an I…" at bounding box center [515, 91] width 352 height 27
click at [602, 104] on h5 "In a DHCP request, which IPv4 broadcast address is used by clients seeking an I…" at bounding box center [515, 91] width 352 height 27
click at [576, 254] on div "[TECHNICAL_ID]" at bounding box center [515, 255] width 350 height 23
click at [340, 241] on input "d. [TECHNICAL_ID]" at bounding box center [340, 237] width 0 height 7
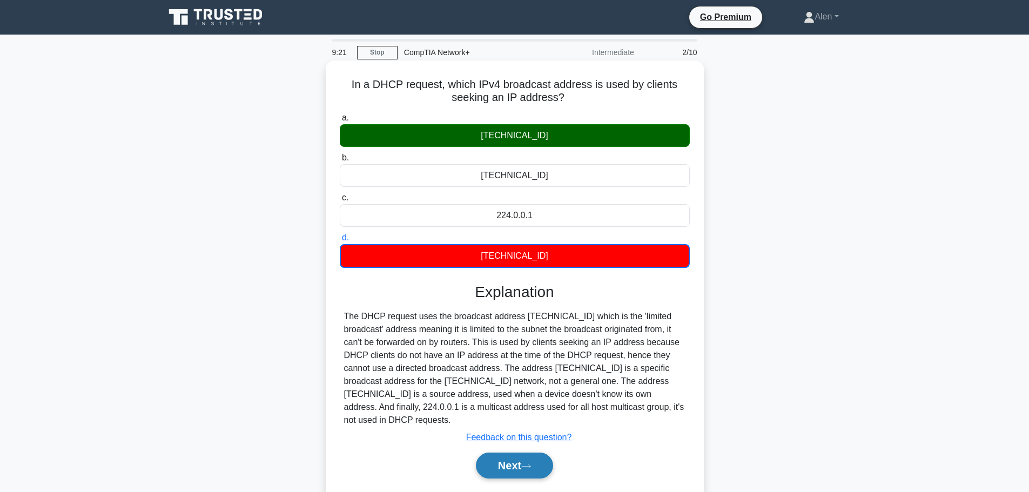
click at [515, 453] on button "Next" at bounding box center [514, 466] width 77 height 26
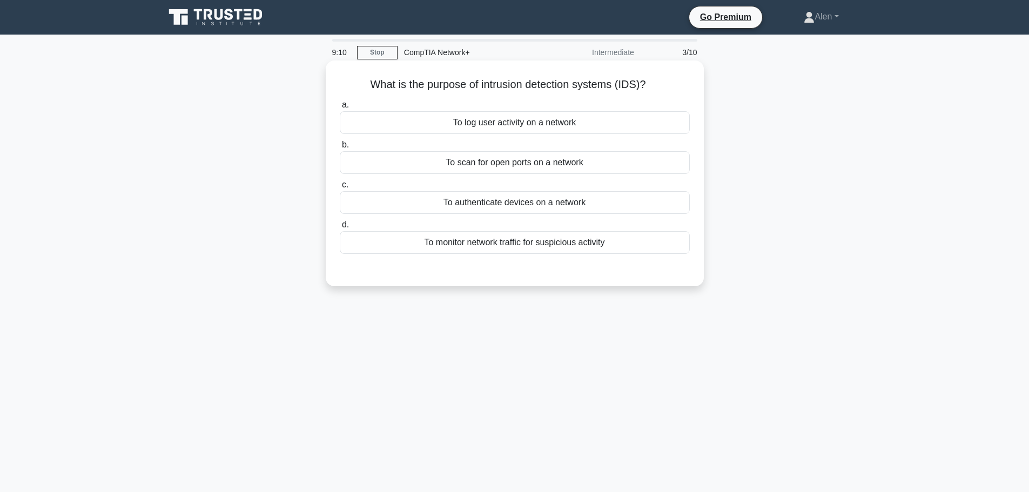
click at [565, 246] on div "To monitor network traffic for suspicious activity" at bounding box center [515, 242] width 350 height 23
click at [340, 229] on input "d. To monitor network traffic for suspicious activity" at bounding box center [340, 224] width 0 height 7
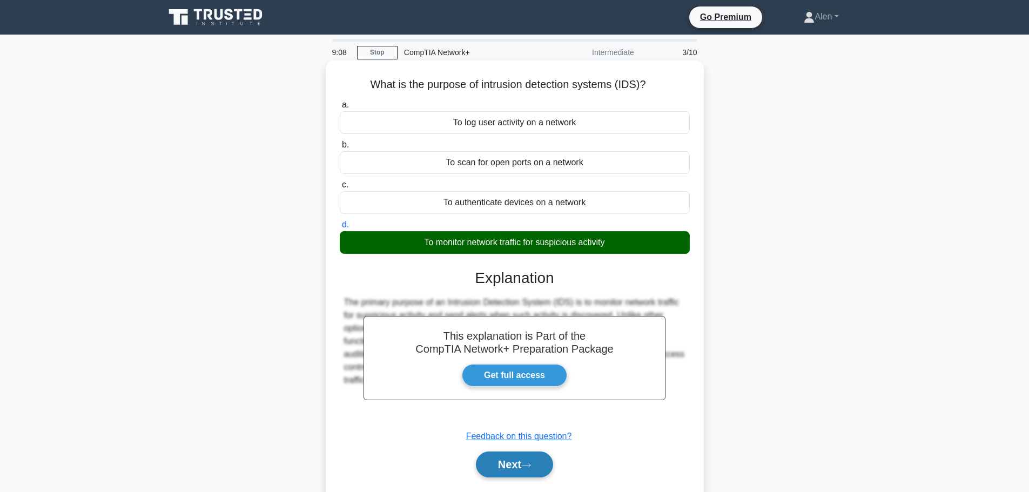
click at [510, 463] on button "Next" at bounding box center [514, 465] width 77 height 26
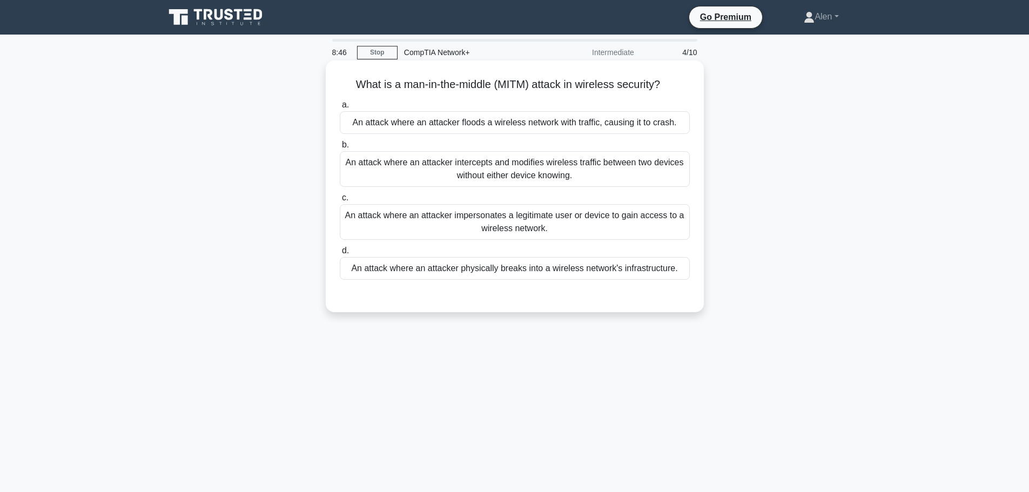
click at [584, 177] on div "An attack where an attacker intercepts and modifies wireless traffic between tw…" at bounding box center [515, 169] width 350 height 36
click at [340, 149] on input "b. An attack where an attacker intercepts and modifies wireless traffic between…" at bounding box center [340, 145] width 0 height 7
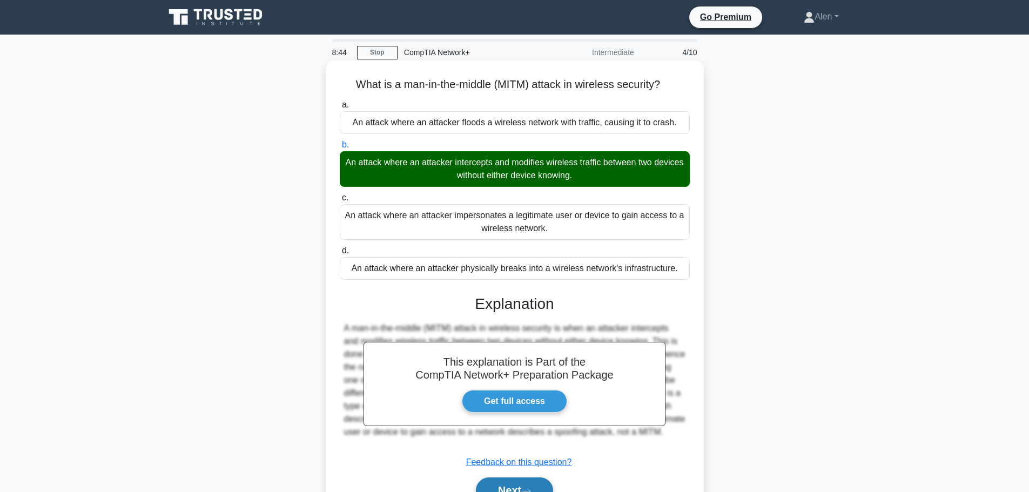
click at [525, 481] on button "Next" at bounding box center [514, 491] width 77 height 26
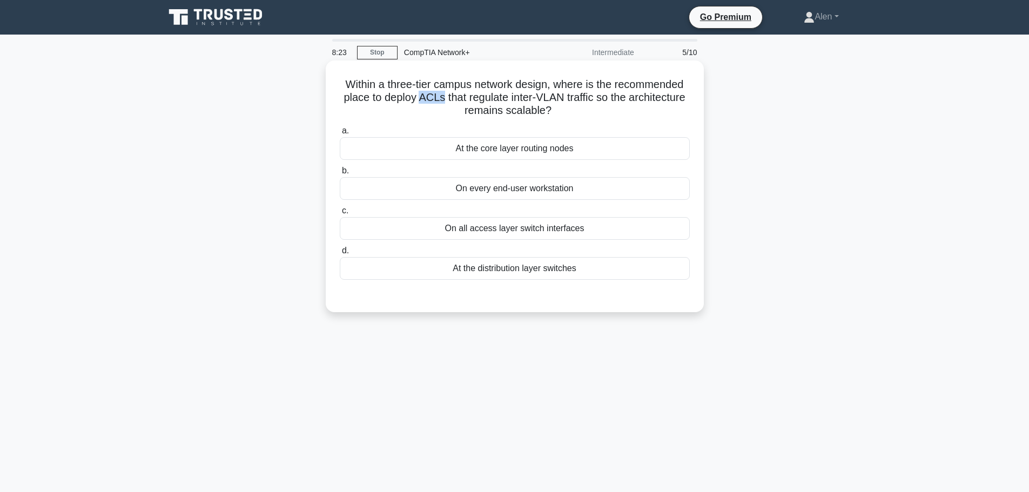
drag, startPoint x: 419, startPoint y: 98, endPoint x: 439, endPoint y: 96, distance: 19.6
click at [439, 96] on h5 "Within a three-tier campus network design, where is the recommended place to de…" at bounding box center [515, 98] width 352 height 40
click at [488, 274] on div "At the distribution layer switches" at bounding box center [515, 268] width 350 height 23
click at [340, 254] on input "d. At the distribution layer switches" at bounding box center [340, 250] width 0 height 7
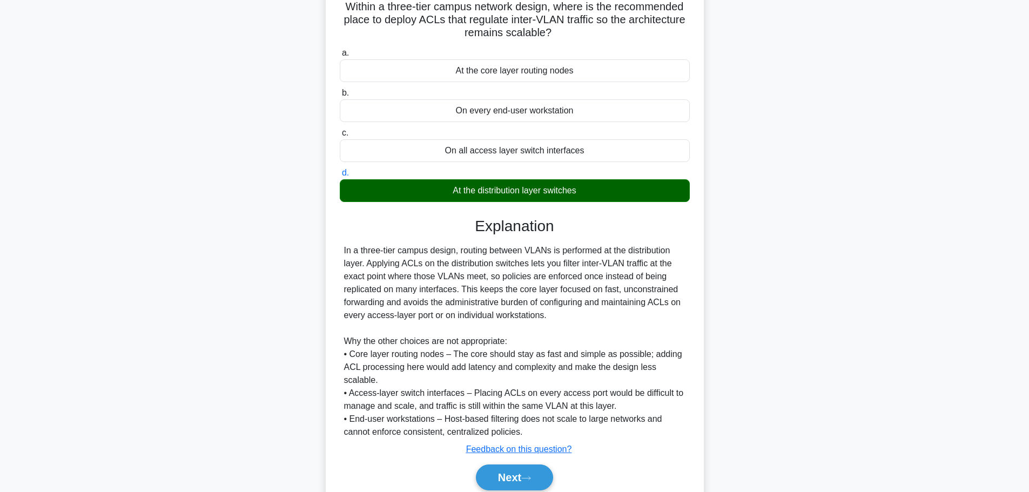
scroll to position [78, 0]
click at [513, 469] on button "Next" at bounding box center [514, 477] width 77 height 26
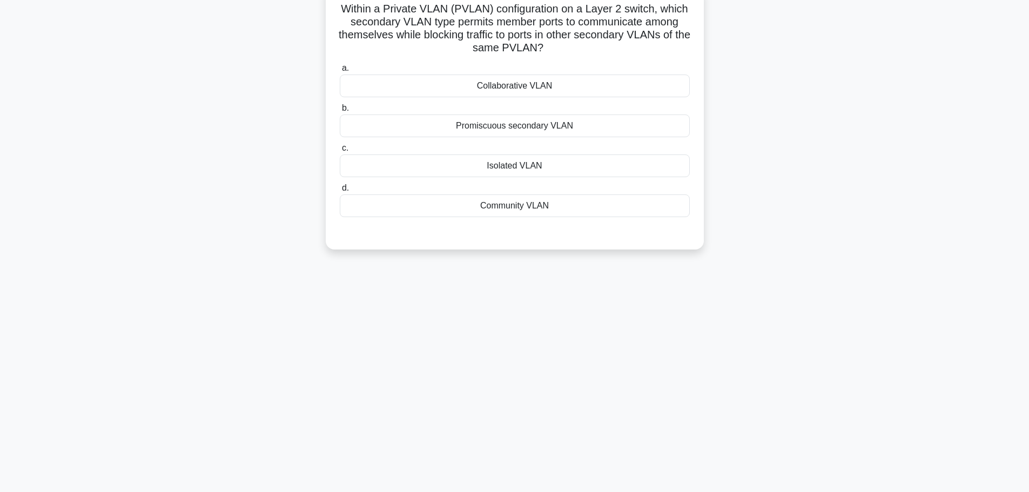
scroll to position [0, 0]
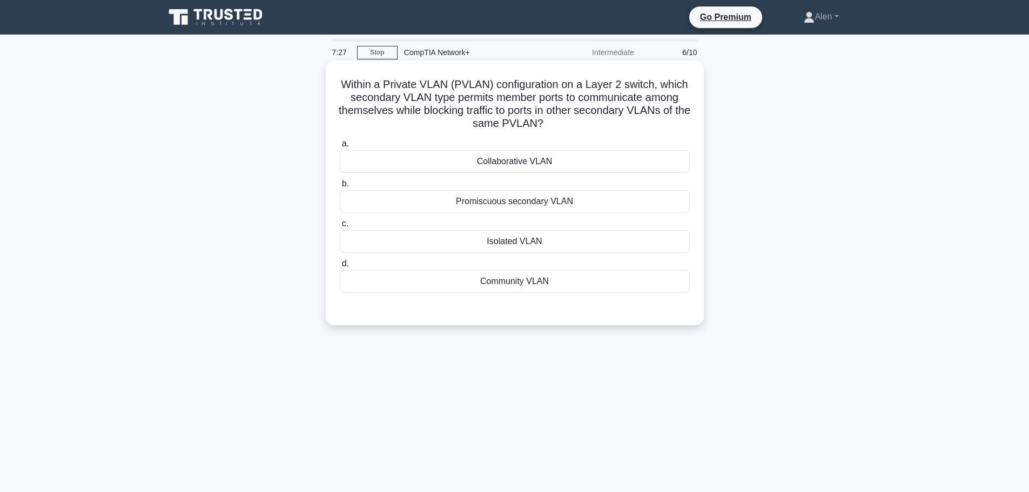
click at [595, 239] on div "Isolated VLAN" at bounding box center [515, 241] width 350 height 23
click at [340, 227] on input "c. Isolated VLAN" at bounding box center [340, 223] width 0 height 7
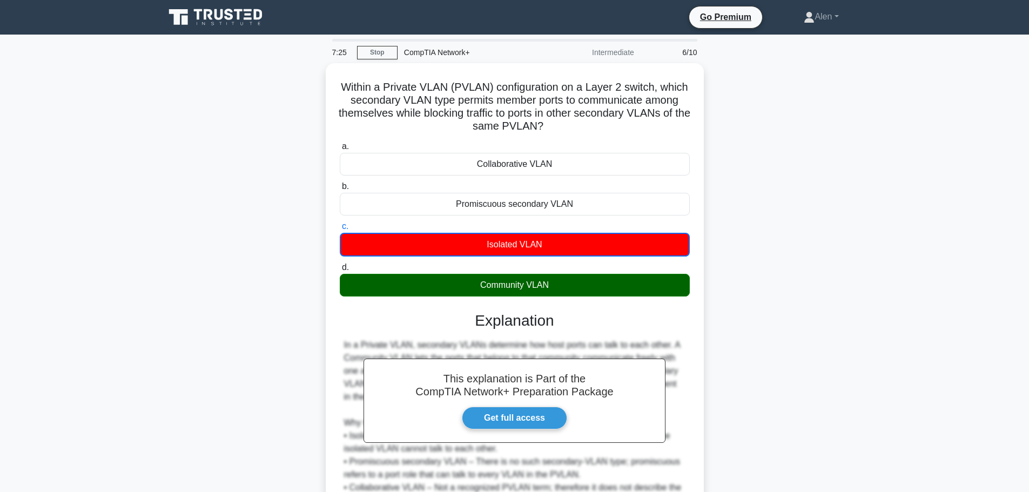
scroll to position [111, 0]
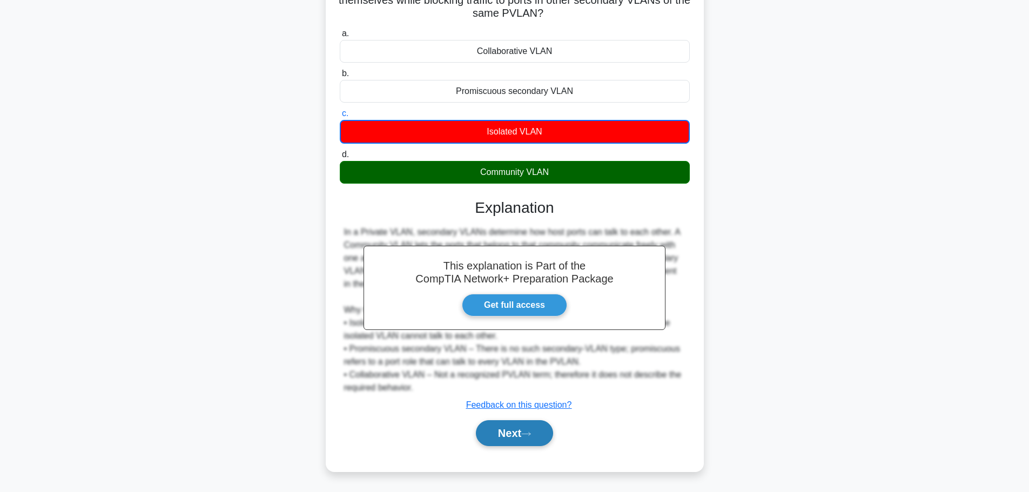
click at [494, 439] on button "Next" at bounding box center [514, 433] width 77 height 26
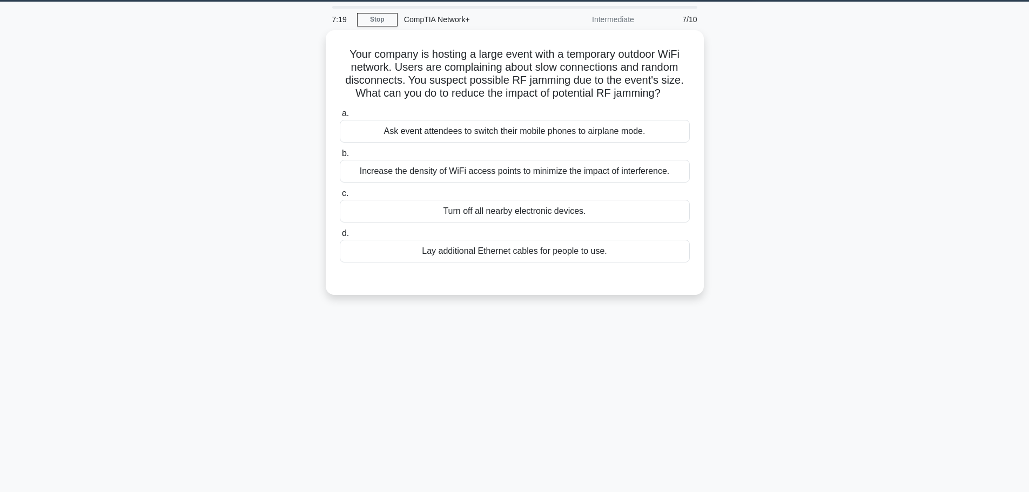
scroll to position [0, 0]
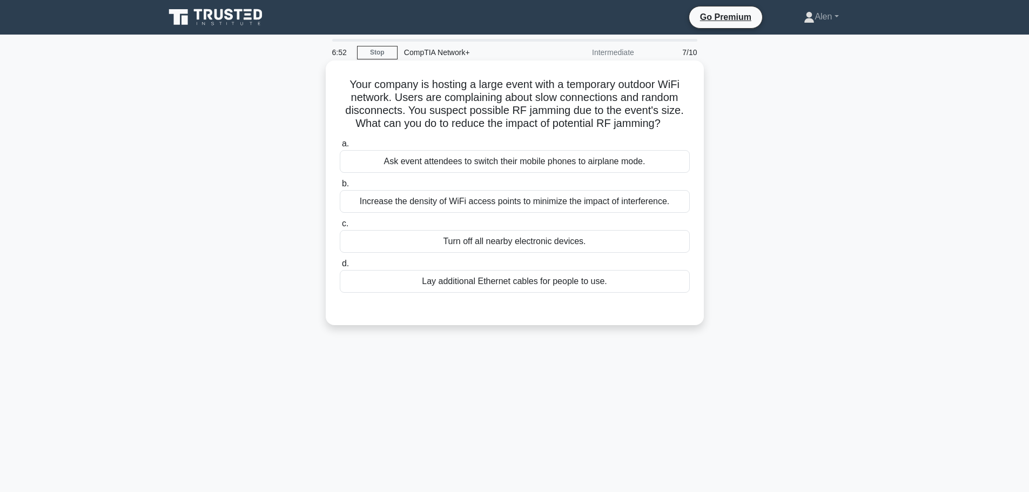
click at [485, 203] on div "Increase the density of WiFi access points to minimize the impact of interferen…" at bounding box center [515, 201] width 350 height 23
click at [340, 187] on input "b. Increase the density of WiFi access points to minimize the impact of interfe…" at bounding box center [340, 183] width 0 height 7
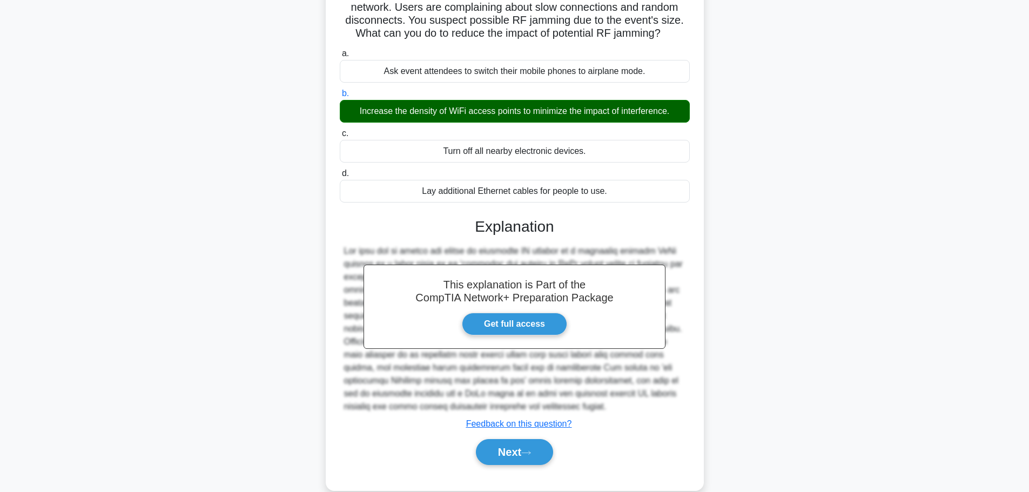
scroll to position [103, 0]
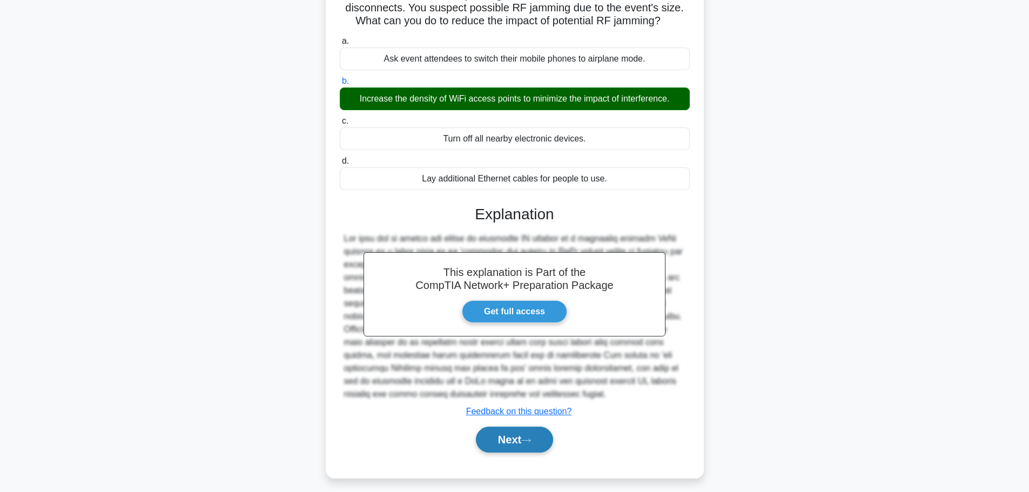
click at [515, 437] on button "Next" at bounding box center [514, 440] width 77 height 26
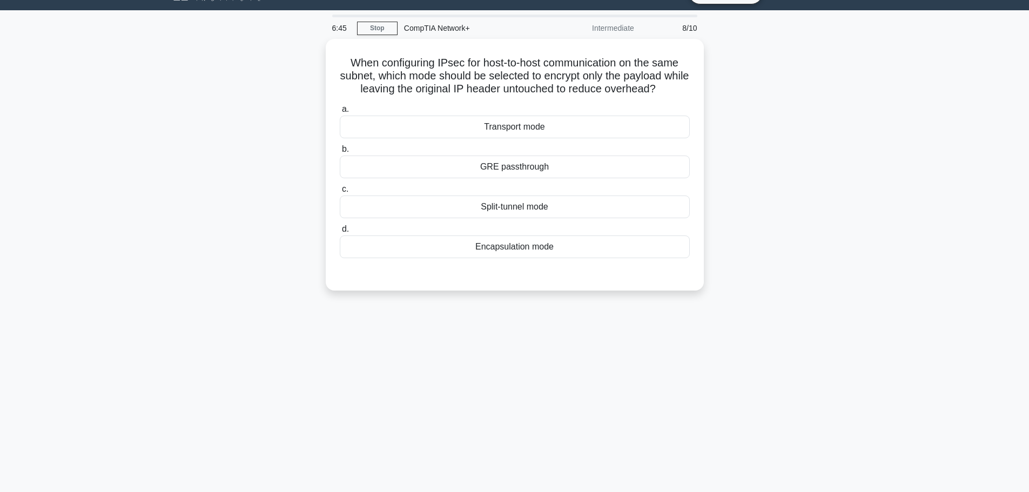
scroll to position [0, 0]
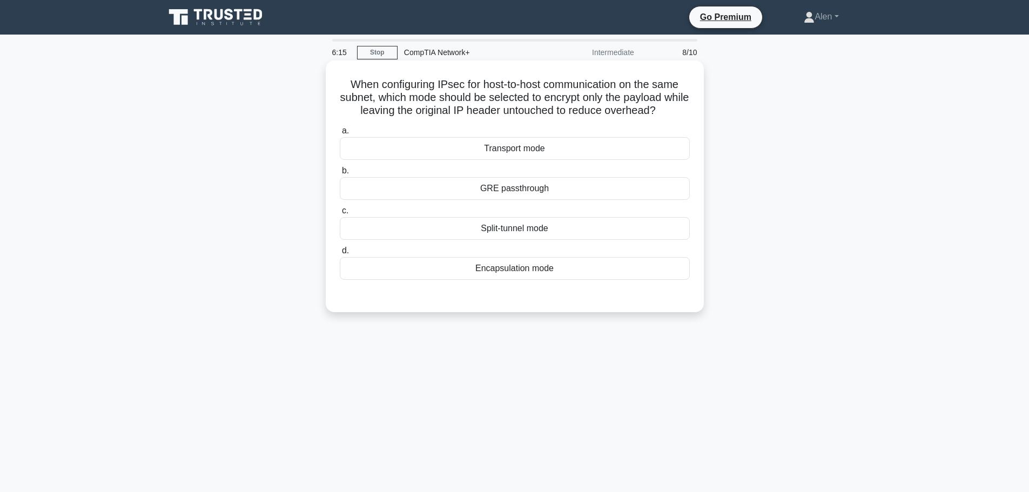
click at [590, 150] on div "Transport mode" at bounding box center [515, 148] width 350 height 23
click at [340, 135] on input "a. Transport mode" at bounding box center [340, 130] width 0 height 7
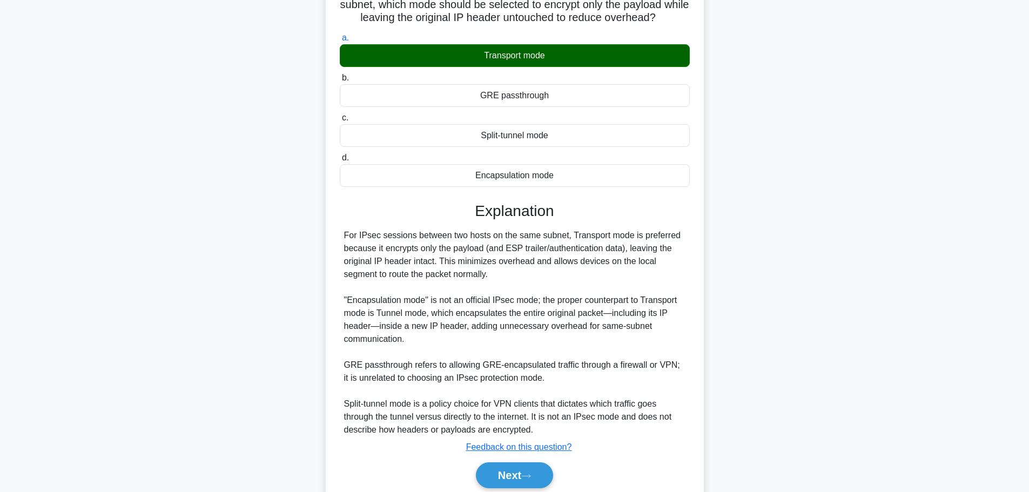
scroll to position [136, 0]
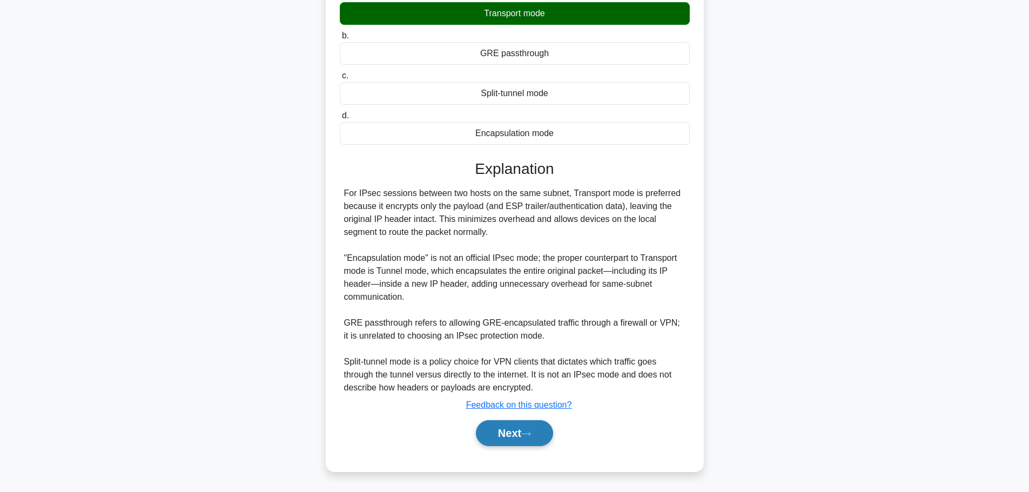
click at [515, 433] on button "Next" at bounding box center [514, 433] width 77 height 26
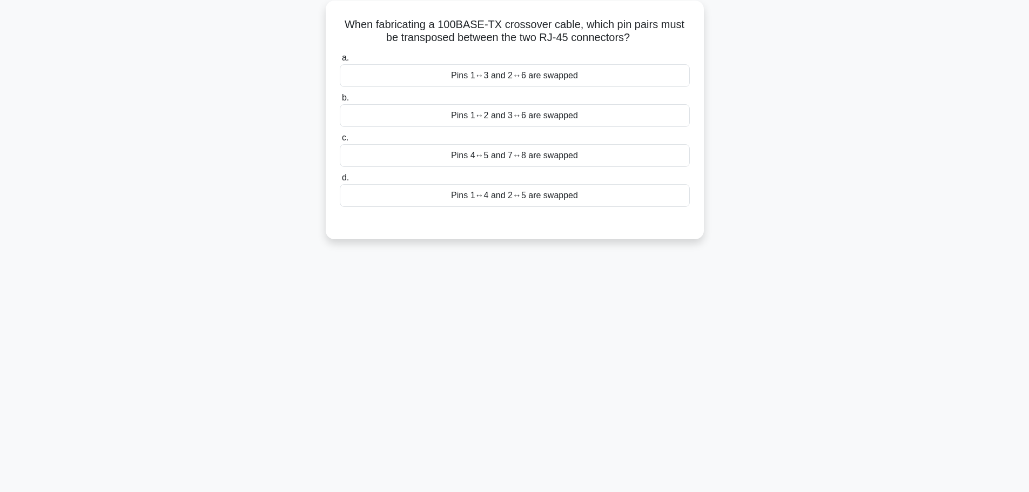
scroll to position [0, 0]
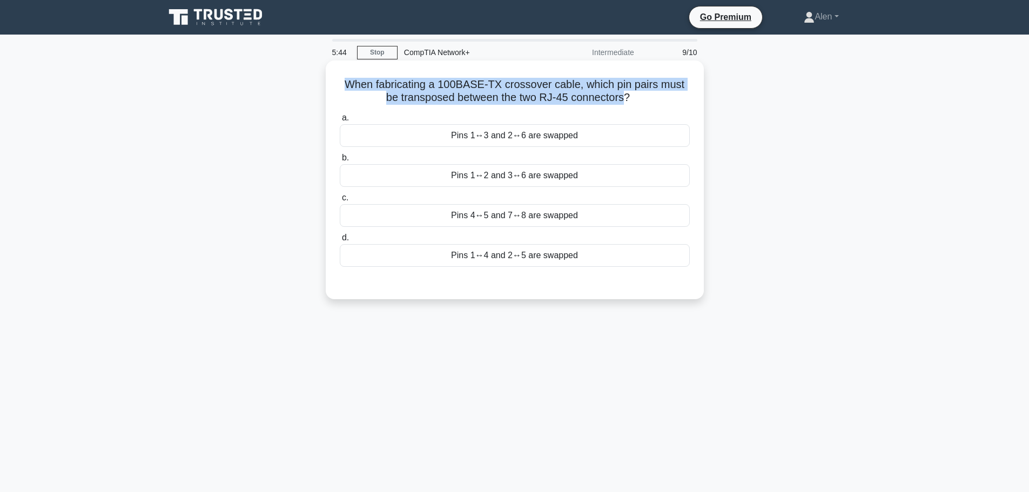
drag, startPoint x: 626, startPoint y: 98, endPoint x: 342, endPoint y: 82, distance: 284.6
click at [342, 82] on h5 "When fabricating a 100BASE-TX crossover cable, which pin pairs must be transpos…" at bounding box center [515, 91] width 352 height 27
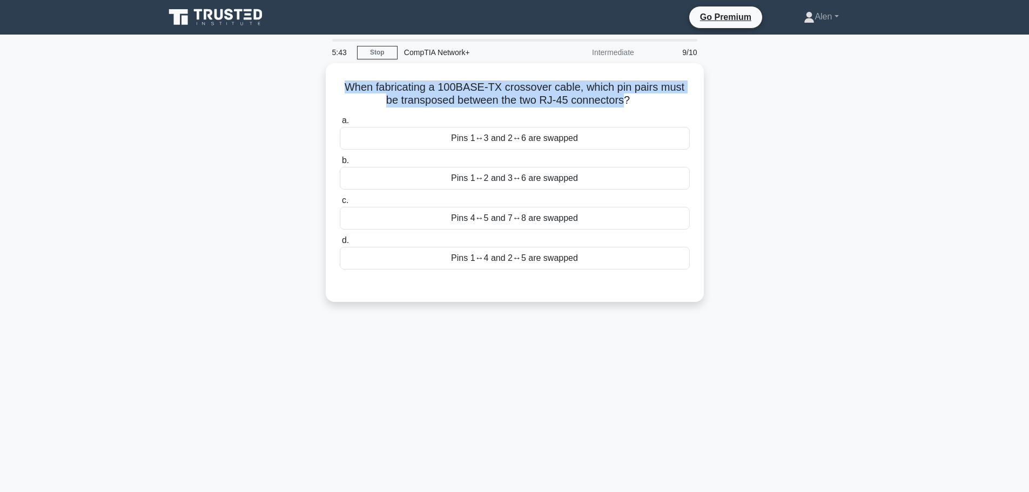
copy h5 "When fabricating a 100BASE-TX crossover cable, which pin pairs must be transpos…"
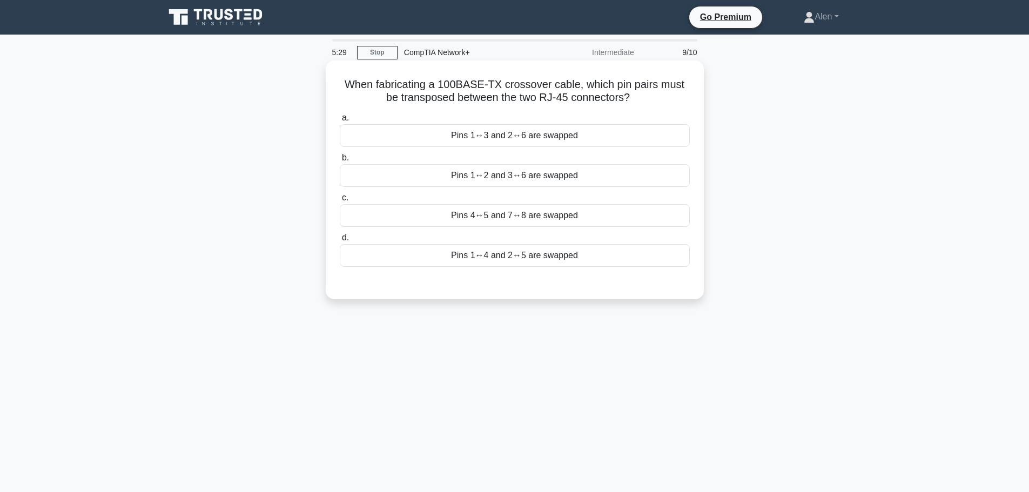
click at [581, 175] on div "Pins 1↔2 and 3↔6 are swapped" at bounding box center [515, 175] width 350 height 23
click at [340, 162] on input "b. Pins 1↔2 and 3↔6 are swapped" at bounding box center [340, 157] width 0 height 7
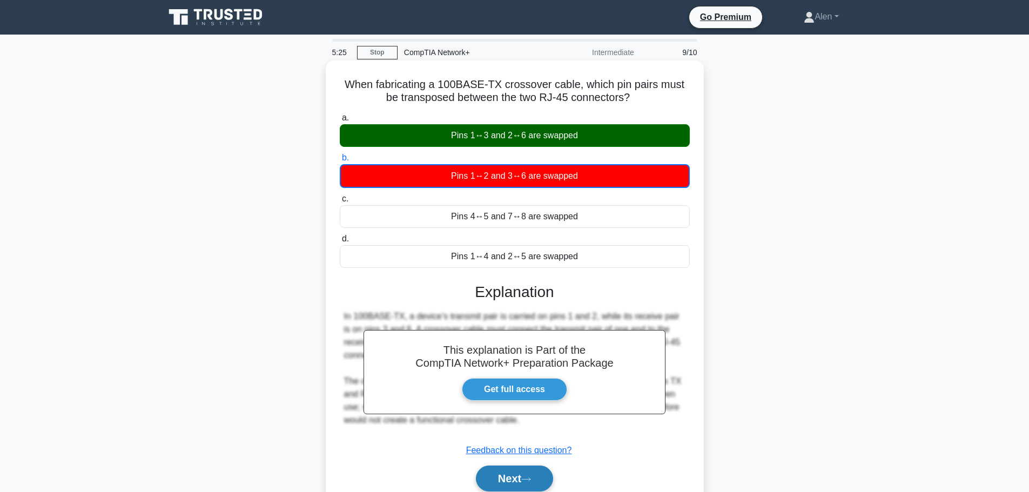
click at [522, 477] on button "Next" at bounding box center [514, 479] width 77 height 26
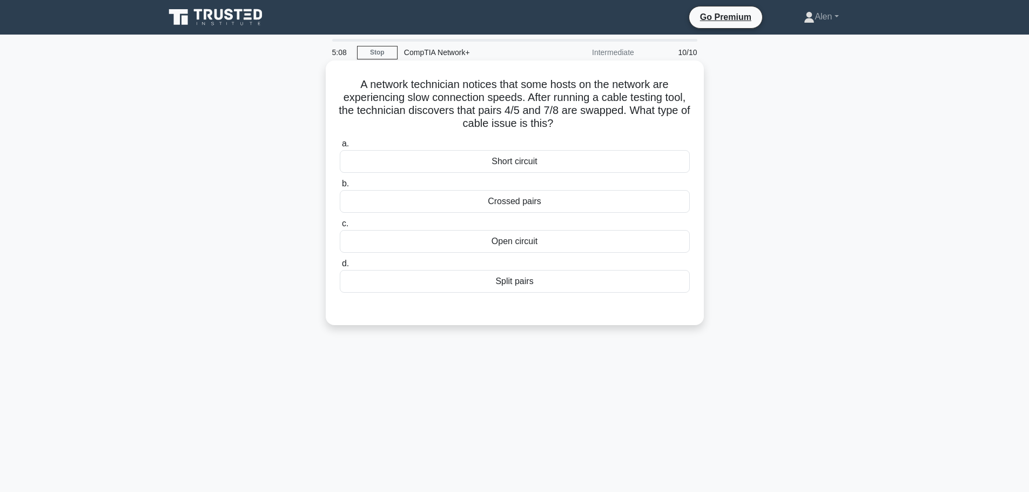
click at [552, 204] on div "Crossed pairs" at bounding box center [515, 201] width 350 height 23
click at [340, 187] on input "b. Crossed pairs" at bounding box center [340, 183] width 0 height 7
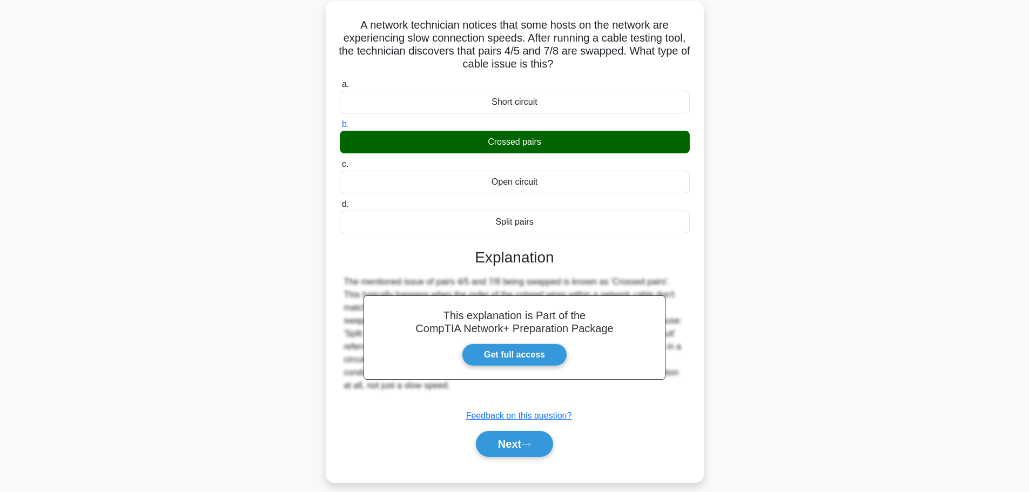
scroll to position [91, 0]
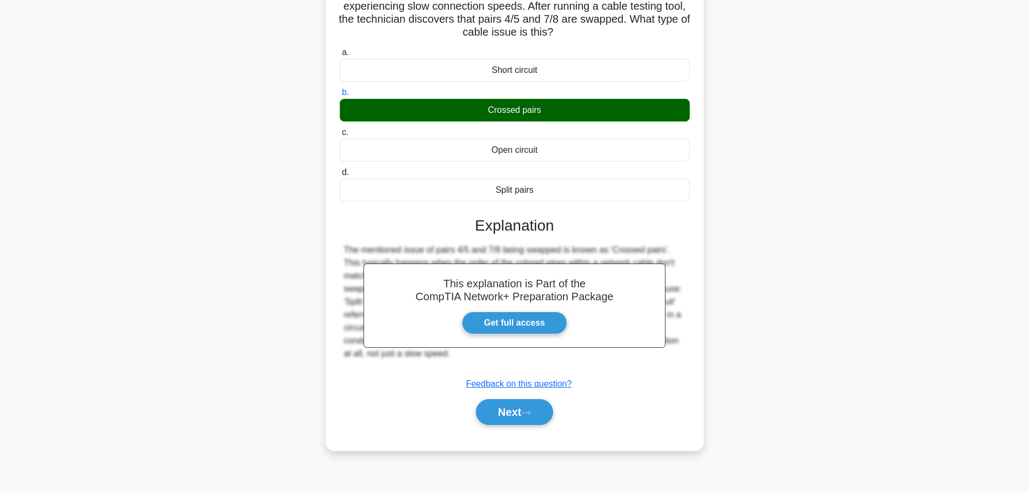
click at [510, 429] on div "Next" at bounding box center [515, 412] width 350 height 35
click at [509, 414] on button "Next" at bounding box center [514, 412] width 77 height 26
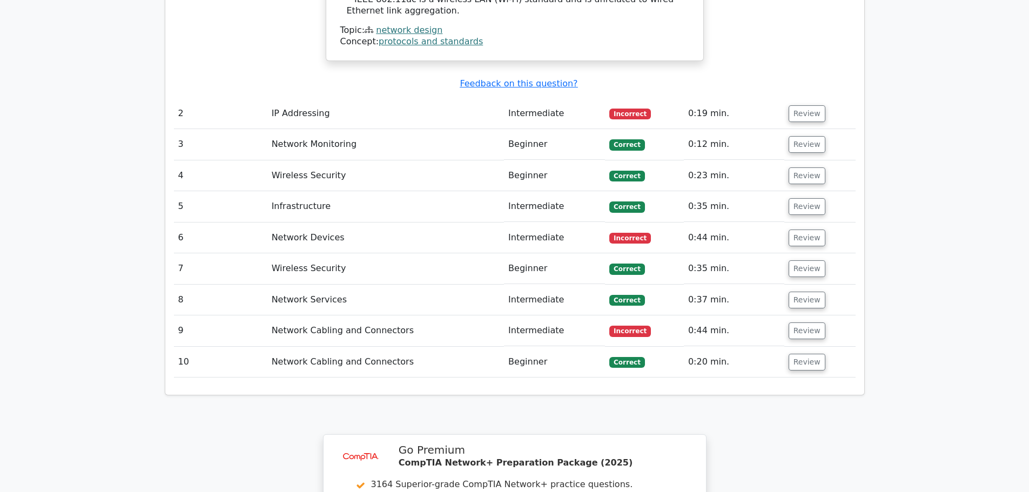
scroll to position [1622, 0]
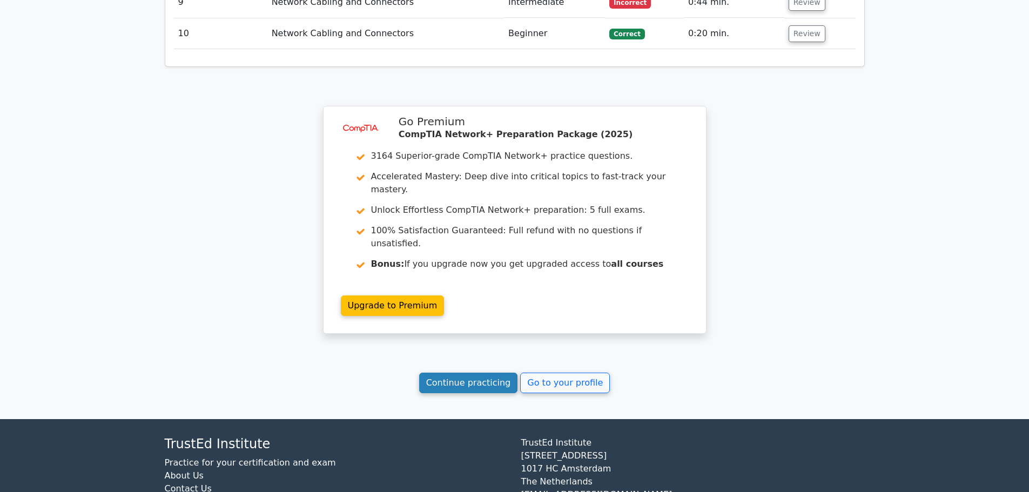
click at [474, 373] on link "Continue practicing" at bounding box center [468, 383] width 99 height 21
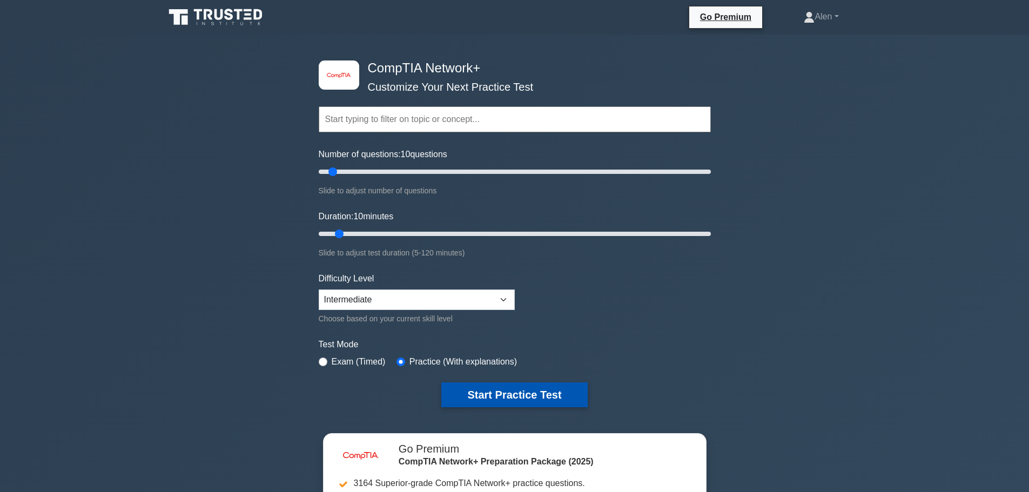
click at [526, 396] on button "Start Practice Test" at bounding box center [514, 394] width 146 height 25
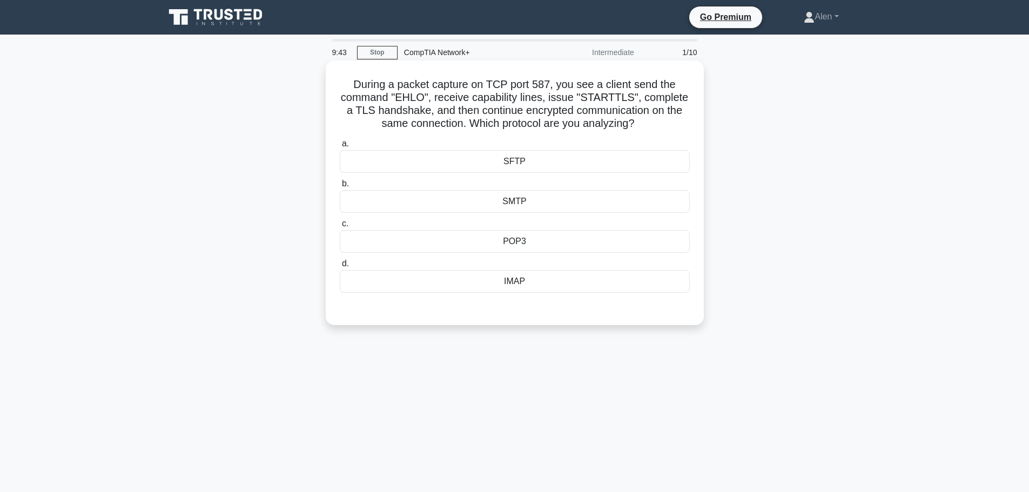
click at [590, 201] on div "SMTP" at bounding box center [515, 201] width 350 height 23
click at [340, 187] on input "b. SMTP" at bounding box center [340, 183] width 0 height 7
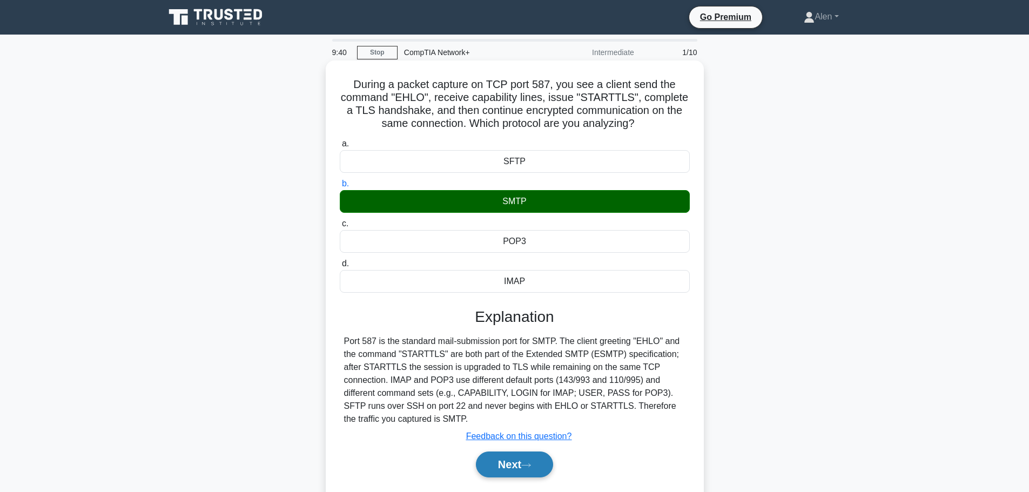
click at [498, 460] on button "Next" at bounding box center [514, 465] width 77 height 26
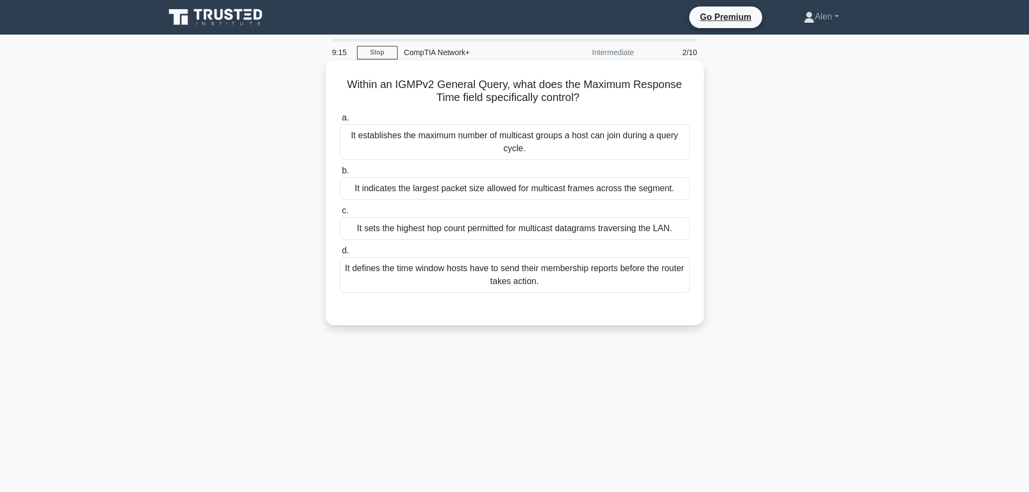
click at [552, 274] on div "It defines the time window hosts have to send their membership reports before t…" at bounding box center [515, 275] width 350 height 36
click at [340, 254] on input "d. It defines the time window hosts have to send their membership reports befor…" at bounding box center [340, 250] width 0 height 7
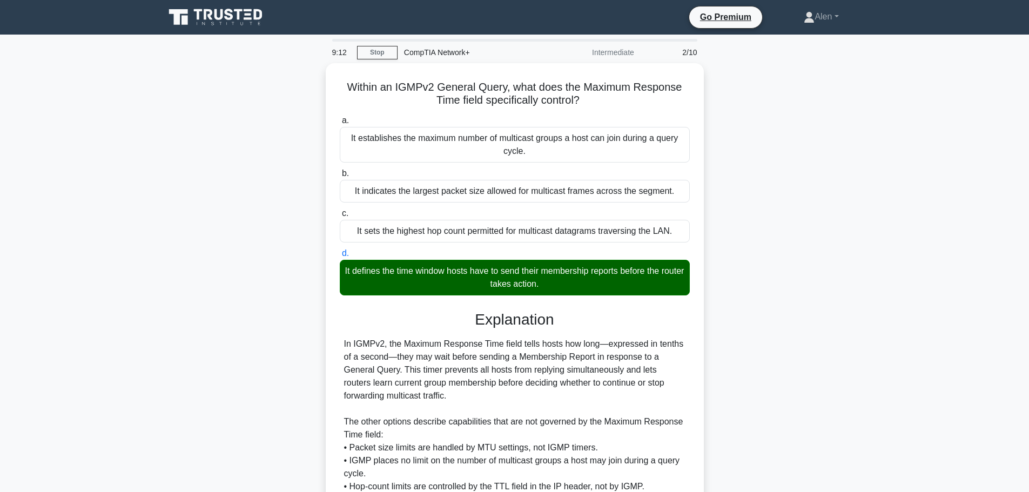
scroll to position [97, 0]
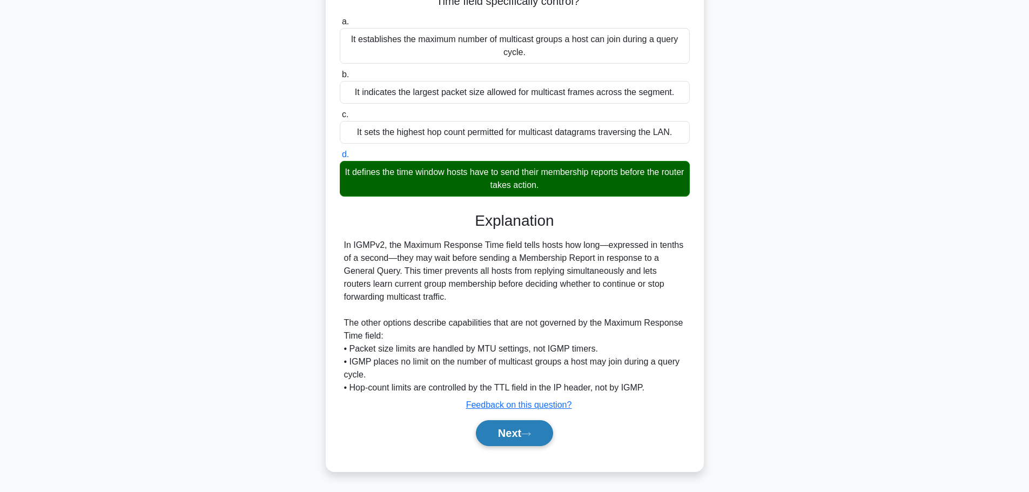
click at [522, 432] on button "Next" at bounding box center [514, 433] width 77 height 26
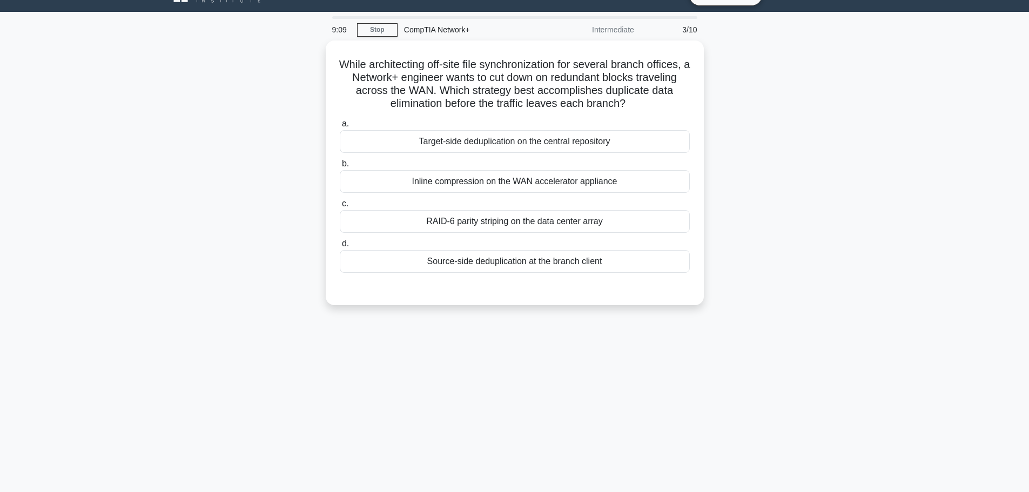
scroll to position [0, 0]
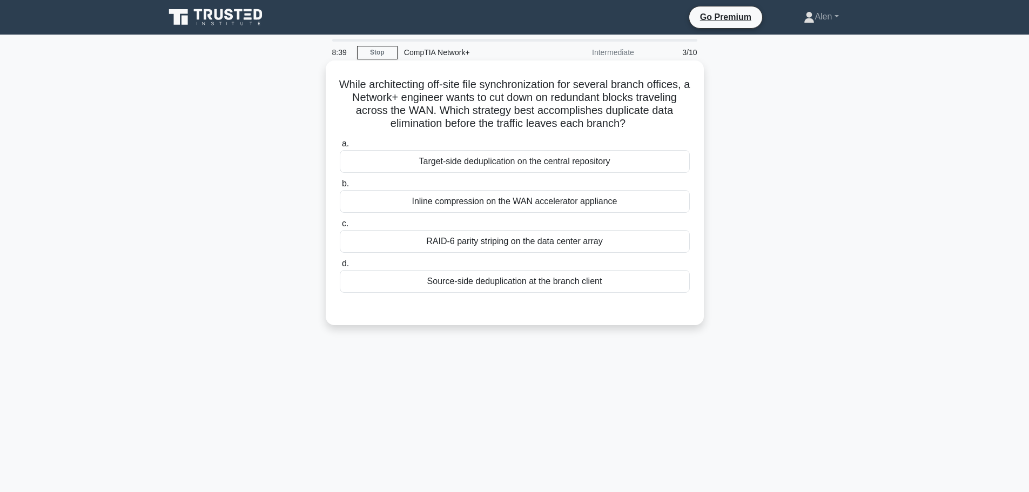
click at [559, 283] on div "Source-side deduplication at the branch client" at bounding box center [515, 281] width 350 height 23
click at [340, 267] on input "d. Source-side deduplication at the branch client" at bounding box center [340, 263] width 0 height 7
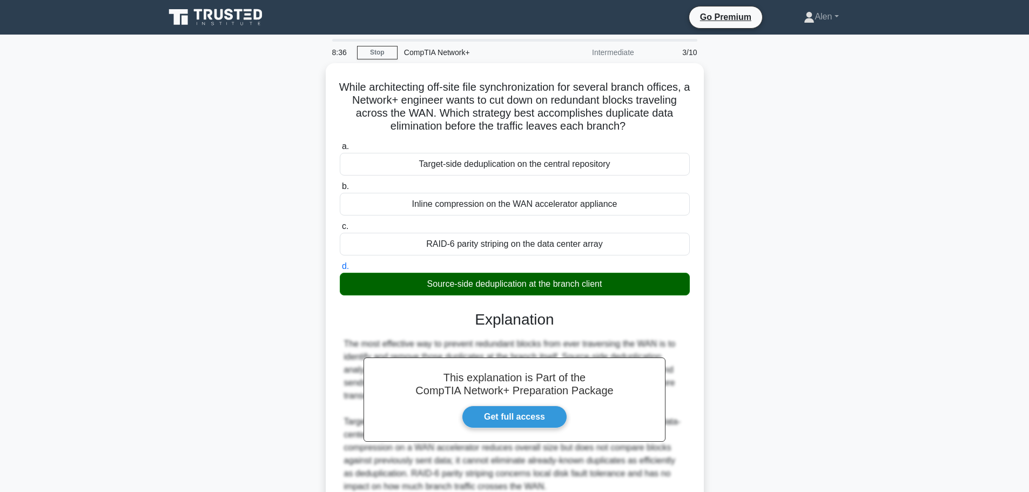
scroll to position [97, 0]
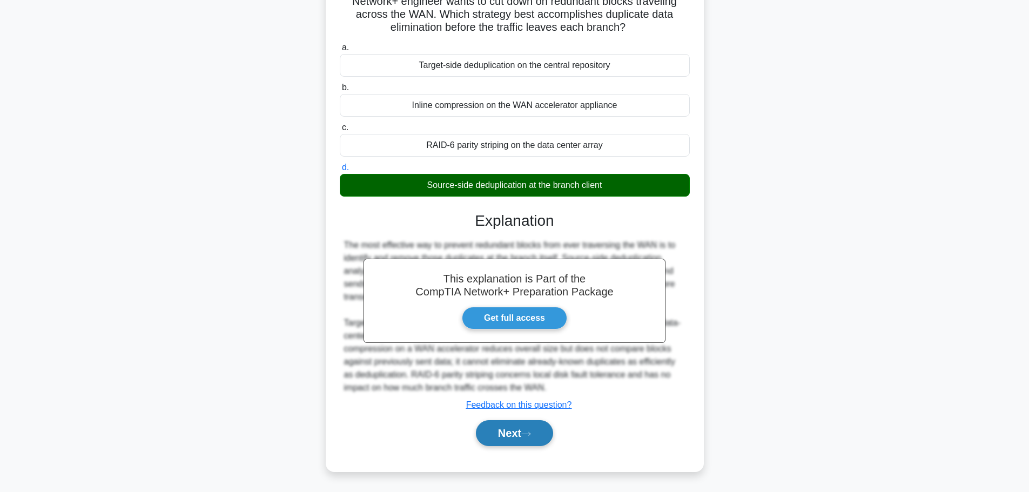
click at [526, 436] on icon at bounding box center [526, 434] width 10 height 6
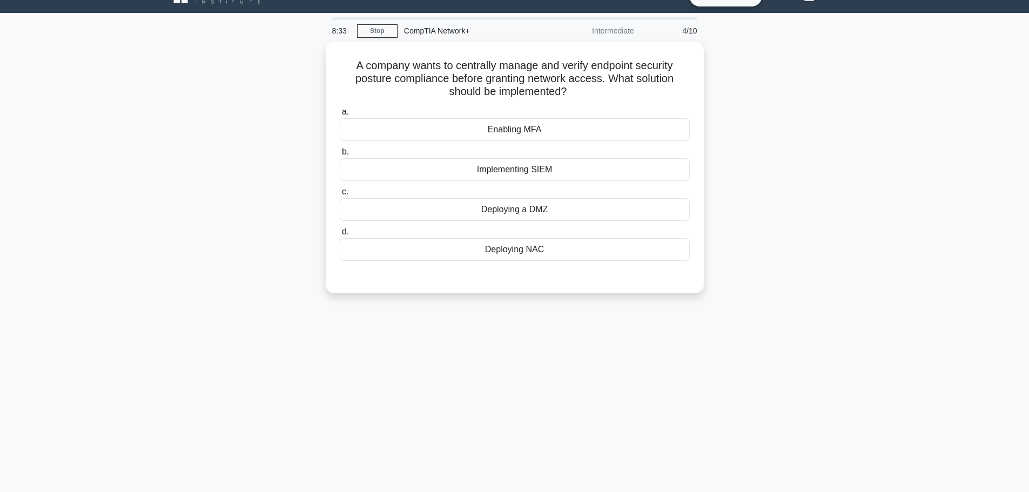
scroll to position [0, 0]
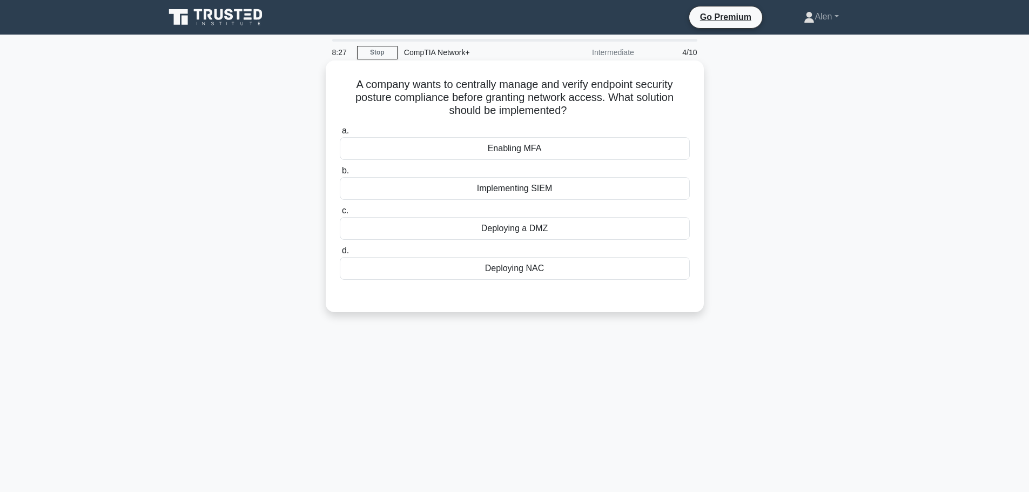
drag, startPoint x: 585, startPoint y: 85, endPoint x: 680, endPoint y: 103, distance: 96.6
click at [682, 104] on h5 "A company wants to centrally manage and verify endpoint security posture compli…" at bounding box center [515, 98] width 352 height 40
click at [465, 104] on h5 "A company wants to centrally manage and verify endpoint security posture compli…" at bounding box center [515, 98] width 352 height 40
drag, startPoint x: 487, startPoint y: 99, endPoint x: 602, endPoint y: 112, distance: 115.9
click at [602, 112] on h5 "A company wants to centrally manage and verify endpoint security posture compli…" at bounding box center [515, 98] width 352 height 40
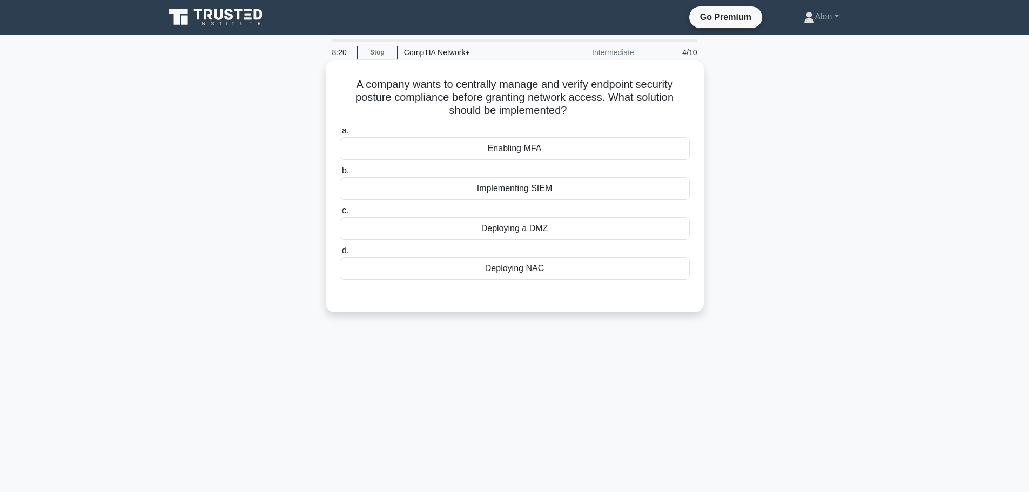
click at [618, 111] on h5 "A company wants to centrally manage and verify endpoint security posture compli…" at bounding box center [515, 98] width 352 height 40
click at [562, 152] on div "Enabling MFA" at bounding box center [515, 148] width 350 height 23
click at [340, 135] on input "a. Enabling MFA" at bounding box center [340, 130] width 0 height 7
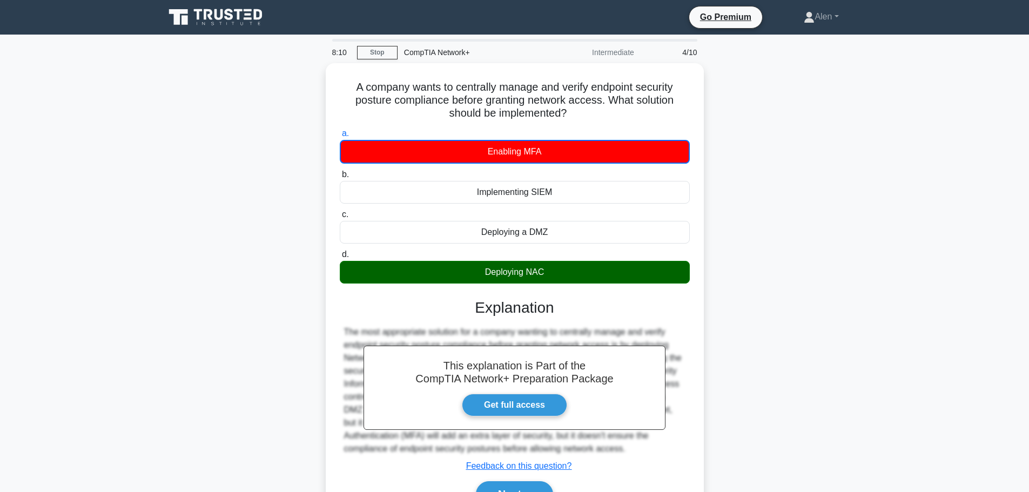
scroll to position [91, 0]
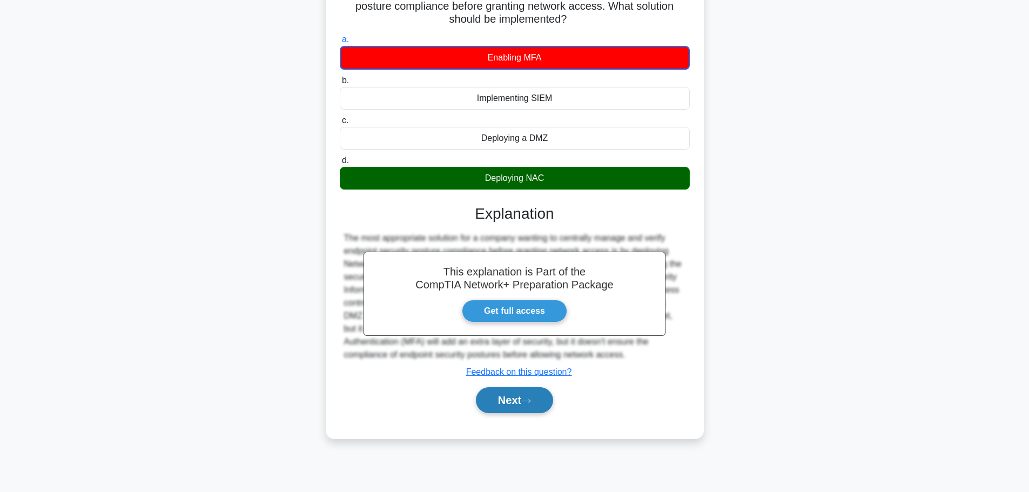
click at [515, 394] on button "Next" at bounding box center [514, 400] width 77 height 26
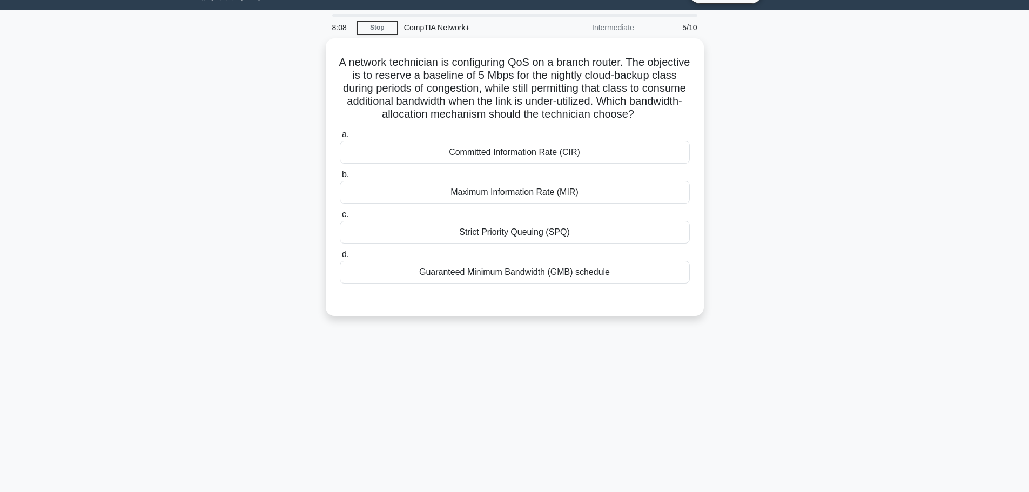
scroll to position [0, 0]
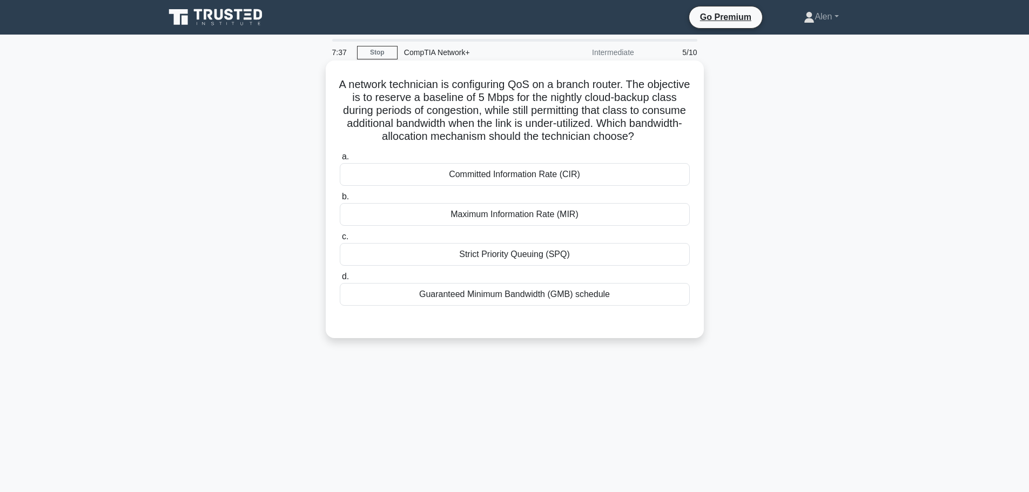
click at [492, 306] on div "Guaranteed Minimum Bandwidth (GMB) schedule" at bounding box center [515, 294] width 350 height 23
click at [340, 280] on input "d. Guaranteed Minimum Bandwidth (GMB) schedule" at bounding box center [340, 276] width 0 height 7
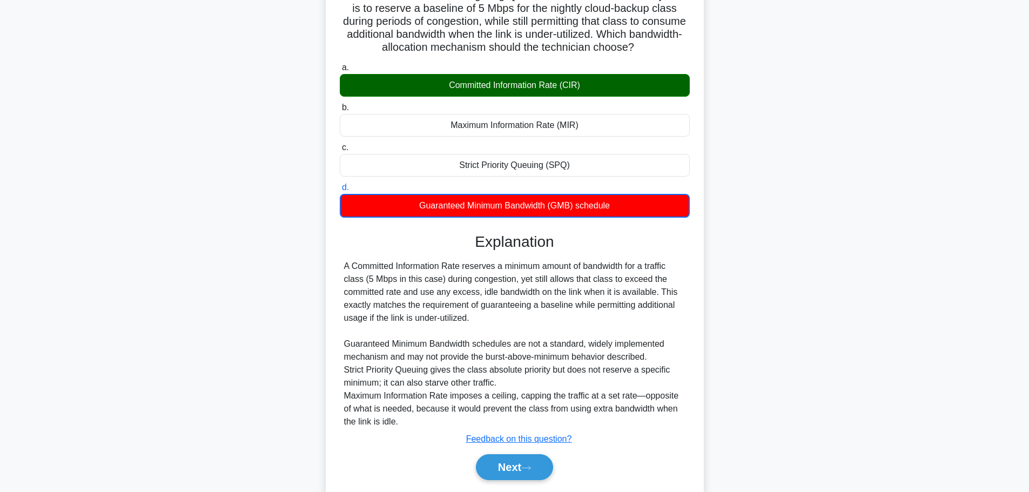
scroll to position [137, 0]
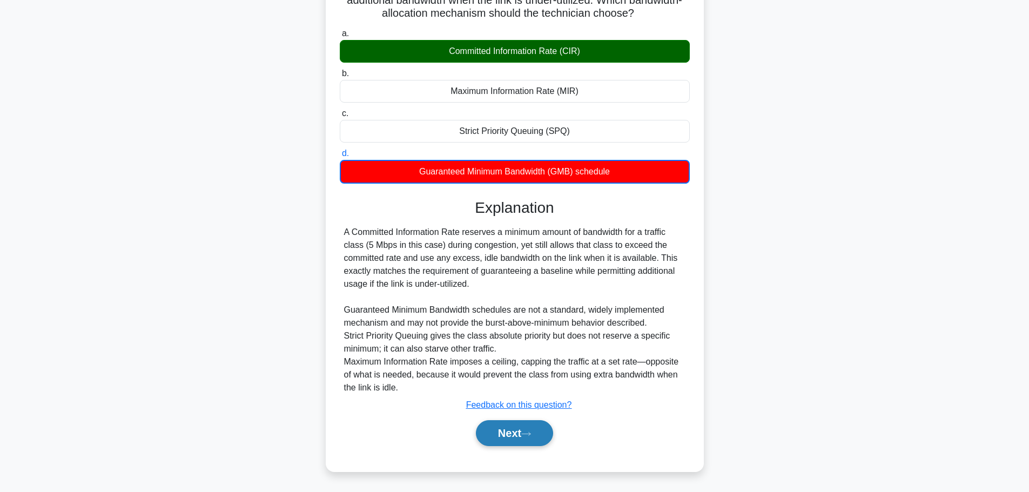
click at [516, 429] on button "Next" at bounding box center [514, 433] width 77 height 26
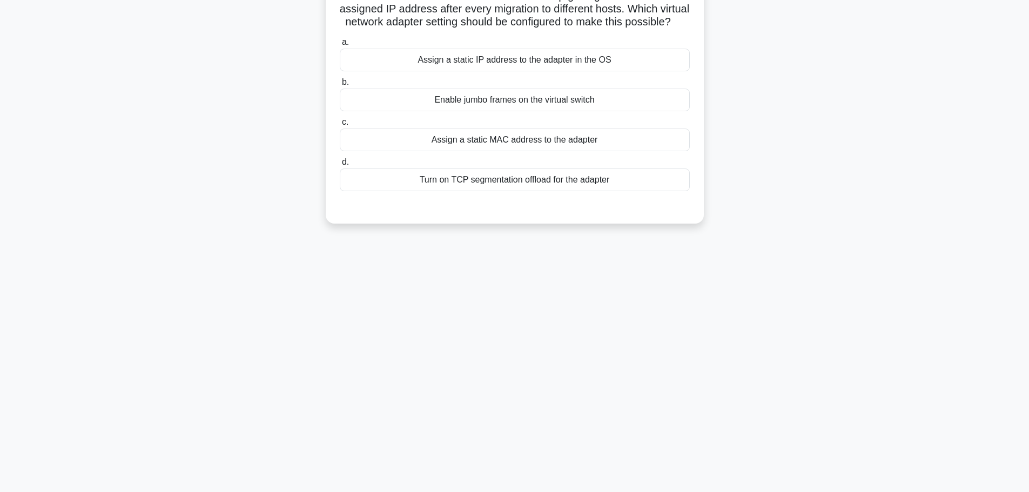
scroll to position [0, 0]
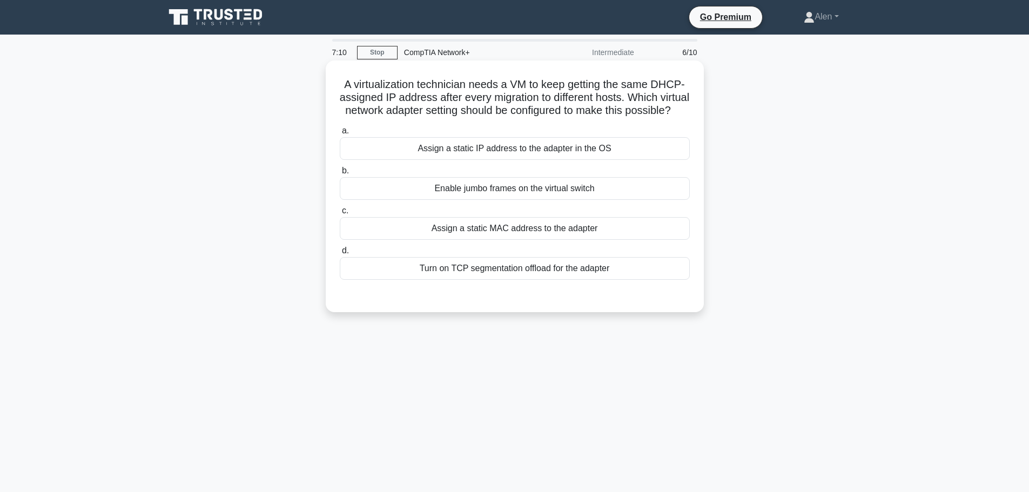
click at [495, 160] on div "Assign a static IP address to the adapter in the OS" at bounding box center [515, 148] width 350 height 23
click at [340, 135] on input "a. Assign a static IP address to the adapter in the OS" at bounding box center [340, 130] width 0 height 7
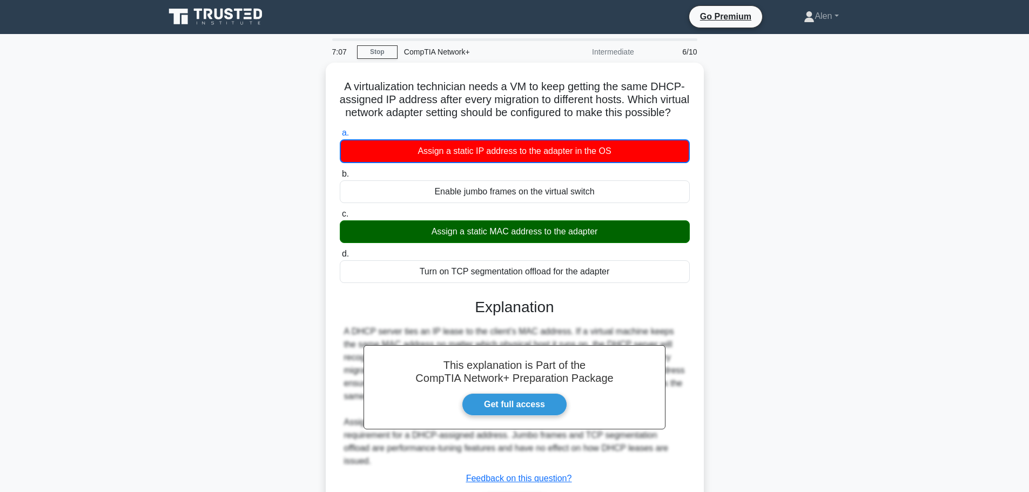
scroll to position [91, 0]
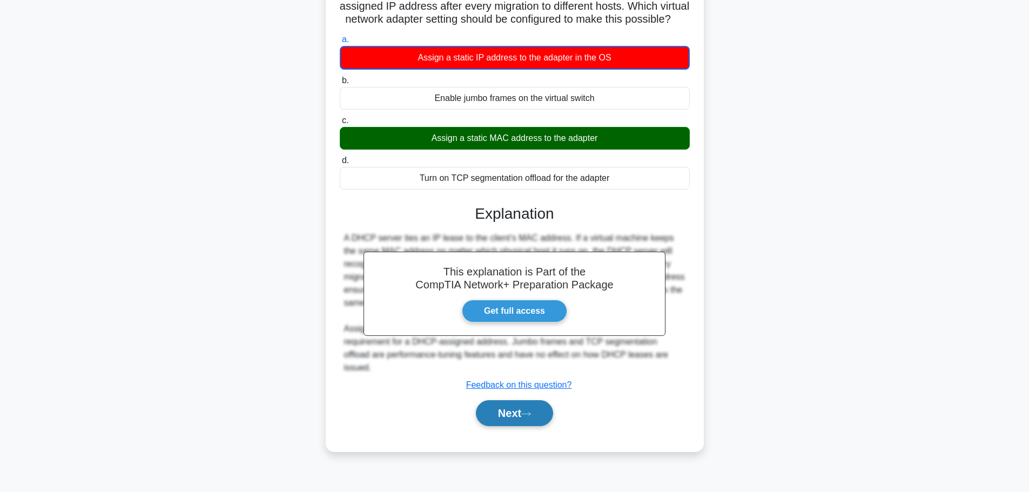
click at [523, 415] on button "Next" at bounding box center [514, 413] width 77 height 26
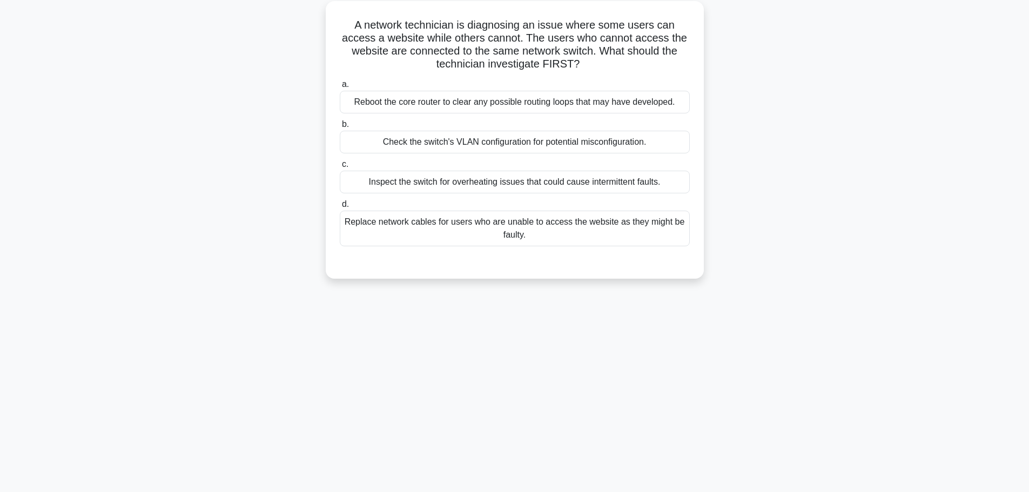
scroll to position [0, 0]
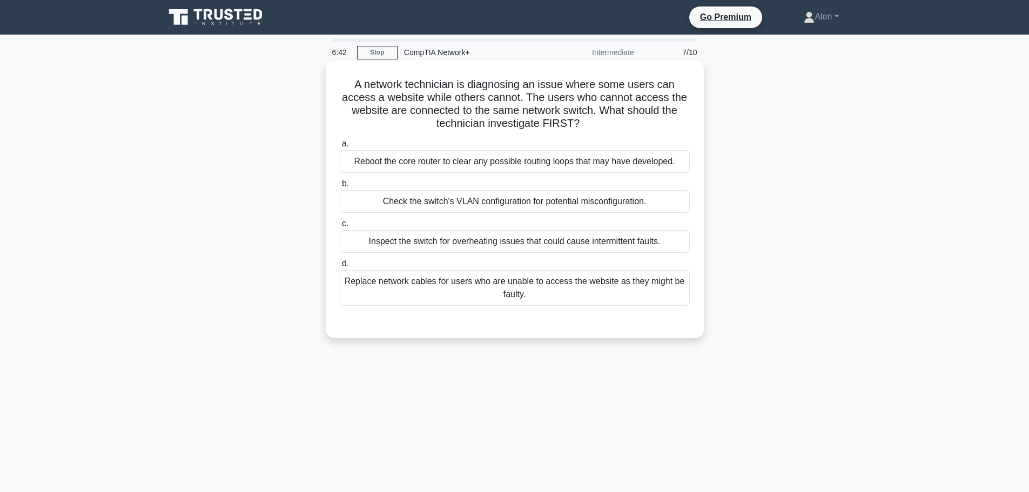
click at [488, 198] on div "Check the switch's VLAN configuration for potential misconfiguration." at bounding box center [515, 201] width 350 height 23
click at [340, 187] on input "b. Check the switch's VLAN configuration for potential misconfiguration." at bounding box center [340, 183] width 0 height 7
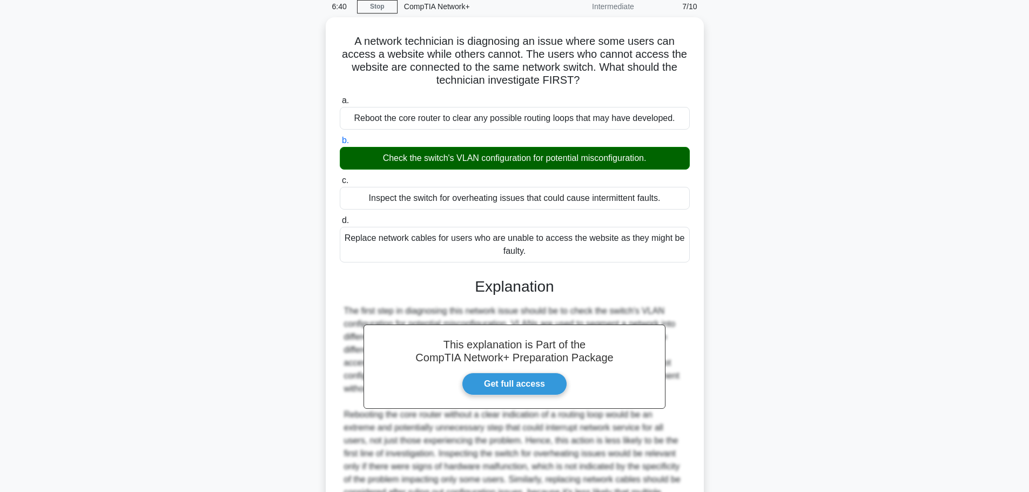
scroll to position [174, 0]
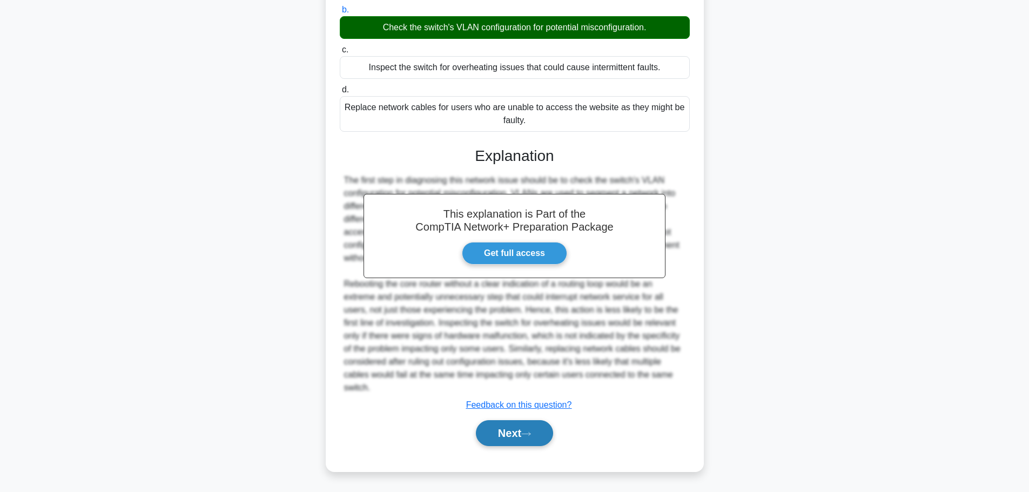
click at [519, 433] on button "Next" at bounding box center [514, 433] width 77 height 26
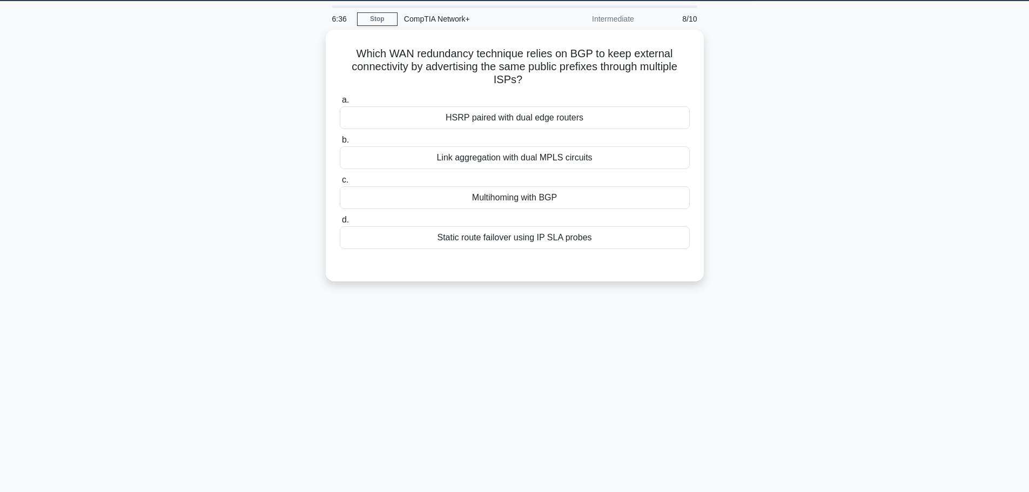
scroll to position [0, 0]
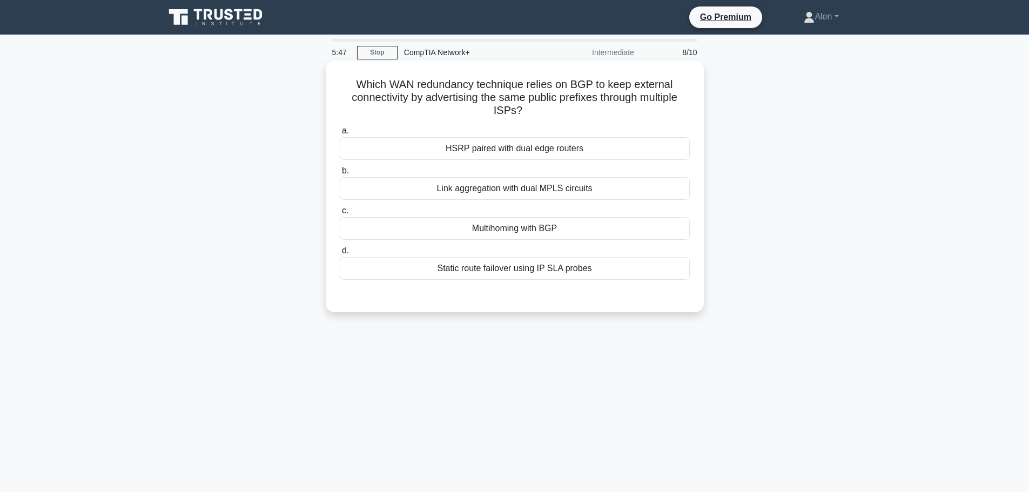
click at [527, 232] on div "Multihoming with BGP" at bounding box center [515, 228] width 350 height 23
click at [340, 214] on input "c. Multihoming with BGP" at bounding box center [340, 210] width 0 height 7
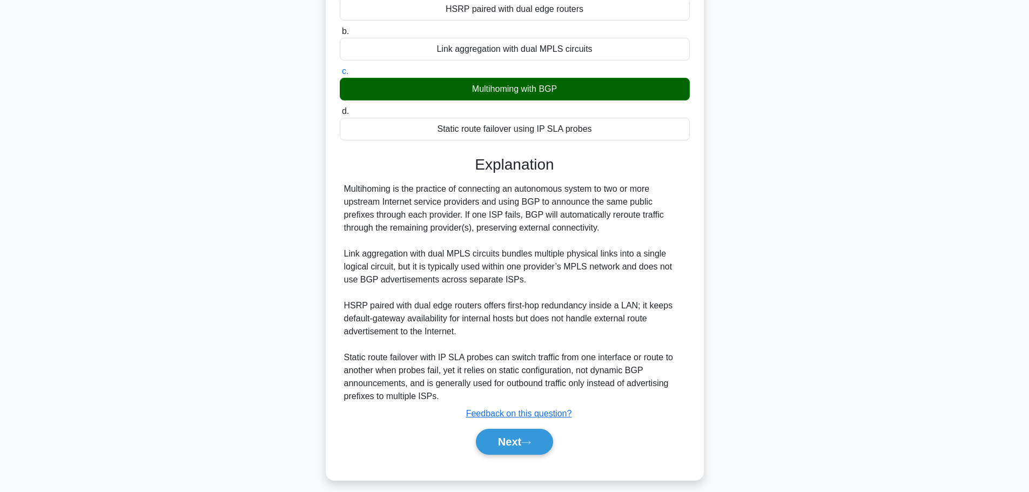
scroll to position [149, 0]
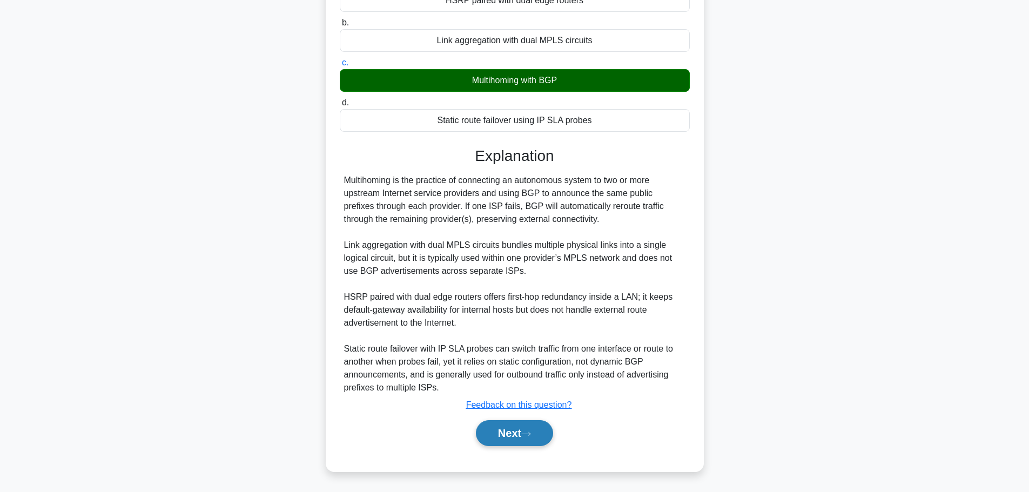
click at [500, 439] on button "Next" at bounding box center [514, 433] width 77 height 26
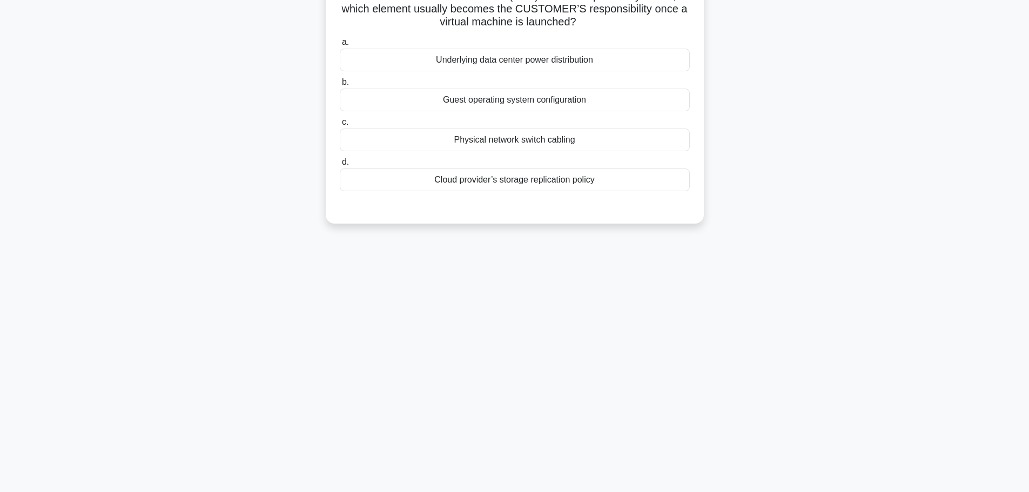
scroll to position [0, 0]
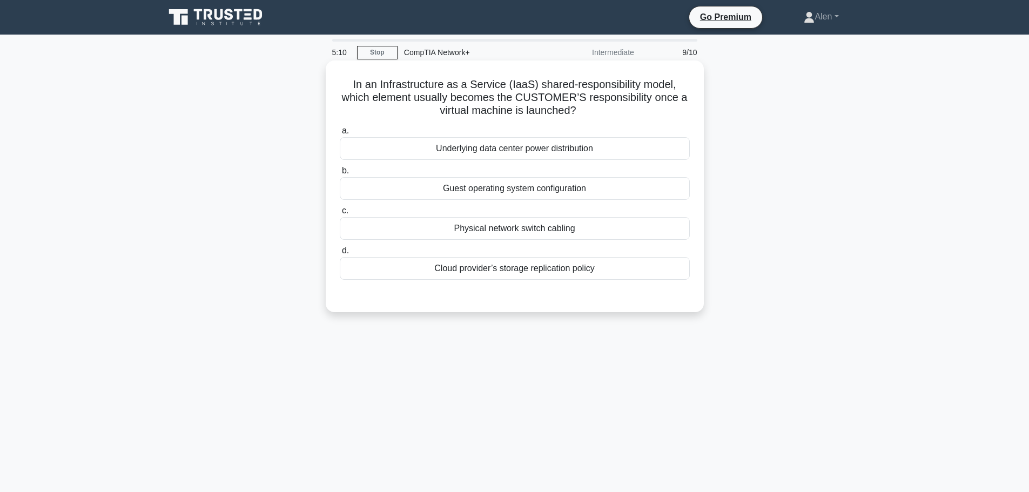
click at [528, 194] on div "Guest operating system configuration" at bounding box center [515, 188] width 350 height 23
click at [340, 174] on input "b. Guest operating system configuration" at bounding box center [340, 170] width 0 height 7
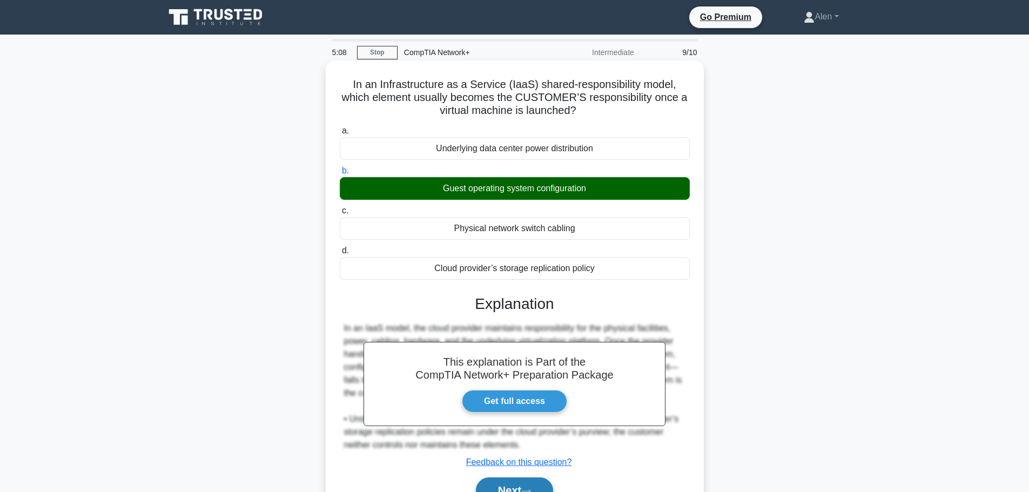
click at [519, 482] on button "Next" at bounding box center [514, 491] width 77 height 26
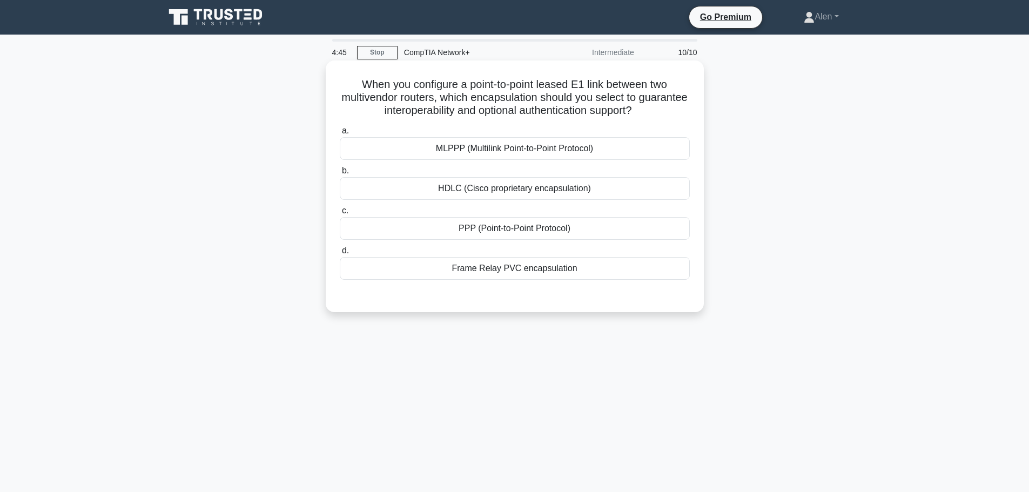
click at [515, 230] on div "PPP (Point-to-Point Protocol)" at bounding box center [515, 228] width 350 height 23
click at [340, 214] on input "c. PPP (Point-to-Point Protocol)" at bounding box center [340, 210] width 0 height 7
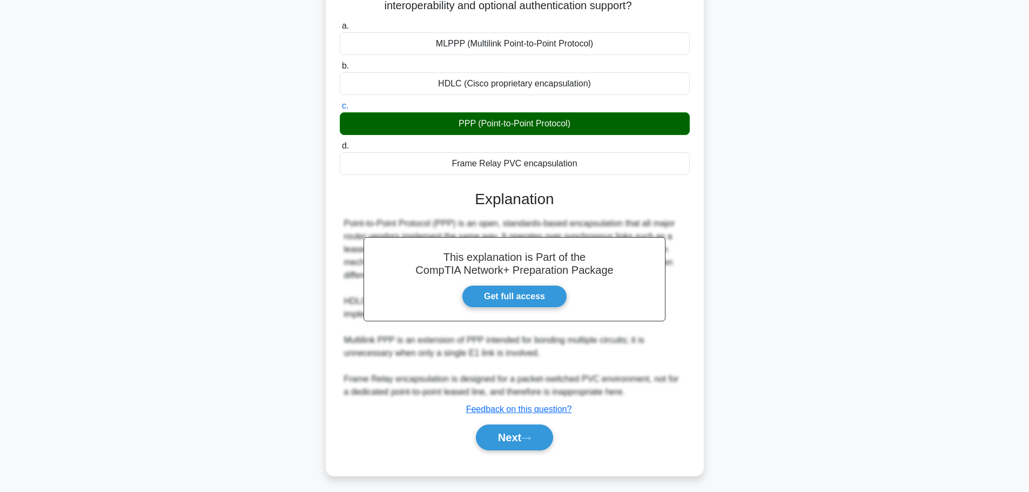
scroll to position [110, 0]
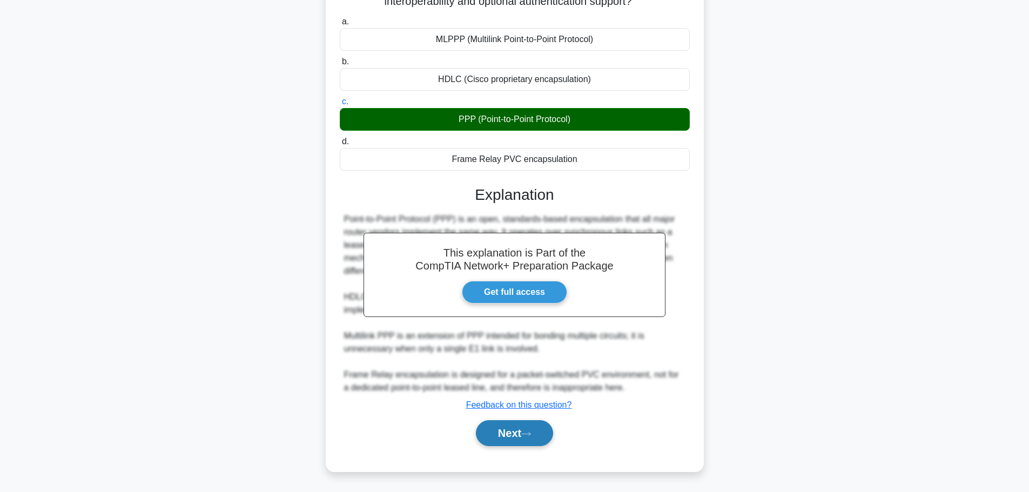
click at [518, 427] on button "Next" at bounding box center [514, 433] width 77 height 26
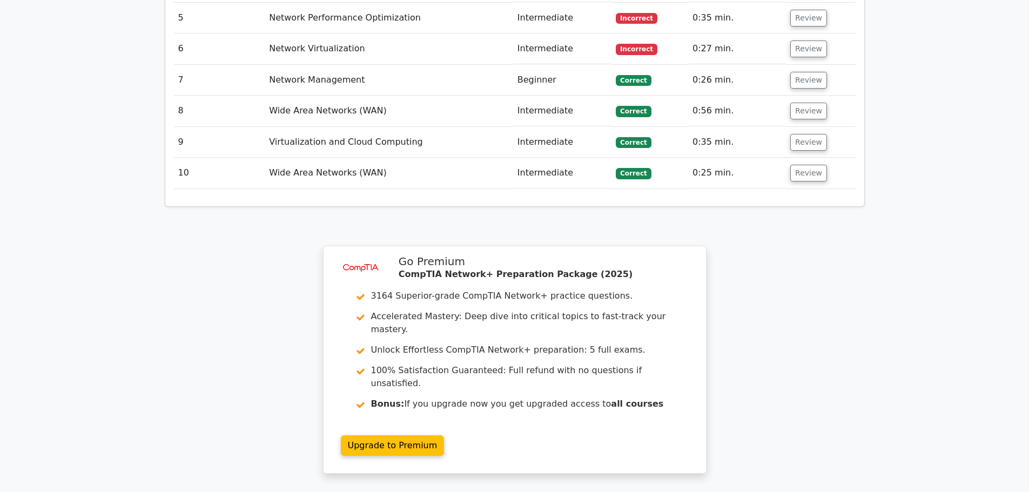
scroll to position [1491, 0]
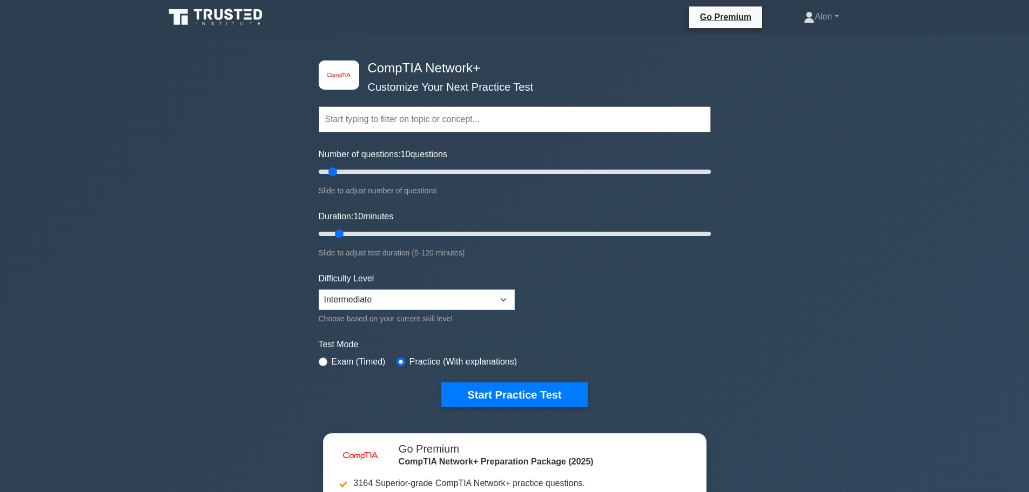
click at [519, 381] on form "Topics Networking Concepts Infrastructure Network Operations Network Security N…" at bounding box center [515, 240] width 392 height 334
click at [519, 387] on button "Start Practice Test" at bounding box center [514, 394] width 146 height 25
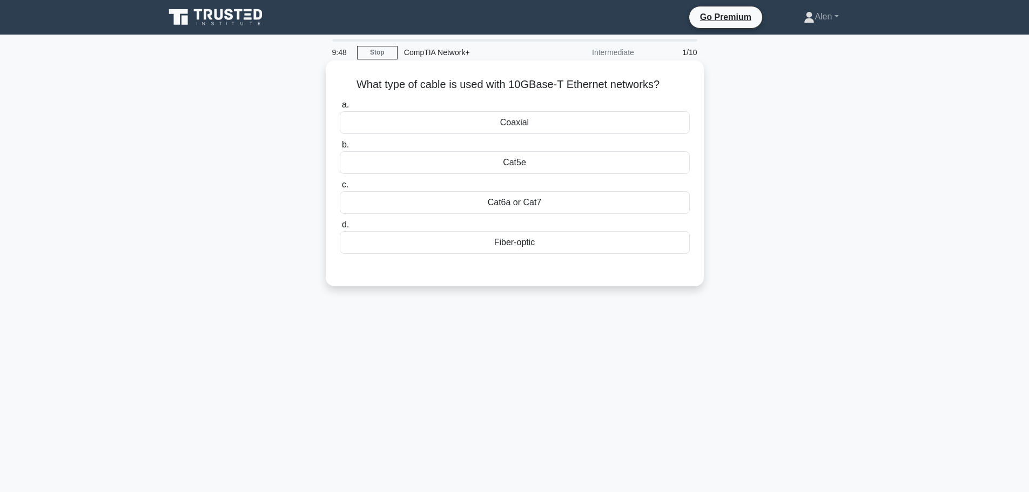
drag, startPoint x: 647, startPoint y: 88, endPoint x: 352, endPoint y: 74, distance: 295.3
click at [352, 74] on div "What type of cable is used with 10GBase-T Ethernet networks? .spinner_0XTQ{tran…" at bounding box center [514, 173] width 369 height 217
copy h5 "What type of cable is used with 10GBase-T Ethernet networks?"
click at [521, 202] on div "Cat6a or Cat7" at bounding box center [515, 202] width 350 height 23
click at [340, 189] on input "c. Cat6a or Cat7" at bounding box center [340, 185] width 0 height 7
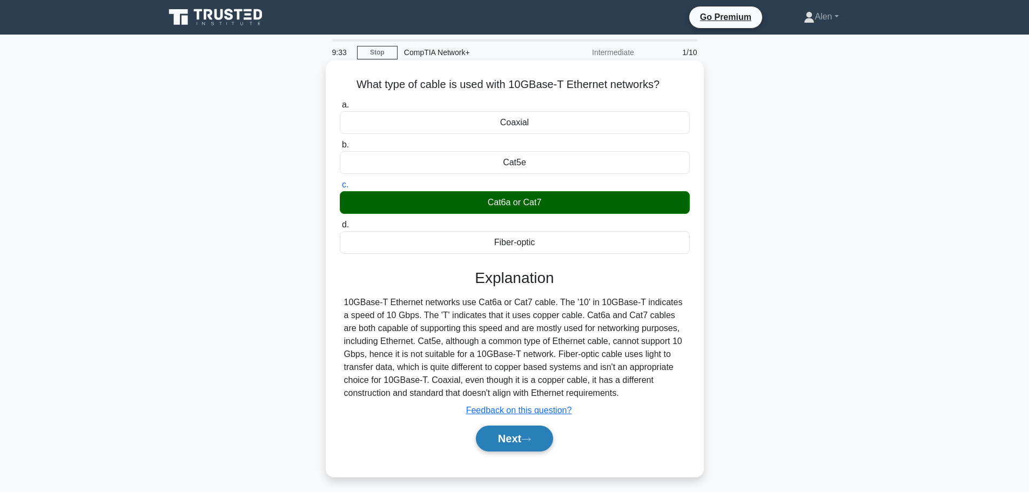
click at [521, 433] on button "Next" at bounding box center [514, 439] width 77 height 26
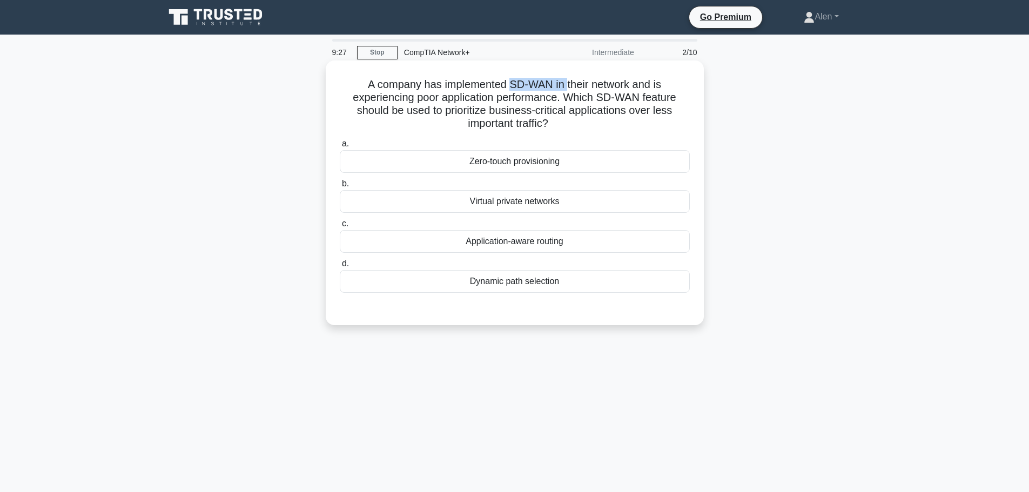
drag, startPoint x: 509, startPoint y: 80, endPoint x: 567, endPoint y: 83, distance: 57.9
click at [567, 83] on h5 "A company has implemented SD-WAN in their network and is experiencing poor appl…" at bounding box center [515, 104] width 352 height 53
click at [637, 83] on h5 "A company has implemented SD-WAN in their network and is experiencing poor appl…" at bounding box center [515, 104] width 352 height 53
click at [495, 241] on div "Application-aware routing" at bounding box center [515, 241] width 350 height 23
click at [340, 227] on input "c. Application-aware routing" at bounding box center [340, 223] width 0 height 7
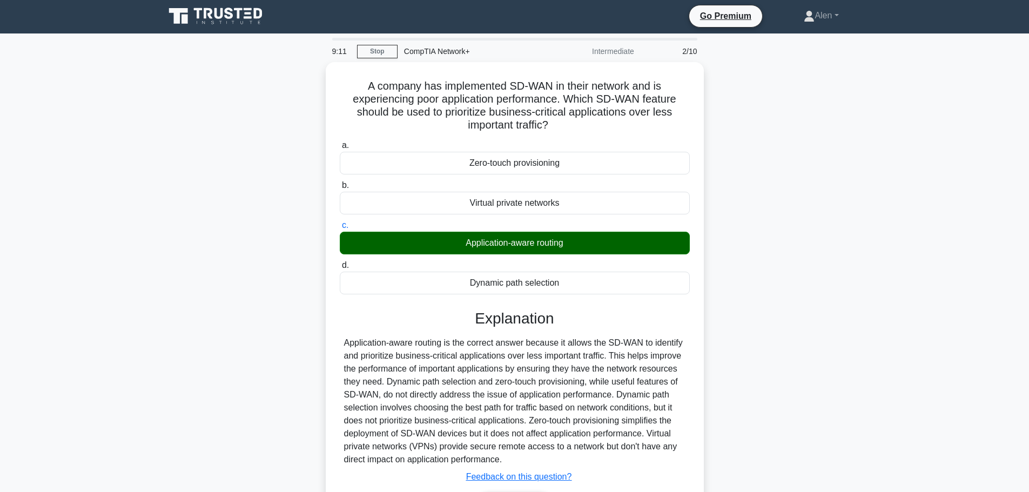
scroll to position [91, 0]
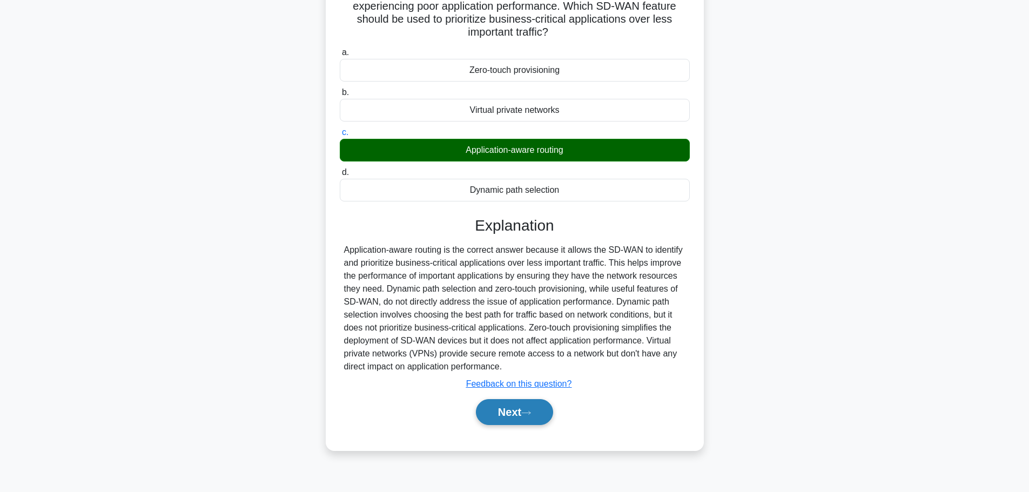
click at [528, 413] on icon at bounding box center [526, 413] width 10 height 6
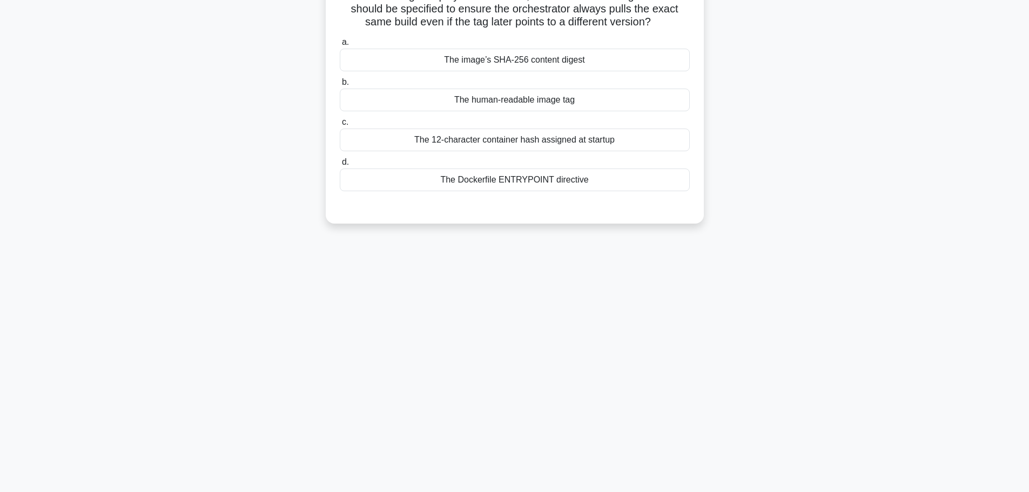
scroll to position [0, 0]
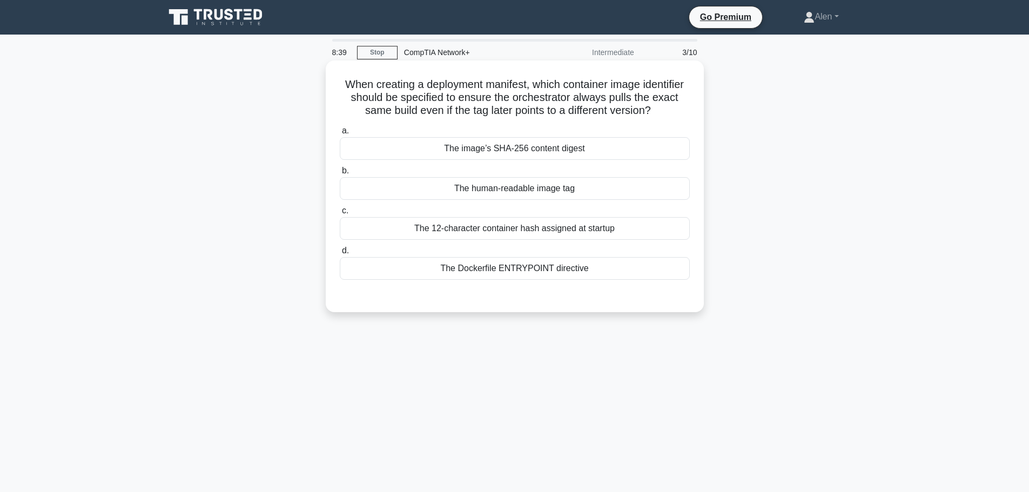
click at [465, 229] on div "The 12-character container hash assigned at startup" at bounding box center [515, 228] width 350 height 23
click at [340, 214] on input "c. The 12-character container hash assigned at startup" at bounding box center [340, 210] width 0 height 7
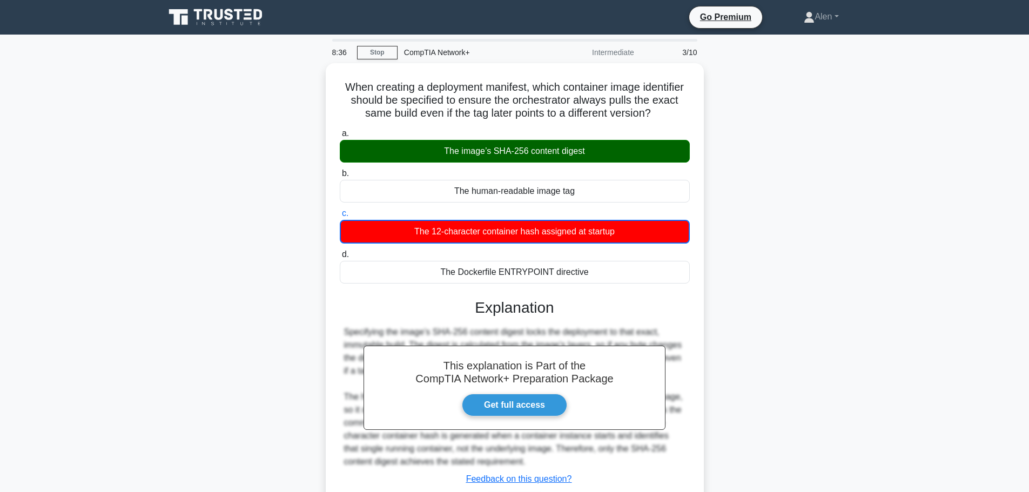
scroll to position [91, 0]
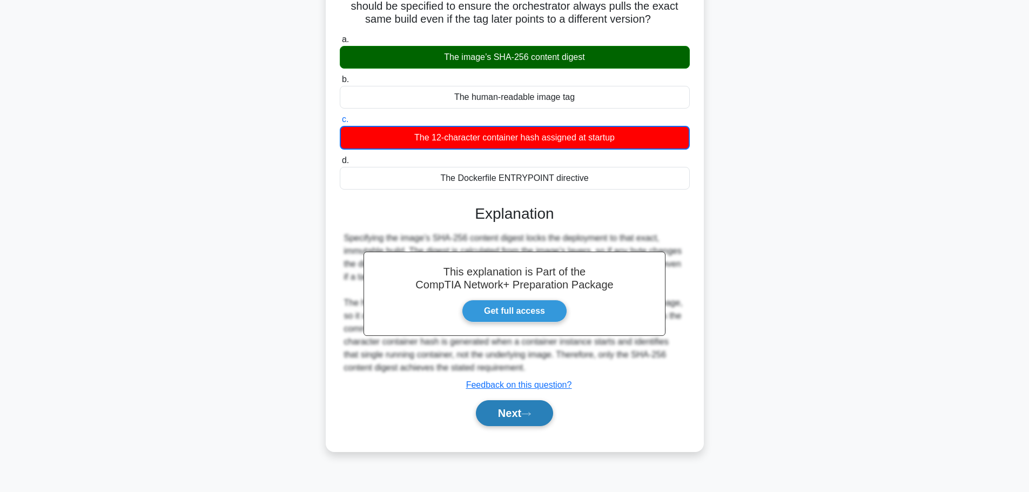
click at [515, 408] on button "Next" at bounding box center [514, 413] width 77 height 26
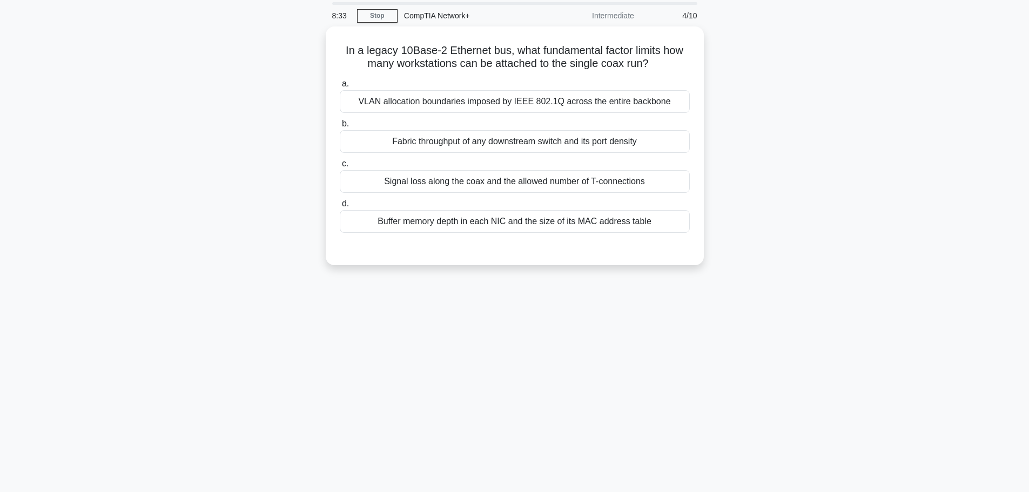
scroll to position [0, 0]
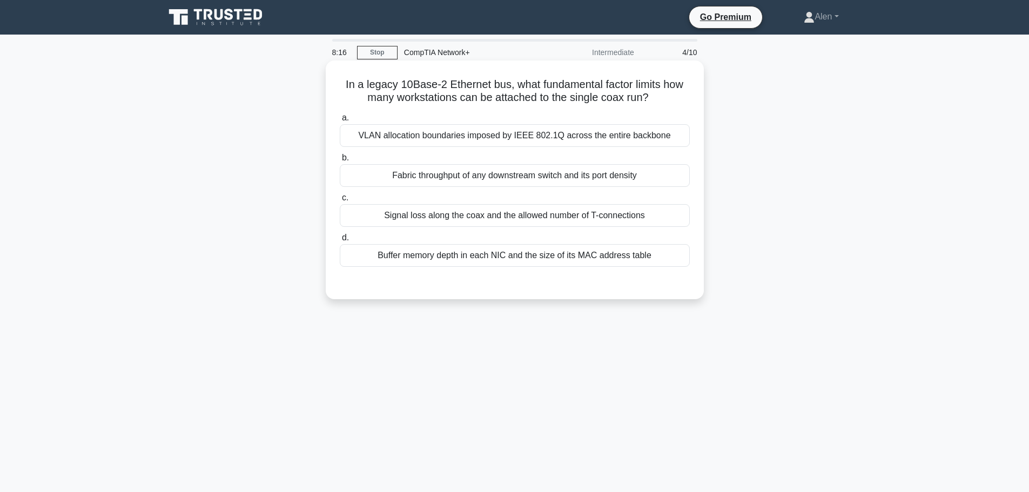
click at [490, 216] on div "Signal loss along the coax and the allowed number of T-connections" at bounding box center [515, 215] width 350 height 23
click at [340, 201] on input "c. Signal loss along the coax and the allowed number of T-connections" at bounding box center [340, 197] width 0 height 7
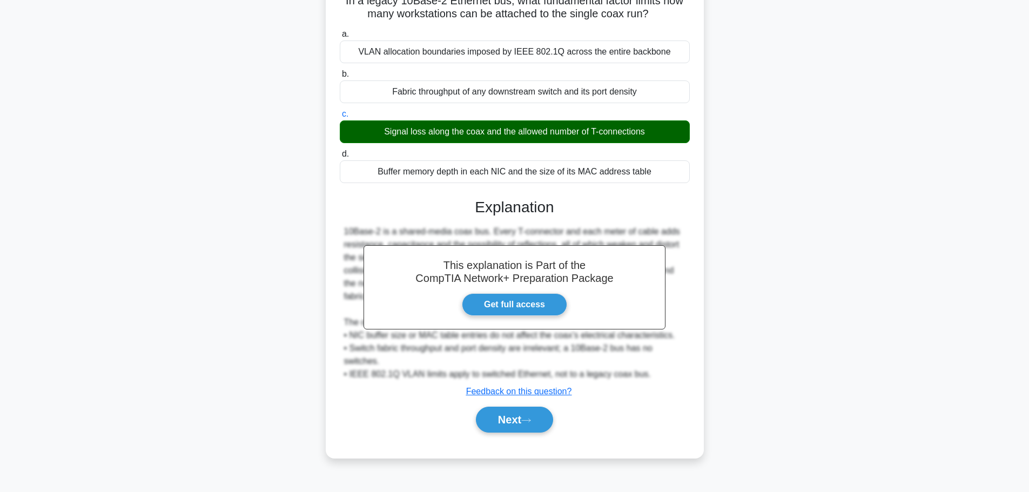
scroll to position [91, 0]
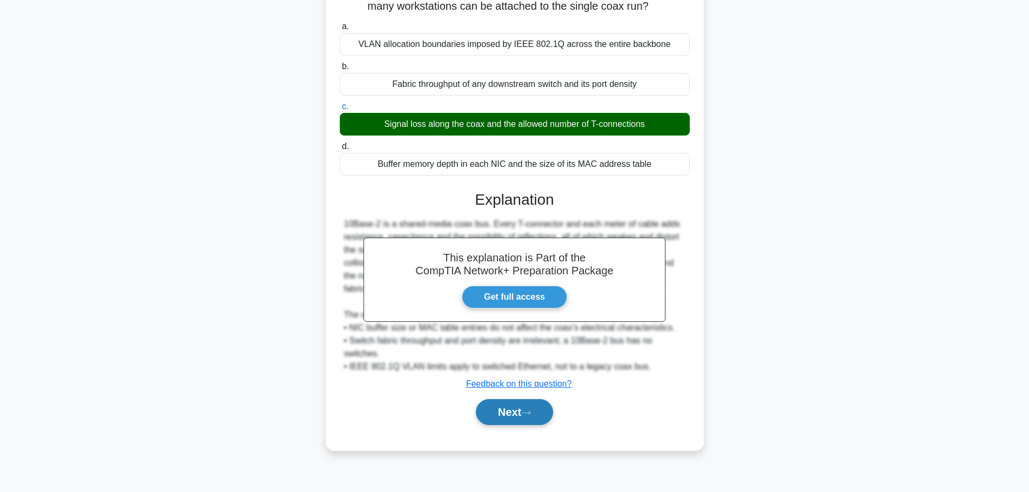
click at [516, 414] on button "Next" at bounding box center [514, 412] width 77 height 26
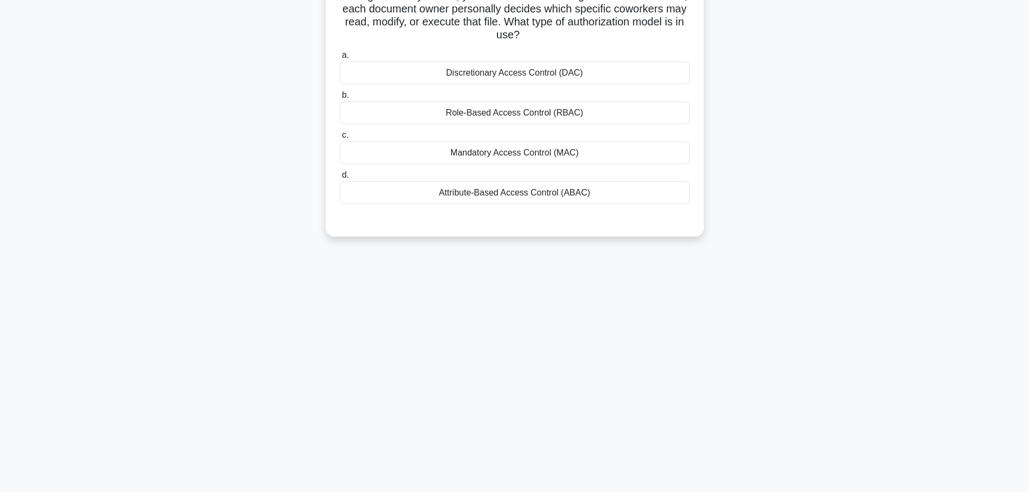
scroll to position [0, 0]
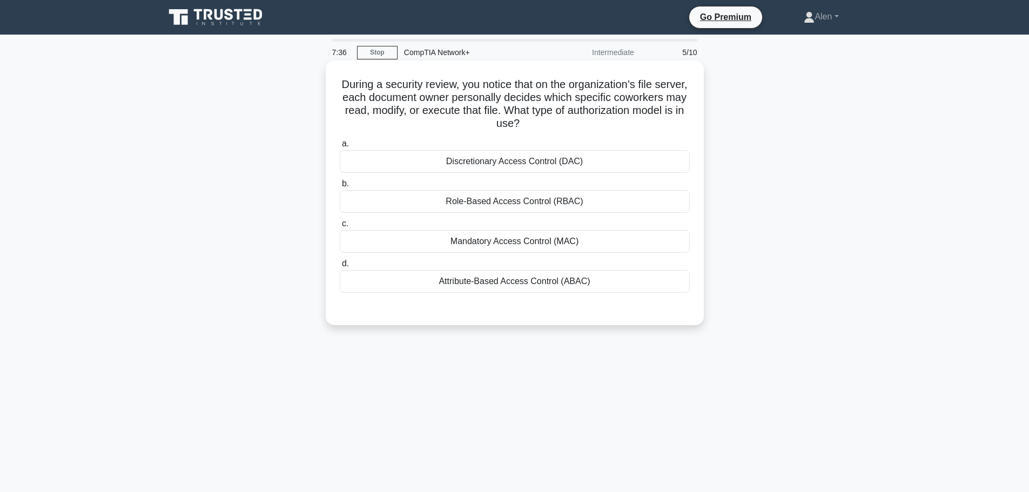
click at [520, 161] on div "Discretionary Access Control (DAC)" at bounding box center [515, 161] width 350 height 23
click at [340, 147] on input "a. Discretionary Access Control (DAC)" at bounding box center [340, 143] width 0 height 7
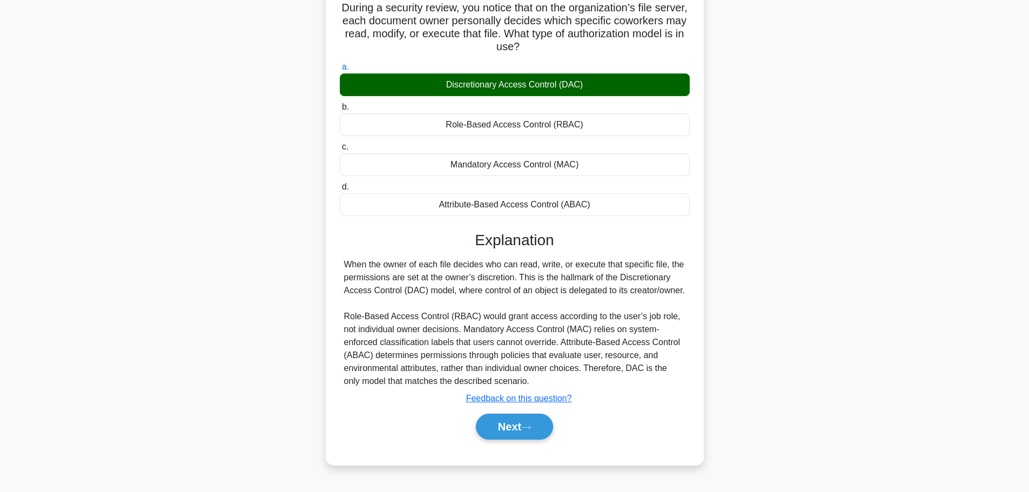
scroll to position [91, 0]
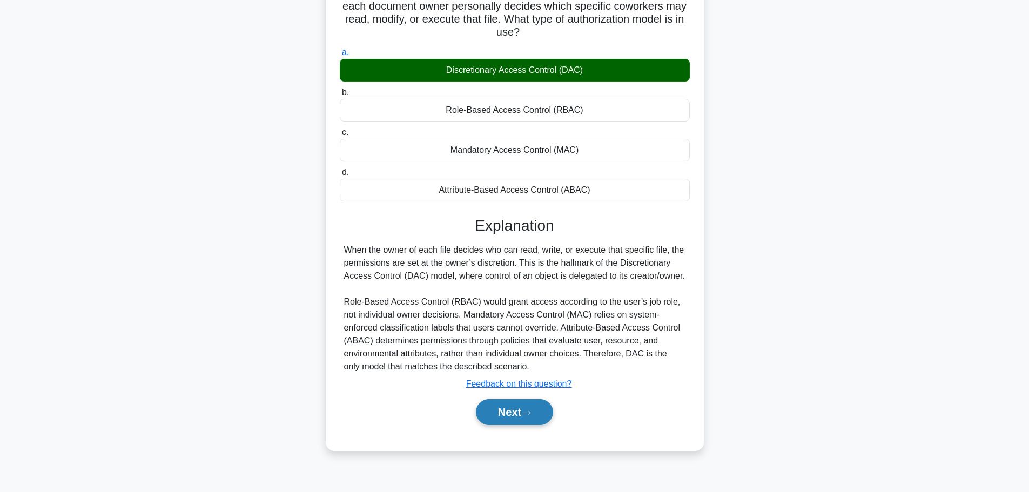
click at [520, 417] on button "Next" at bounding box center [514, 412] width 77 height 26
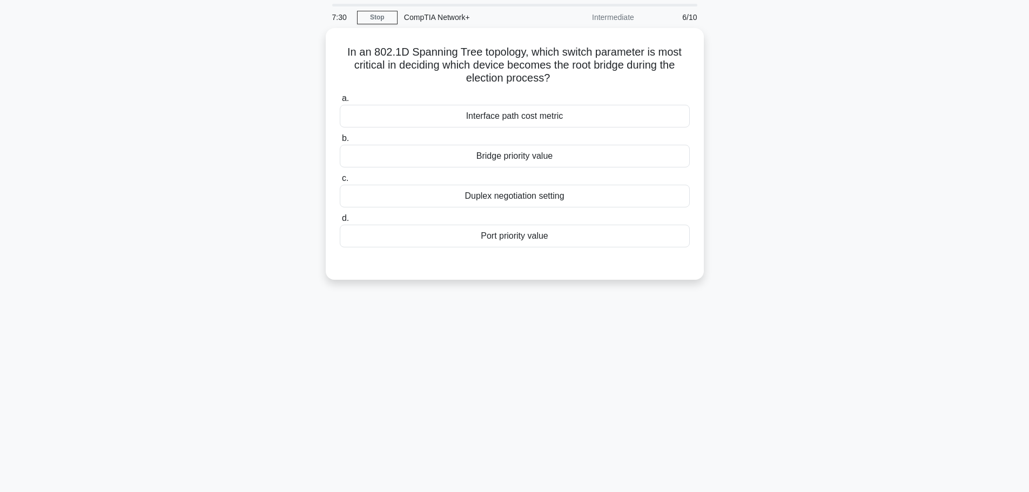
scroll to position [0, 0]
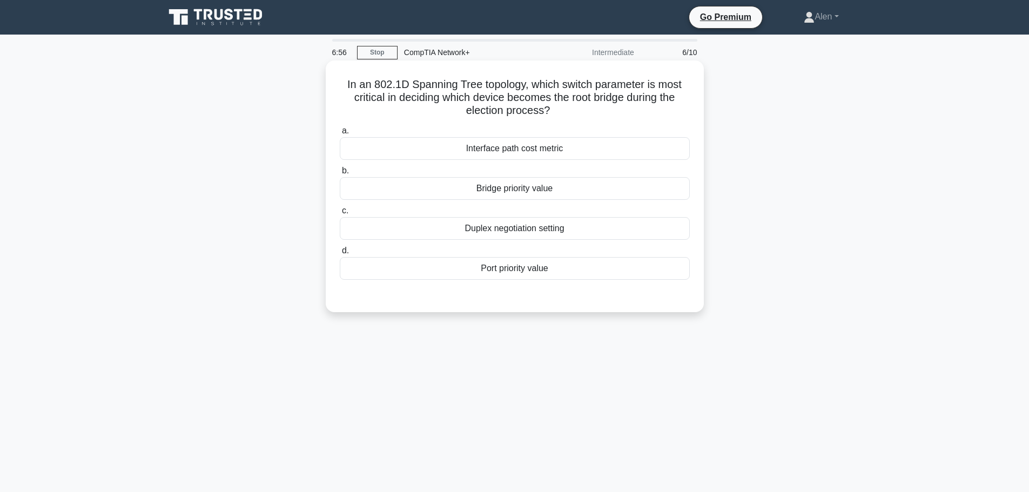
click at [519, 271] on div "Port priority value" at bounding box center [515, 268] width 350 height 23
click at [340, 254] on input "d. Port priority value" at bounding box center [340, 250] width 0 height 7
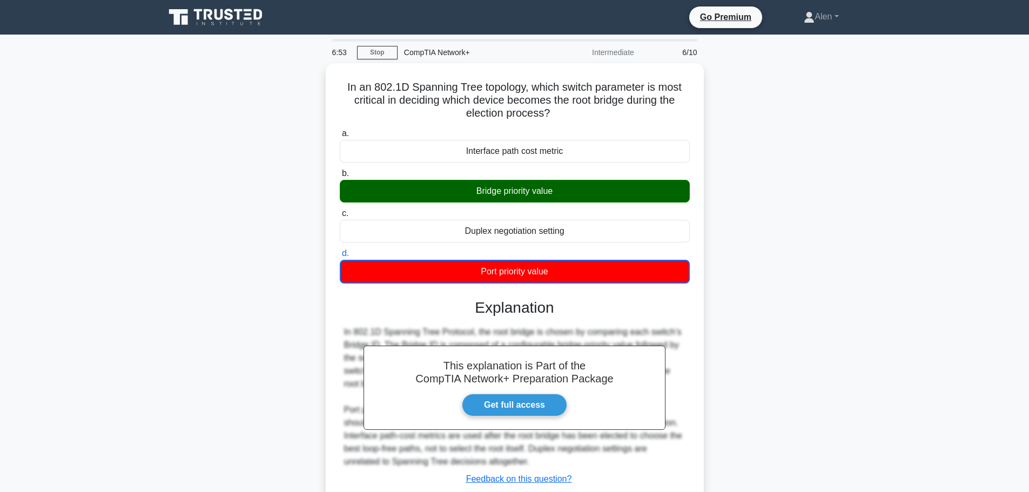
scroll to position [91, 0]
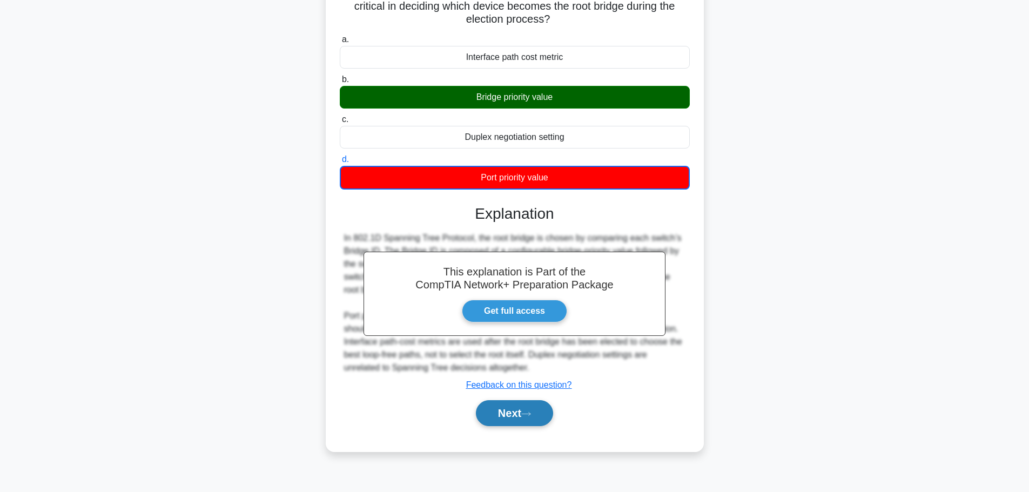
click at [531, 414] on icon at bounding box center [526, 414] width 10 height 6
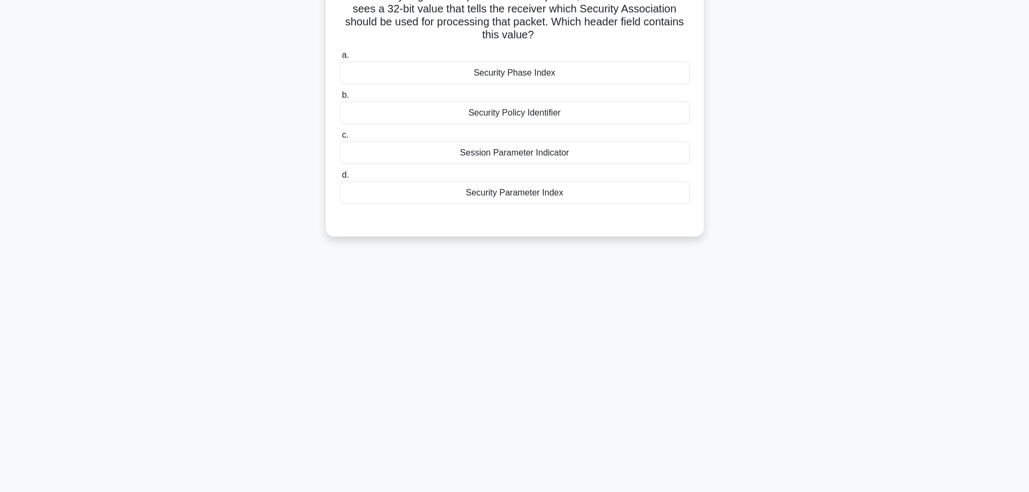
scroll to position [0, 0]
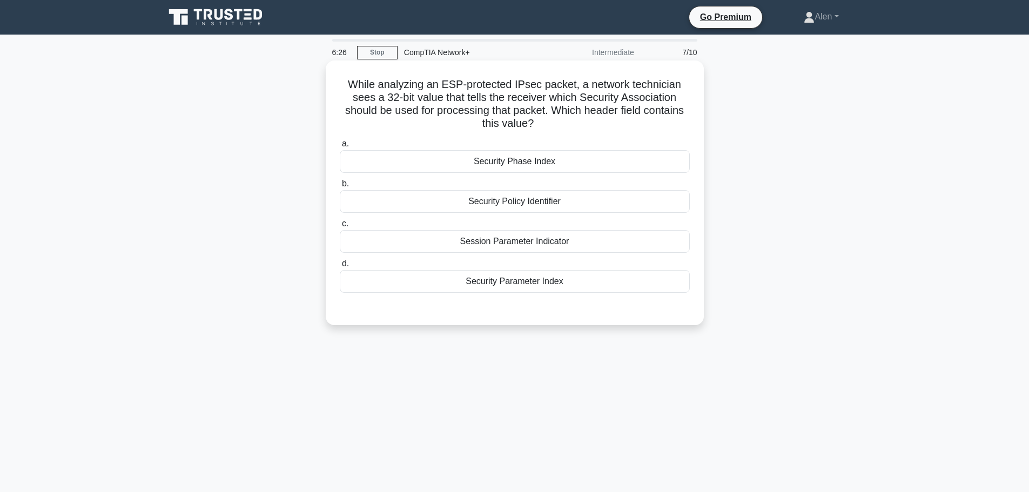
click at [511, 247] on div "Session Parameter Indicator" at bounding box center [515, 241] width 350 height 23
click at [340, 227] on input "c. Session Parameter Indicator" at bounding box center [340, 223] width 0 height 7
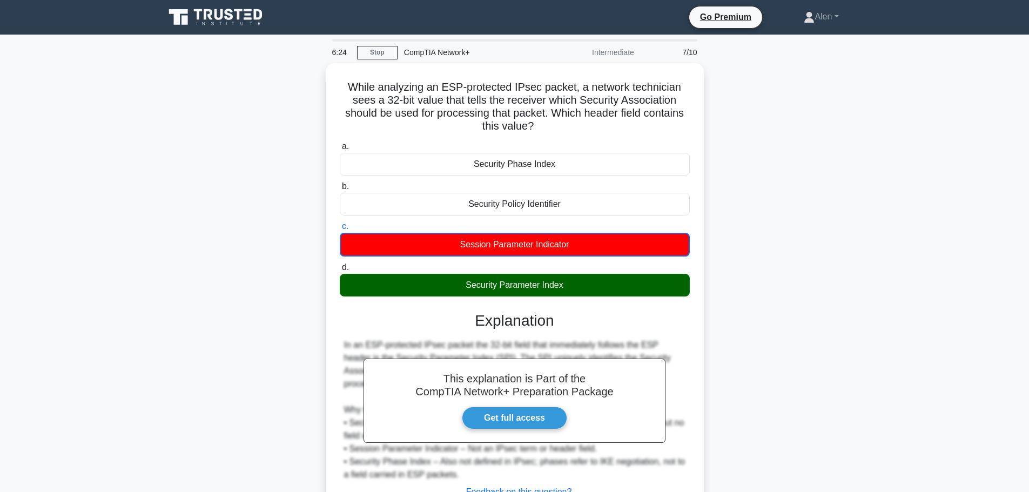
scroll to position [91, 0]
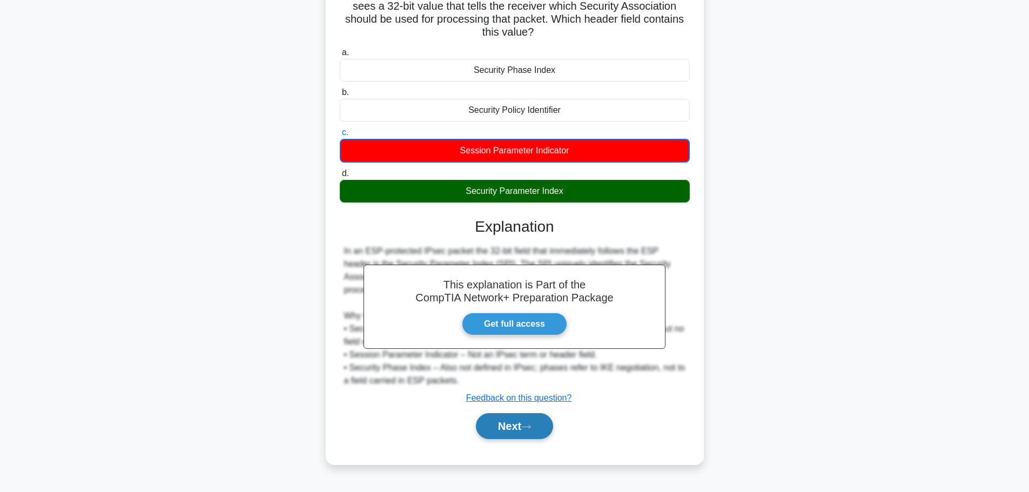
click at [496, 424] on button "Next" at bounding box center [514, 426] width 77 height 26
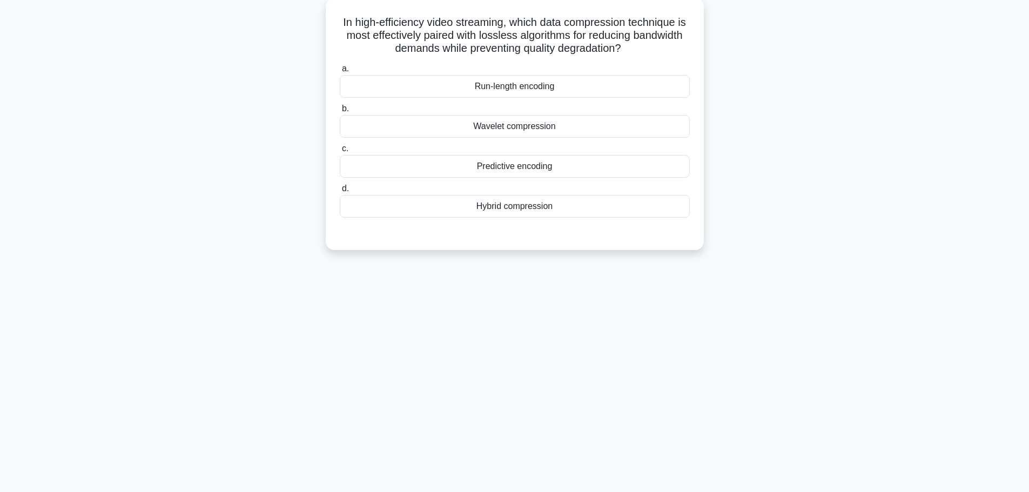
scroll to position [0, 0]
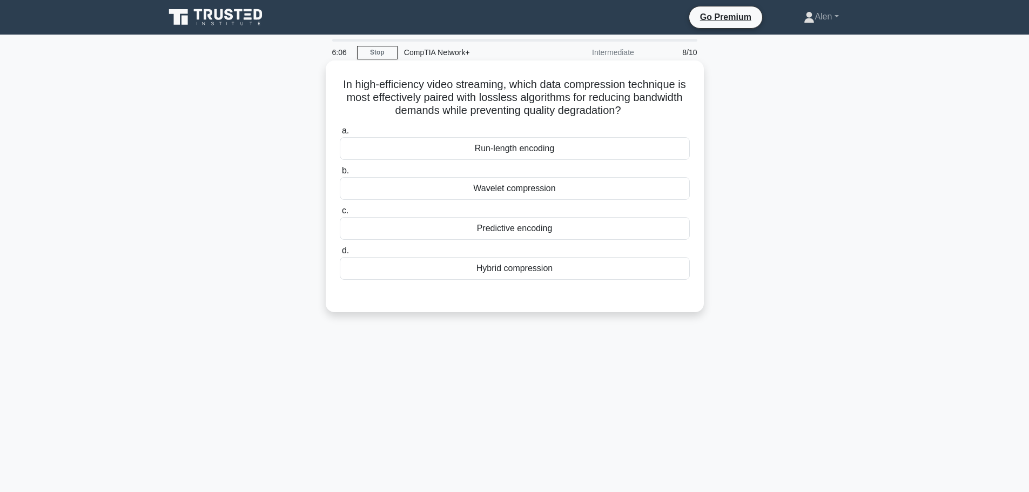
click at [526, 270] on div "Hybrid compression" at bounding box center [515, 268] width 350 height 23
click at [340, 254] on input "d. Hybrid compression" at bounding box center [340, 250] width 0 height 7
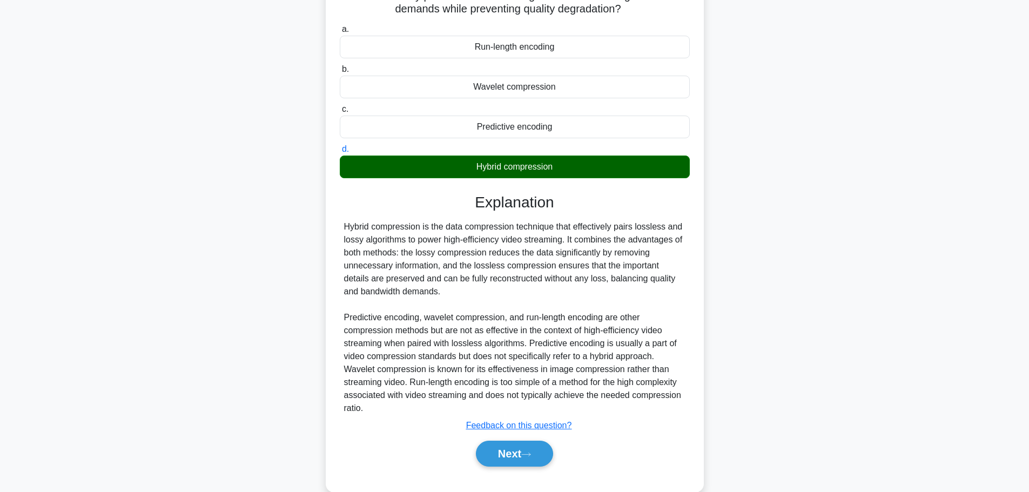
scroll to position [123, 0]
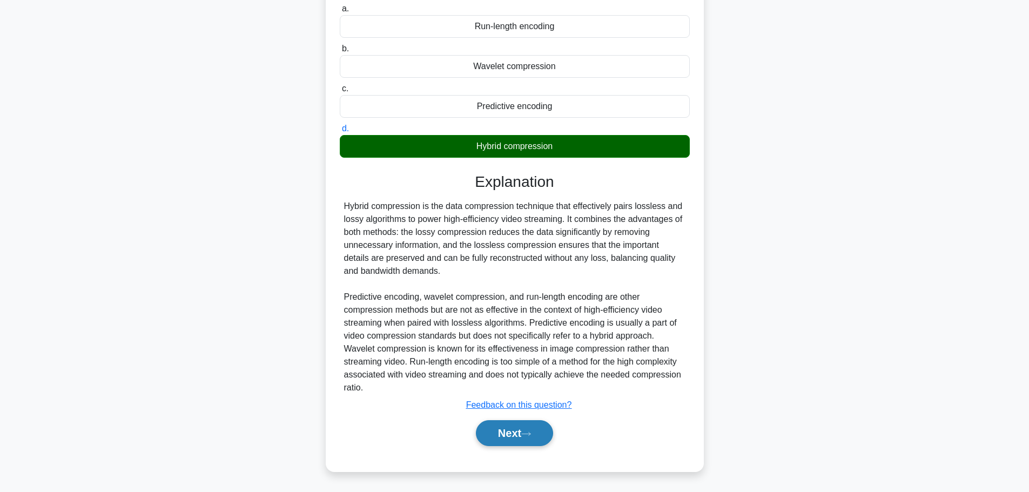
click at [524, 435] on button "Next" at bounding box center [514, 433] width 77 height 26
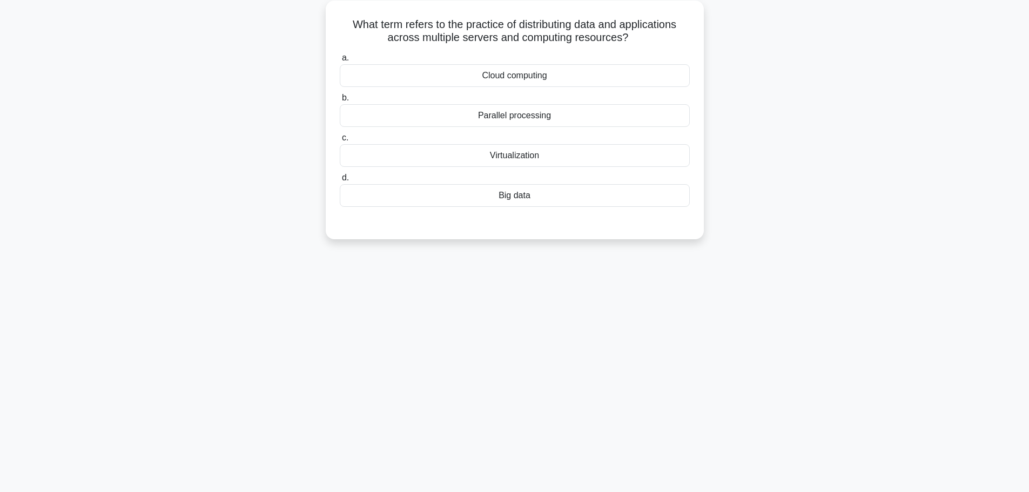
scroll to position [0, 0]
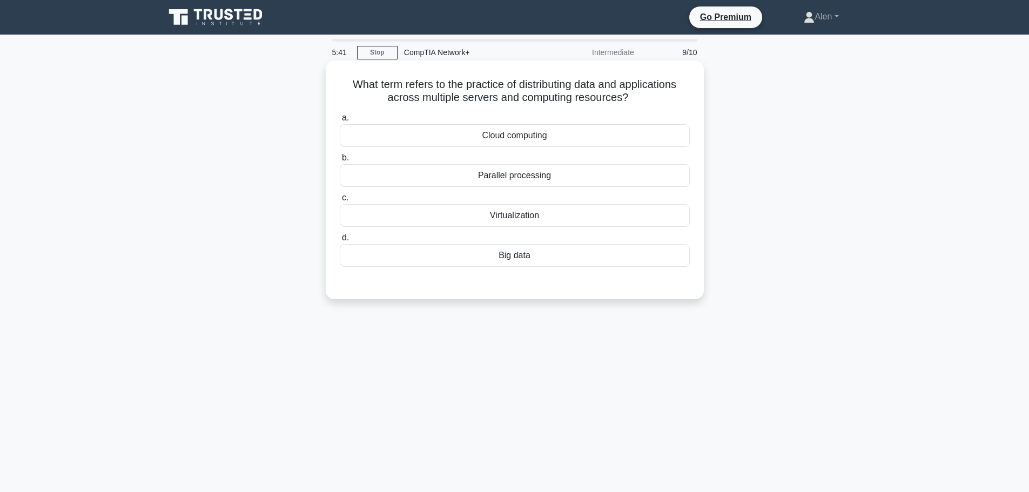
click at [563, 214] on div "Virtualization" at bounding box center [515, 215] width 350 height 23
click at [340, 201] on input "c. Virtualization" at bounding box center [340, 197] width 0 height 7
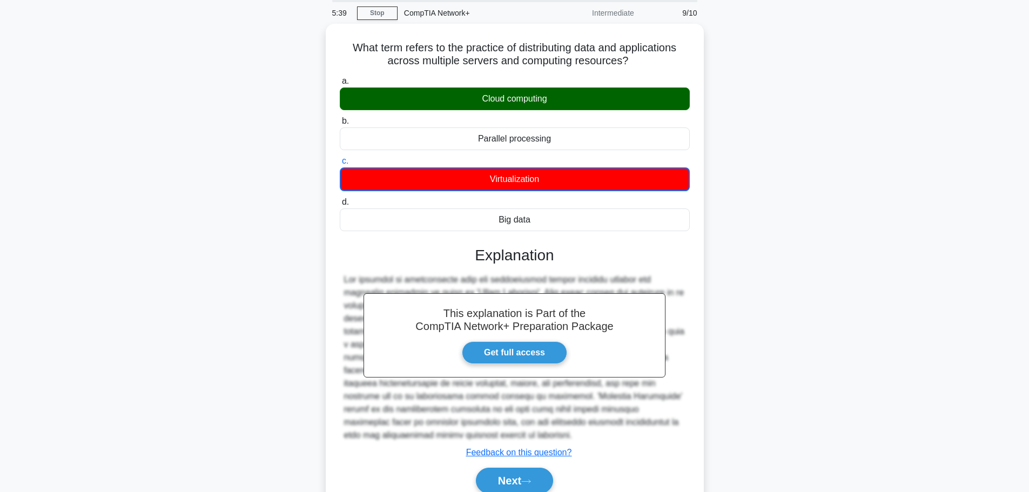
scroll to position [91, 0]
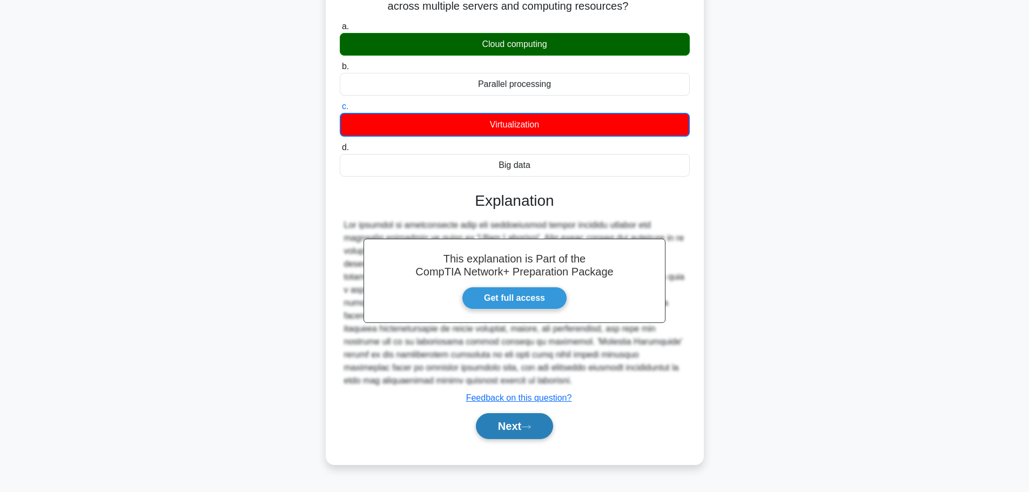
click at [523, 429] on button "Next" at bounding box center [514, 426] width 77 height 26
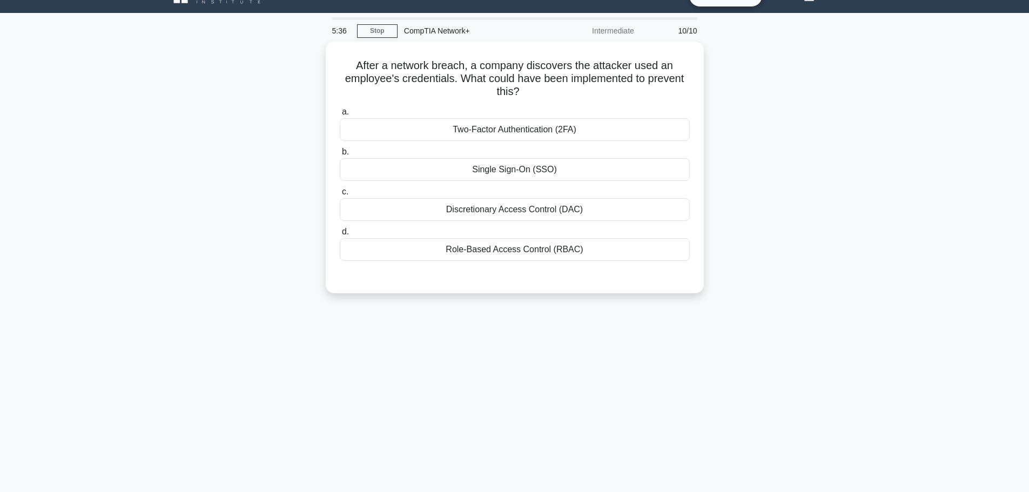
scroll to position [0, 0]
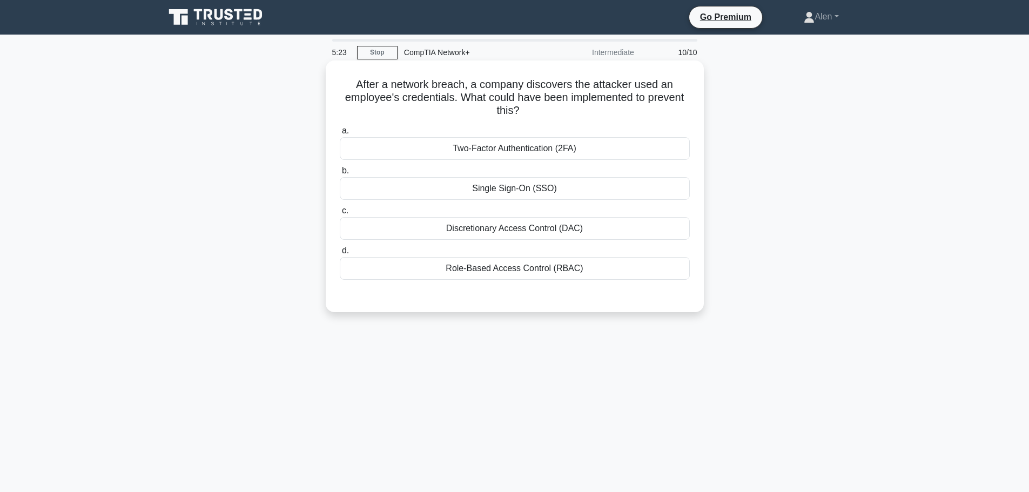
click at [503, 150] on div "Two-Factor Authentication (2FA)" at bounding box center [515, 148] width 350 height 23
click at [340, 135] on input "a. Two-Factor Authentication (2FA)" at bounding box center [340, 130] width 0 height 7
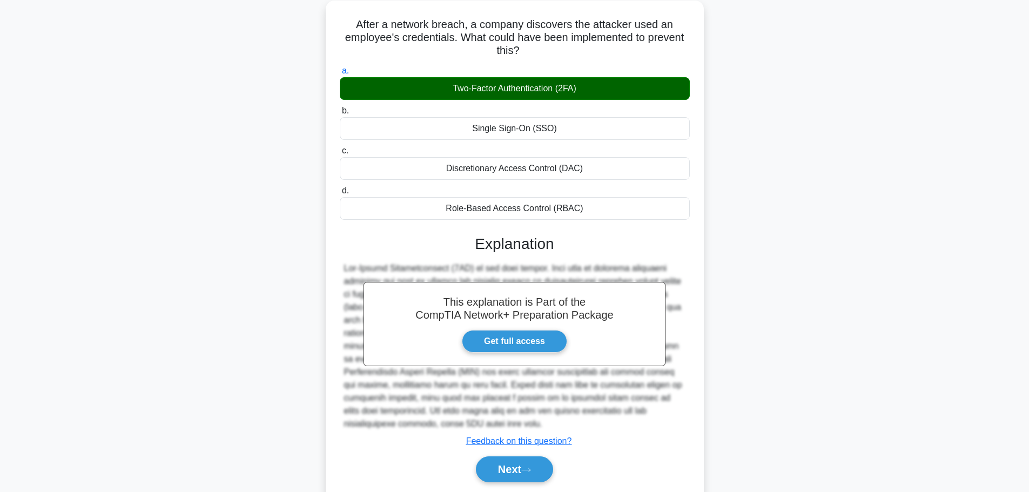
scroll to position [97, 0]
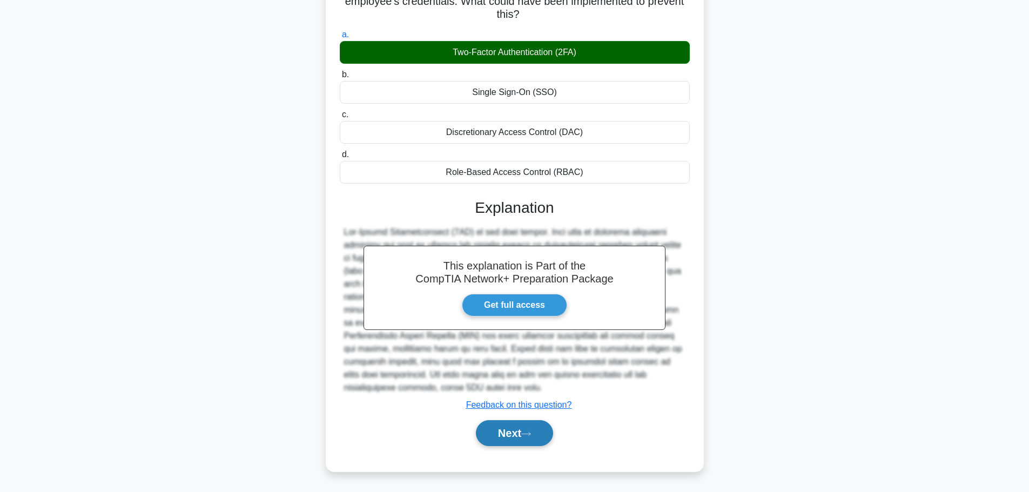
click at [527, 427] on button "Next" at bounding box center [514, 433] width 77 height 26
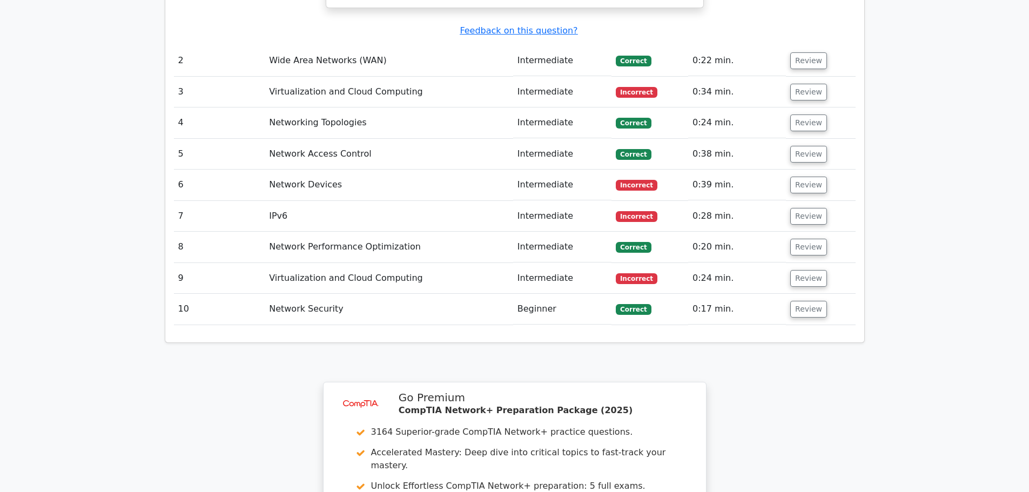
scroll to position [1591, 0]
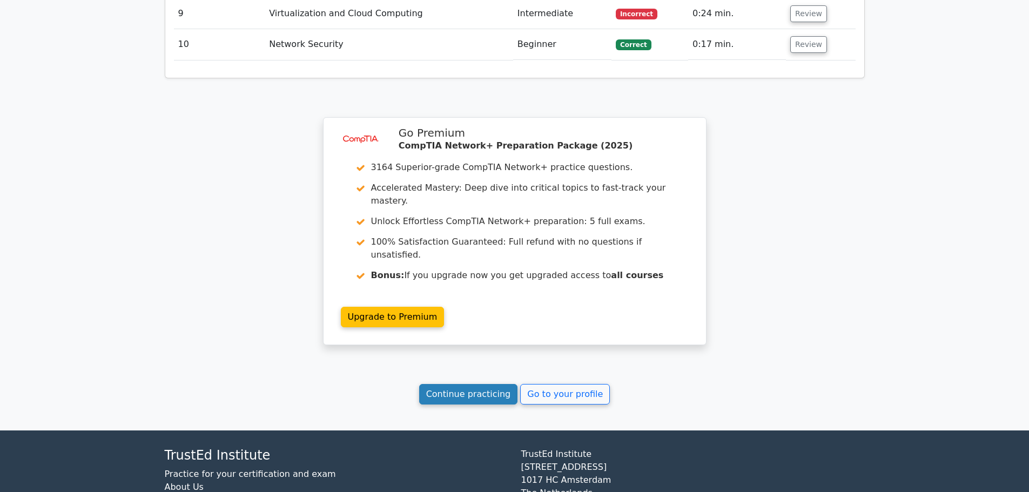
click at [483, 384] on link "Continue practicing" at bounding box center [468, 394] width 99 height 21
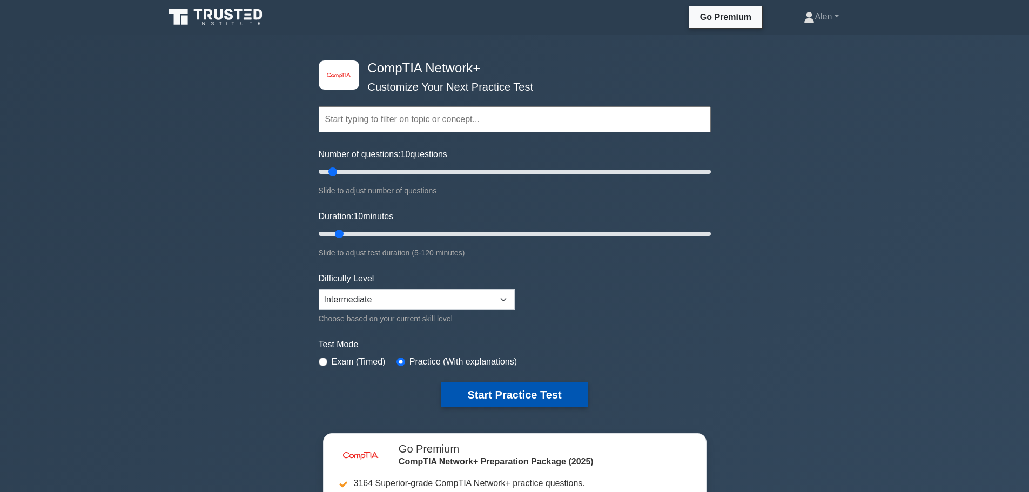
click at [524, 389] on button "Start Practice Test" at bounding box center [514, 394] width 146 height 25
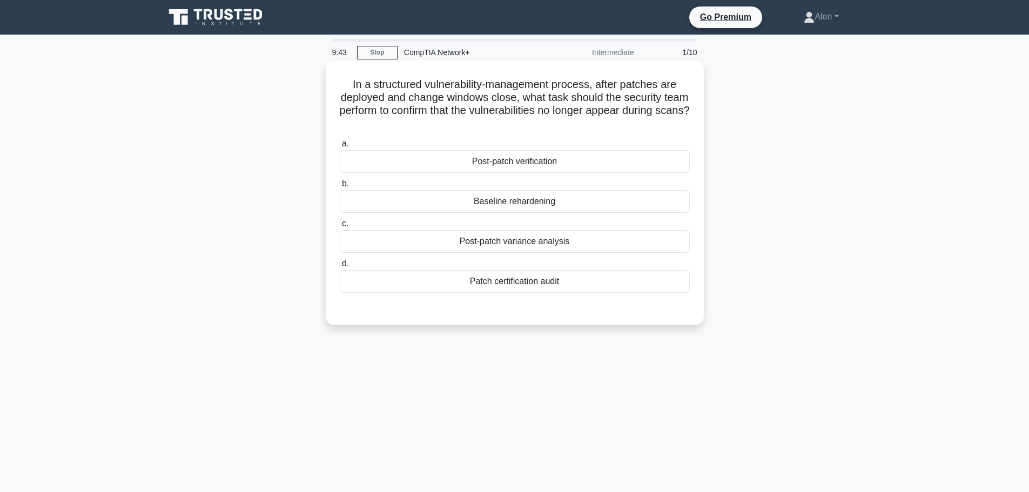
click at [569, 243] on div "Post-patch variance analysis" at bounding box center [515, 241] width 350 height 23
click at [340, 227] on input "c. Post-patch variance analysis" at bounding box center [340, 223] width 0 height 7
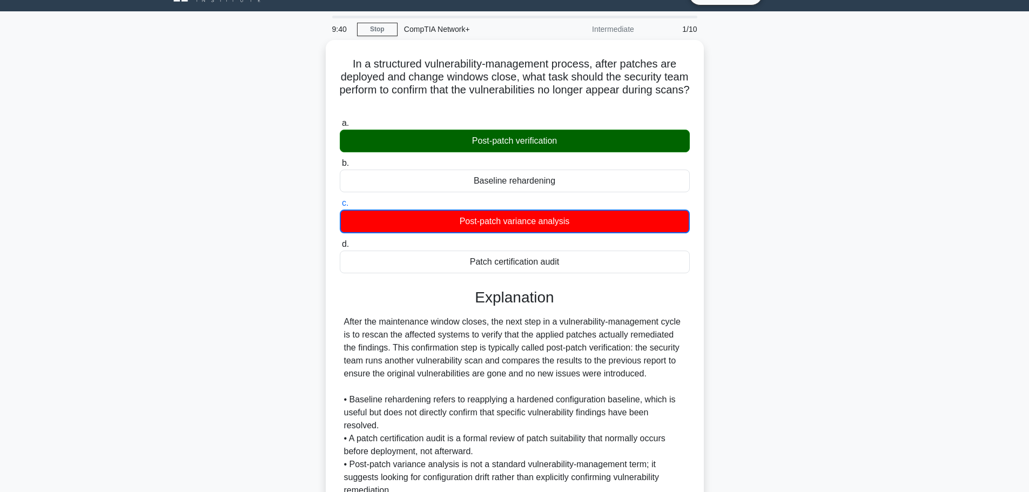
scroll to position [163, 0]
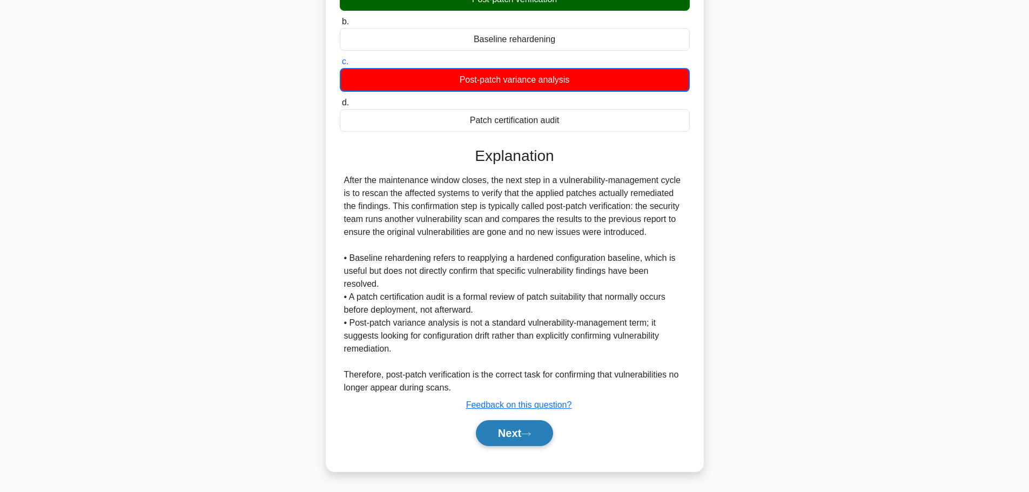
click at [496, 428] on button "Next" at bounding box center [514, 433] width 77 height 26
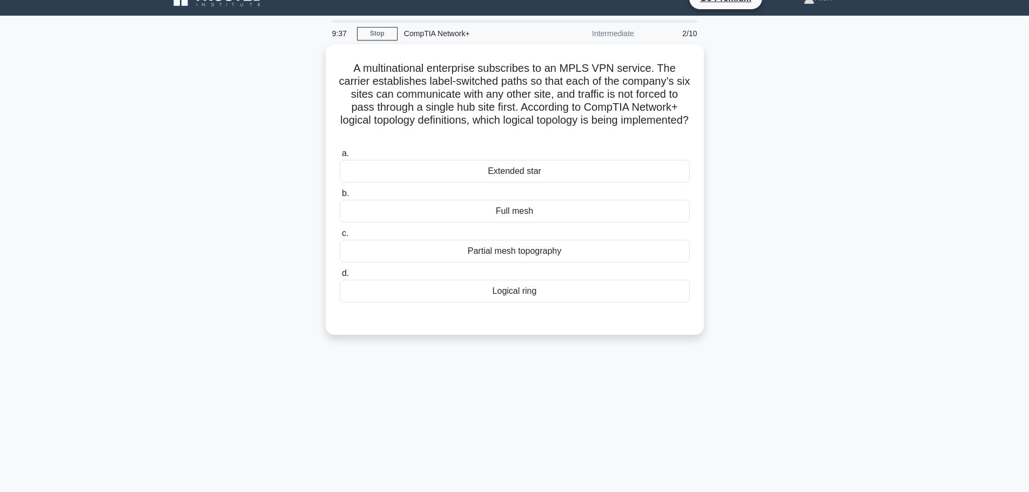
scroll to position [0, 0]
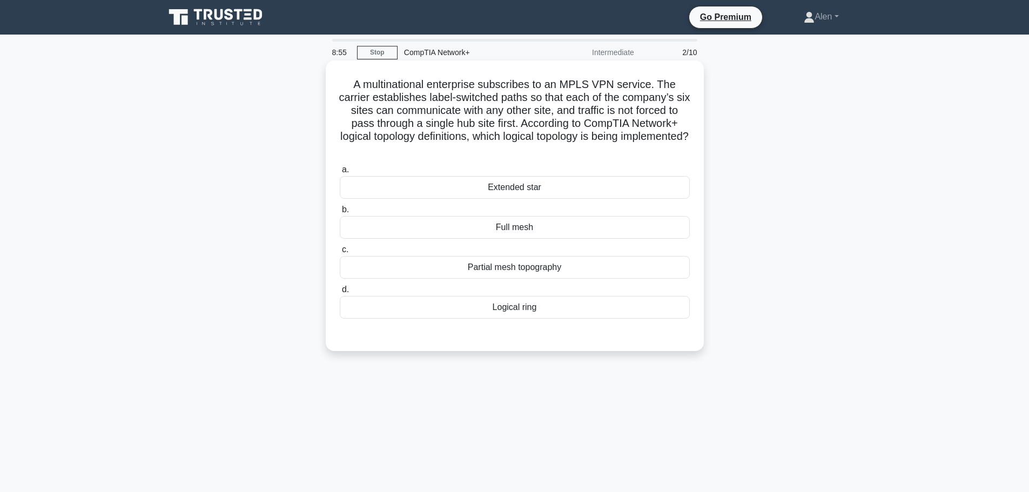
click at [522, 268] on div "Partial mesh topography" at bounding box center [515, 267] width 350 height 23
click at [340, 253] on input "c. Partial mesh topography" at bounding box center [340, 249] width 0 height 7
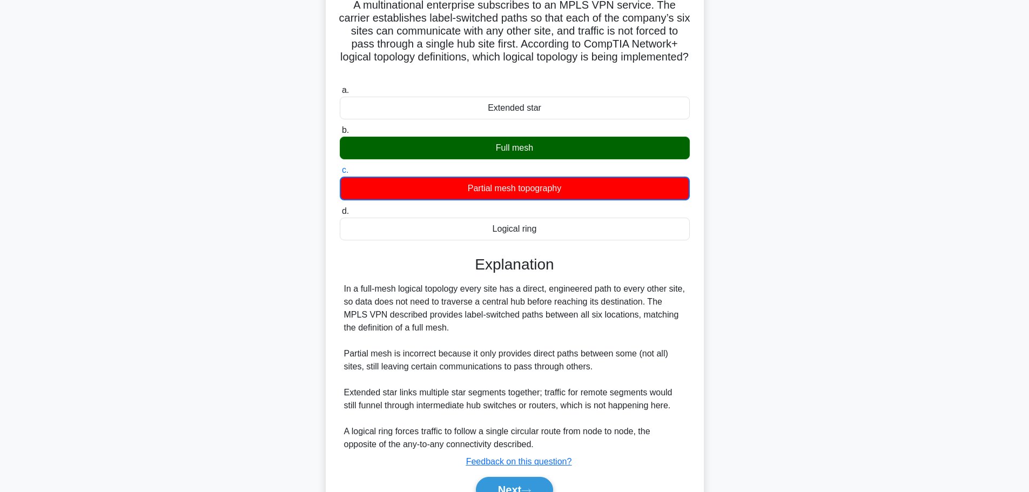
scroll to position [137, 0]
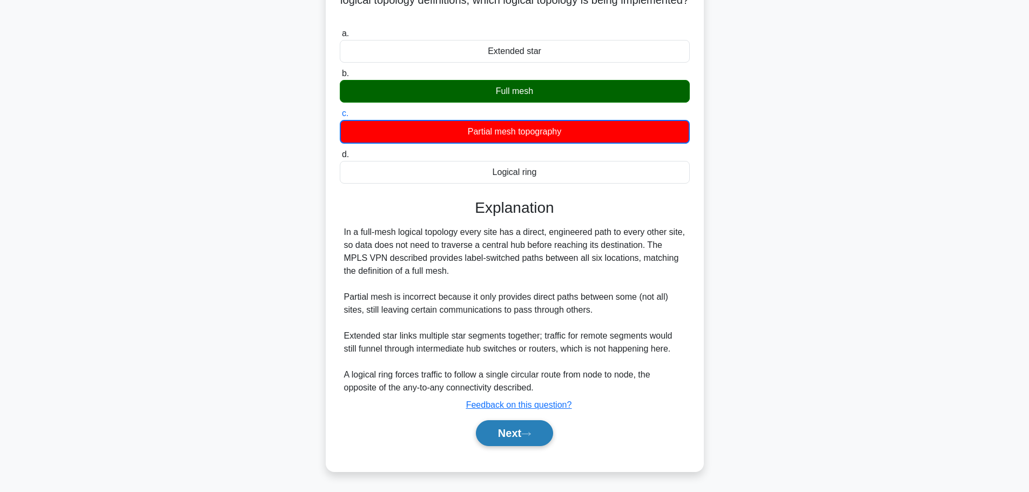
click at [528, 437] on icon at bounding box center [526, 434] width 10 height 6
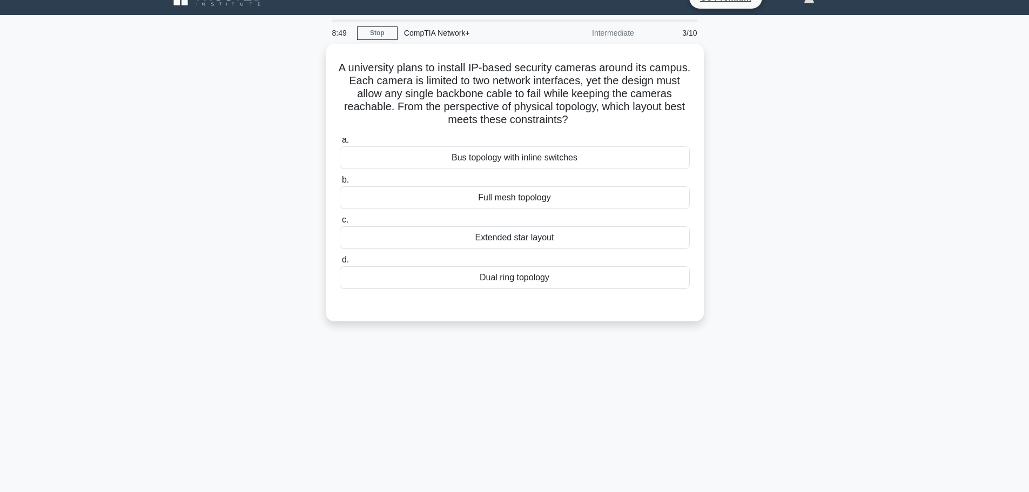
scroll to position [0, 0]
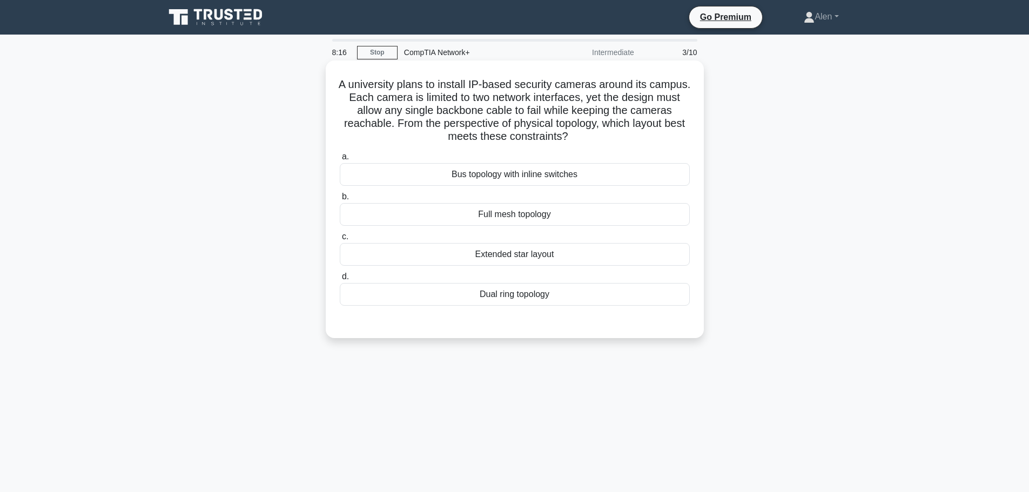
click at [556, 298] on div "Dual ring topology" at bounding box center [515, 294] width 350 height 23
click at [340, 280] on input "d. Dual ring topology" at bounding box center [340, 276] width 0 height 7
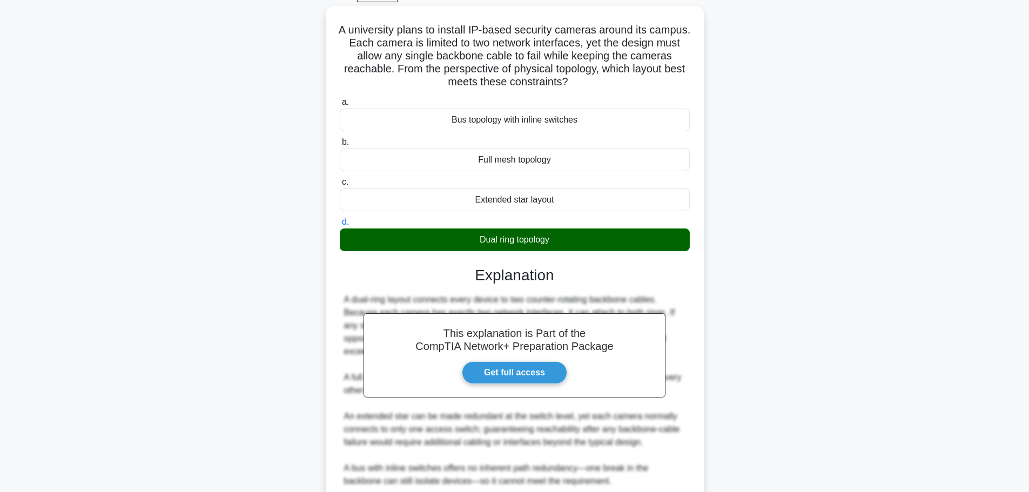
scroll to position [149, 0]
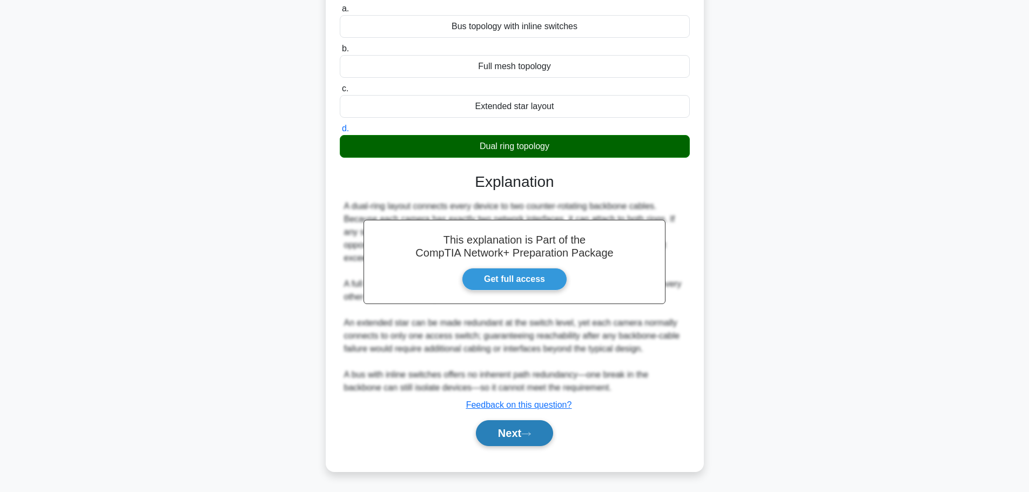
click at [521, 433] on button "Next" at bounding box center [514, 433] width 77 height 26
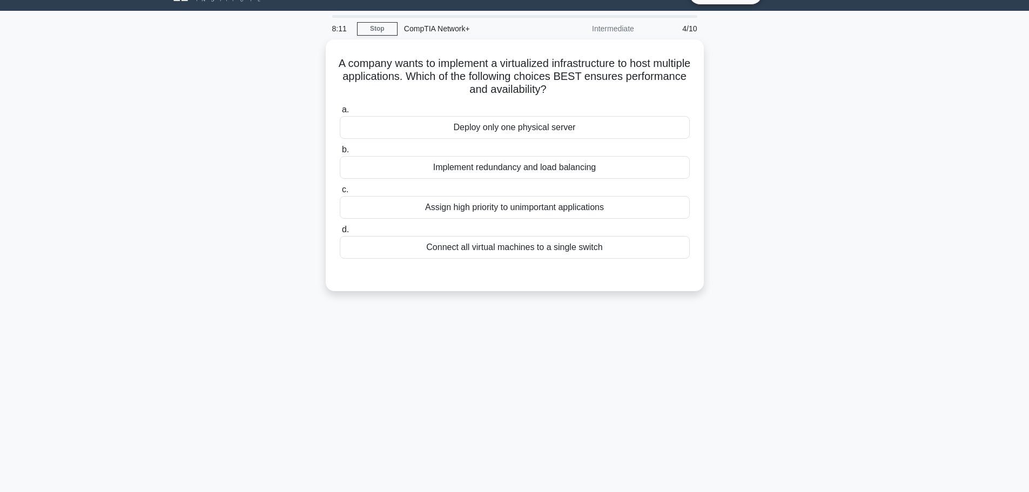
scroll to position [0, 0]
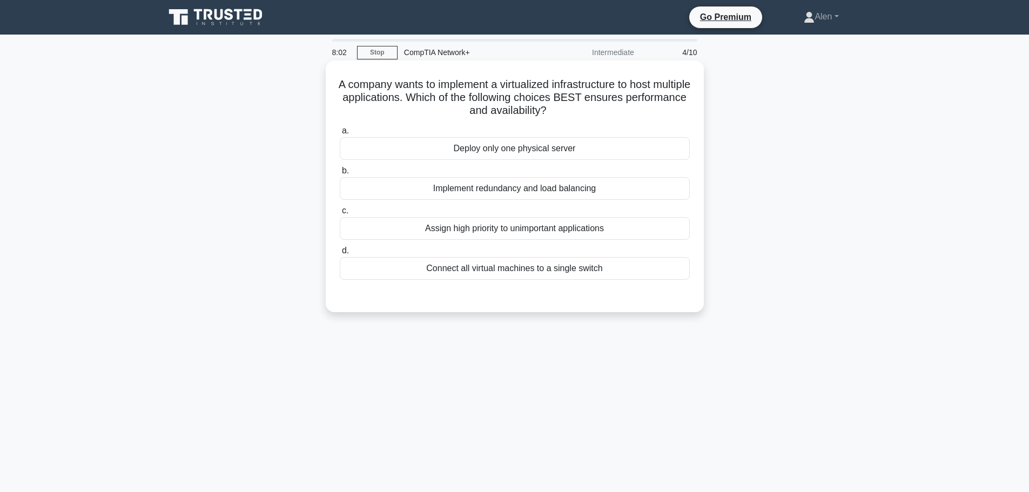
drag, startPoint x: 522, startPoint y: 82, endPoint x: 668, endPoint y: 113, distance: 149.2
click at [668, 113] on h5 "A company wants to implement a virtualized infrastructure to host multiple appl…" at bounding box center [515, 98] width 352 height 40
drag, startPoint x: 351, startPoint y: 86, endPoint x: 661, endPoint y: 119, distance: 311.9
click at [661, 119] on div "A company wants to implement a virtualized infrastructure to host multiple appl…" at bounding box center [514, 186] width 369 height 243
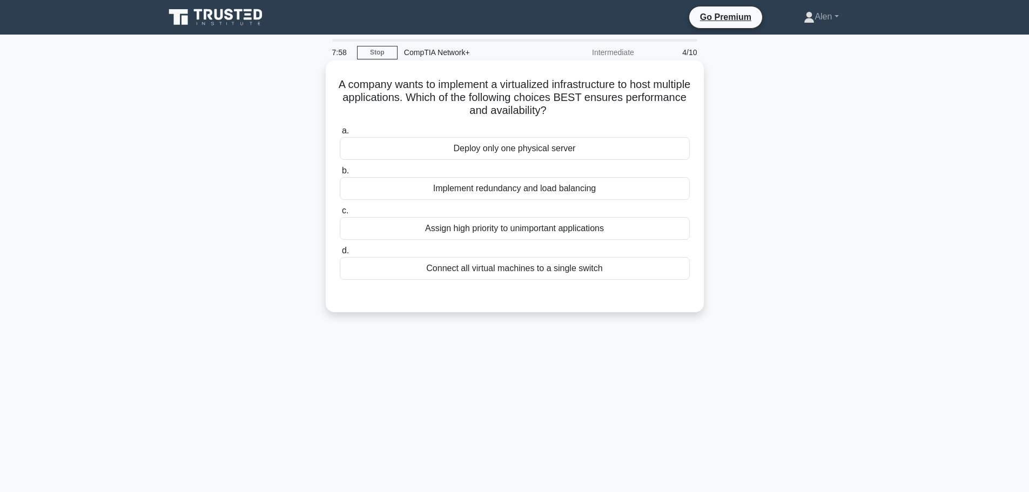
click at [663, 118] on h5 "A company wants to implement a virtualized infrastructure to host multiple appl…" at bounding box center [515, 98] width 352 height 40
drag, startPoint x: 519, startPoint y: 81, endPoint x: 459, endPoint y: 101, distance: 63.7
click at [459, 101] on h5 "A company wants to implement a virtualized infrastructure to host multiple appl…" at bounding box center [515, 98] width 352 height 40
click at [541, 269] on div "Connect all virtual machines to a single switch" at bounding box center [515, 268] width 350 height 23
click at [340, 254] on input "d. Connect all virtual machines to a single switch" at bounding box center [340, 250] width 0 height 7
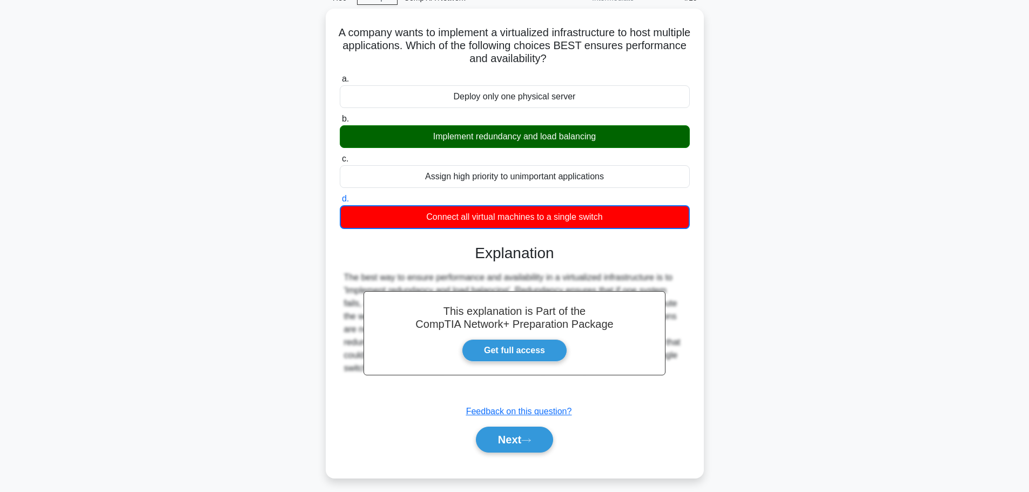
scroll to position [91, 0]
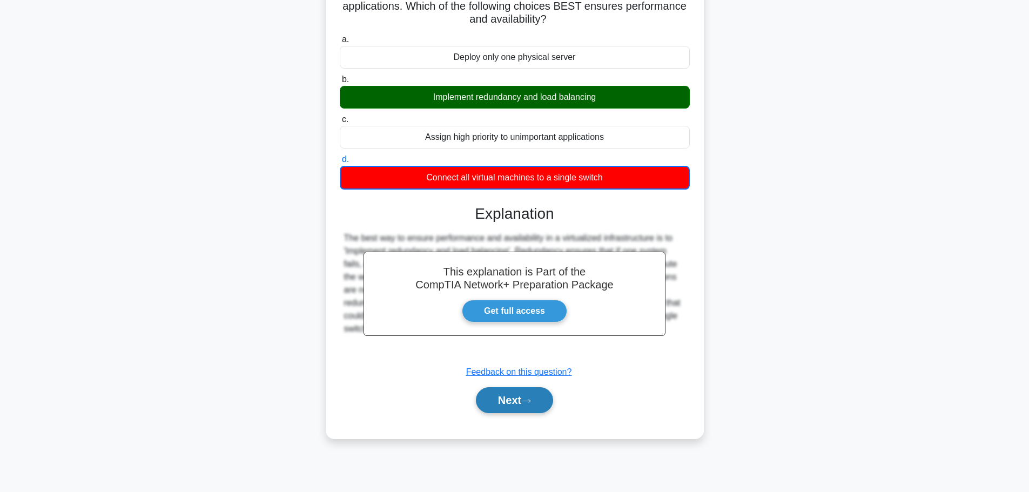
click at [492, 394] on button "Next" at bounding box center [514, 400] width 77 height 26
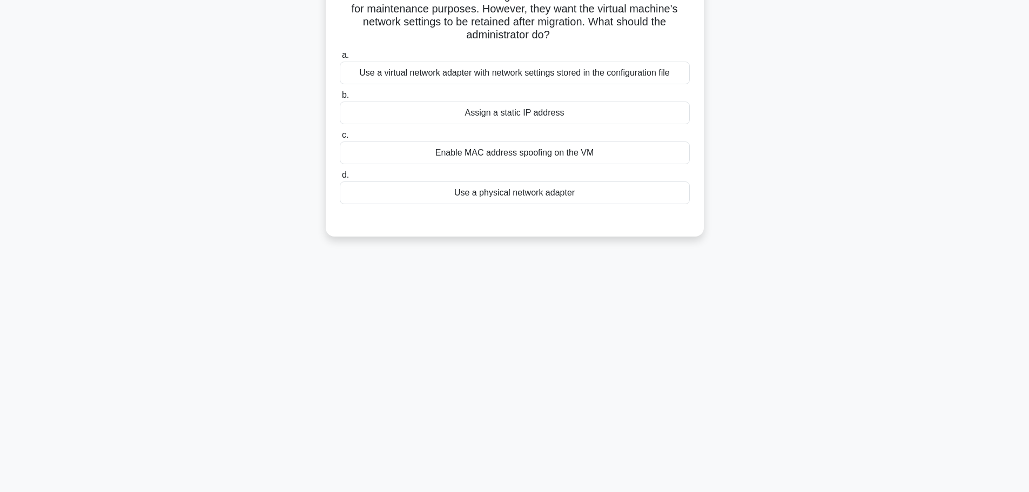
scroll to position [0, 0]
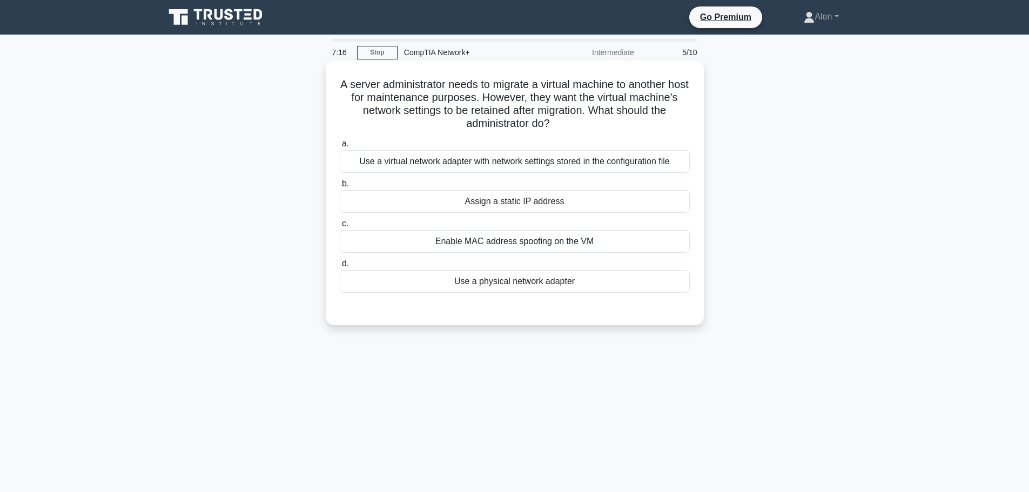
click at [501, 240] on div "Enable MAC address spoofing on the VM" at bounding box center [515, 241] width 350 height 23
click at [340, 227] on input "c. Enable MAC address spoofing on the VM" at bounding box center [340, 223] width 0 height 7
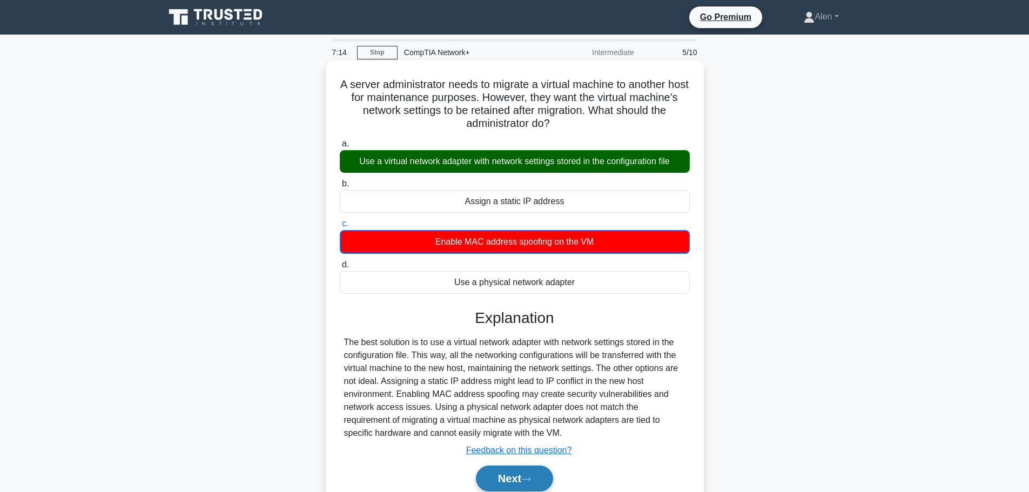
click at [505, 480] on button "Next" at bounding box center [514, 479] width 77 height 26
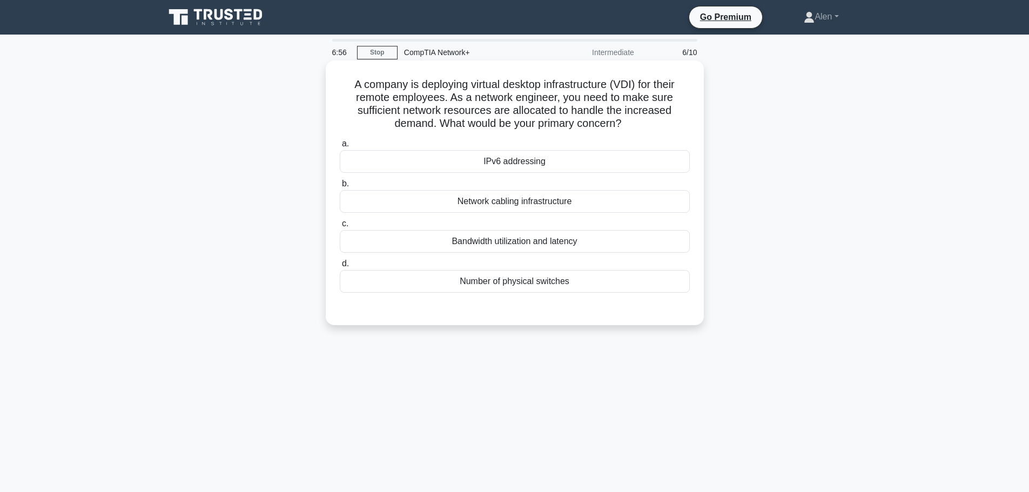
click at [501, 245] on div "Bandwidth utilization and latency" at bounding box center [515, 241] width 350 height 23
click at [340, 227] on input "c. Bandwidth utilization and latency" at bounding box center [340, 223] width 0 height 7
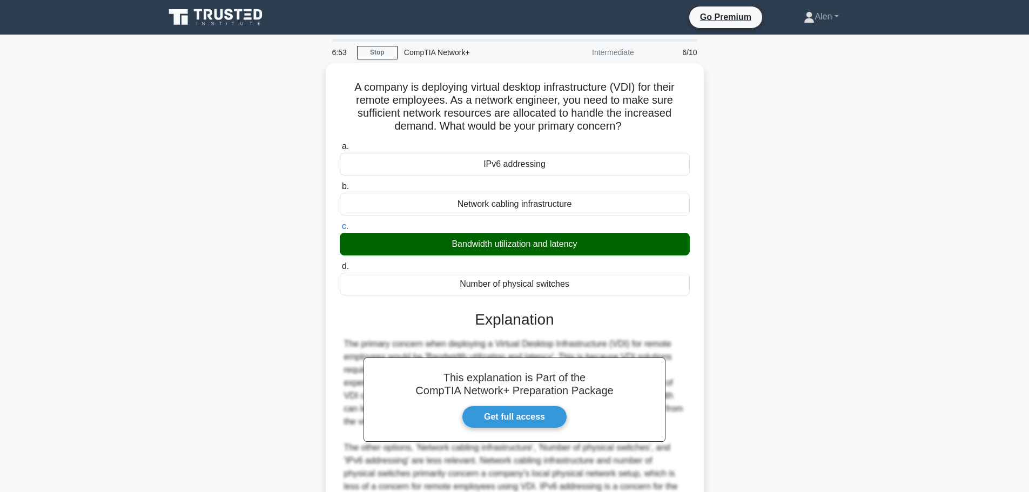
scroll to position [110, 0]
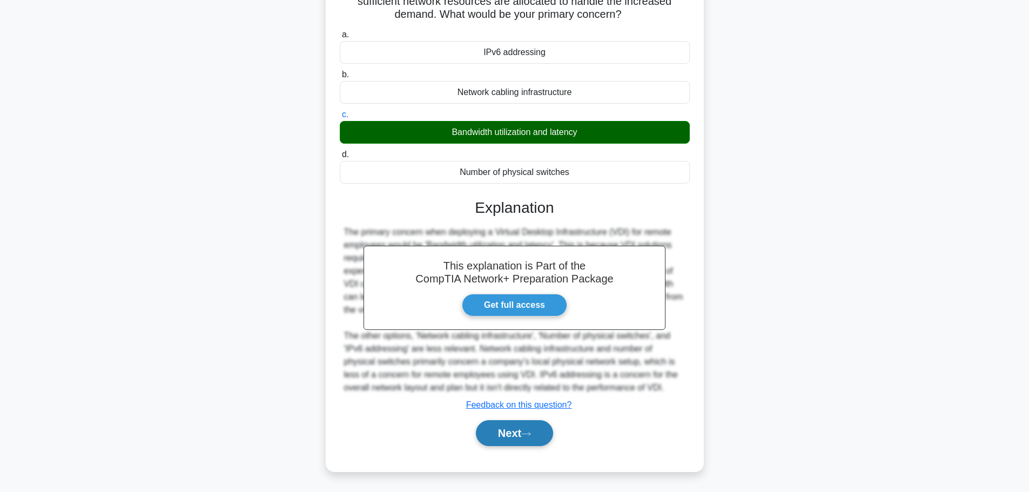
click at [516, 429] on button "Next" at bounding box center [514, 433] width 77 height 26
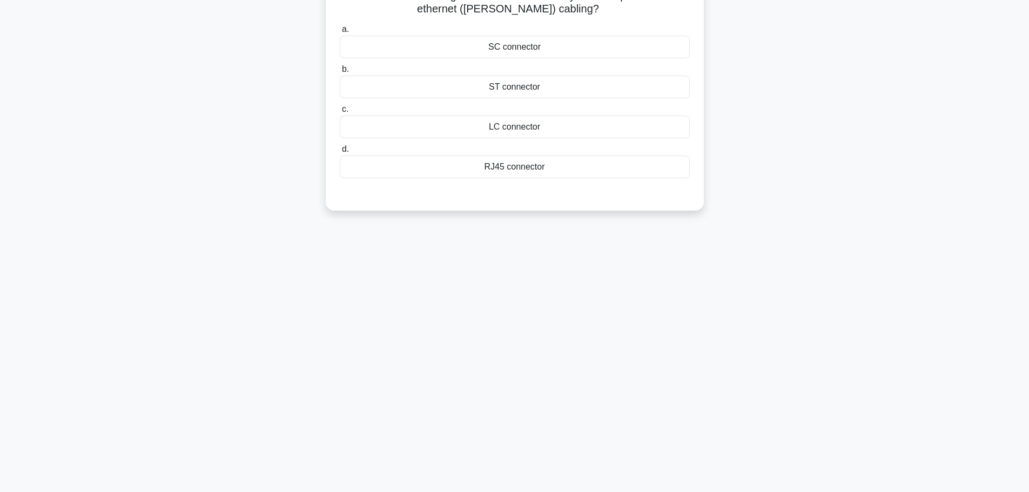
scroll to position [0, 0]
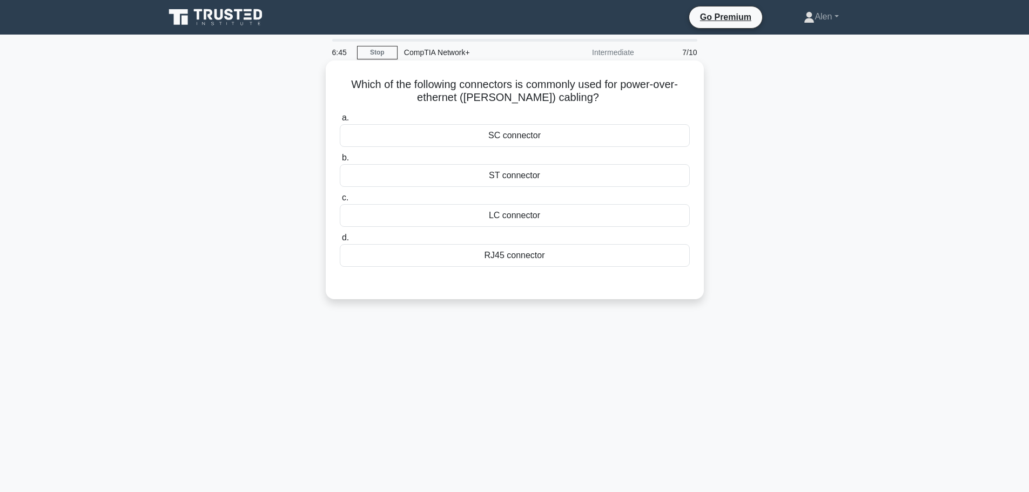
click at [528, 252] on div "RJ45 connector" at bounding box center [515, 255] width 350 height 23
click at [340, 241] on input "d. RJ45 connector" at bounding box center [340, 237] width 0 height 7
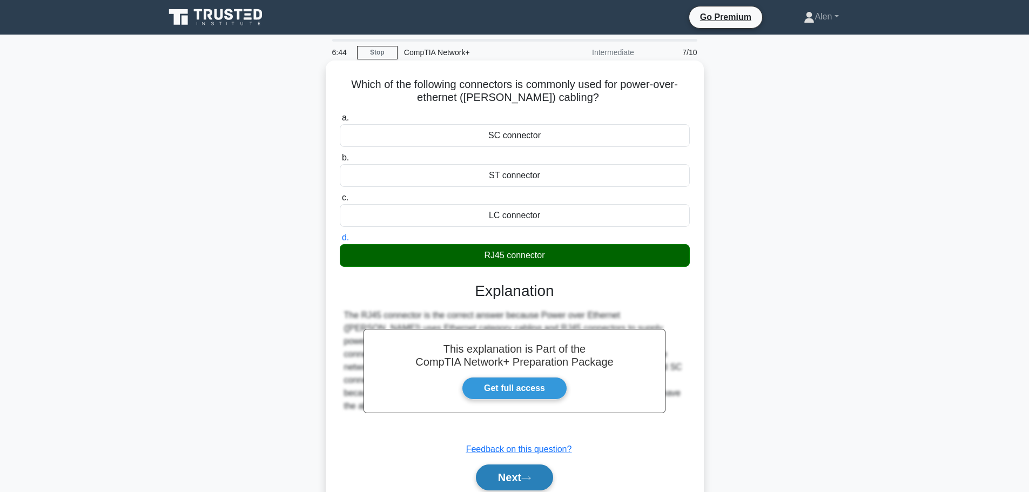
click at [523, 485] on button "Next" at bounding box center [514, 478] width 77 height 26
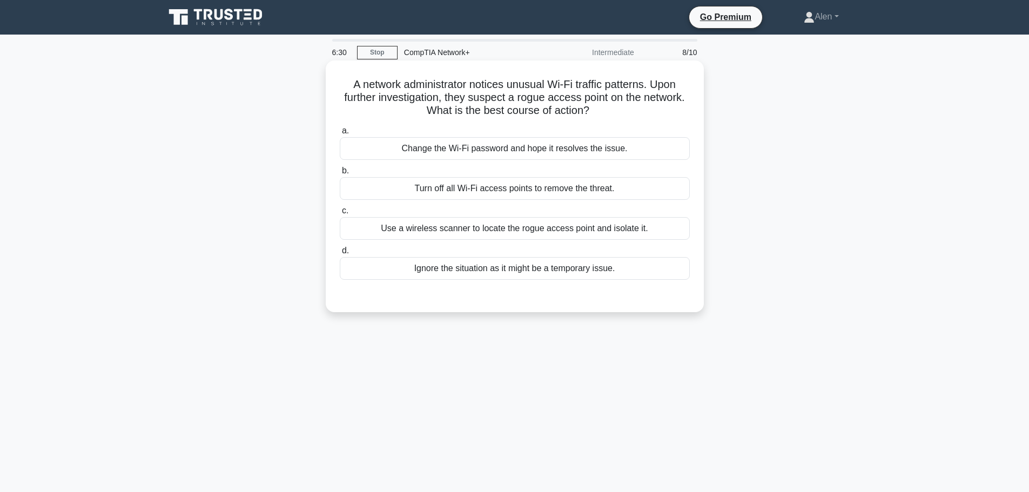
click at [593, 232] on div "Use a wireless scanner to locate the rogue access point and isolate it." at bounding box center [515, 228] width 350 height 23
click at [340, 214] on input "c. Use a wireless scanner to locate the rogue access point and isolate it." at bounding box center [340, 210] width 0 height 7
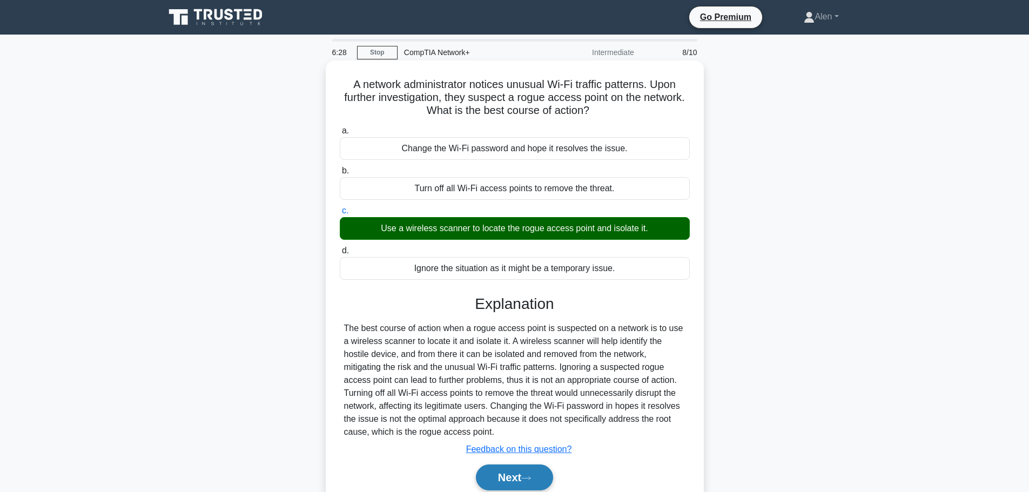
click at [521, 481] on button "Next" at bounding box center [514, 478] width 77 height 26
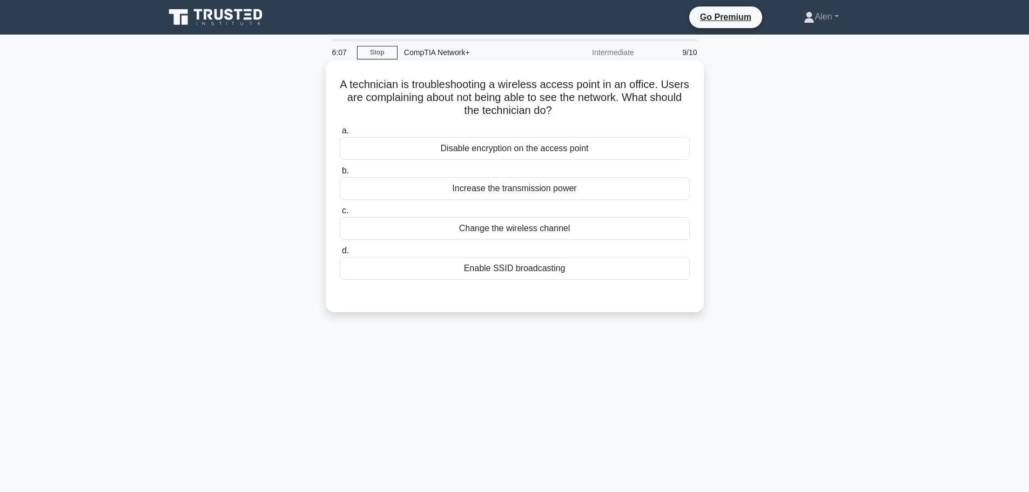
click at [544, 264] on div "Enable SSID broadcasting" at bounding box center [515, 268] width 350 height 23
click at [340, 254] on input "d. Enable SSID broadcasting" at bounding box center [340, 250] width 0 height 7
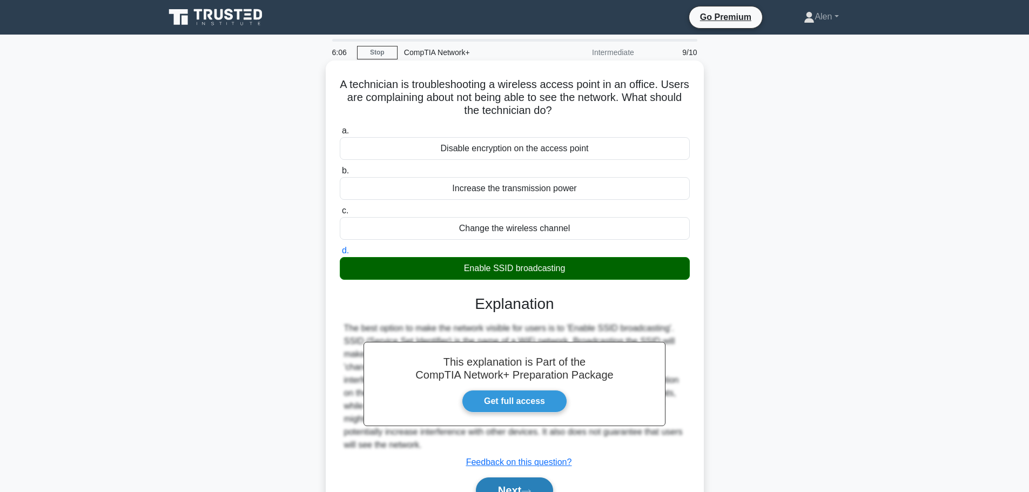
click at [535, 482] on button "Next" at bounding box center [514, 491] width 77 height 26
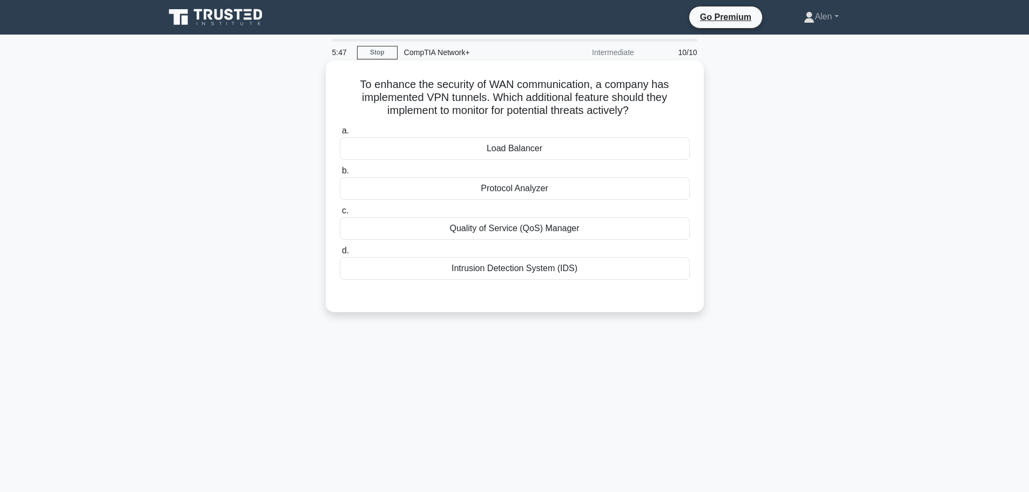
click at [474, 270] on div "Intrusion Detection System (IDS)" at bounding box center [515, 268] width 350 height 23
click at [340, 254] on input "d. Intrusion Detection System (IDS)" at bounding box center [340, 250] width 0 height 7
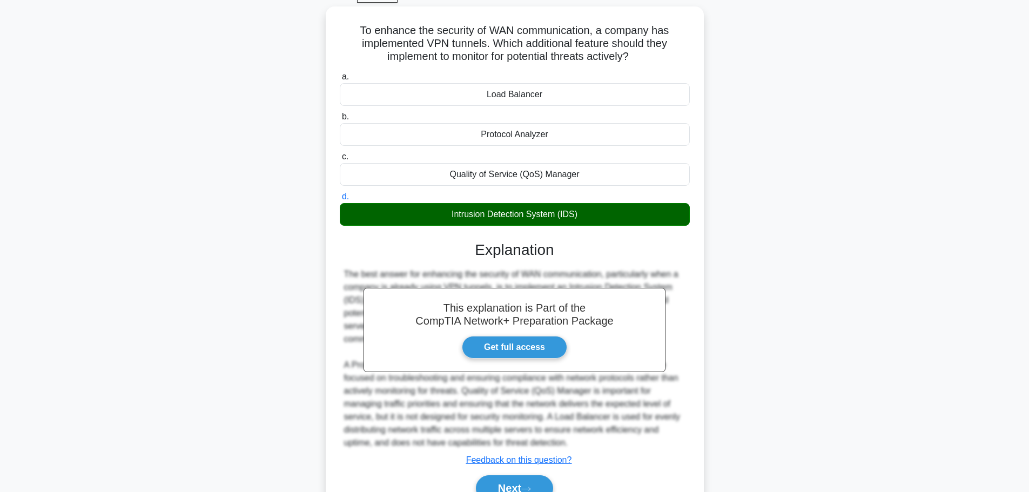
scroll to position [110, 0]
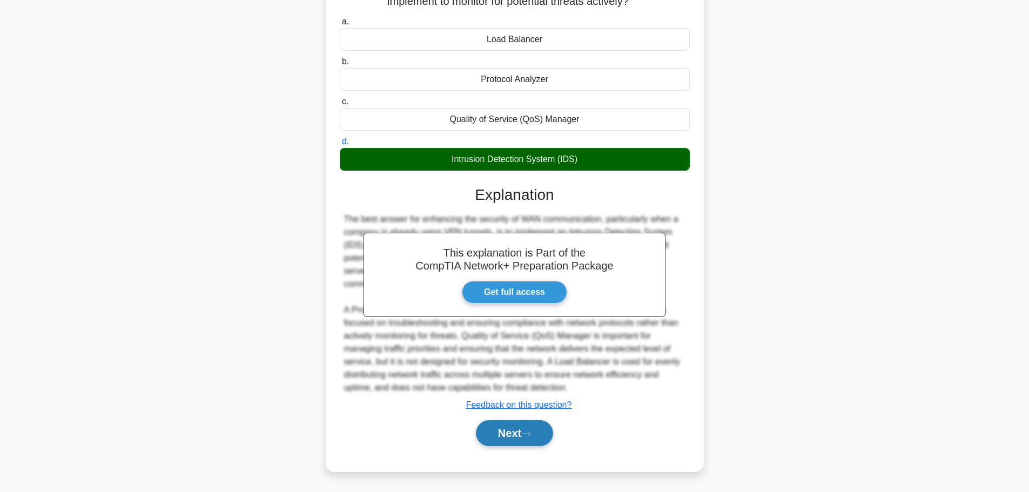
click at [523, 435] on button "Next" at bounding box center [514, 433] width 77 height 26
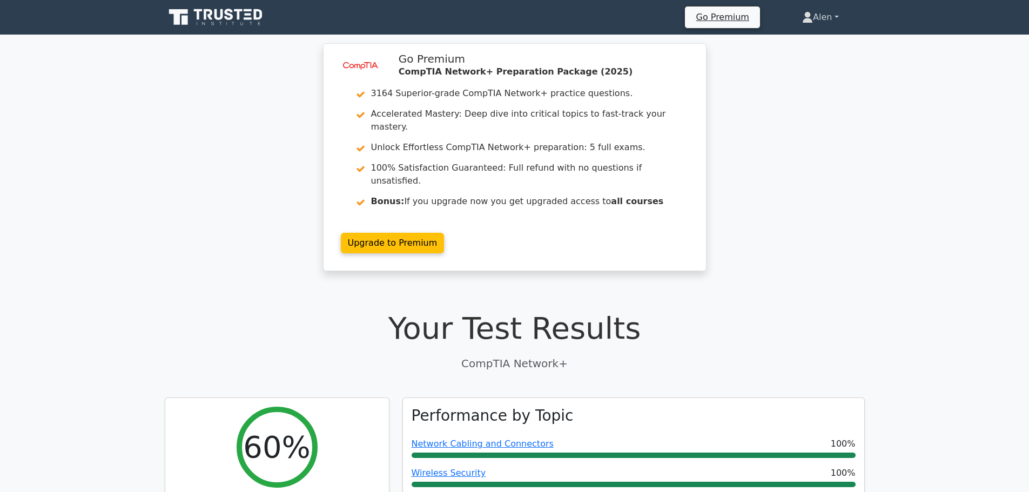
click at [816, 18] on link "Alen" at bounding box center [820, 17] width 88 height 22
click at [814, 42] on link "Profile" at bounding box center [819, 42] width 85 height 17
